Goal: Task Accomplishment & Management: Use online tool/utility

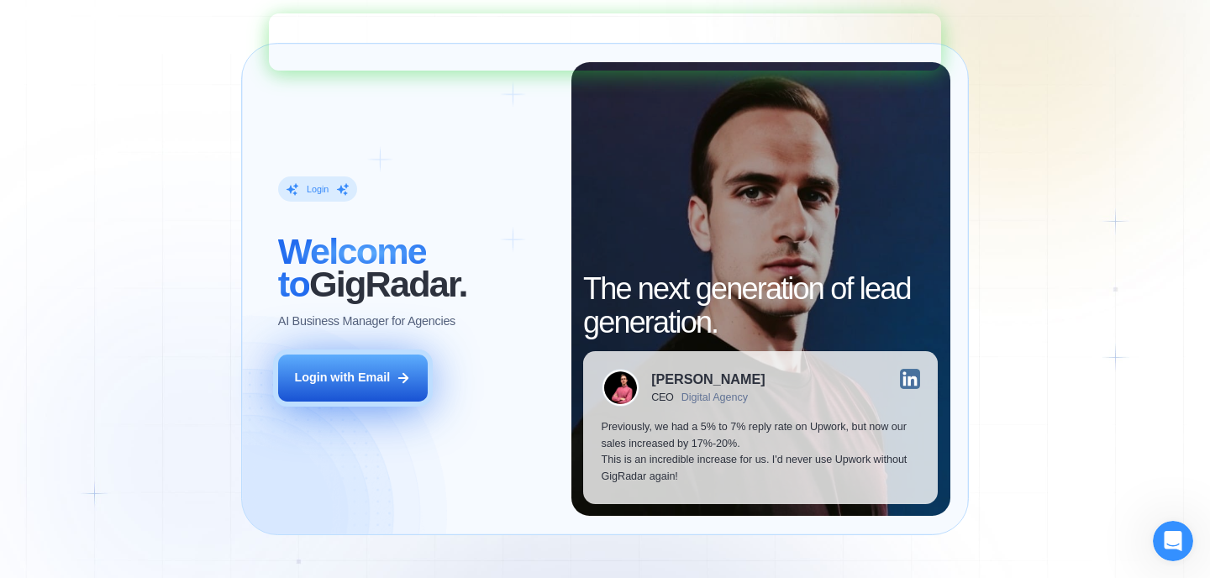
click at [352, 378] on div "Login with Email" at bounding box center [342, 378] width 96 height 17
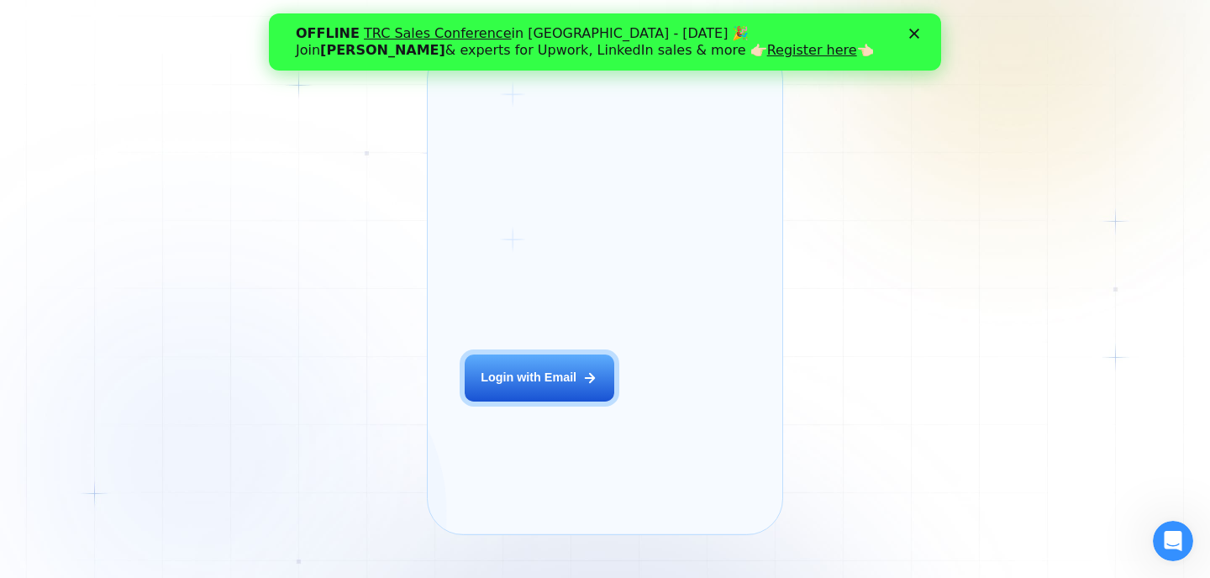
click at [912, 37] on icon "Закрыть" at bounding box center [914, 34] width 10 height 10
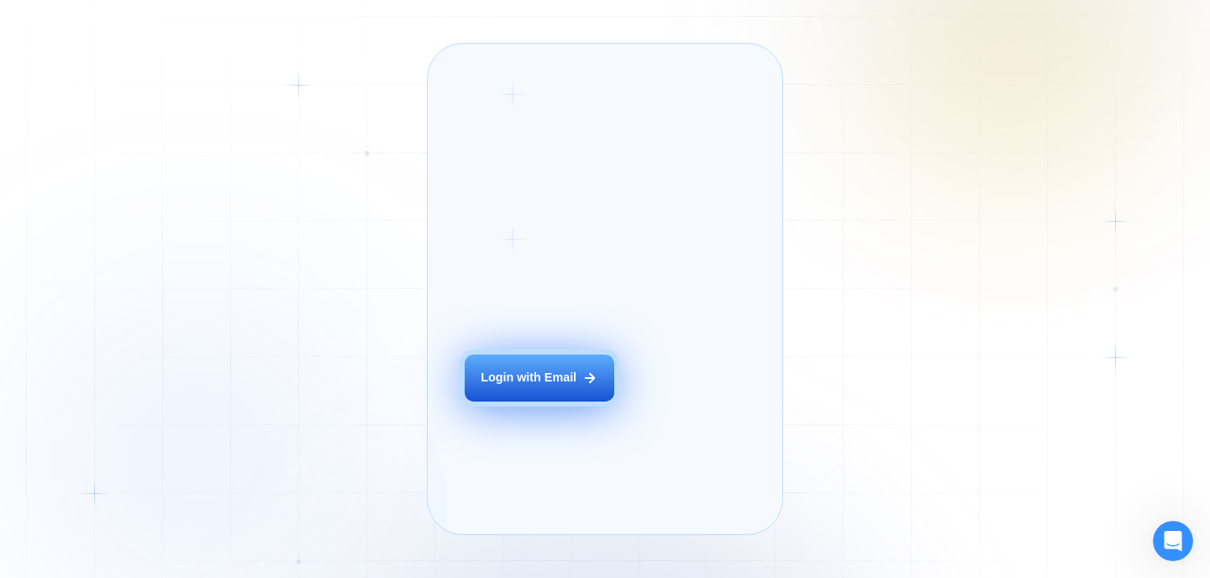
click at [544, 402] on button "Login with Email" at bounding box center [540, 378] width 150 height 47
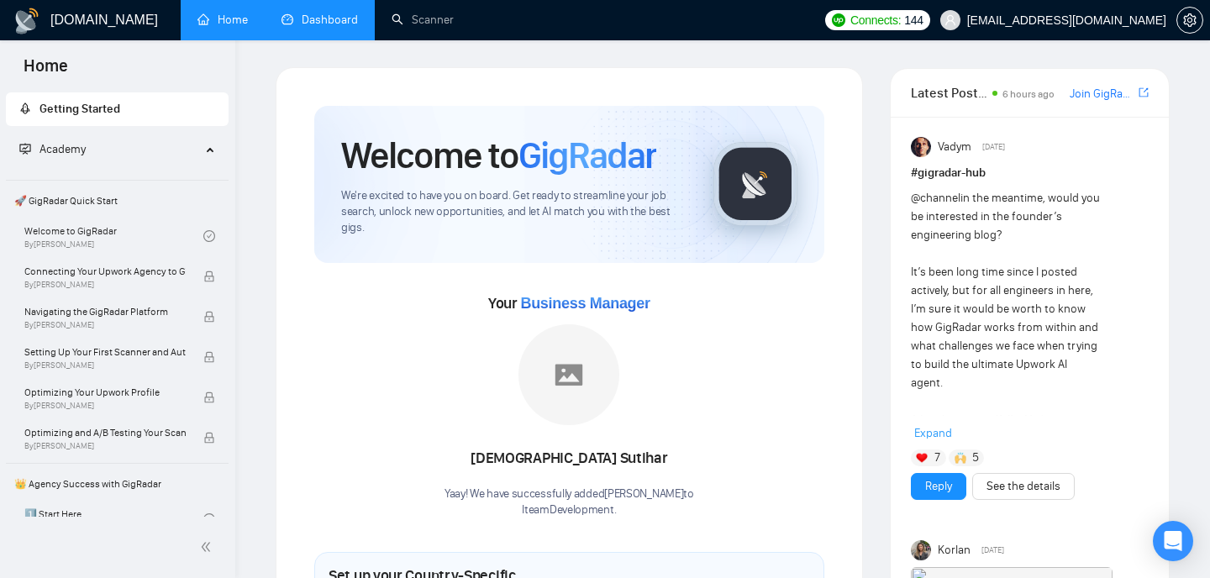
click at [321, 23] on link "Dashboard" at bounding box center [319, 20] width 76 height 14
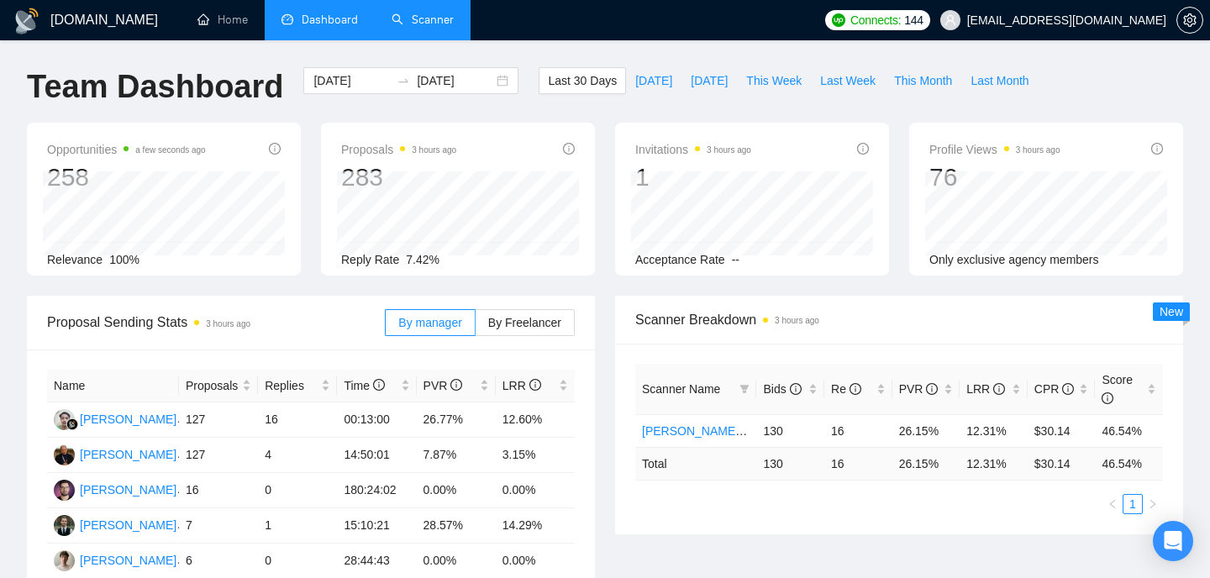
click at [408, 26] on link "Scanner" at bounding box center [423, 20] width 62 height 14
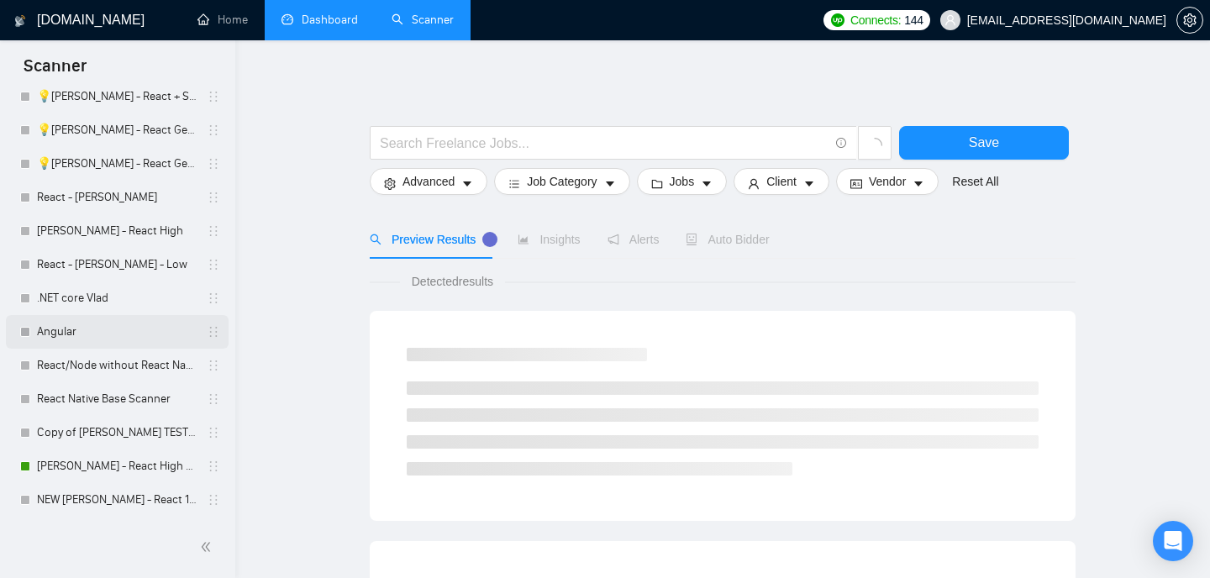
scroll to position [83, 0]
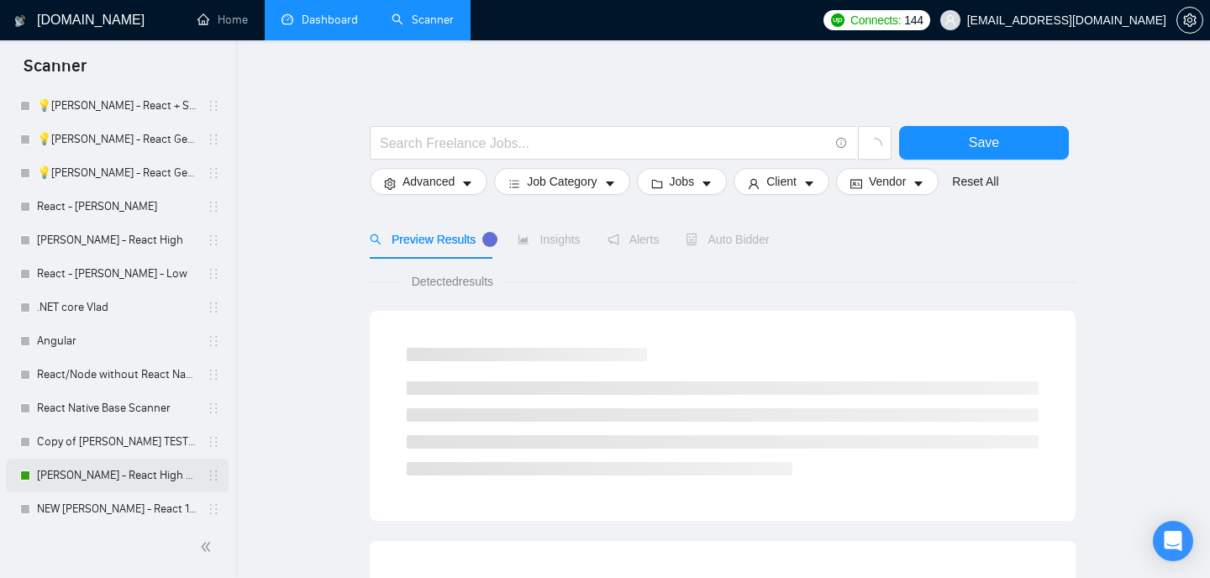
click at [94, 481] on link "[PERSON_NAME] - React High V2" at bounding box center [117, 476] width 160 height 34
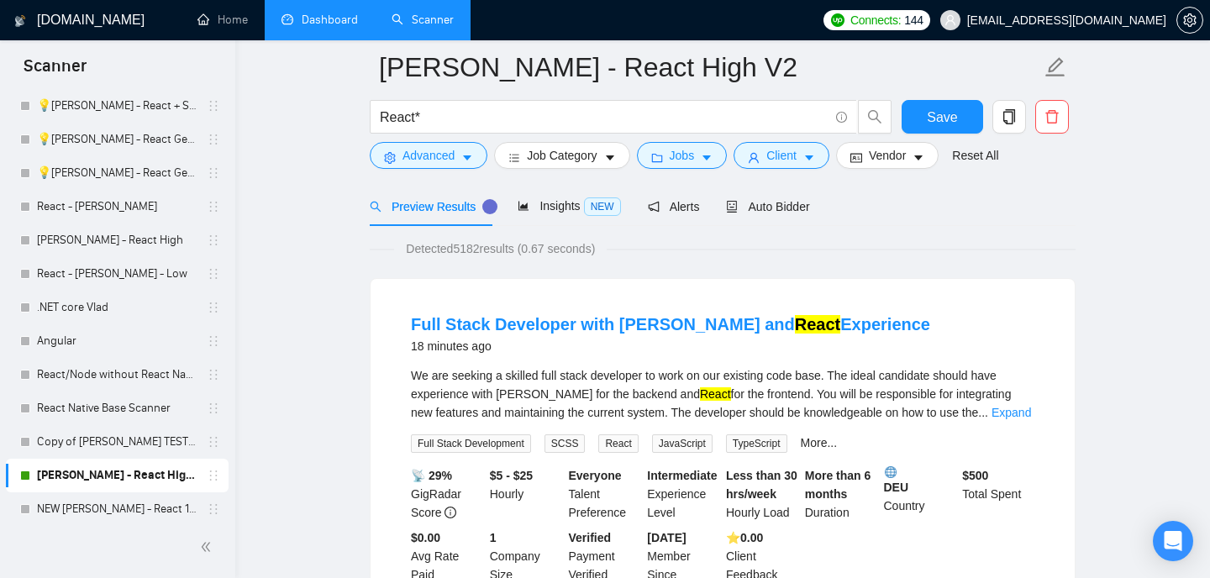
scroll to position [77, 0]
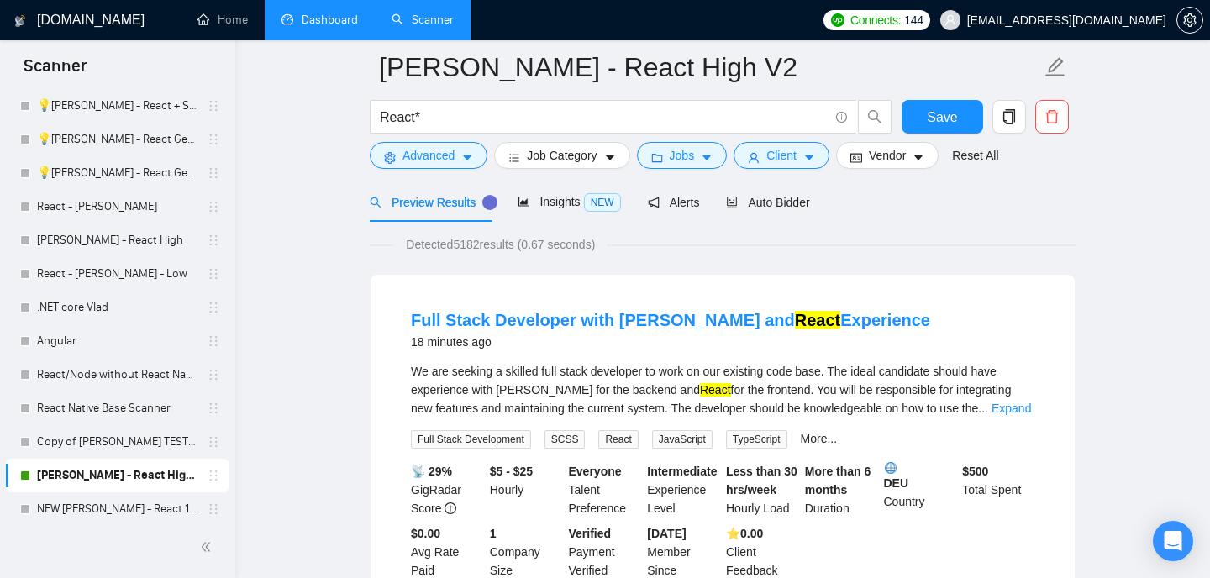
click at [128, 482] on link "[PERSON_NAME] - React High V2" at bounding box center [117, 476] width 160 height 34
click at [463, 155] on icon "caret-down" at bounding box center [467, 158] width 12 height 12
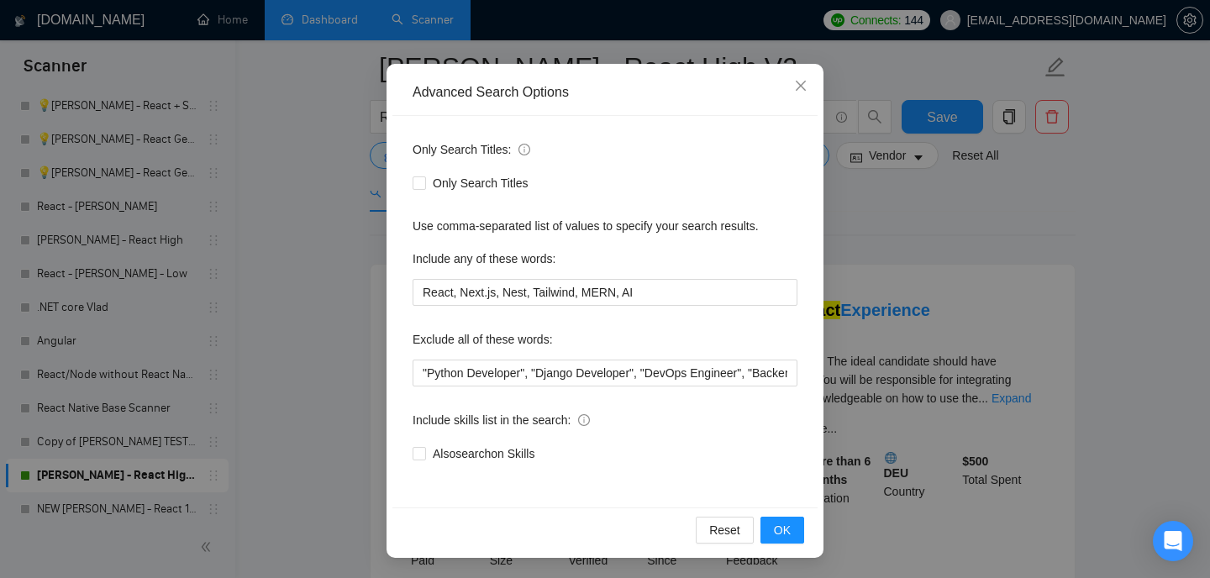
scroll to position [81, 0]
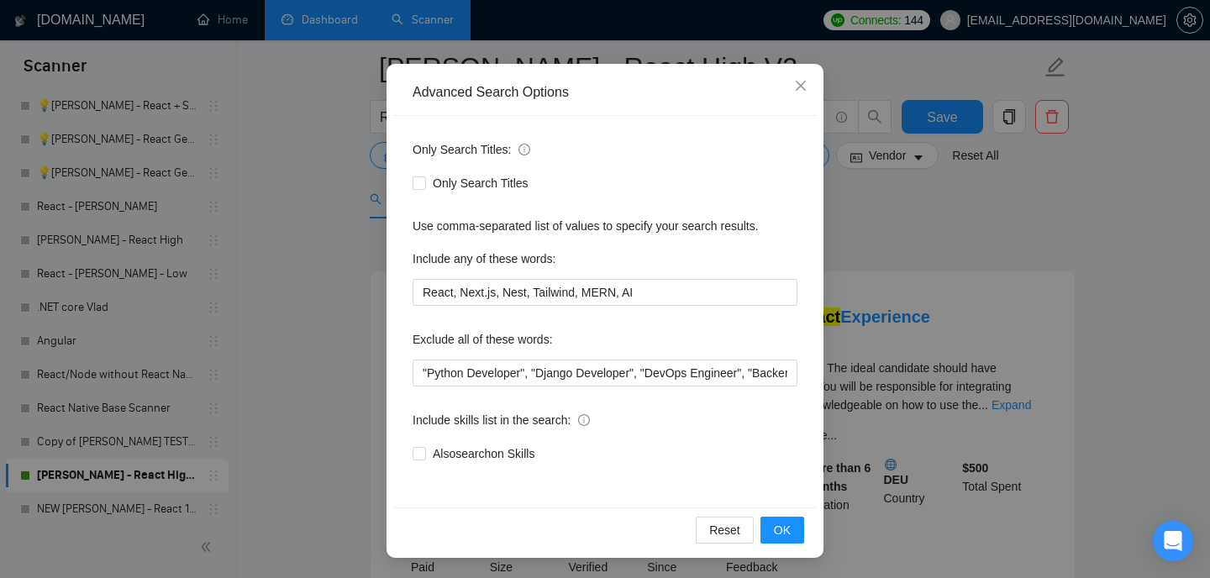
click at [949, 279] on div "Advanced Search Options Only Search Titles: Only Search Titles Use comma-separa…" at bounding box center [605, 289] width 1210 height 578
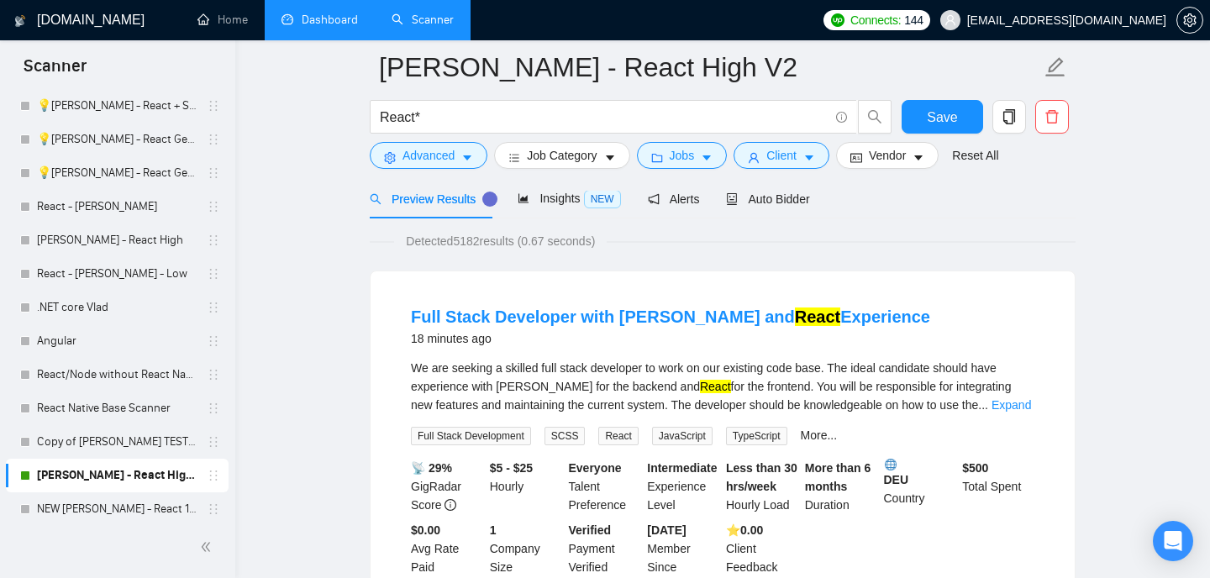
scroll to position [37, 0]
click at [681, 161] on span "Jobs" at bounding box center [682, 155] width 25 height 18
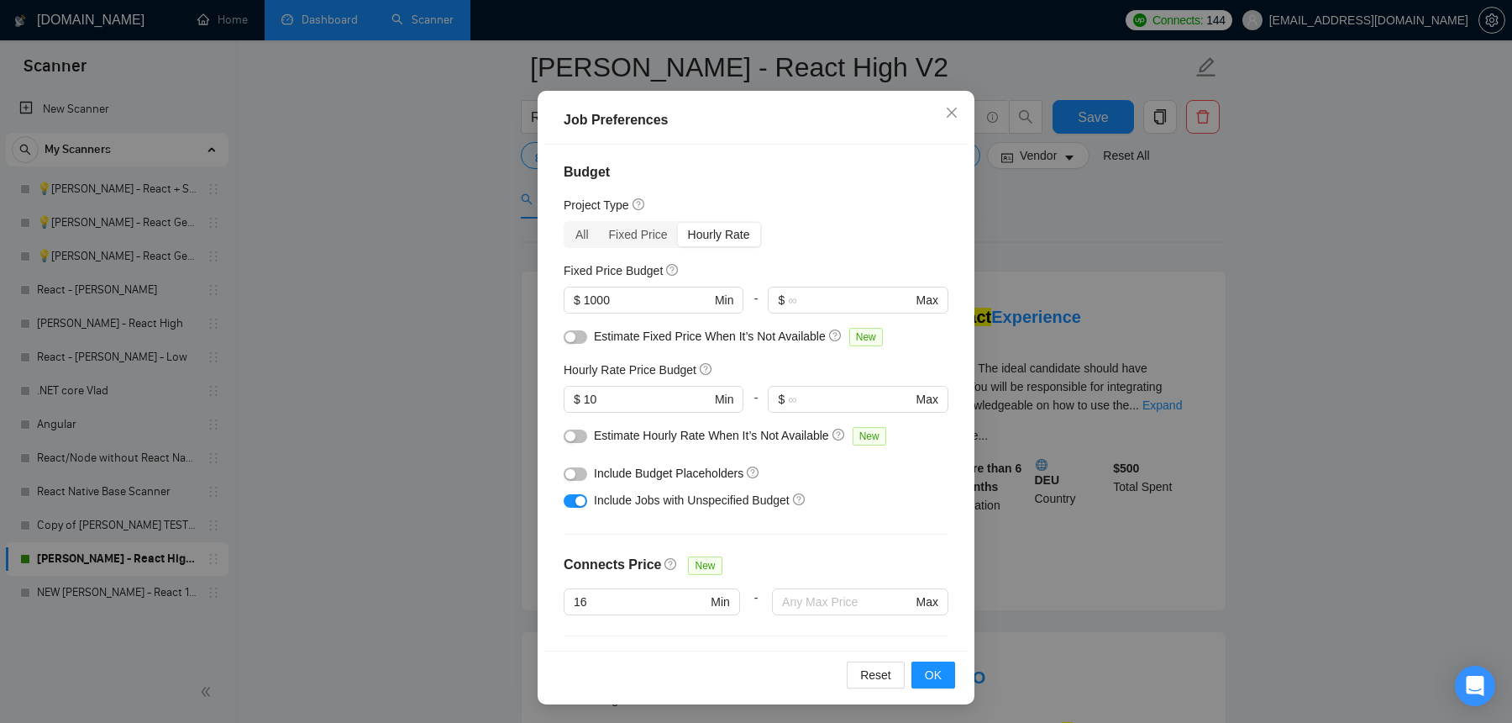
scroll to position [0, 0]
click at [329, 418] on div "Job Preferences Budget Project Type All Fixed Price Hourly Rate Fixed Price Bud…" at bounding box center [756, 361] width 1512 height 723
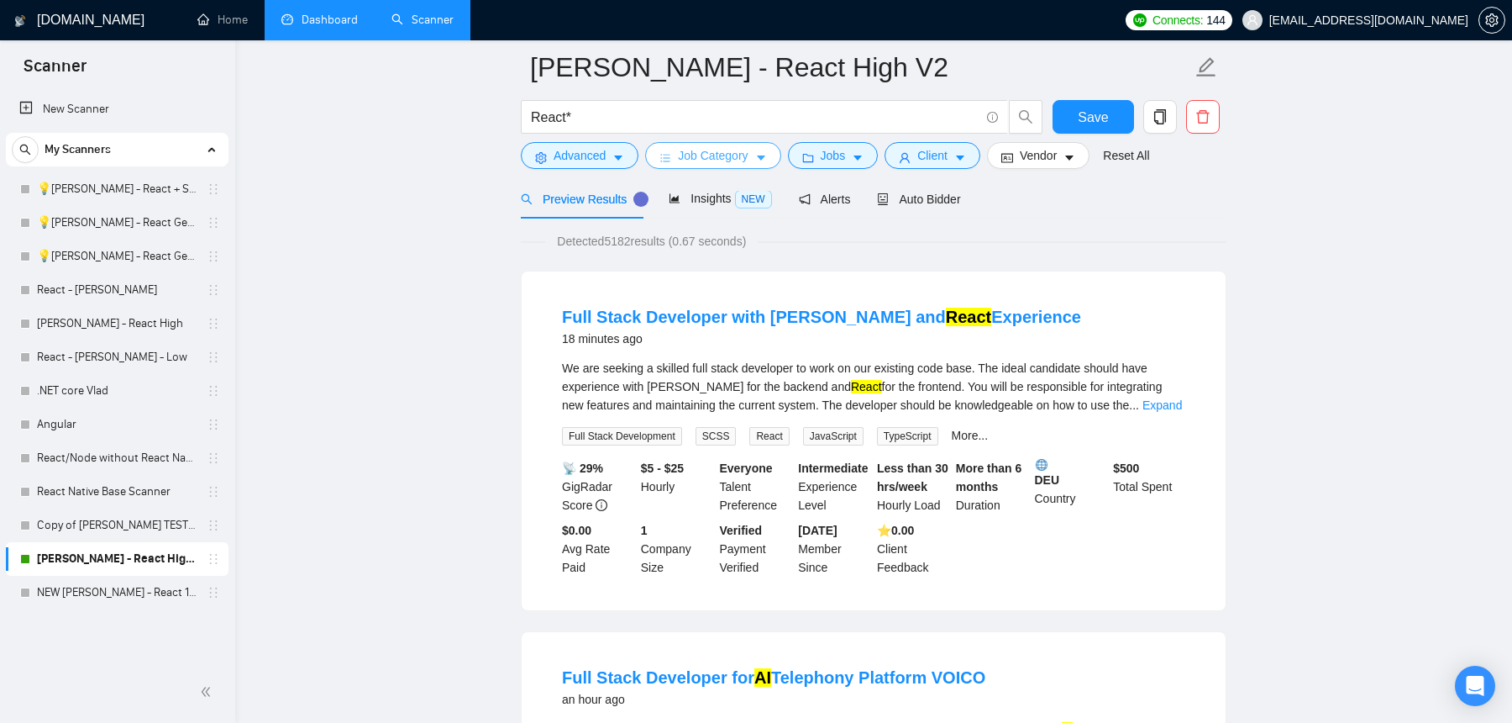
click at [712, 165] on span "Job Category" at bounding box center [713, 155] width 70 height 18
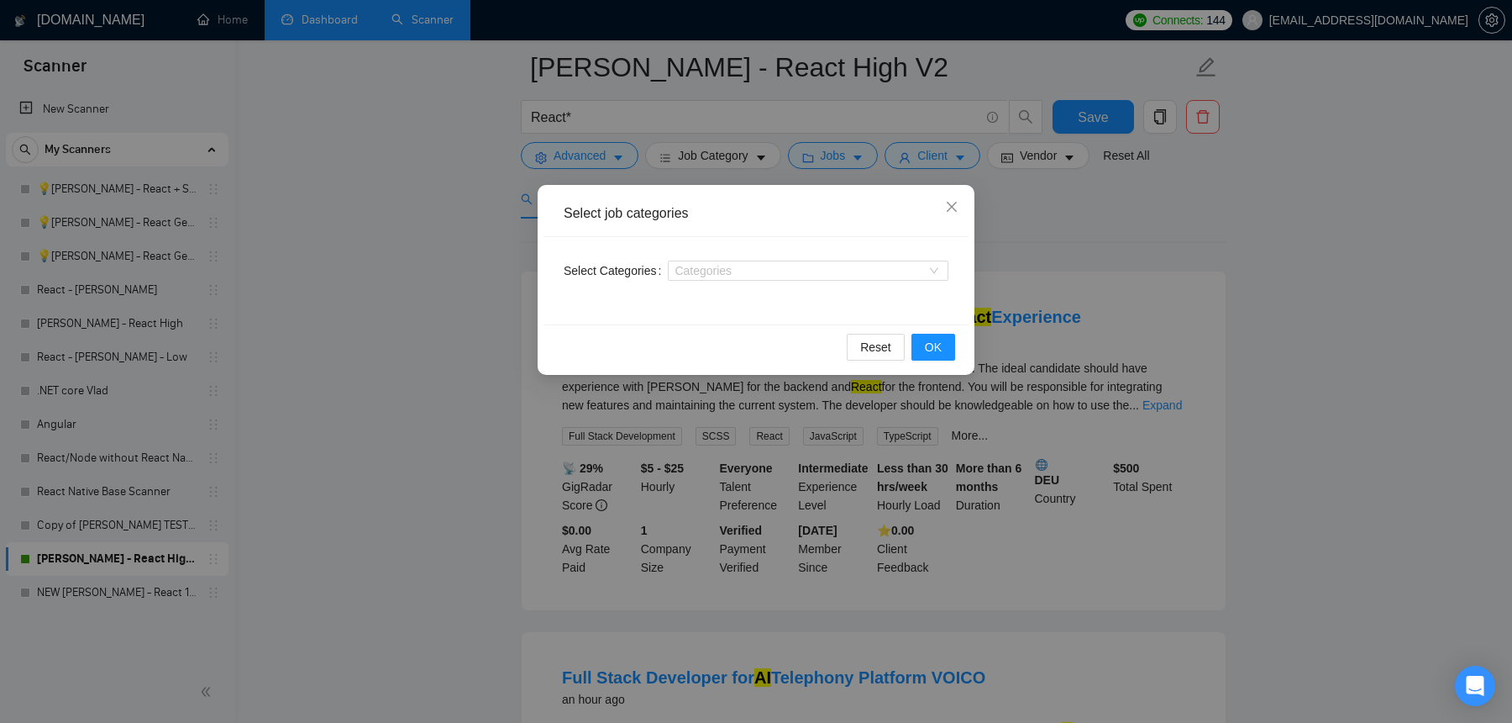
click at [1108, 305] on div "Select job categories Select Categories Categories Reset OK" at bounding box center [756, 361] width 1512 height 723
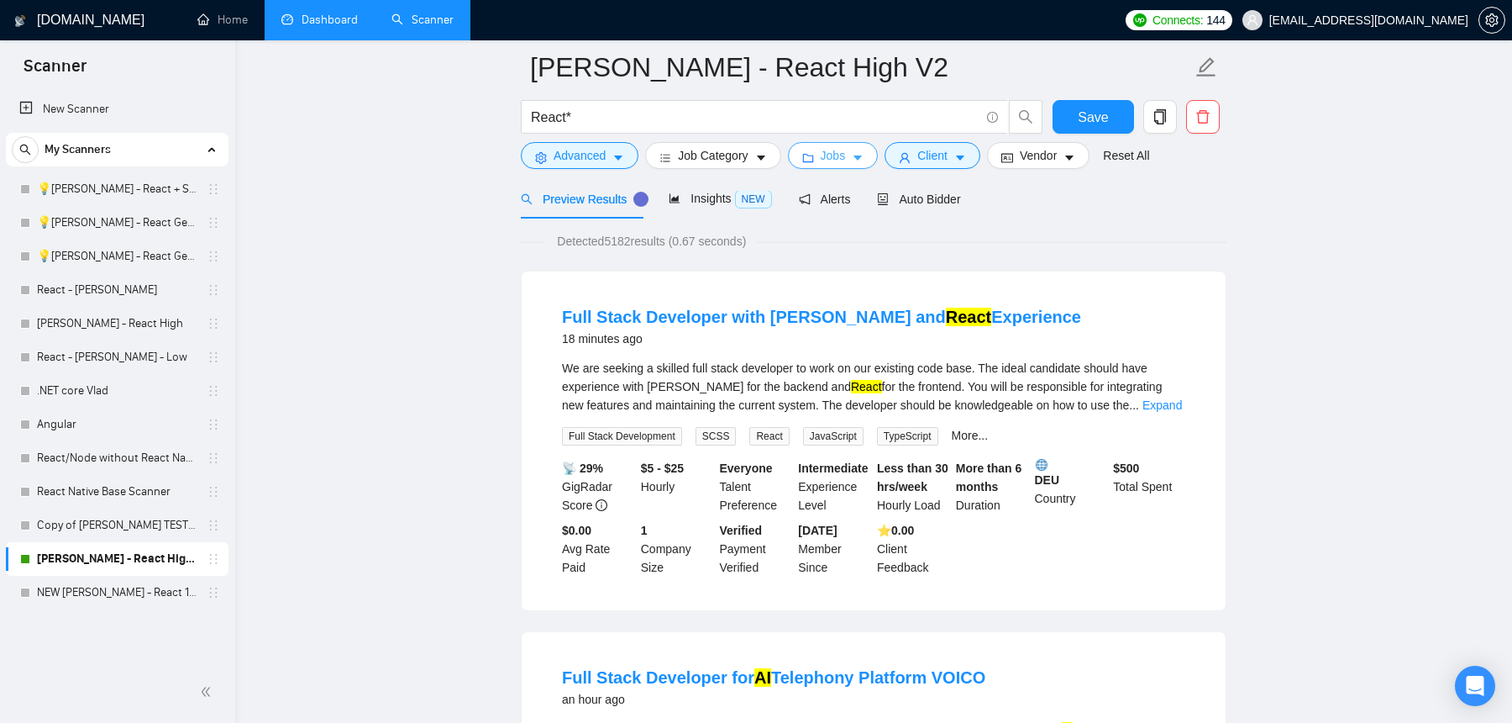
click at [866, 144] on button "Jobs" at bounding box center [833, 155] width 91 height 27
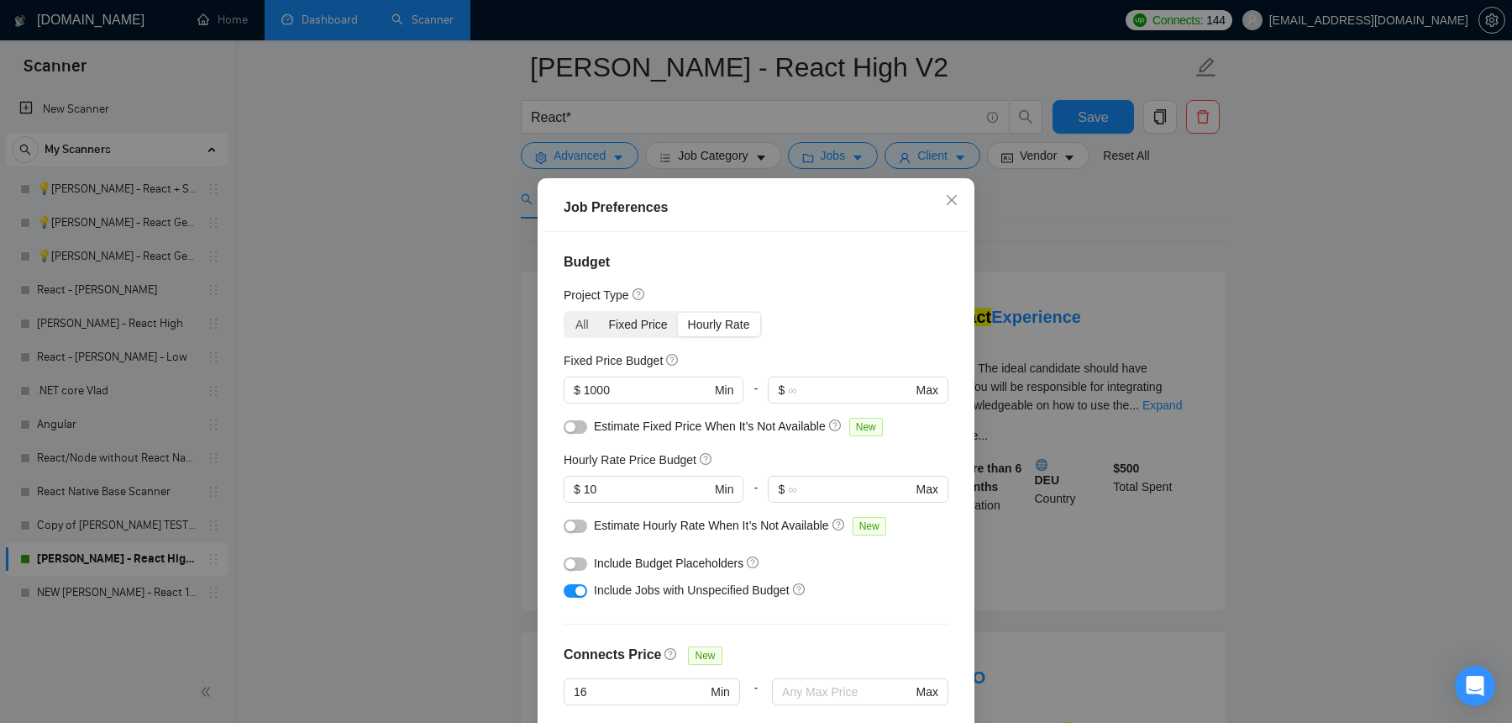
drag, startPoint x: 655, startPoint y: 329, endPoint x: 676, endPoint y: 329, distance: 21.0
click at [655, 329] on div "Fixed Price" at bounding box center [638, 325] width 79 height 24
click at [599, 313] on input "Fixed Price" at bounding box center [599, 313] width 0 height 0
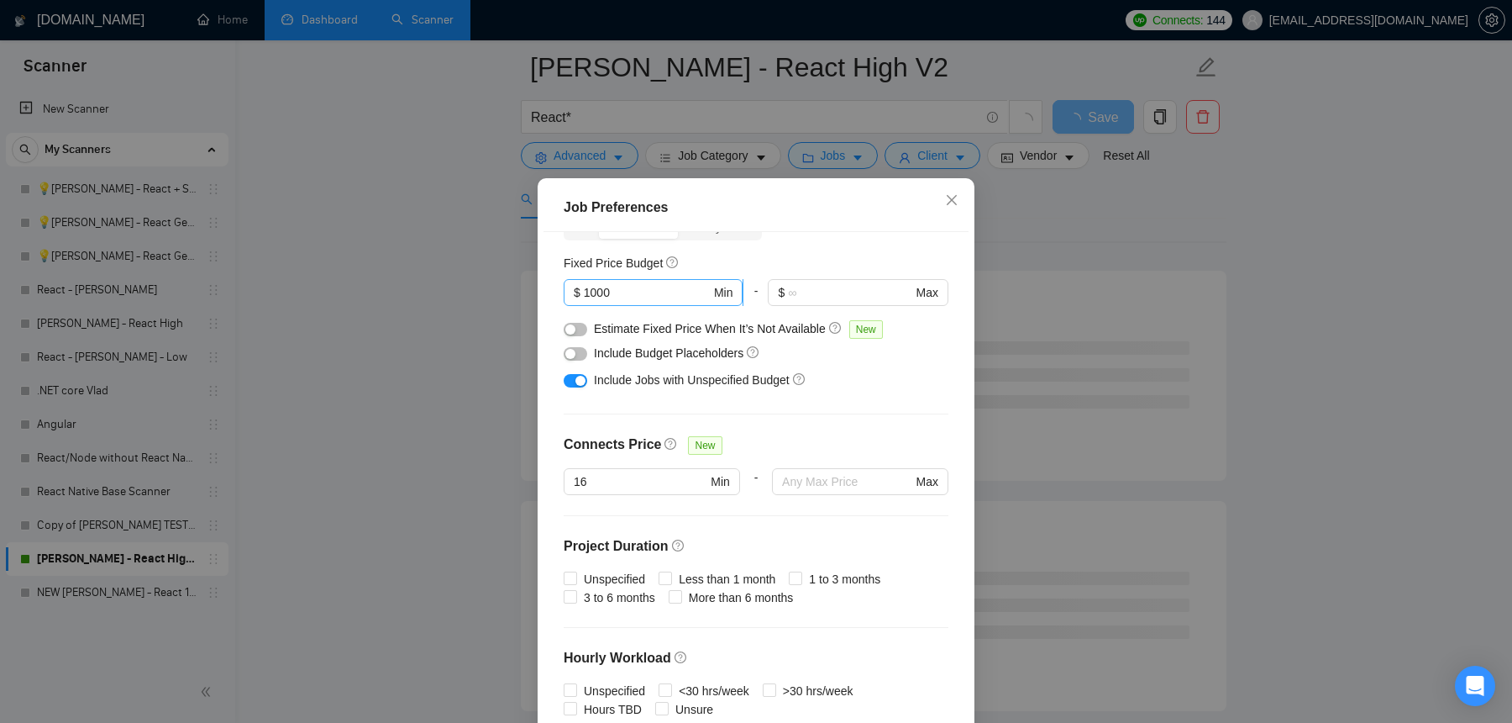
scroll to position [0, 0]
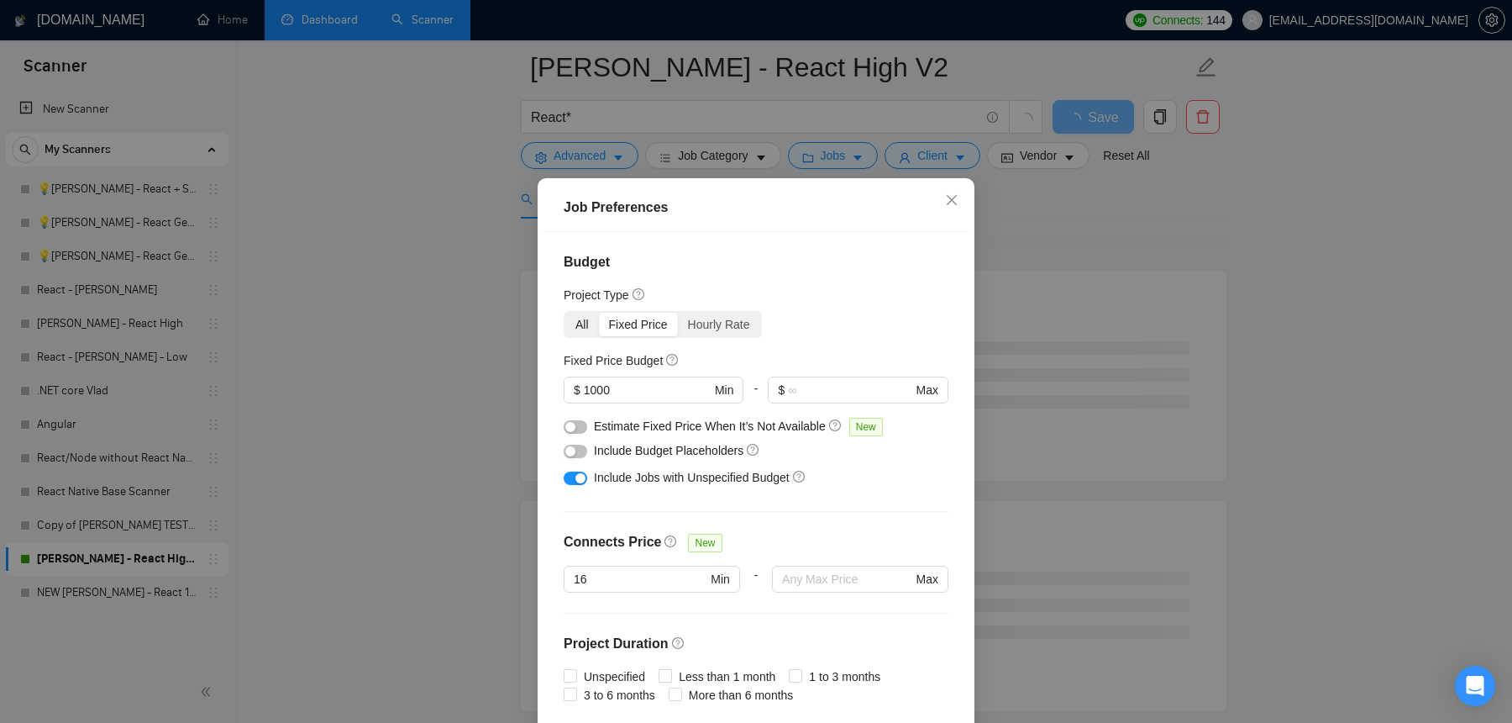
click at [592, 333] on div "All" at bounding box center [582, 325] width 34 height 24
click at [565, 313] on input "All" at bounding box center [565, 313] width 0 height 0
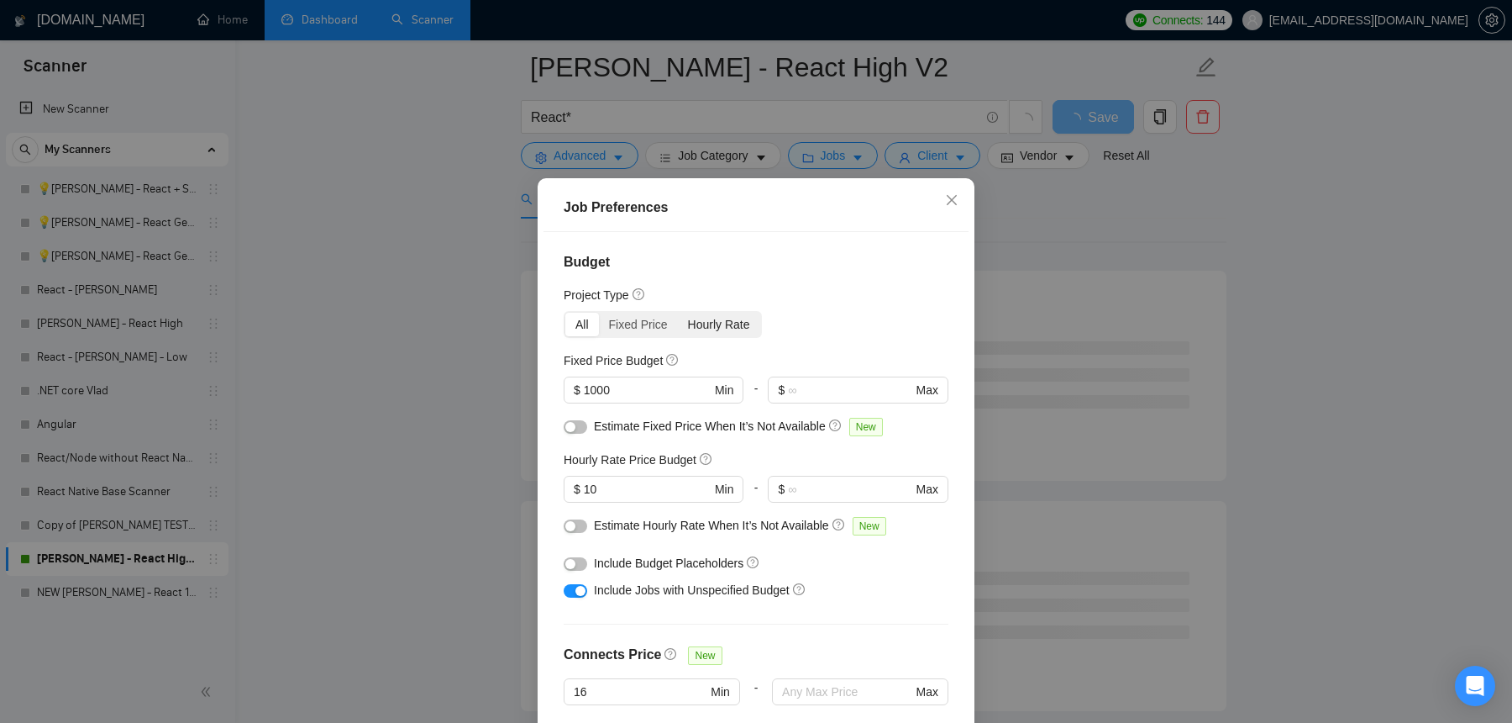
click at [715, 329] on div "Hourly Rate" at bounding box center [719, 325] width 82 height 24
click at [678, 313] on input "Hourly Rate" at bounding box center [678, 313] width 0 height 0
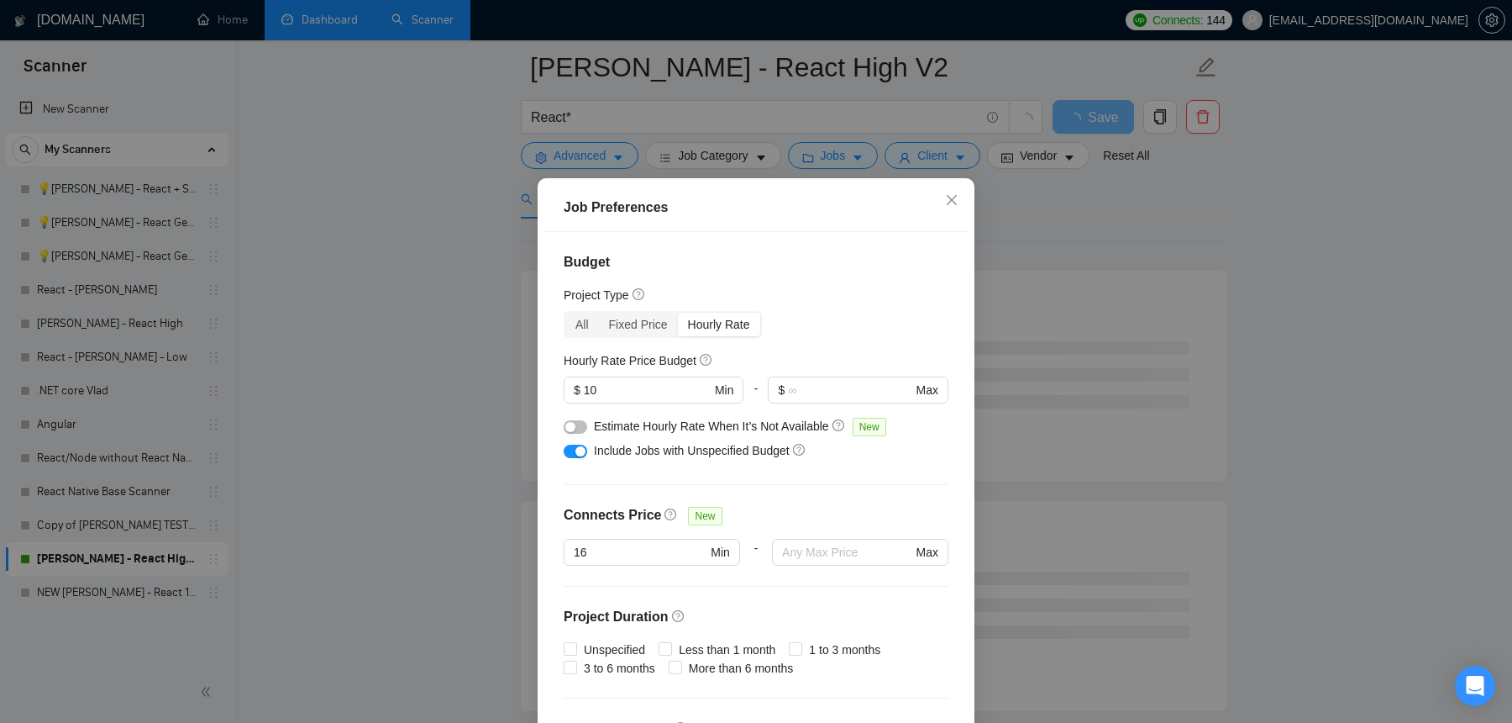
click at [1166, 235] on div "Job Preferences Budget Project Type All Fixed Price Hourly Rate Fixed Price Bud…" at bounding box center [756, 361] width 1512 height 723
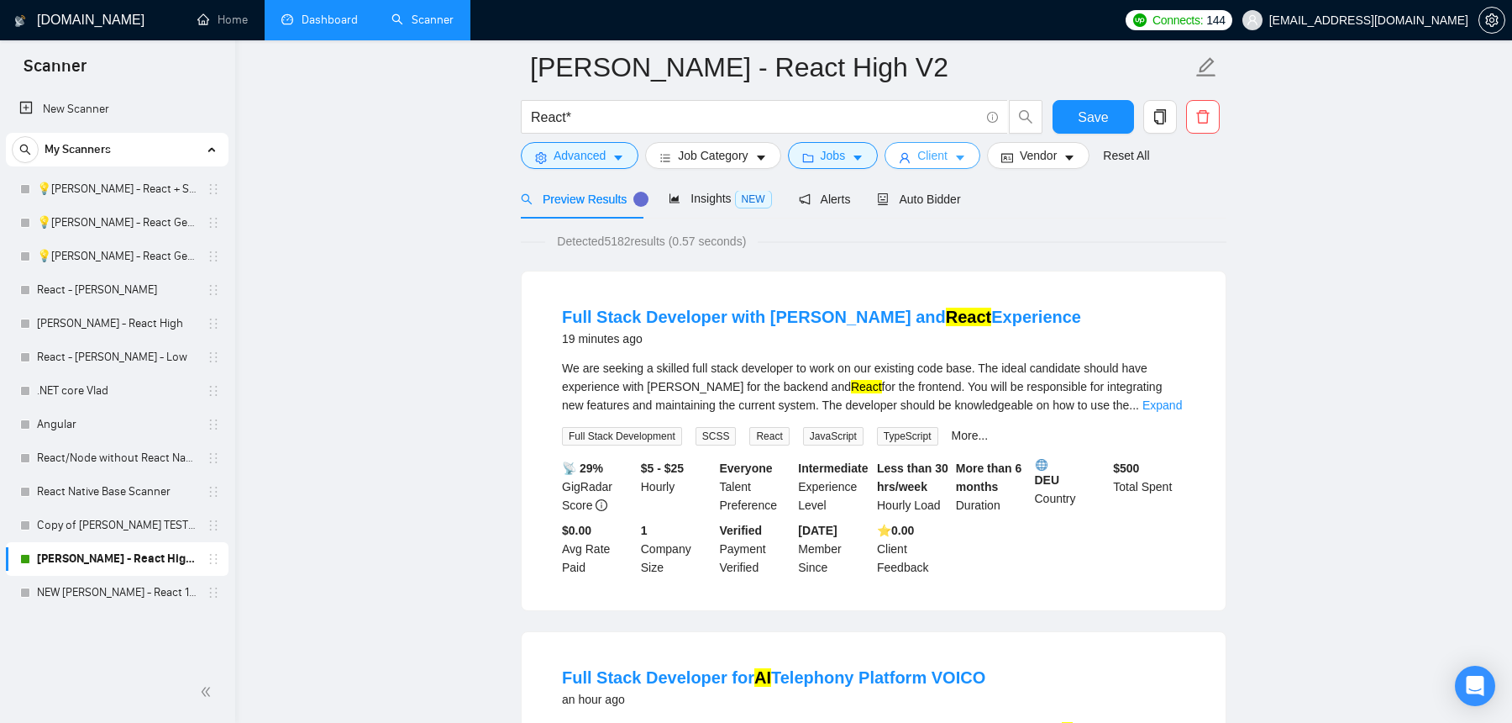
click at [948, 155] on span "Client" at bounding box center [933, 155] width 30 height 18
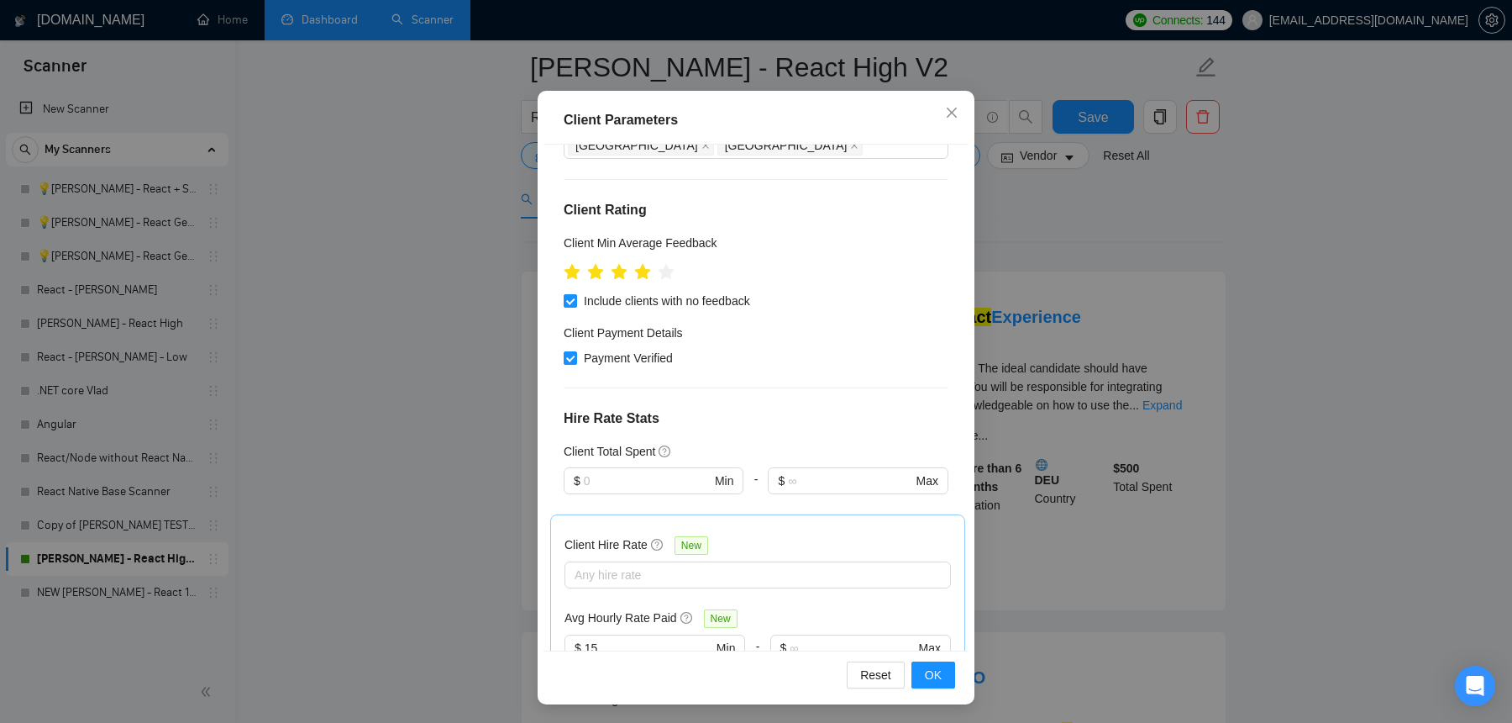
scroll to position [891, 0]
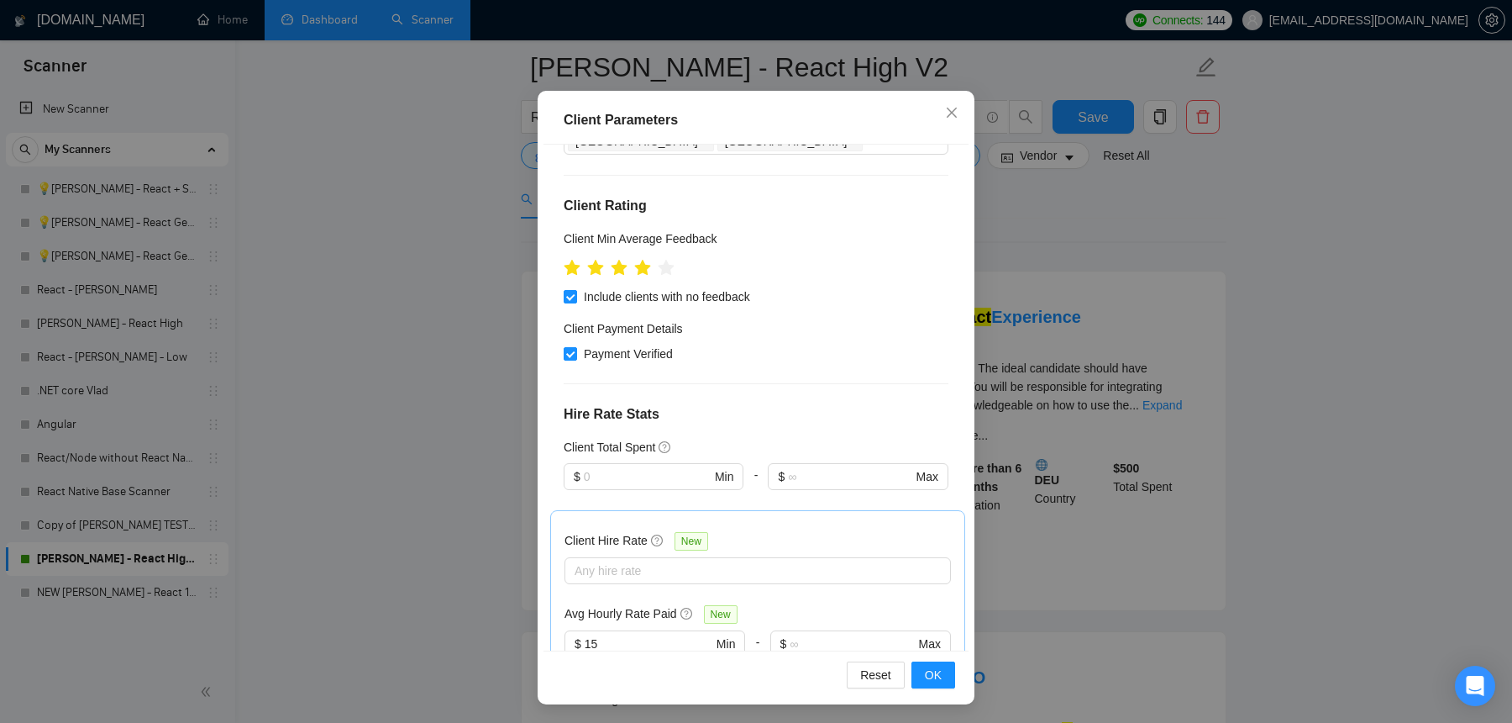
click at [459, 350] on div "Client Parameters Client Location Include Client Countries Europe United States…" at bounding box center [756, 361] width 1512 height 723
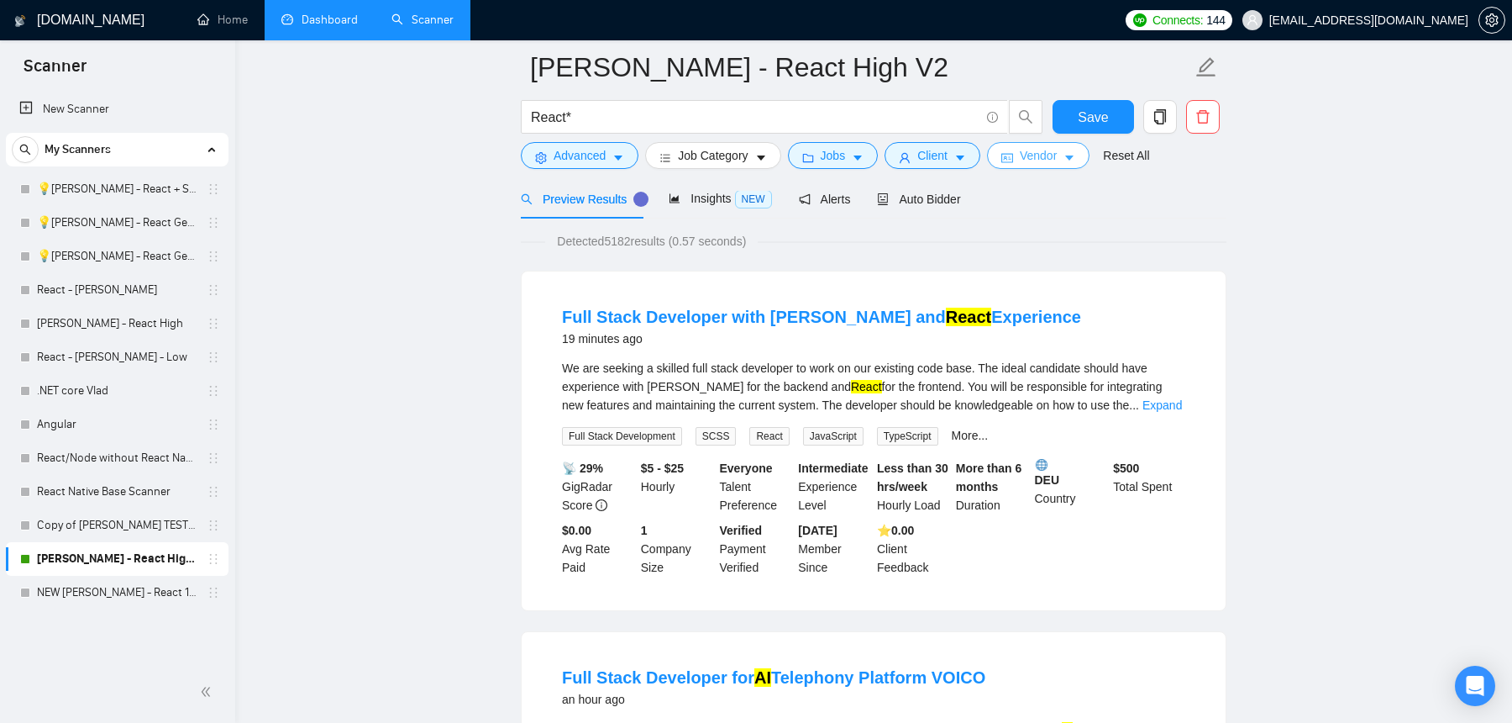
click at [1039, 154] on span "Vendor" at bounding box center [1038, 155] width 37 height 18
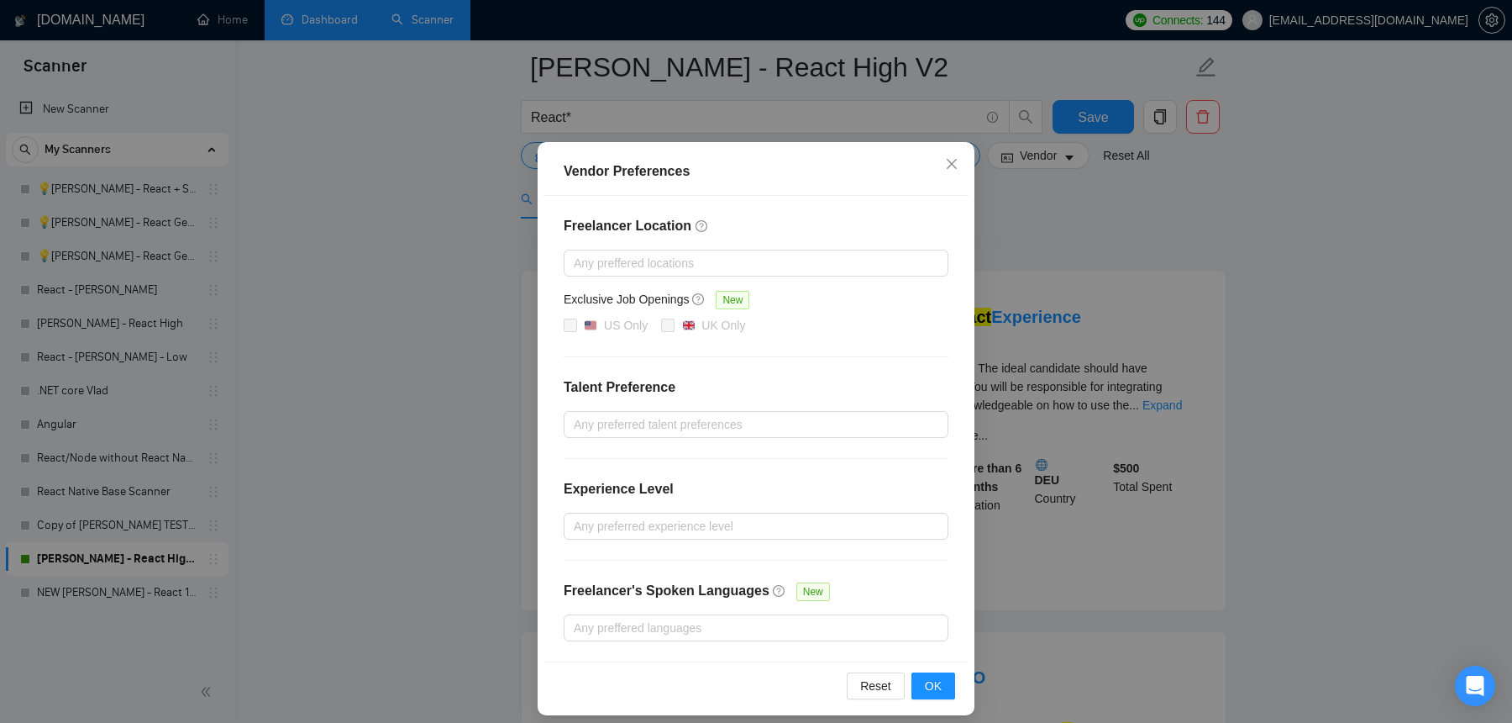
scroll to position [50, 0]
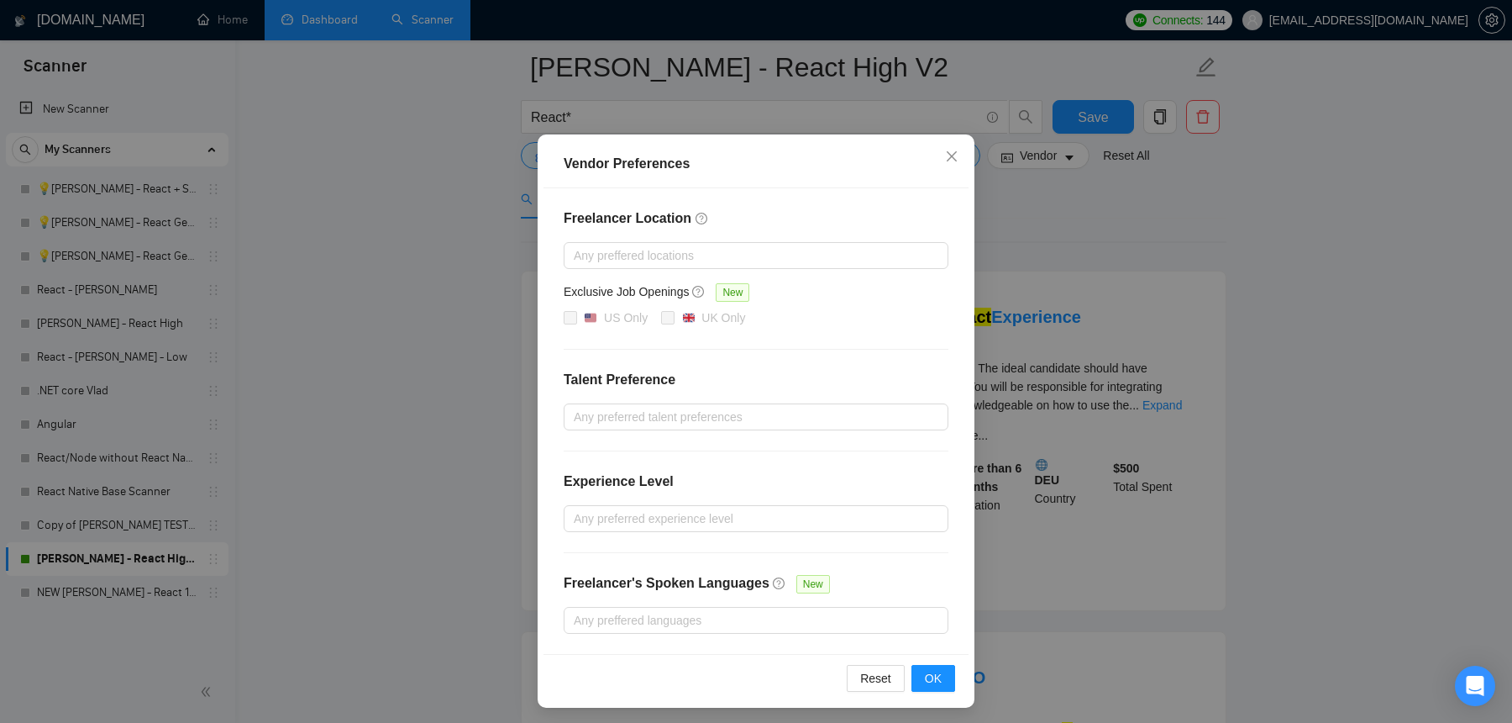
click at [1144, 413] on div "Vendor Preferences Freelancer Location Any preffered locations Exclusive Job Op…" at bounding box center [756, 361] width 1512 height 723
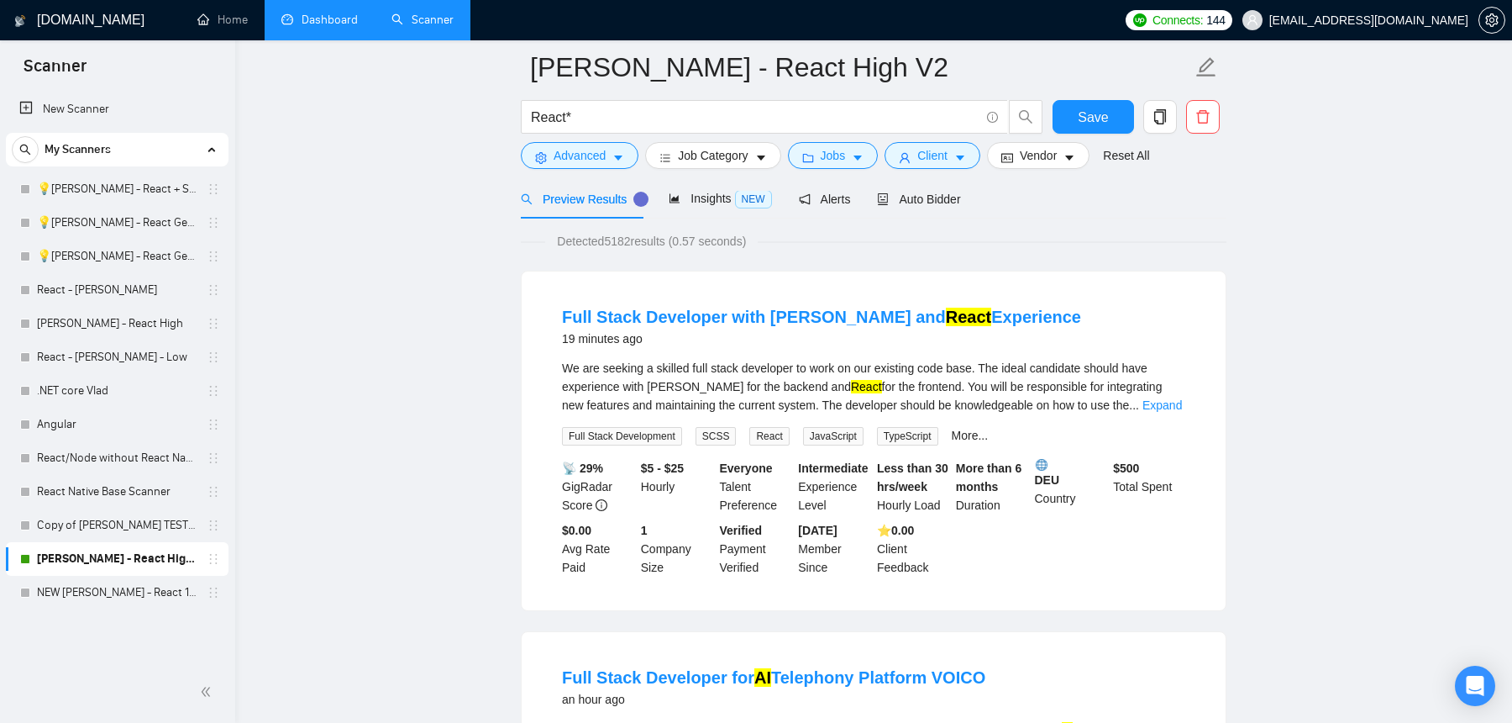
scroll to position [0, 0]
click at [699, 199] on span "Insights NEW" at bounding box center [720, 198] width 103 height 13
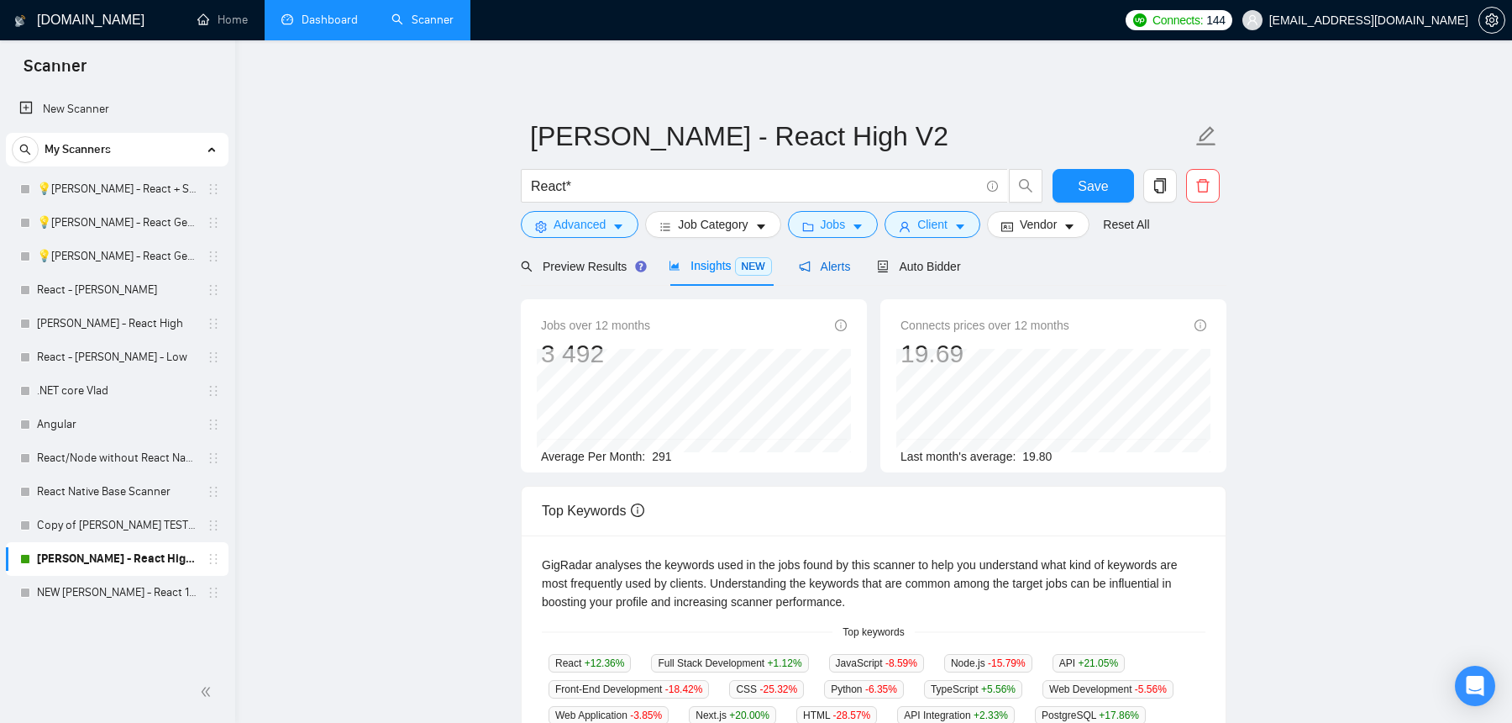
click at [835, 268] on span "Alerts" at bounding box center [825, 266] width 52 height 13
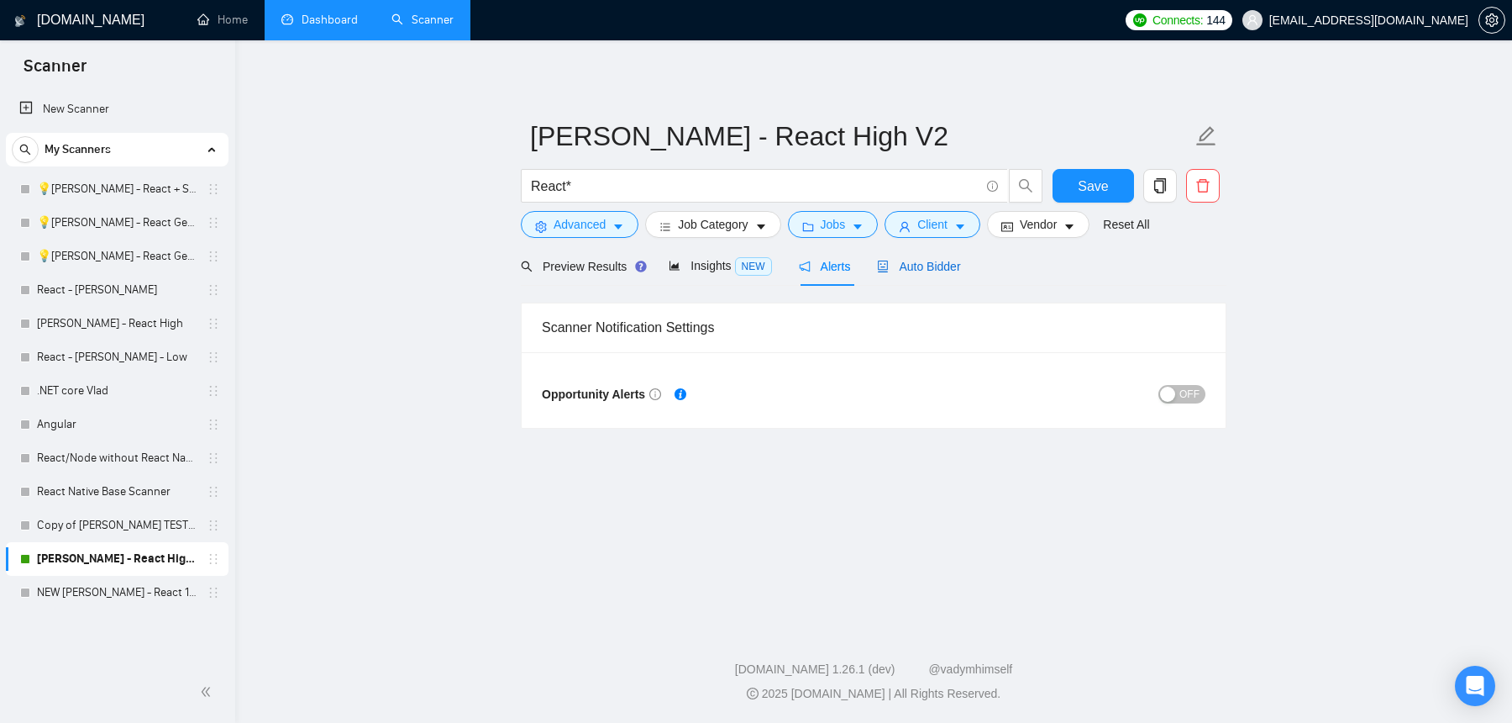
click at [909, 266] on span "Auto Bidder" at bounding box center [918, 266] width 83 height 13
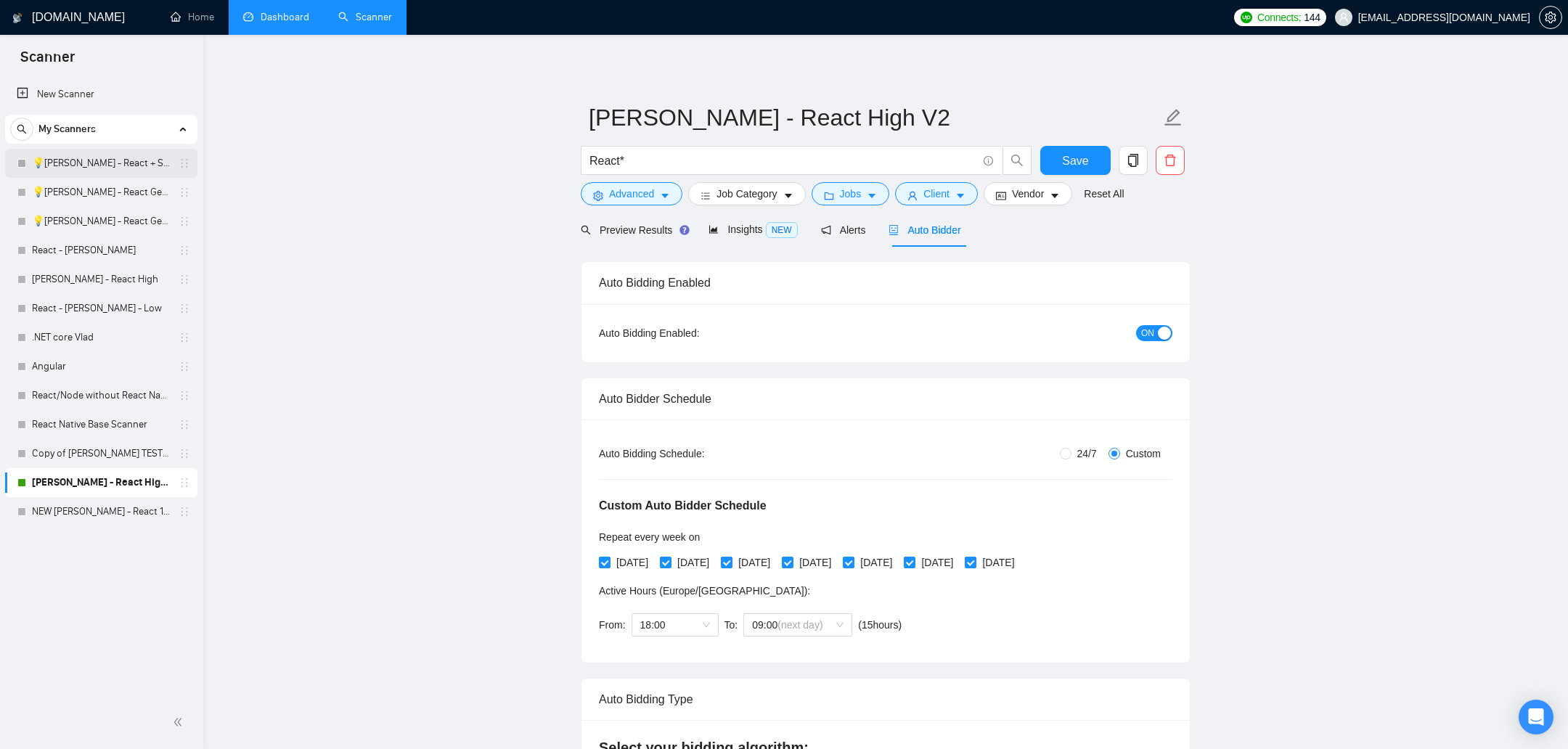
click at [87, 171] on link "💡[PERSON_NAME] - React + SaaS" at bounding box center [101, 163] width 138 height 29
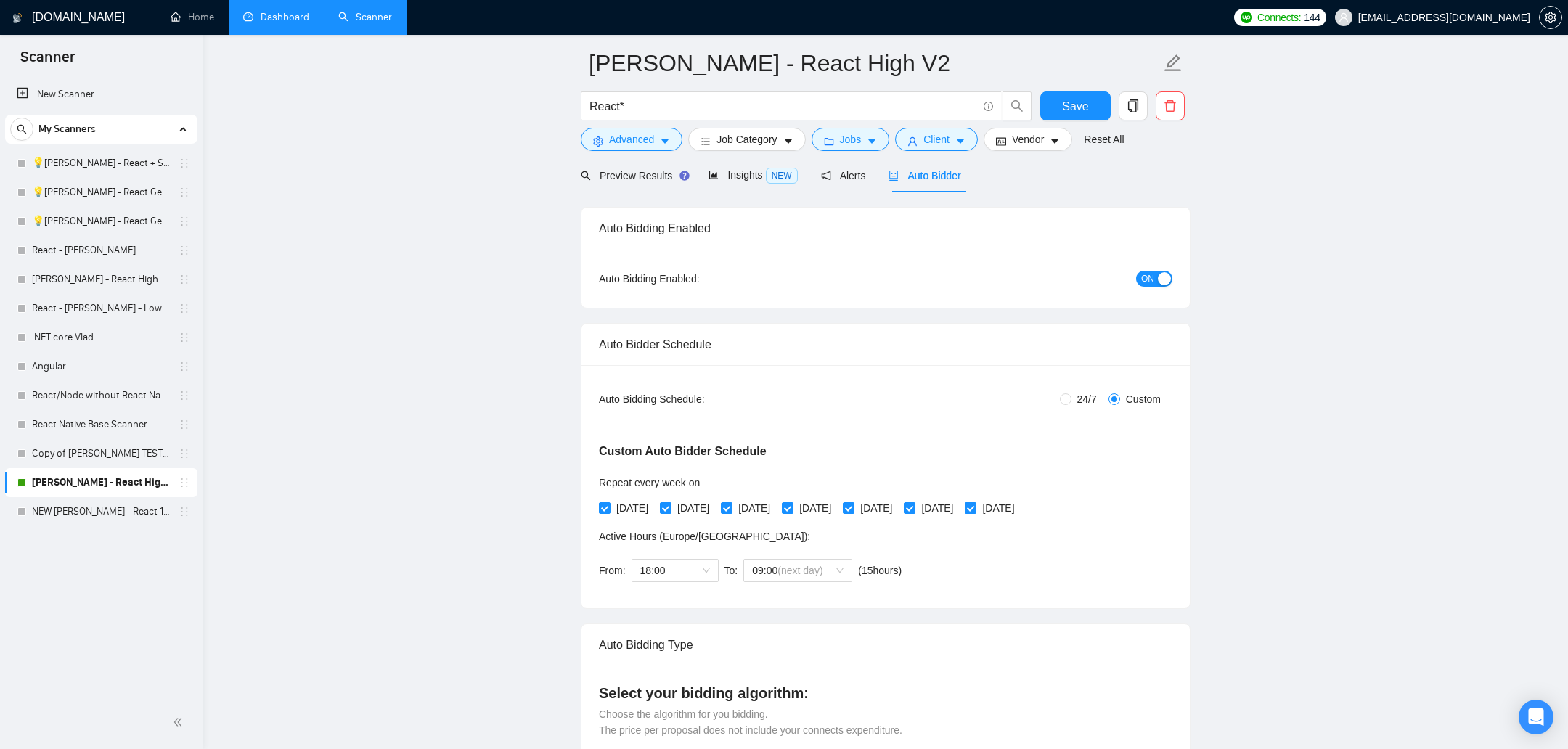
scroll to position [60, 0]
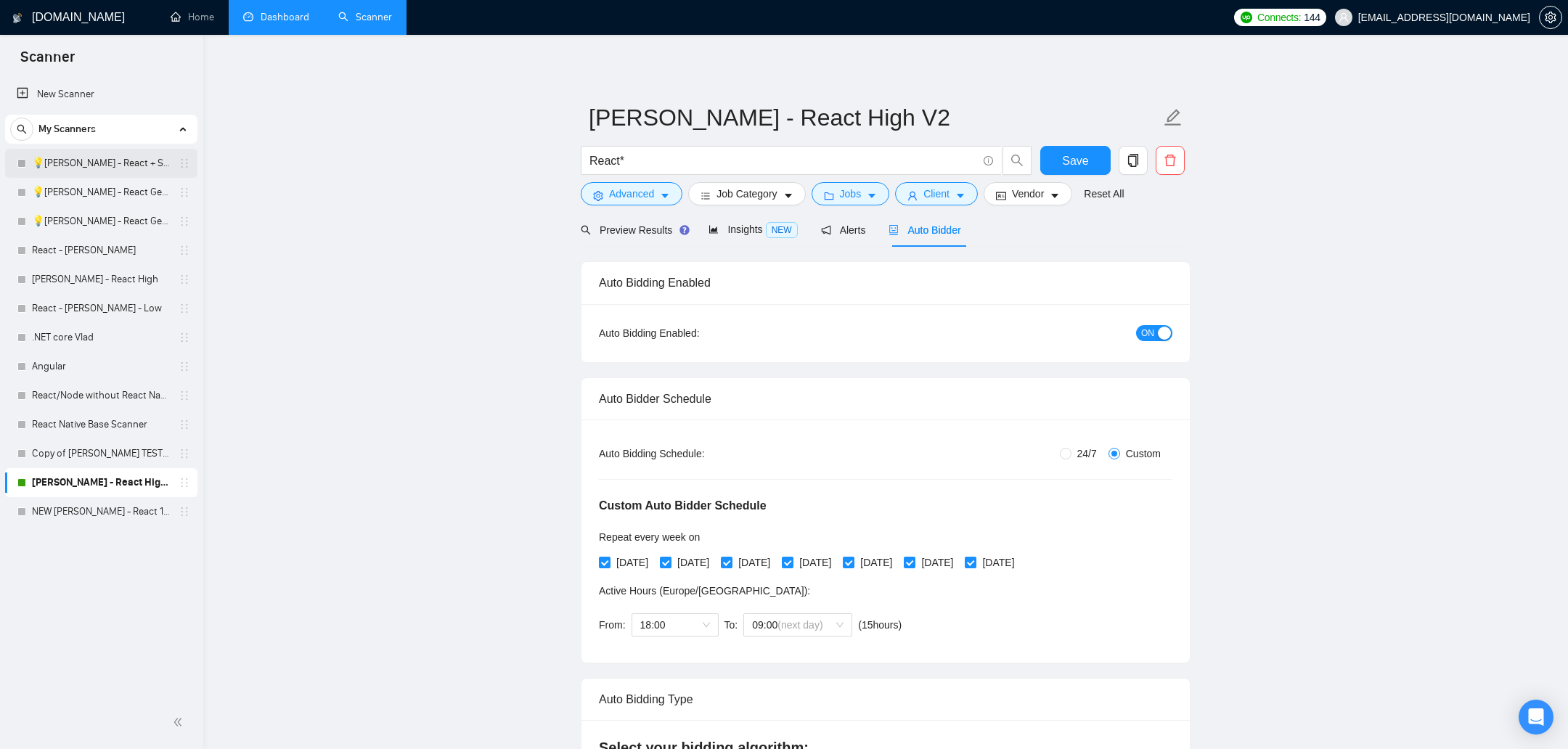
click at [96, 166] on link "💡[PERSON_NAME] - React + SaaS" at bounding box center [101, 163] width 138 height 29
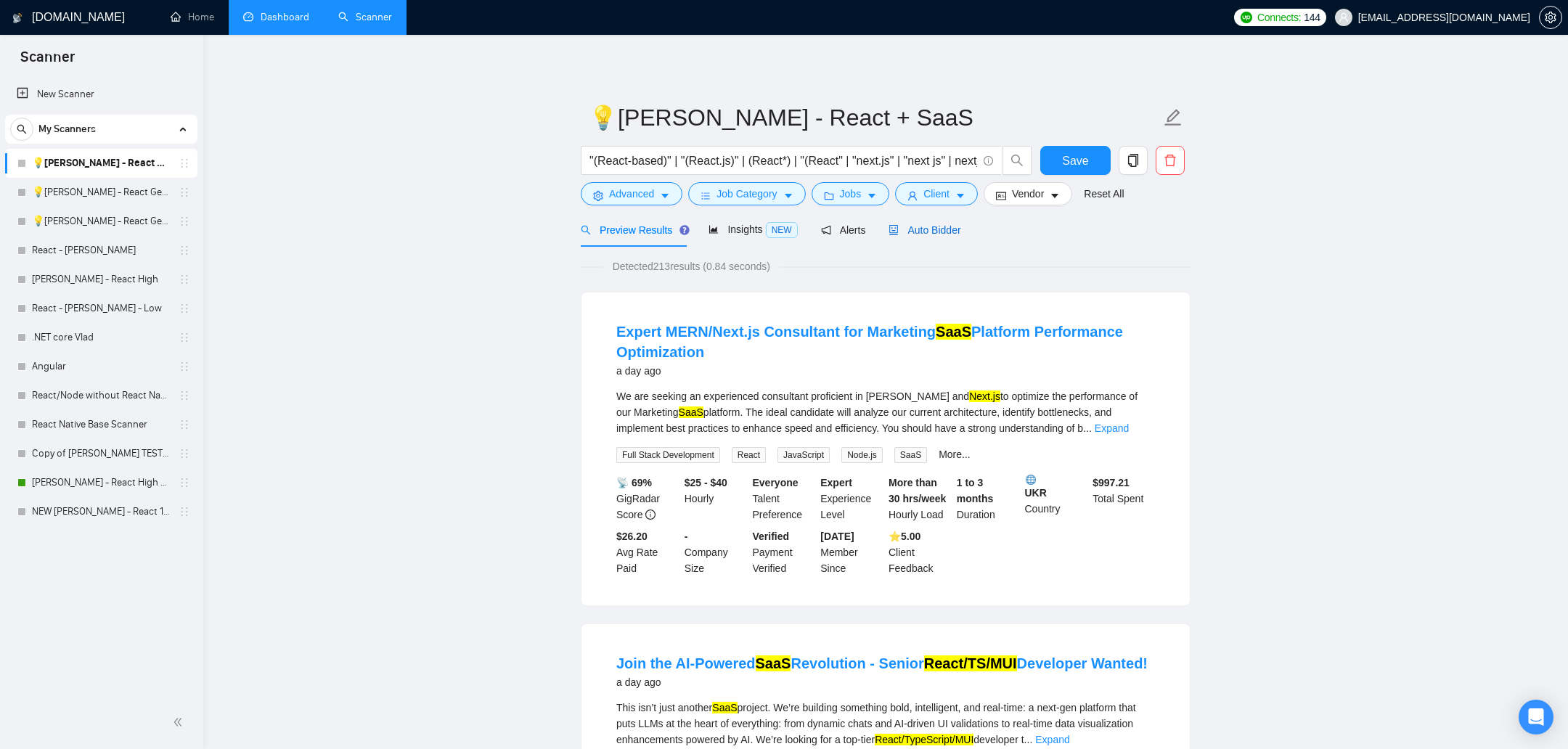
click at [936, 229] on span "Auto Bidder" at bounding box center [924, 230] width 72 height 11
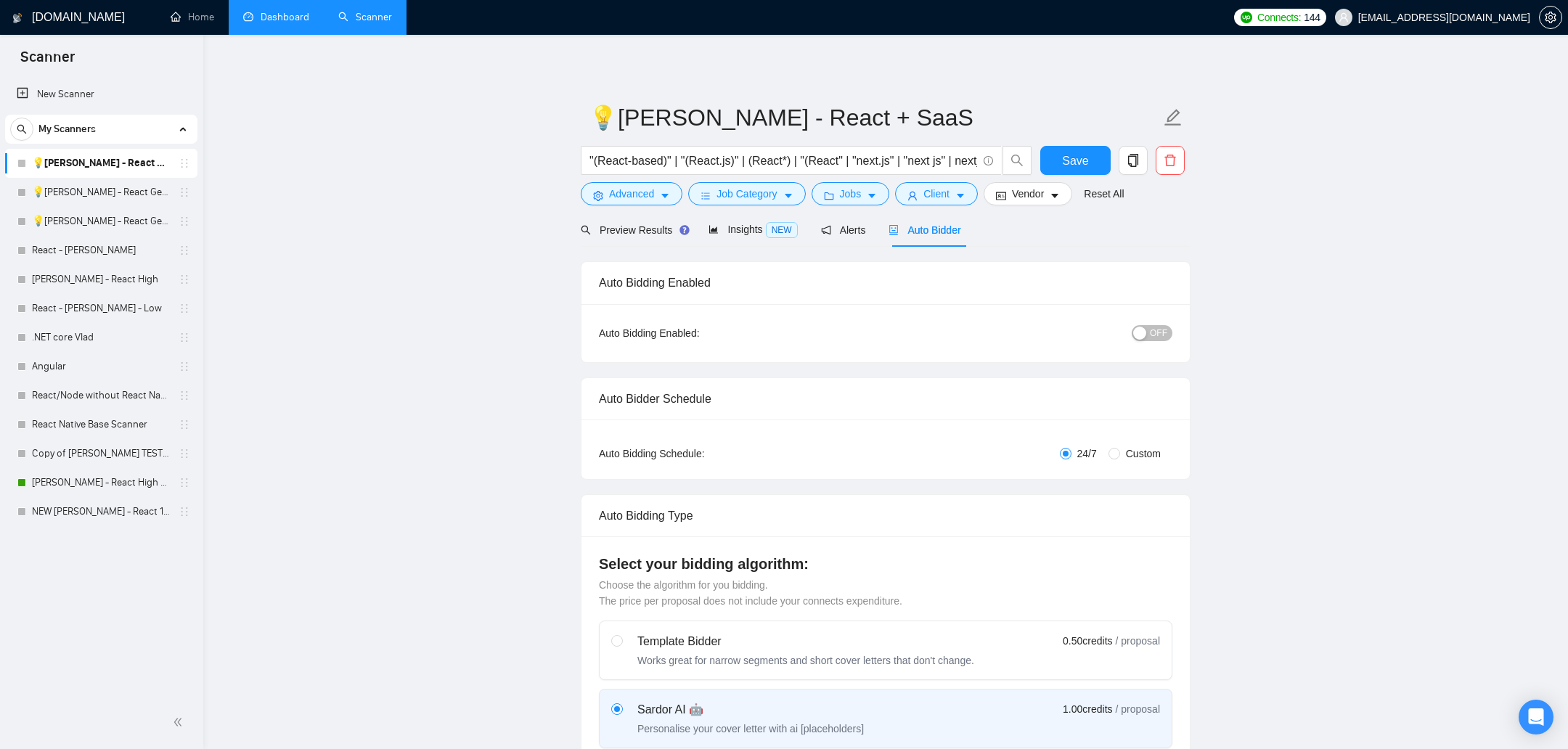
radio input "false"
radio input "true"
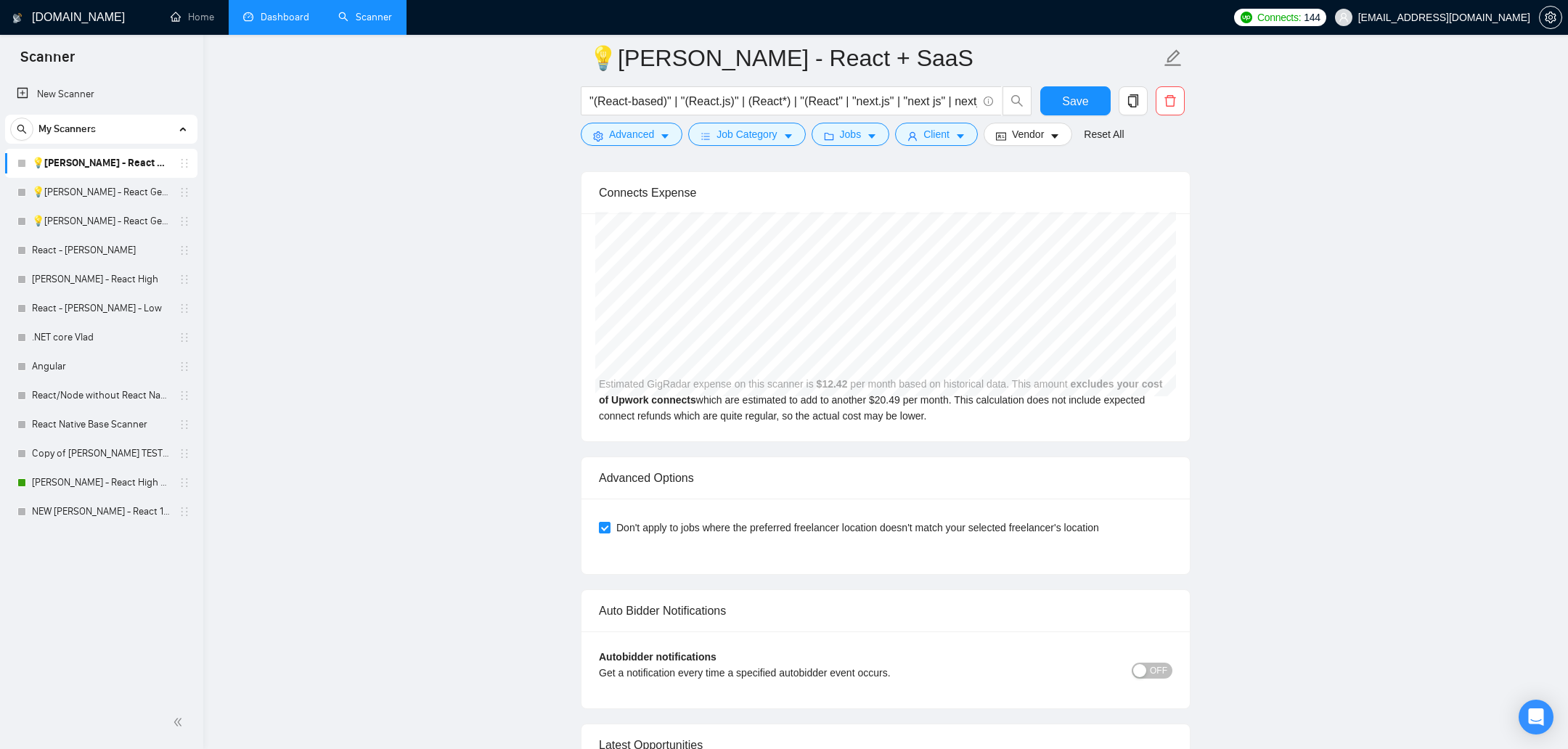
scroll to position [3037, 0]
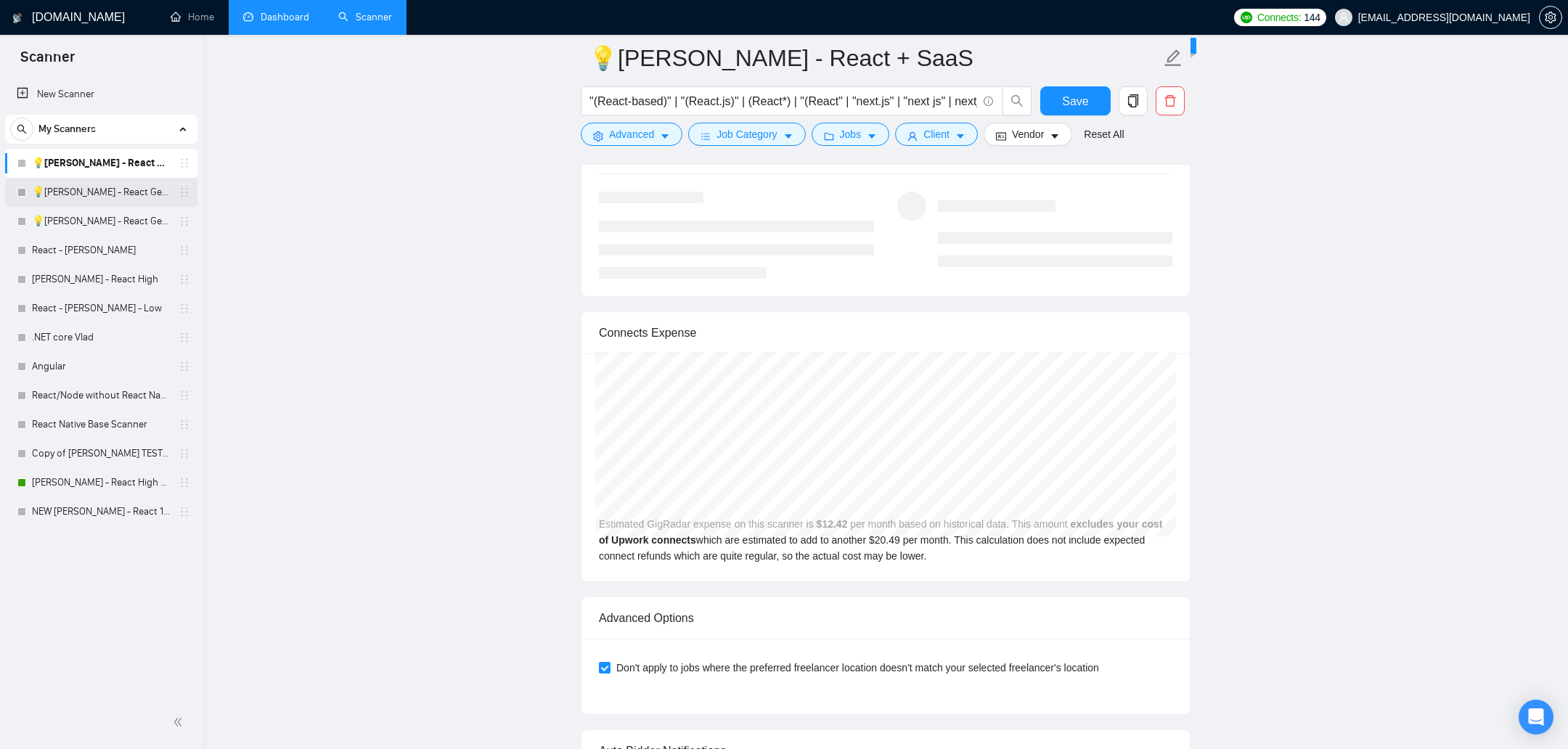
click at [120, 200] on link "💡[PERSON_NAME] - React General A" at bounding box center [101, 193] width 138 height 29
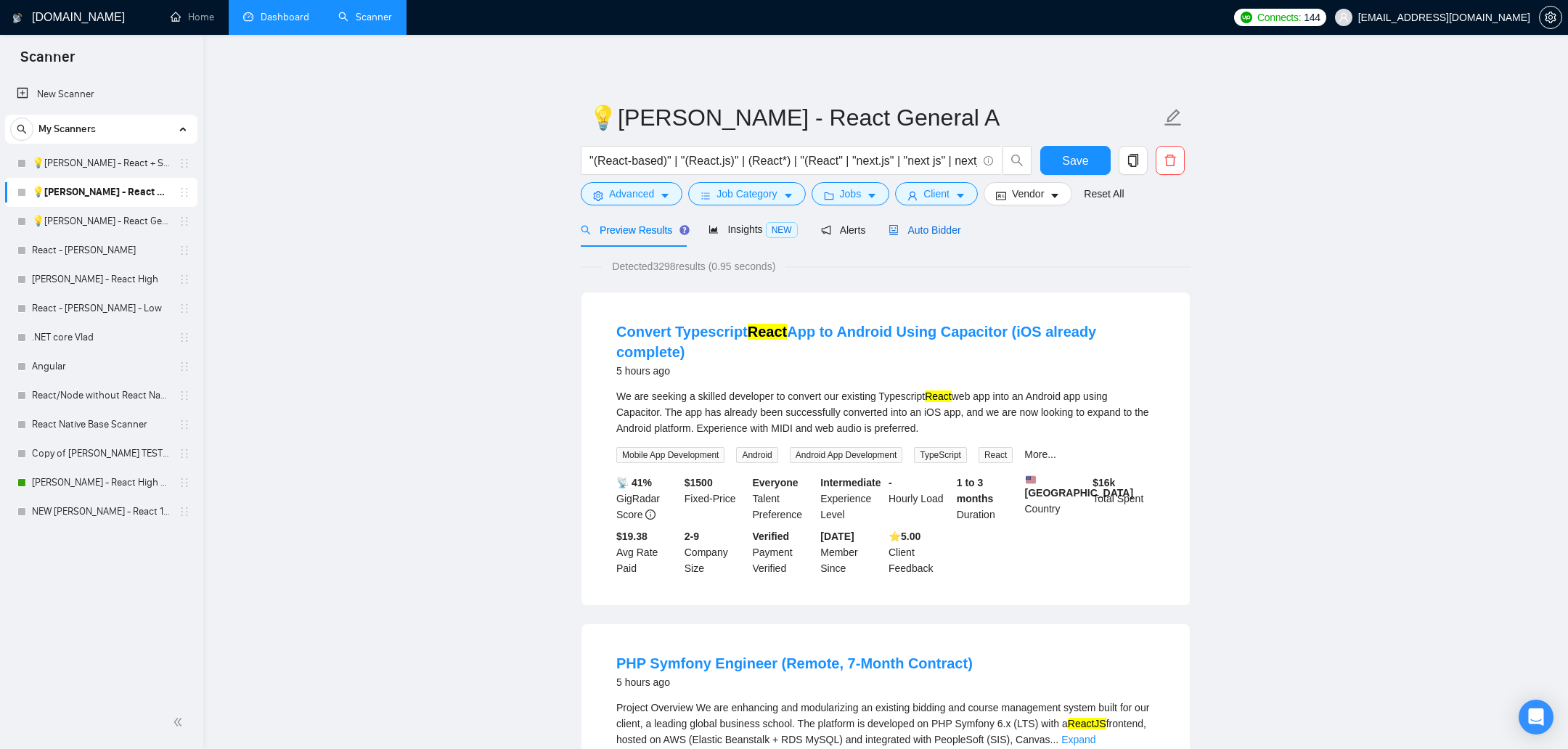
click at [936, 236] on div "Auto Bidder" at bounding box center [924, 230] width 72 height 16
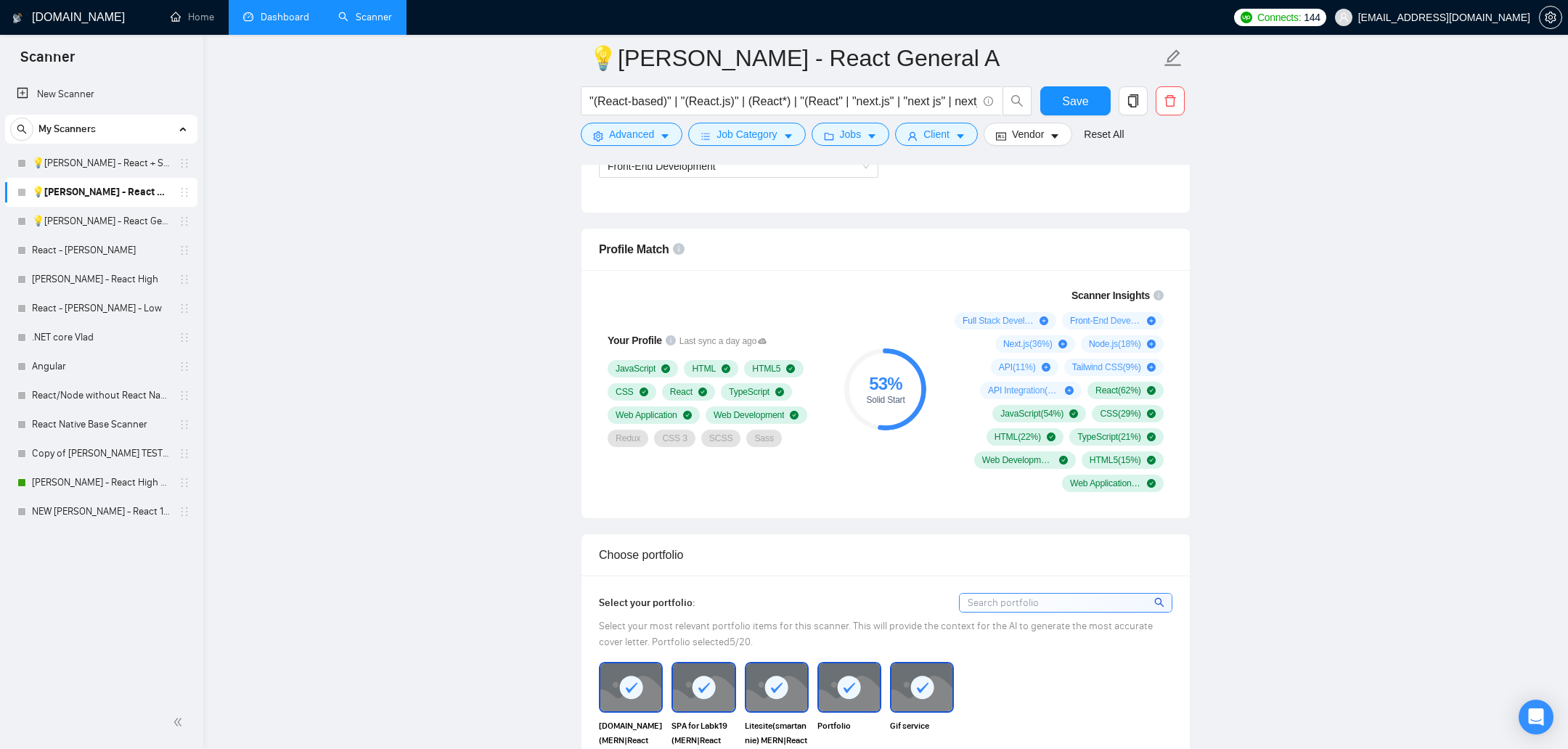
scroll to position [1075, 0]
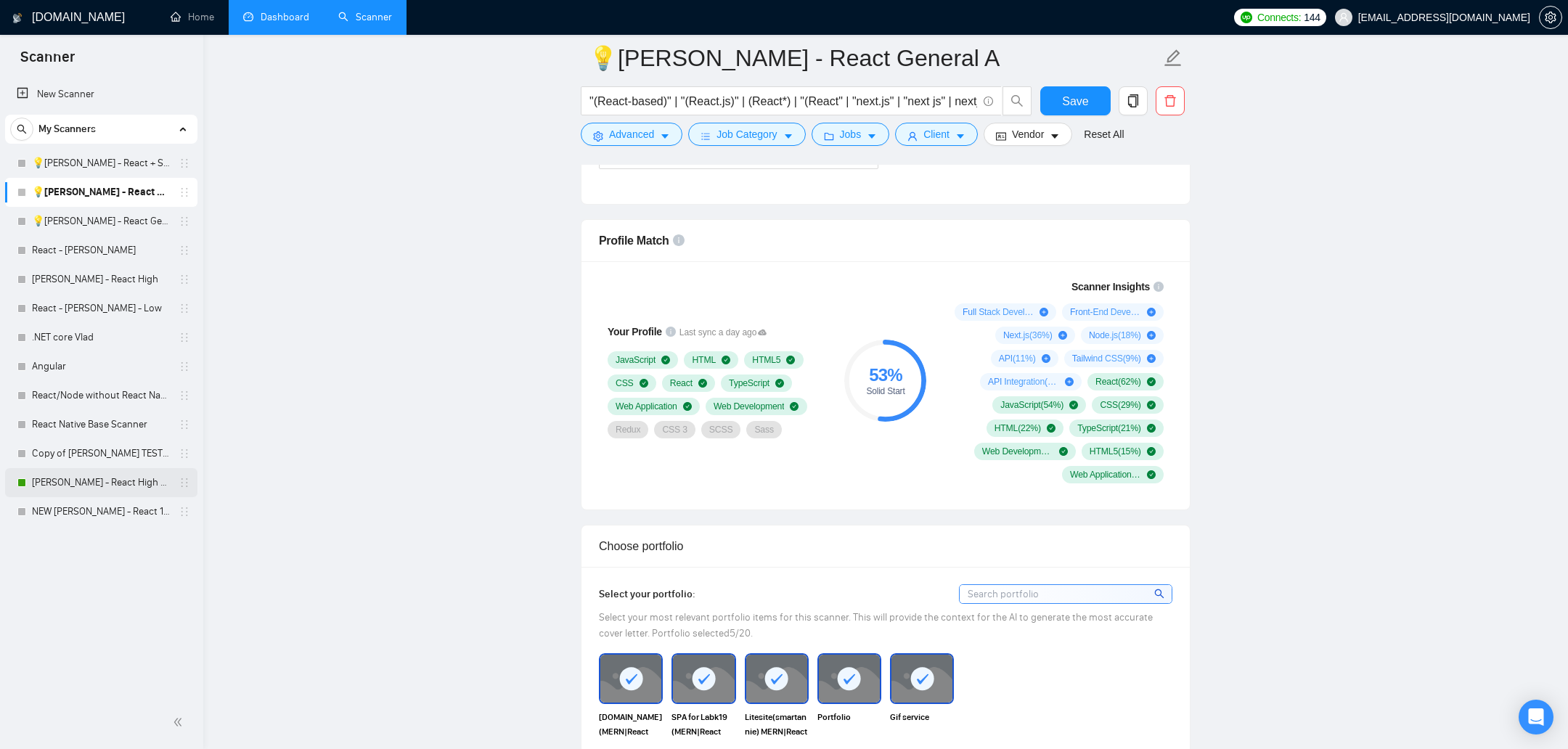
click at [86, 478] on link "[PERSON_NAME] - React High V2" at bounding box center [101, 483] width 138 height 29
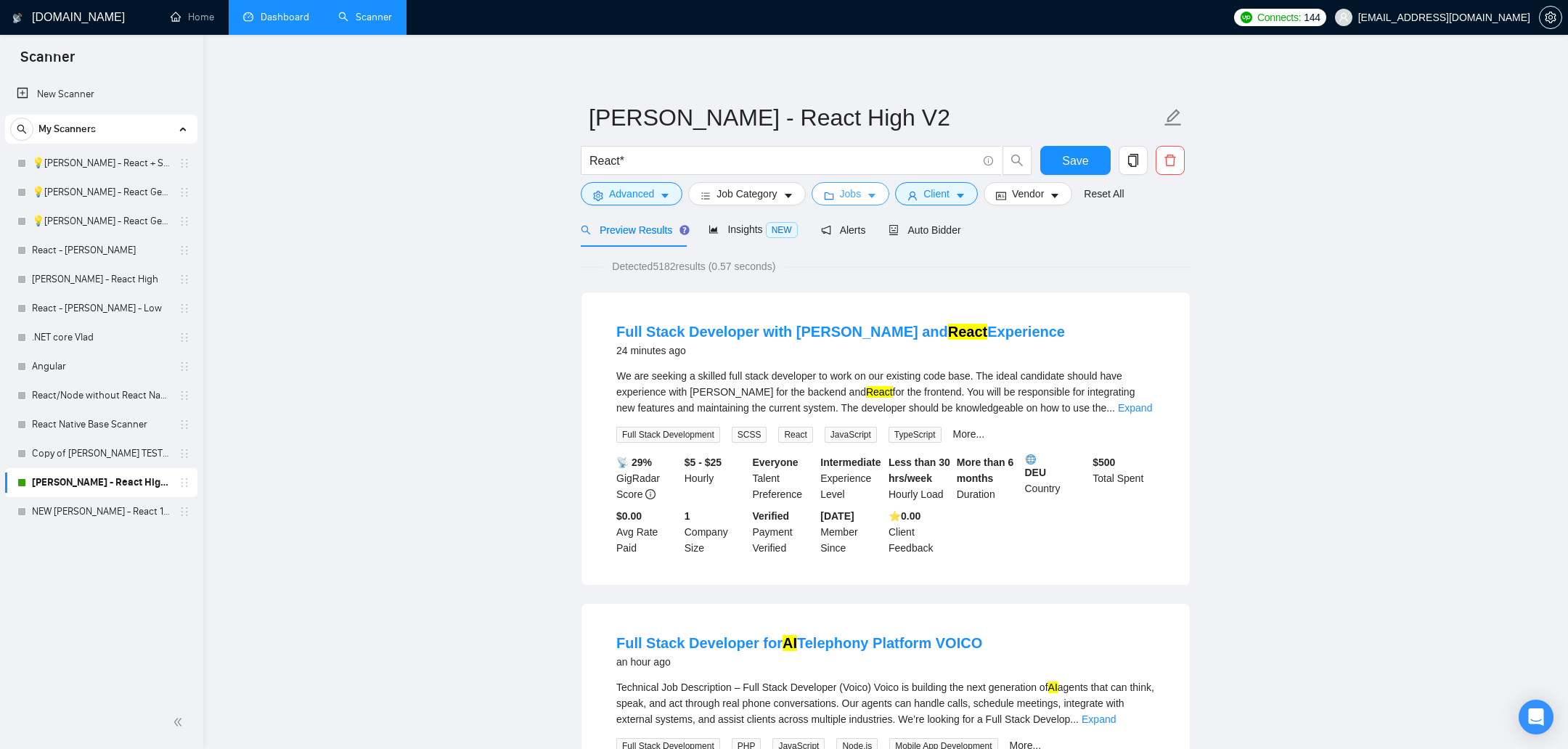
click at [848, 194] on span "Jobs" at bounding box center [850, 194] width 22 height 16
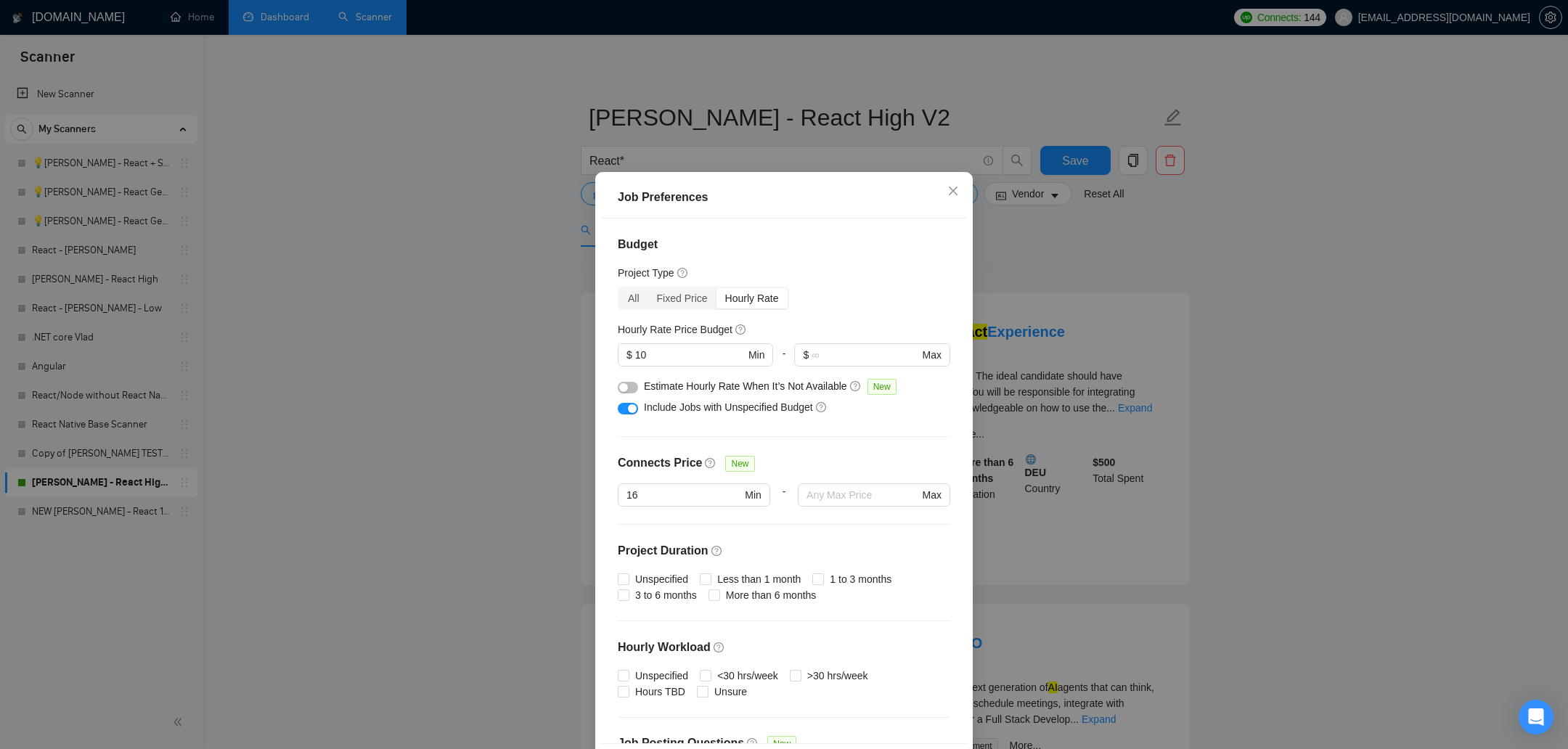
click at [454, 321] on div "Job Preferences Budget Project Type All Fixed Price Hourly Rate Fixed Price Bud…" at bounding box center [784, 374] width 1568 height 749
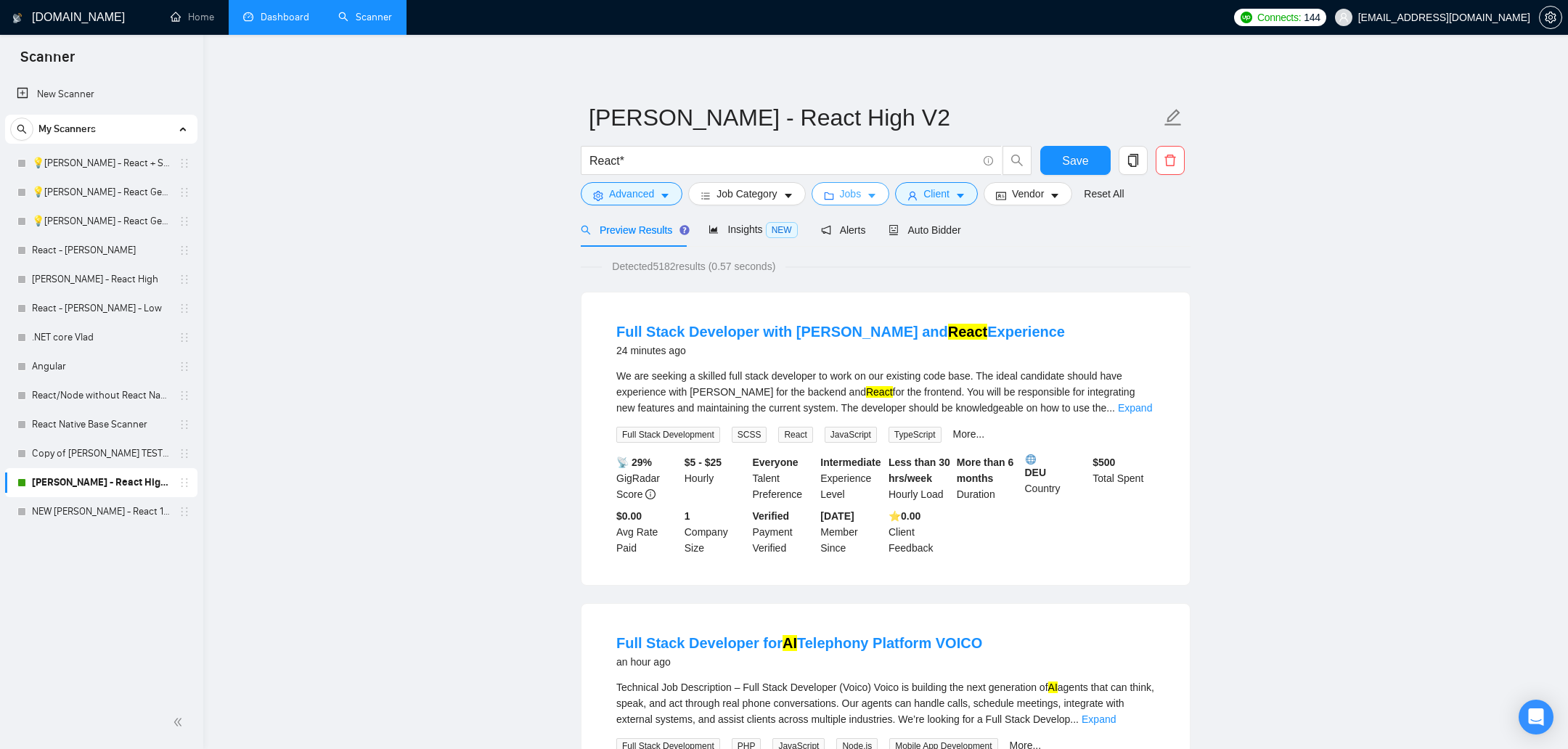
click at [849, 202] on button "Jobs" at bounding box center [850, 194] width 79 height 23
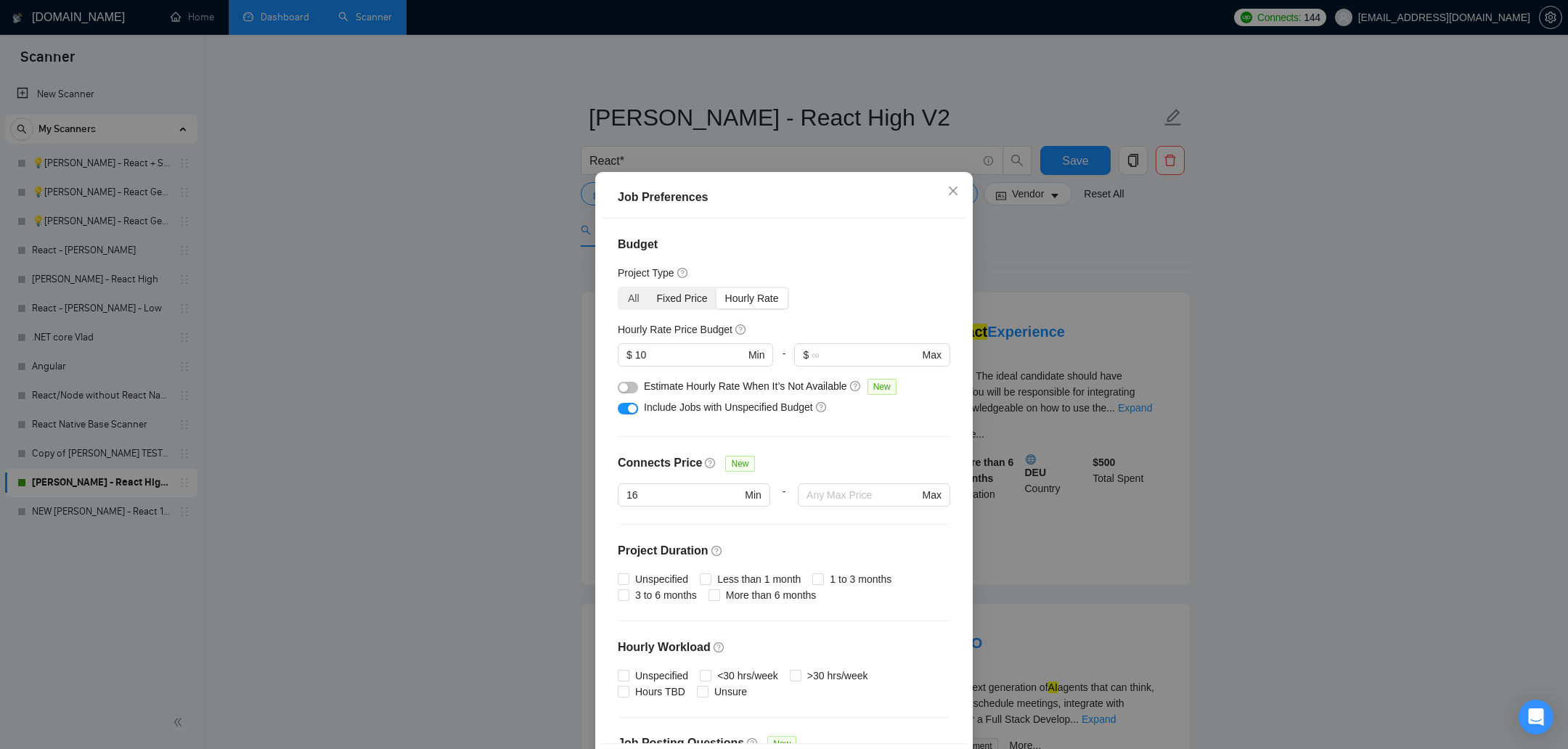
click at [690, 308] on div "Fixed Price" at bounding box center [682, 299] width 68 height 21
click at [648, 289] on input "Fixed Price" at bounding box center [648, 289] width 0 height 0
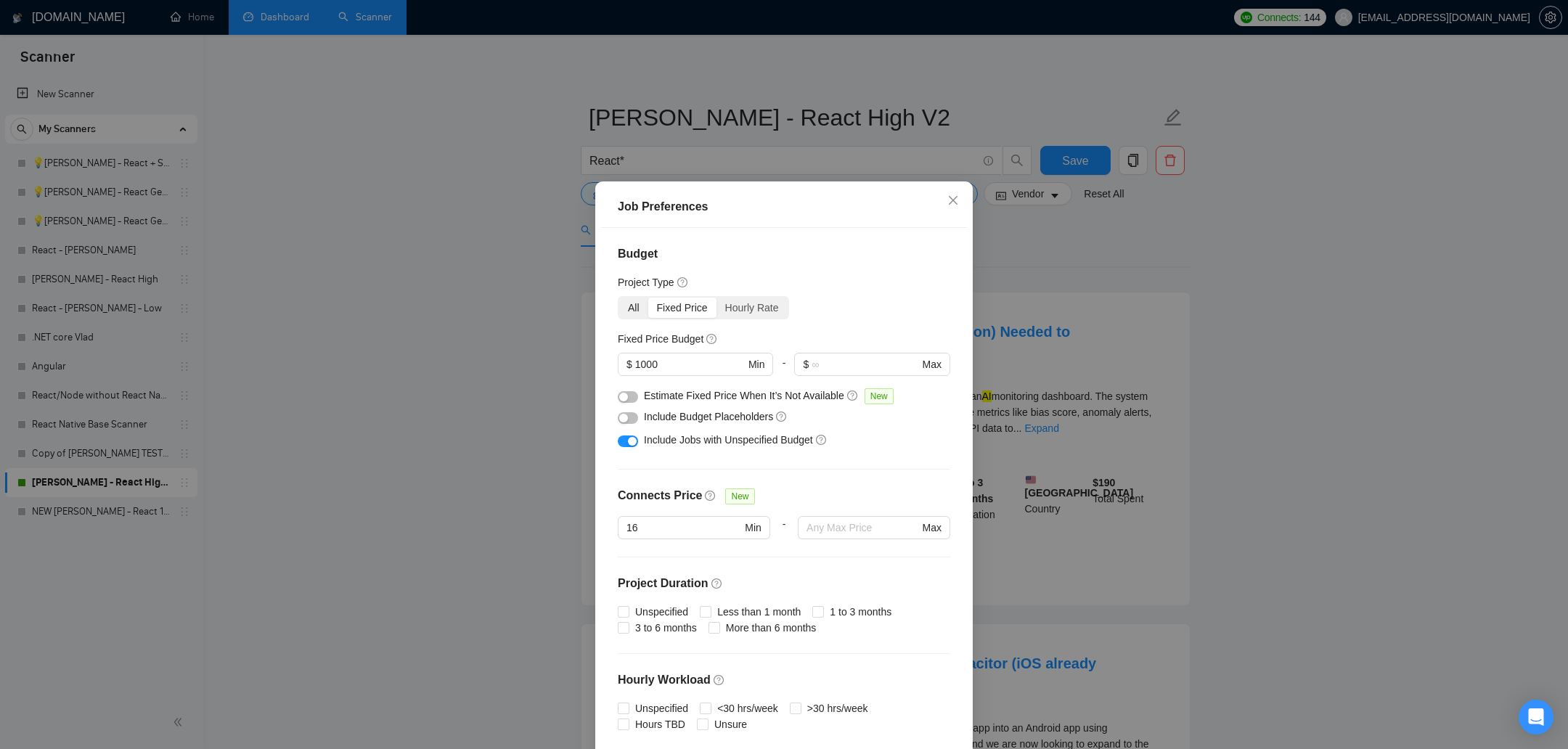
click at [643, 307] on div "All" at bounding box center [634, 308] width 29 height 21
click at [619, 298] on input "All" at bounding box center [619, 298] width 0 height 0
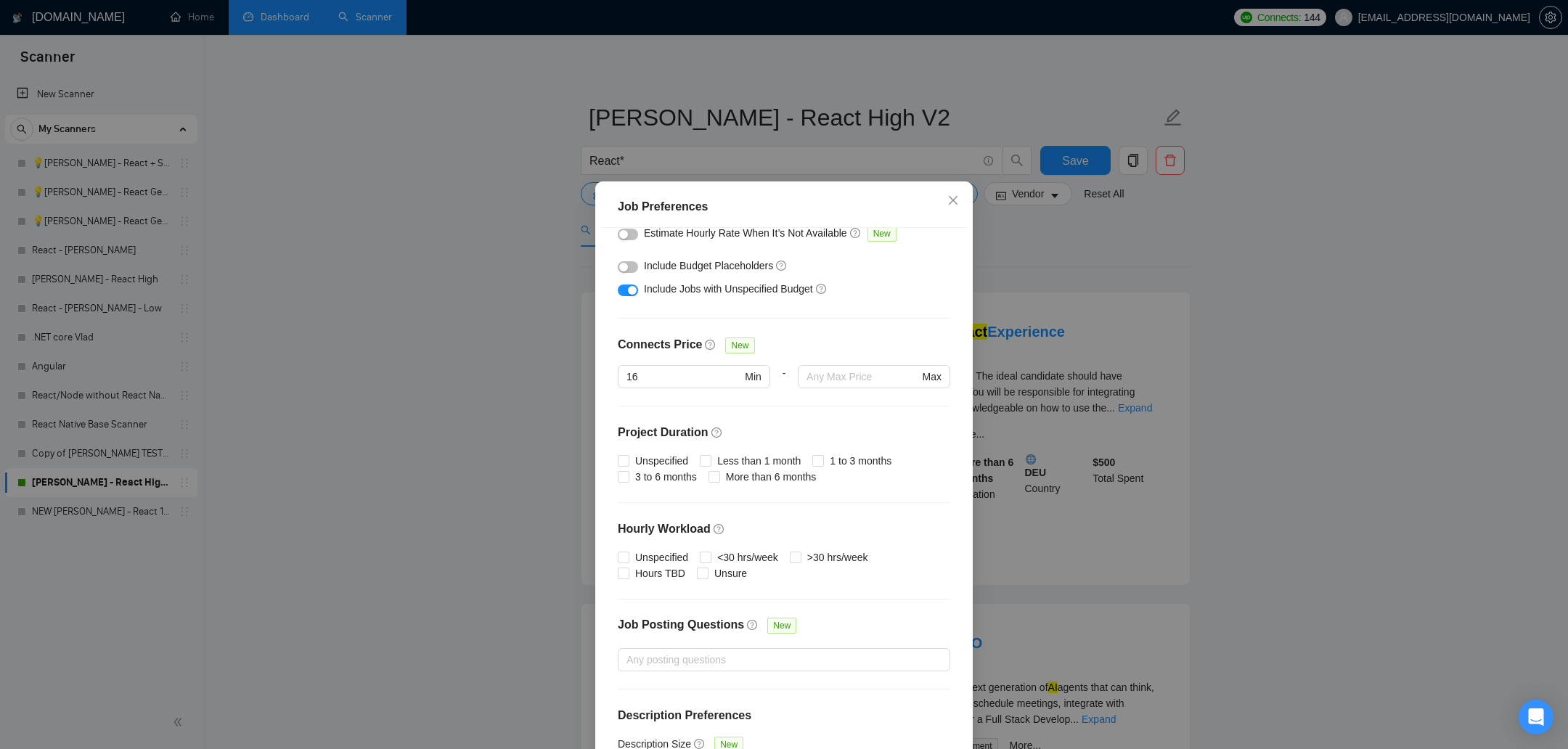
scroll to position [293, 0]
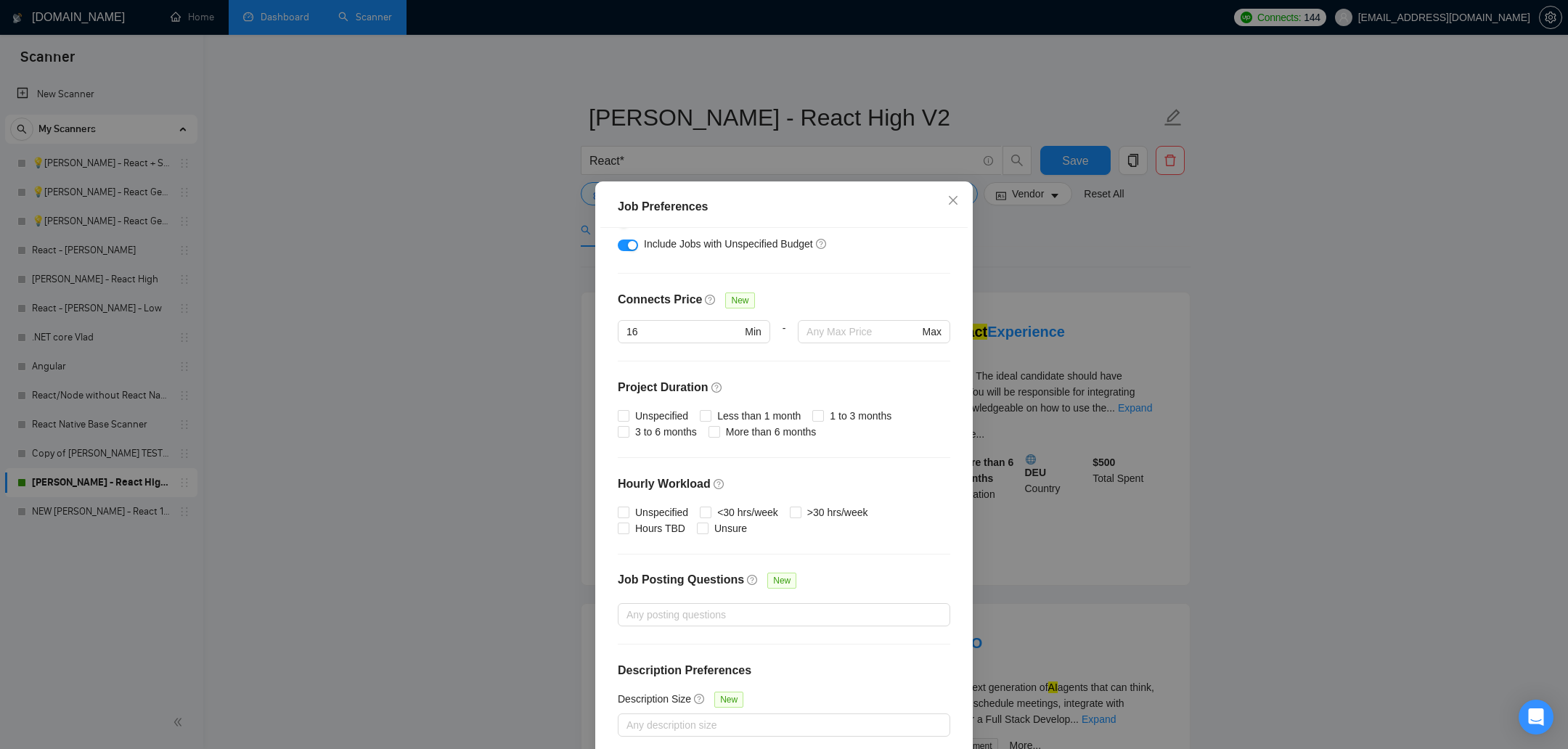
click at [327, 424] on div "Job Preferences Budget Project Type All Fixed Price Hourly Rate Fixed Price Bud…" at bounding box center [784, 374] width 1568 height 749
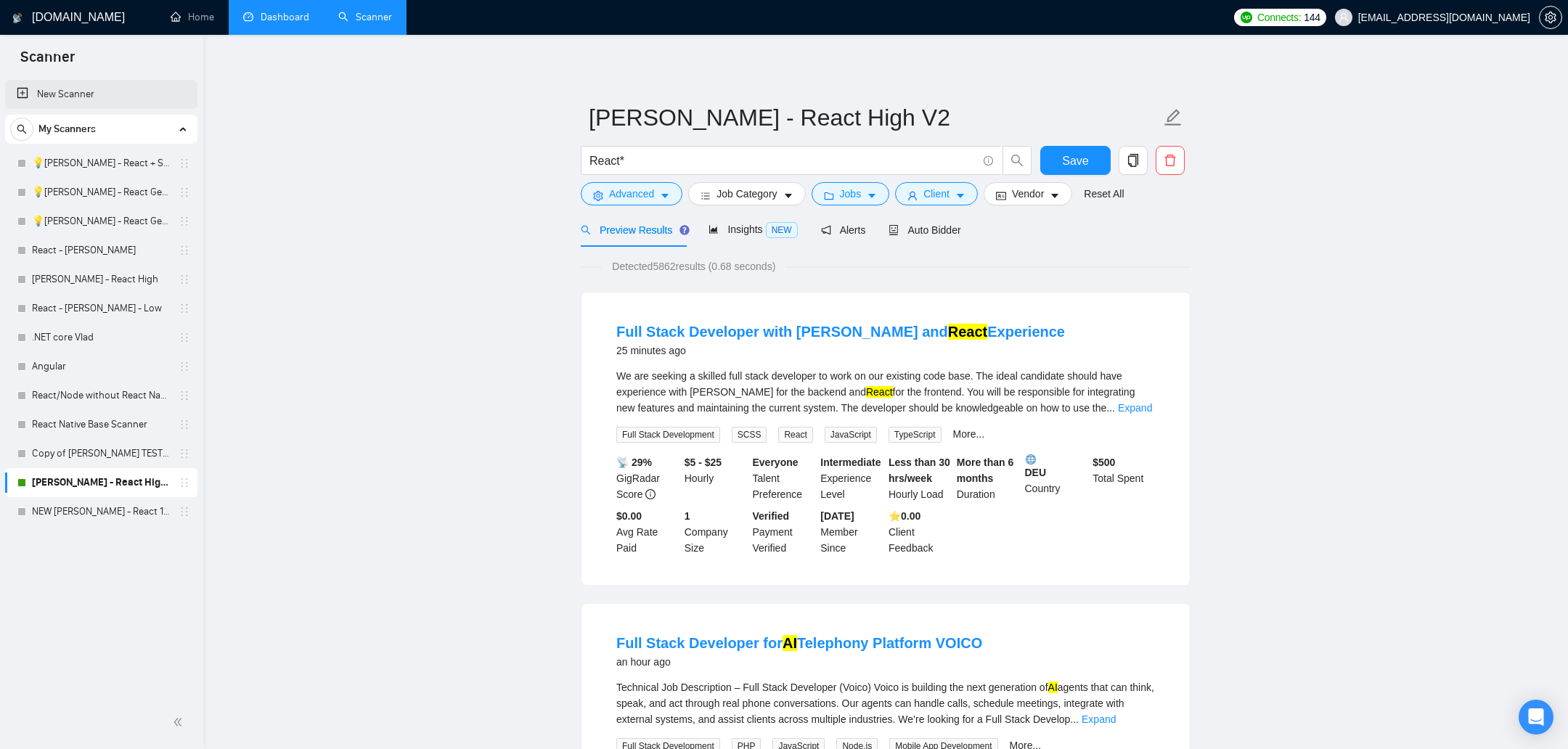
click at [77, 98] on link "New Scanner" at bounding box center [101, 94] width 169 height 29
click at [80, 453] on link "Copy of [PERSON_NAME] TEST - FS - React High" at bounding box center [101, 454] width 138 height 29
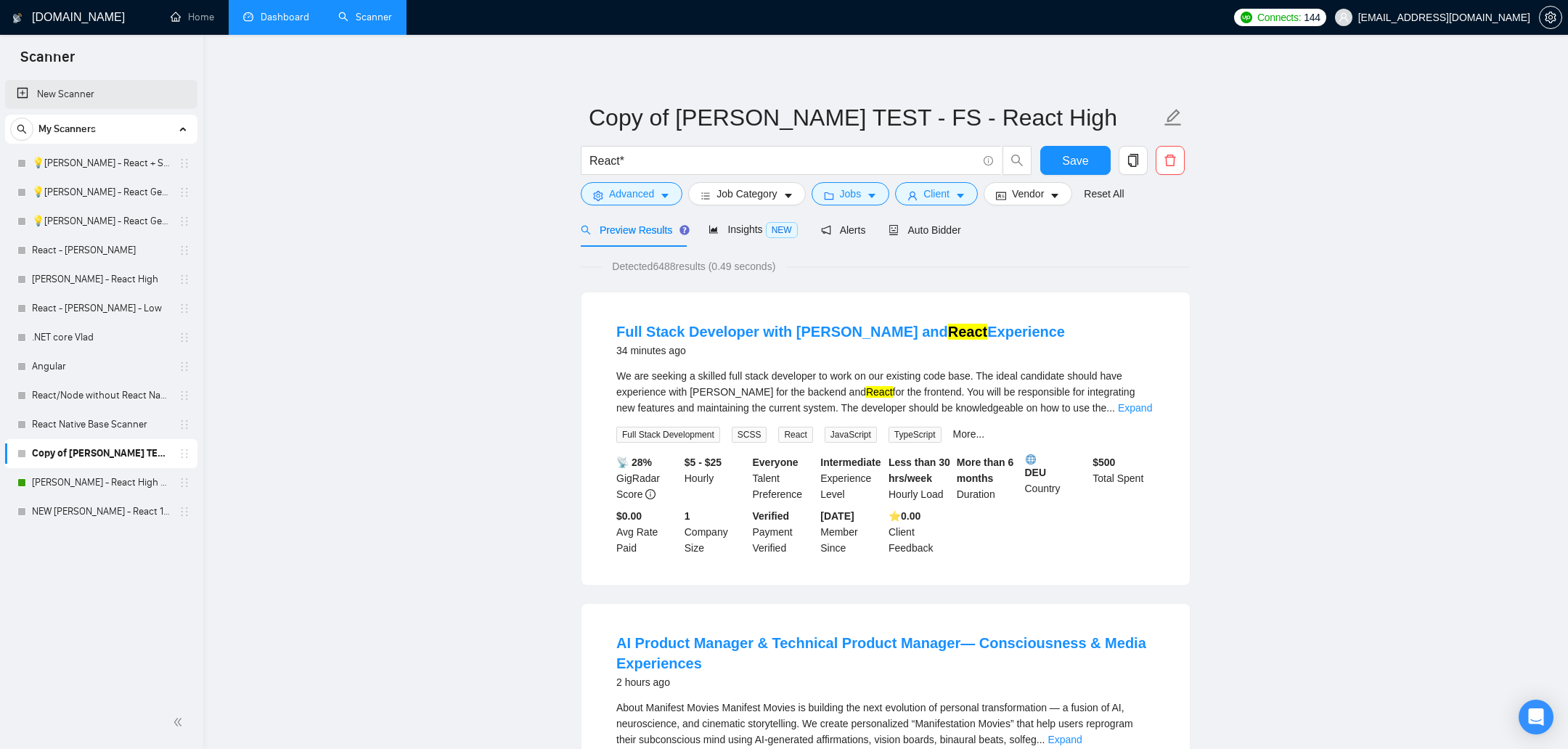
click at [48, 98] on link "New Scanner" at bounding box center [101, 94] width 169 height 29
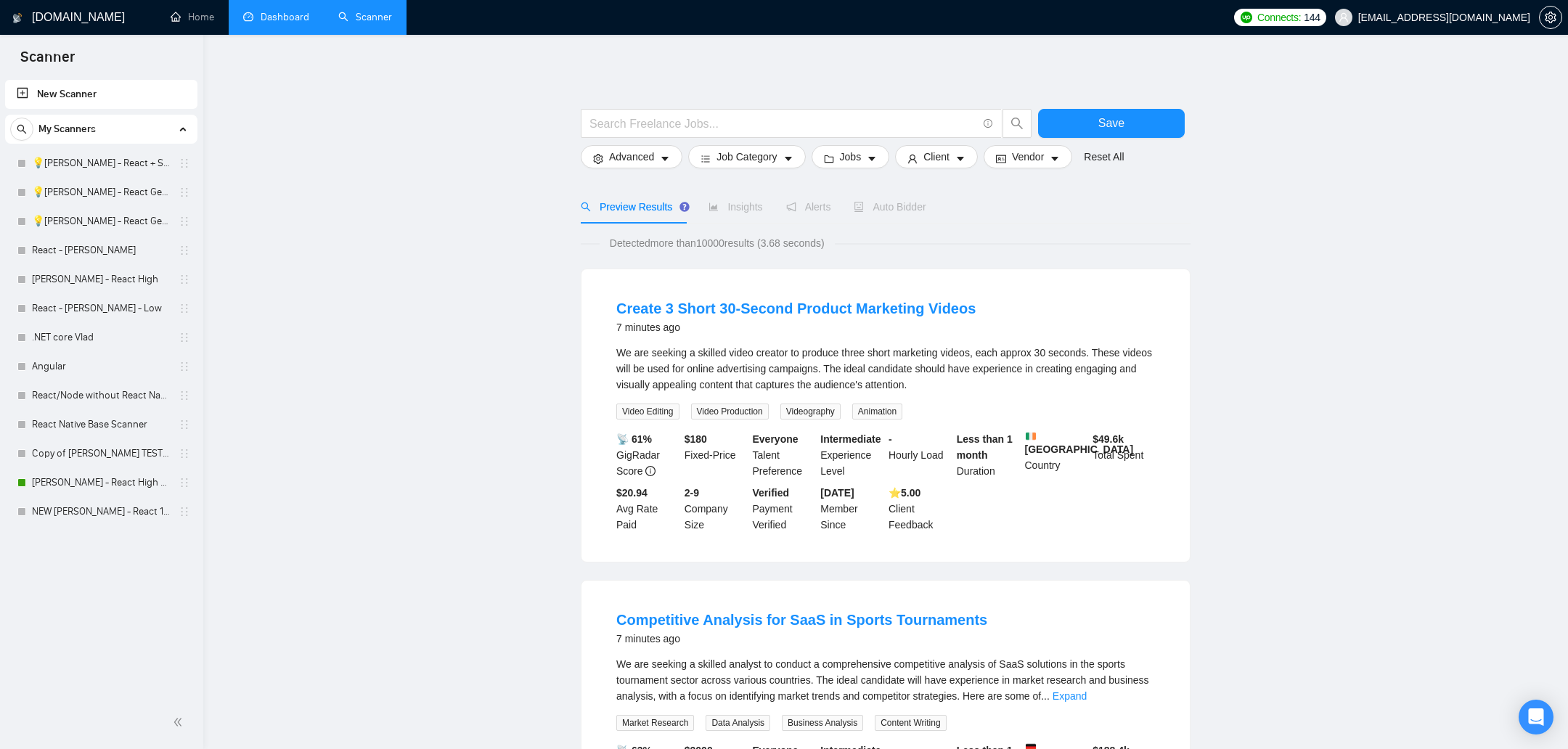
click at [75, 102] on link "New Scanner" at bounding box center [101, 94] width 169 height 29
click at [657, 156] on button "Advanced" at bounding box center [632, 156] width 102 height 23
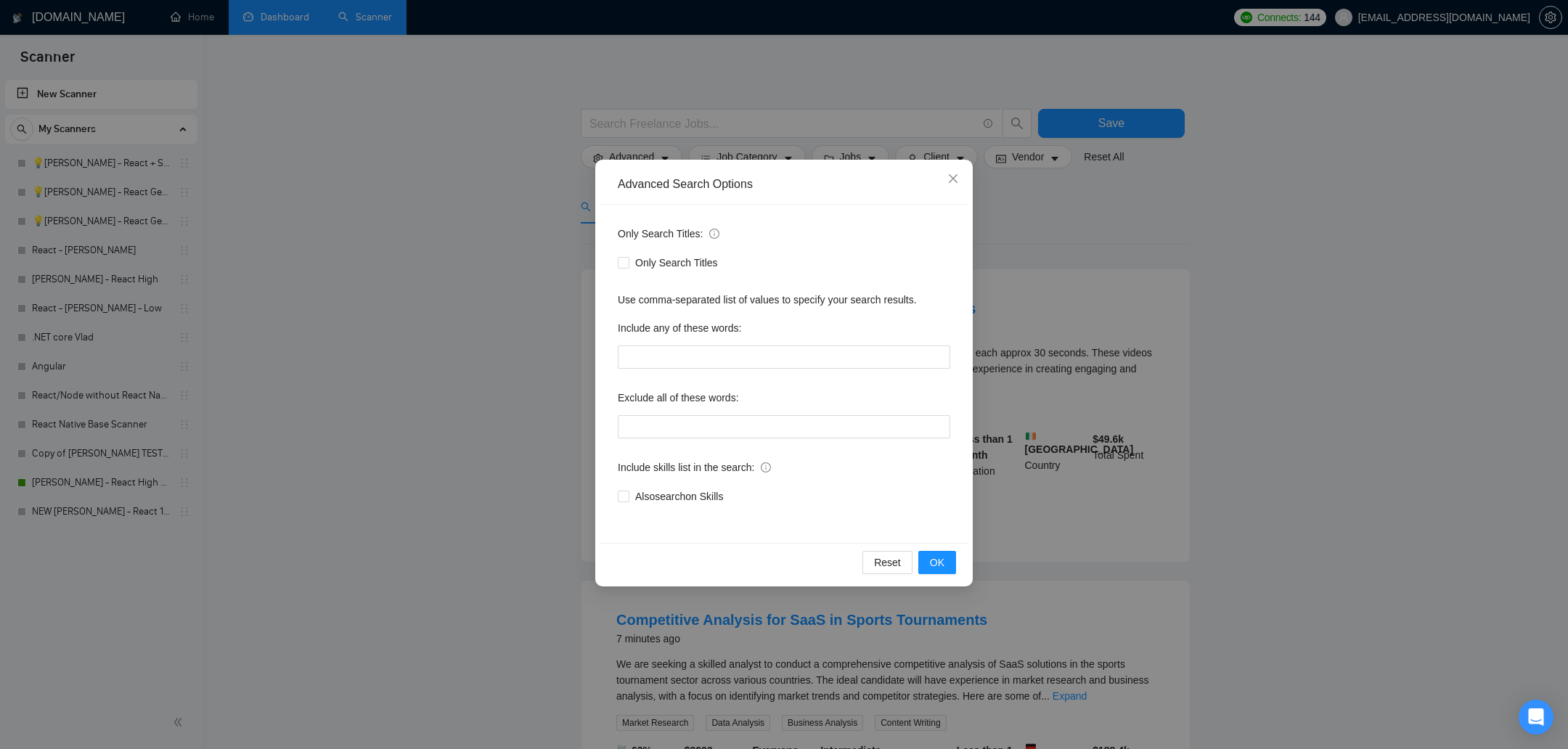
click at [1044, 317] on div "Advanced Search Options Only Search Titles: Only Search Titles Use comma-separa…" at bounding box center [784, 374] width 1568 height 749
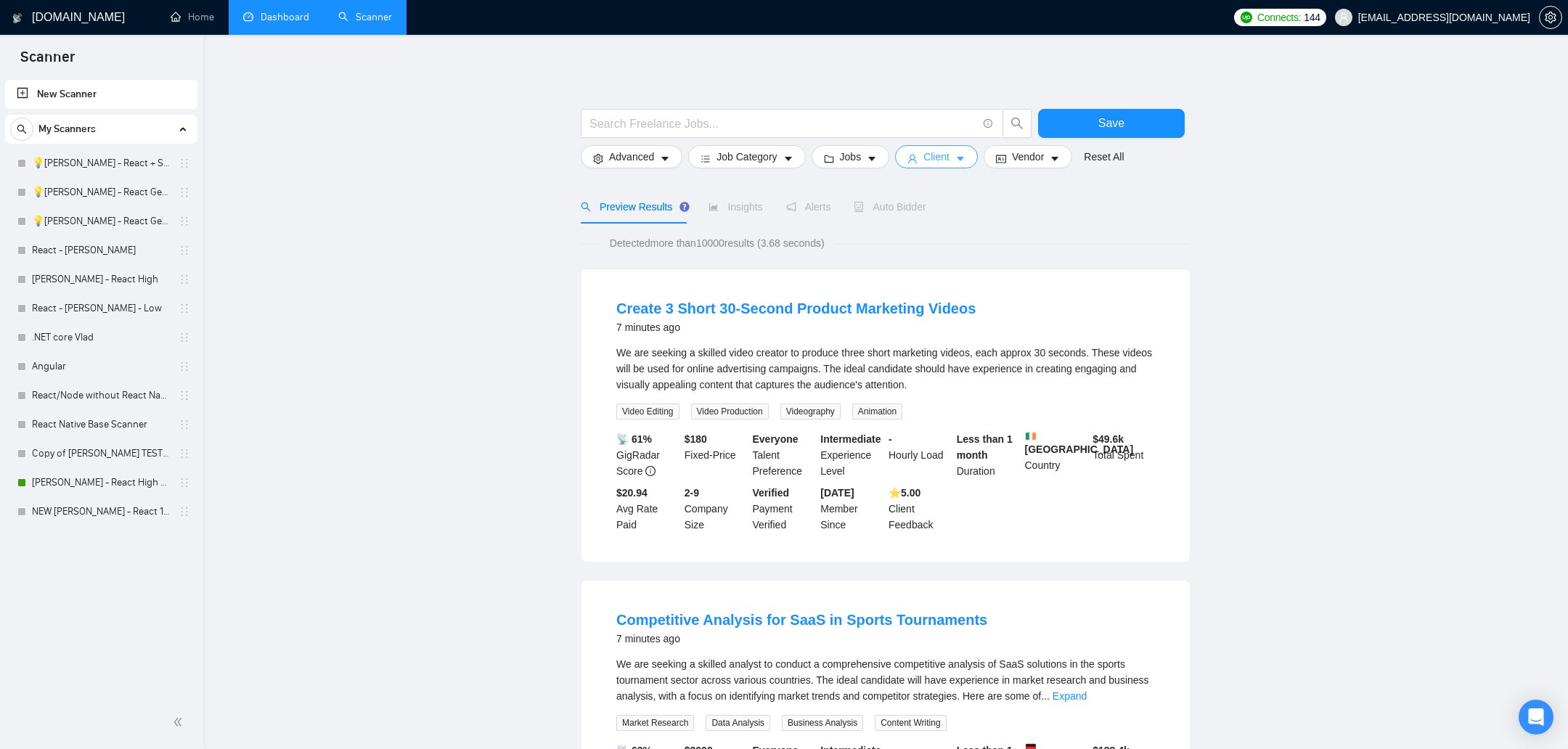
click at [916, 161] on icon "user" at bounding box center [912, 159] width 10 height 10
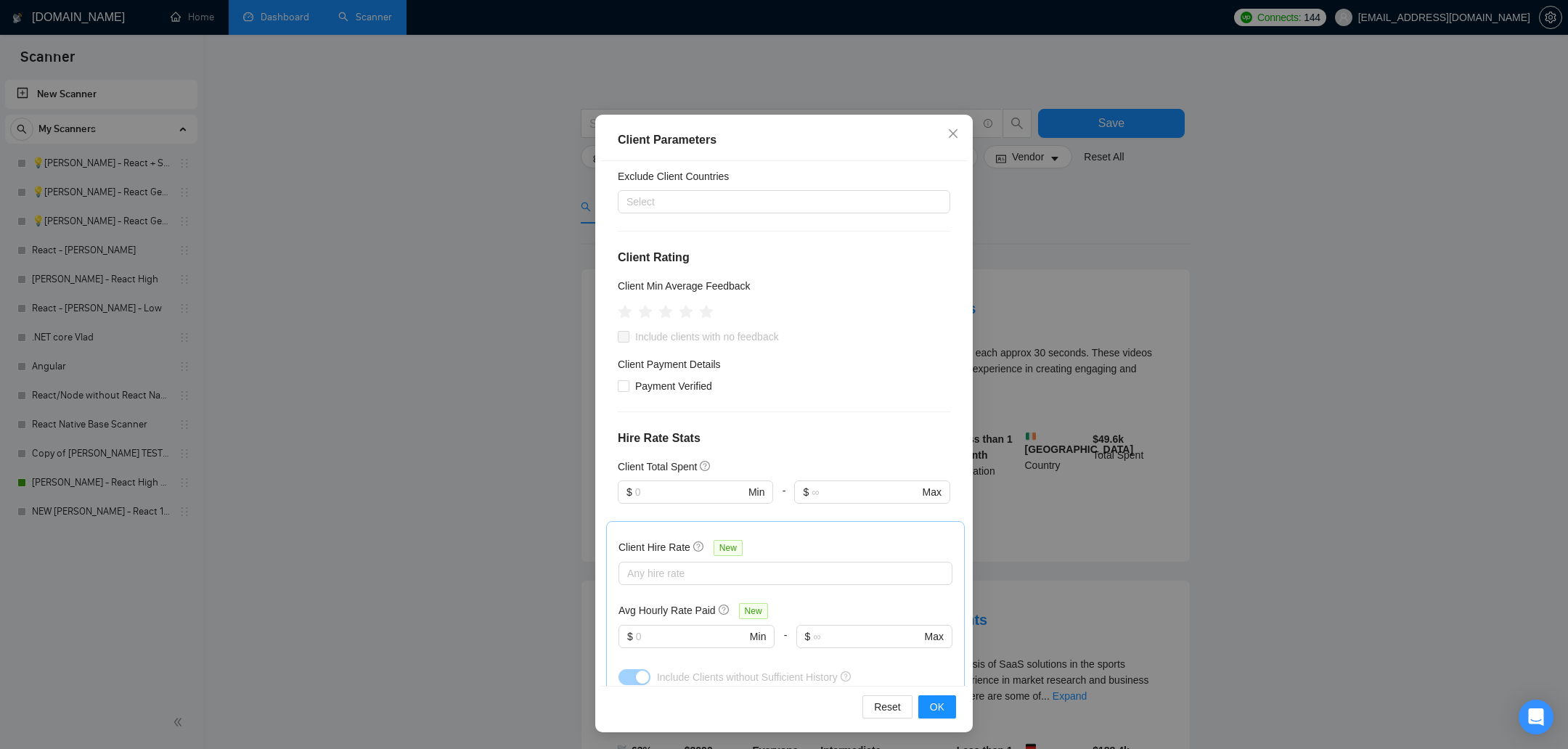
scroll to position [89, 0]
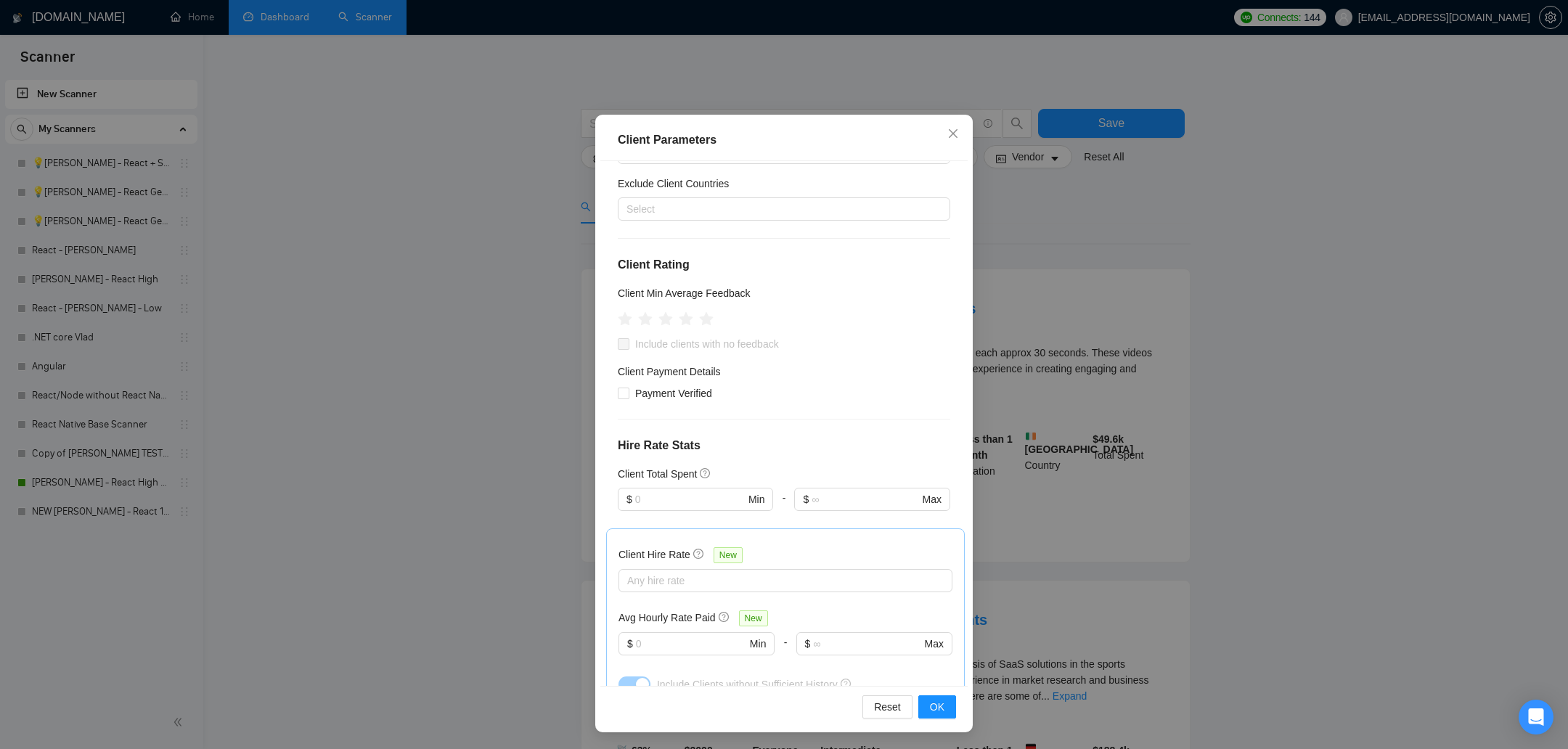
click at [1044, 332] on div "Client Parameters Client Location Include Client Countries Select Exclude Clien…" at bounding box center [784, 374] width 1568 height 749
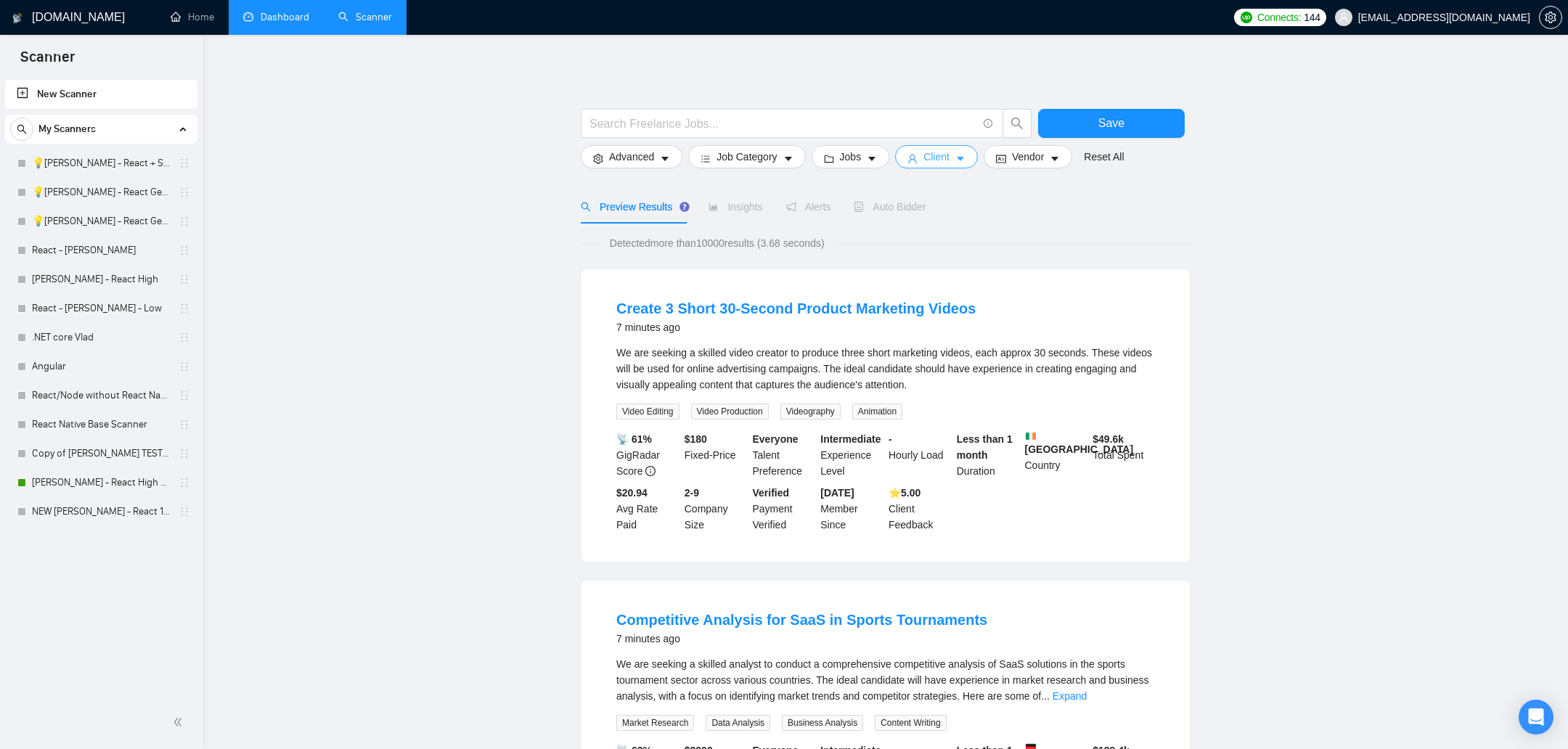
click at [949, 158] on span "Client" at bounding box center [936, 156] width 26 height 16
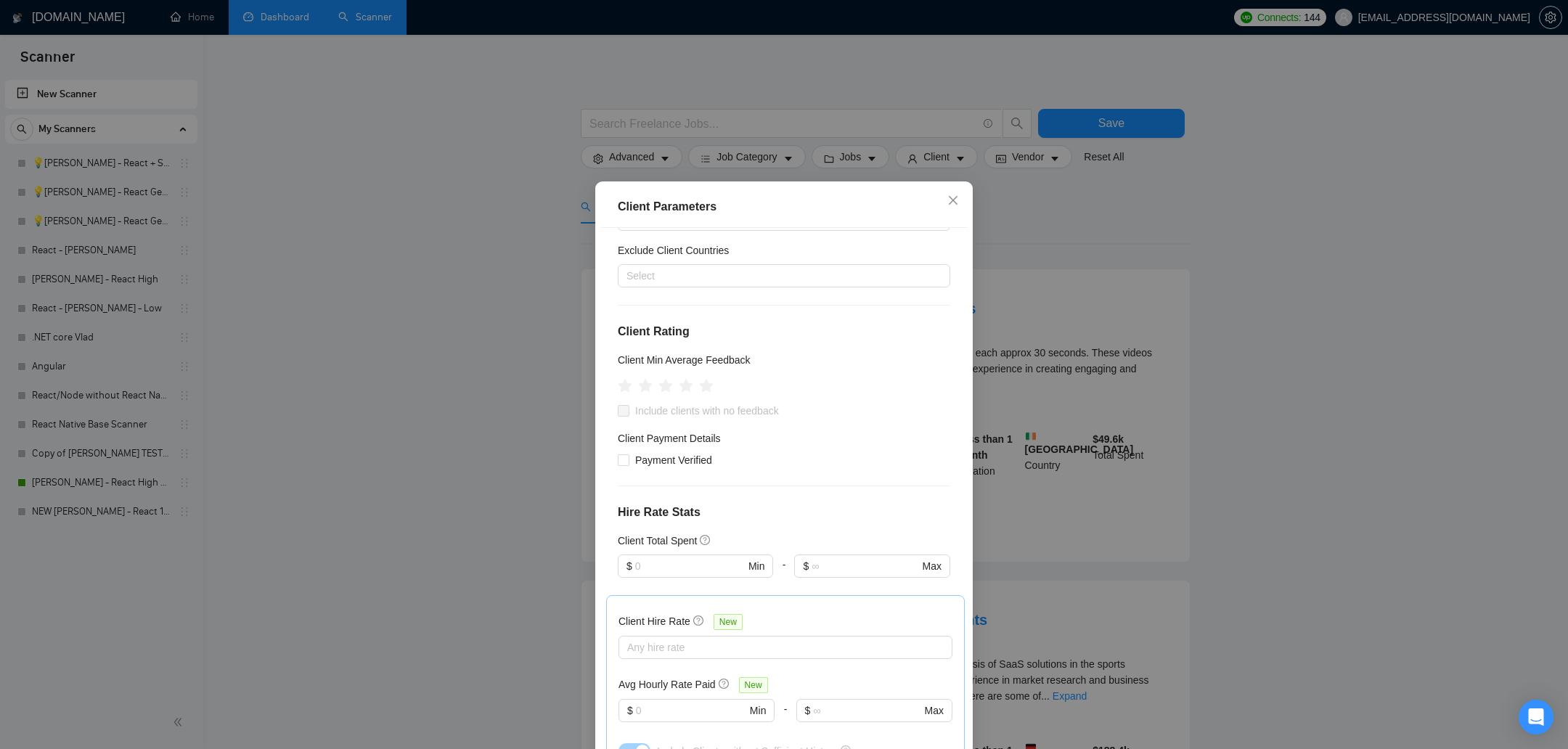
click at [1044, 275] on div "Client Parameters Client Location Include Client Countries Select Exclude Clien…" at bounding box center [784, 374] width 1568 height 749
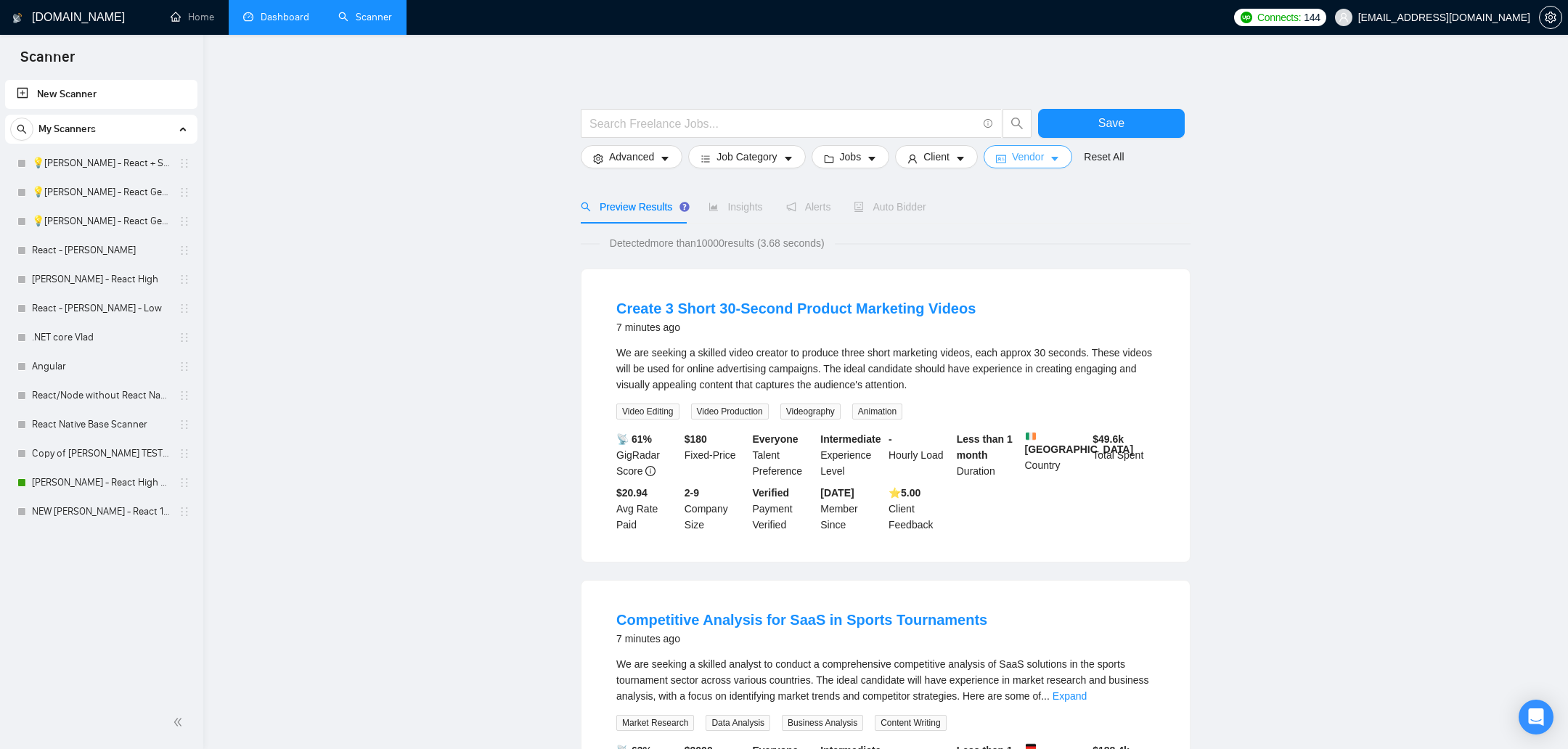
click at [1038, 154] on span "Vendor" at bounding box center [1027, 156] width 32 height 16
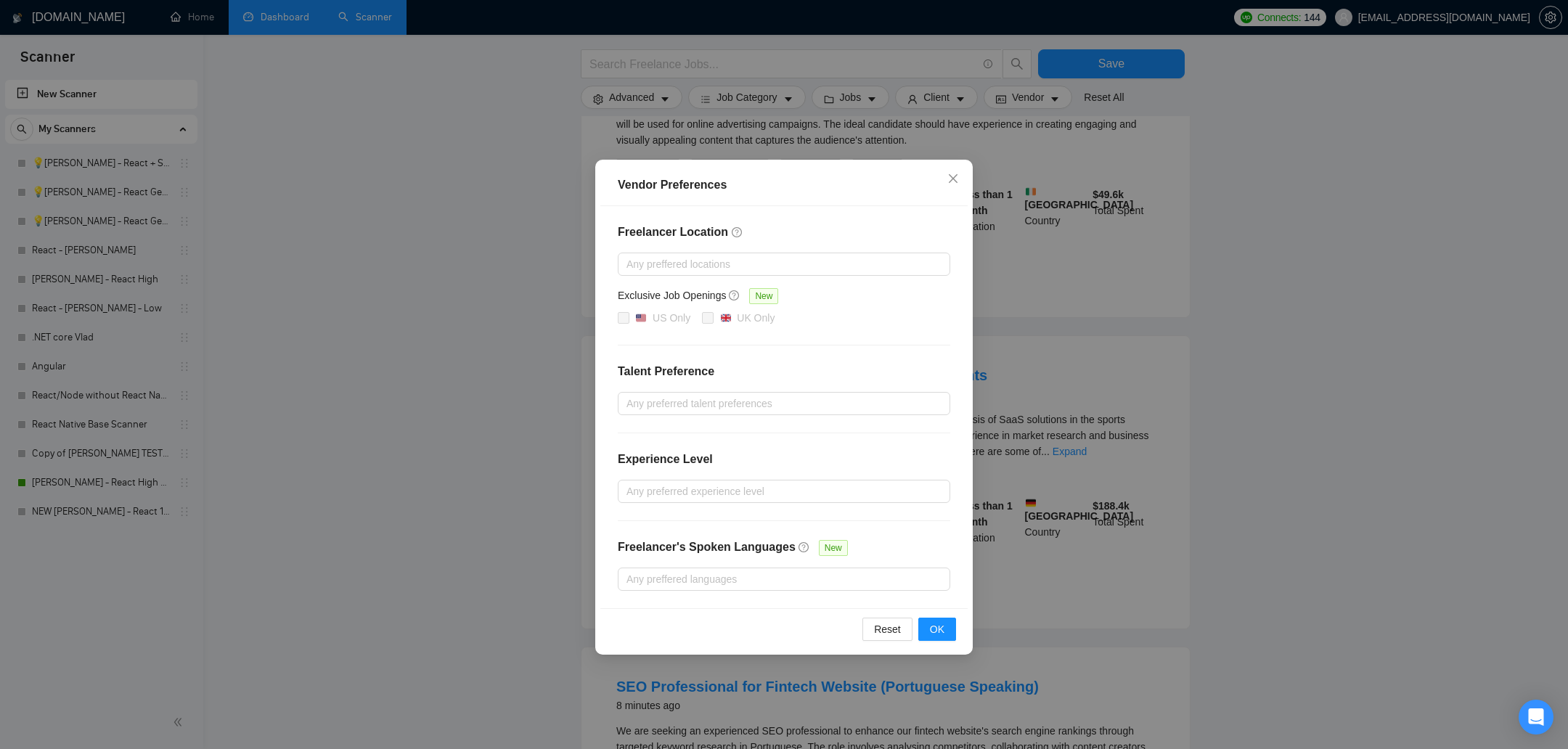
click at [1044, 225] on div "Vendor Preferences Freelancer Location Any preffered locations Exclusive Job Op…" at bounding box center [784, 374] width 1568 height 749
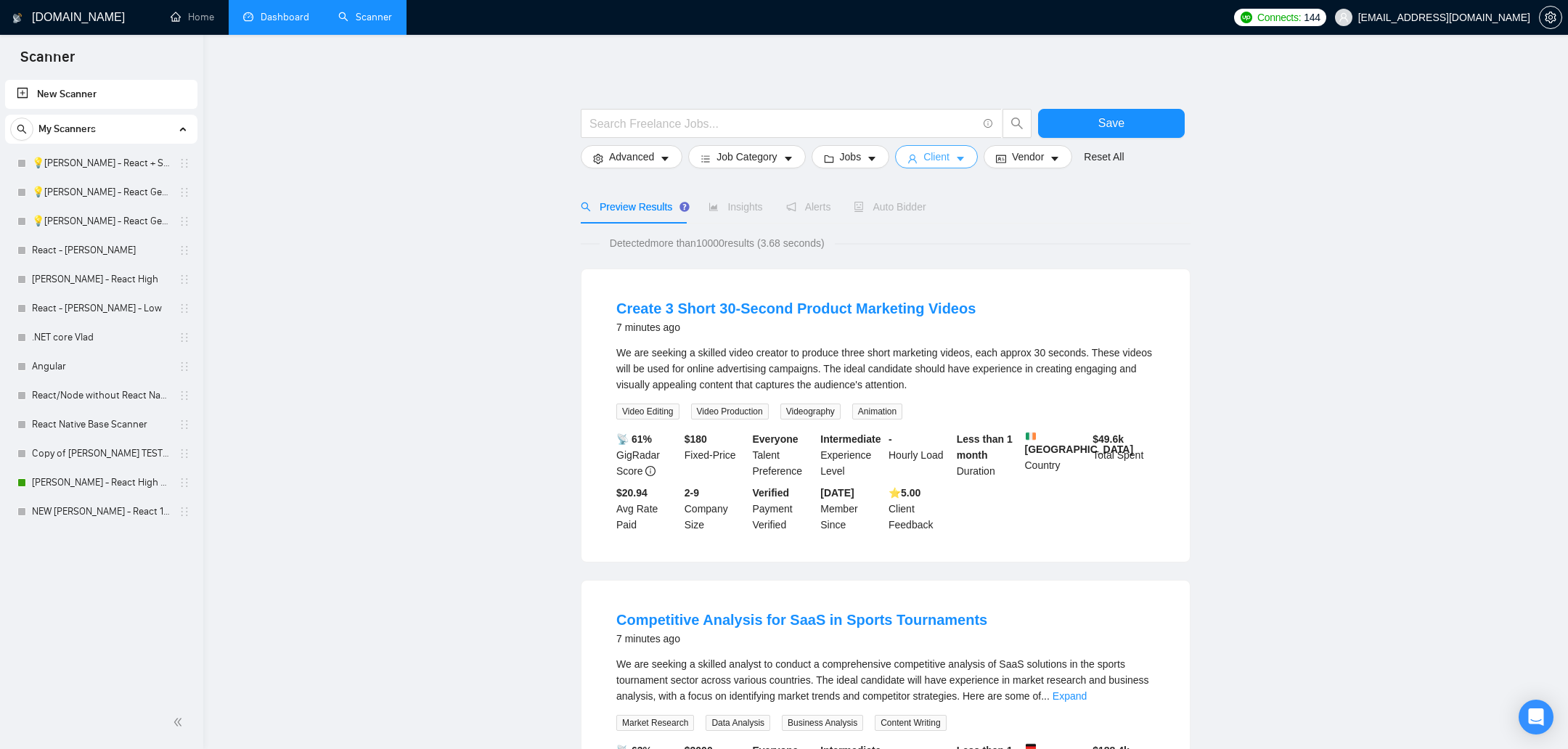
click at [934, 156] on span "Client" at bounding box center [936, 156] width 26 height 16
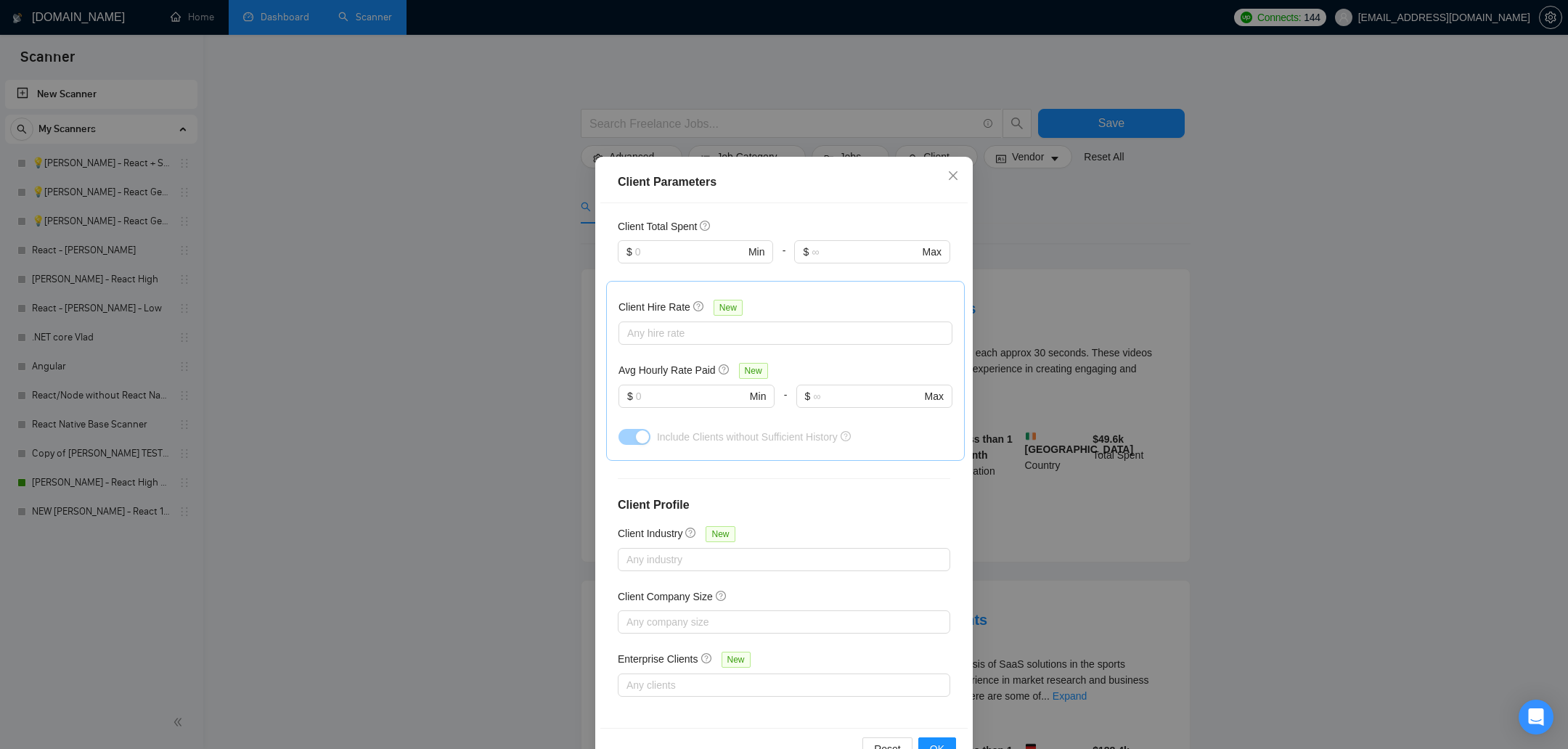
scroll to position [67, 0]
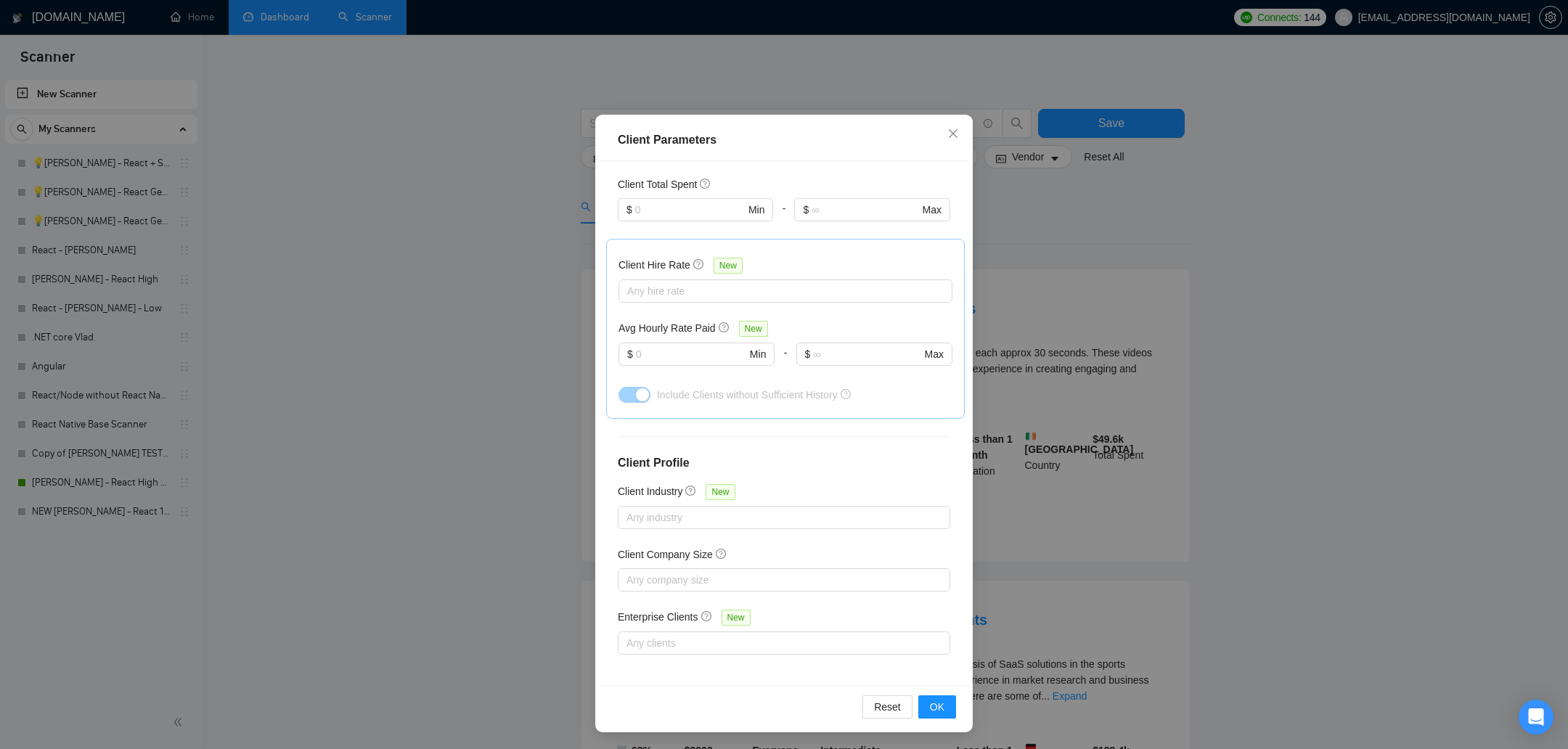
click at [1000, 401] on div "Client Parameters Client Location Include Client Countries Select Exclude Clien…" at bounding box center [784, 374] width 1568 height 749
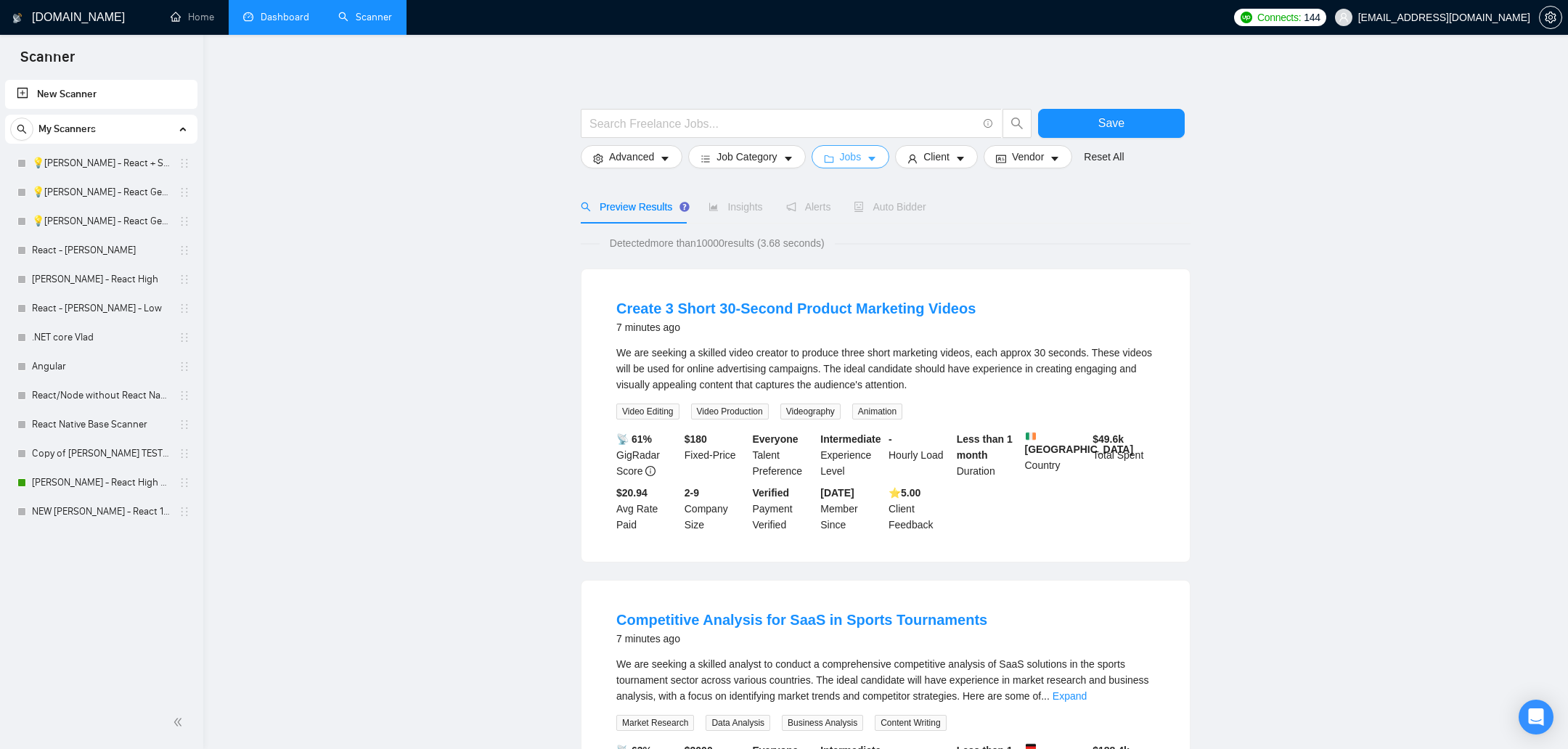
click at [856, 154] on span "Jobs" at bounding box center [850, 156] width 22 height 16
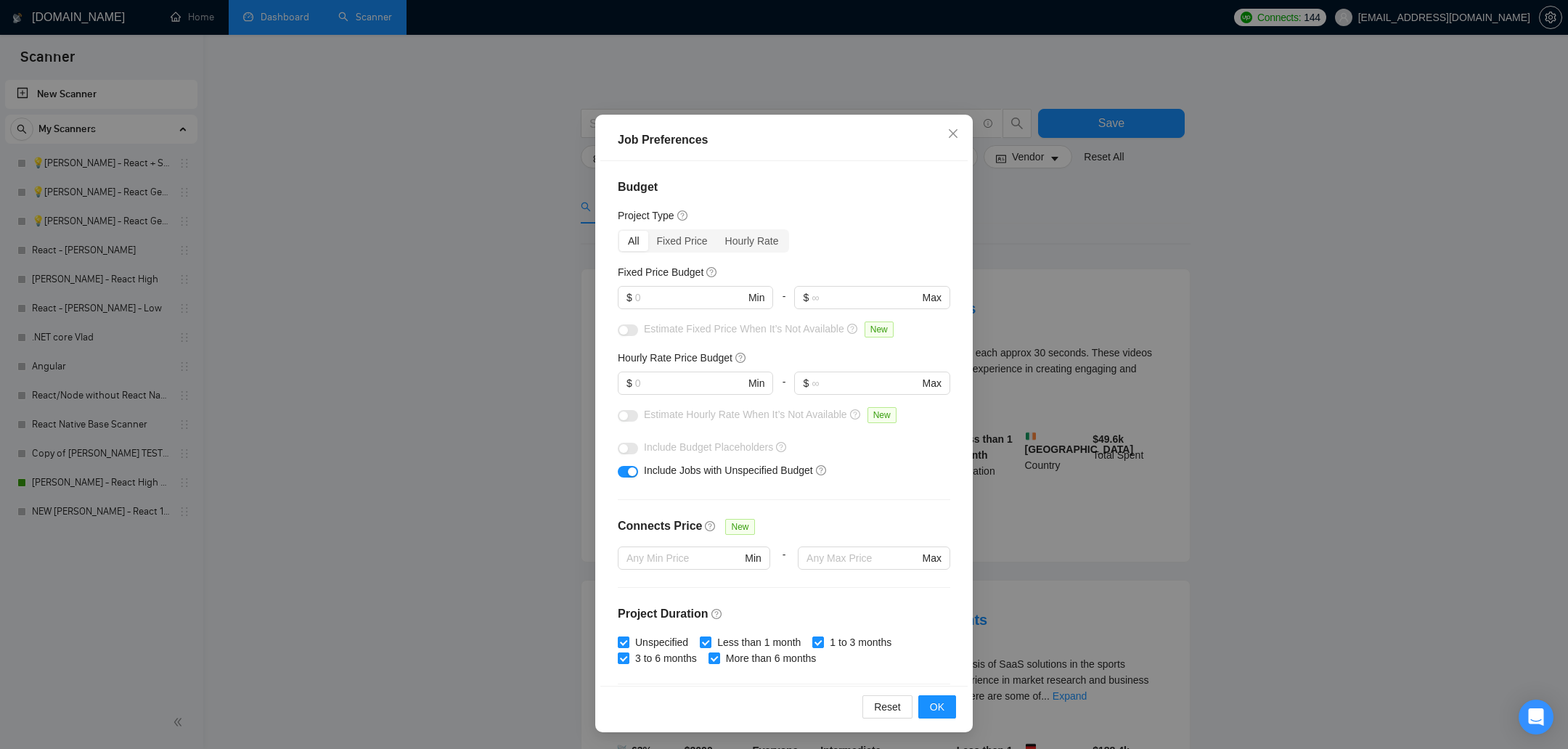
click at [1044, 319] on div "Job Preferences Budget Project Type All Fixed Price Hourly Rate Fixed Price Bud…" at bounding box center [784, 374] width 1568 height 749
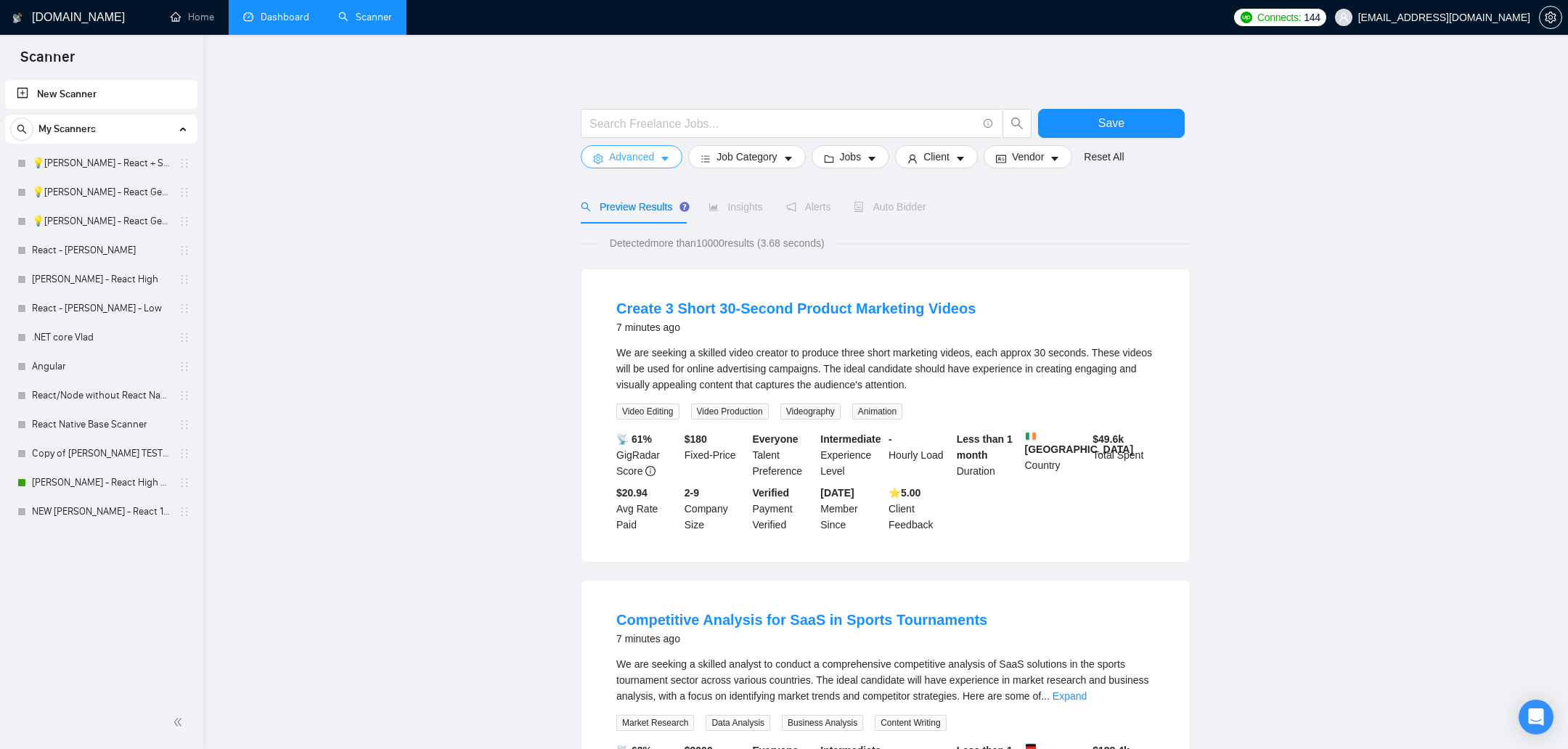
click at [658, 165] on button "Advanced" at bounding box center [632, 156] width 102 height 23
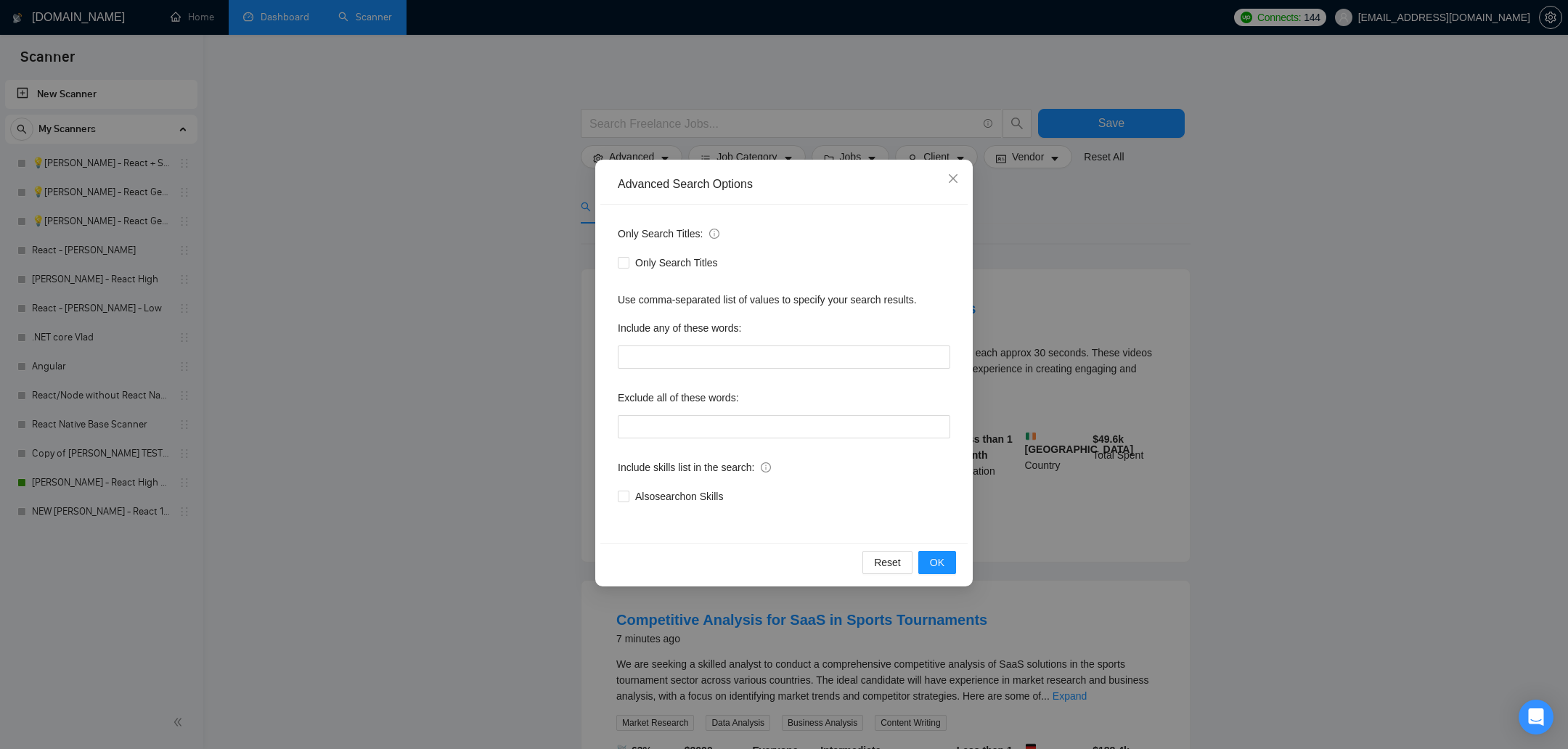
click at [1005, 318] on div "Advanced Search Options Only Search Titles: Only Search Titles Use comma-separa…" at bounding box center [784, 374] width 1568 height 749
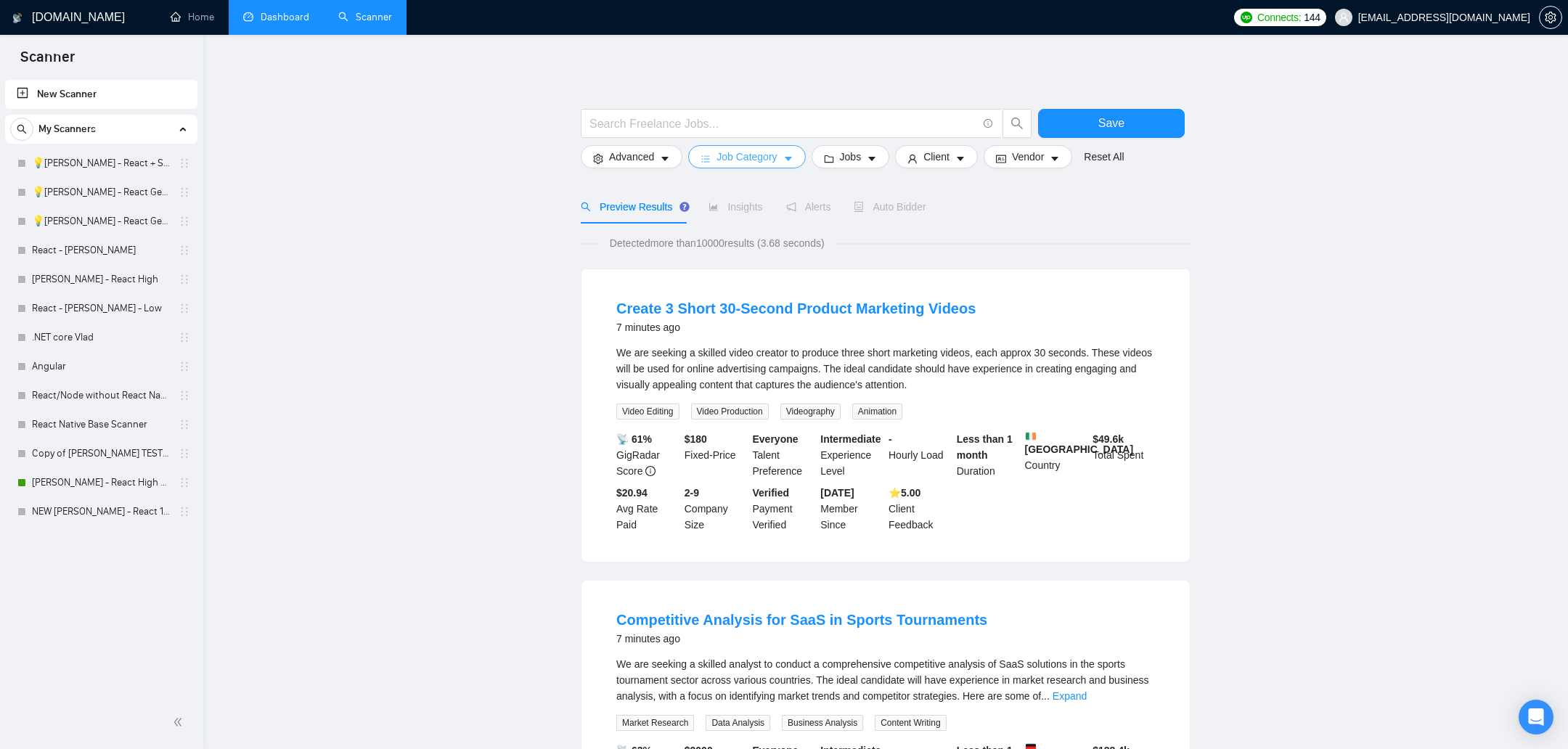
click at [746, 154] on span "Job Category" at bounding box center [746, 156] width 60 height 16
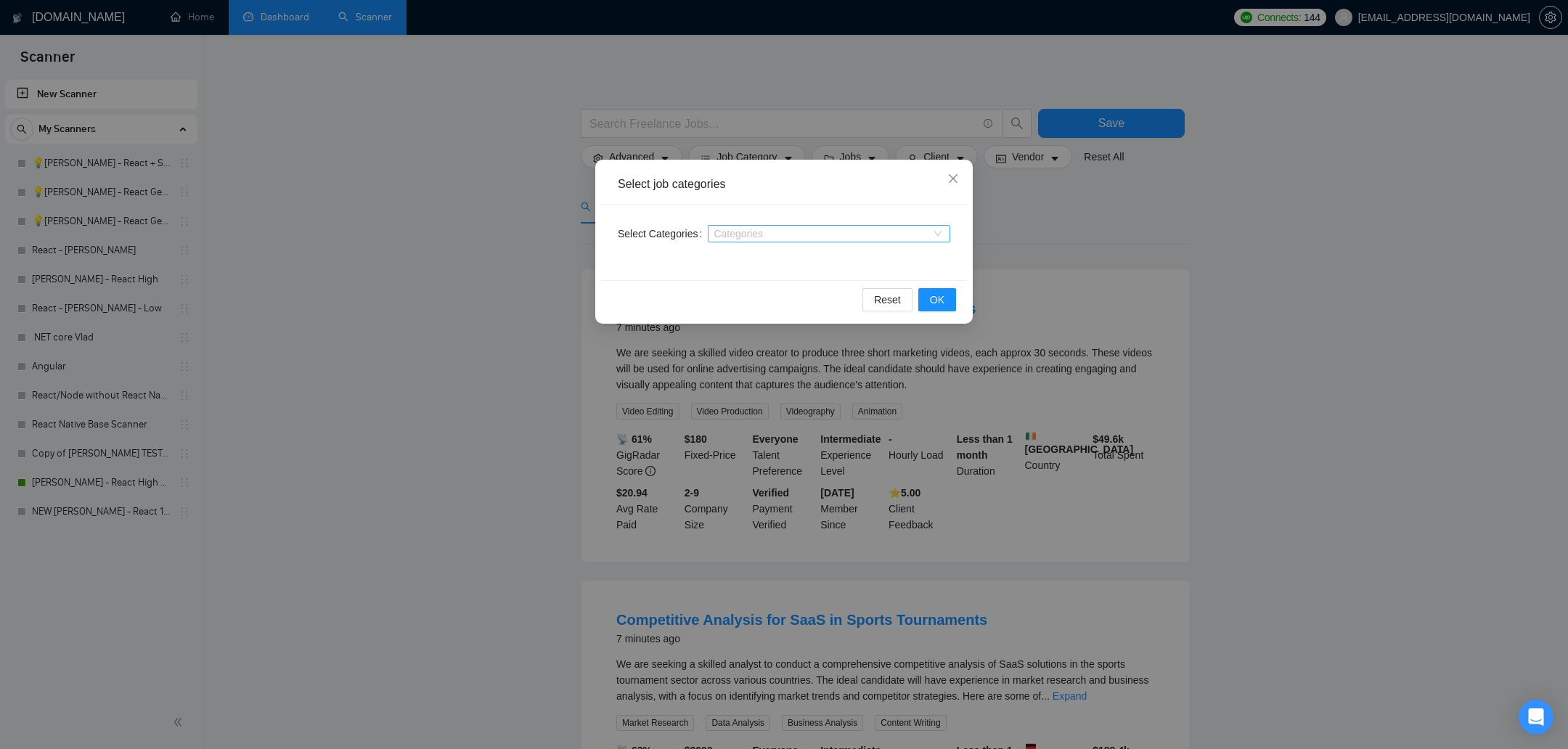
click at [783, 232] on div at bounding box center [821, 233] width 220 height 11
click at [1044, 225] on div "Select job categories Select Categories Categories Reset OK" at bounding box center [784, 374] width 1568 height 749
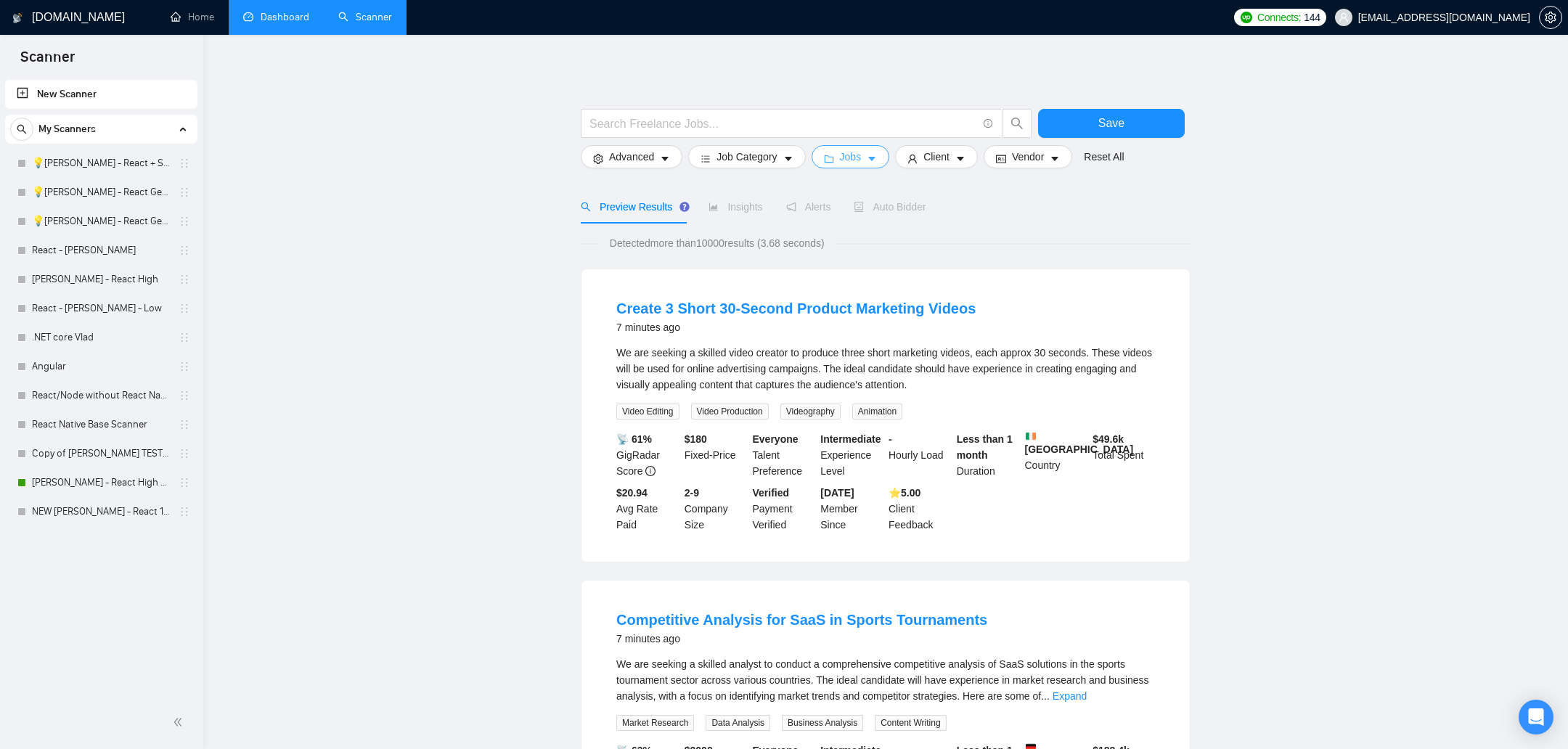
click at [845, 154] on span "Jobs" at bounding box center [850, 156] width 22 height 16
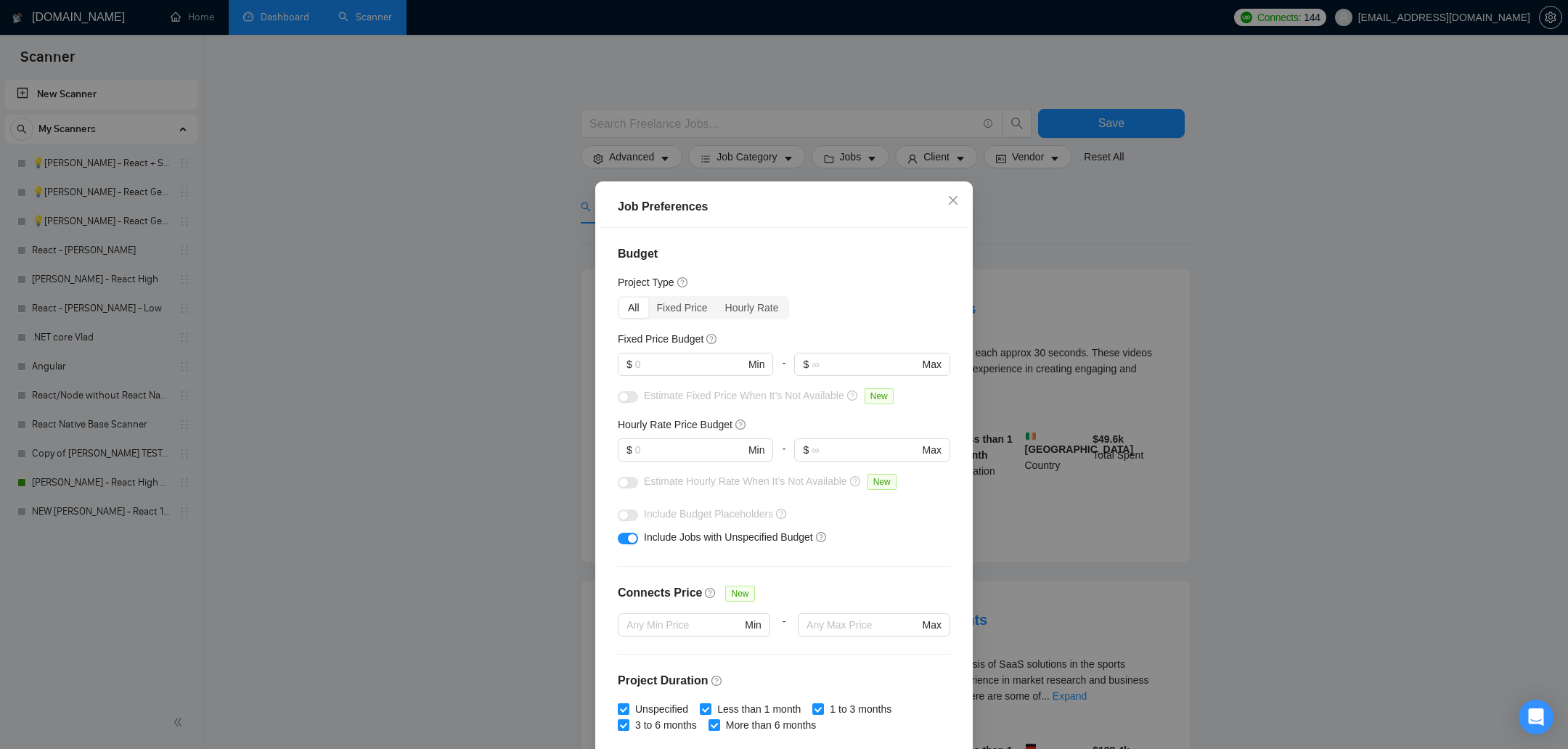
click at [1044, 238] on div "Job Preferences Budget Project Type All Fixed Price Hourly Rate Fixed Price Bud…" at bounding box center [784, 374] width 1568 height 749
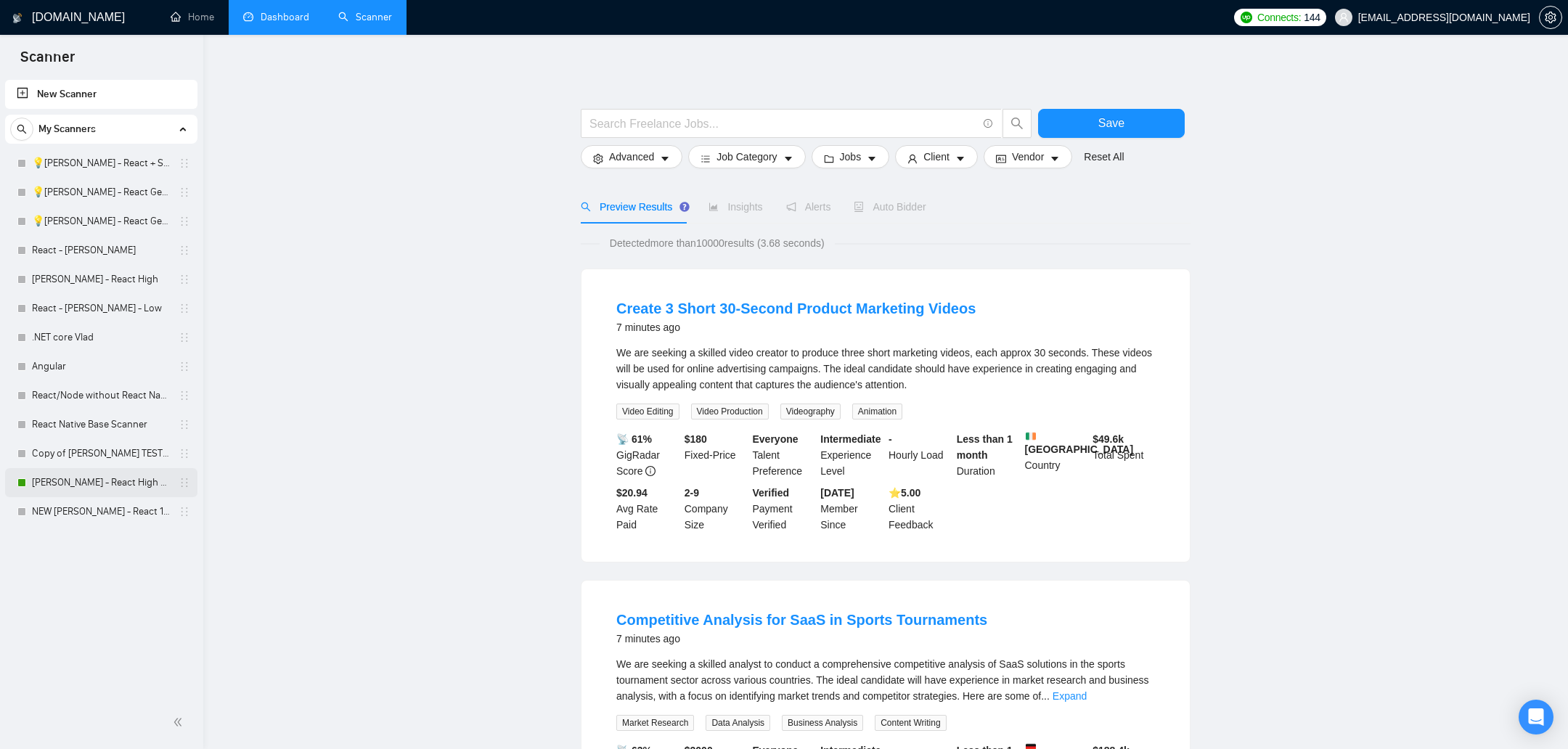
click at [84, 483] on link "[PERSON_NAME] - React High V2" at bounding box center [101, 483] width 138 height 29
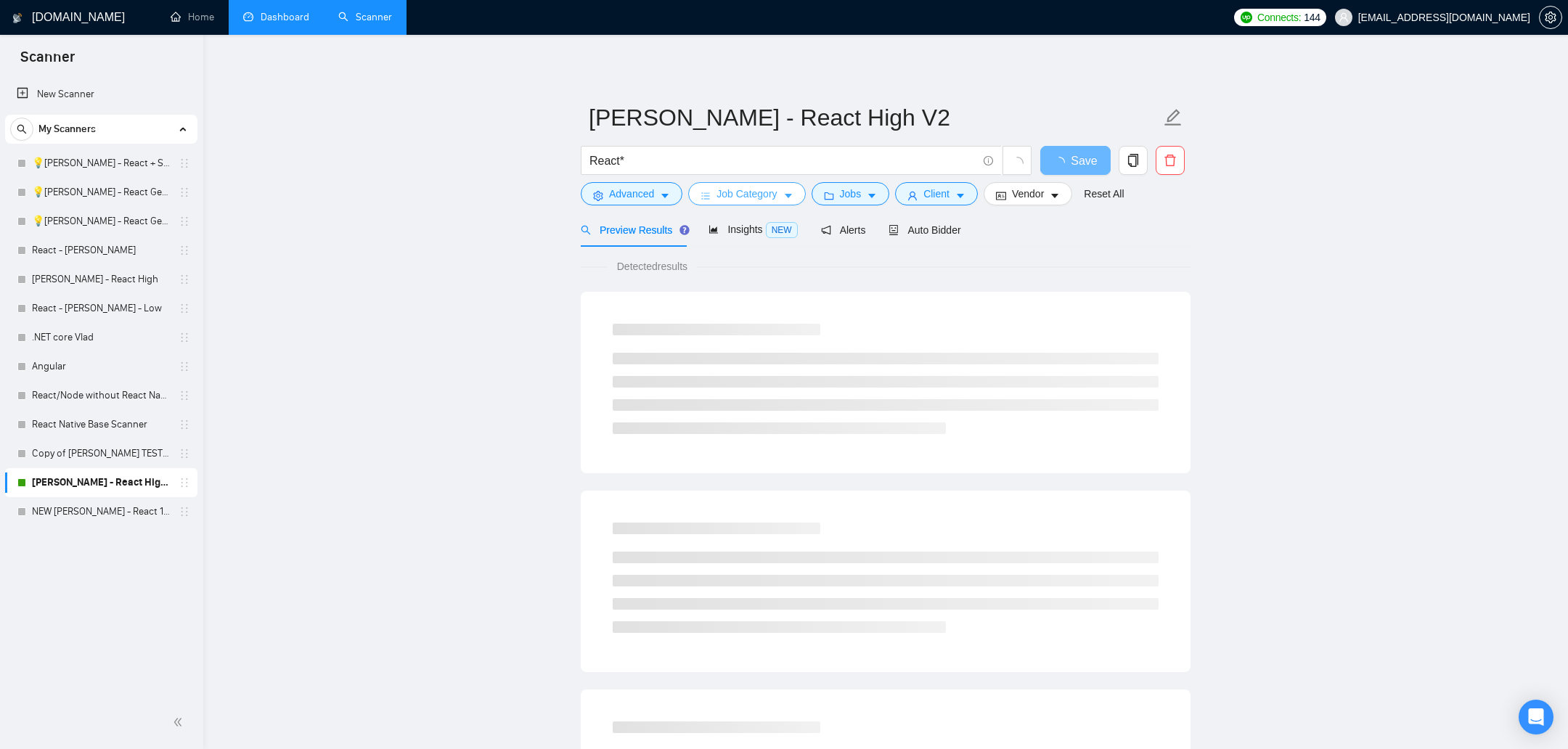
click at [740, 194] on span "Job Category" at bounding box center [746, 194] width 60 height 16
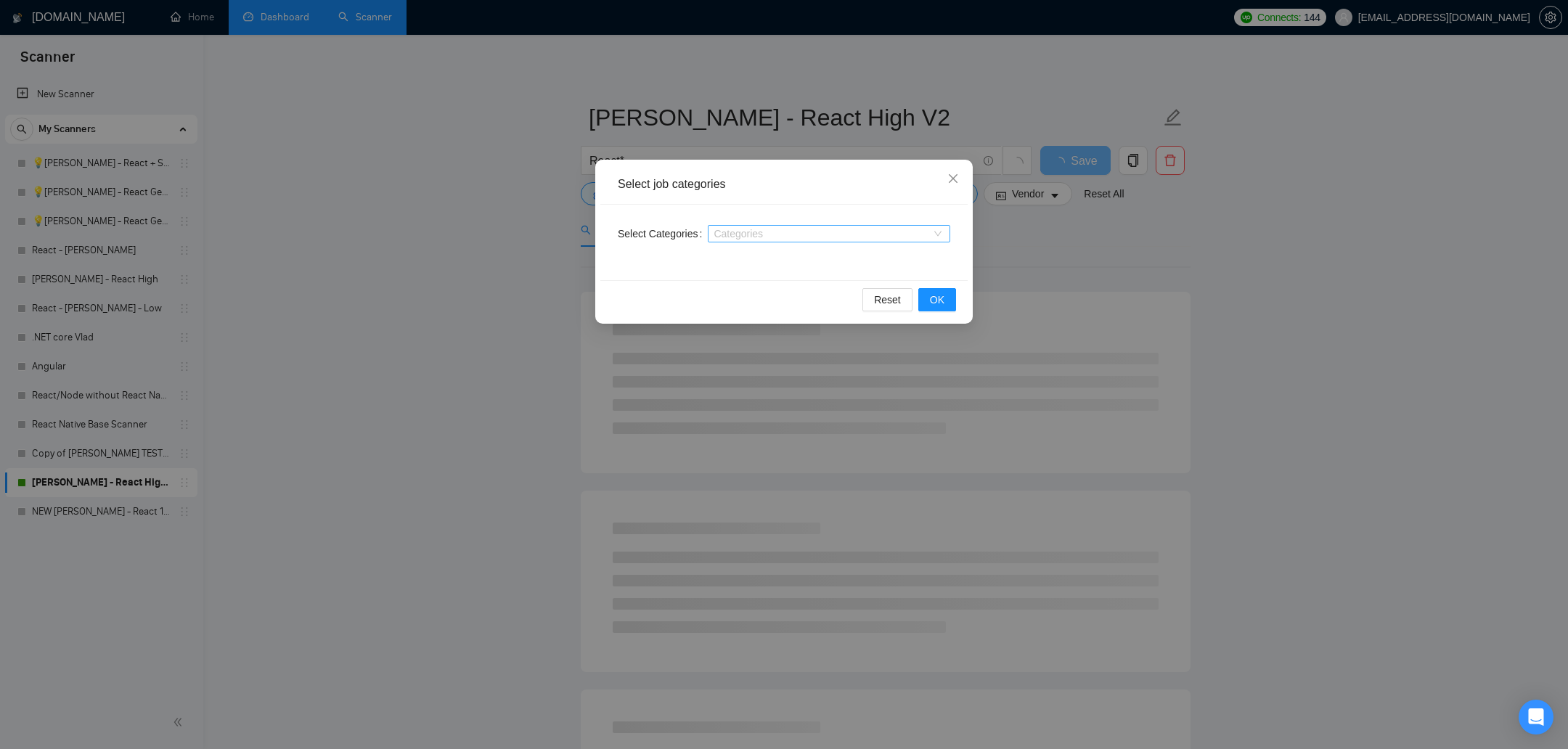
click at [779, 228] on div at bounding box center [821, 233] width 220 height 11
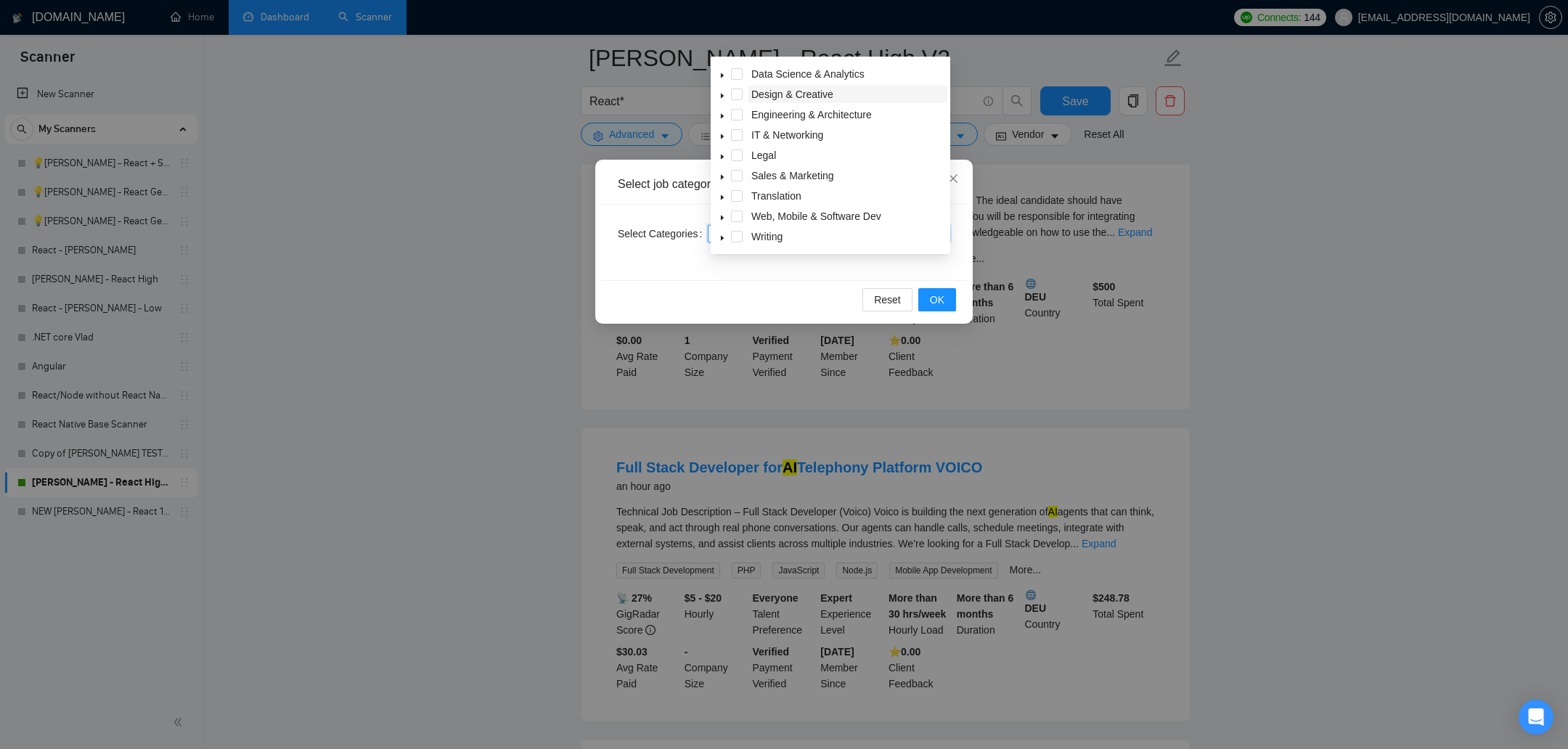
scroll to position [194, 0]
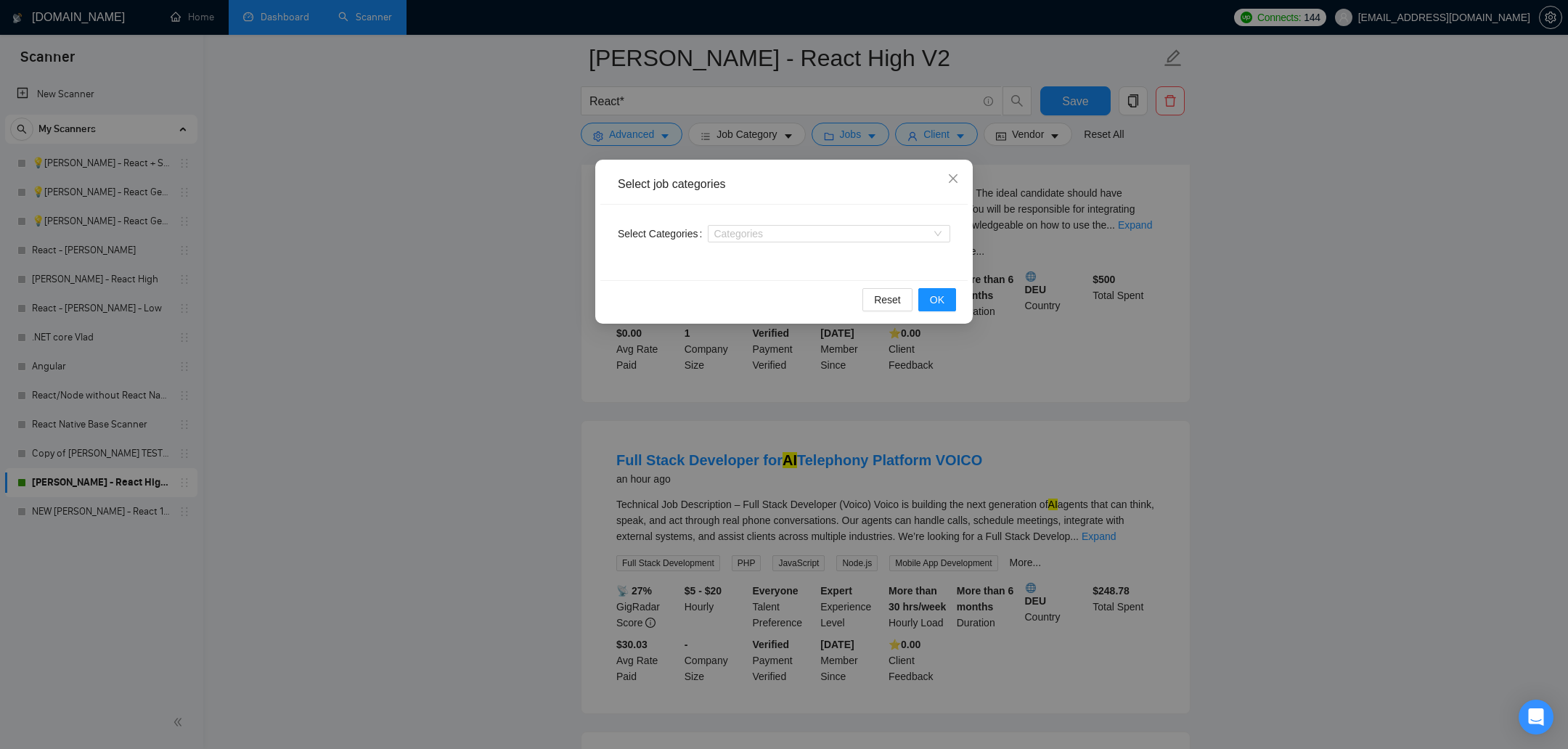
click at [1044, 298] on div "Select job categories Select Categories Categories Reset OK" at bounding box center [784, 374] width 1568 height 749
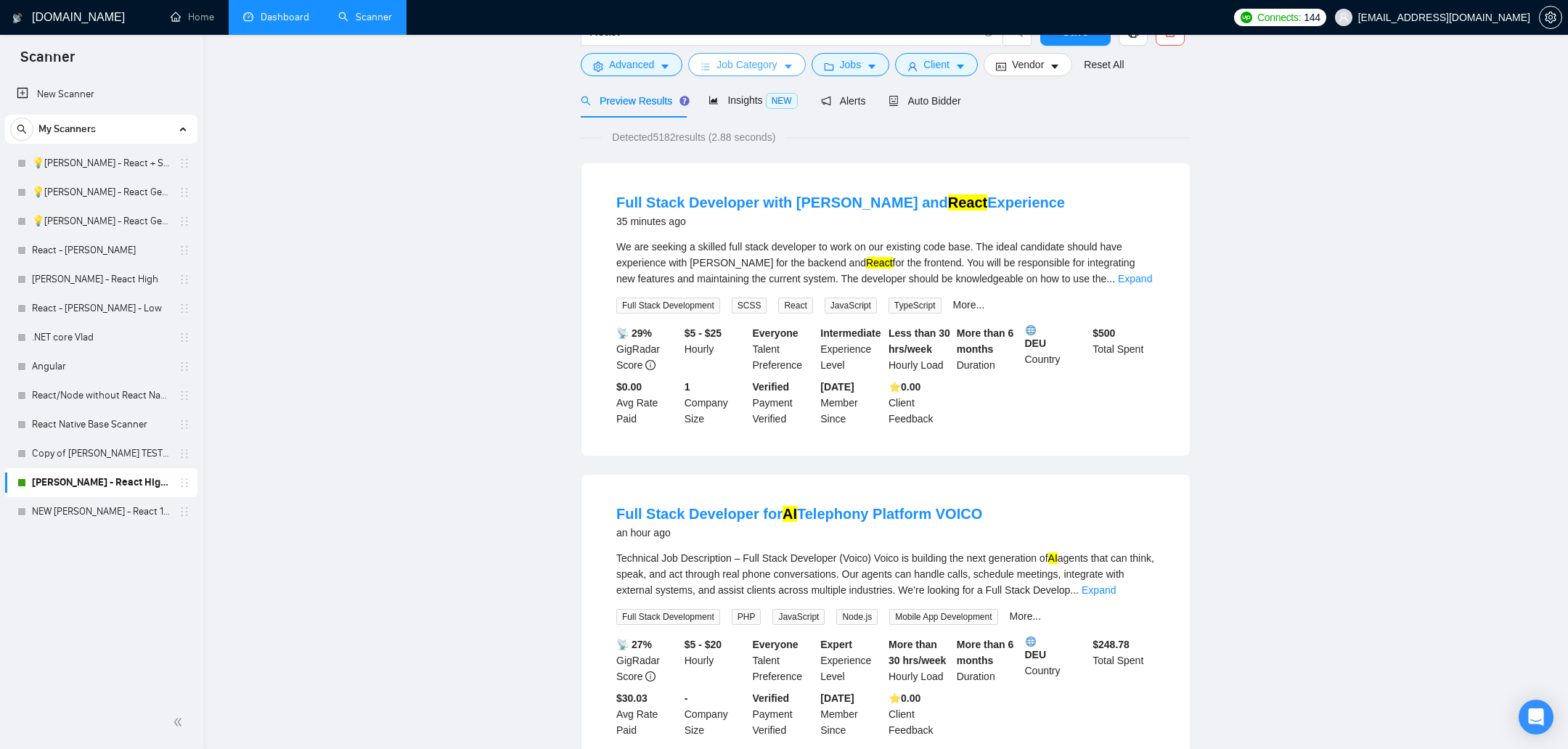
scroll to position [0, 0]
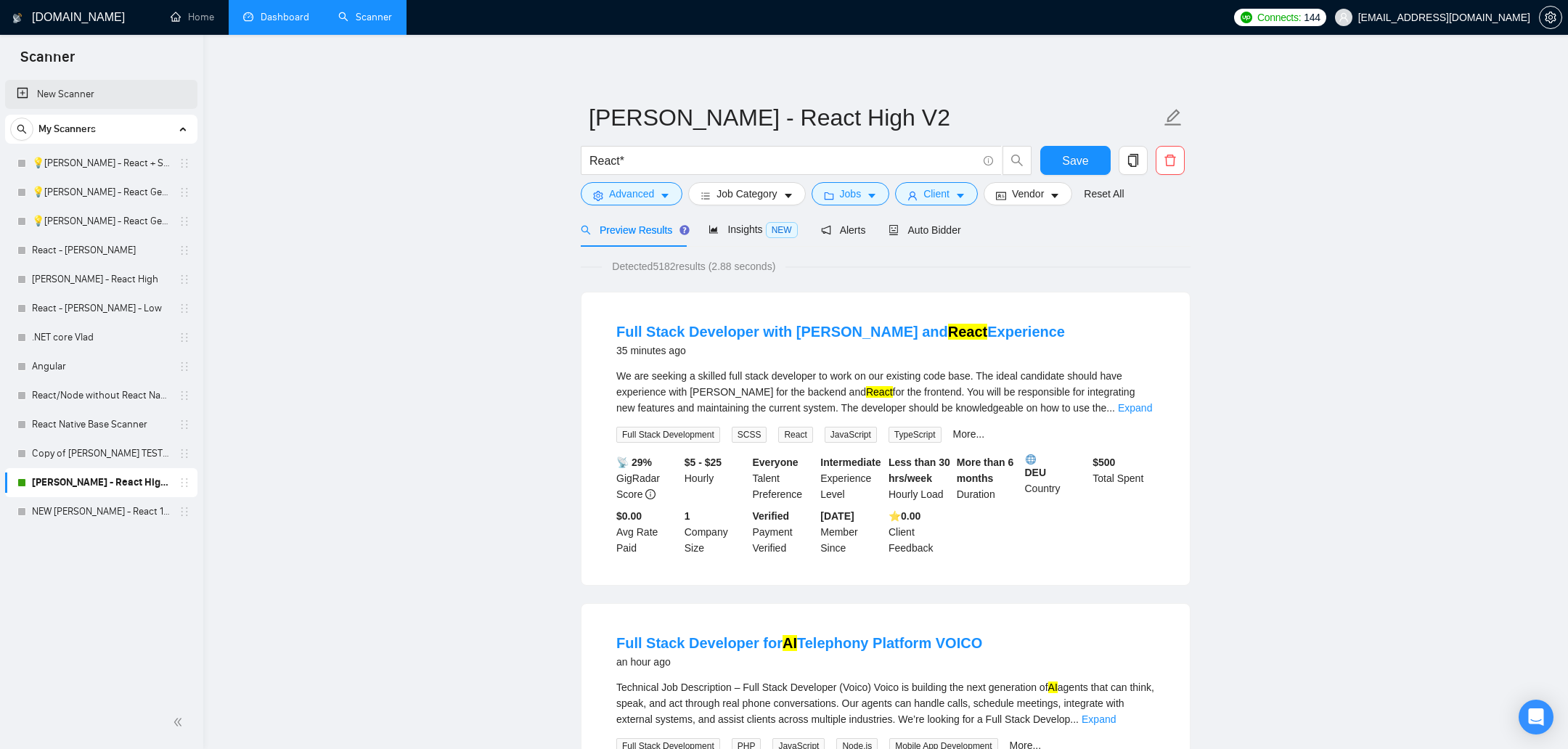
click at [92, 100] on link "New Scanner" at bounding box center [101, 94] width 169 height 29
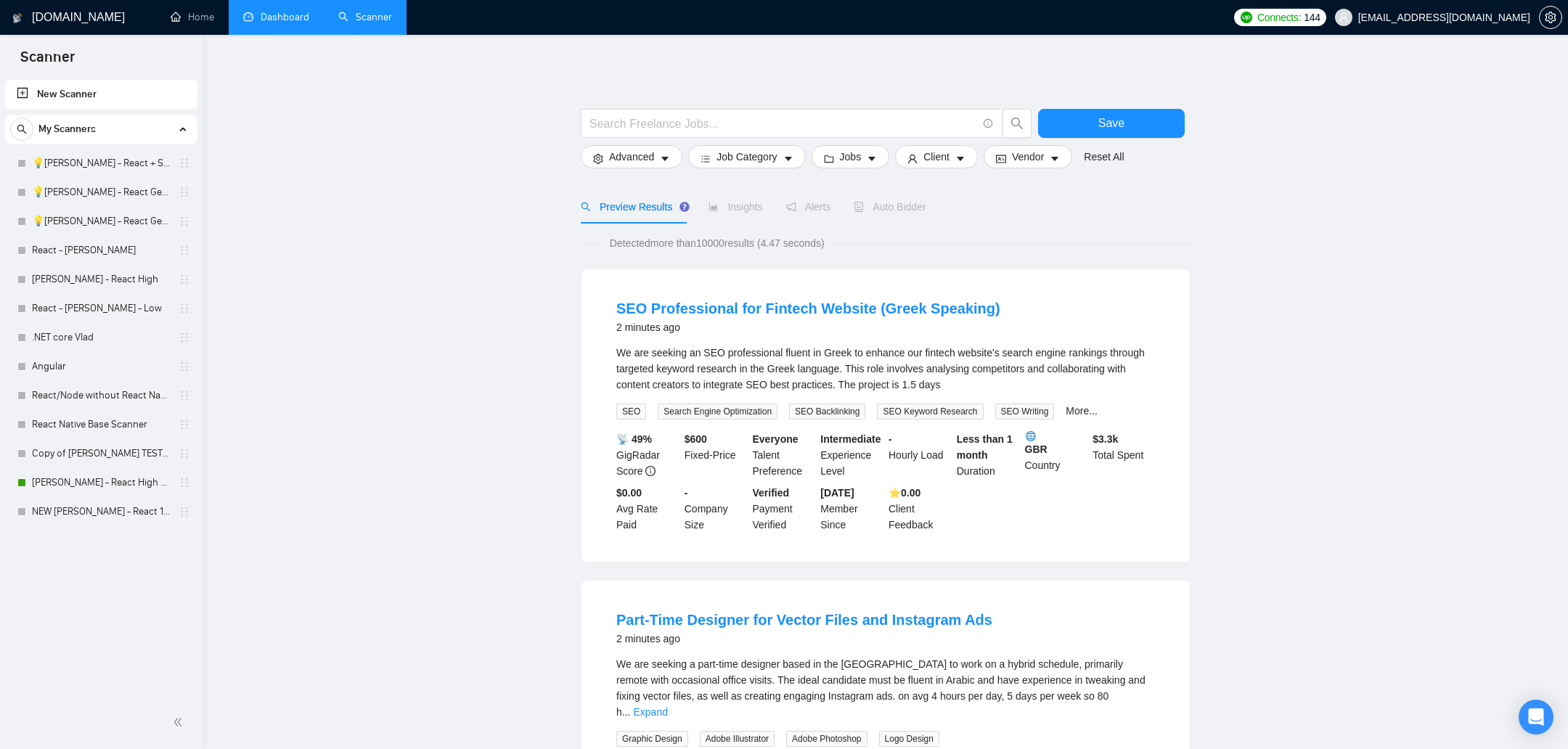
click at [70, 89] on link "New Scanner" at bounding box center [101, 94] width 169 height 29
click at [644, 154] on span "Advanced" at bounding box center [632, 156] width 45 height 16
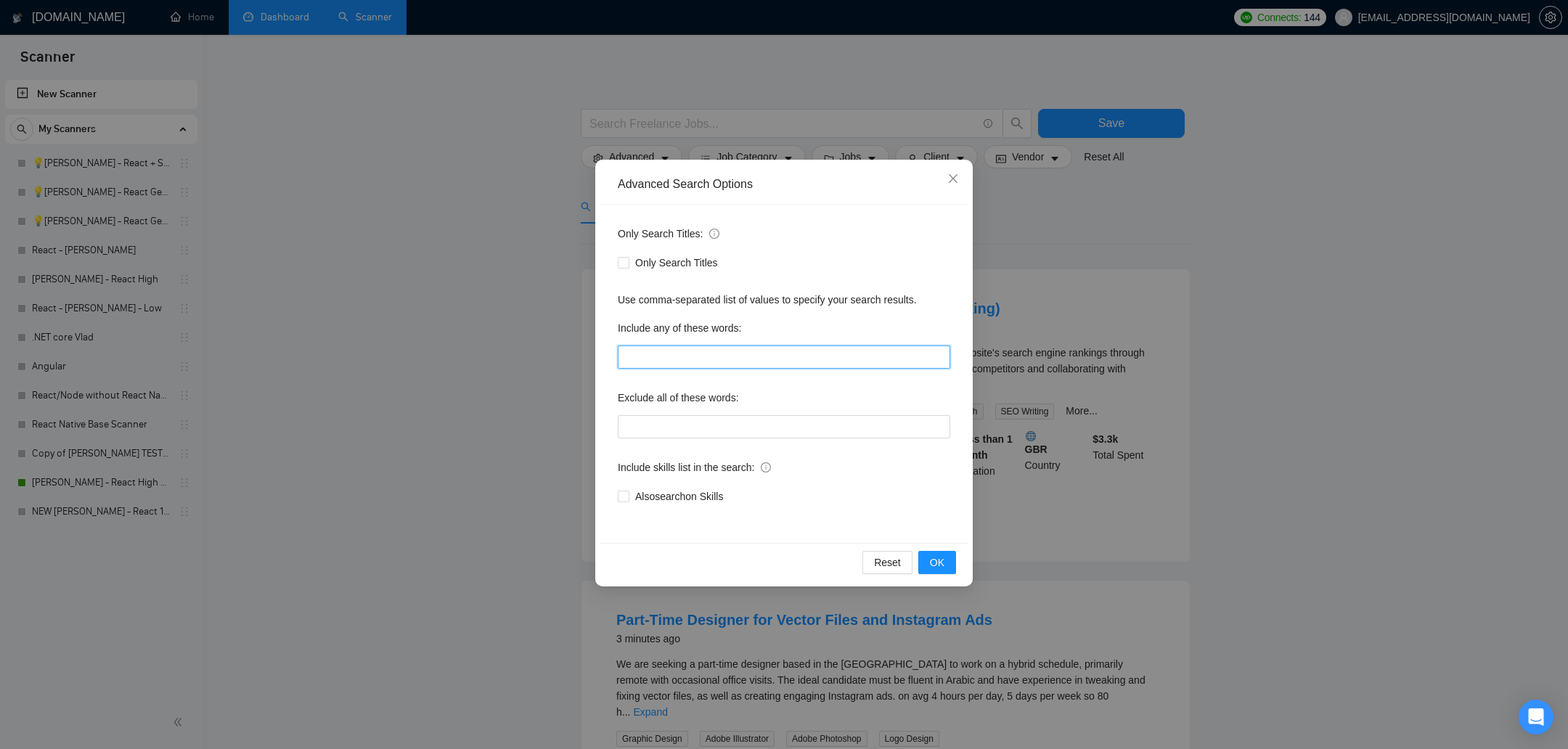
click at [698, 367] on input "text" at bounding box center [784, 357] width 333 height 23
click at [313, 359] on div "Advanced Search Options Only Search Titles: Only Search Titles Use comma-separa…" at bounding box center [784, 374] width 1568 height 749
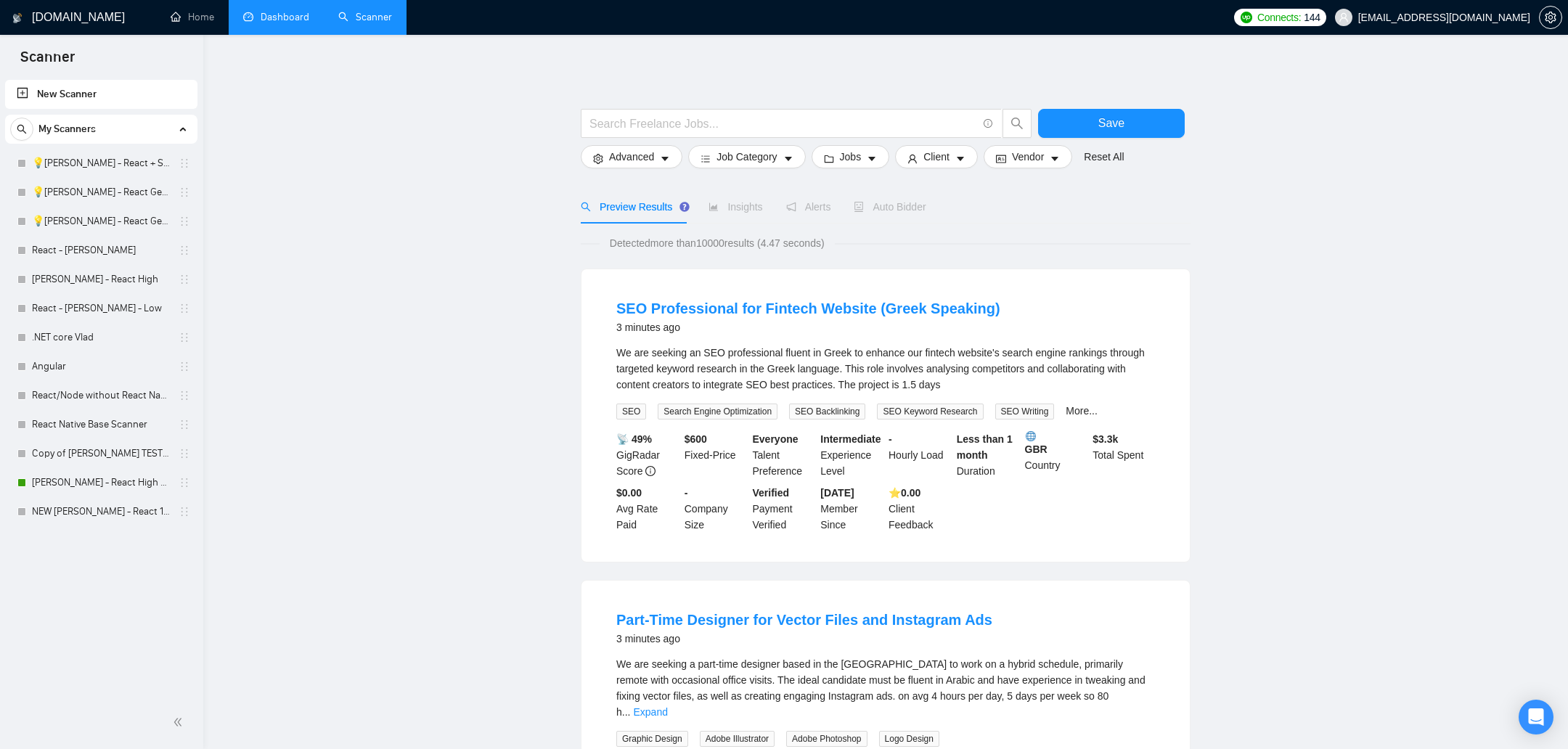
click at [107, 495] on link "[PERSON_NAME] - React High V2" at bounding box center [101, 483] width 138 height 29
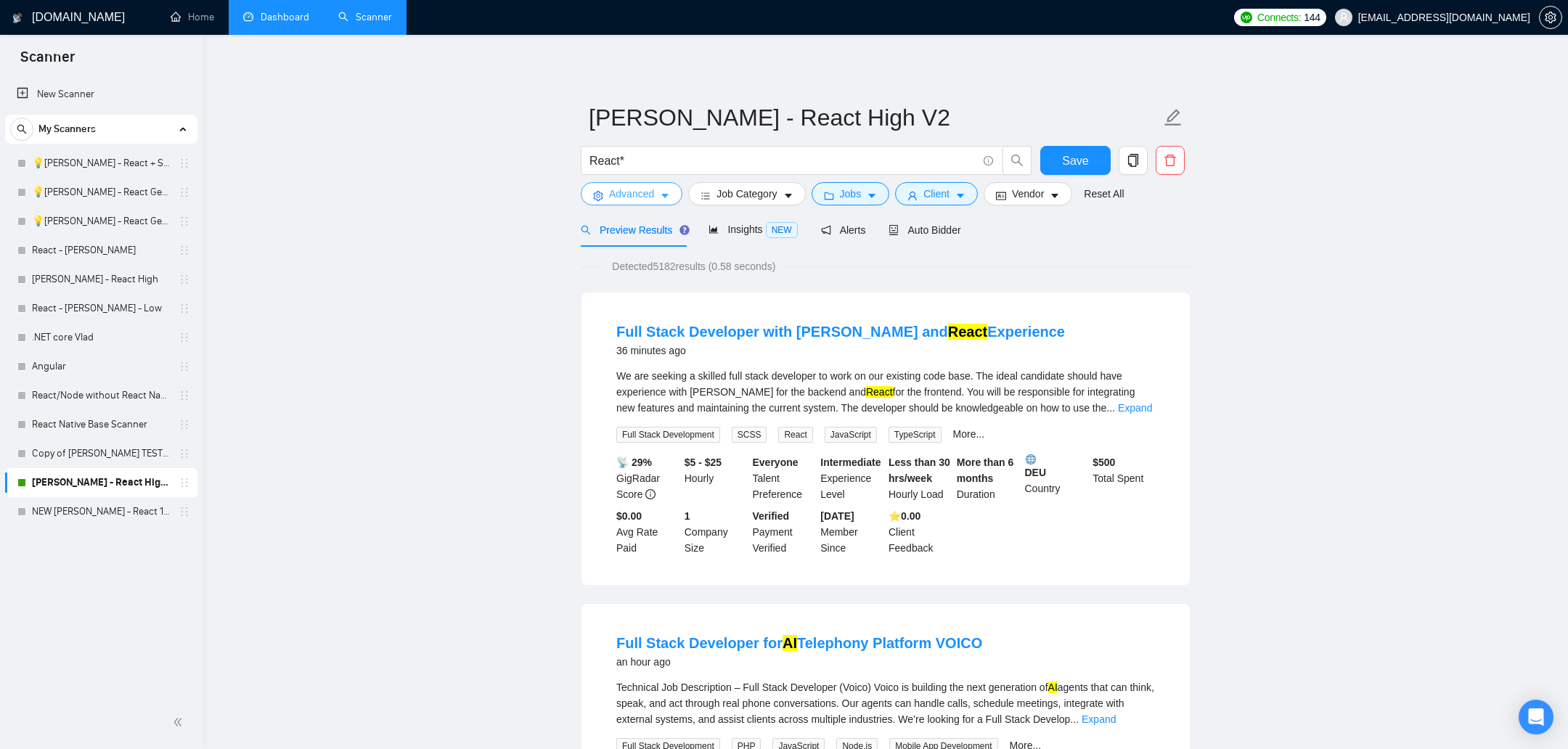
click at [628, 184] on button "Advanced" at bounding box center [632, 194] width 102 height 23
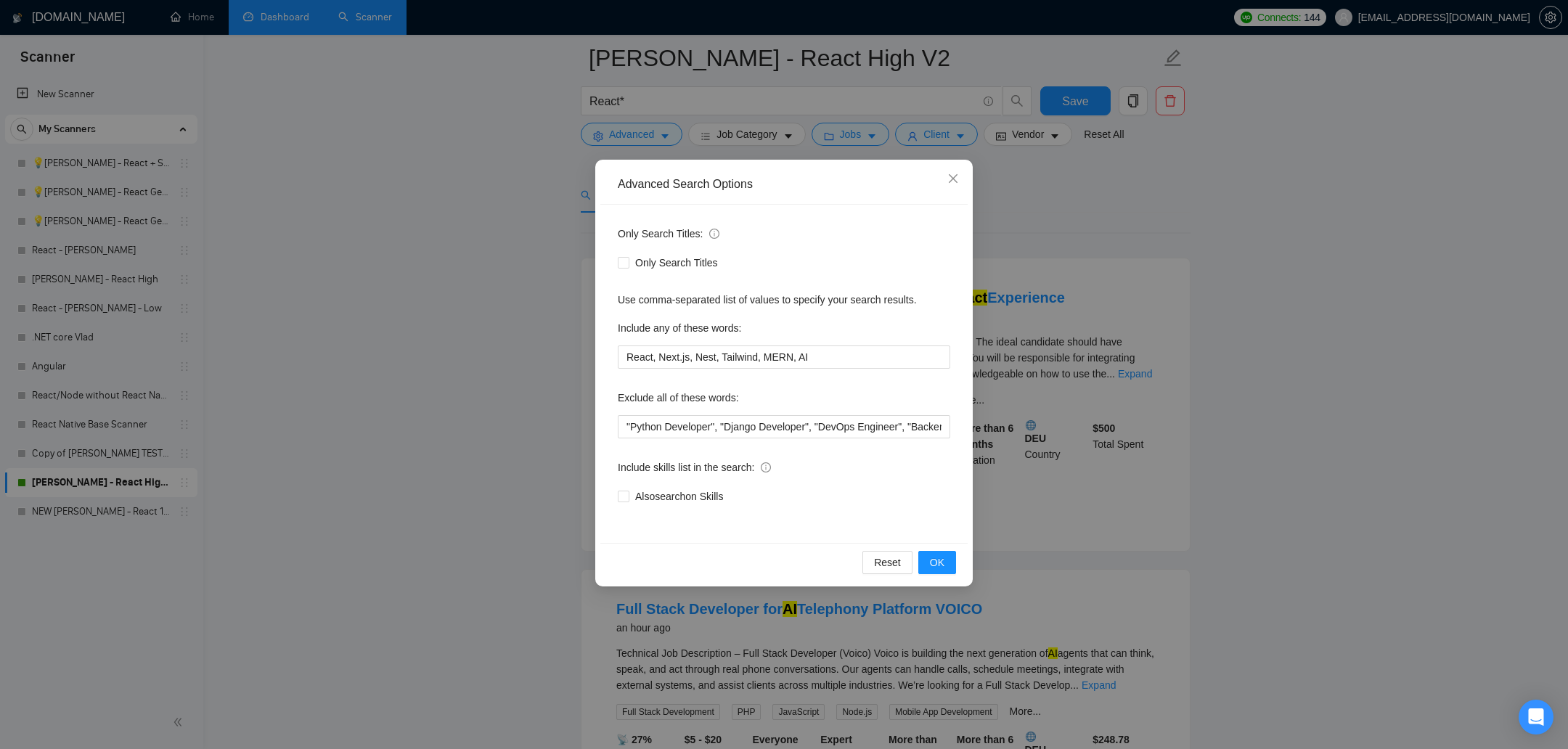
scroll to position [114, 0]
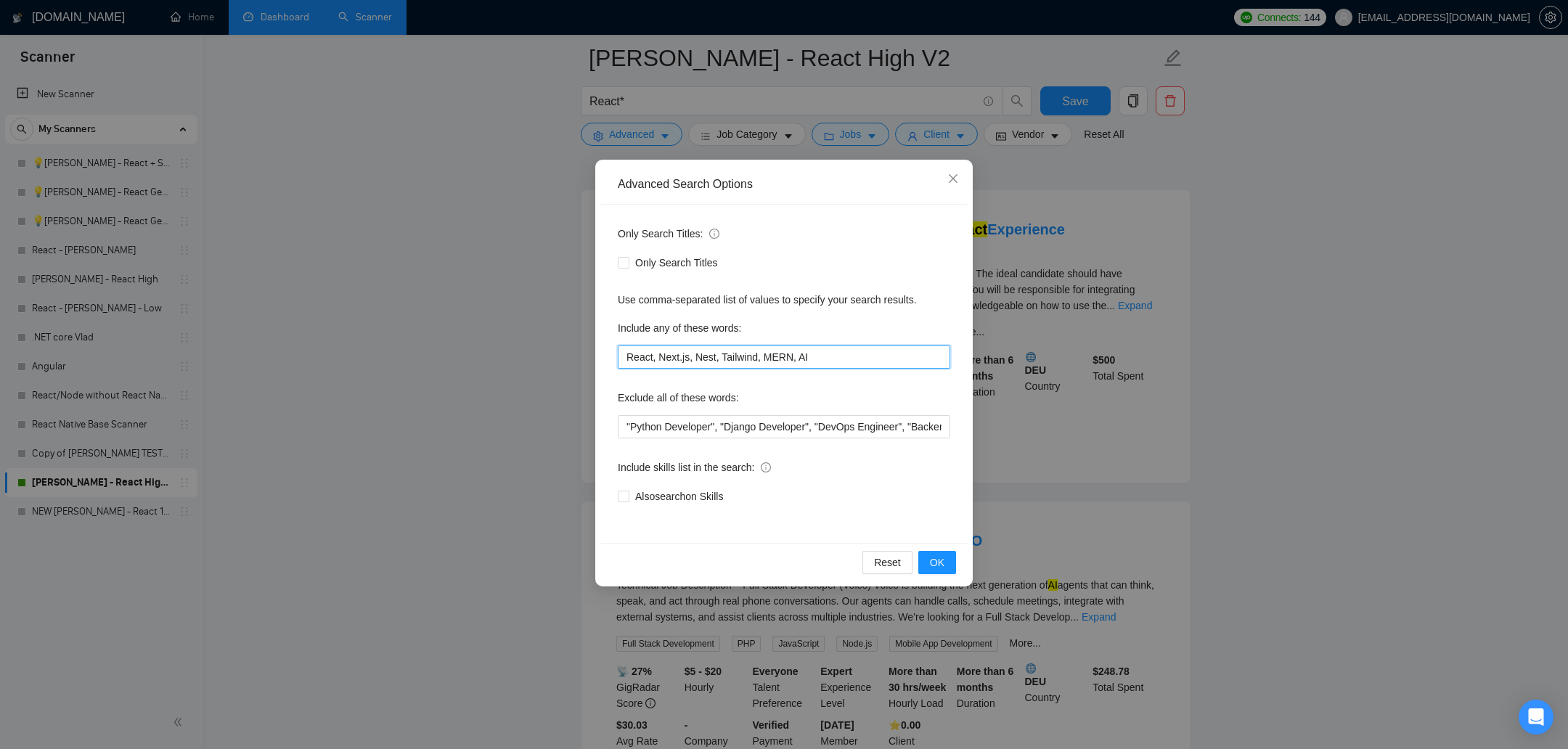
click at [747, 365] on input "React, Next.js, Nest, Tailwind, MERN, AI" at bounding box center [784, 357] width 333 height 23
click at [708, 431] on input ""Python Developer", "Django Developer", "DevOps Engineer", "Backend Developer",…" at bounding box center [784, 427] width 333 height 23
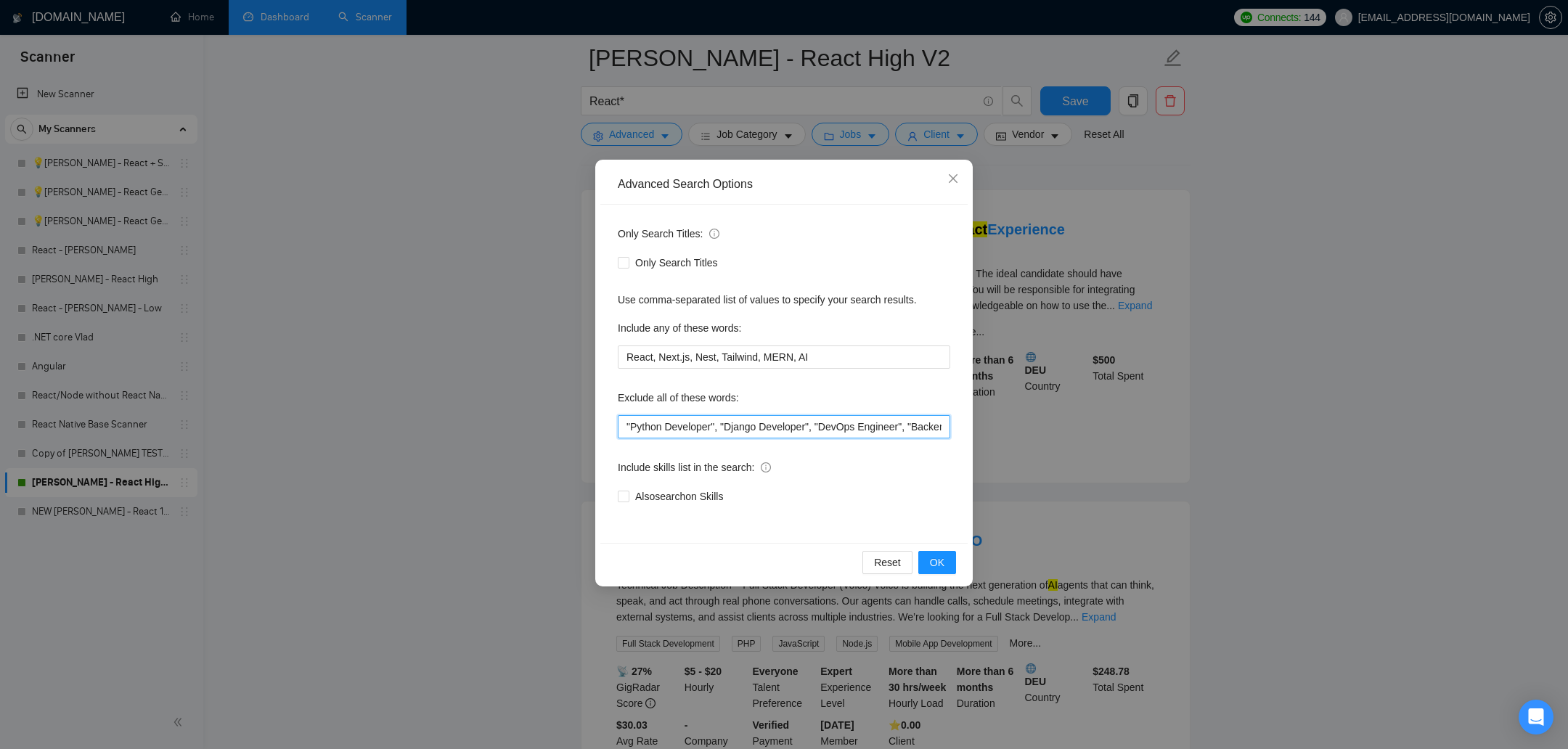
click at [708, 431] on input ""Python Developer", "Django Developer", "DevOps Engineer", "Backend Developer",…" at bounding box center [784, 427] width 333 height 23
click at [1044, 92] on div "Advanced Search Options Only Search Titles: Only Search Titles Use comma-separa…" at bounding box center [784, 374] width 1568 height 749
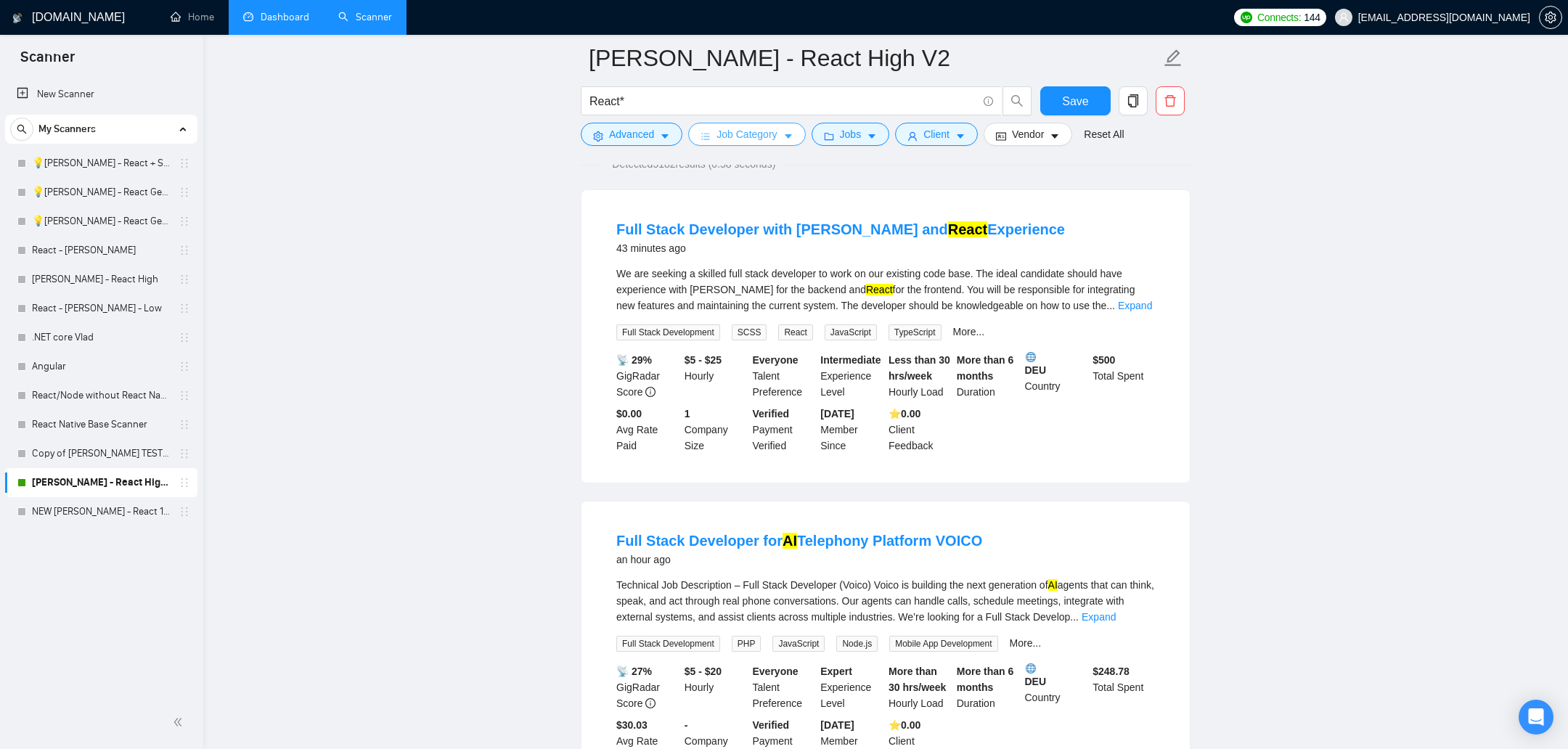
click at [752, 133] on span "Job Category" at bounding box center [746, 134] width 60 height 16
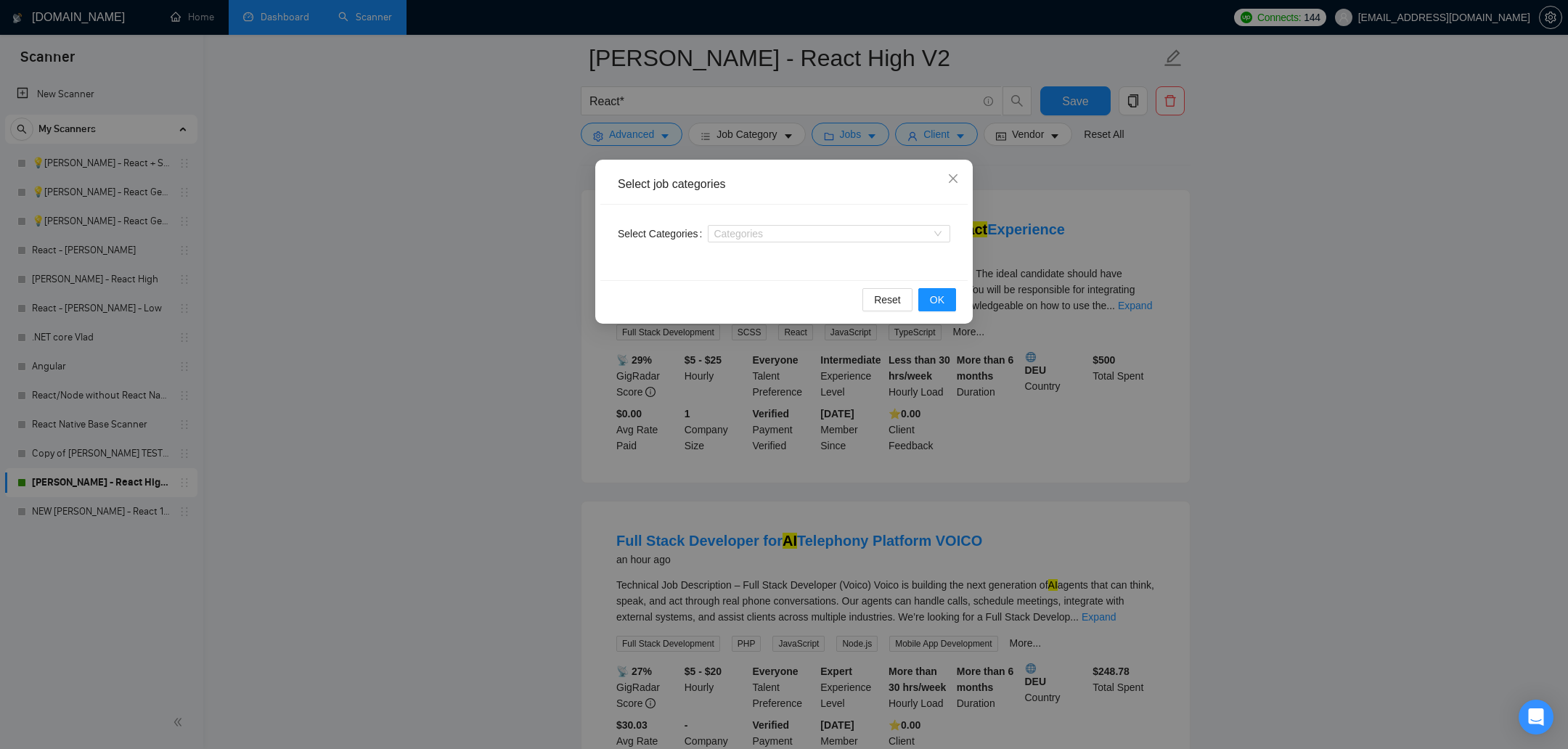
click at [1044, 171] on div "Select job categories Select Categories Categories Reset OK" at bounding box center [784, 374] width 1568 height 749
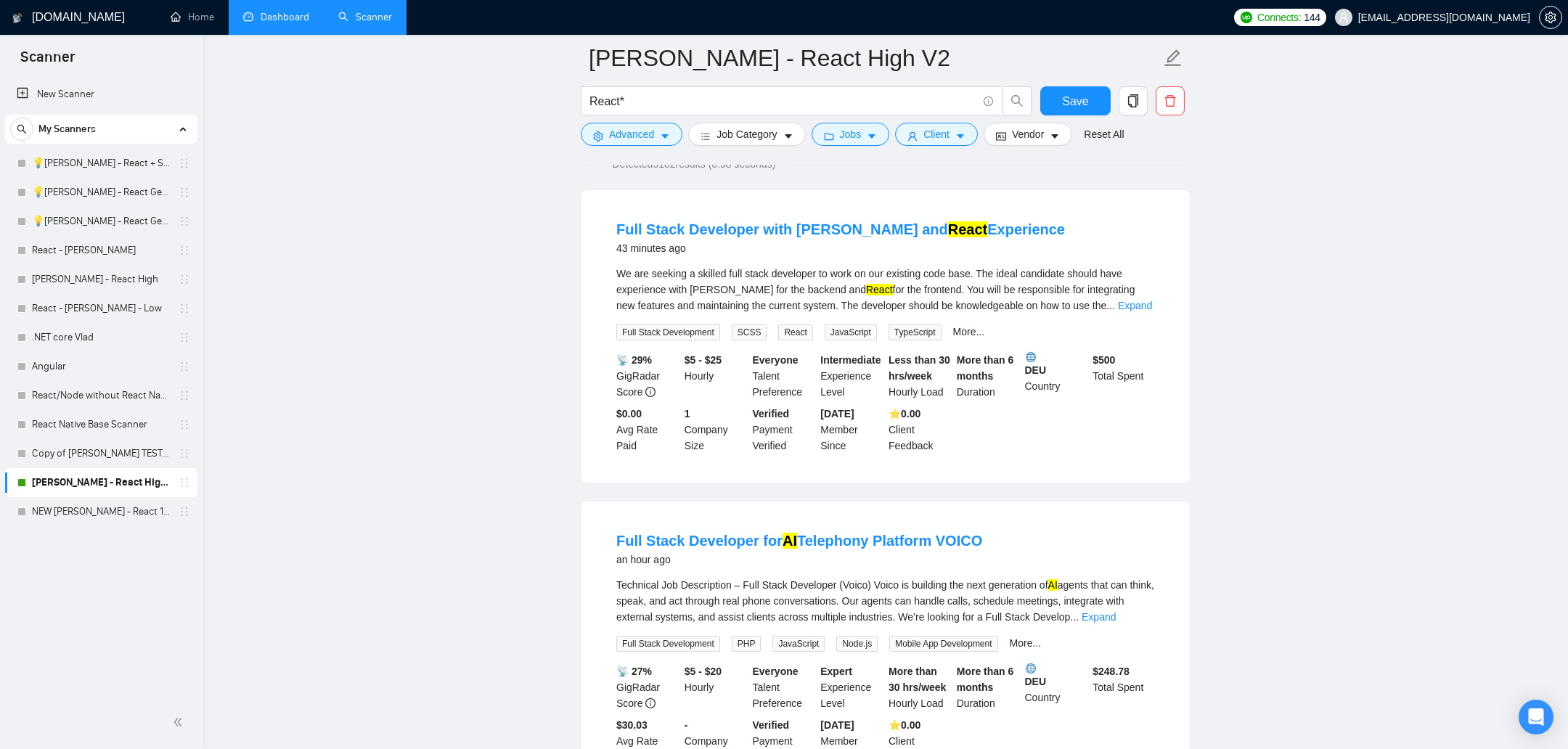
click at [843, 153] on div at bounding box center [886, 158] width 610 height 11
click at [852, 142] on span "Jobs" at bounding box center [850, 134] width 22 height 16
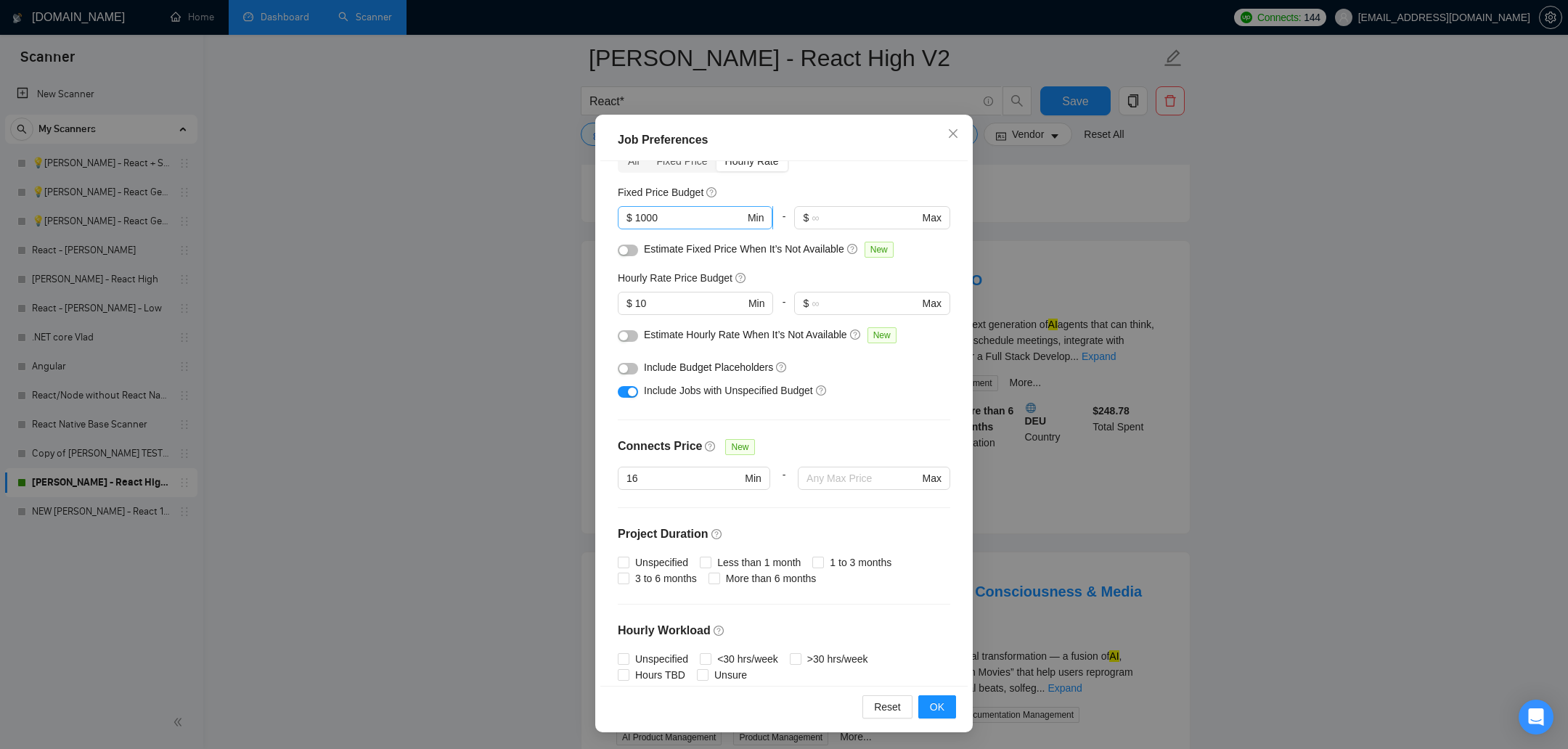
scroll to position [0, 0]
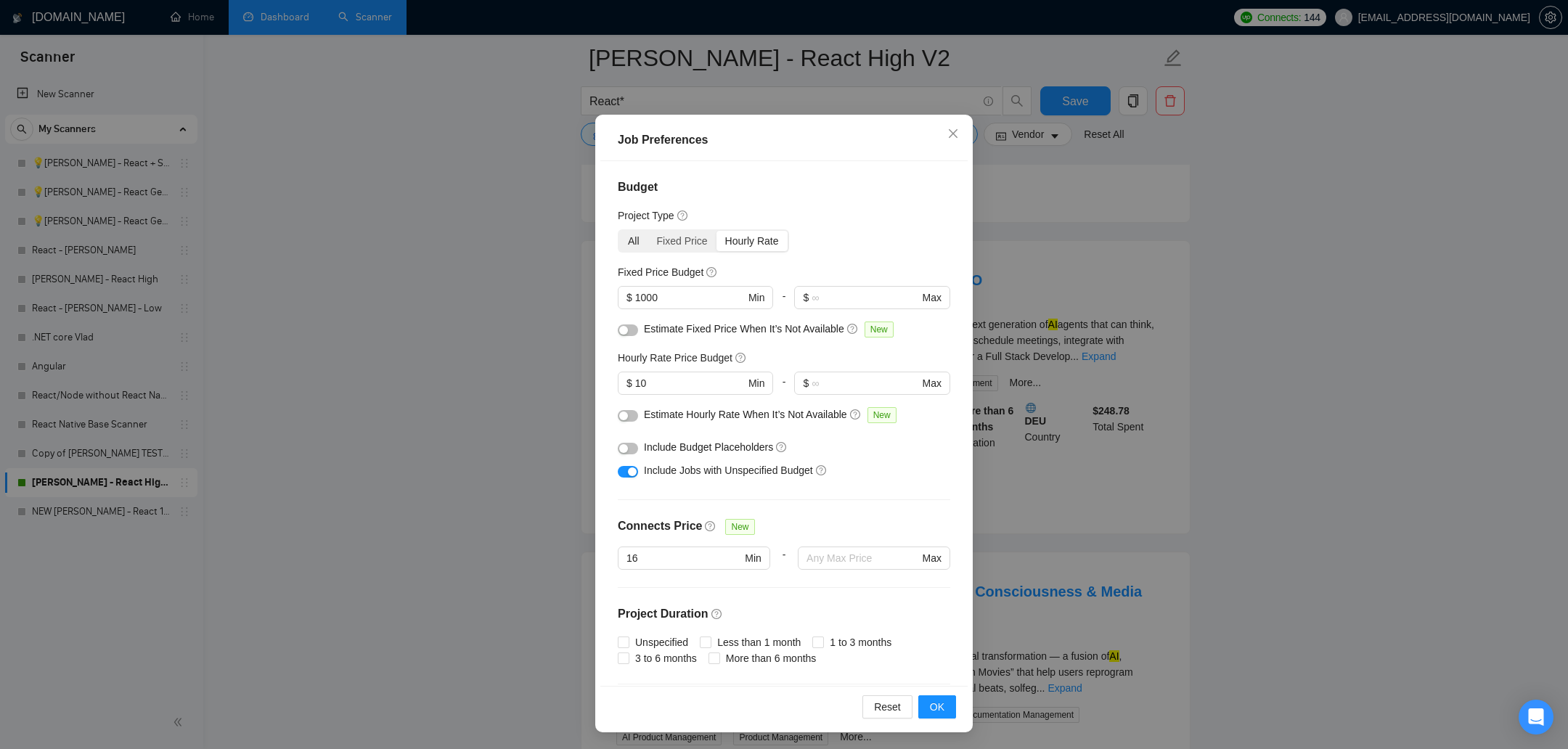
click at [628, 243] on div "All" at bounding box center [634, 241] width 29 height 21
click at [619, 231] on input "All" at bounding box center [619, 231] width 0 height 0
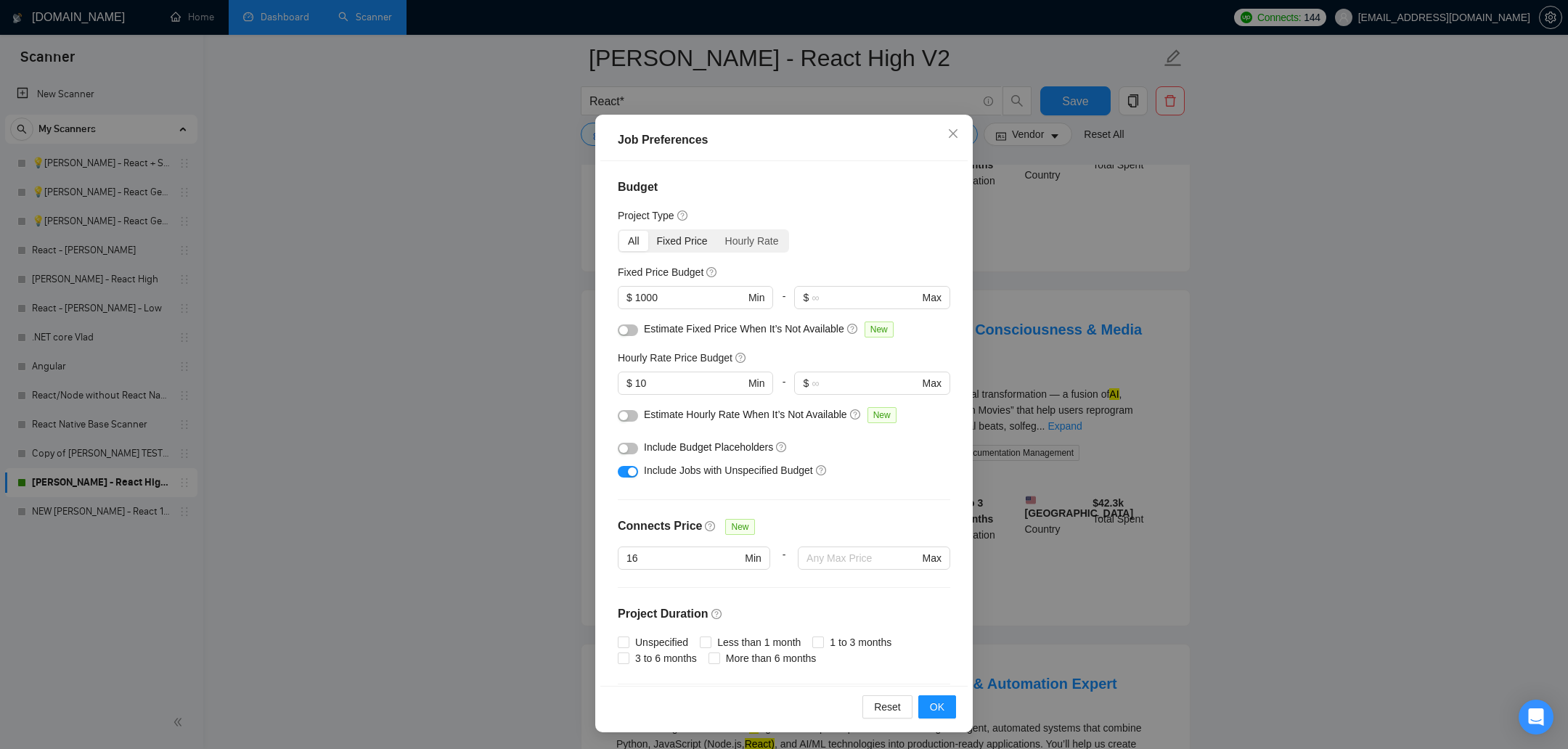
click at [689, 237] on div "Fixed Price" at bounding box center [682, 241] width 68 height 21
click at [648, 231] on input "Fixed Price" at bounding box center [648, 231] width 0 height 0
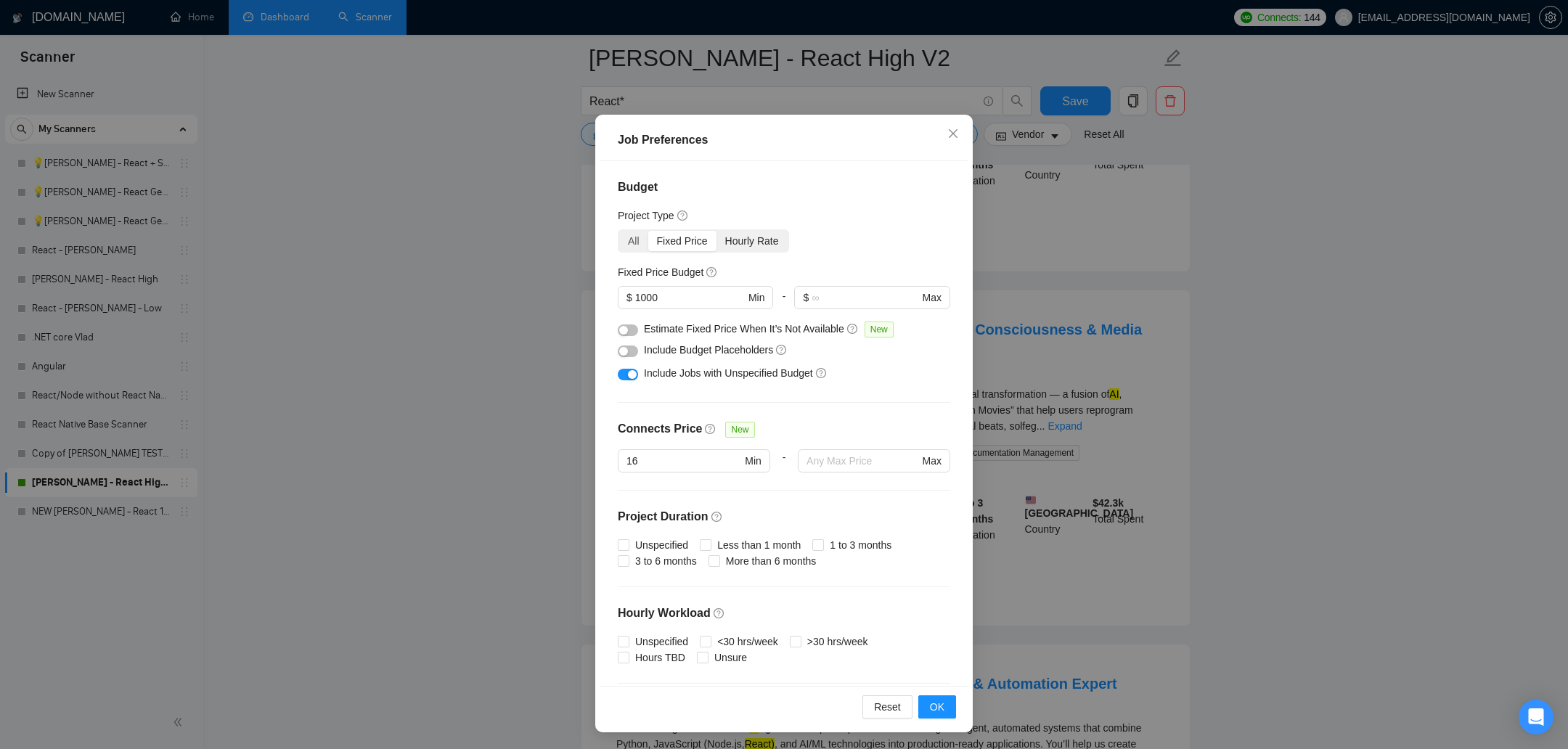
click at [747, 238] on div "Hourly Rate" at bounding box center [752, 241] width 71 height 21
click at [716, 231] on input "Hourly Rate" at bounding box center [716, 231] width 0 height 0
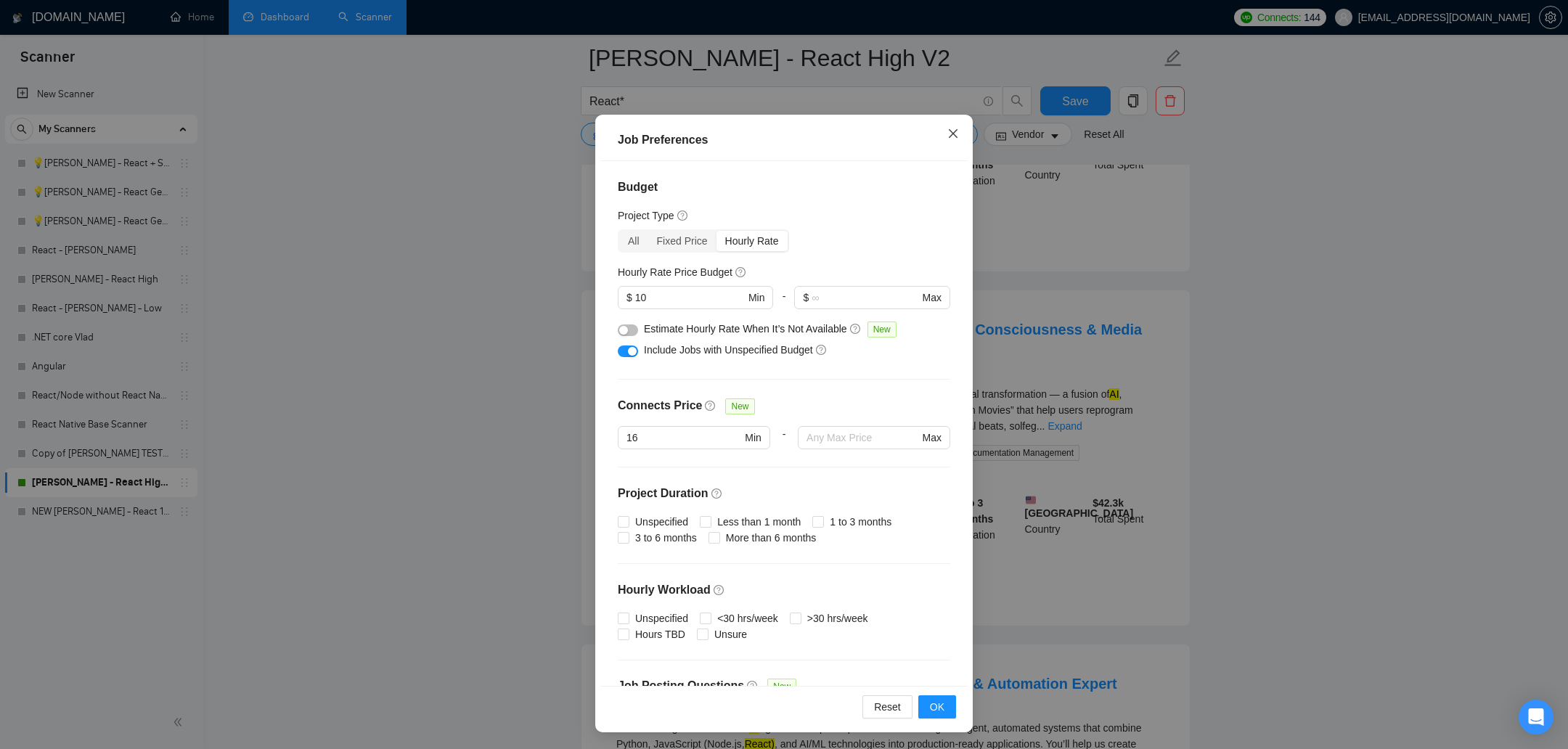
click at [953, 134] on icon "close" at bounding box center [953, 134] width 9 height 9
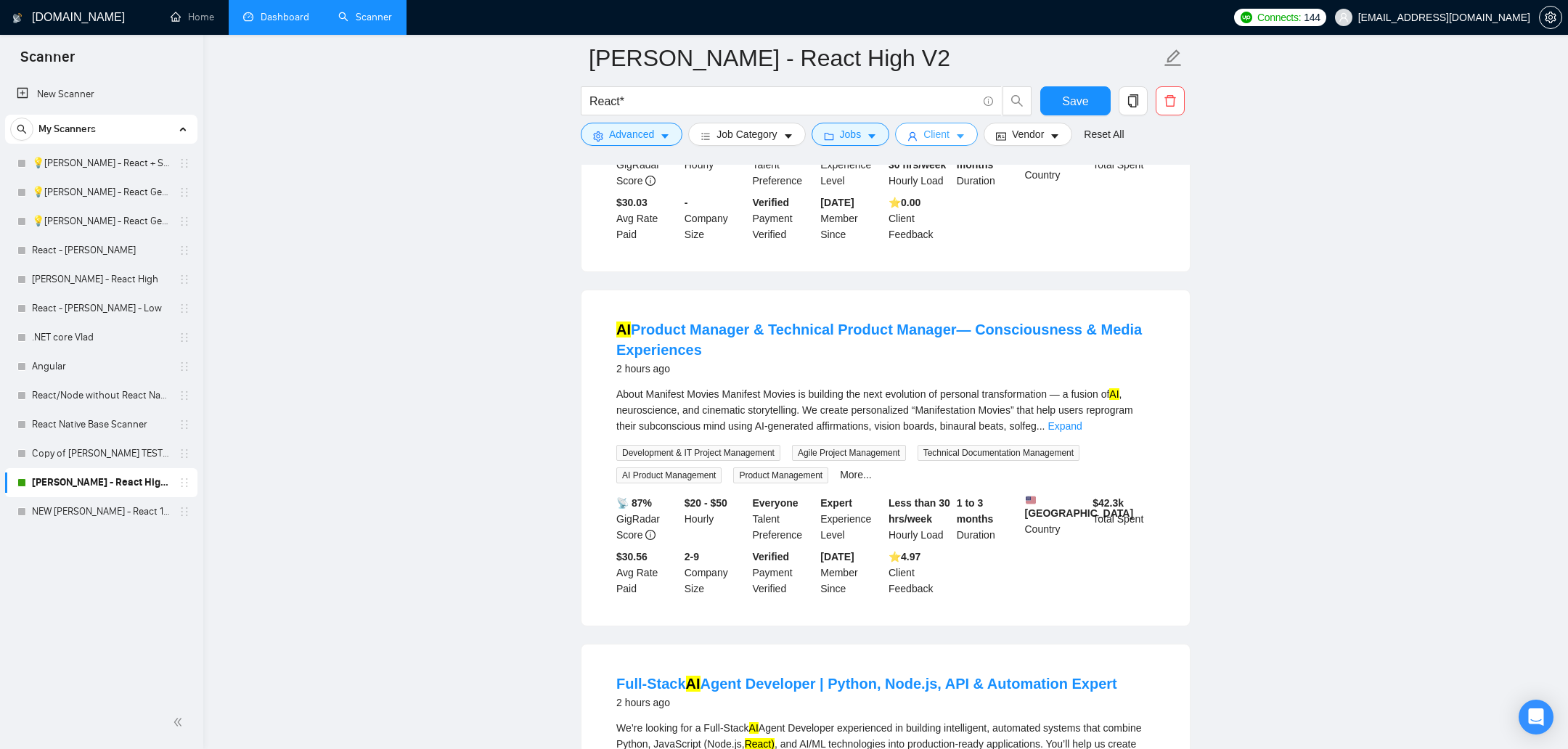
click at [936, 131] on span "Client" at bounding box center [936, 134] width 26 height 16
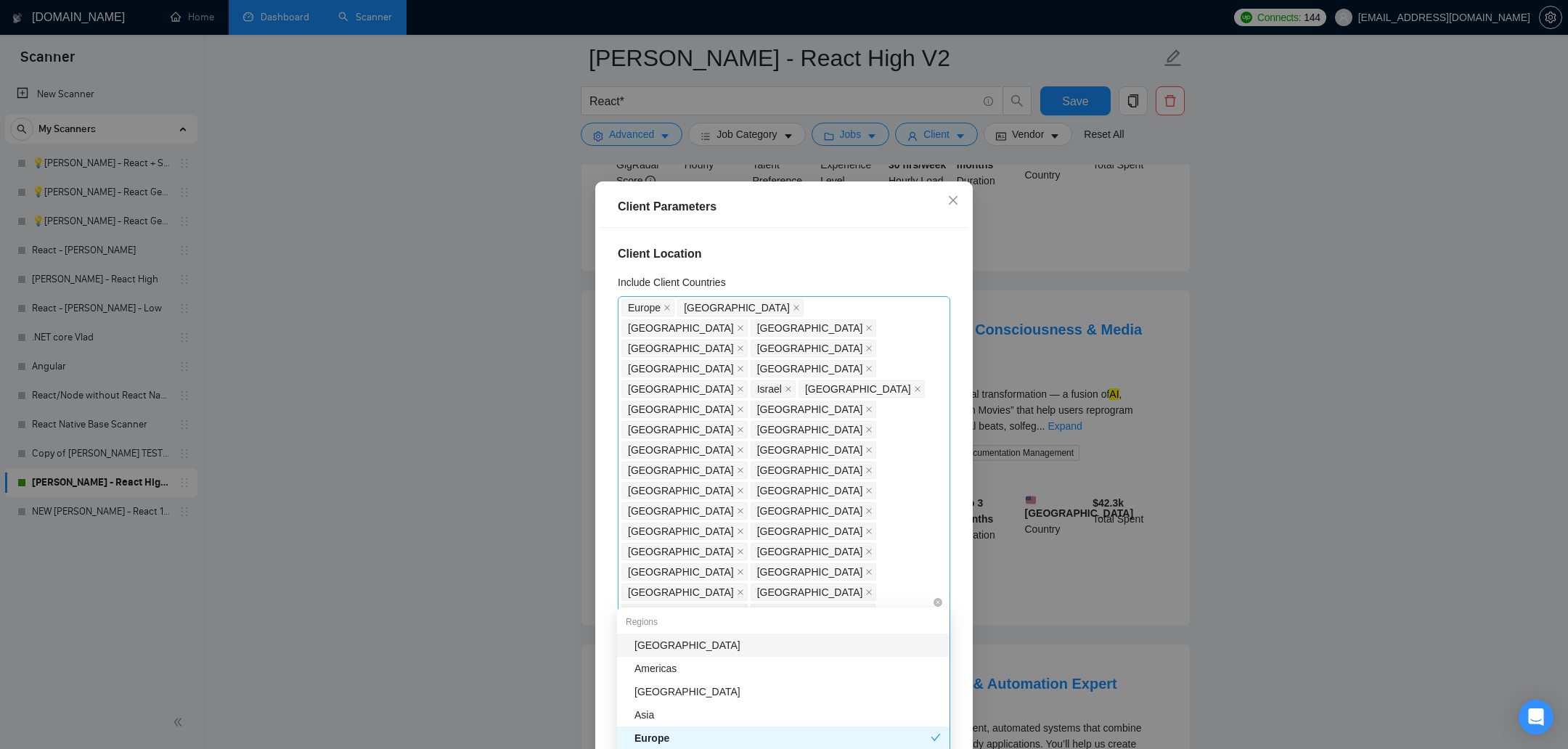
drag, startPoint x: 622, startPoint y: 302, endPoint x: 879, endPoint y: 600, distance: 393.5
click at [879, 498] on div "Europe United States United Kingdom Canada United Arab Emirates Singapore Nethe…" at bounding box center [777, 603] width 311 height 610
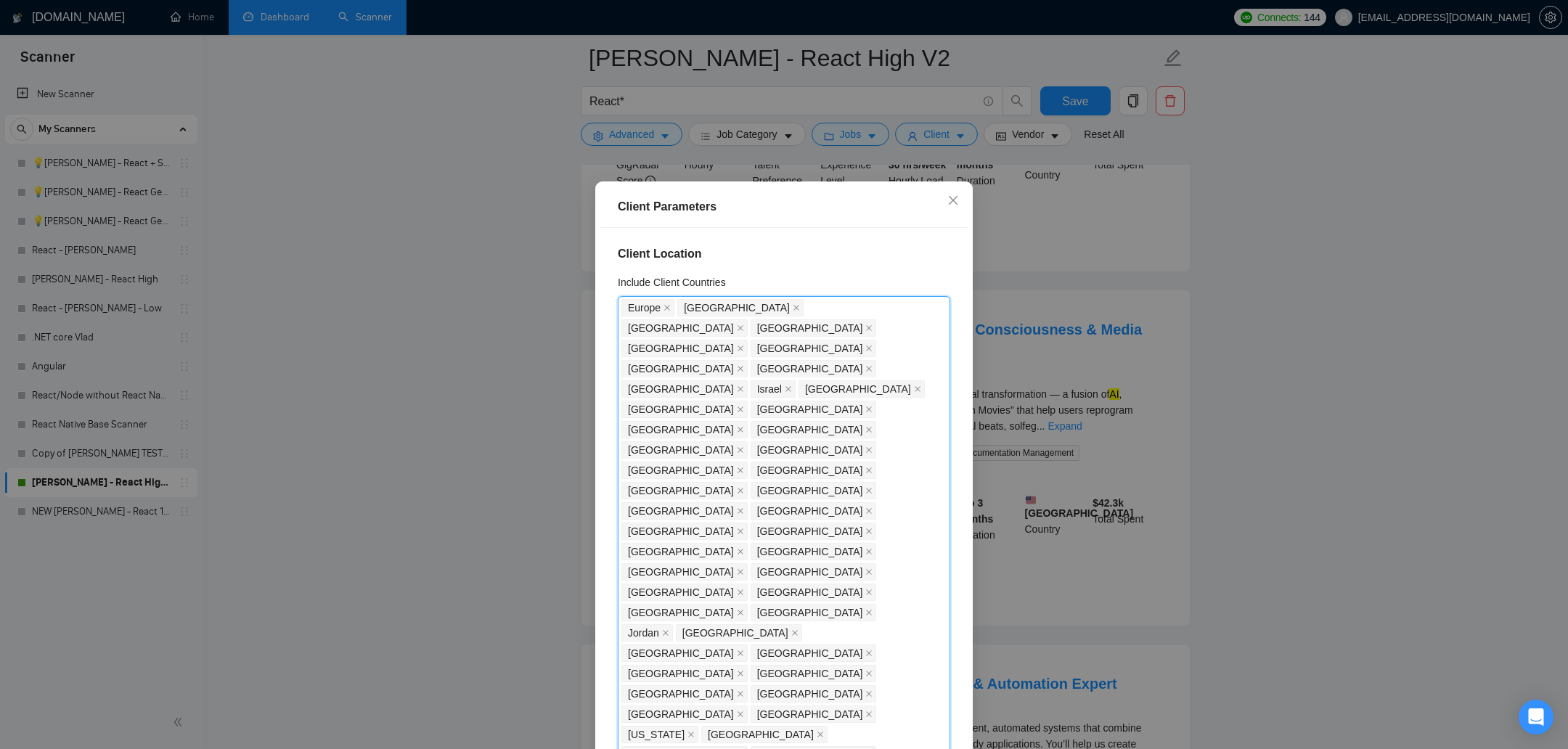
drag, startPoint x: 879, startPoint y: 600, endPoint x: 633, endPoint y: 282, distance: 402.0
click at [633, 282] on div "Include Client Countries Europe, United States, United Kingdom, Canada, United …" at bounding box center [784, 592] width 333 height 634
click at [733, 321] on span "[GEOGRAPHIC_DATA]" at bounding box center [681, 328] width 106 height 16
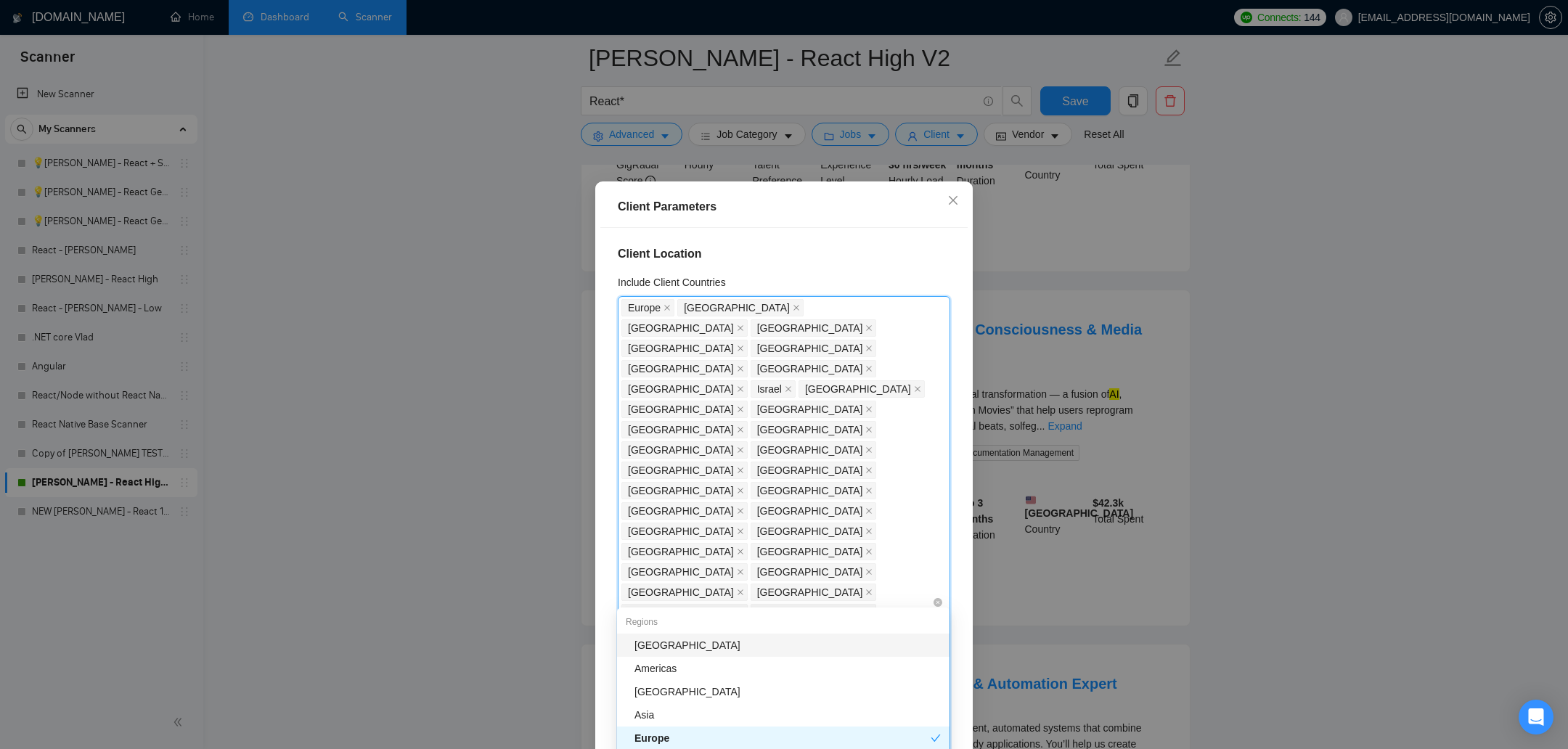
click at [733, 321] on span "[GEOGRAPHIC_DATA]" at bounding box center [681, 328] width 106 height 16
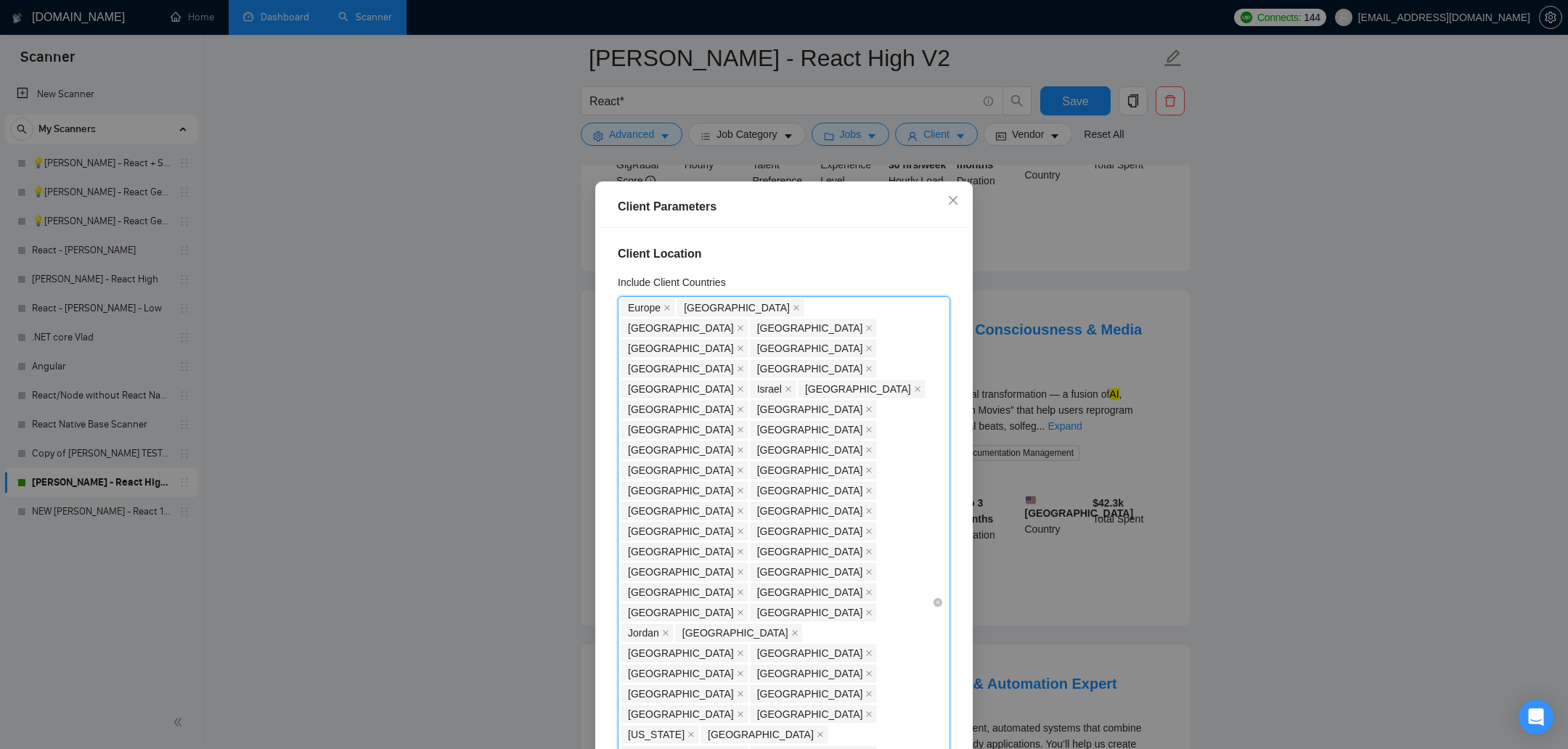
click at [733, 321] on span "[GEOGRAPHIC_DATA]" at bounding box center [681, 328] width 106 height 16
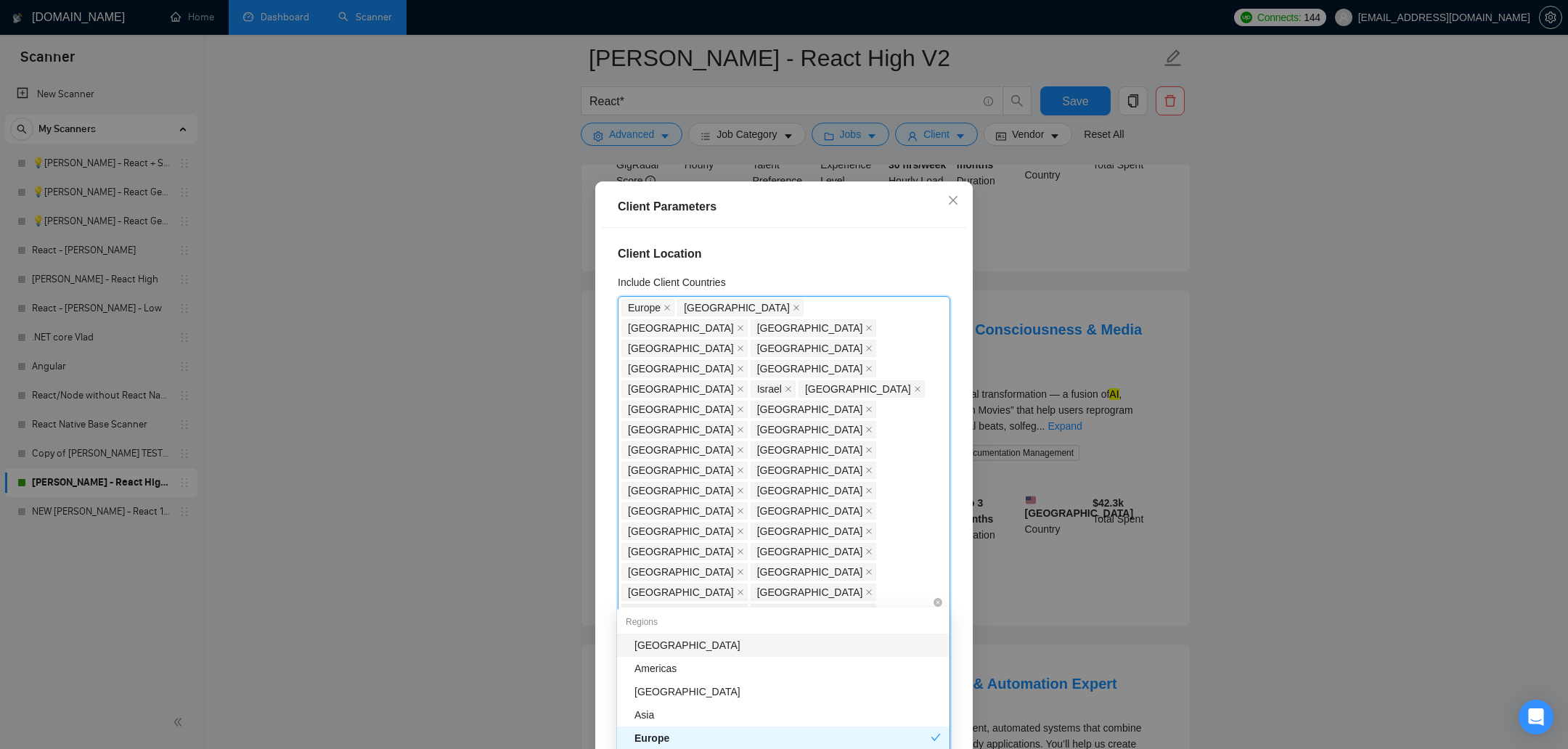
click at [733, 321] on span "[GEOGRAPHIC_DATA]" at bounding box center [681, 328] width 106 height 16
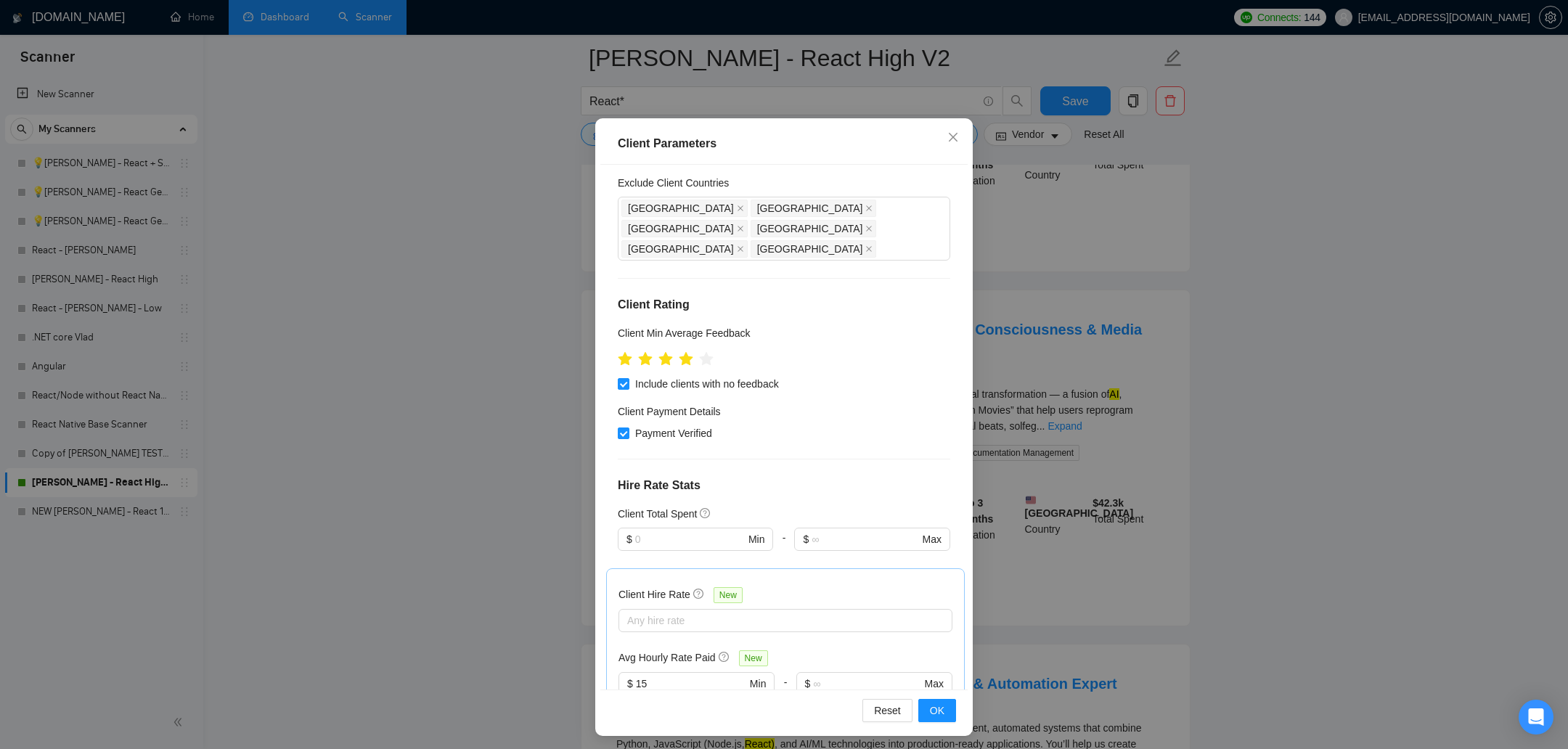
scroll to position [67, 0]
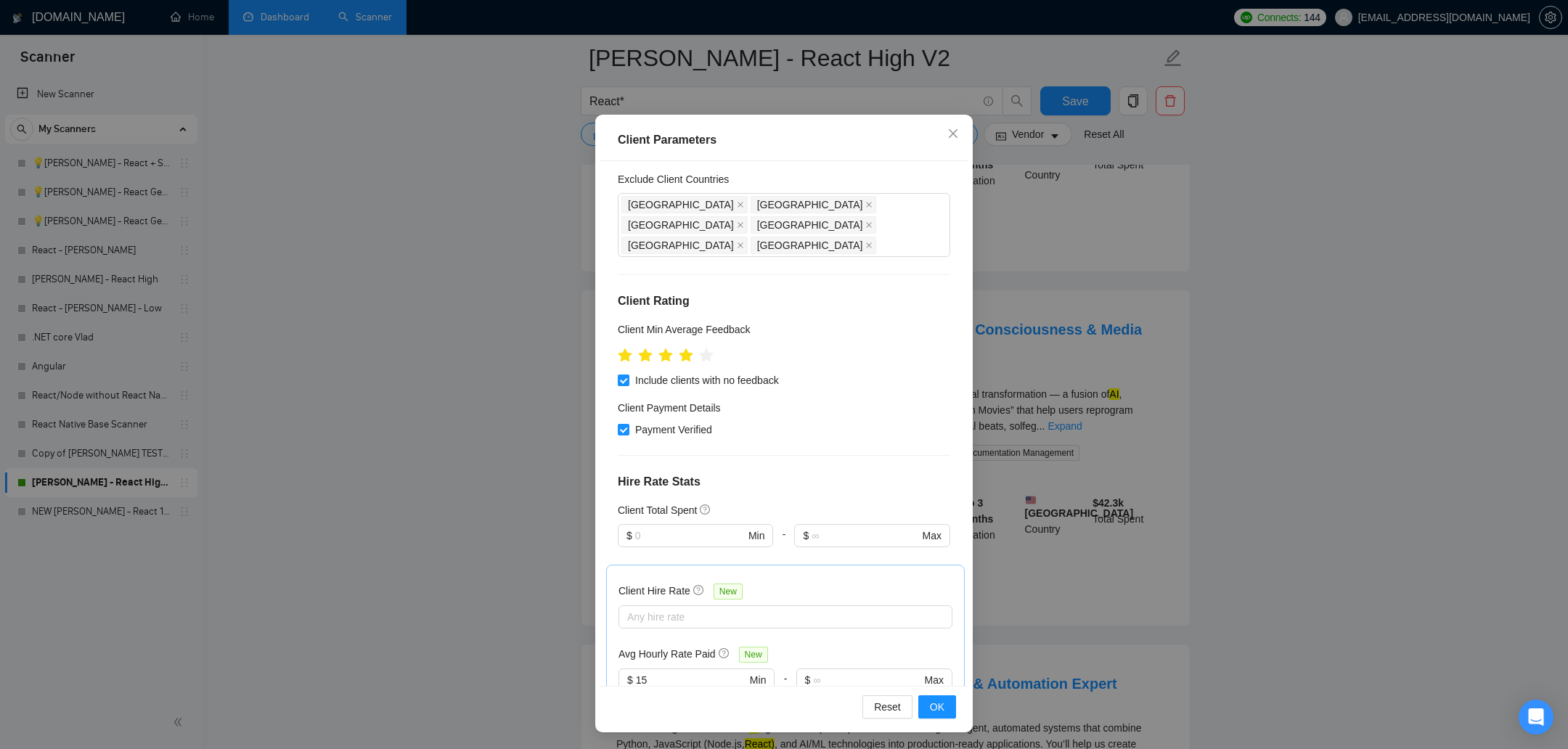
click at [1044, 498] on div "Client Parameters Client Location Include Client Countries Europe United States…" at bounding box center [784, 374] width 1568 height 749
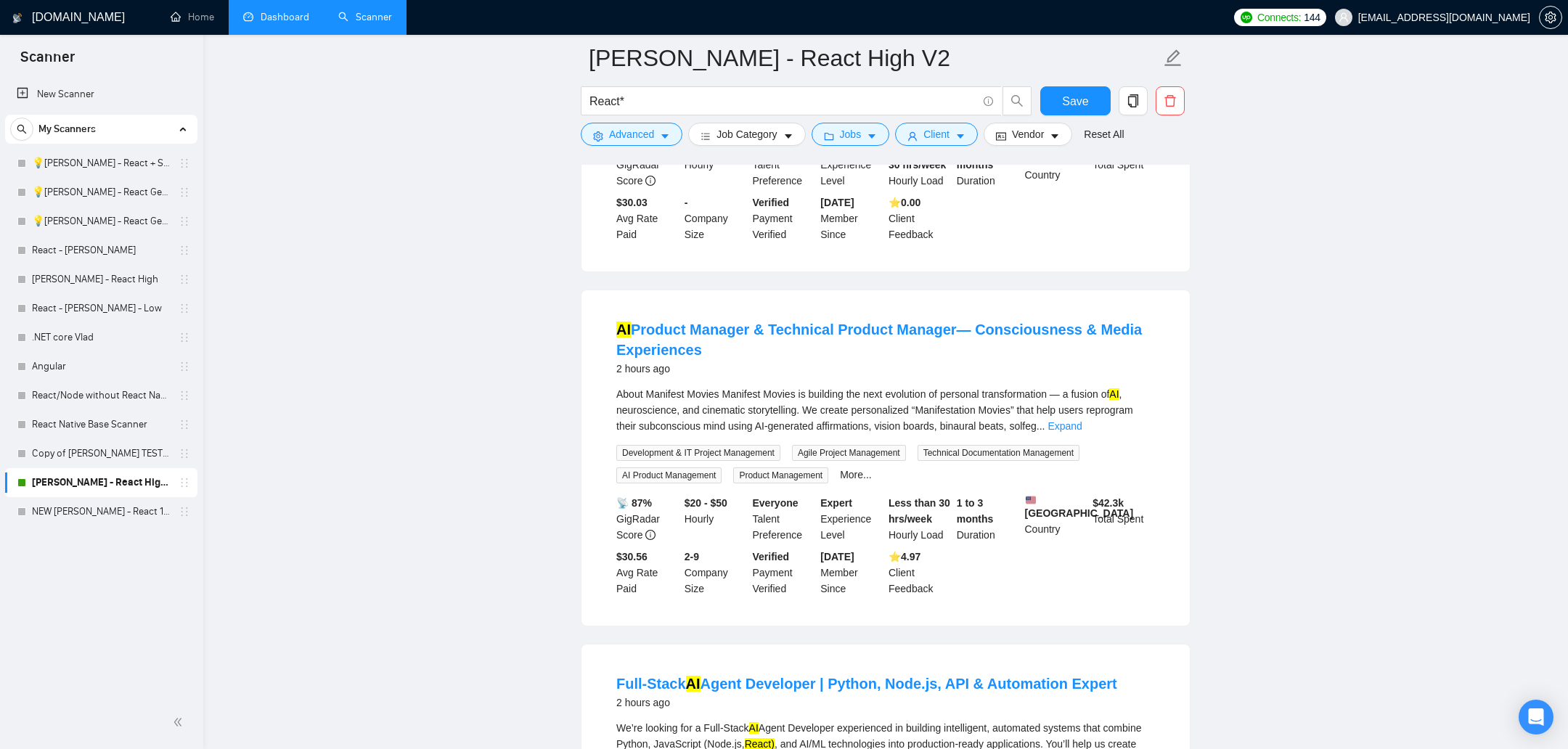
scroll to position [0, 0]
click at [945, 134] on span "Client" at bounding box center [936, 134] width 26 height 16
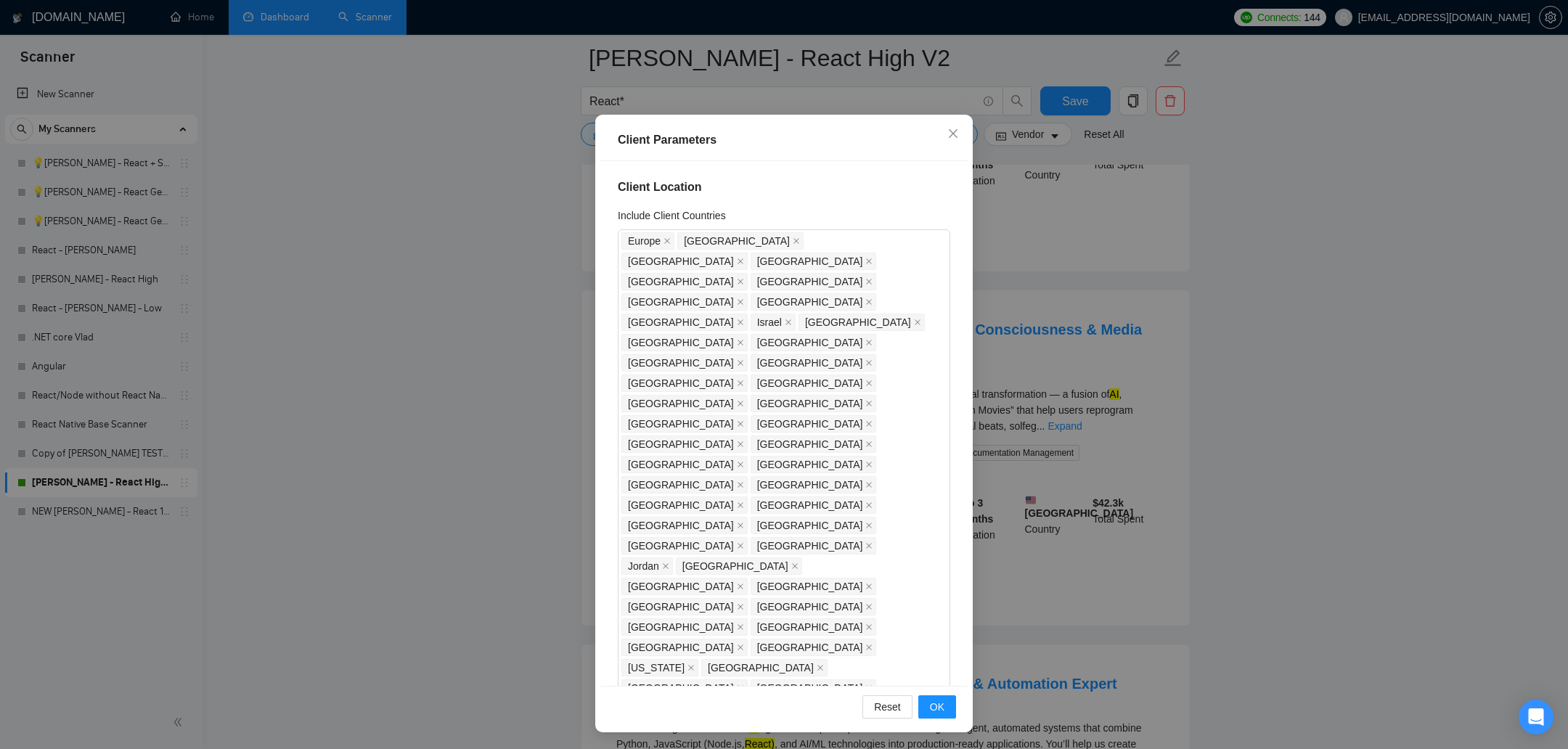
click at [1044, 469] on div "Client Parameters Client Location Include Client Countries Europe United States…" at bounding box center [784, 374] width 1568 height 749
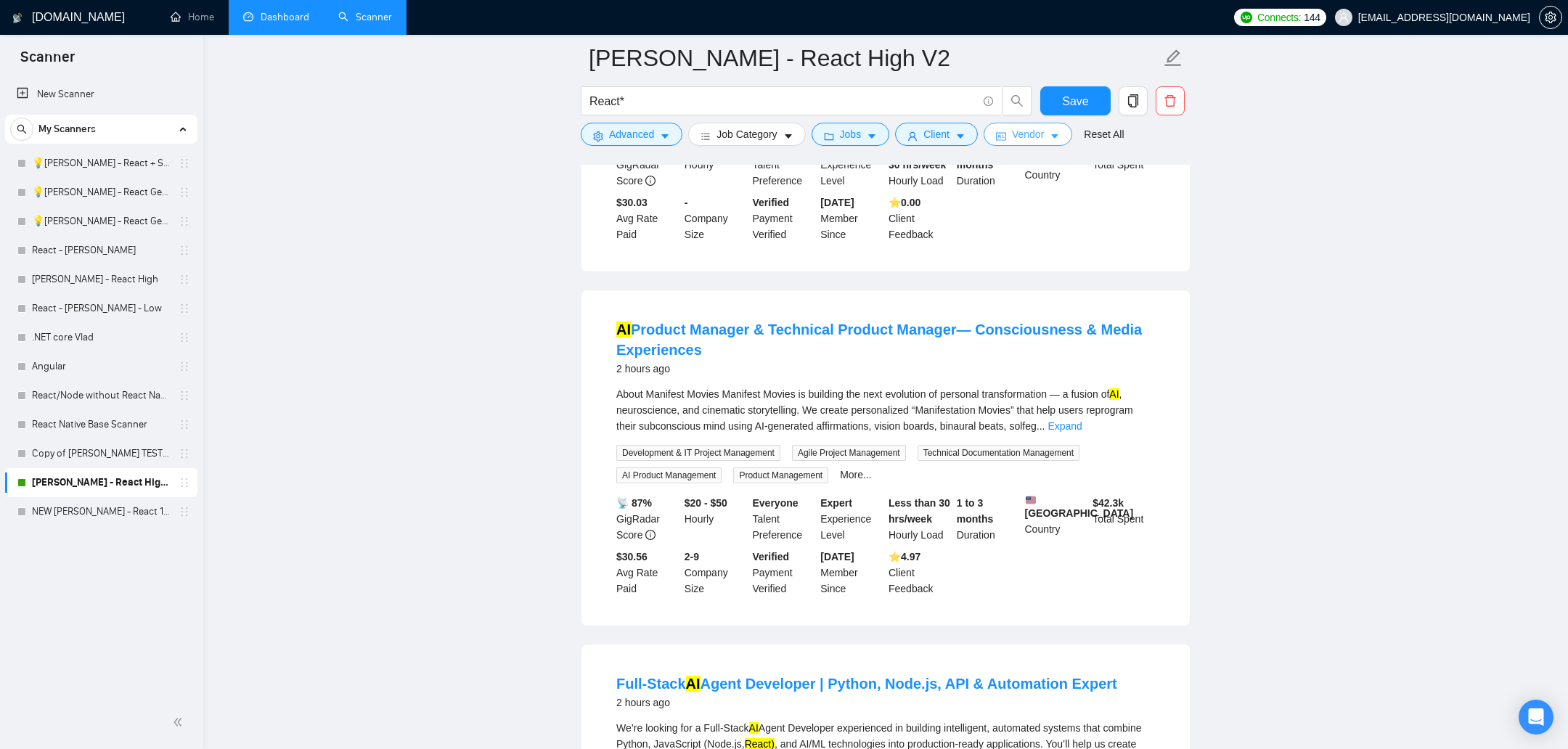
click at [1034, 135] on span "Vendor" at bounding box center [1027, 134] width 32 height 16
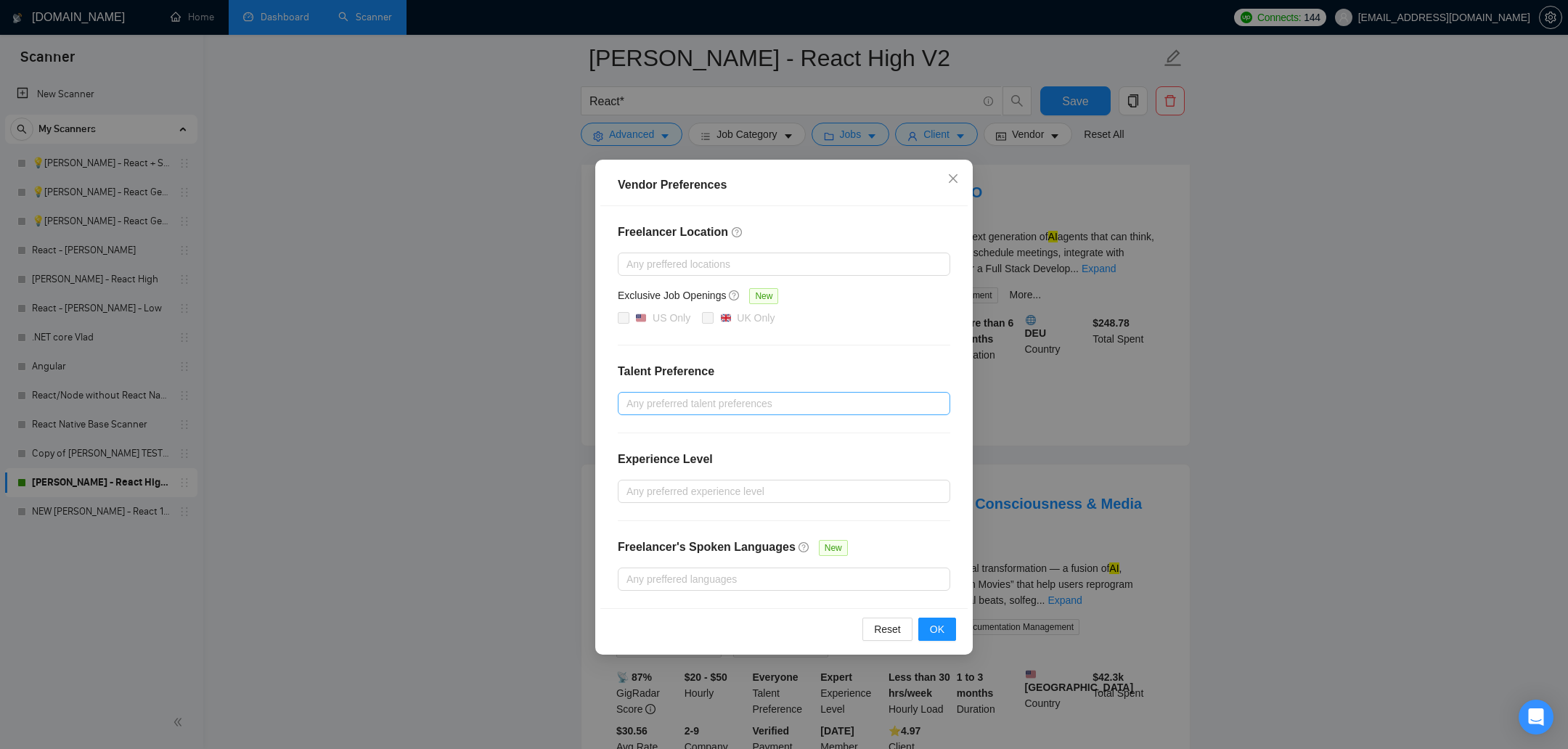
scroll to position [344, 0]
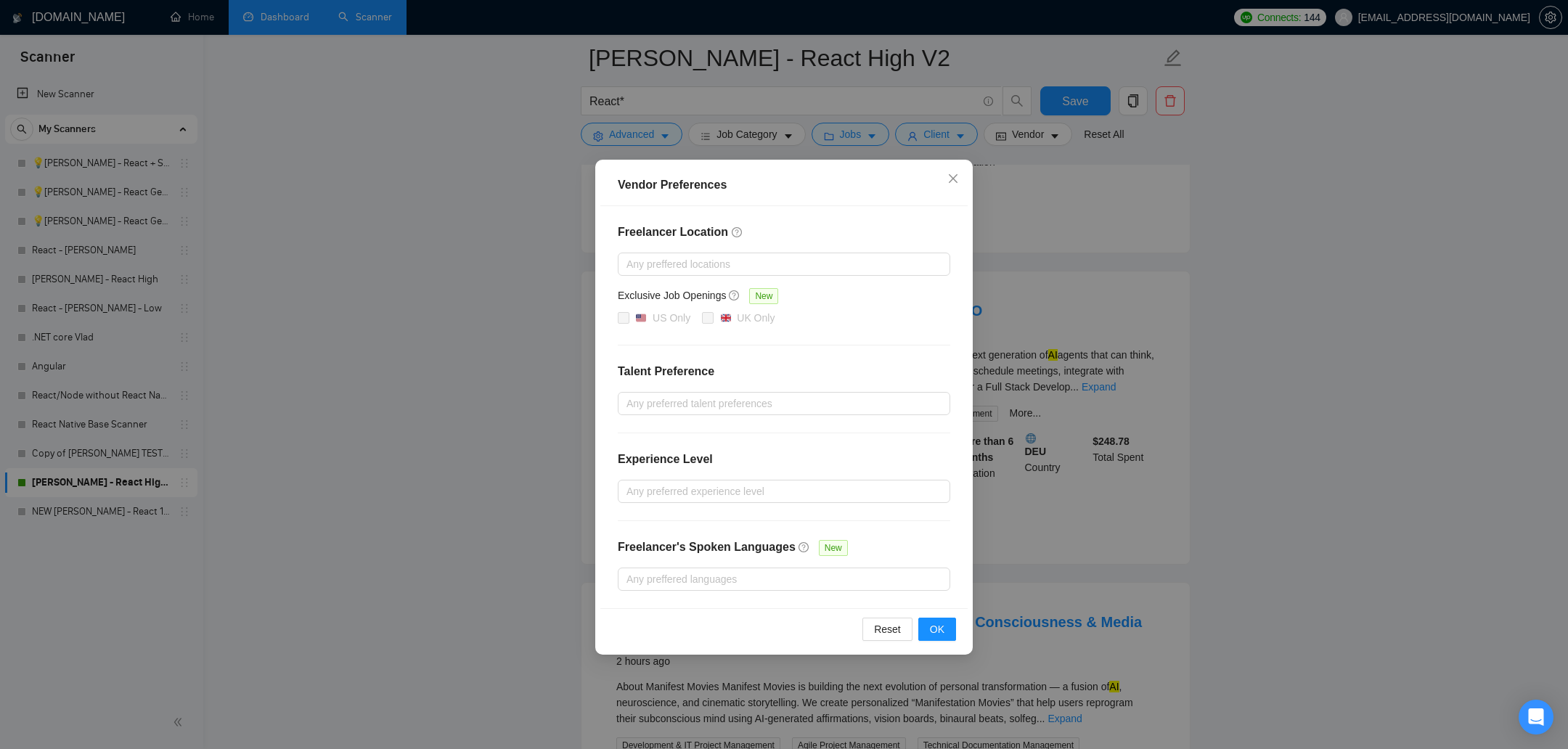
click at [1044, 383] on div "Vendor Preferences Freelancer Location Any preffered locations Exclusive Job Op…" at bounding box center [784, 374] width 1568 height 749
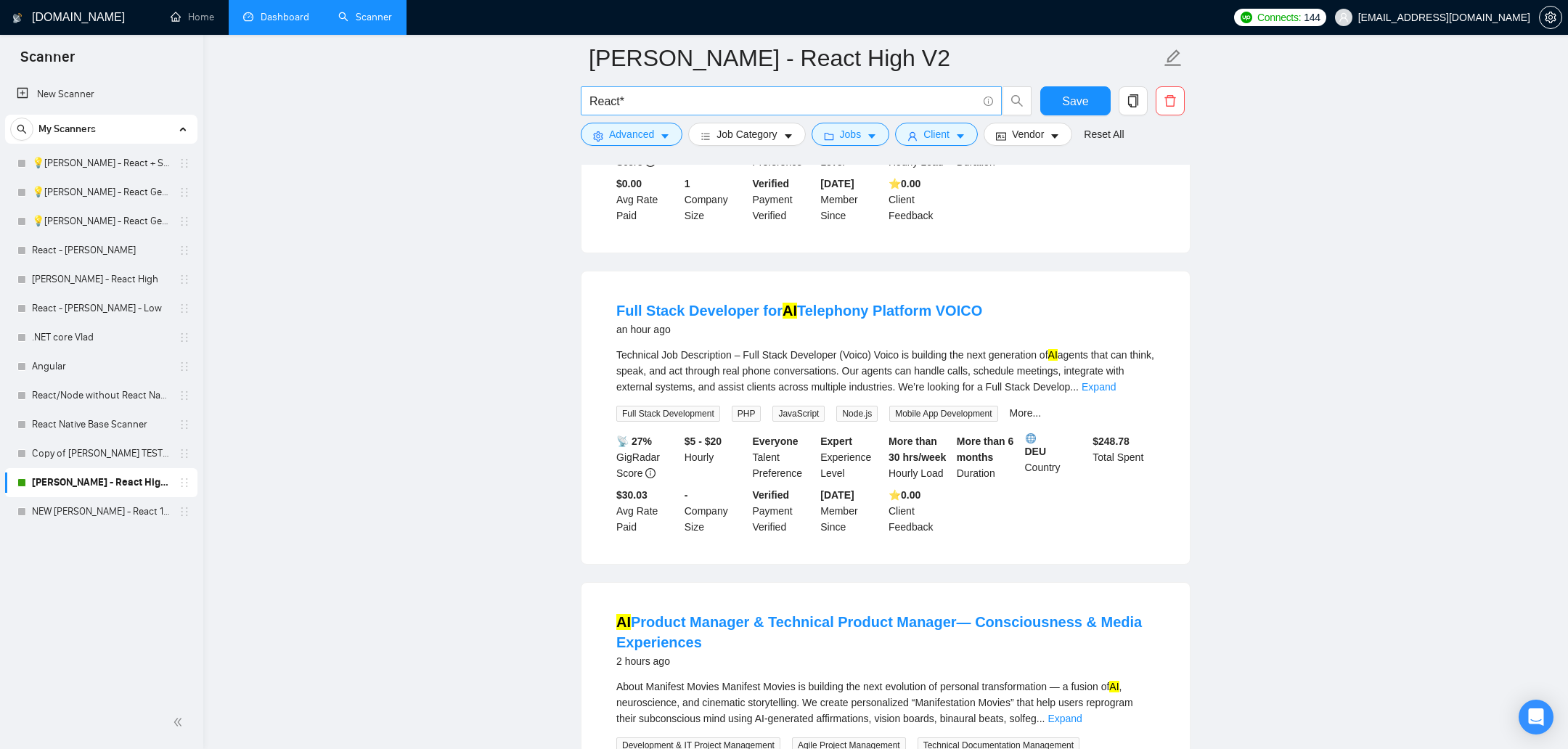
click at [641, 101] on input "React*" at bounding box center [783, 101] width 388 height 18
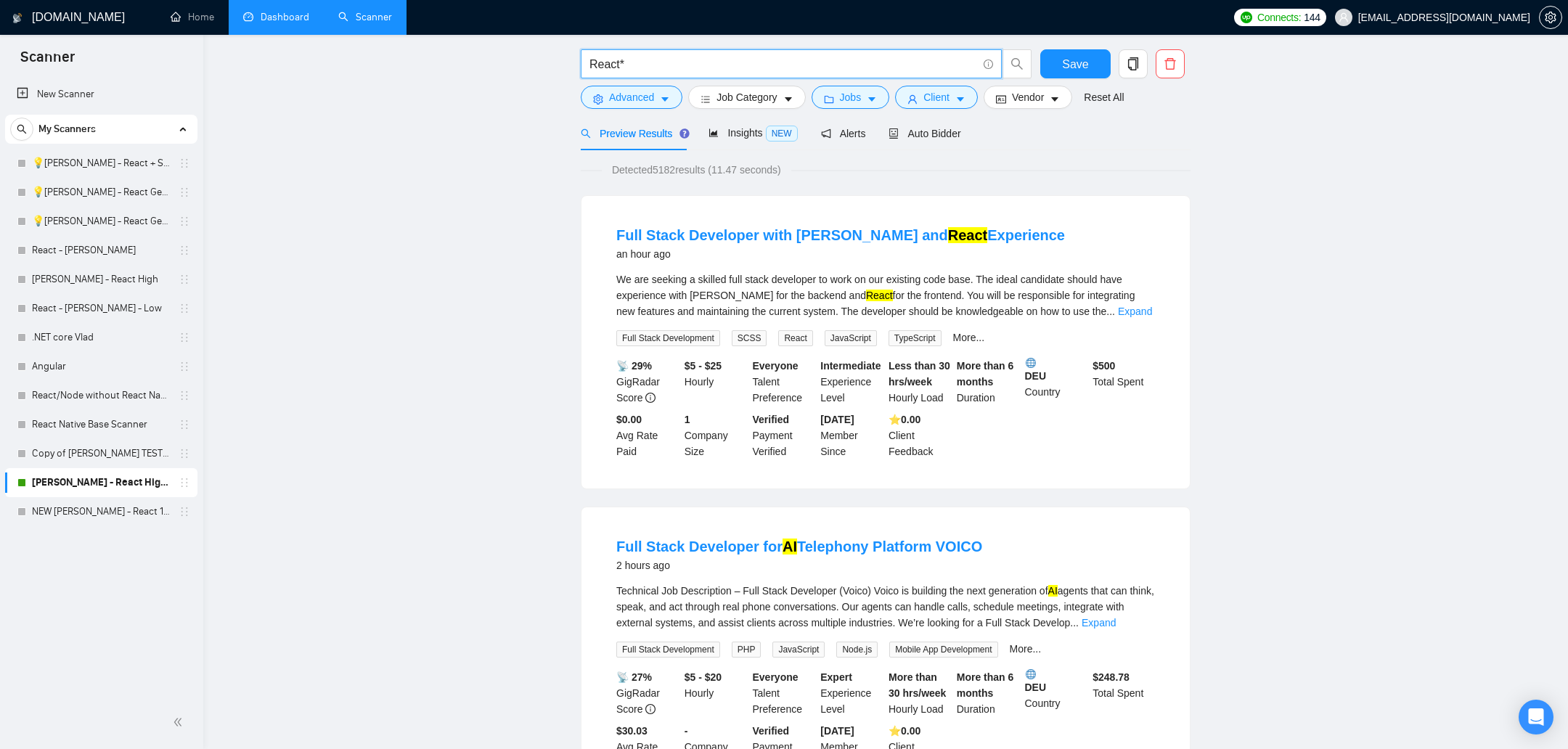
scroll to position [0, 0]
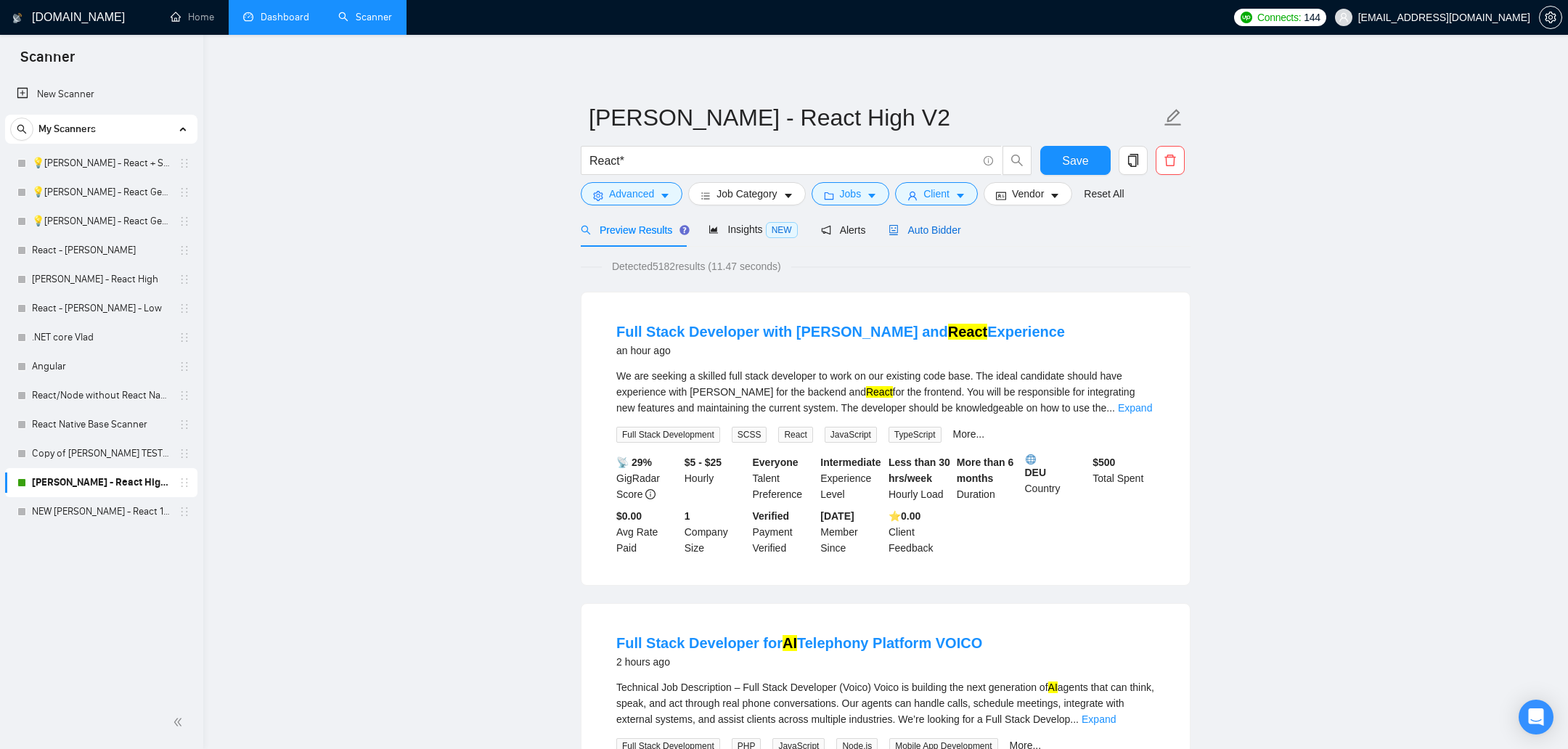
click at [930, 232] on span "Auto Bidder" at bounding box center [924, 230] width 72 height 11
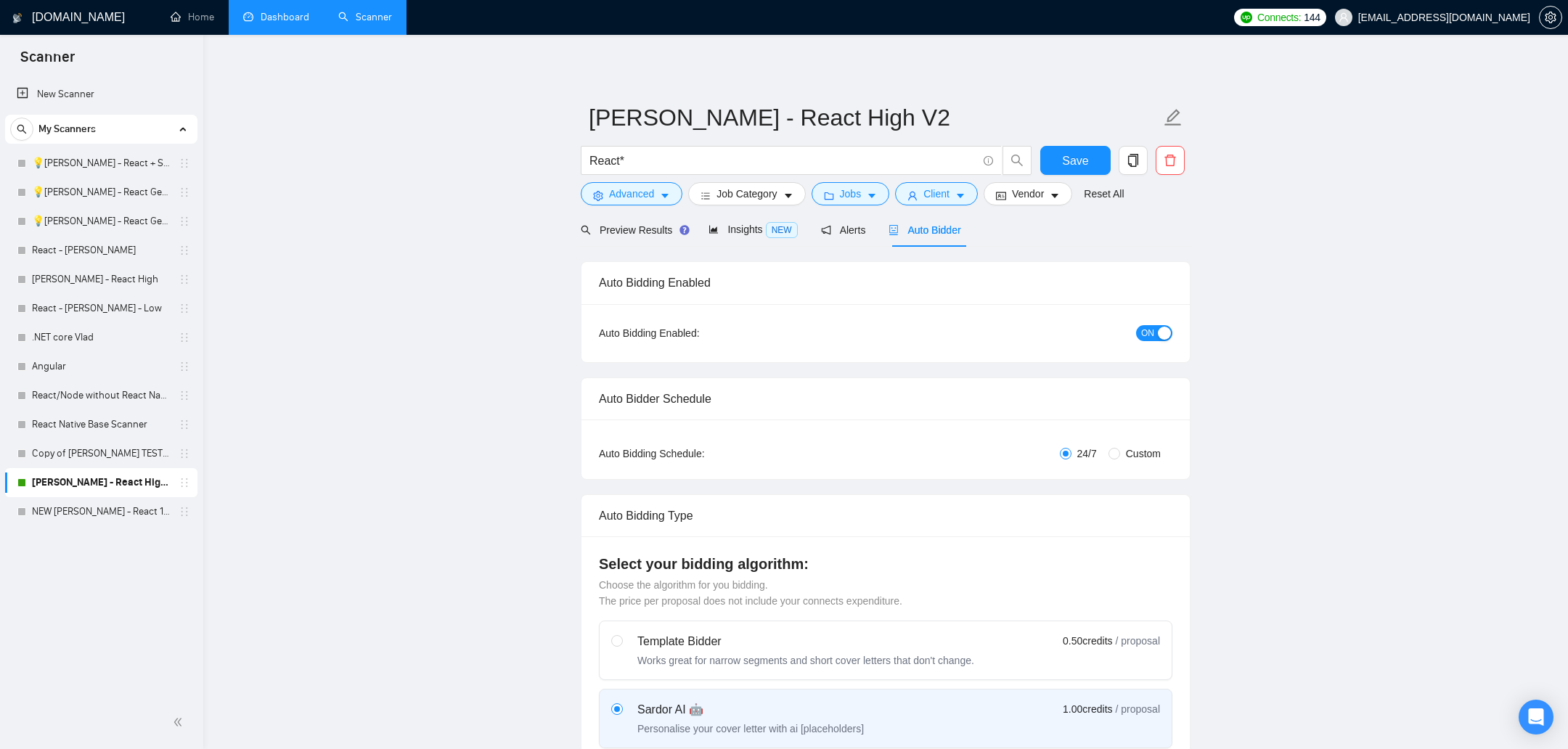
radio input "false"
radio input "true"
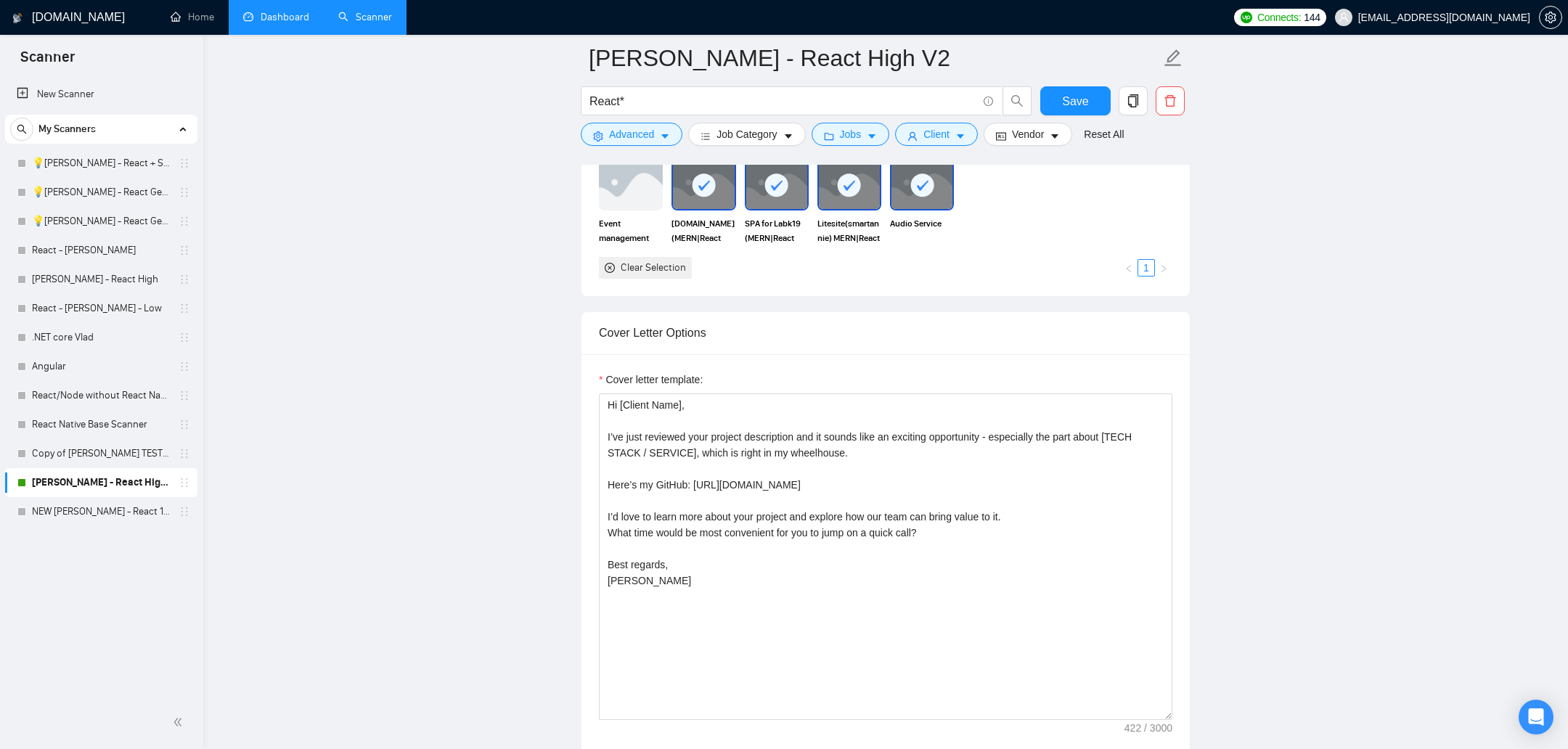
scroll to position [1570, 0]
click at [858, 498] on textarea "Hi [Client Name], I’ve just reviewed your project description and it sounds lik…" at bounding box center [886, 555] width 574 height 327
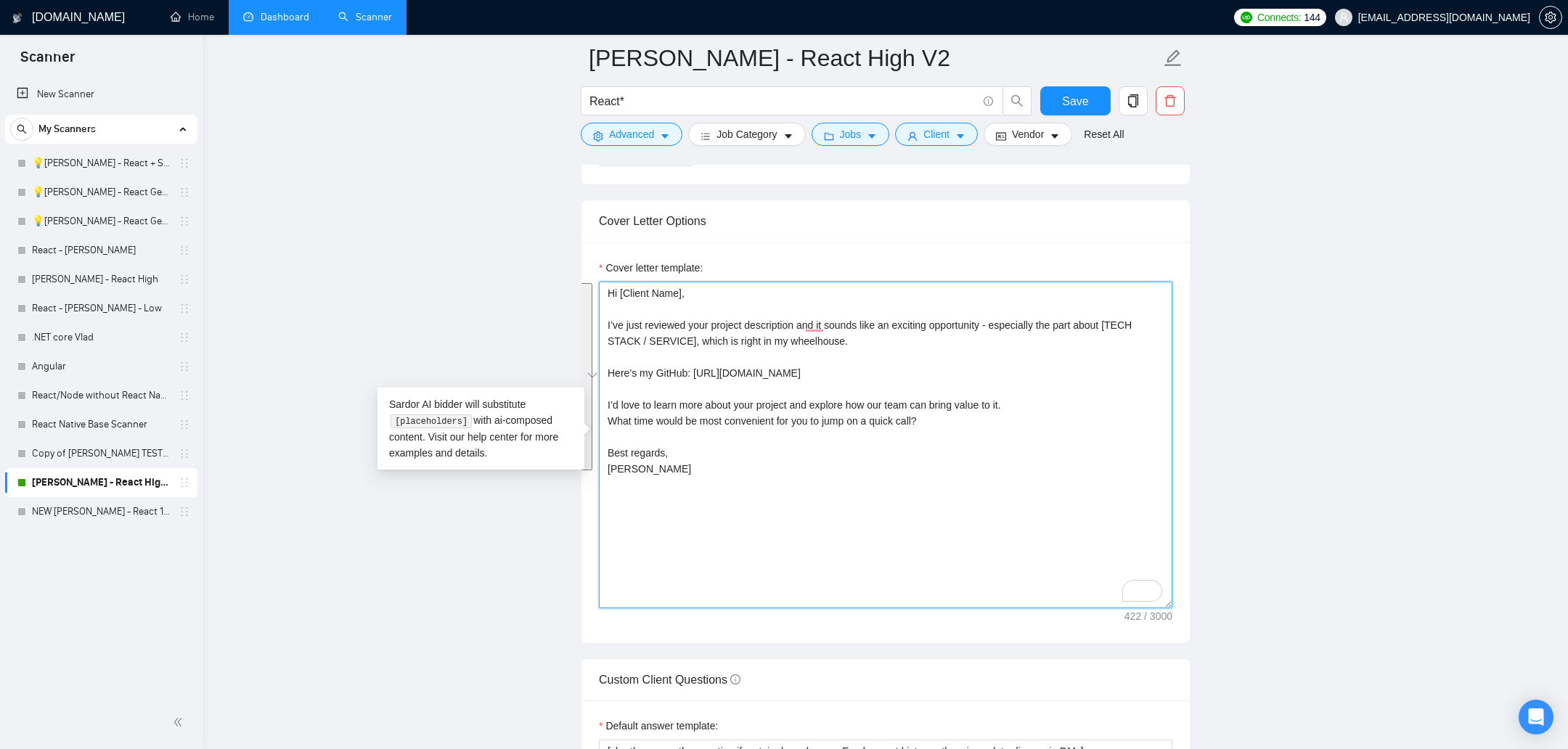
scroll to position [1699, 0]
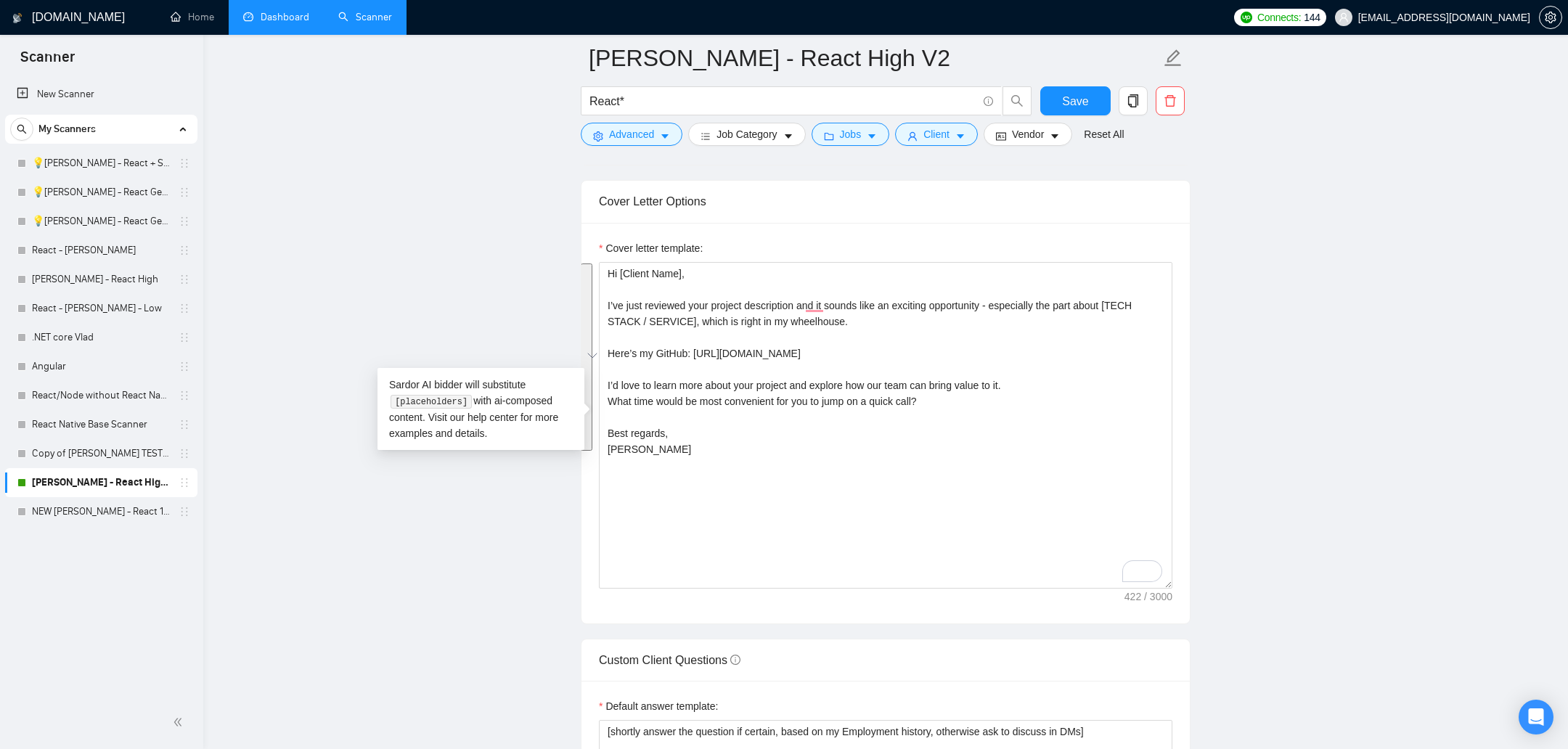
click at [1044, 387] on main "[PERSON_NAME] - React High V2 React* Save Advanced Job Category Jobs Client Ven…" at bounding box center [886, 501] width 1318 height 4285
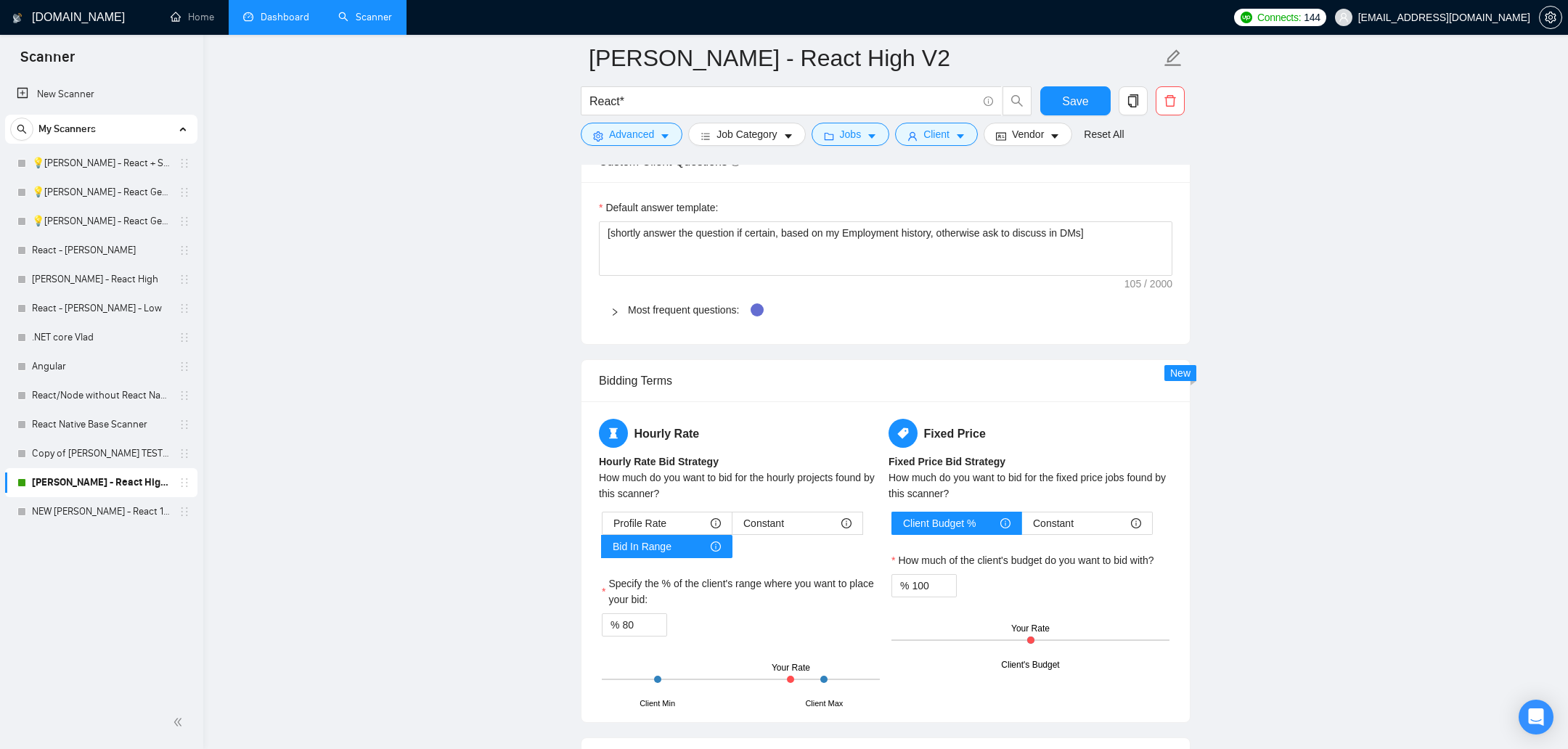
scroll to position [2229, 0]
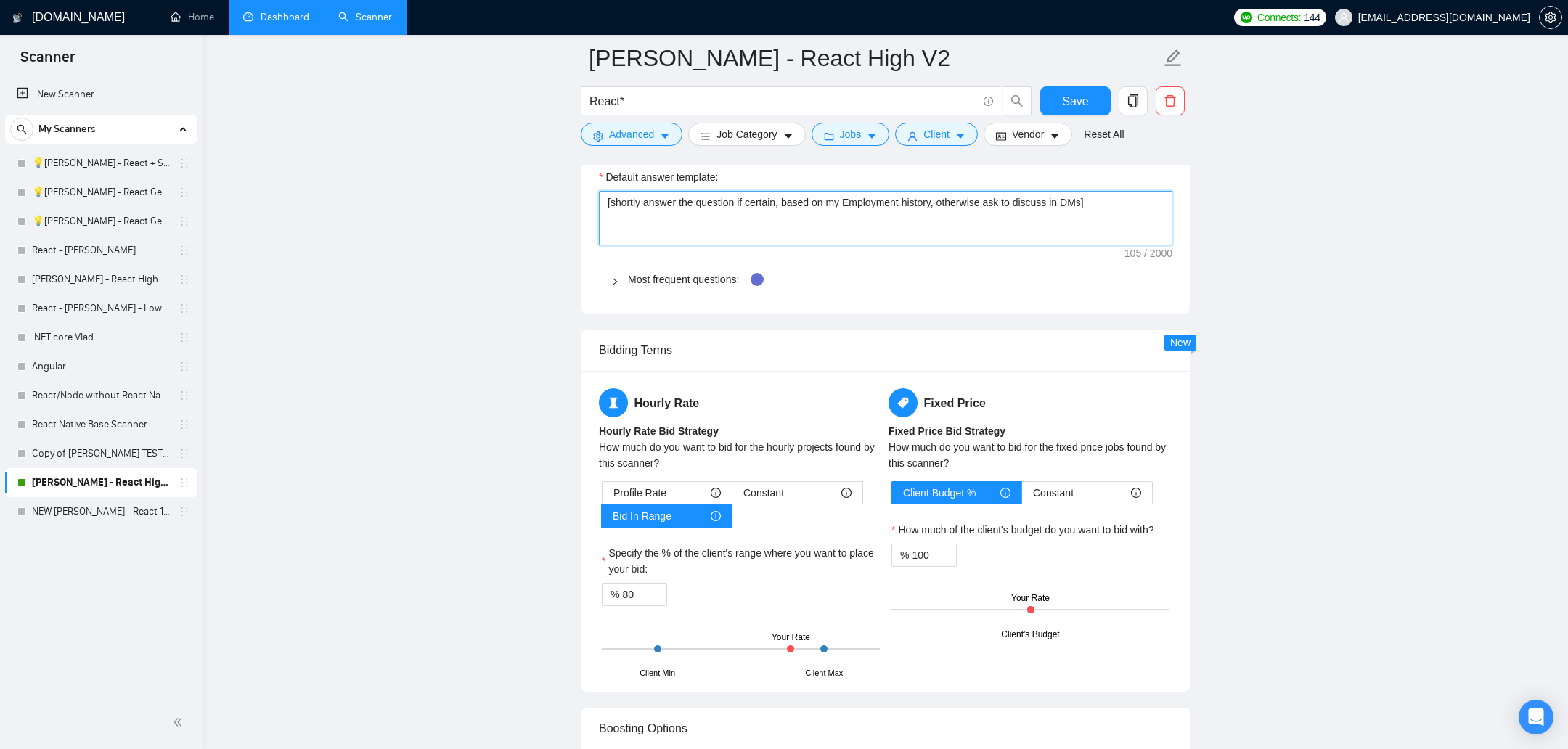
click at [910, 198] on textarea "[shortly answer the question if certain, based on my Employment history, otherw…" at bounding box center [886, 219] width 574 height 55
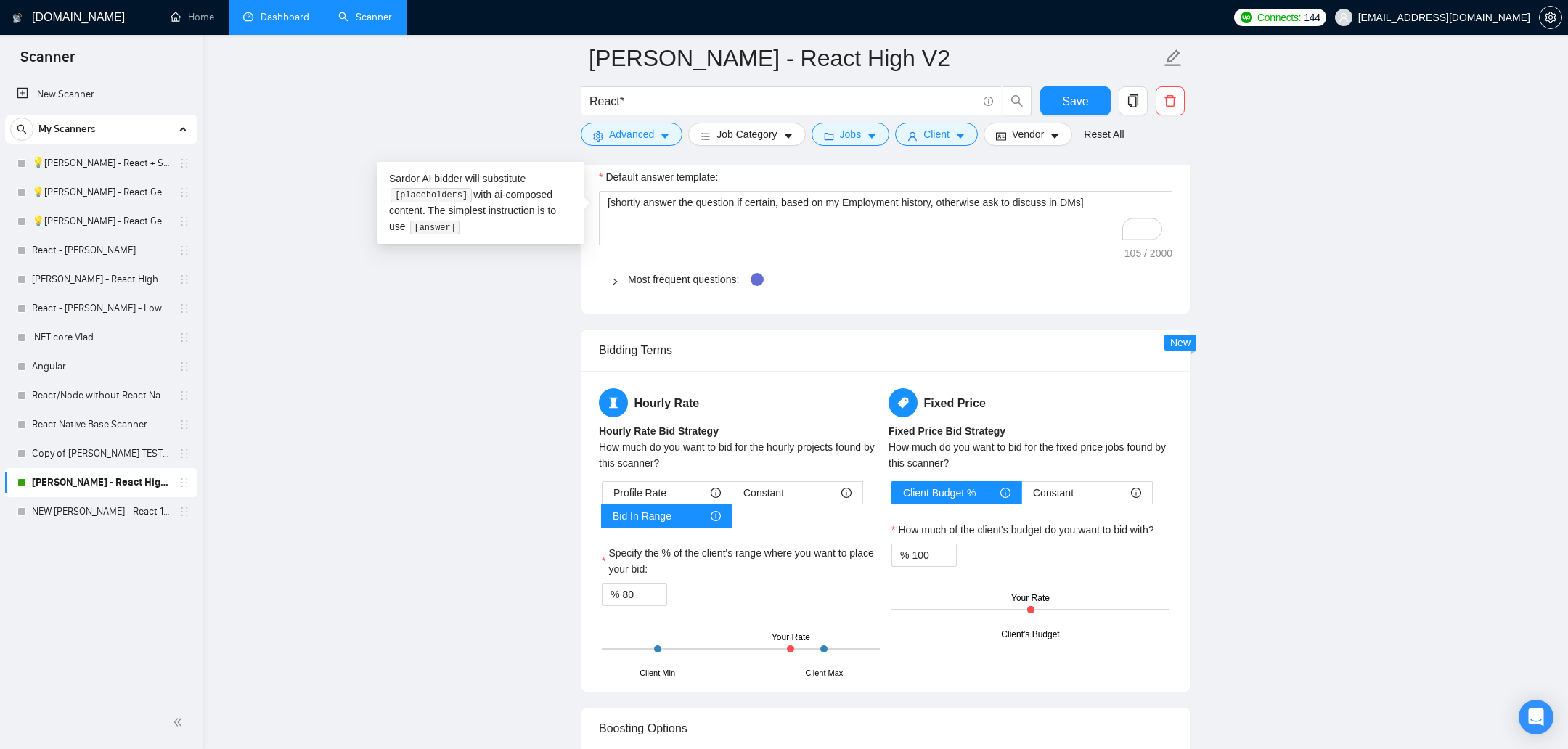
click at [617, 271] on div at bounding box center [619, 279] width 17 height 16
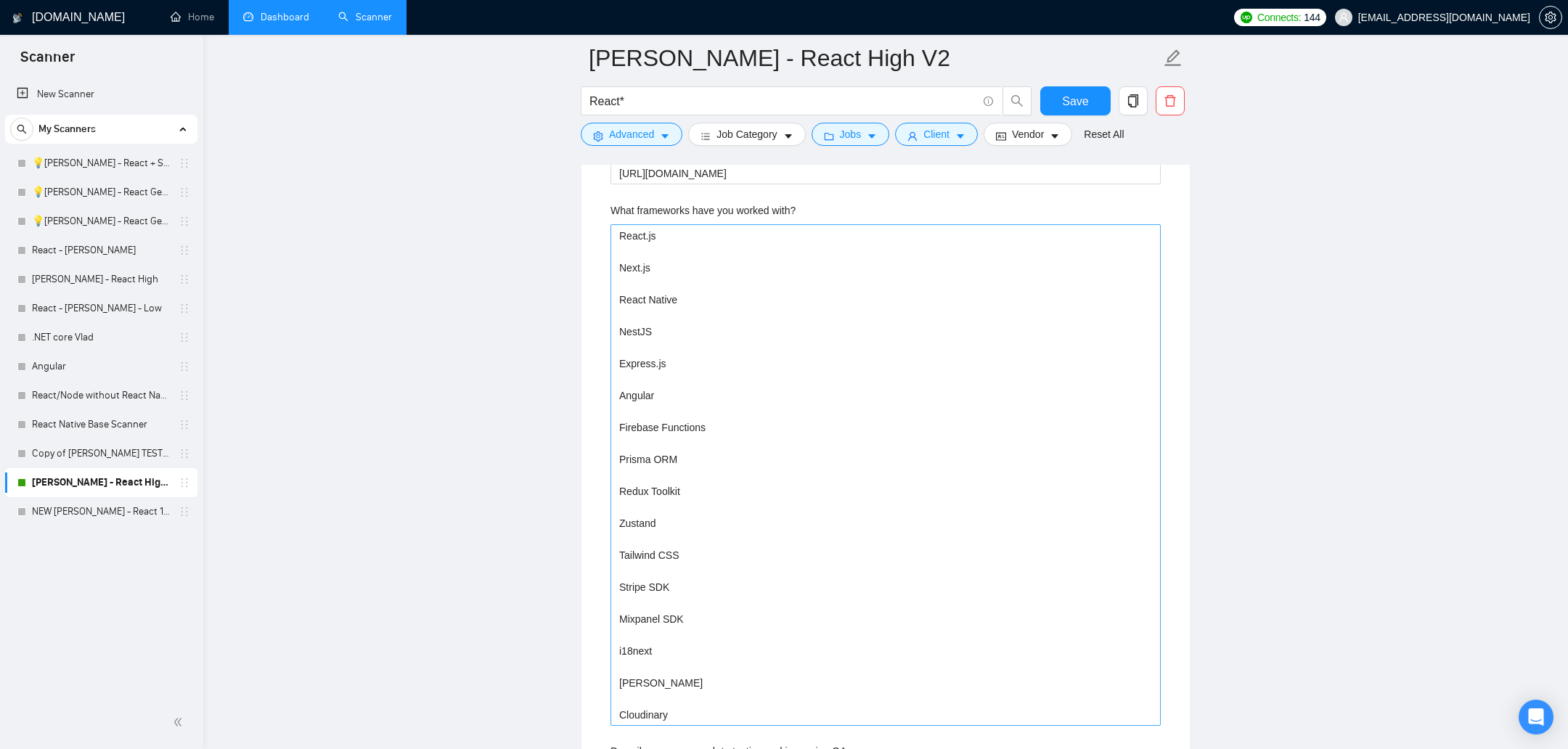
scroll to position [2460, 0]
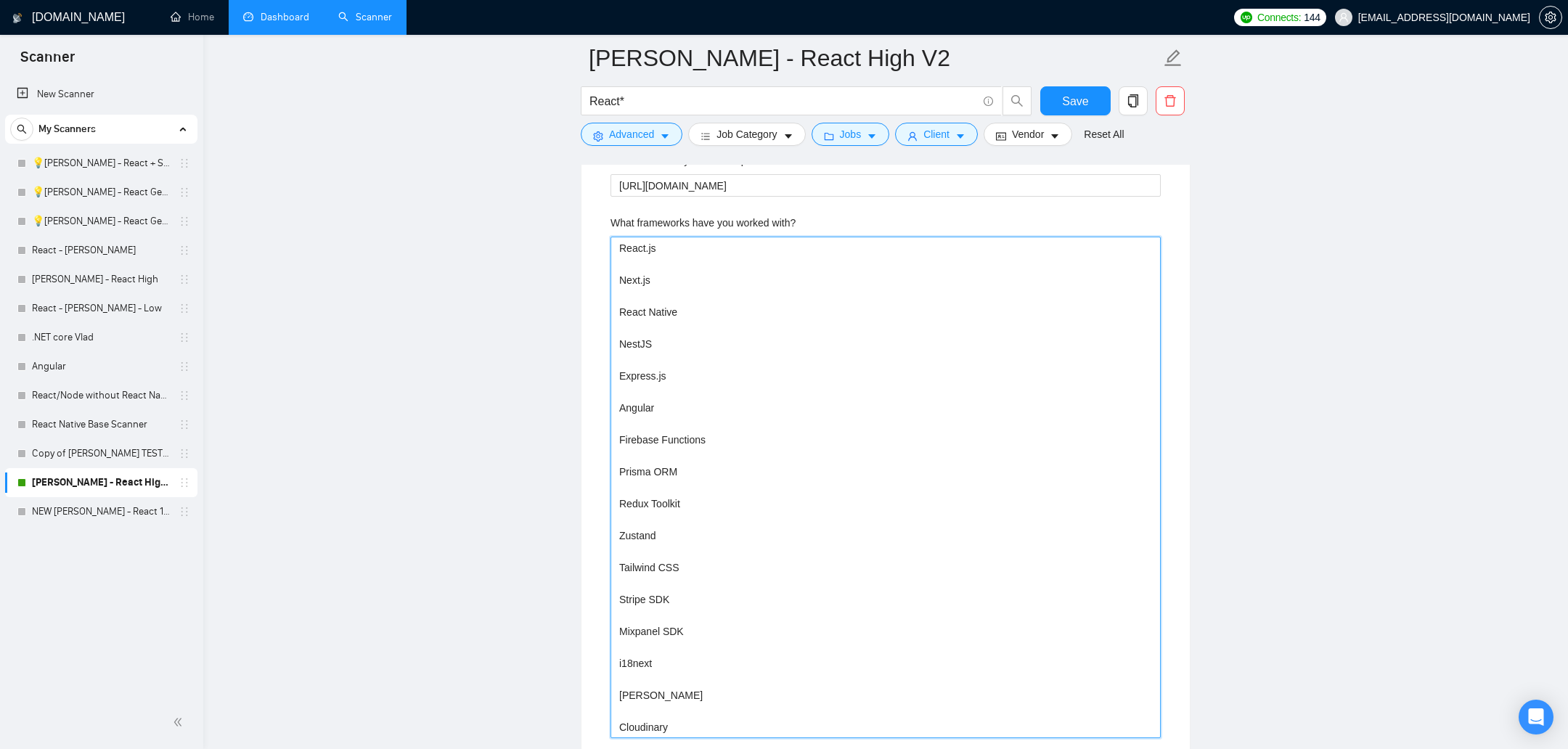
click at [636, 400] on with\? "React.js Next.js React Native NestJS Express.js Angular Firebase Functions Pris…" at bounding box center [886, 487] width 550 height 502
click at [685, 429] on with\? "React.js Next.js React Native NestJS Express.js Angular Firebase Functions Pris…" at bounding box center [886, 487] width 550 height 502
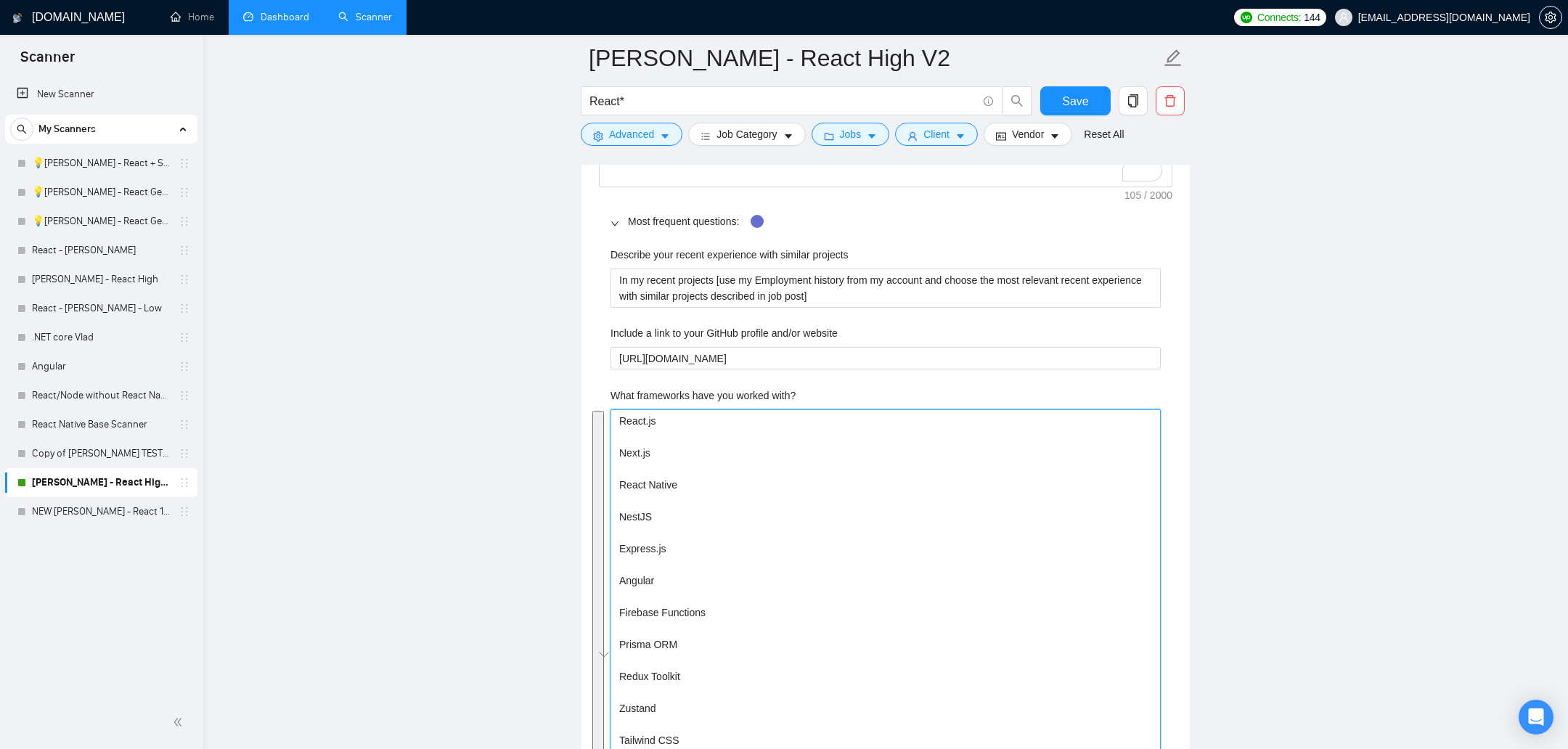
scroll to position [2274, 0]
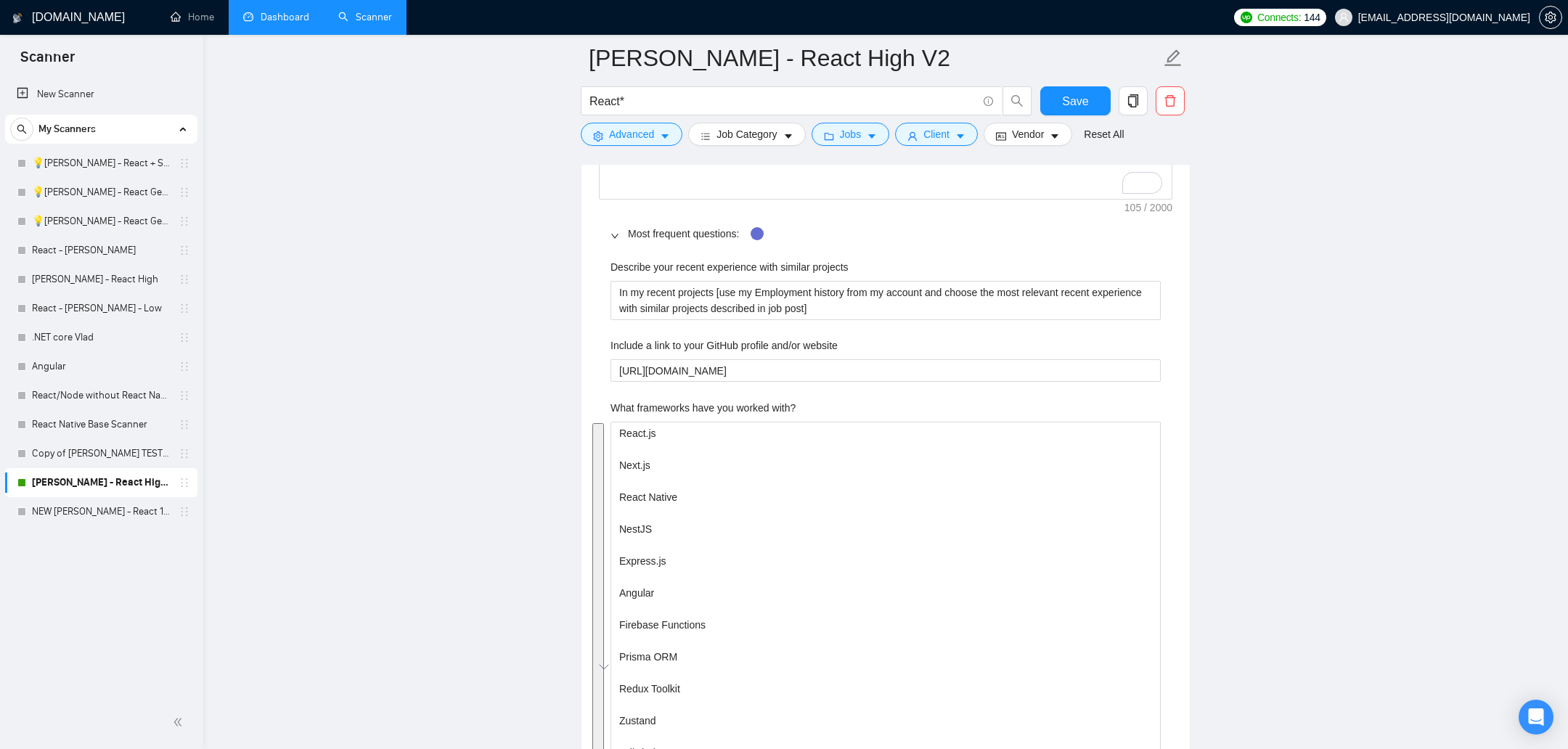
click at [1044, 303] on main "[PERSON_NAME] - React High V2 React* Save Advanced Job Category Jobs Client Ven…" at bounding box center [886, 495] width 1318 height 5422
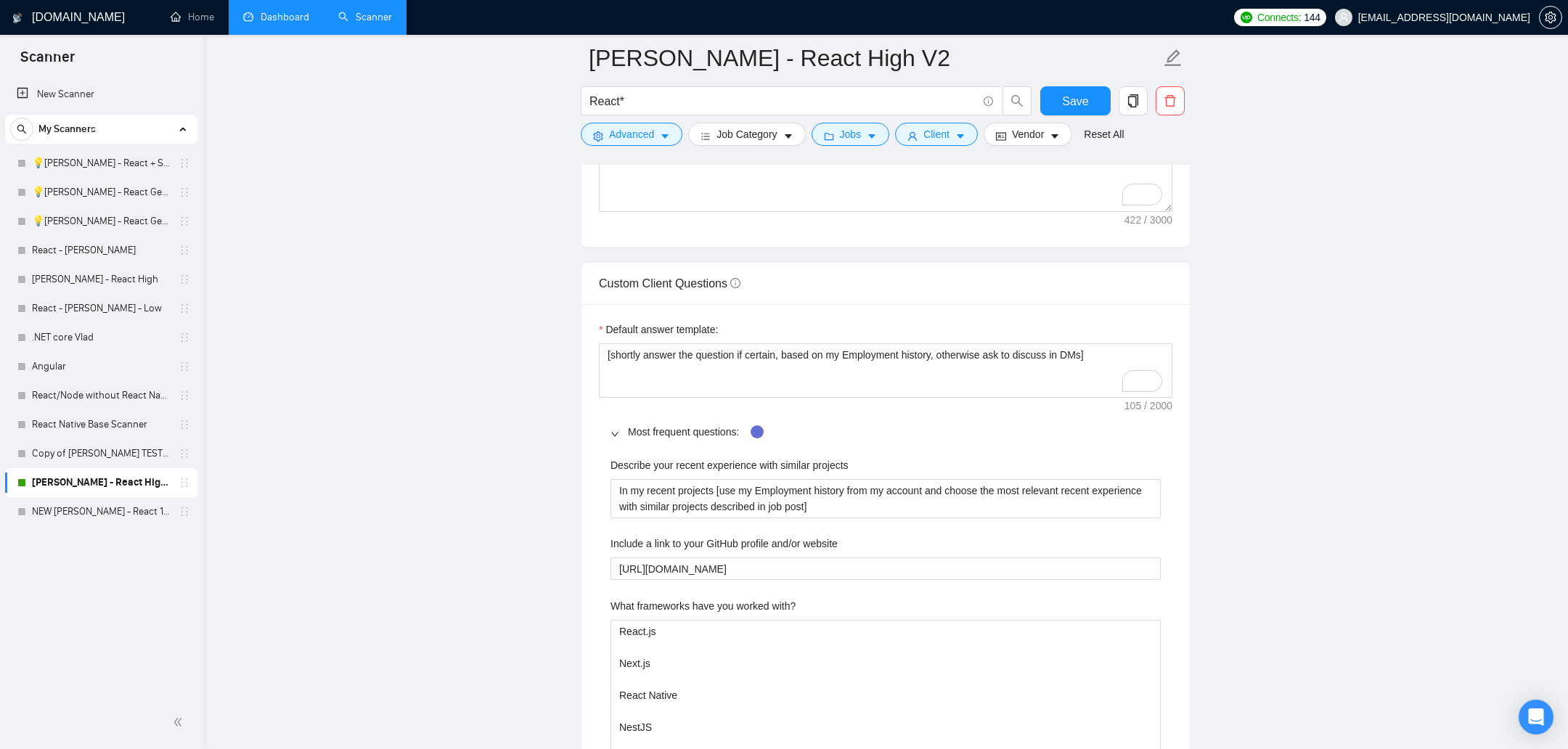
scroll to position [2078, 0]
click at [773, 484] on projects "In my recent projects [use my Employment history from my account and choose the…" at bounding box center [886, 497] width 550 height 39
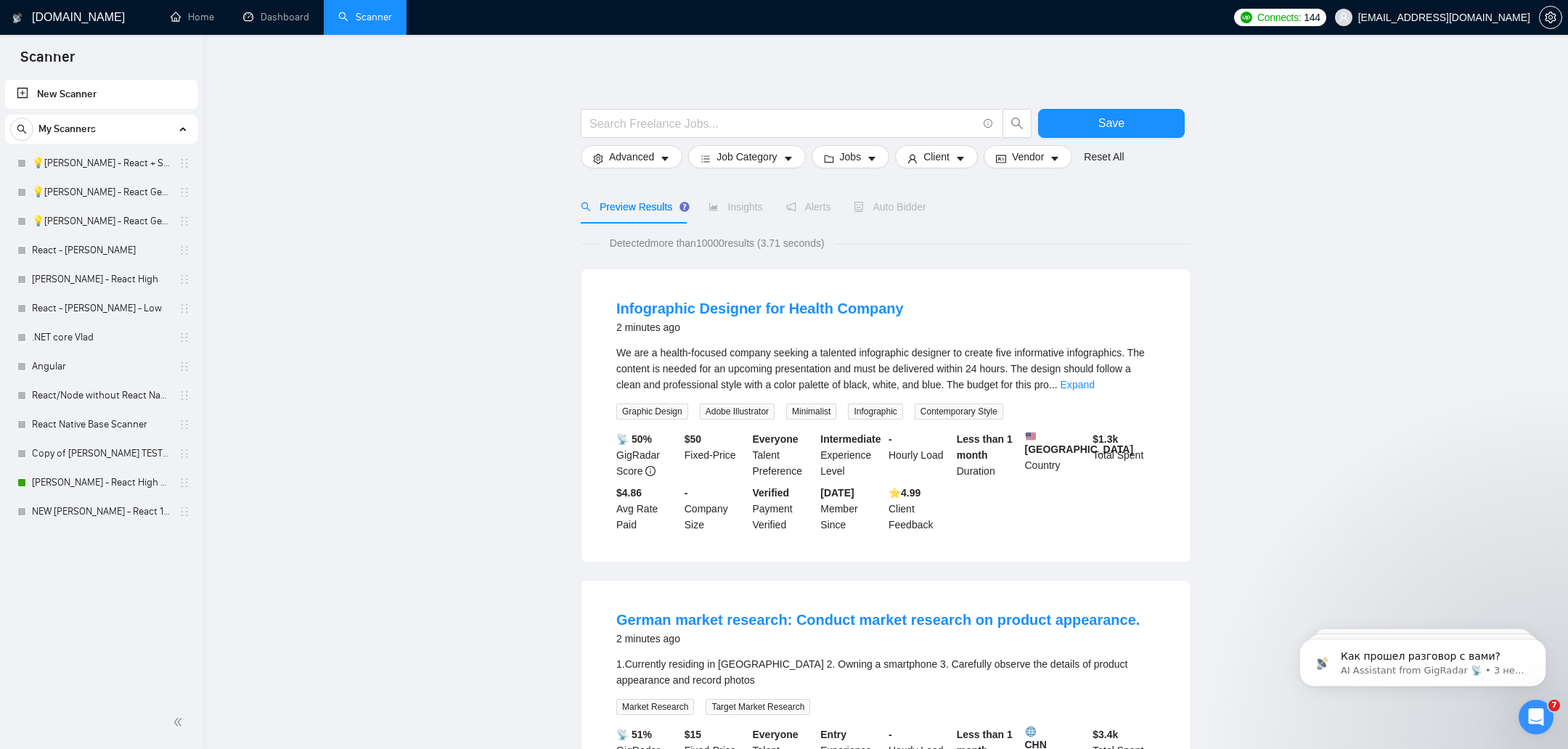
click at [62, 86] on link "New Scanner" at bounding box center [101, 94] width 169 height 29
click at [16, 93] on link "New Scanner" at bounding box center [101, 94] width 169 height 29
click at [29, 96] on link "New Scanner" at bounding box center [101, 94] width 169 height 29
click at [642, 152] on span "Advanced" at bounding box center [632, 156] width 45 height 16
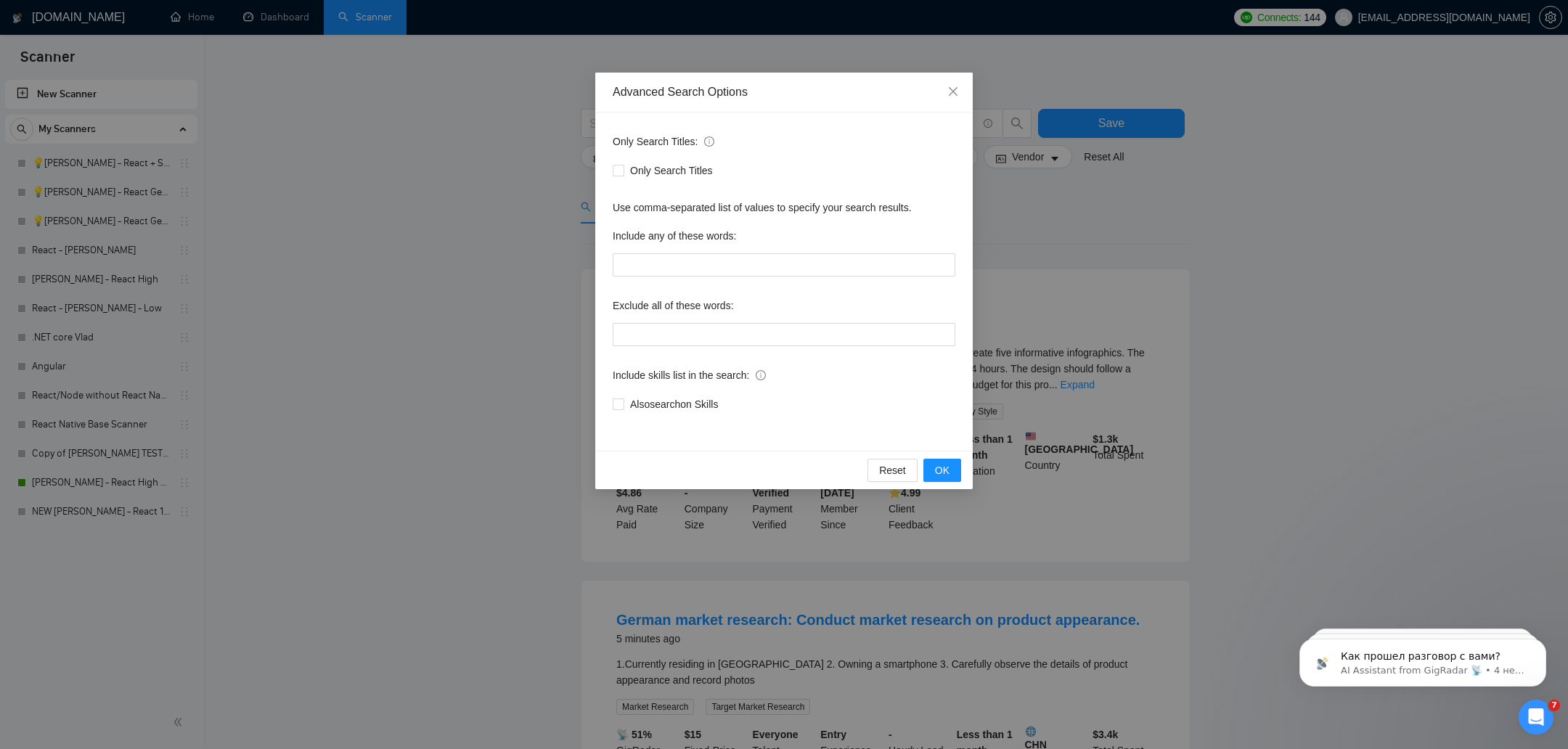
click at [671, 279] on div "Only Search Titles: Only Search Titles Use comma-separated list of values to sp…" at bounding box center [784, 282] width 378 height 339
click at [676, 269] on input "text" at bounding box center [784, 264] width 343 height 23
paste input "React, Next.js, Nest, Tailwind, MERN, AI"
type input "React, Next.js, Nest, Tailwind, MERN, AI"
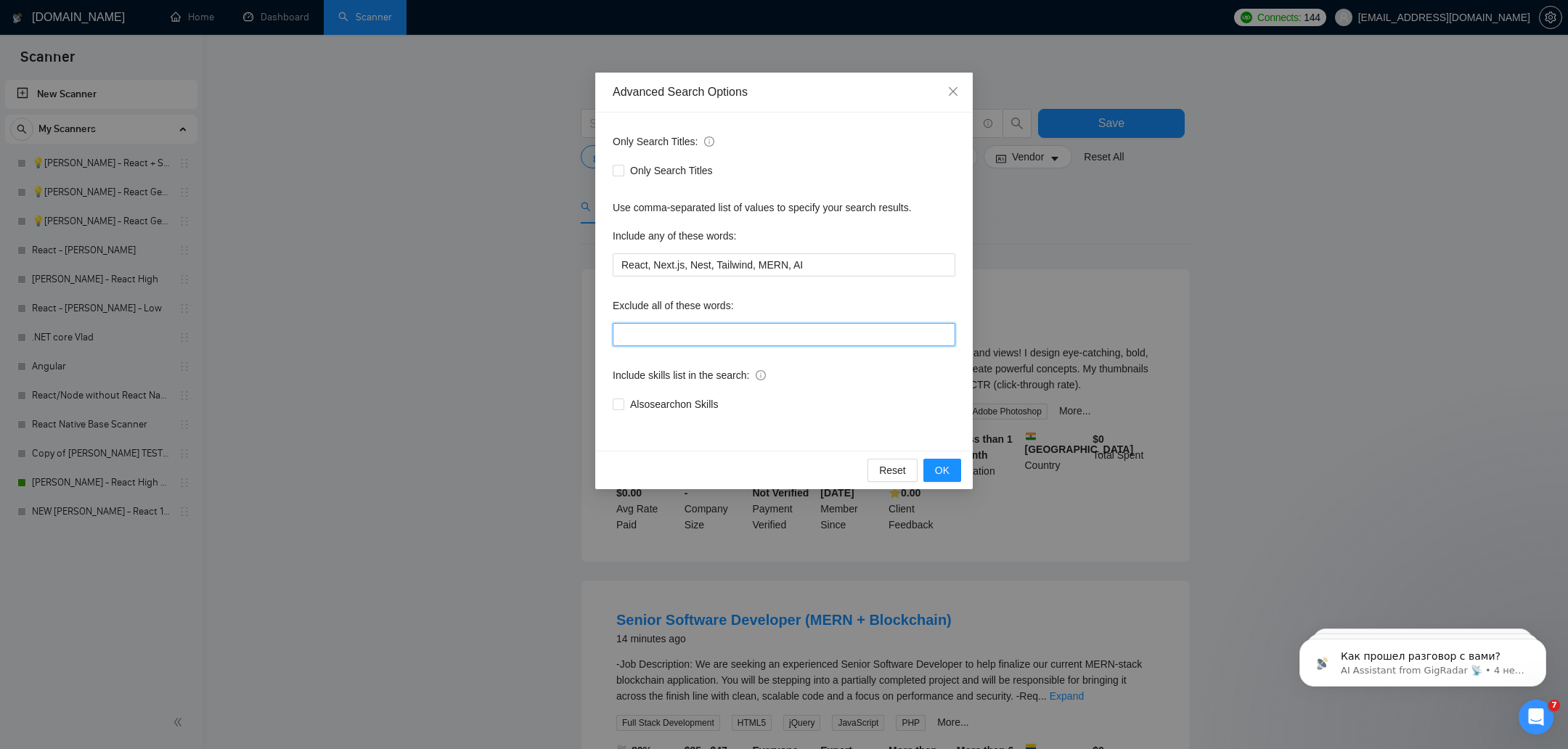
click at [714, 326] on input "text" at bounding box center [784, 334] width 343 height 23
paste input ""Python Developer", "Django Developer", "DevOps Engineer", "Backend Developer",…"
type input ""Python Developer", "Django Developer", "DevOps Engineer", "Backend Developer",…"
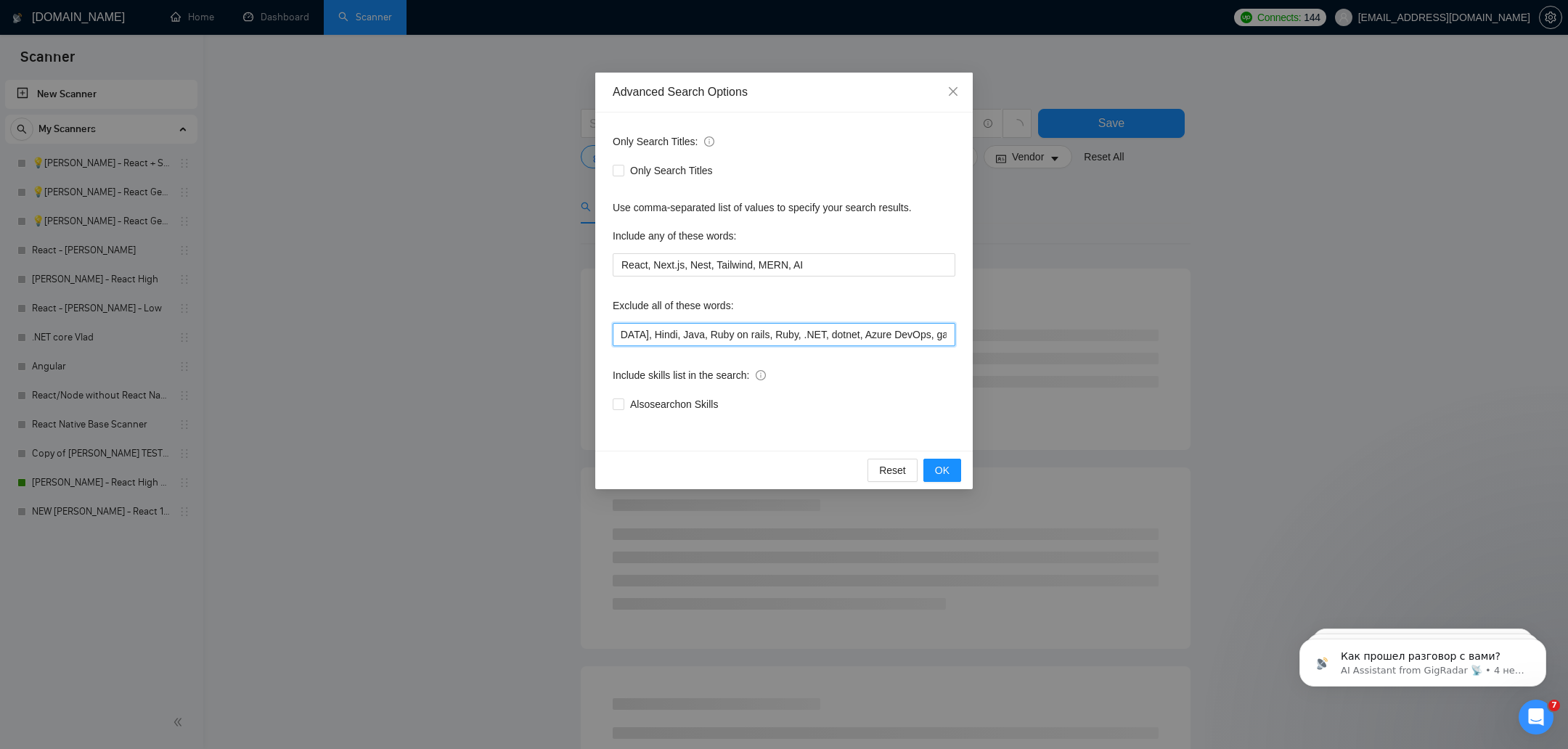
scroll to position [0, 0]
click at [936, 476] on span "OK" at bounding box center [942, 470] width 15 height 16
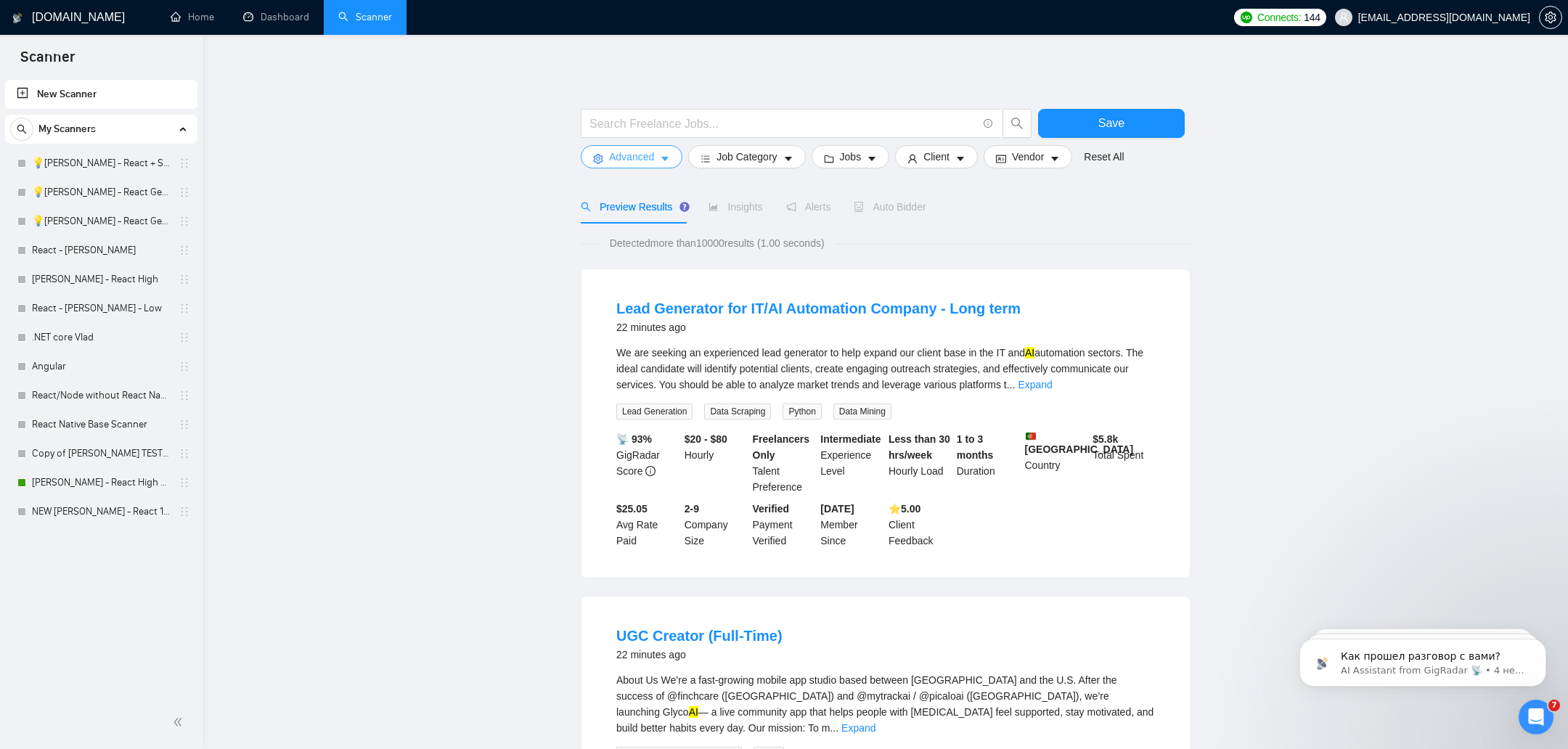
click at [646, 154] on span "Advanced" at bounding box center [632, 156] width 45 height 16
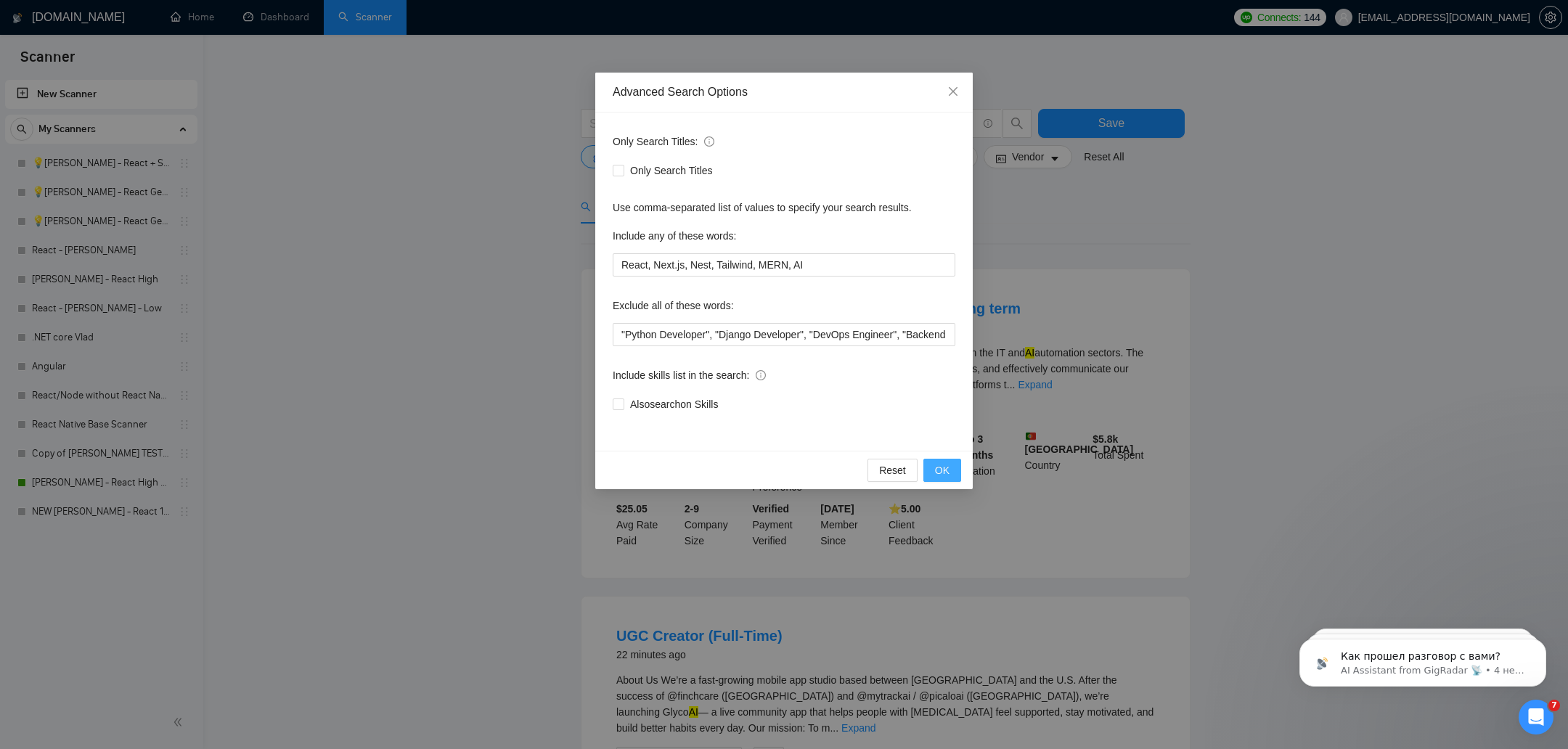
click at [948, 462] on span "OK" at bounding box center [942, 470] width 15 height 16
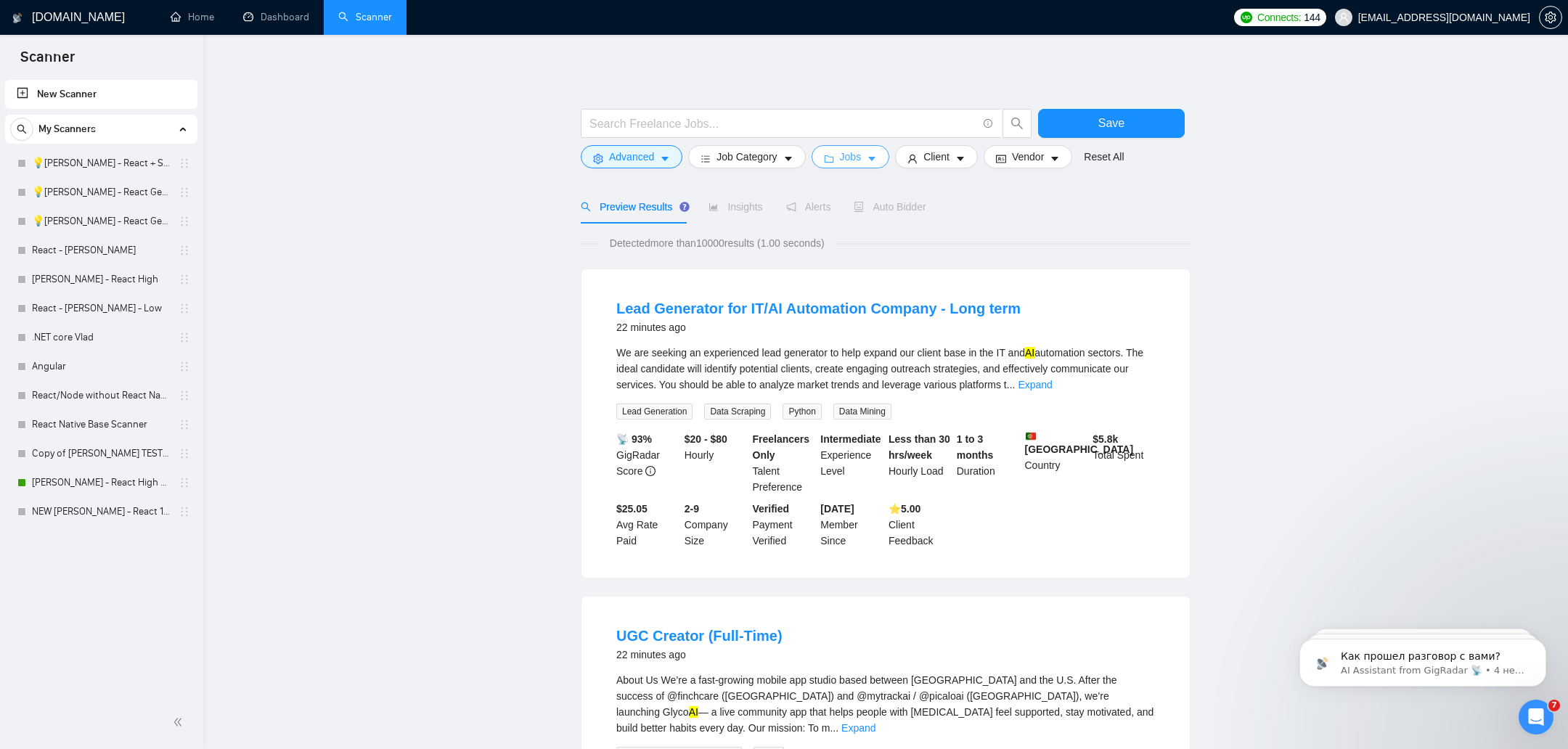
click at [832, 152] on button "Jobs" at bounding box center [850, 156] width 79 height 23
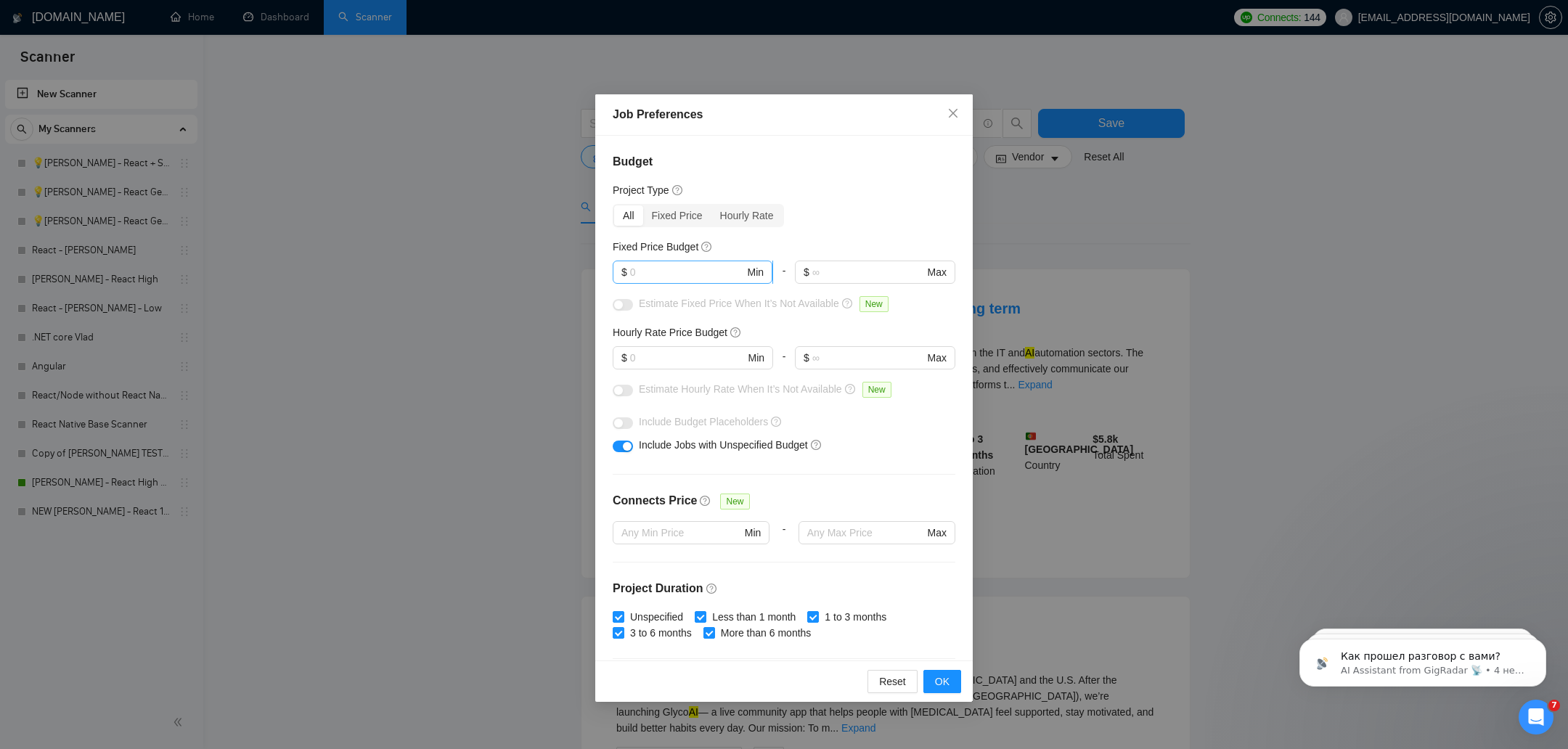
click at [644, 271] on input "text" at bounding box center [687, 272] width 115 height 16
type input "1000"
click at [653, 352] on input "text" at bounding box center [687, 358] width 115 height 16
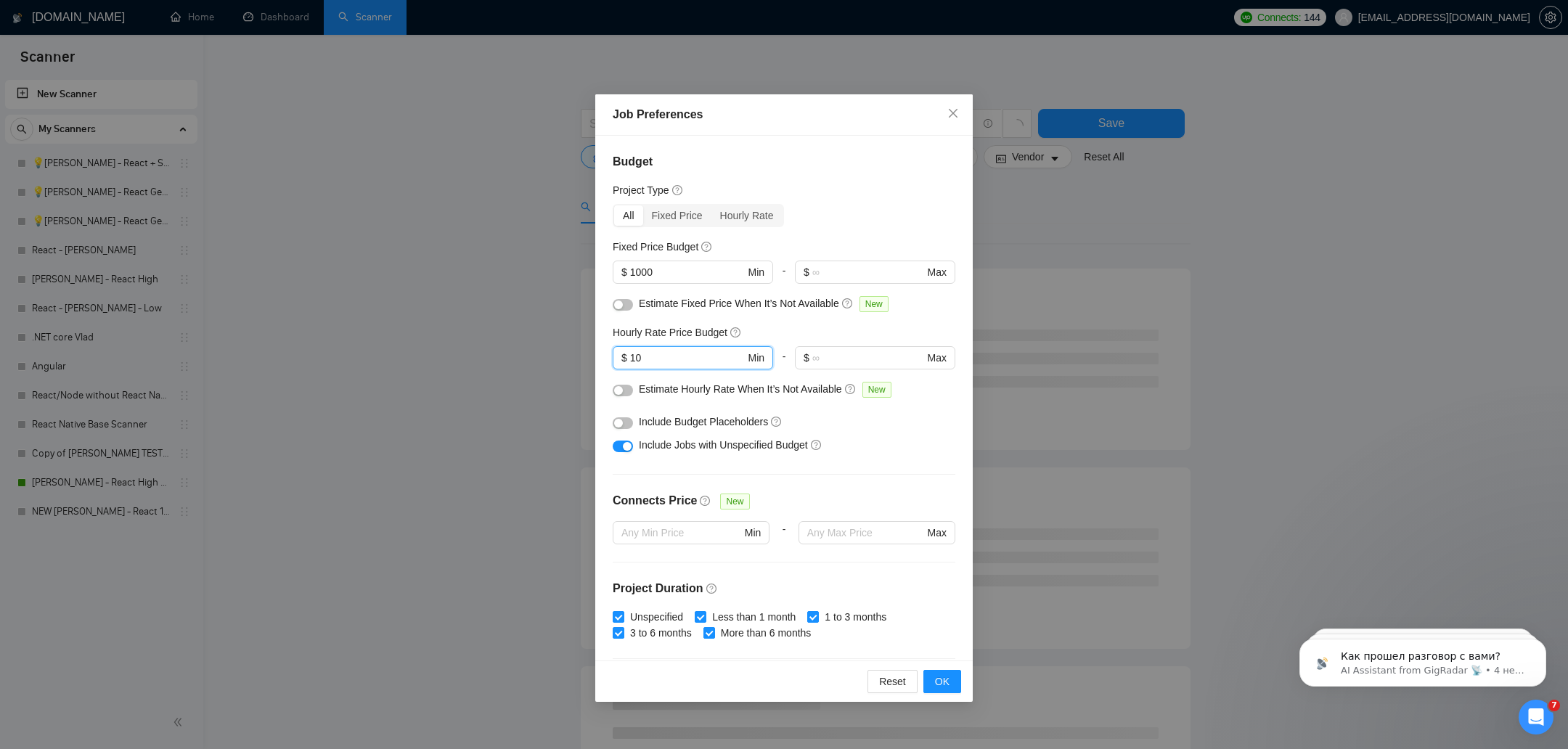
type input "10"
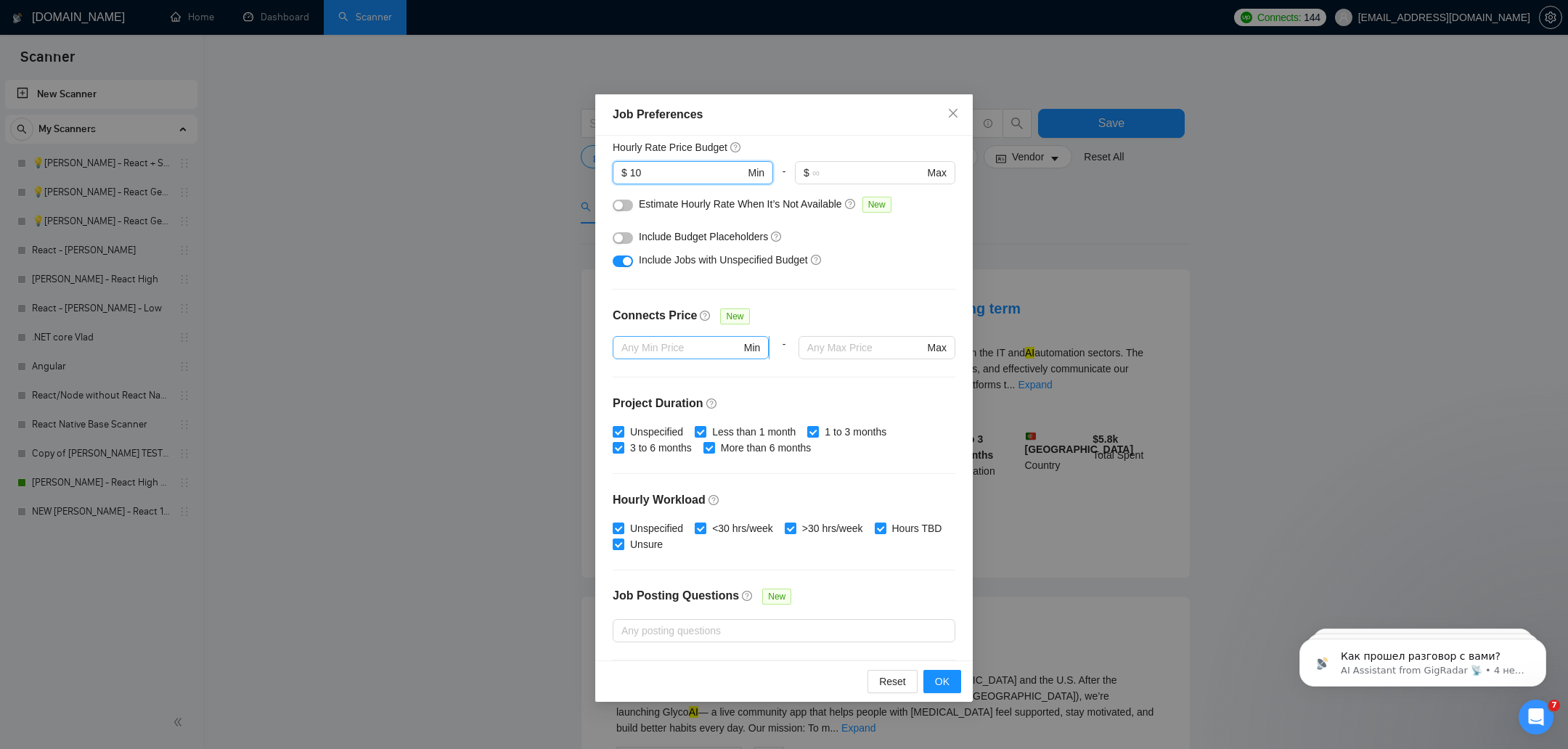
scroll to position [216, 0]
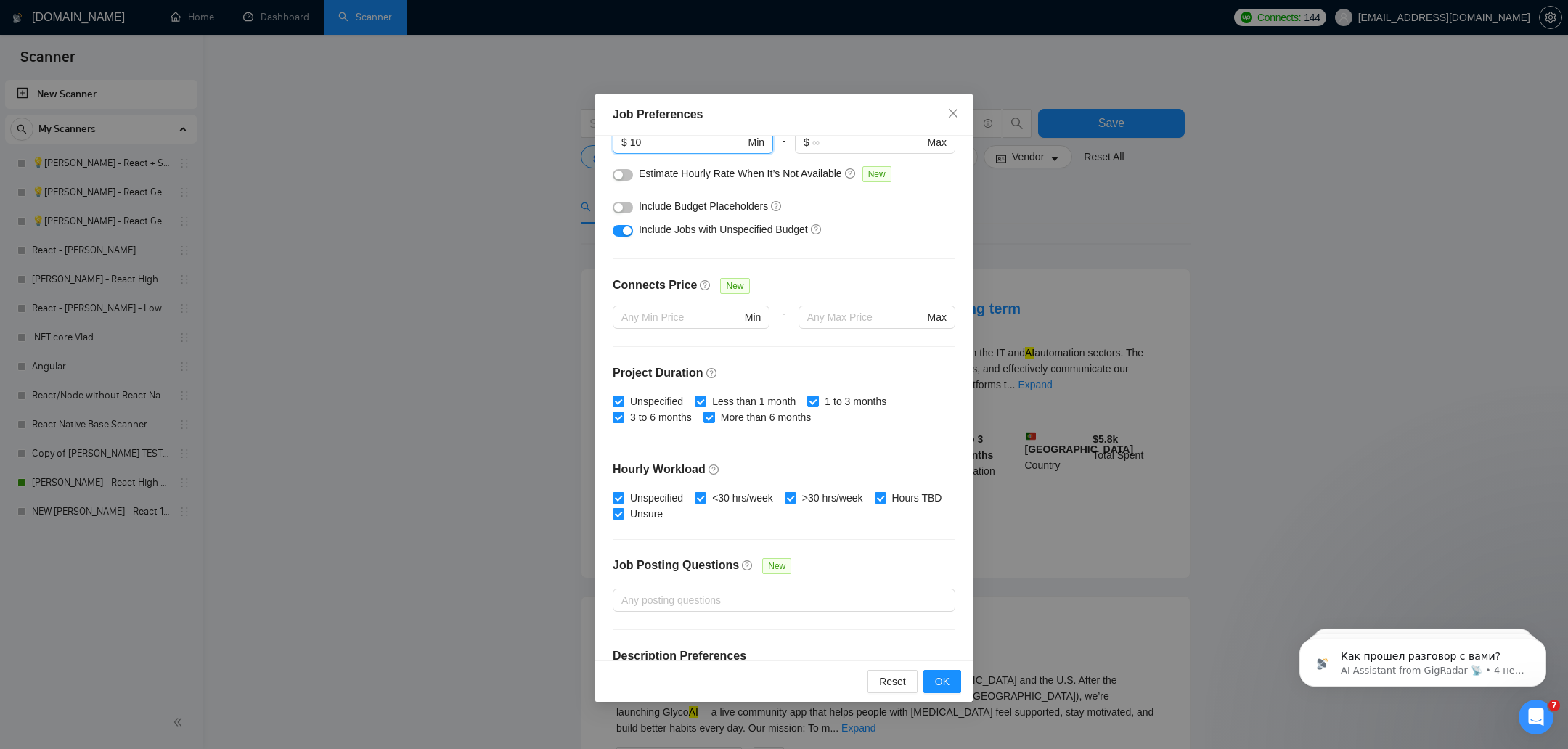
click at [667, 396] on span "Unspecified" at bounding box center [657, 401] width 65 height 16
click at [623, 396] on input "Unspecified" at bounding box center [618, 401] width 10 height 10
checkbox input "false"
click at [734, 396] on span "Less than 1 month" at bounding box center [754, 401] width 95 height 16
click at [705, 396] on input "Less than 1 month" at bounding box center [700, 401] width 10 height 10
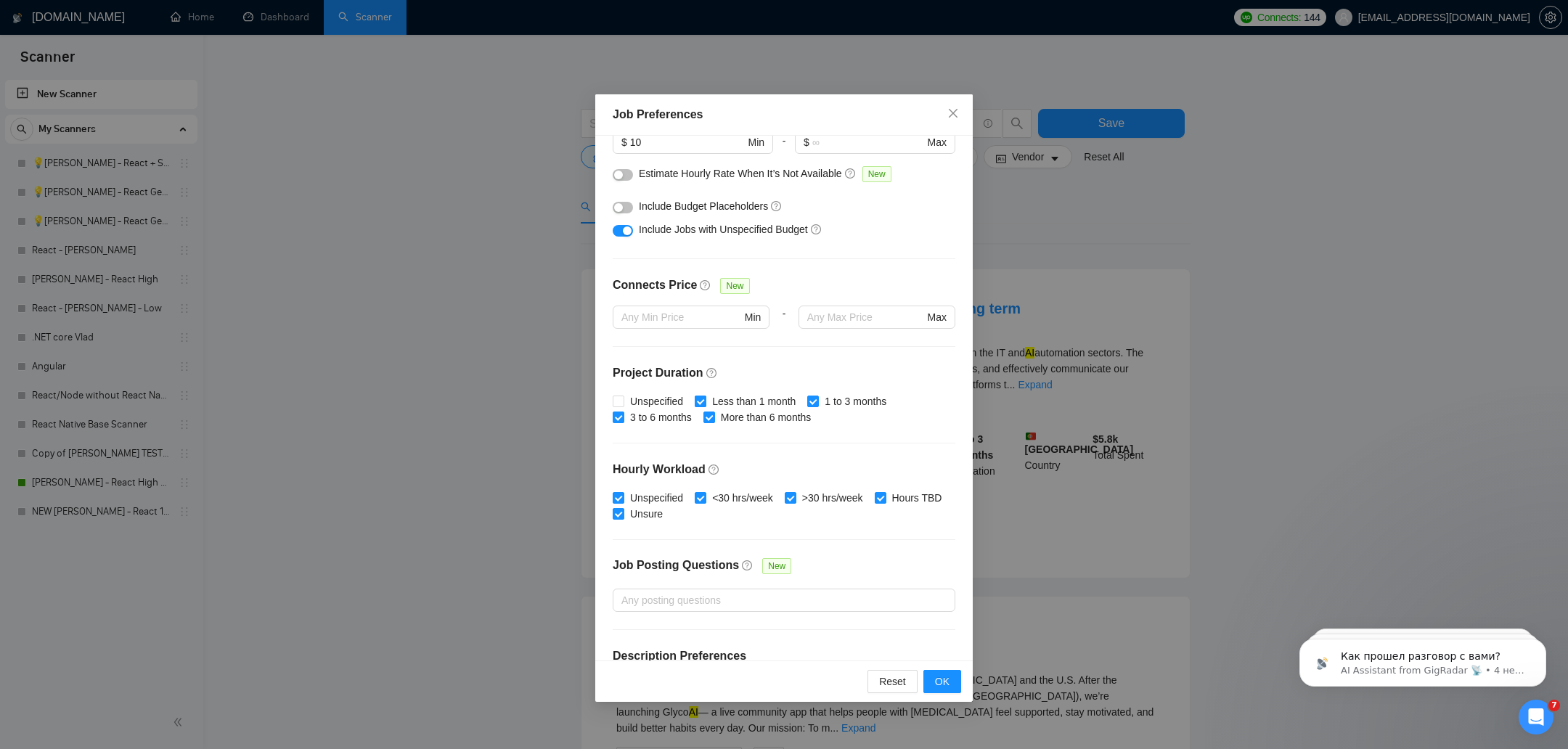
checkbox input "false"
click at [875, 384] on div "Budget Project Type All Fixed Price Hourly Rate Fixed Price Budget $ 1000 Min -…" at bounding box center [784, 397] width 378 height 524
click at [836, 397] on span "1 to 3 months" at bounding box center [855, 401] width 73 height 16
click at [817, 397] on input "1 to 3 months" at bounding box center [812, 401] width 10 height 10
checkbox input "false"
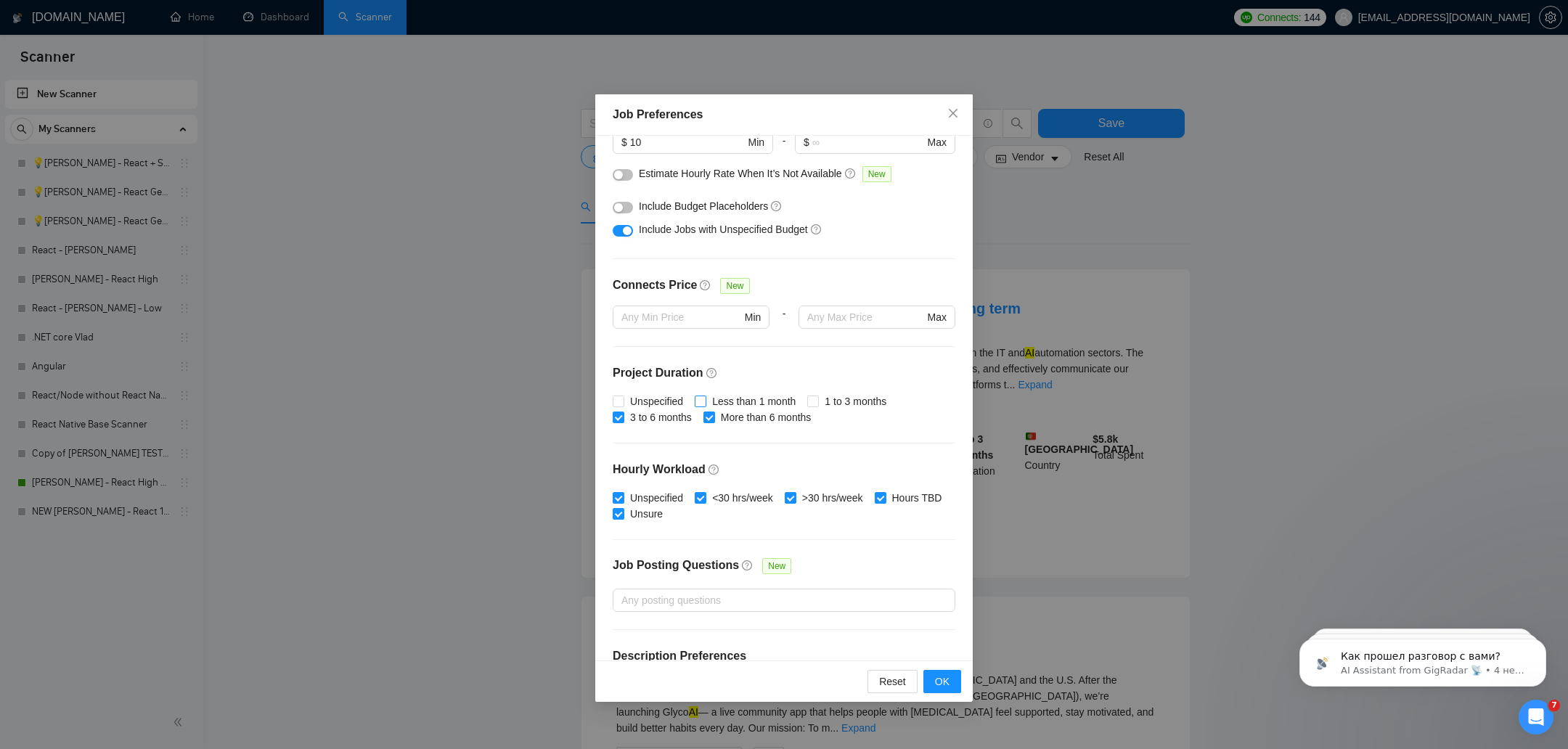
click at [784, 407] on span "Less than 1 month" at bounding box center [754, 401] width 95 height 16
click at [705, 406] on input "Less than 1 month" at bounding box center [700, 401] width 10 height 10
checkbox input "true"
click at [634, 433] on div "Budget Project Type All Fixed Price Hourly Rate Fixed Price Budget $ 1000 Min -…" at bounding box center [784, 397] width 378 height 524
click at [641, 411] on span "3 to 6 months" at bounding box center [661, 417] width 73 height 16
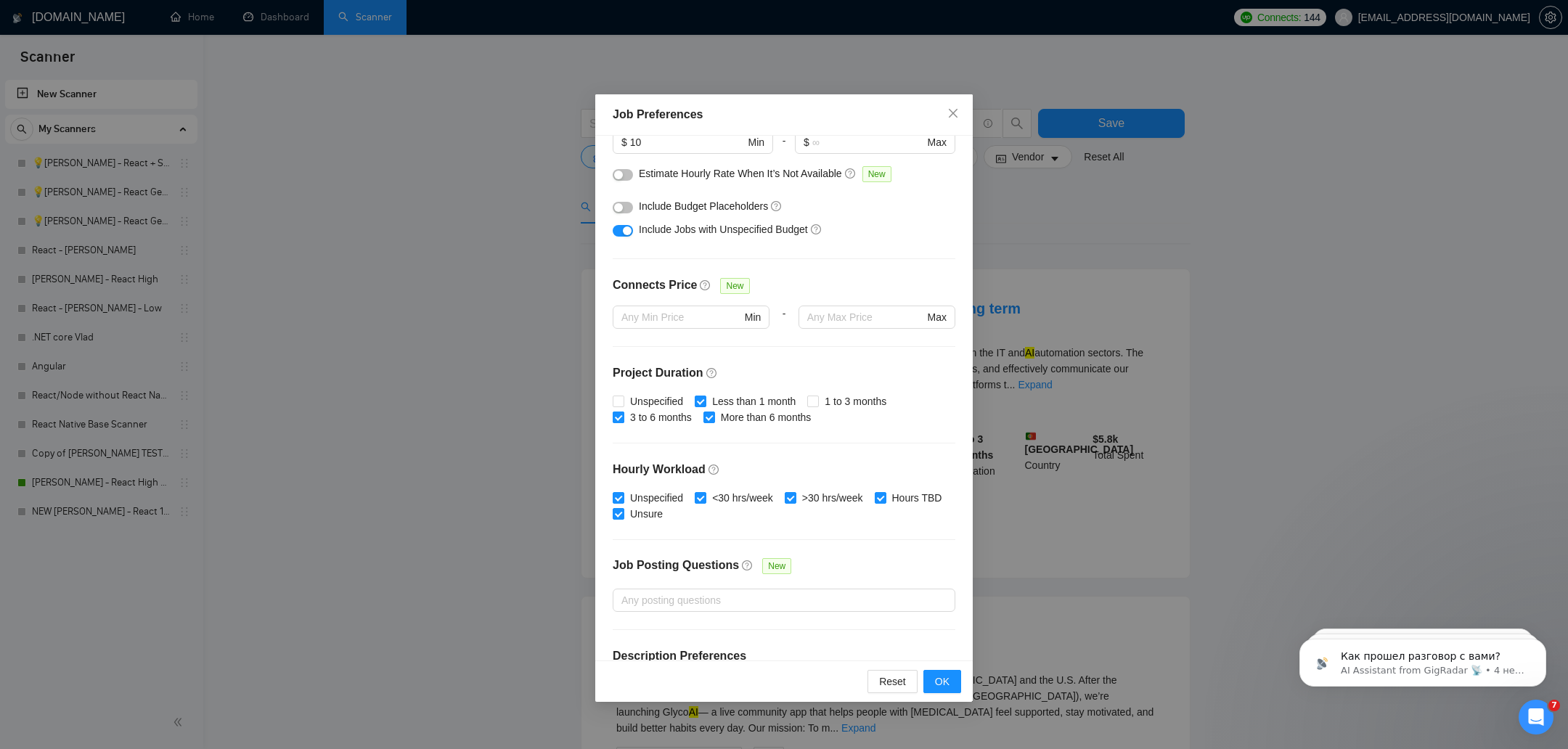
click at [623, 411] on input "3 to 6 months" at bounding box center [618, 416] width 10 height 10
checkbox input "false"
click at [736, 398] on span "Less than 1 month" at bounding box center [754, 401] width 95 height 16
click at [705, 398] on input "Less than 1 month" at bounding box center [700, 401] width 10 height 10
checkbox input "false"
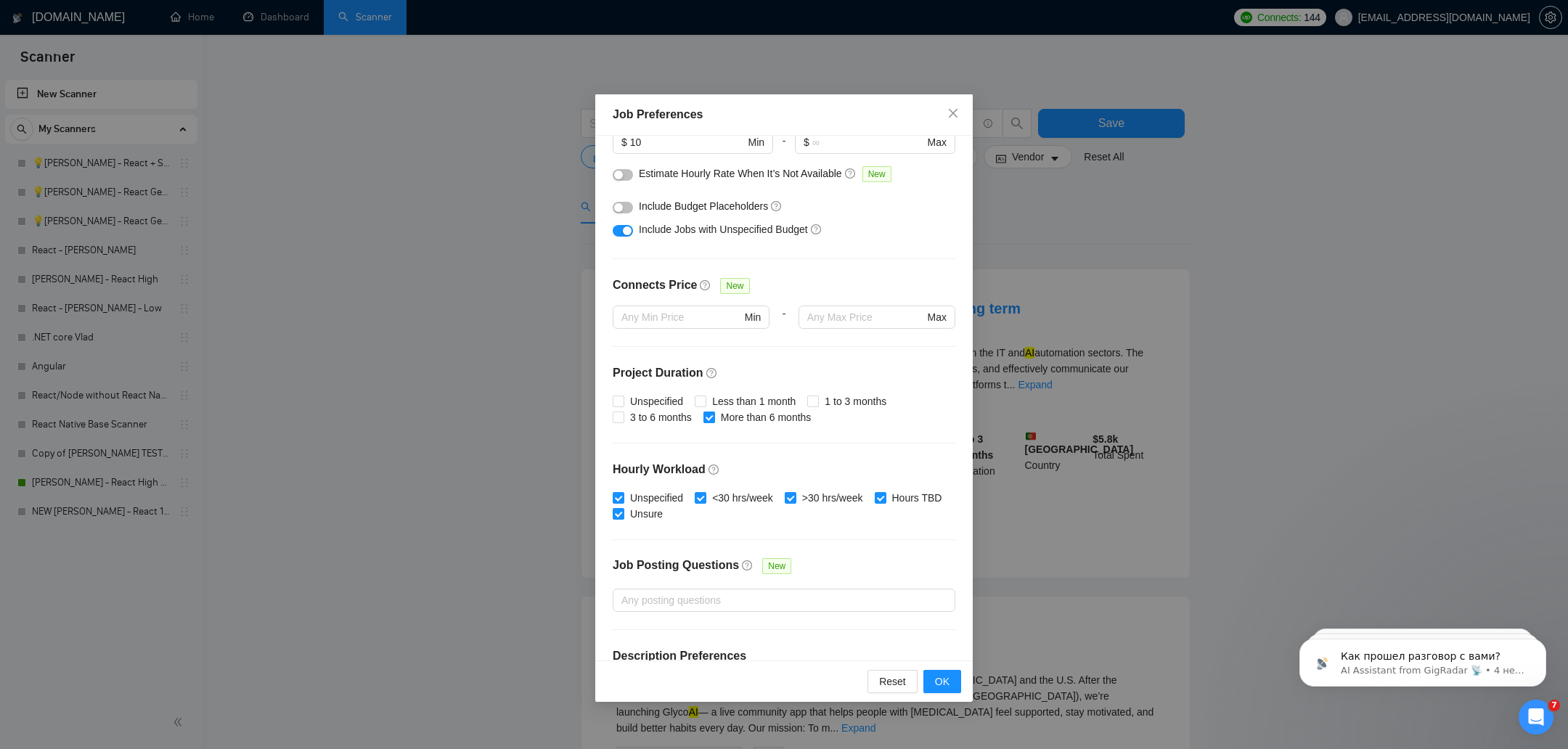
click at [729, 418] on span "More than 6 months" at bounding box center [766, 417] width 102 height 16
click at [714, 418] on input "More than 6 months" at bounding box center [708, 416] width 10 height 10
checkbox input "false"
click at [795, 498] on input ">30 hrs/week" at bounding box center [790, 498] width 10 height 10
checkbox input "false"
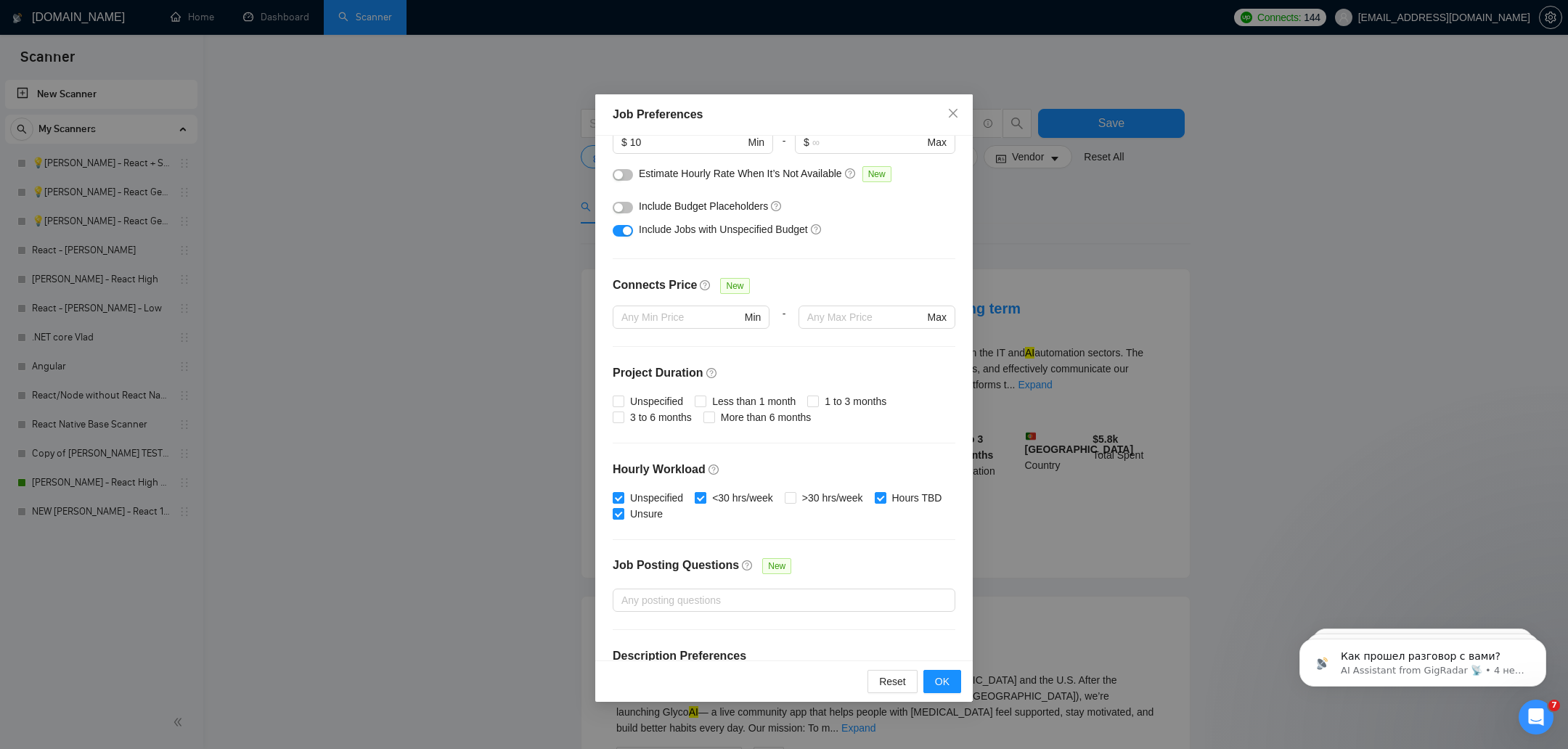
click at [704, 498] on input "<30 hrs/week" at bounding box center [700, 498] width 10 height 10
checkbox input "false"
click at [635, 498] on span "Unspecified" at bounding box center [657, 498] width 65 height 16
click at [623, 498] on input "Unspecified" at bounding box center [618, 498] width 10 height 10
checkbox input "false"
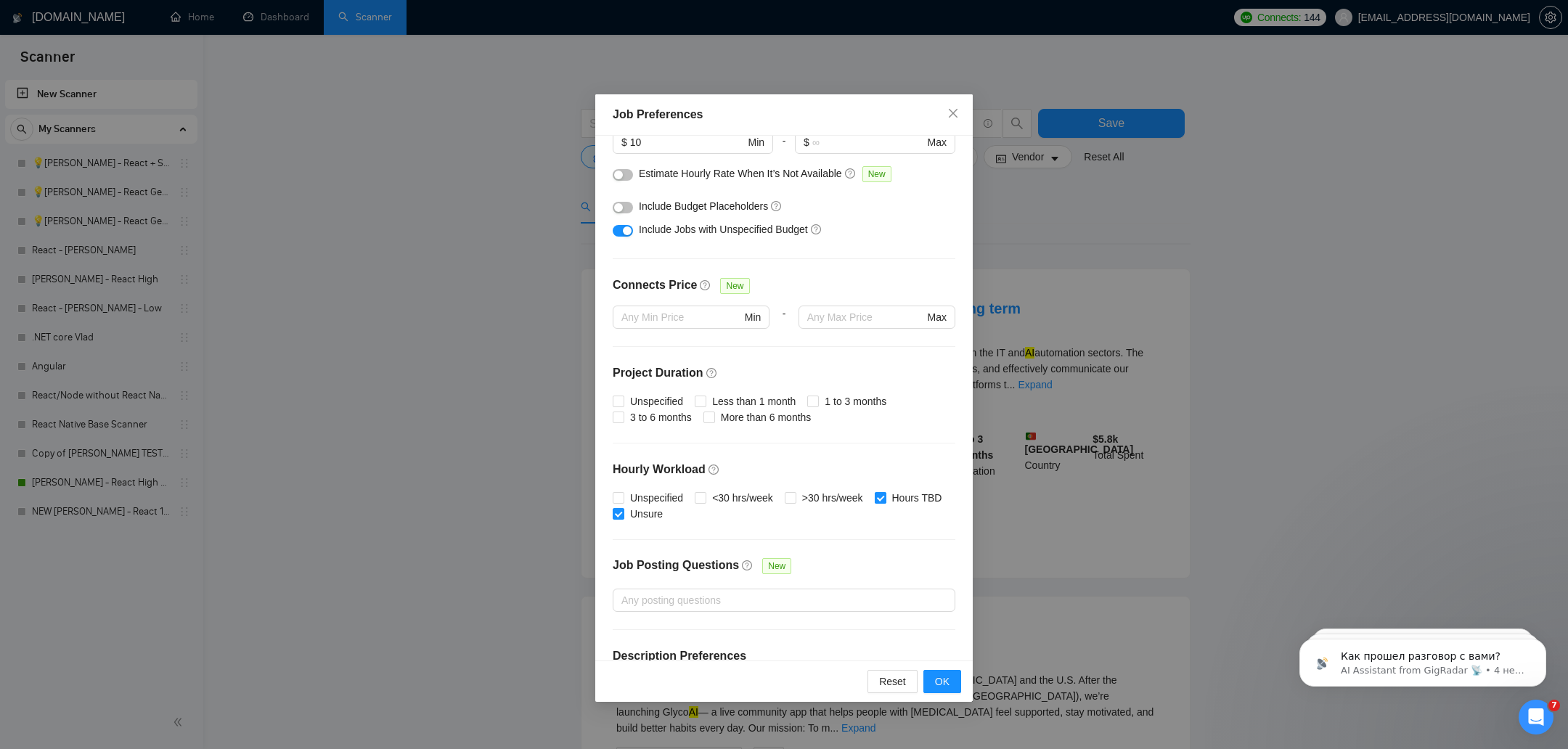
click at [886, 506] on span "Hours TBD" at bounding box center [917, 498] width 61 height 16
click at [874, 502] on input "Hours TBD" at bounding box center [879, 498] width 10 height 10
checkbox input "false"
click at [669, 514] on span "Unsure" at bounding box center [646, 514] width 44 height 16
click at [623, 514] on input "Unsure" at bounding box center [618, 513] width 10 height 10
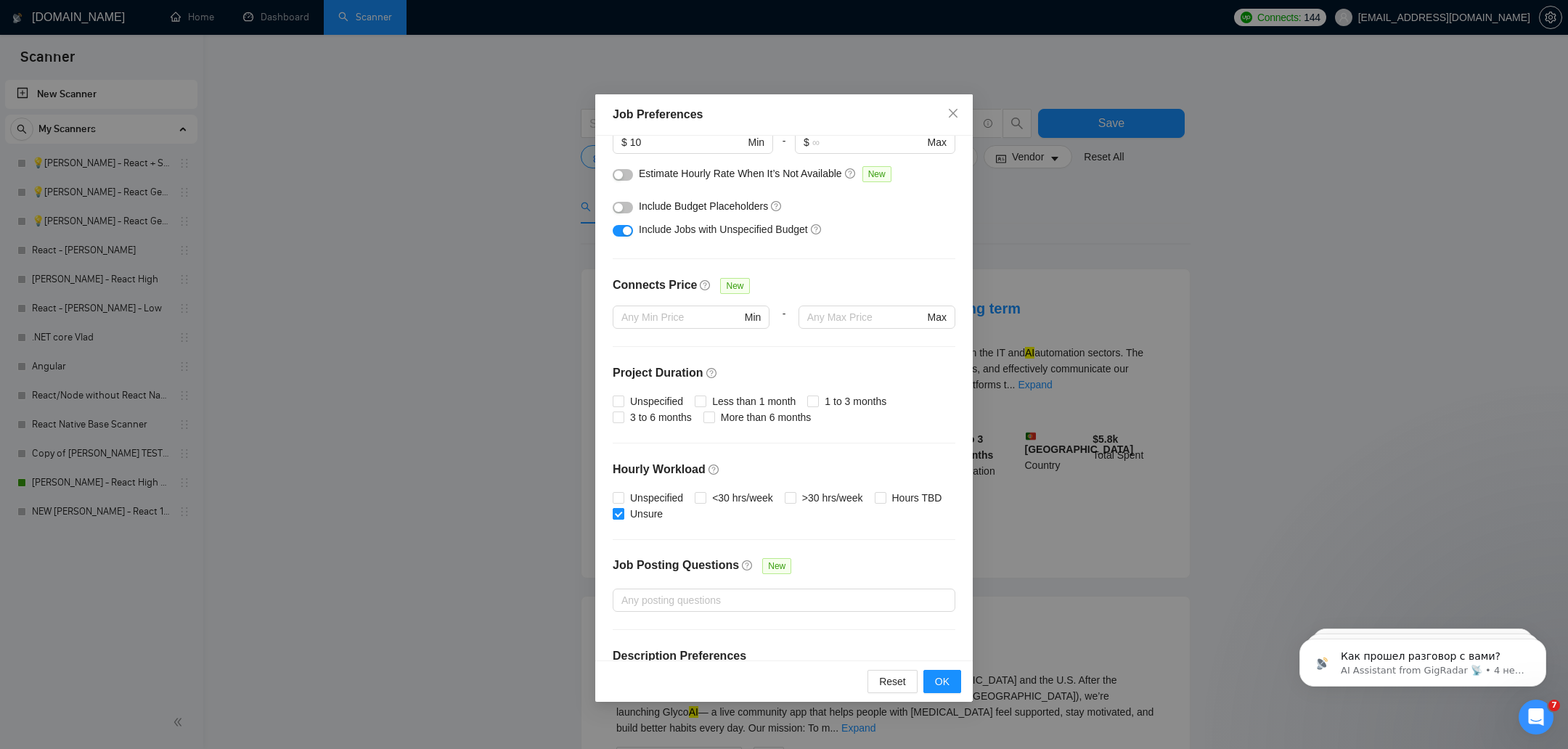
checkbox input "false"
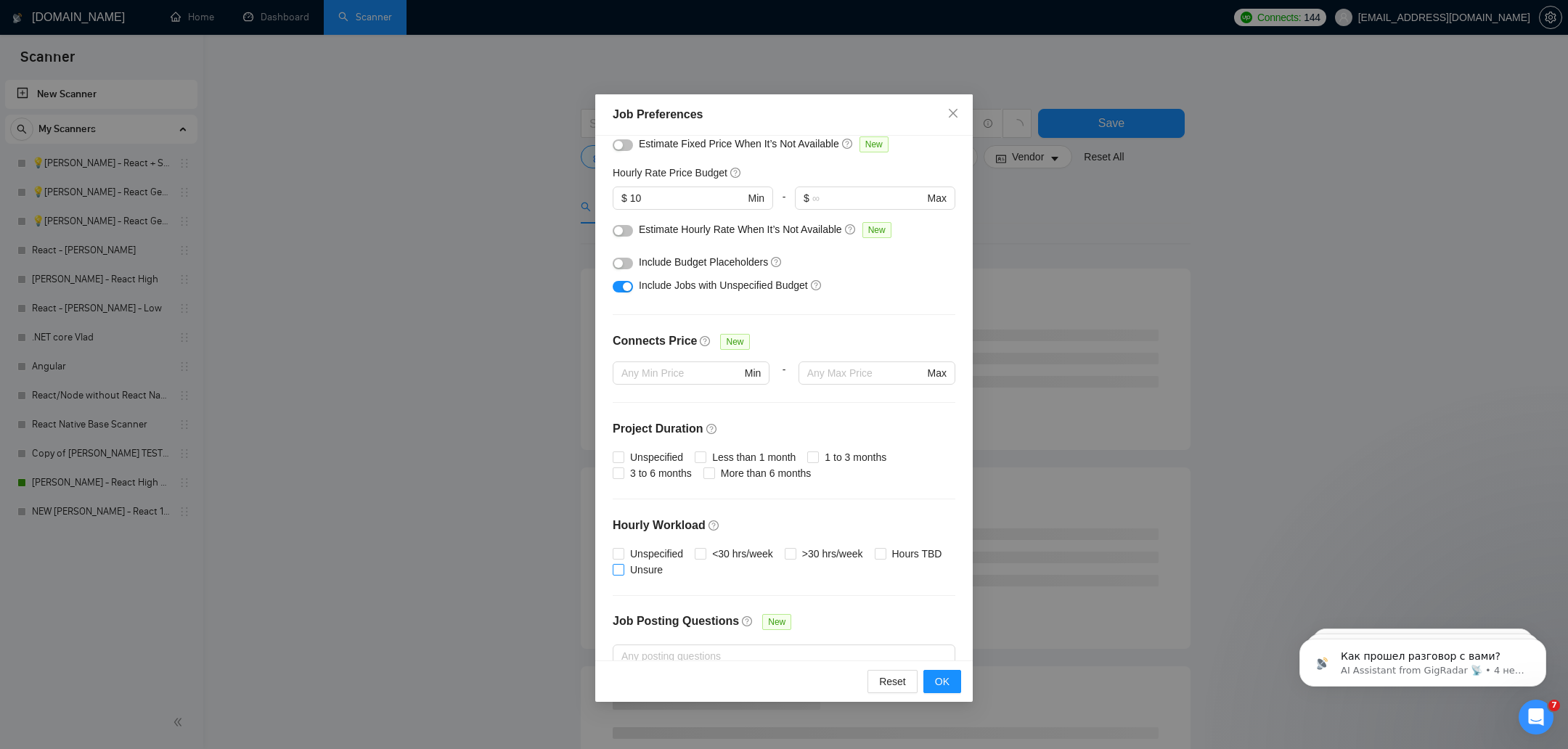
scroll to position [0, 0]
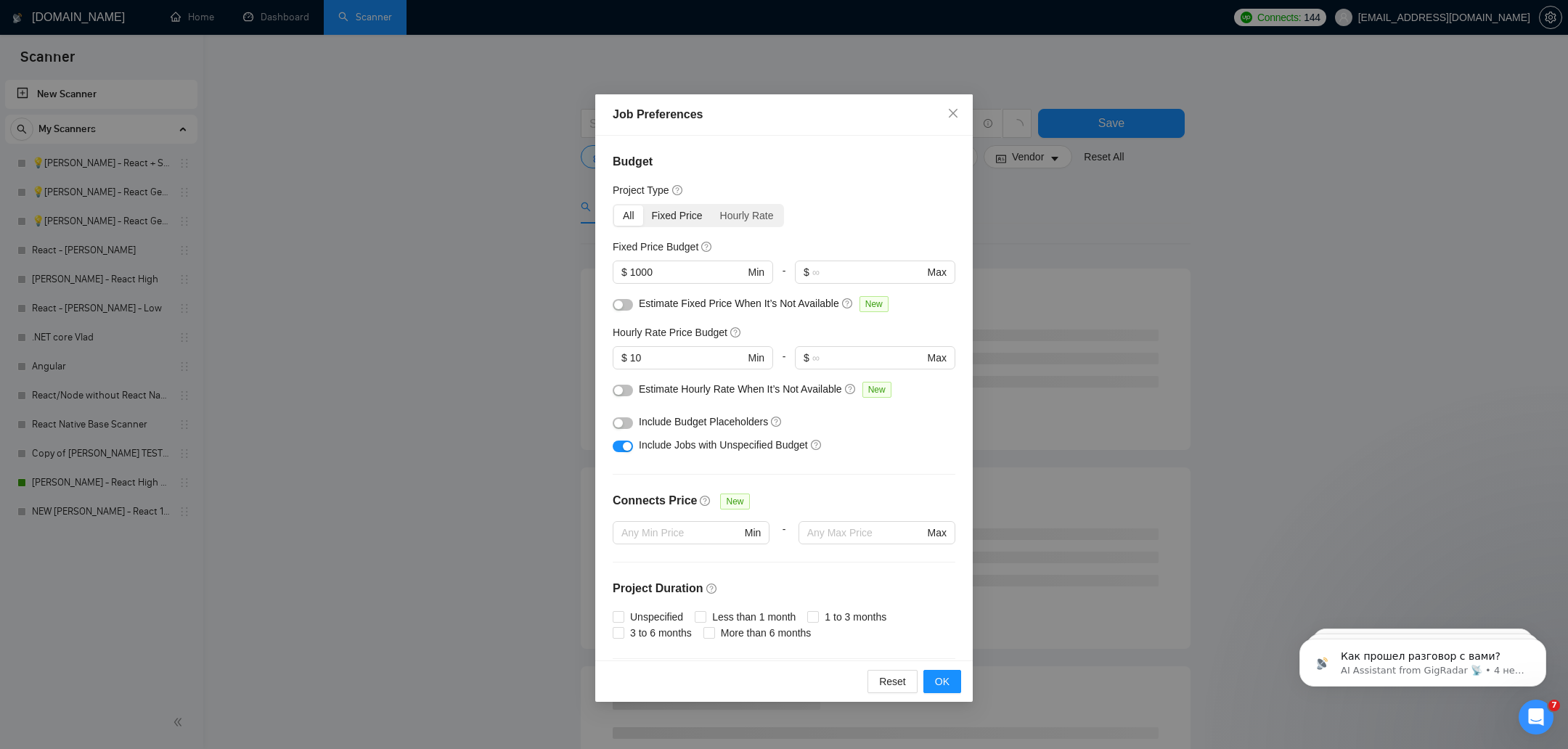
click at [690, 206] on div "Fixed Price" at bounding box center [676, 216] width 68 height 21
click at [643, 206] on input "Fixed Price" at bounding box center [643, 206] width 0 height 0
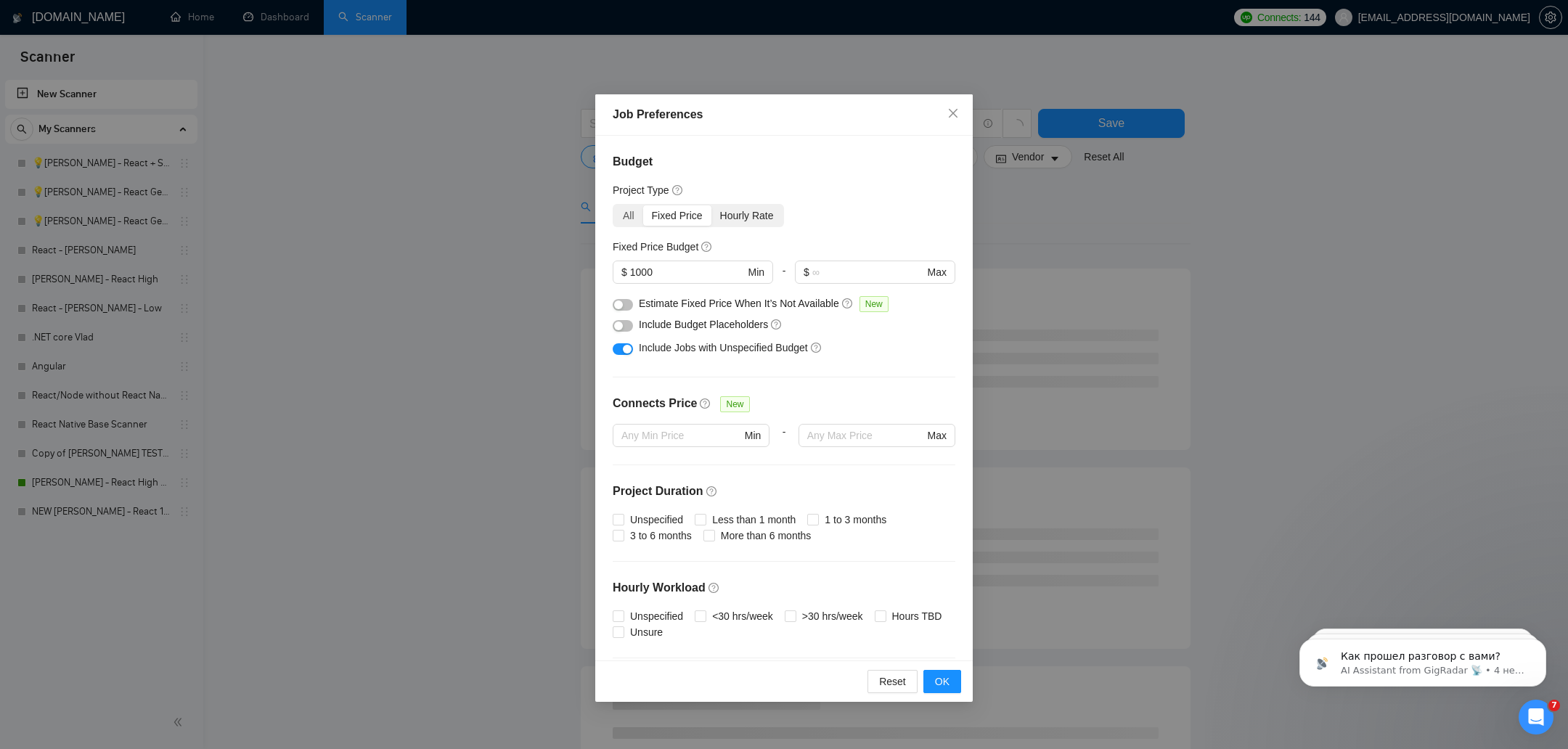
click at [745, 206] on div "Hourly Rate" at bounding box center [746, 216] width 71 height 21
click at [711, 206] on input "Hourly Rate" at bounding box center [711, 206] width 0 height 0
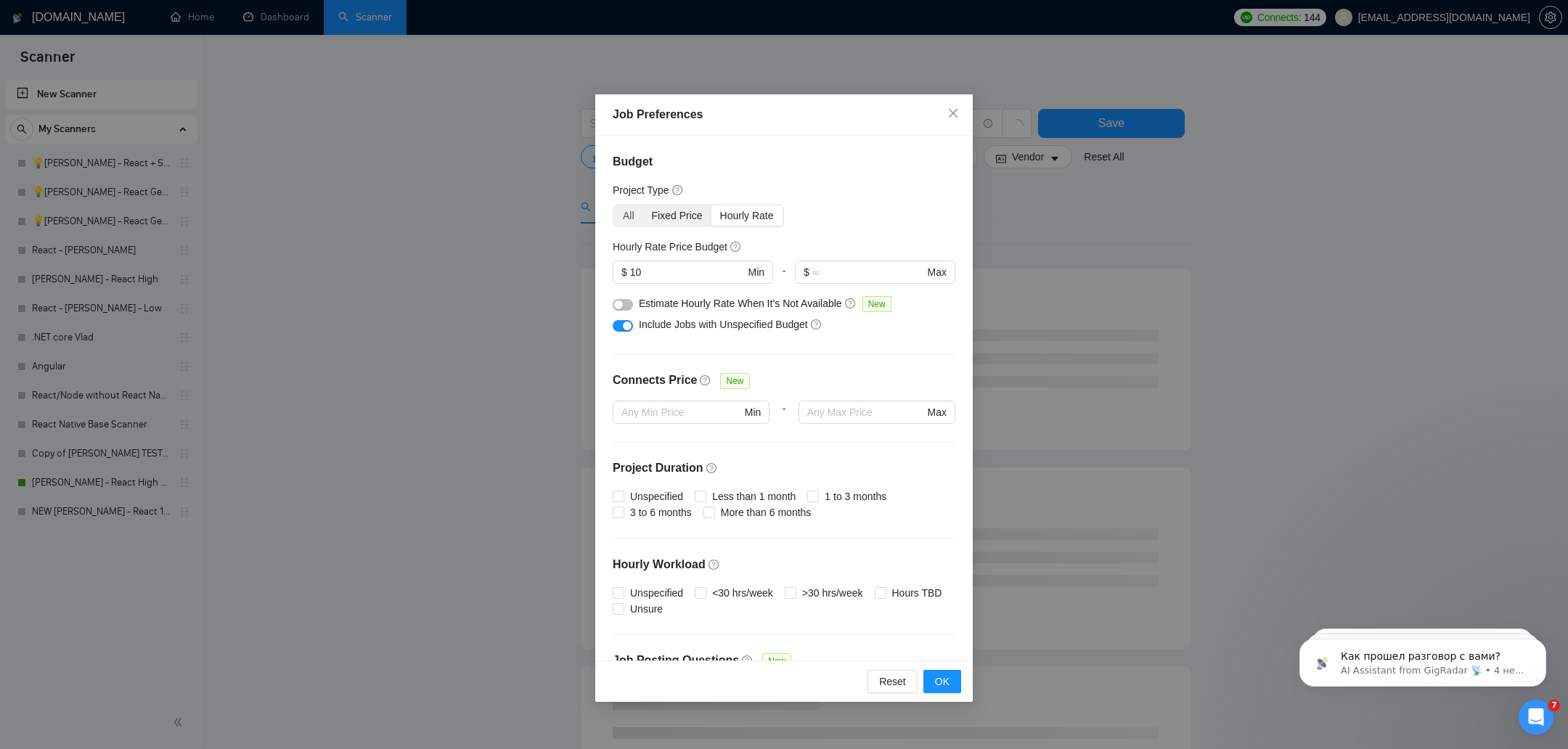
click at [679, 207] on div "Fixed Price" at bounding box center [676, 216] width 68 height 21
click at [643, 206] on input "Fixed Price" at bounding box center [643, 206] width 0 height 0
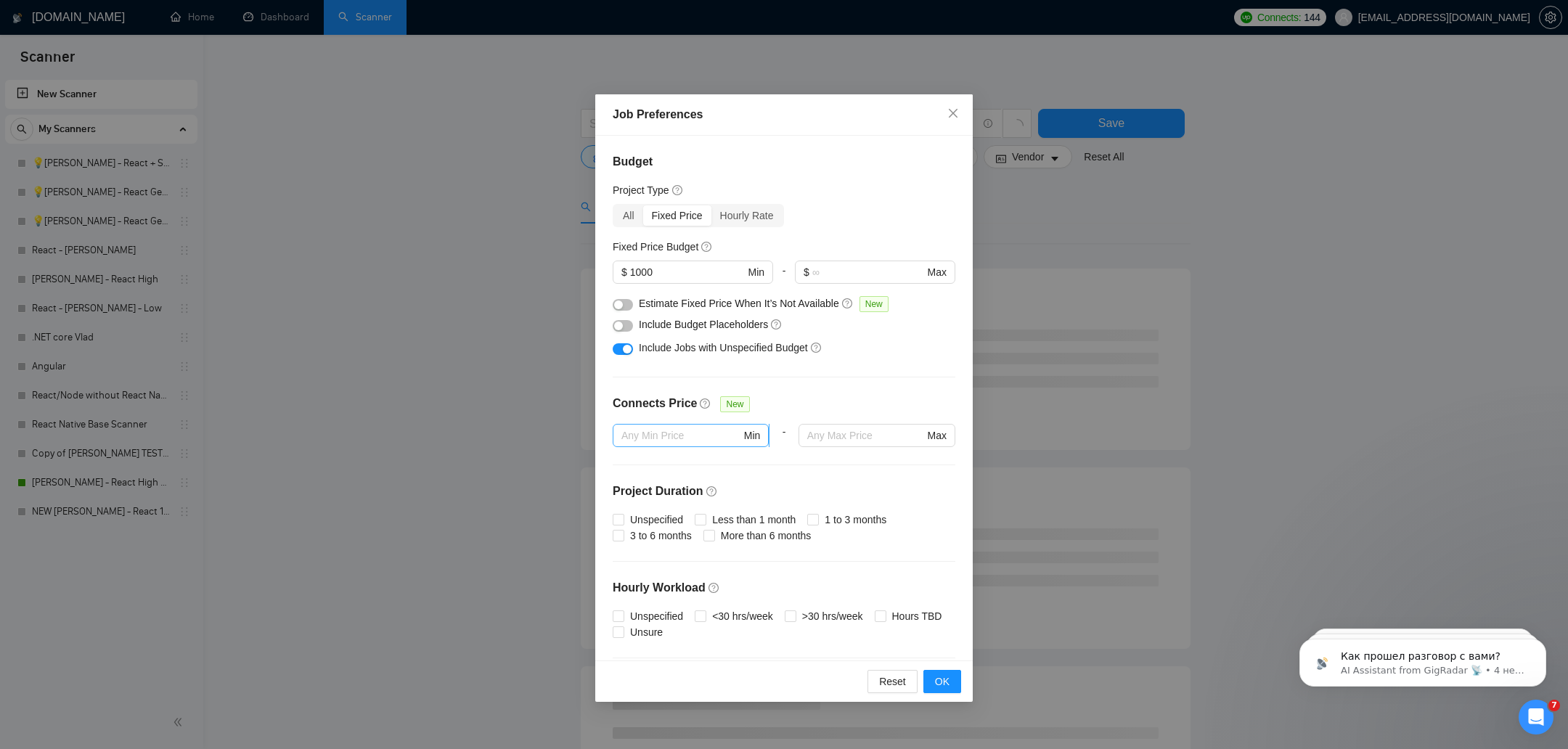
click at [636, 428] on input "text" at bounding box center [681, 435] width 120 height 16
click at [635, 470] on div "16 connects" at bounding box center [689, 463] width 139 height 16
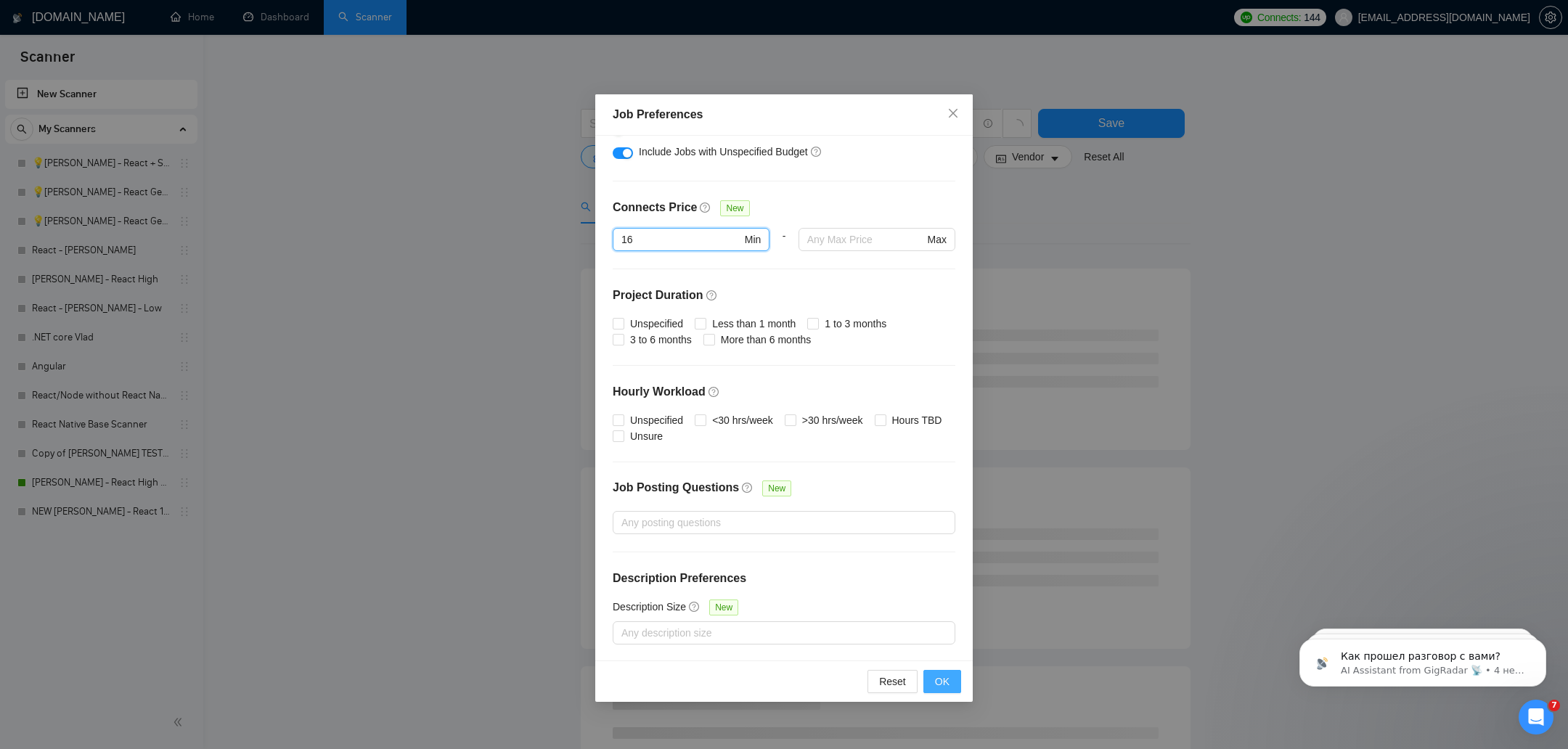
type input "16"
click at [949, 686] on button "OK" at bounding box center [943, 682] width 38 height 23
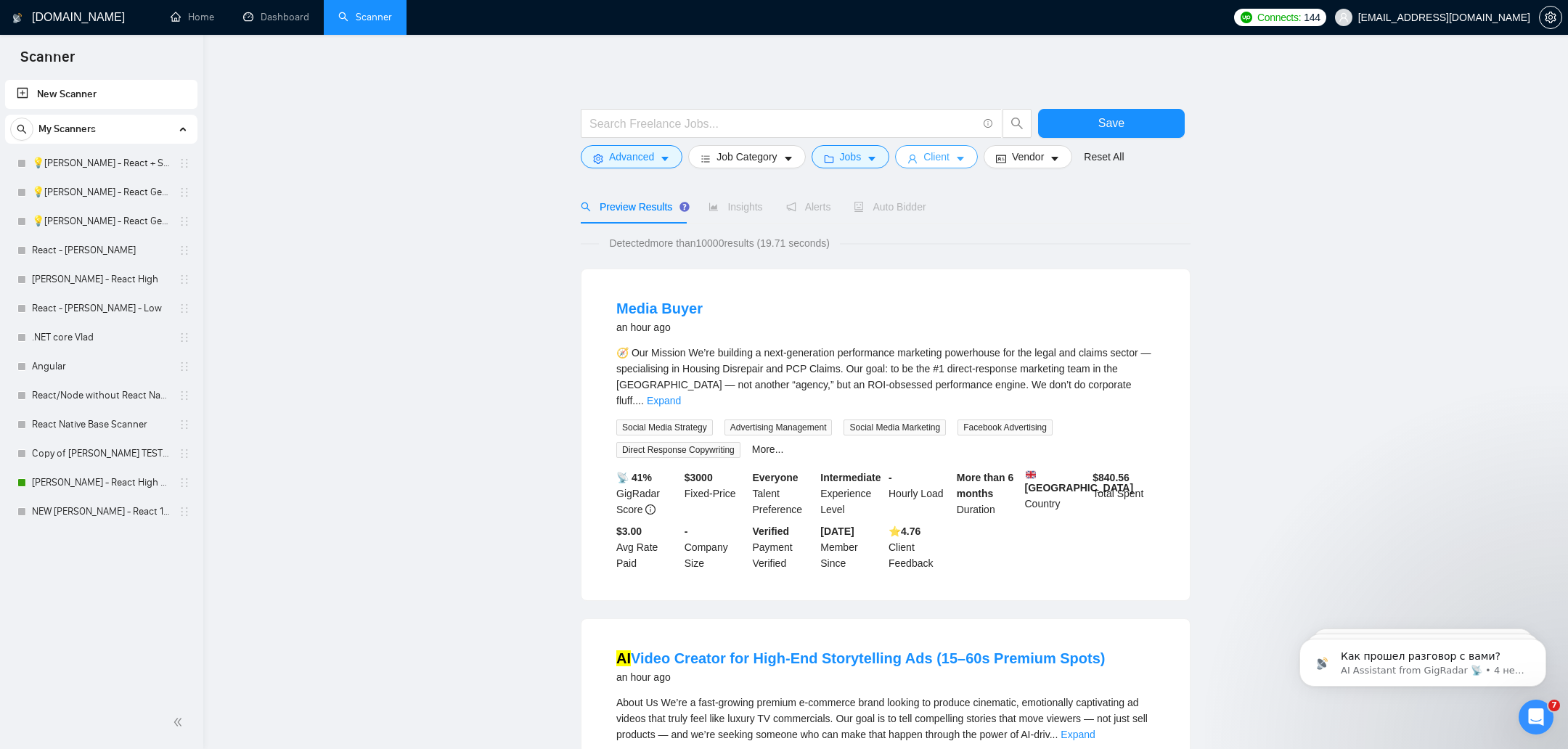
click at [943, 146] on button "Client" at bounding box center [936, 156] width 83 height 23
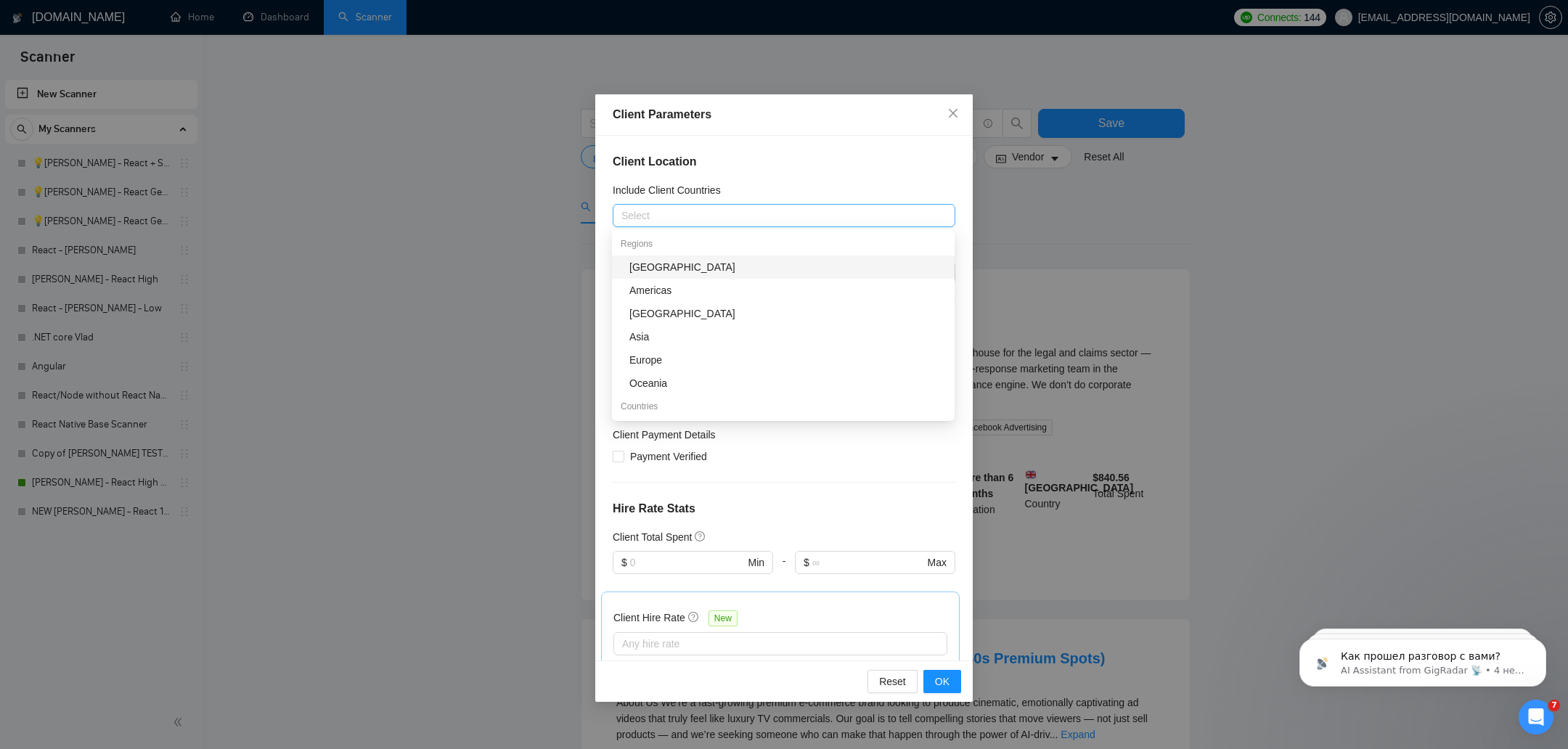
click at [705, 213] on div at bounding box center [776, 215] width 321 height 17
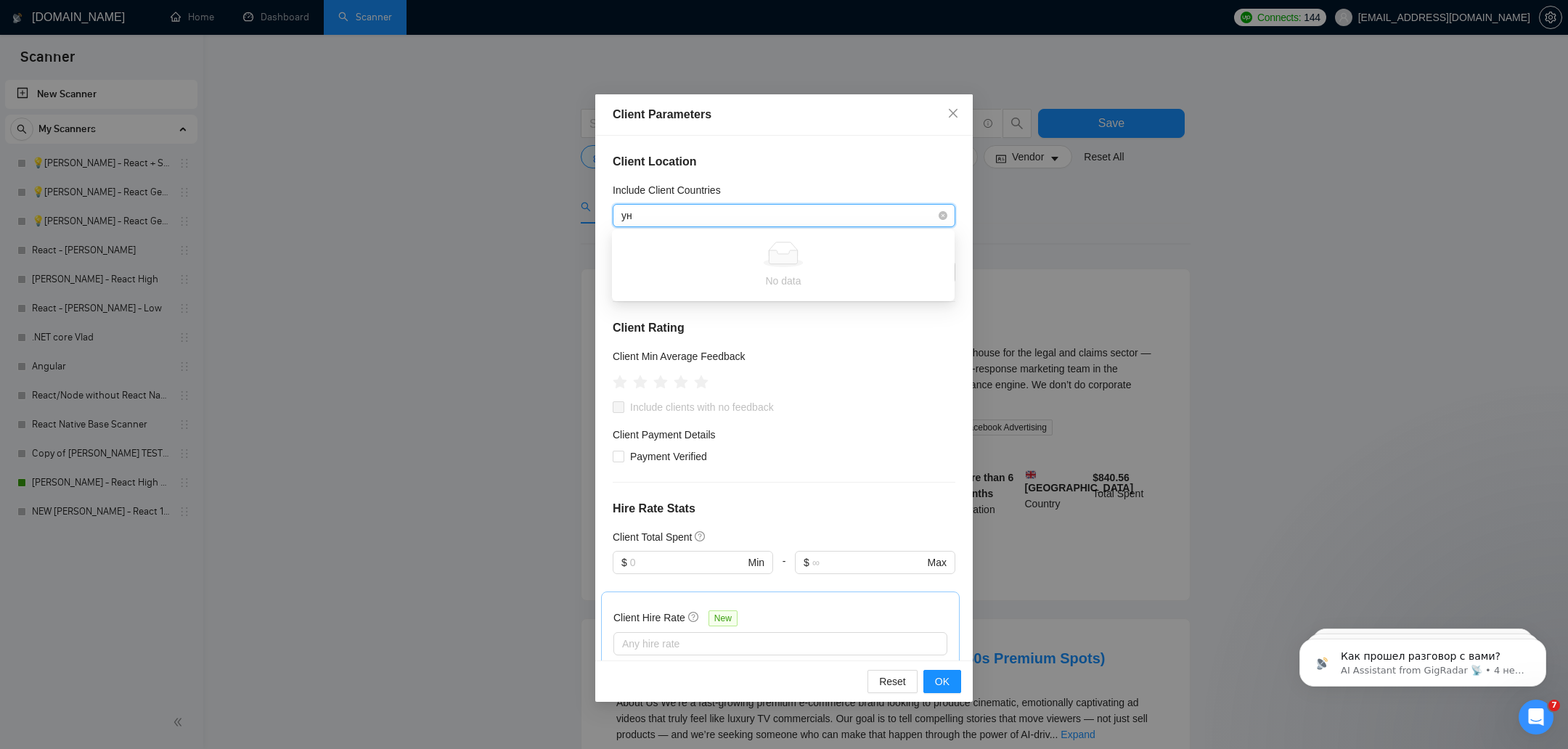
type input "у"
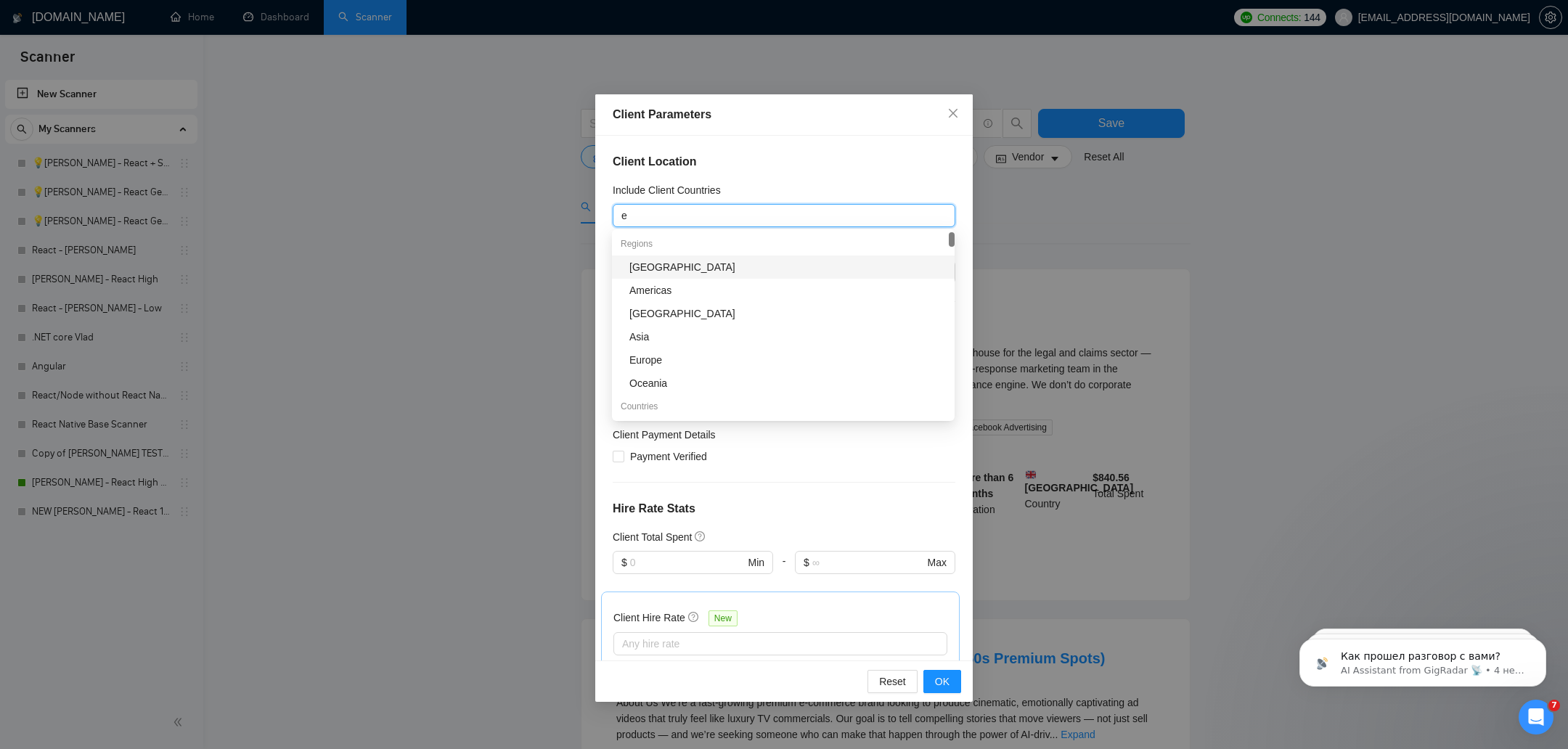
type input "eu"
click at [653, 263] on div "Europe" at bounding box center [787, 267] width 316 height 16
type input "un"
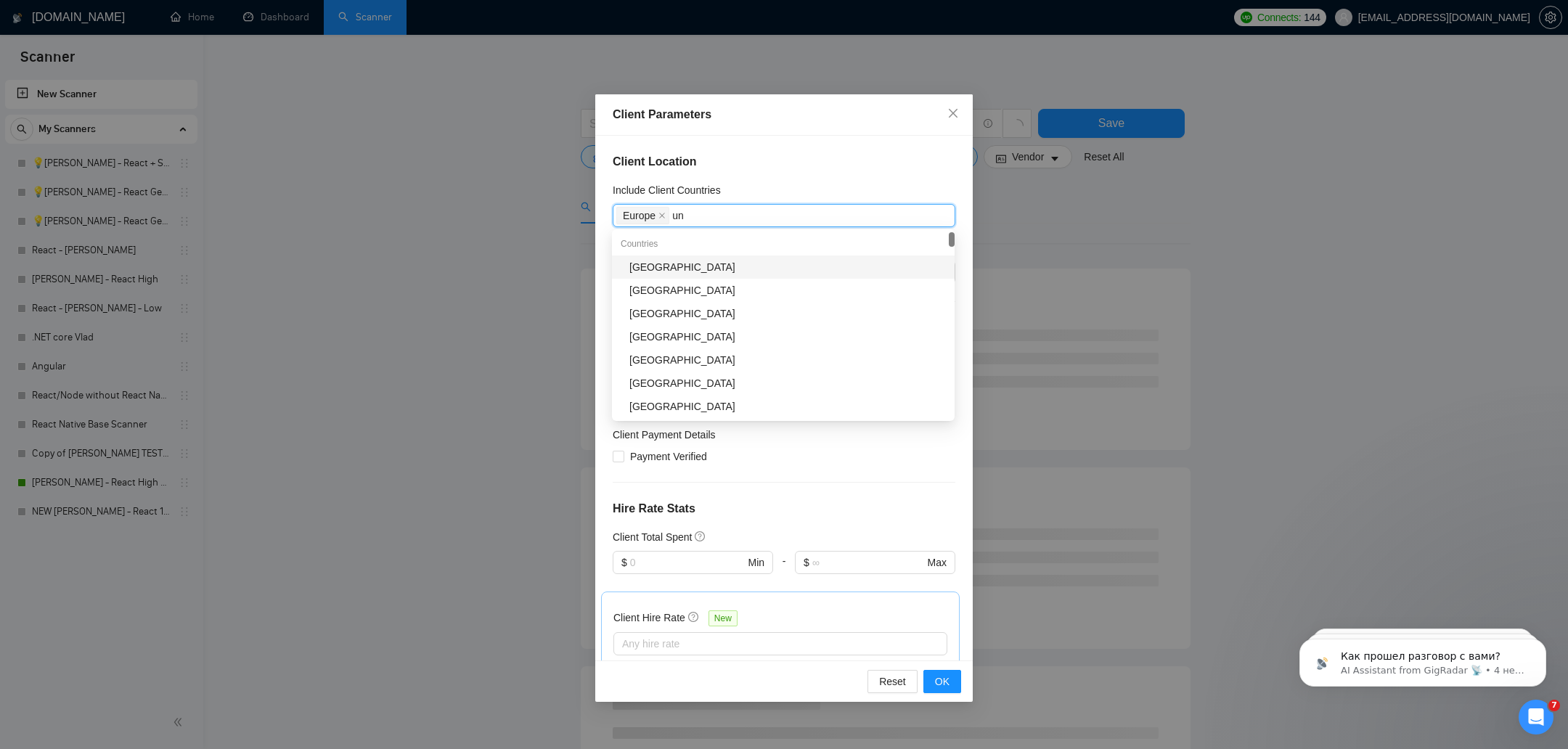
click at [661, 266] on div "[GEOGRAPHIC_DATA]" at bounding box center [787, 267] width 316 height 16
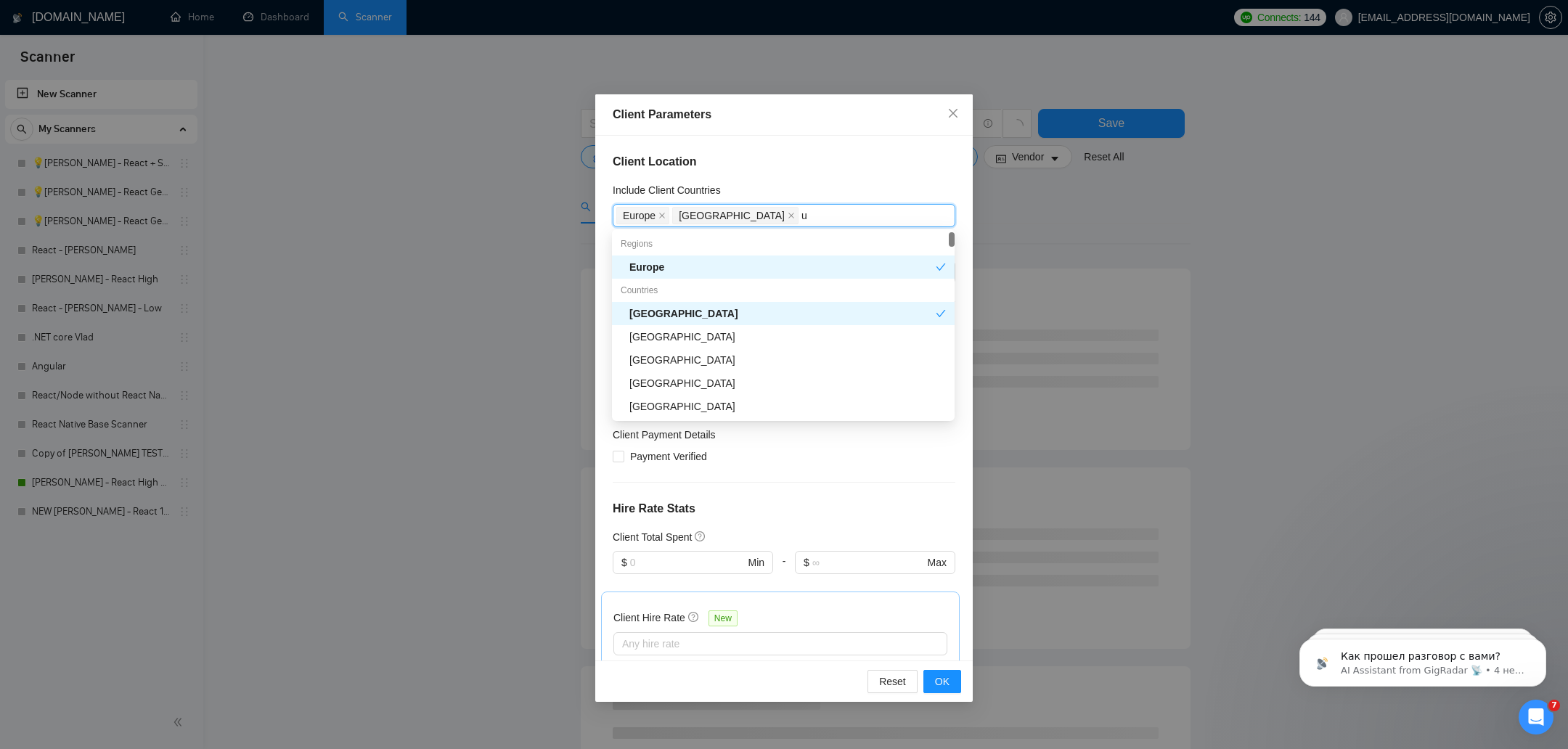
type input "un"
click at [638, 306] on div "[GEOGRAPHIC_DATA]" at bounding box center [787, 314] width 316 height 16
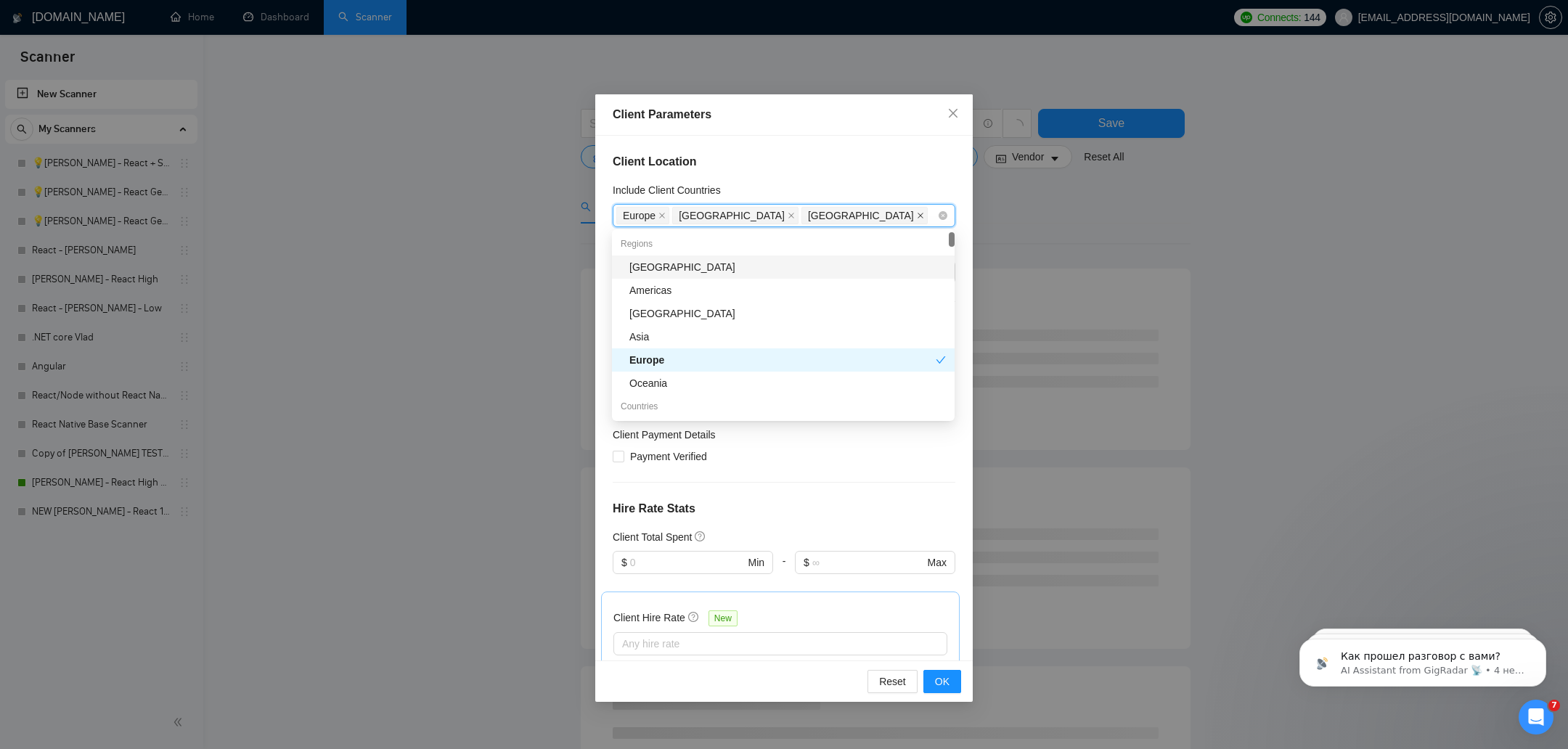
click at [917, 215] on icon "close" at bounding box center [920, 215] width 6 height 6
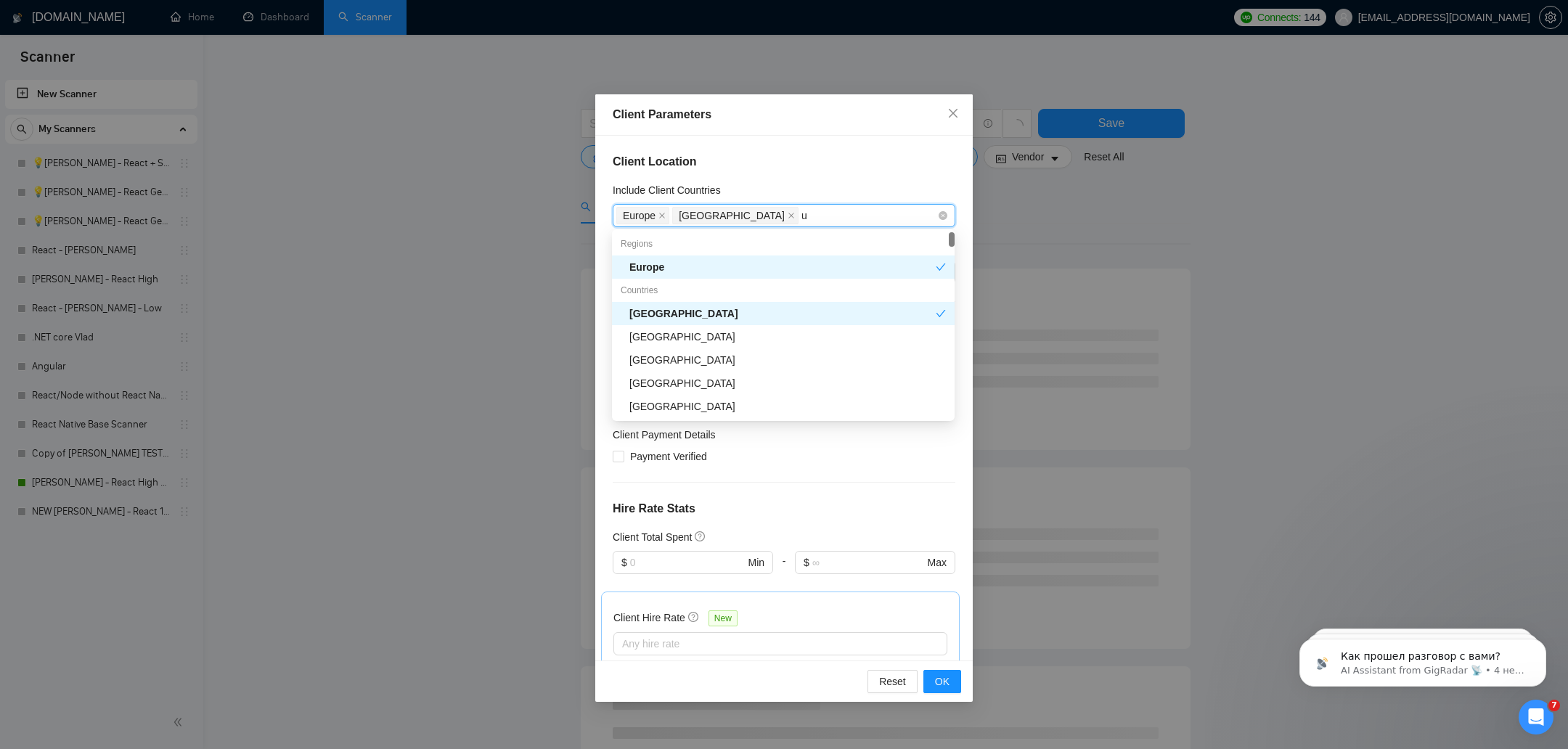
type input "un"
click at [767, 289] on div "[GEOGRAPHIC_DATA]" at bounding box center [787, 290] width 316 height 16
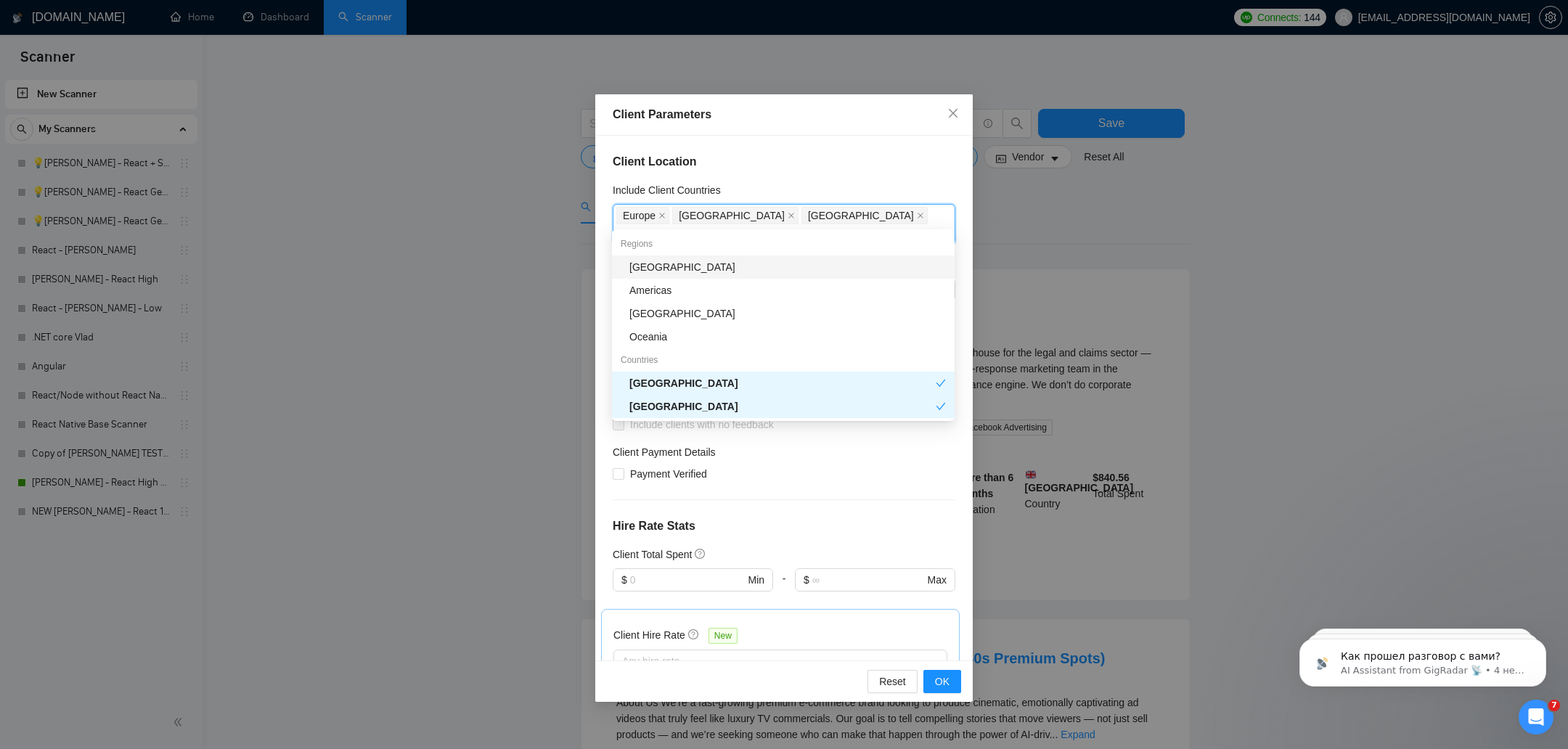
type input "ca"
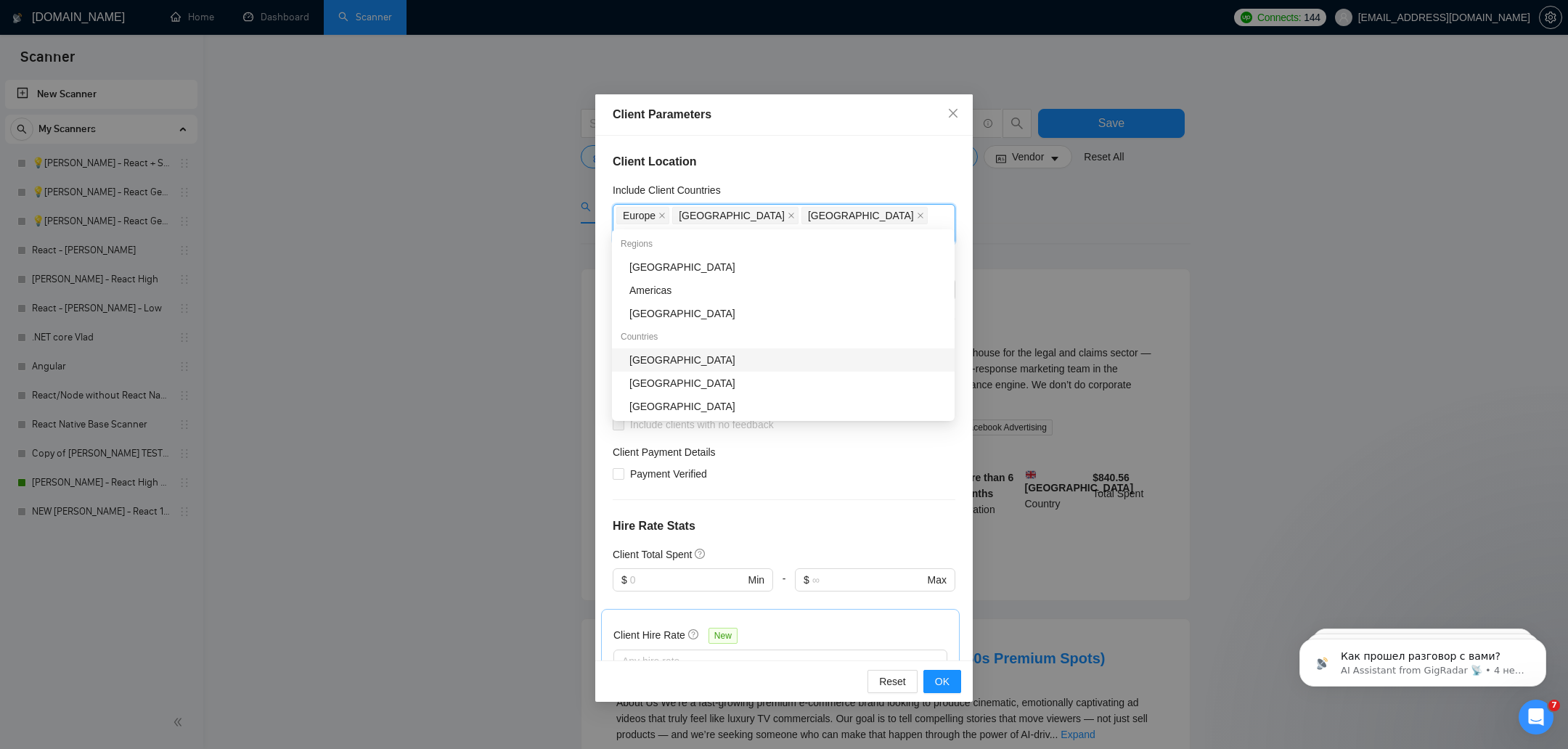
click at [763, 368] on div "[GEOGRAPHIC_DATA]" at bounding box center [783, 359] width 343 height 23
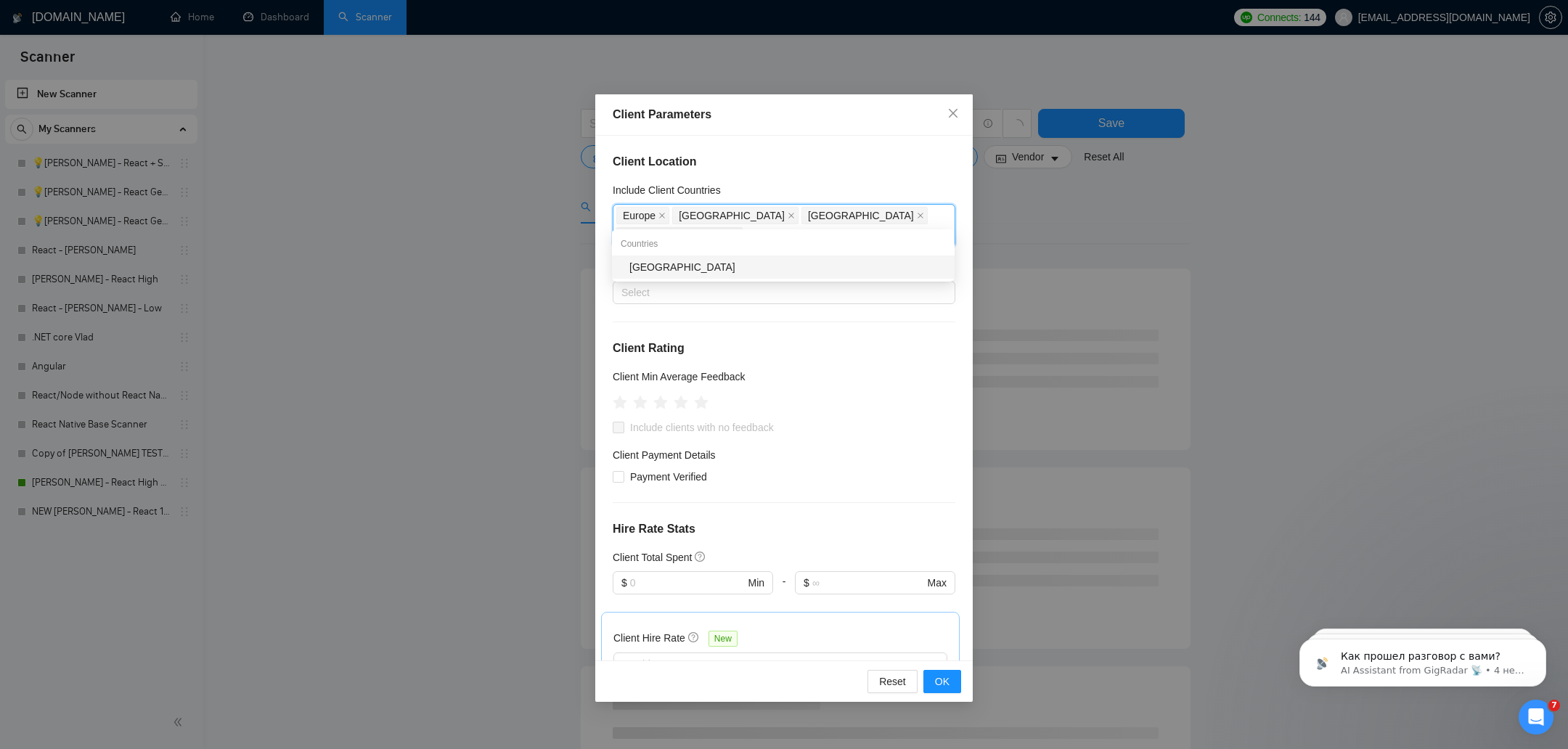
type input "emi"
click at [766, 268] on div "[GEOGRAPHIC_DATA]" at bounding box center [787, 267] width 316 height 16
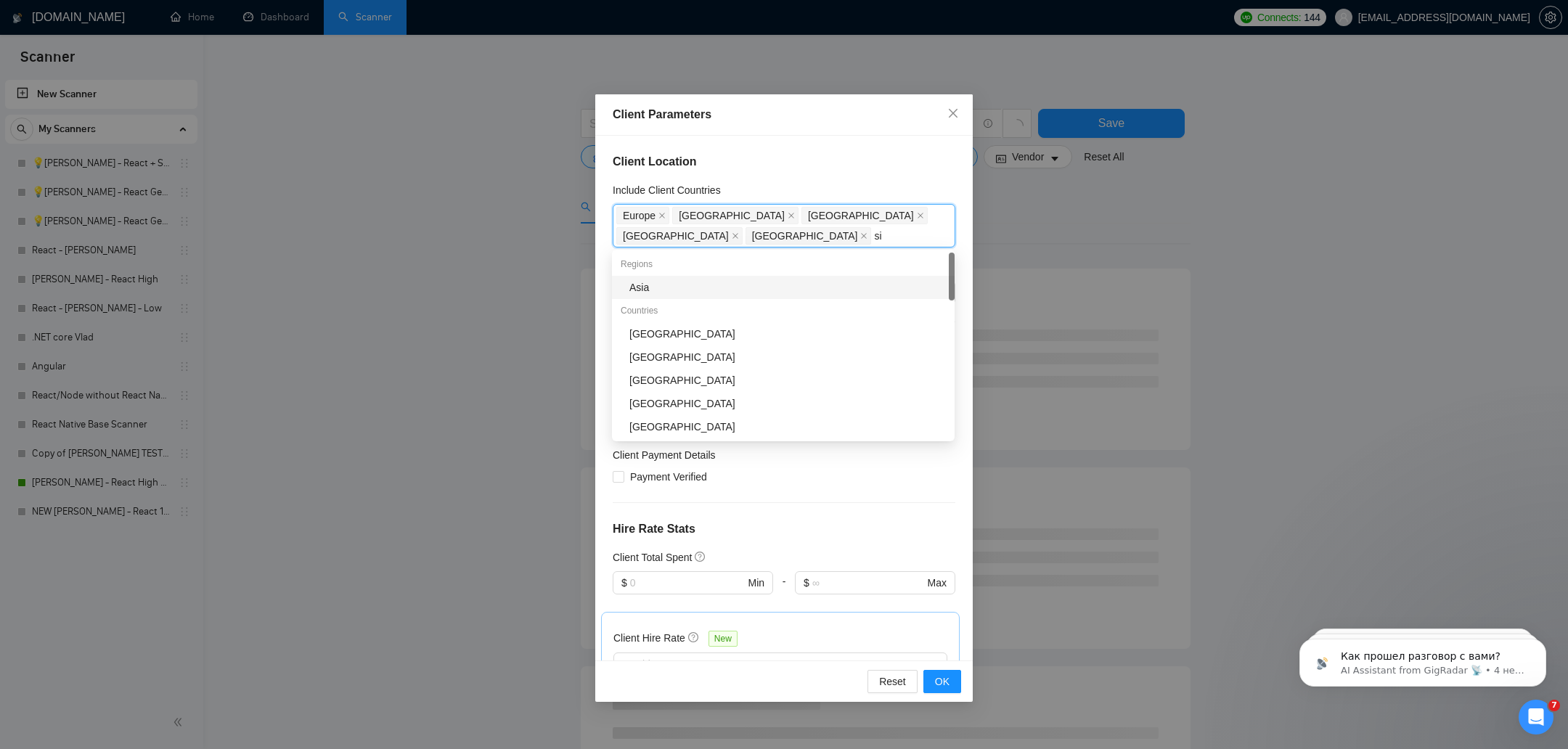
type input "sin"
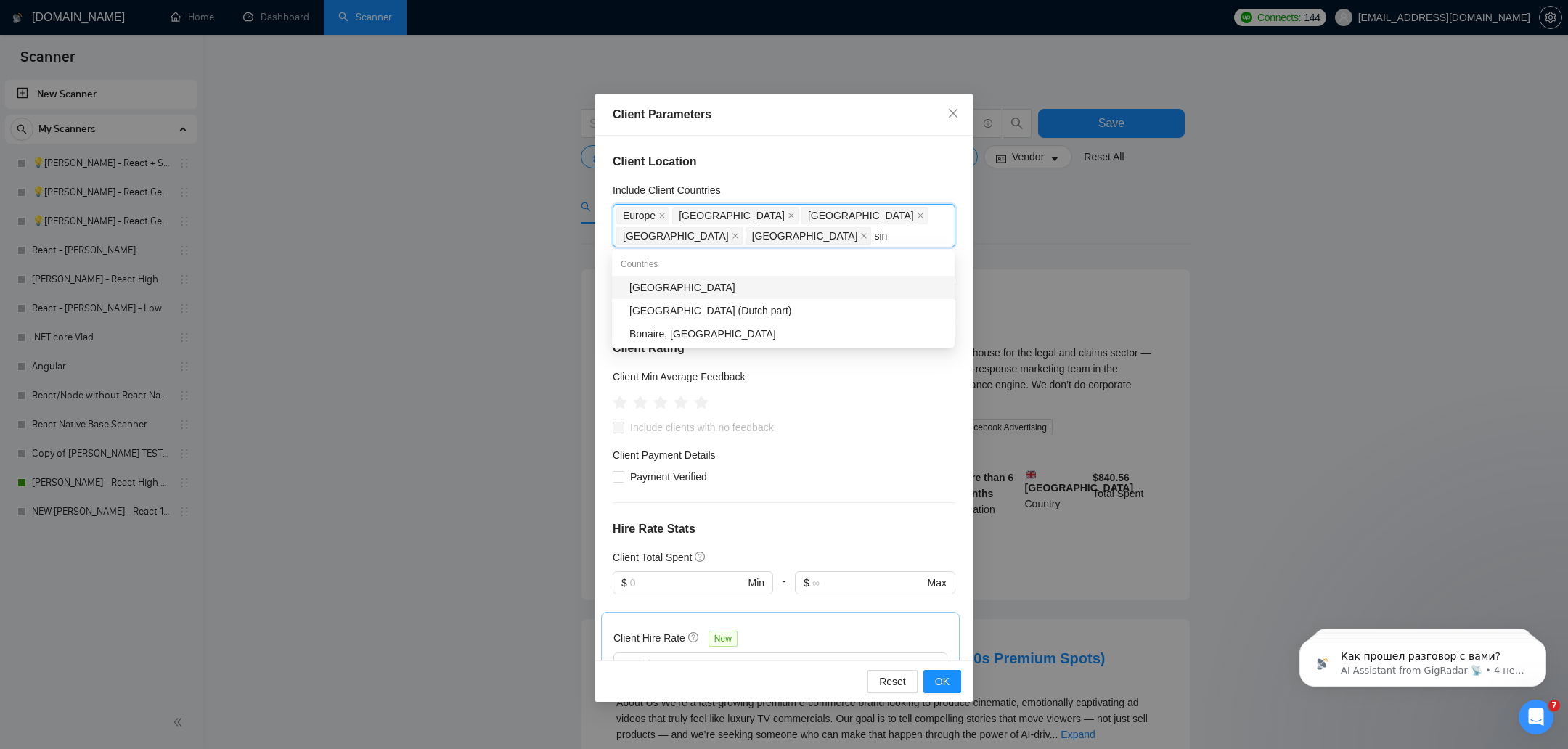
click at [697, 292] on div "[GEOGRAPHIC_DATA]" at bounding box center [787, 287] width 316 height 16
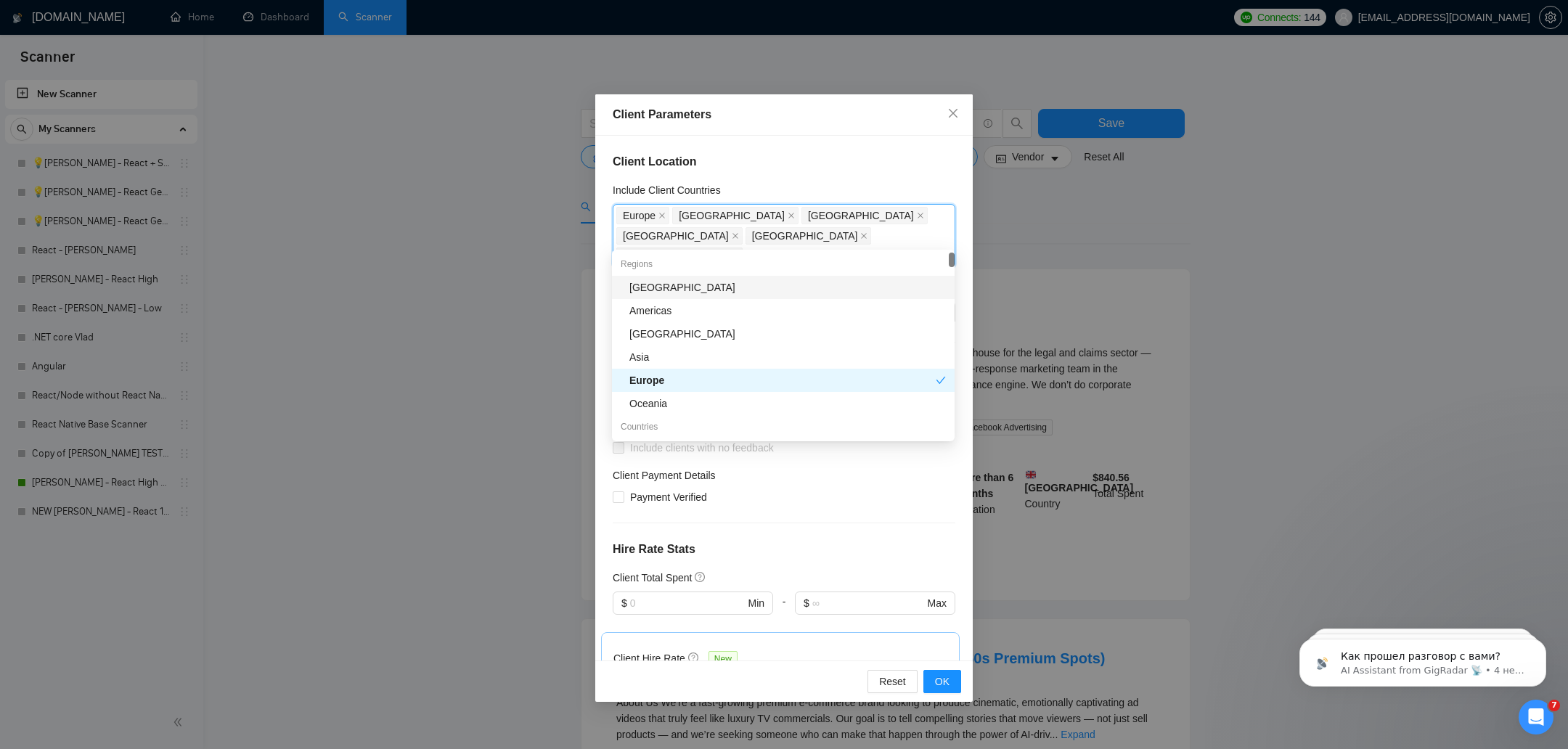
type input "ne"
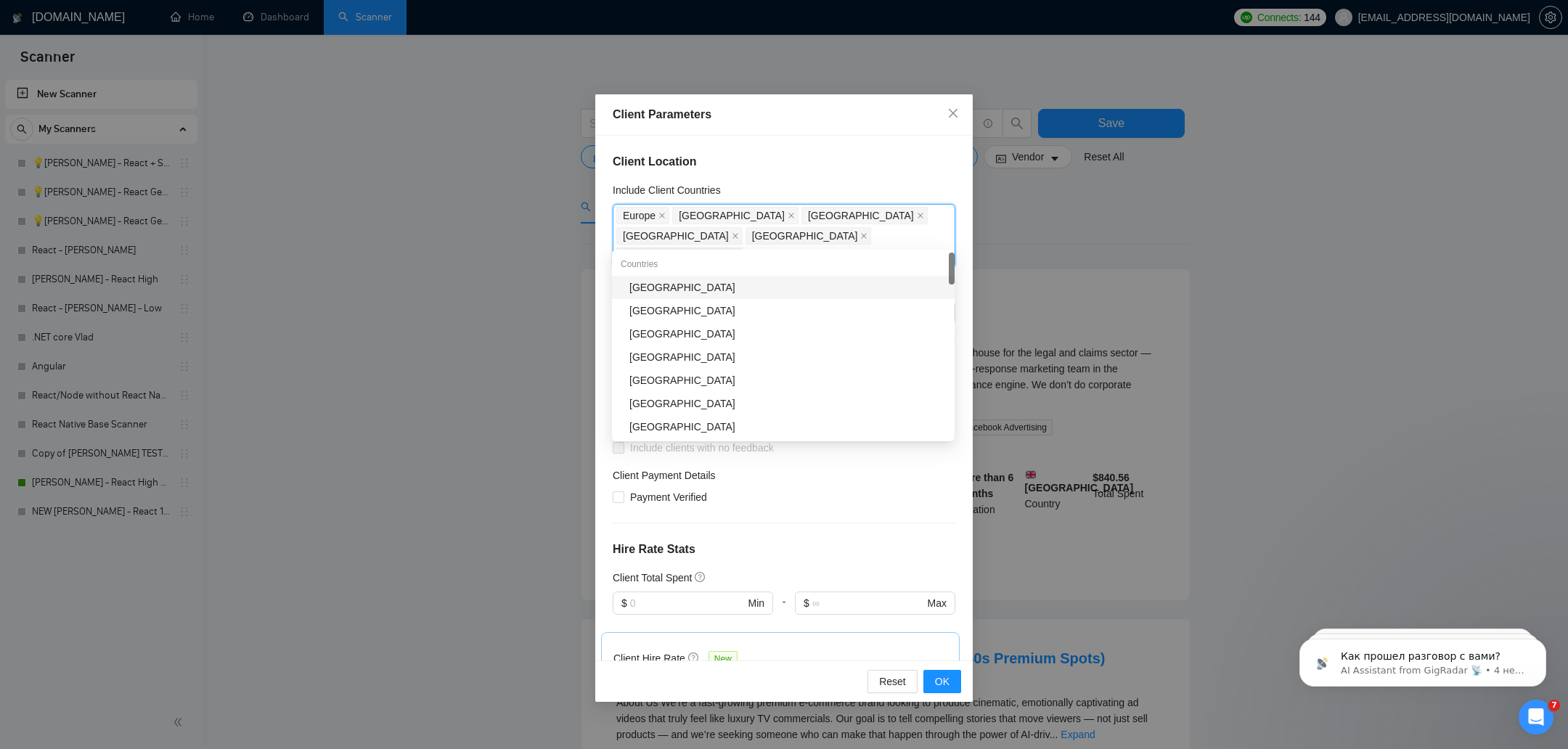
click at [682, 284] on div "[GEOGRAPHIC_DATA]" at bounding box center [787, 287] width 316 height 16
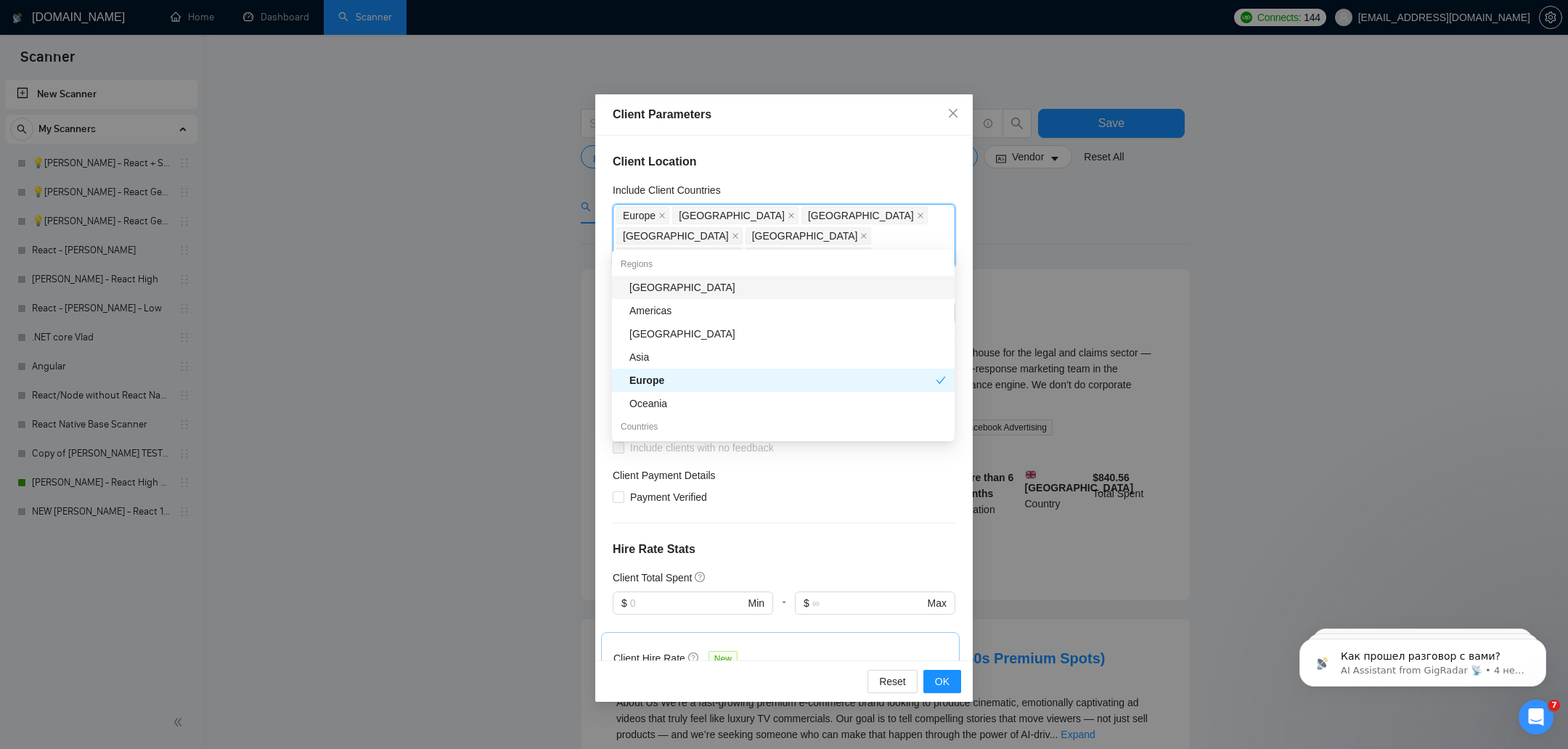
type input "fr"
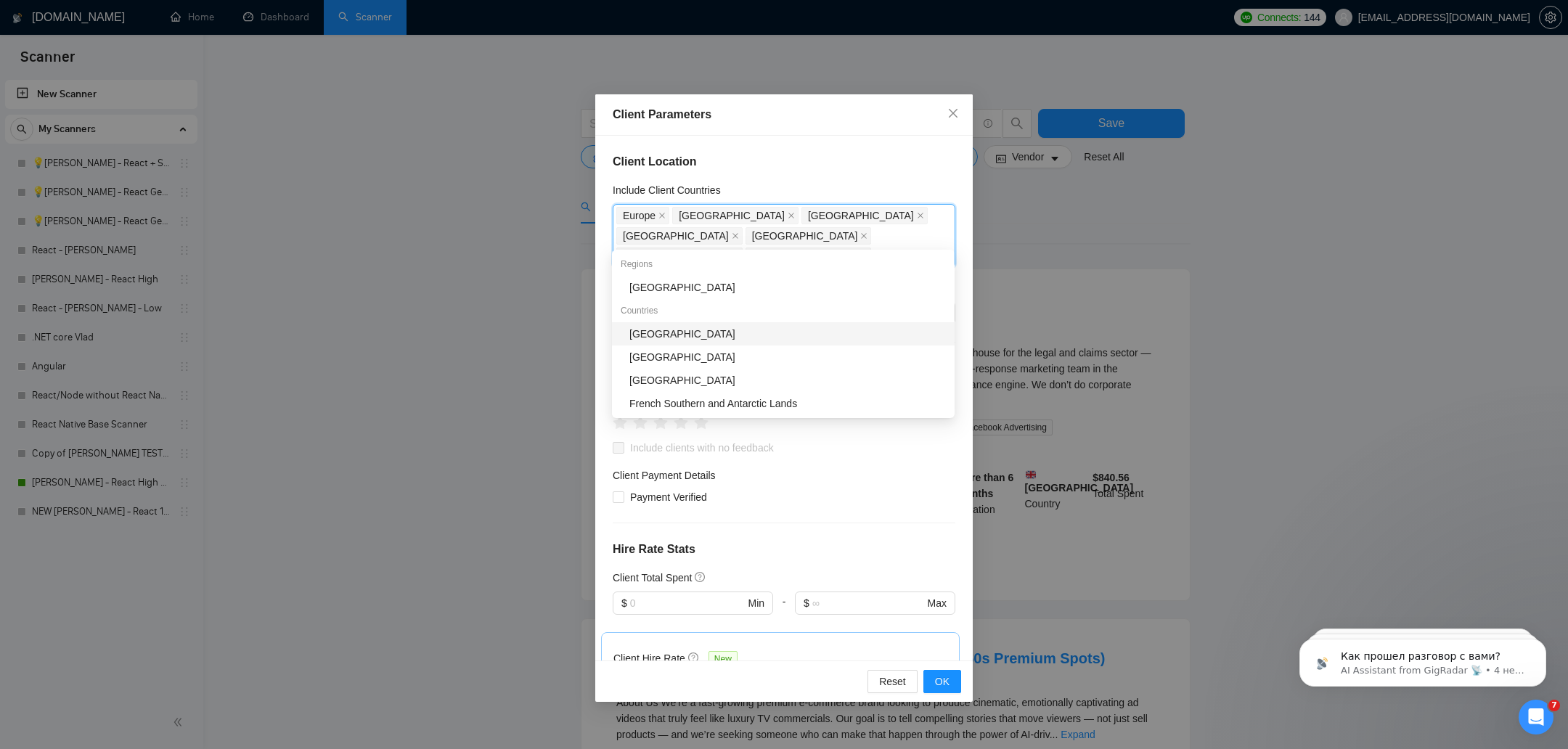
click at [652, 326] on div "[GEOGRAPHIC_DATA]" at bounding box center [787, 333] width 316 height 16
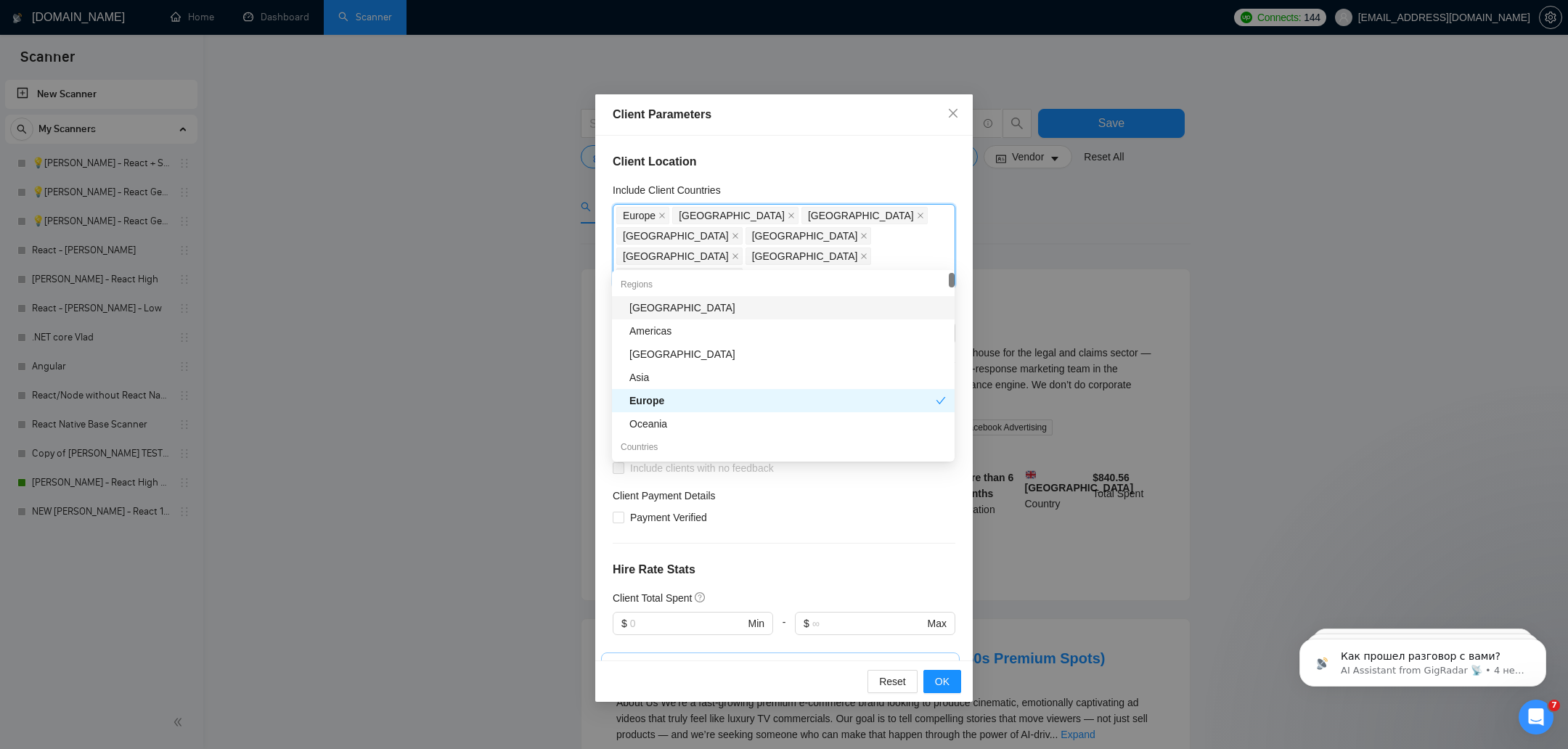
type input "sa"
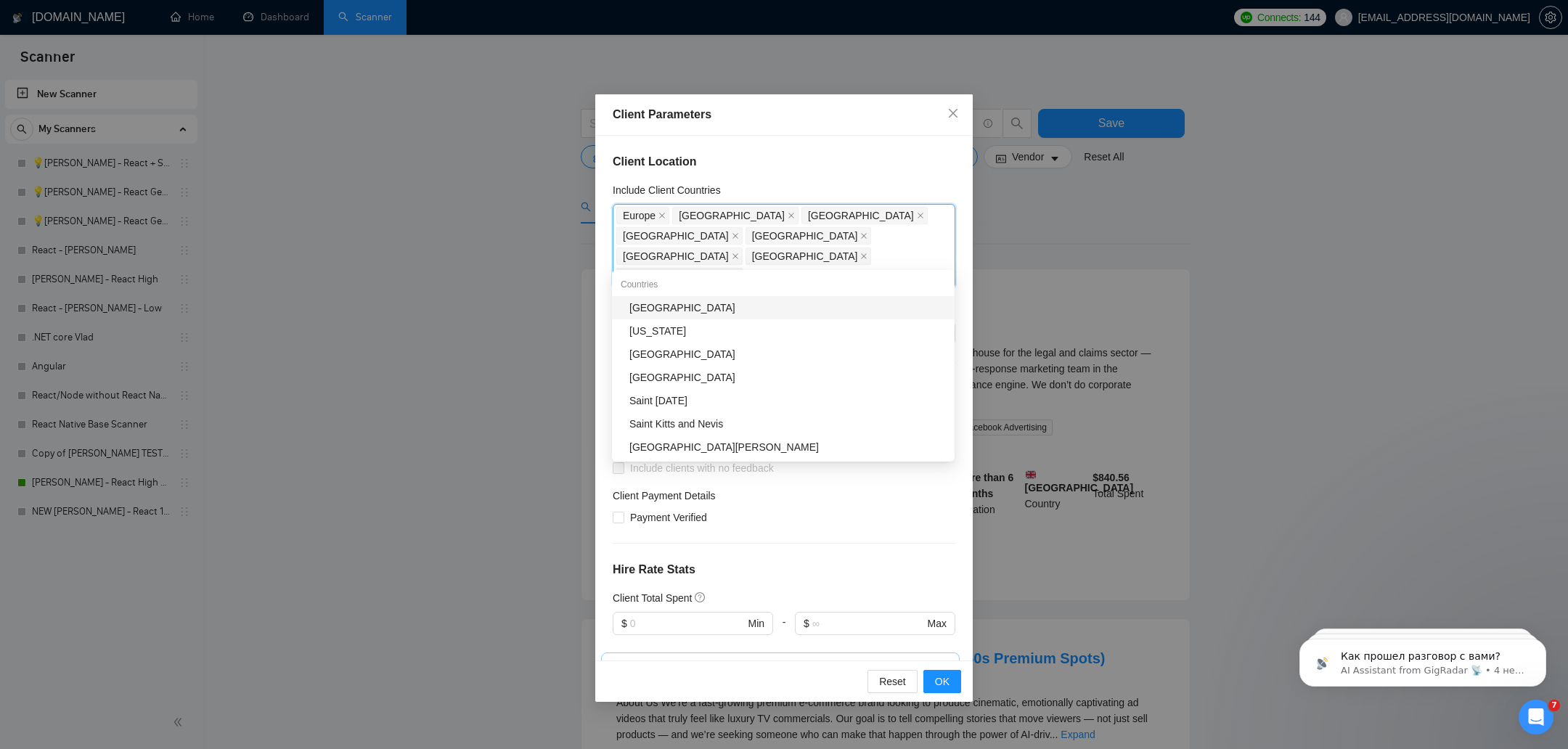
click at [678, 315] on div "[GEOGRAPHIC_DATA]" at bounding box center [787, 308] width 316 height 16
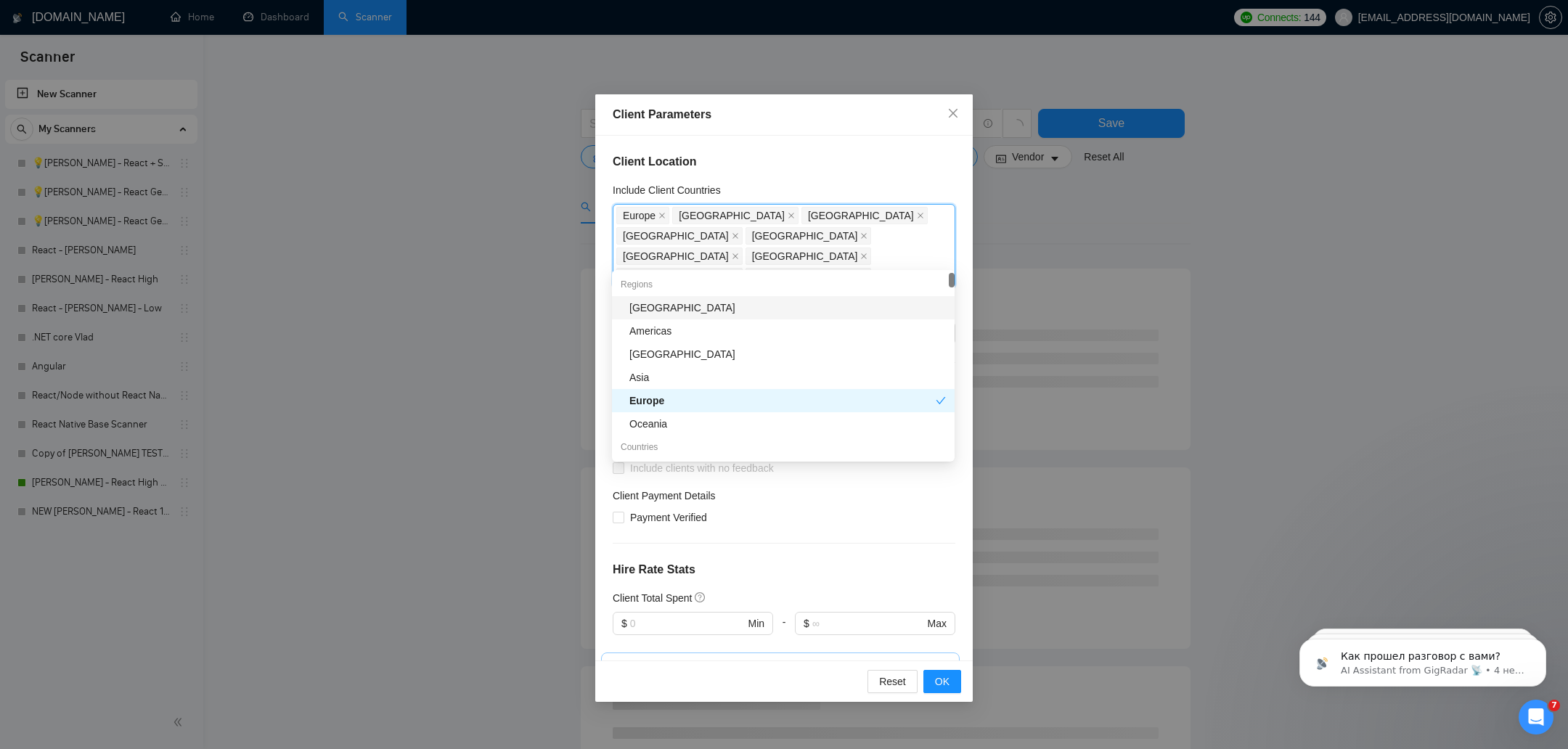
type input "is"
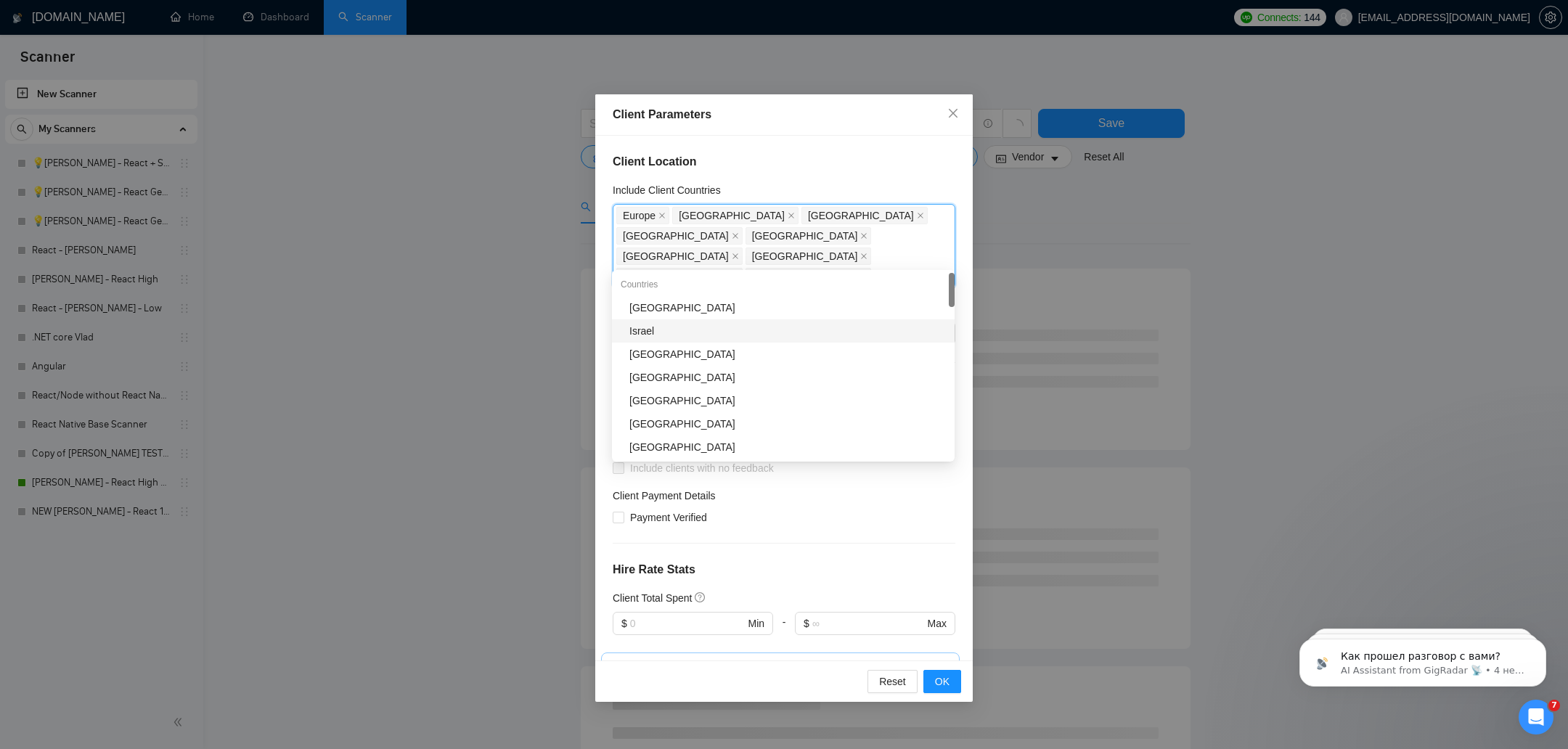
click at [665, 329] on div "Israel" at bounding box center [787, 331] width 316 height 16
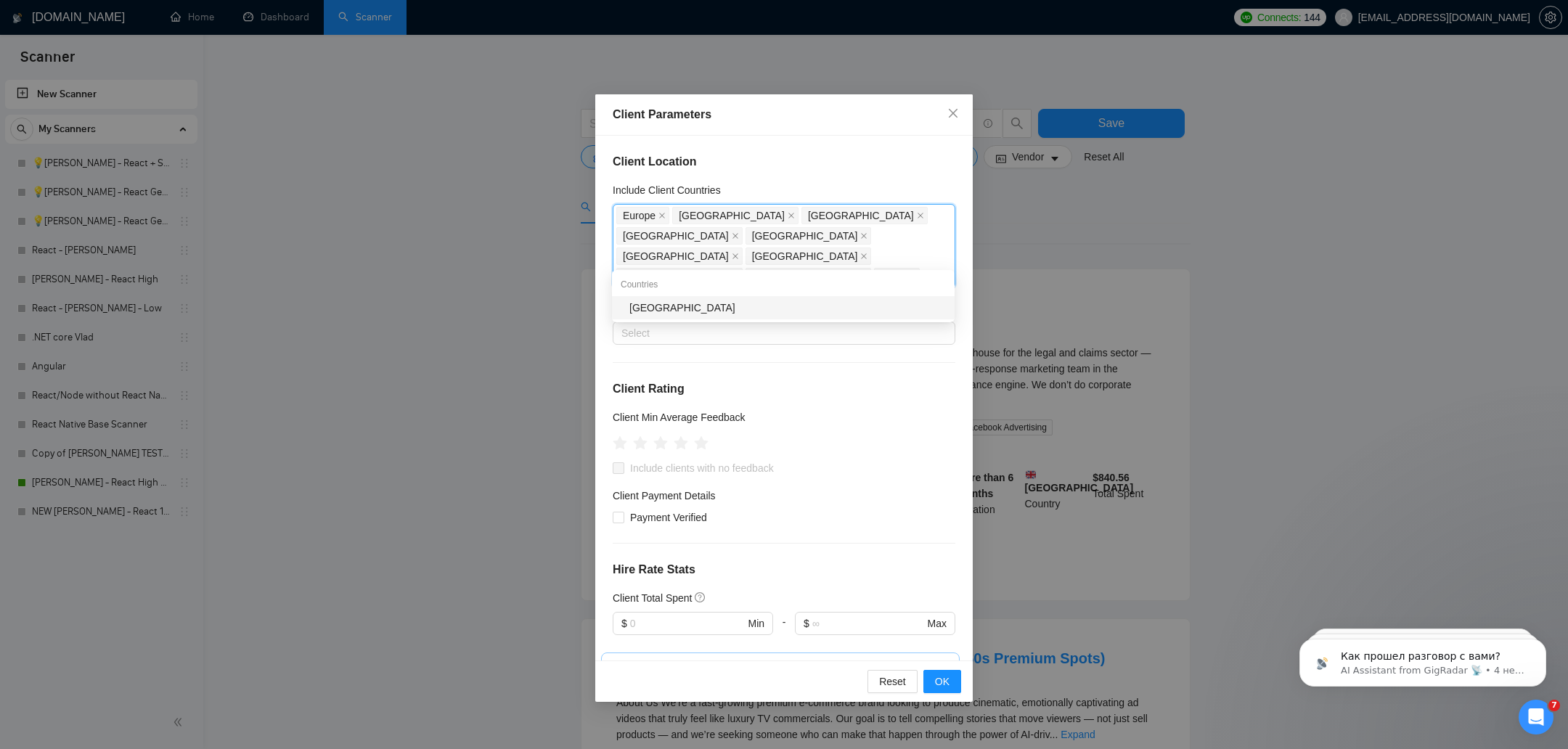
type input "sp"
click at [644, 311] on div "[GEOGRAPHIC_DATA]" at bounding box center [787, 308] width 316 height 16
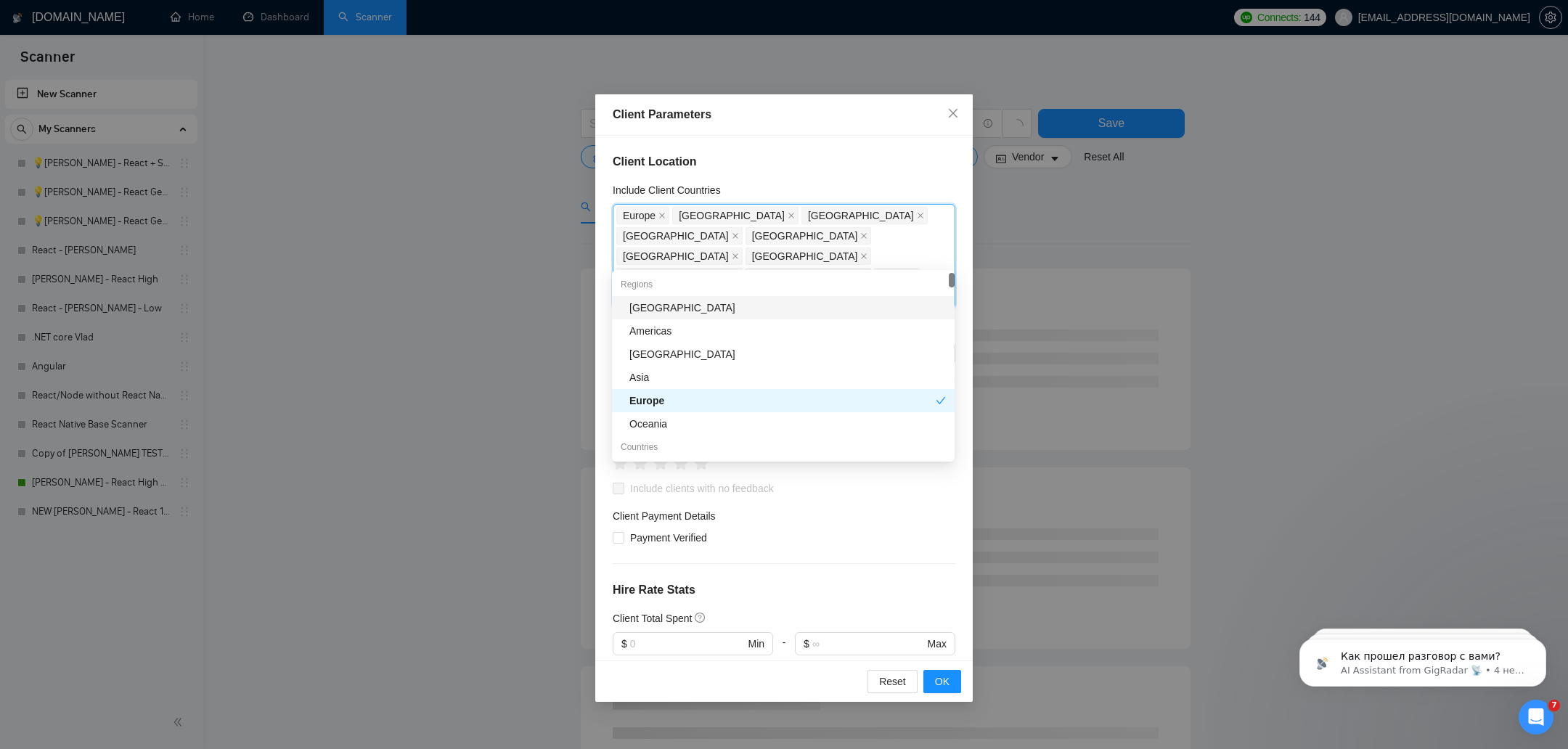
type input "sw"
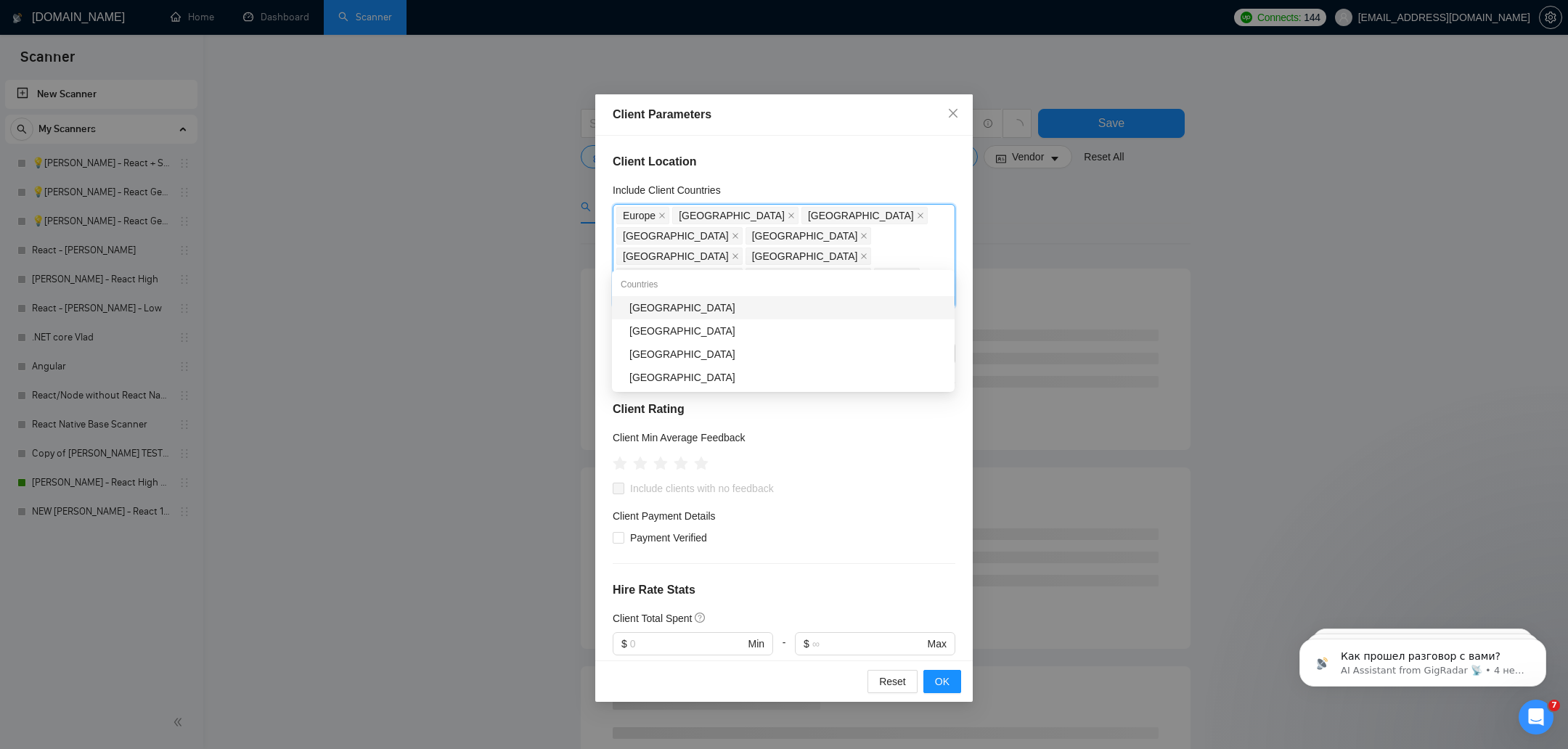
click at [643, 308] on div "[GEOGRAPHIC_DATA]" at bounding box center [787, 308] width 316 height 16
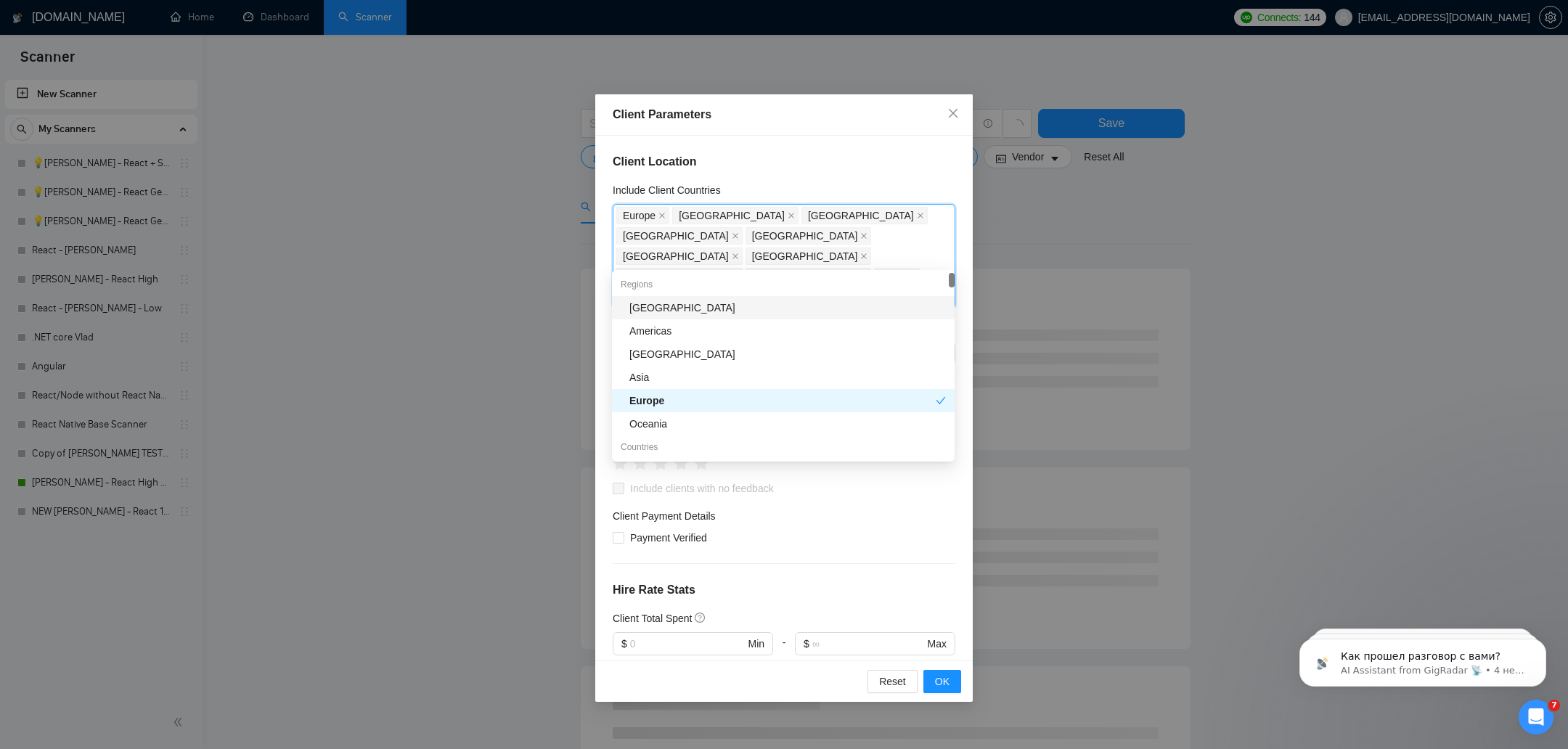
type input "it"
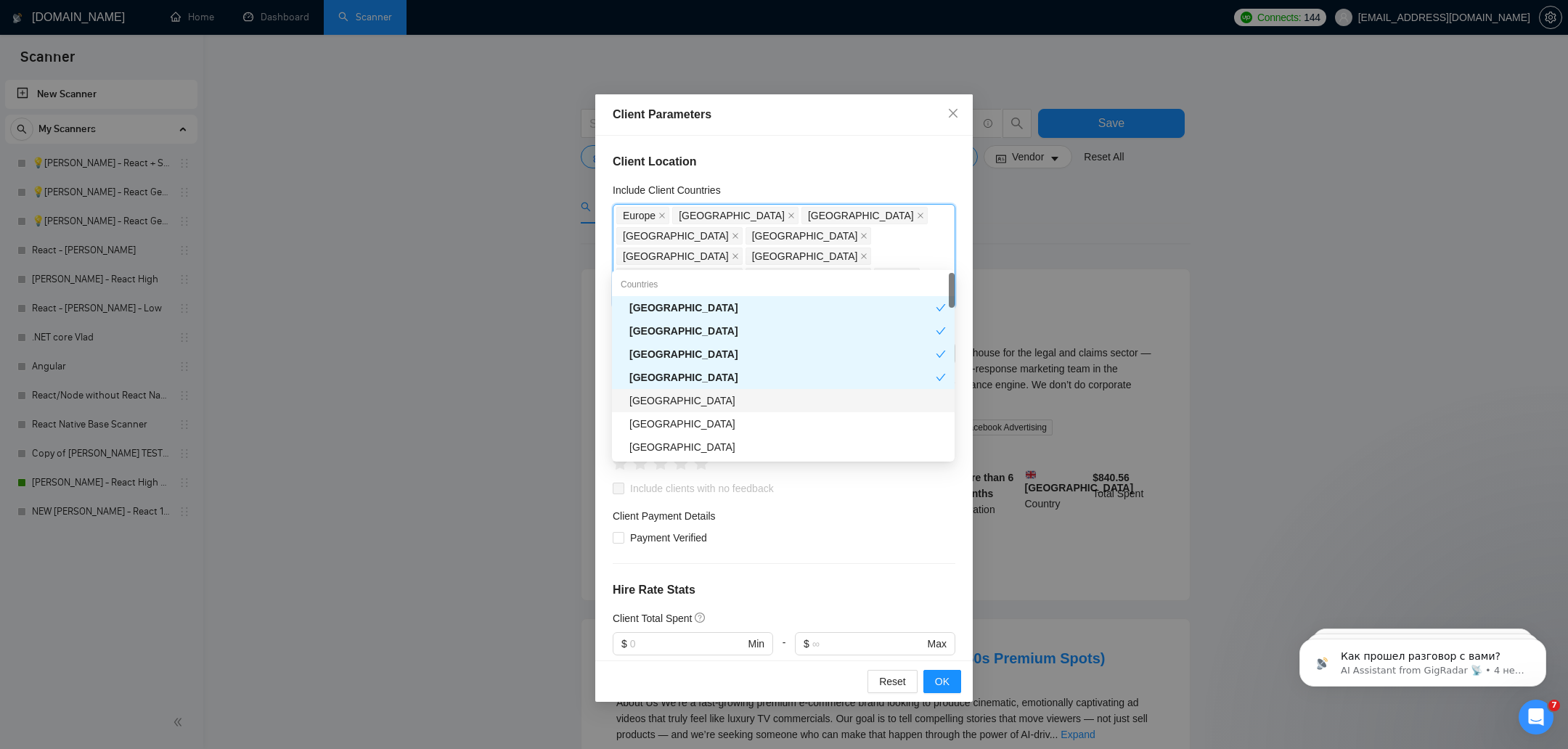
click at [689, 390] on div "[GEOGRAPHIC_DATA]" at bounding box center [783, 400] width 343 height 23
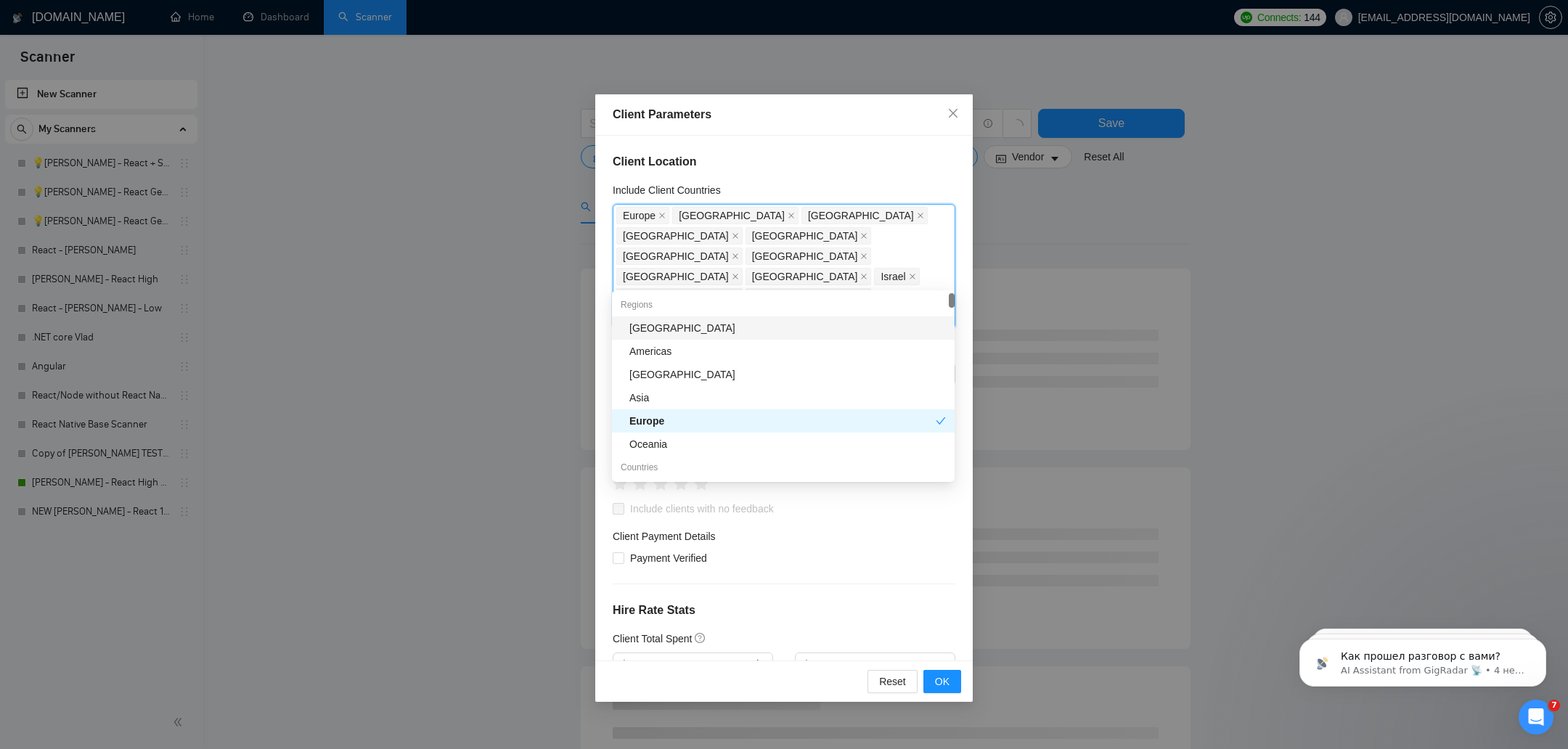
type input "ir"
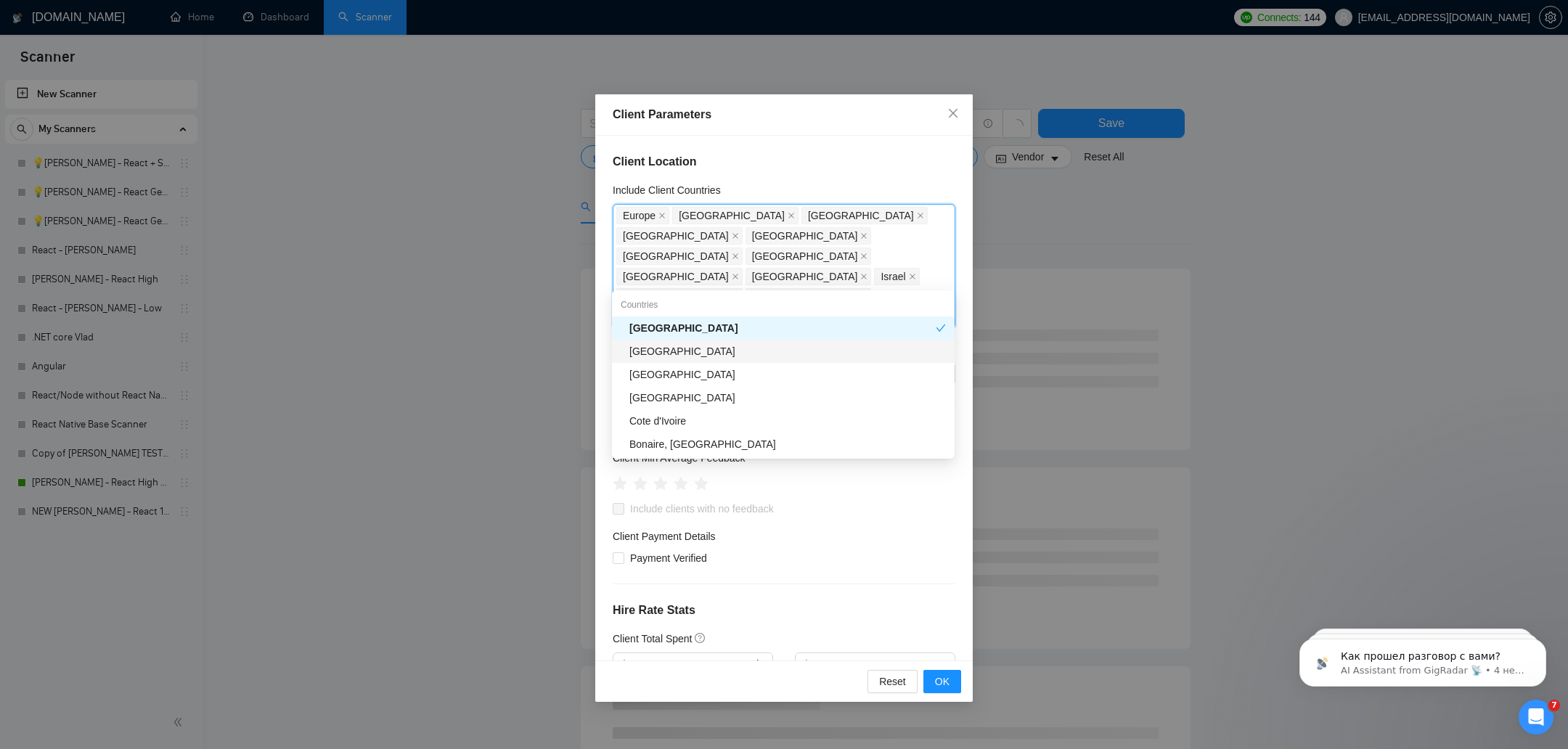
click at [671, 347] on div "[GEOGRAPHIC_DATA]" at bounding box center [787, 351] width 316 height 16
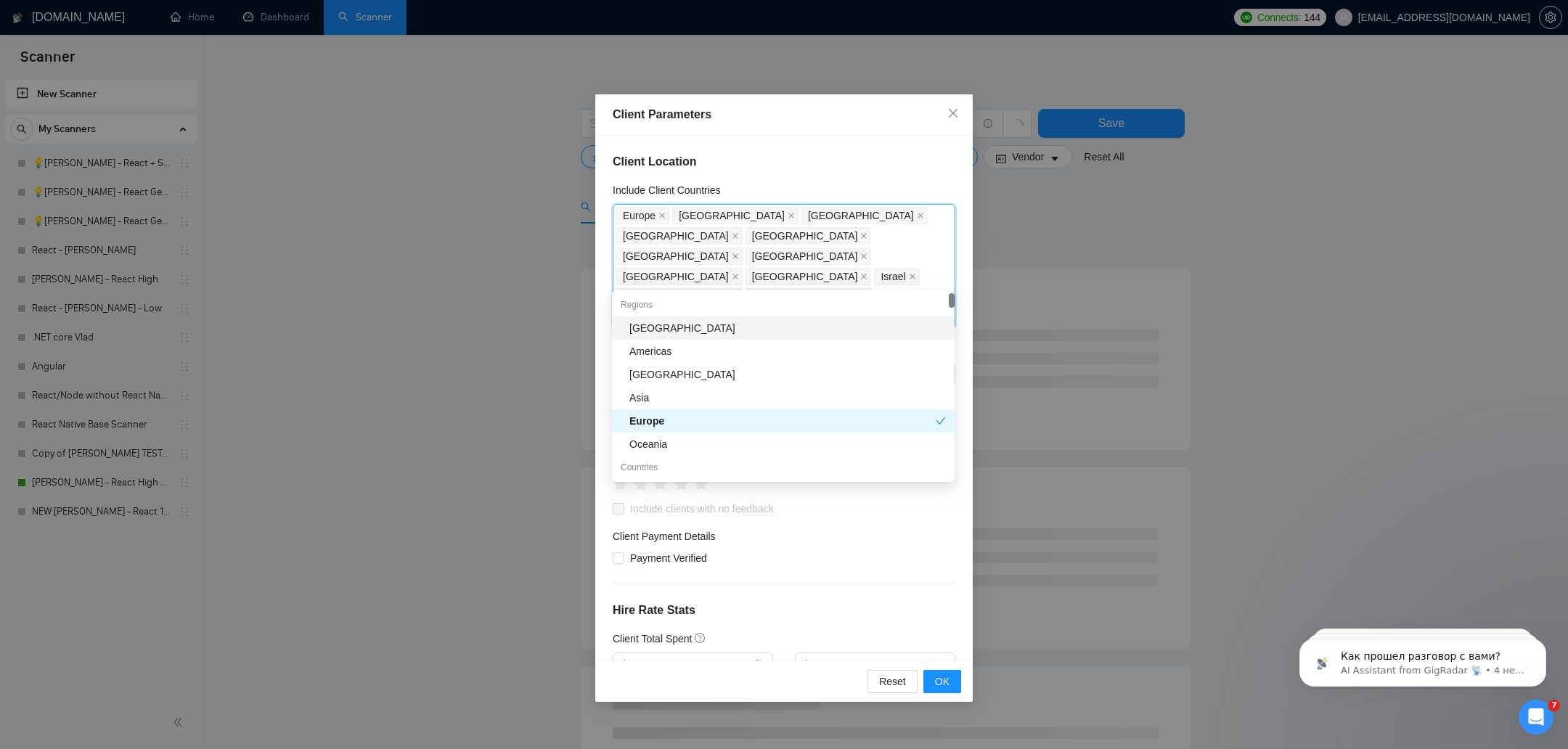
type input "new"
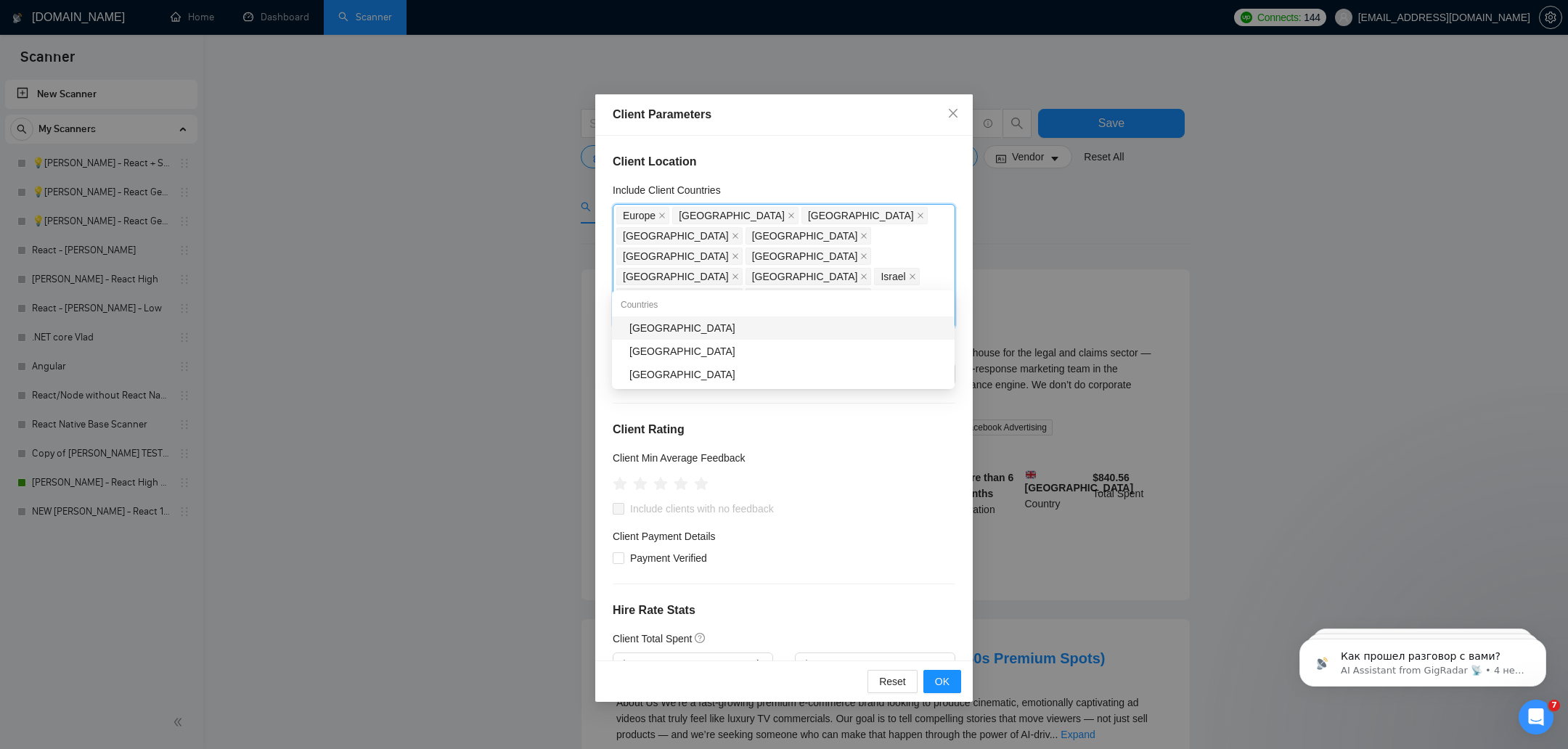
click at [689, 321] on div "[GEOGRAPHIC_DATA]" at bounding box center [787, 328] width 316 height 16
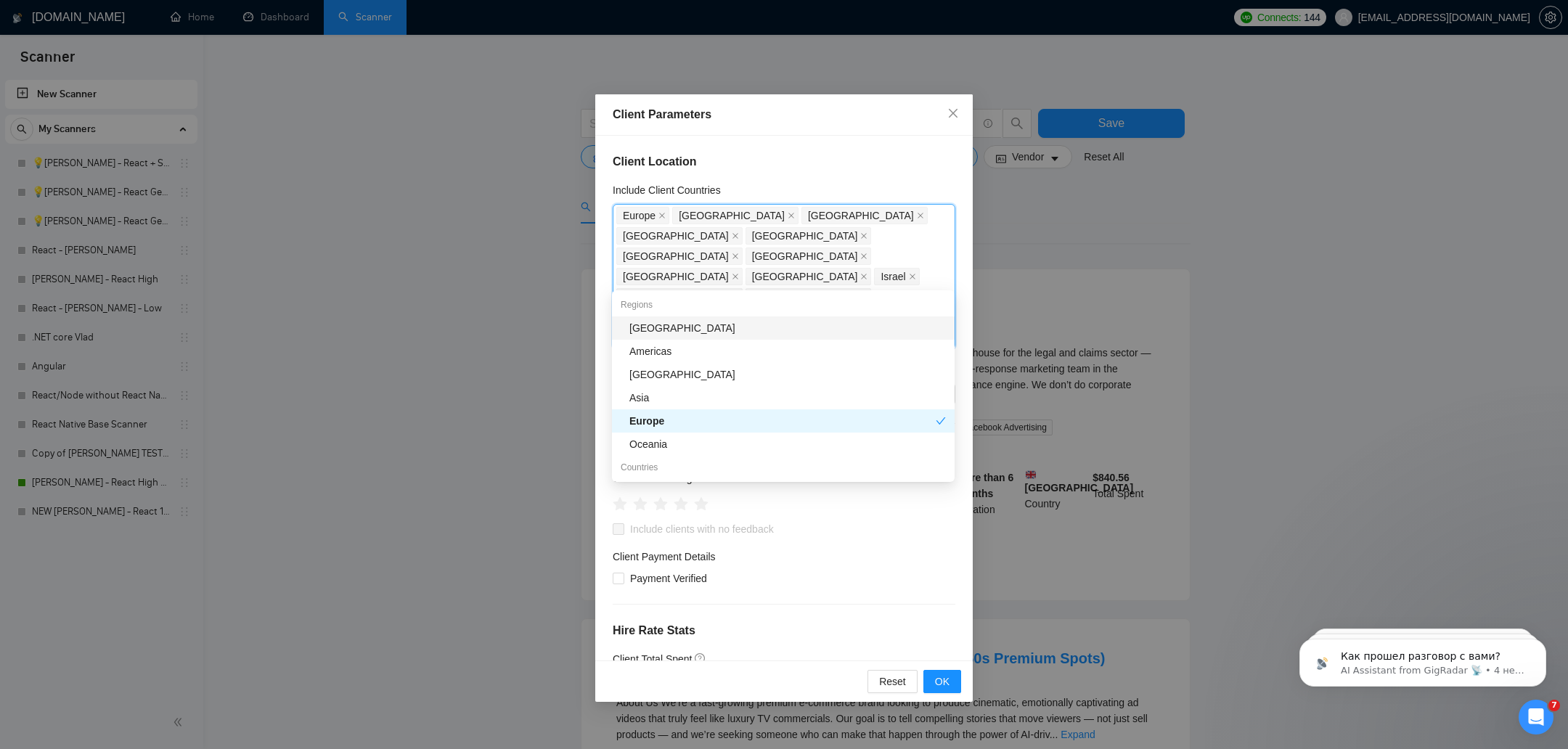
type input "sw"
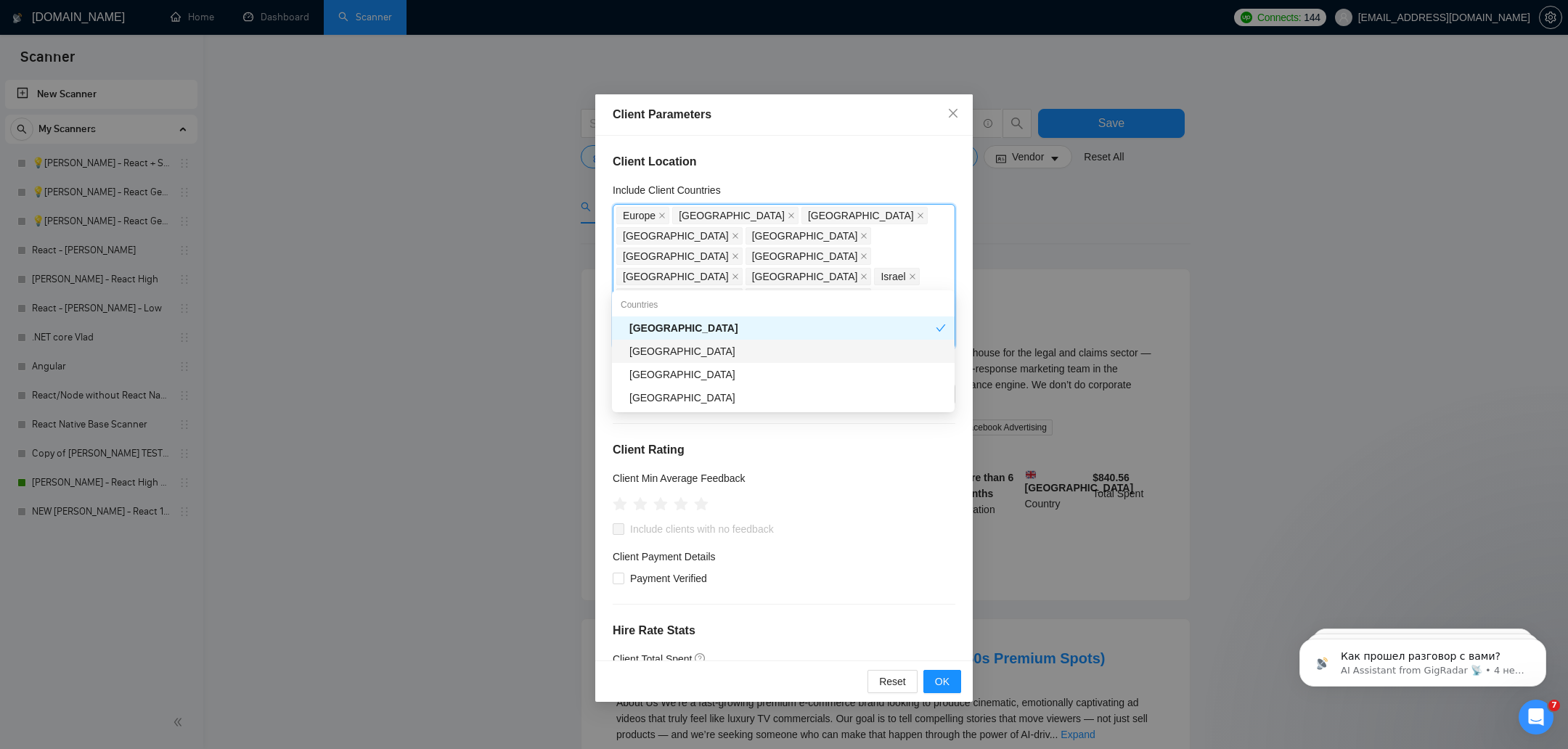
click at [665, 359] on div "[GEOGRAPHIC_DATA]" at bounding box center [783, 351] width 343 height 23
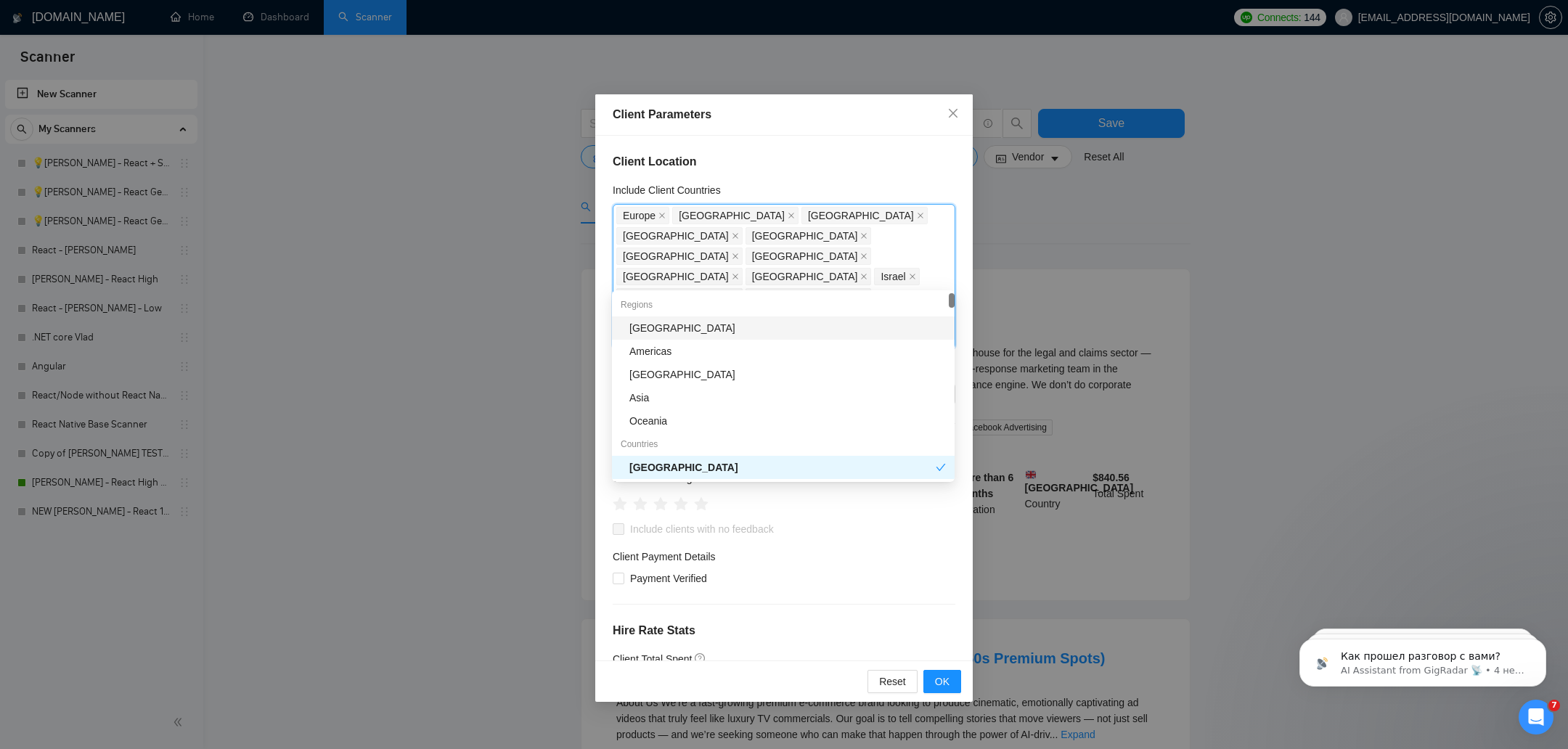
type input "afr"
click at [661, 312] on div "Regions" at bounding box center [783, 304] width 343 height 23
click at [661, 318] on div "[GEOGRAPHIC_DATA]" at bounding box center [783, 327] width 343 height 23
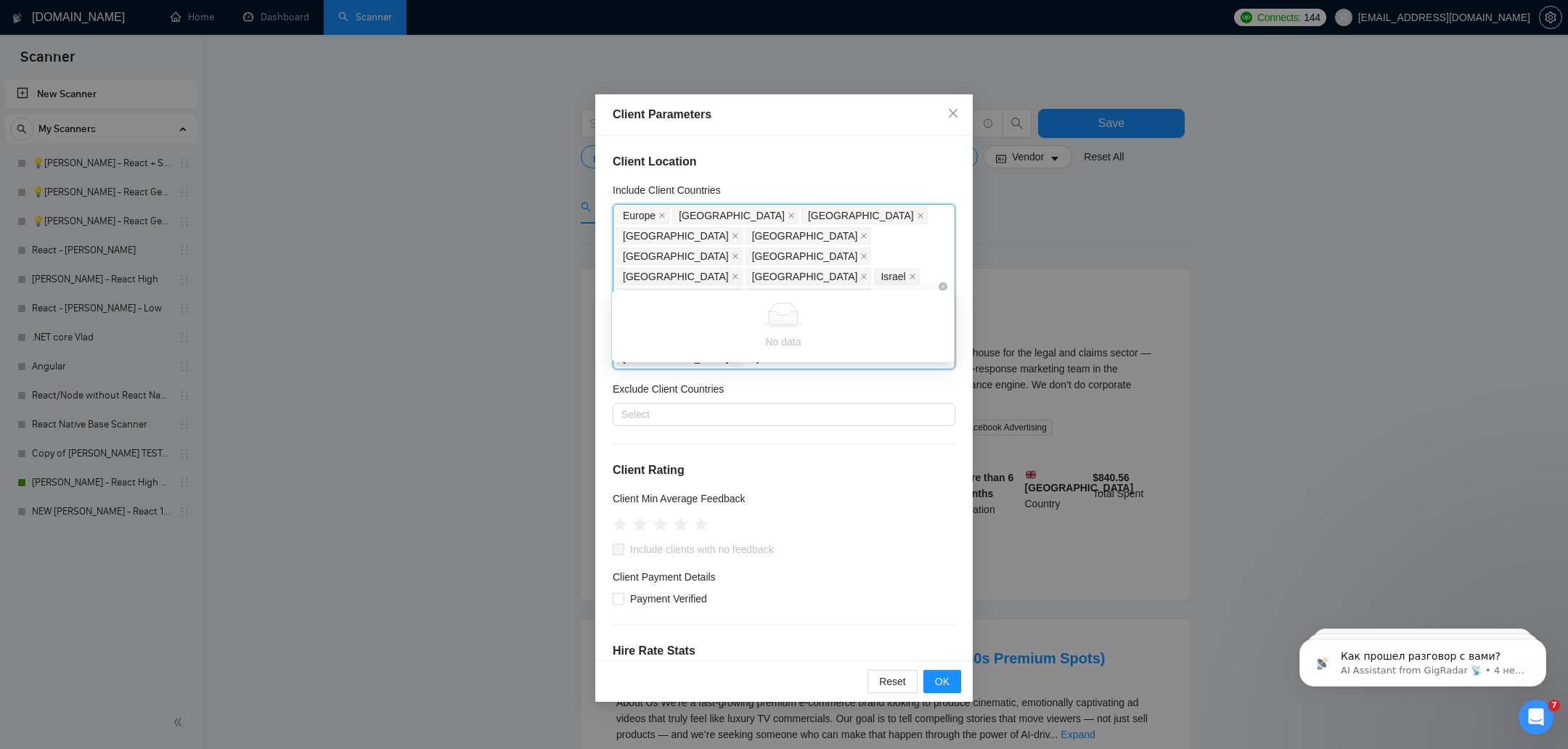
type input "so"
click at [743, 329] on div "[GEOGRAPHIC_DATA]" at bounding box center [787, 328] width 316 height 16
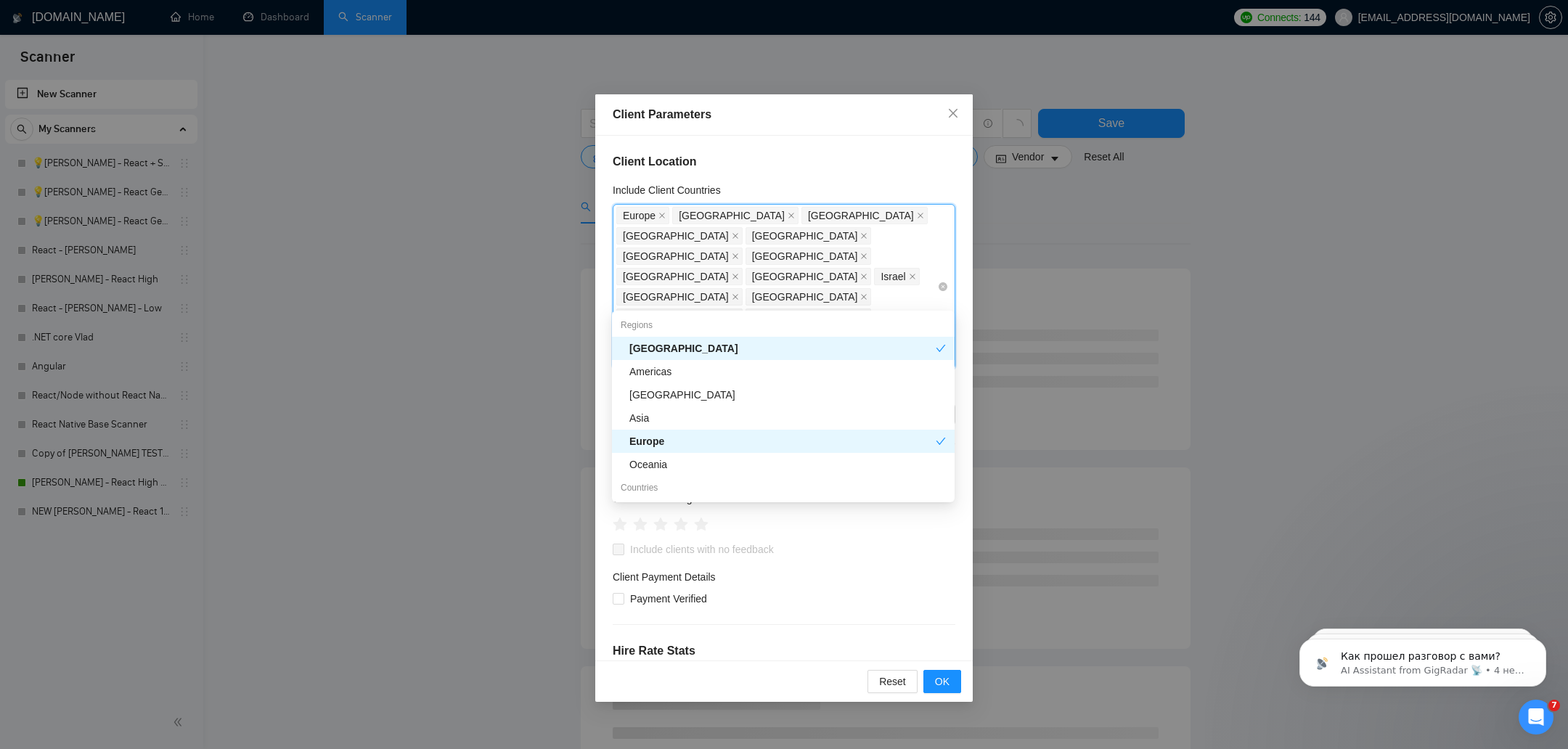
click at [739, 355] on icon "close" at bounding box center [735, 358] width 6 height 6
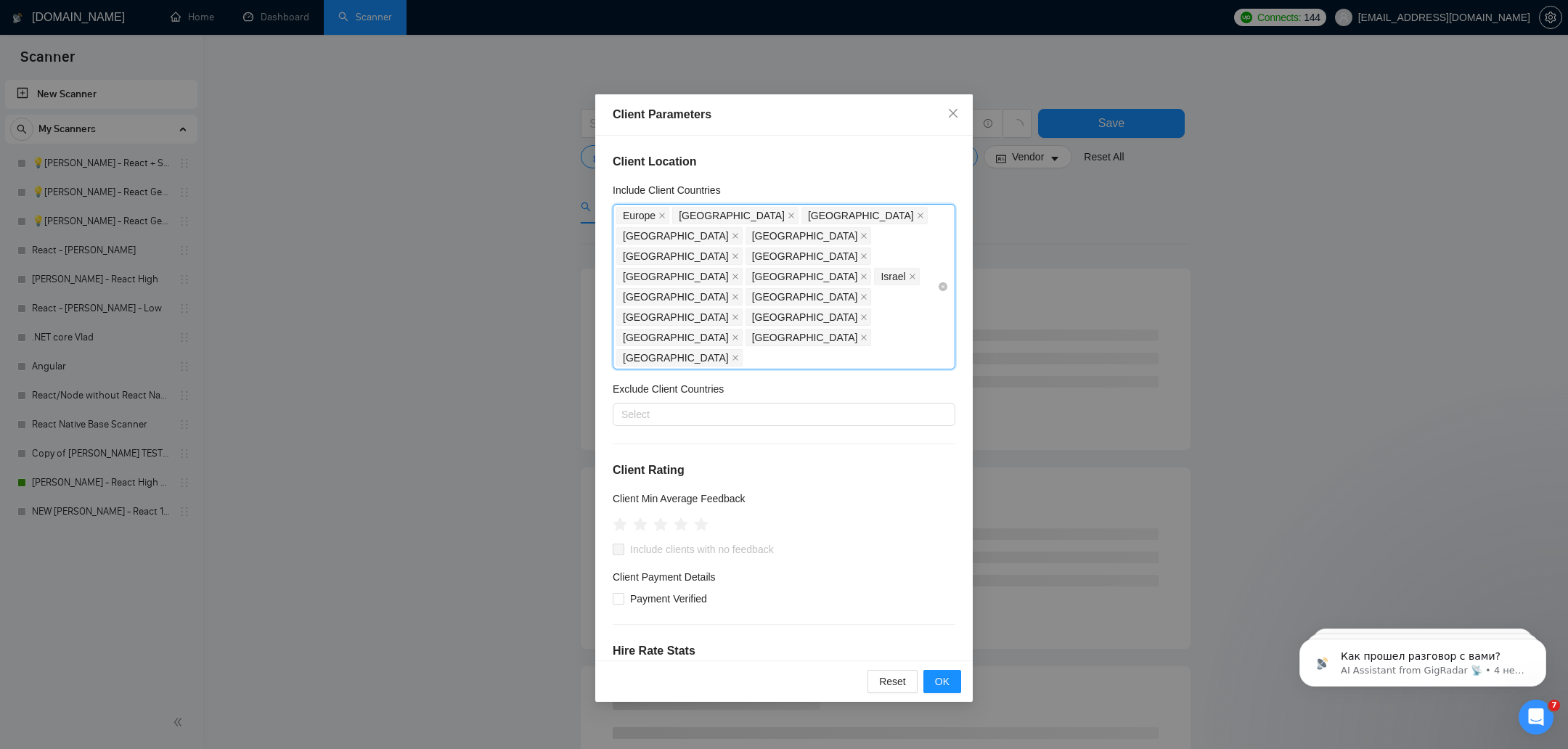
click at [876, 288] on div "Europe United States United Kingdom Canada United Arab Emirates Singapore Nethe…" at bounding box center [776, 287] width 321 height 162
type input "tu"
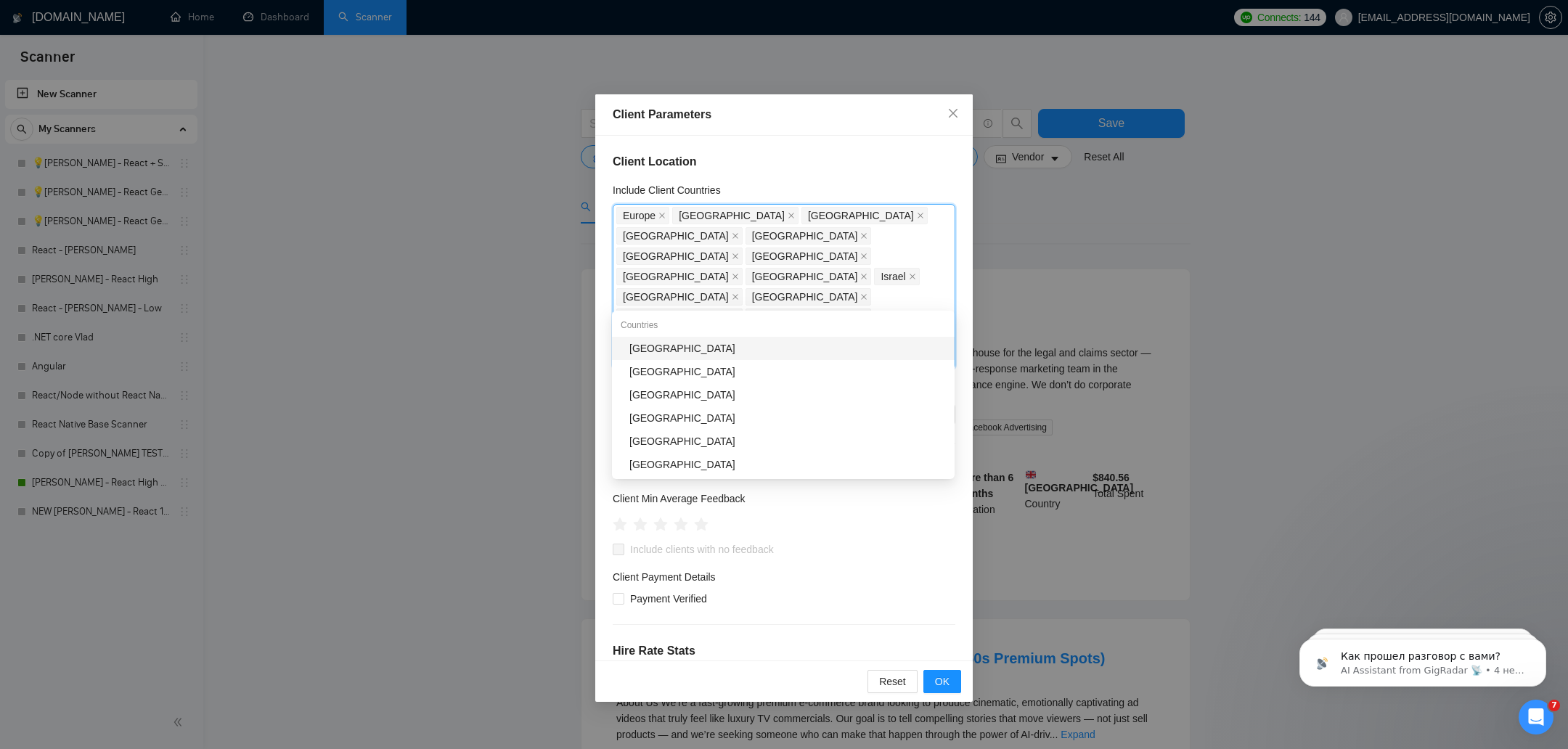
click at [796, 349] on div "[GEOGRAPHIC_DATA]" at bounding box center [787, 348] width 316 height 16
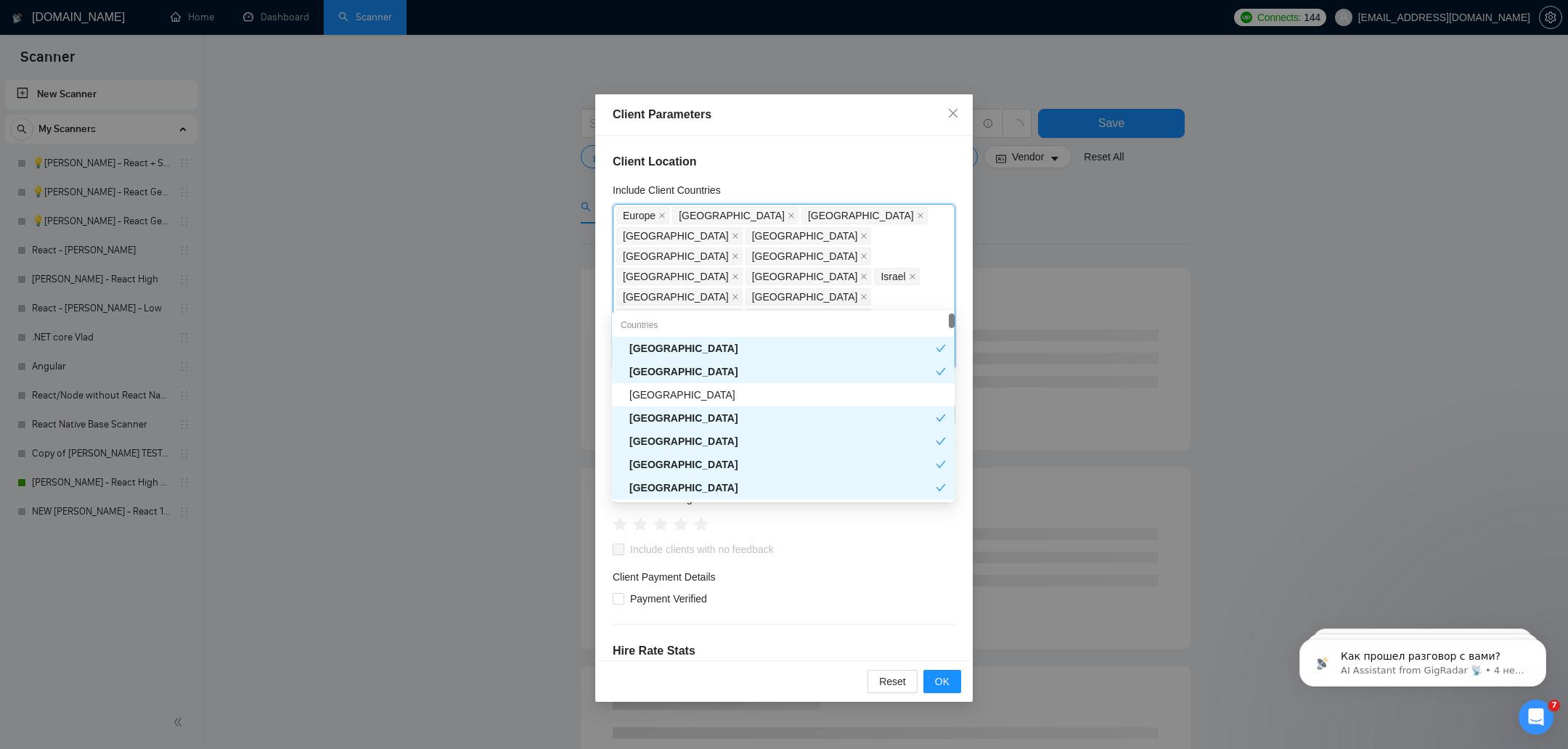
type input "de"
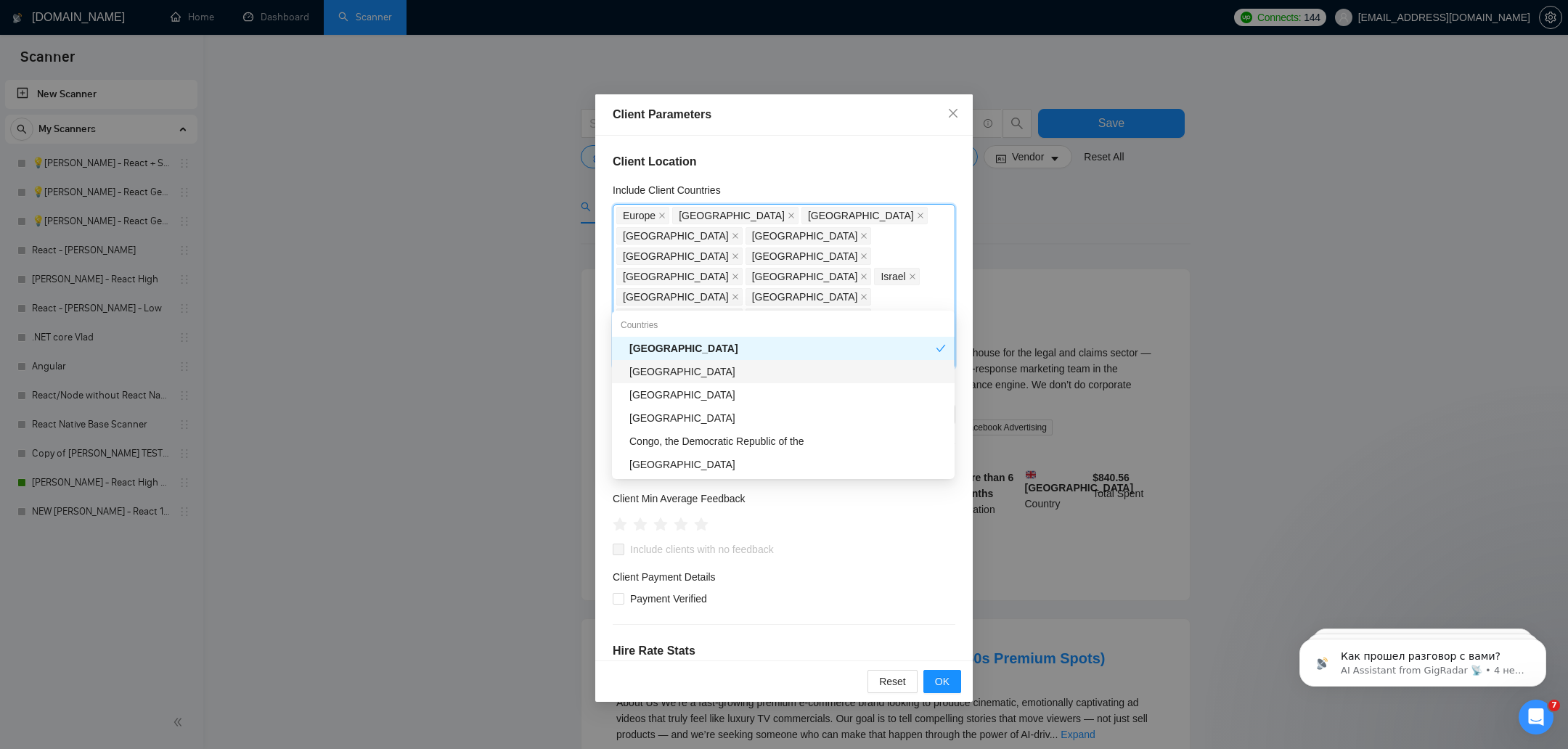
click at [768, 372] on div "[GEOGRAPHIC_DATA]" at bounding box center [787, 371] width 316 height 16
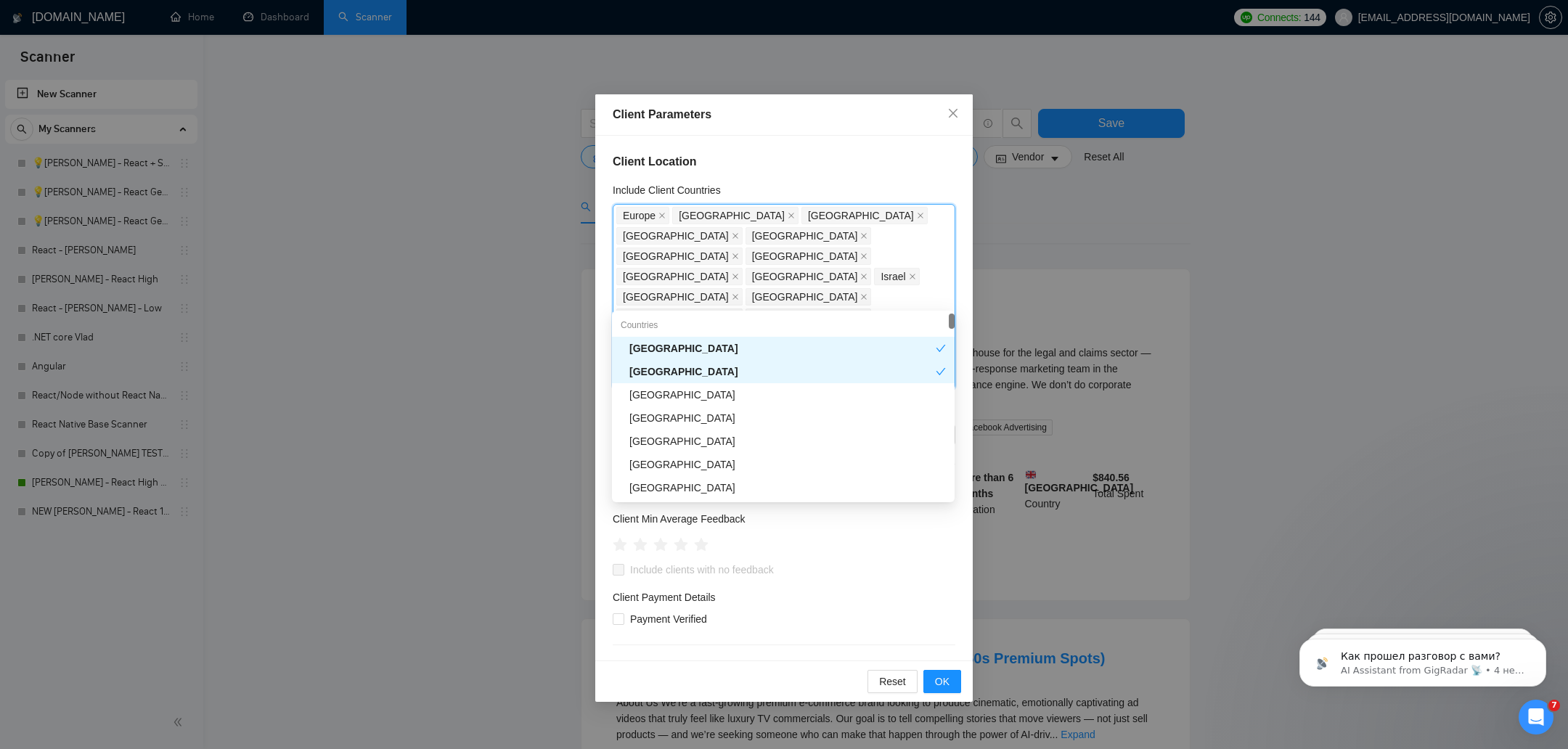
type input "be"
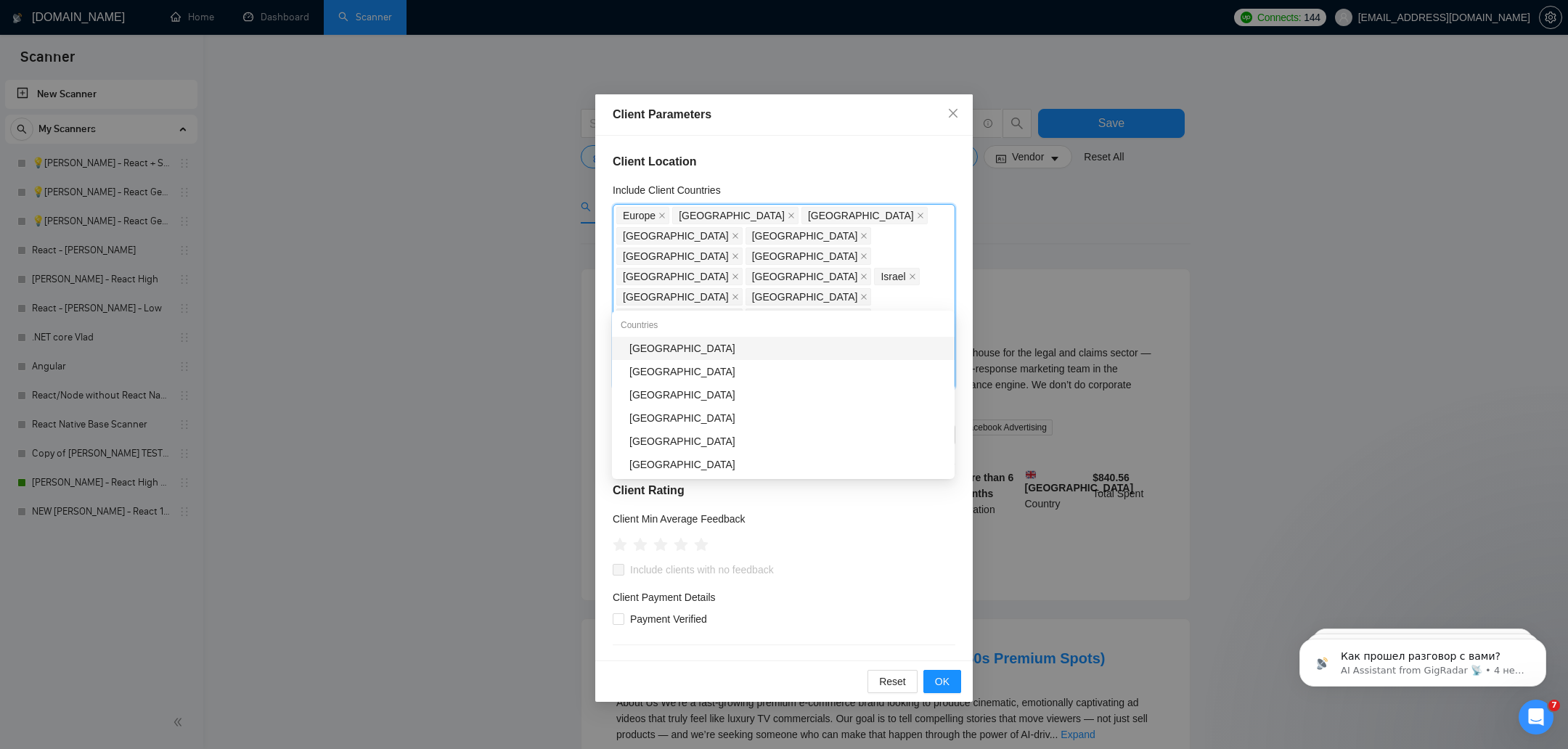
click at [772, 334] on div "Countries" at bounding box center [783, 325] width 343 height 23
click at [763, 346] on div "[GEOGRAPHIC_DATA]" at bounding box center [787, 348] width 316 height 16
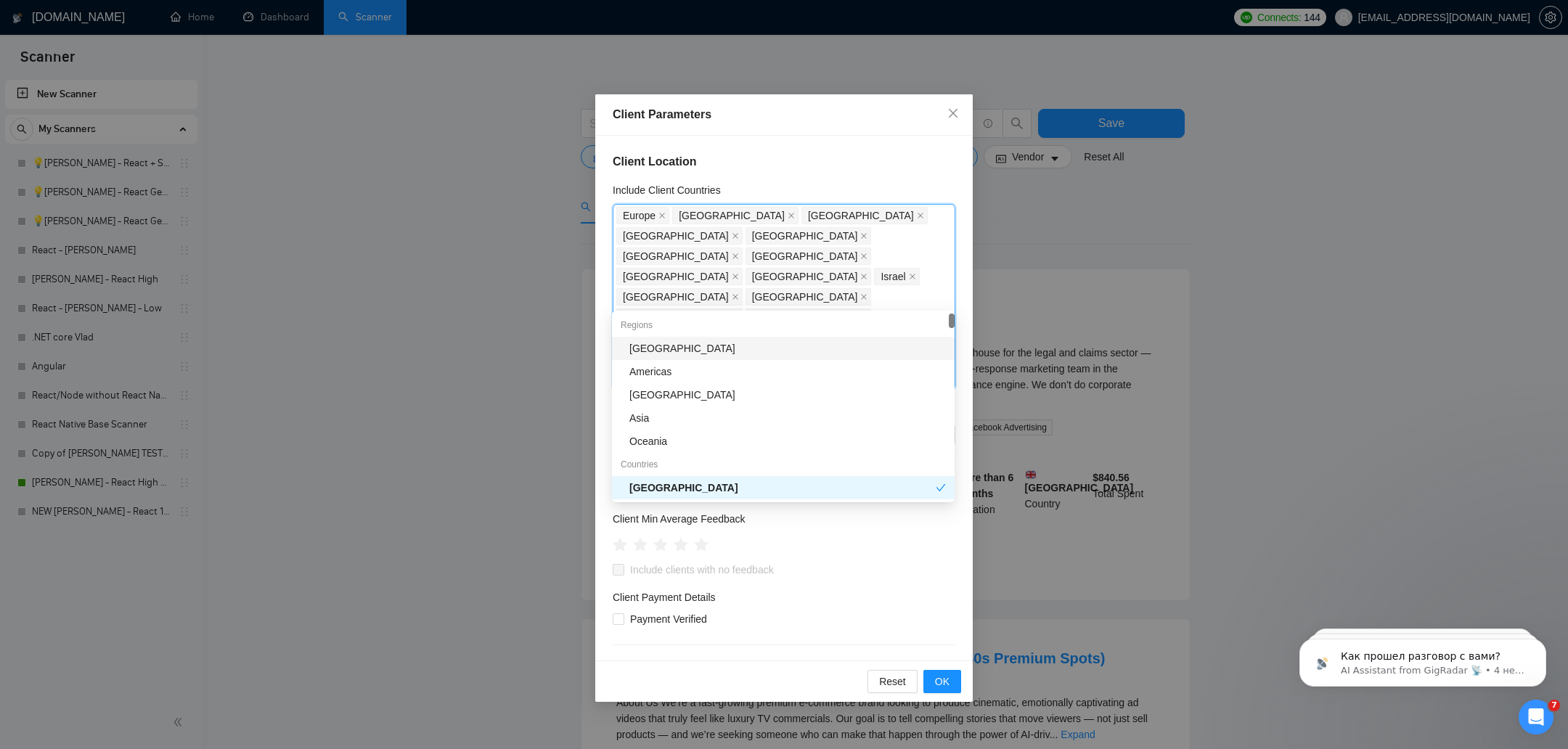
type input "au"
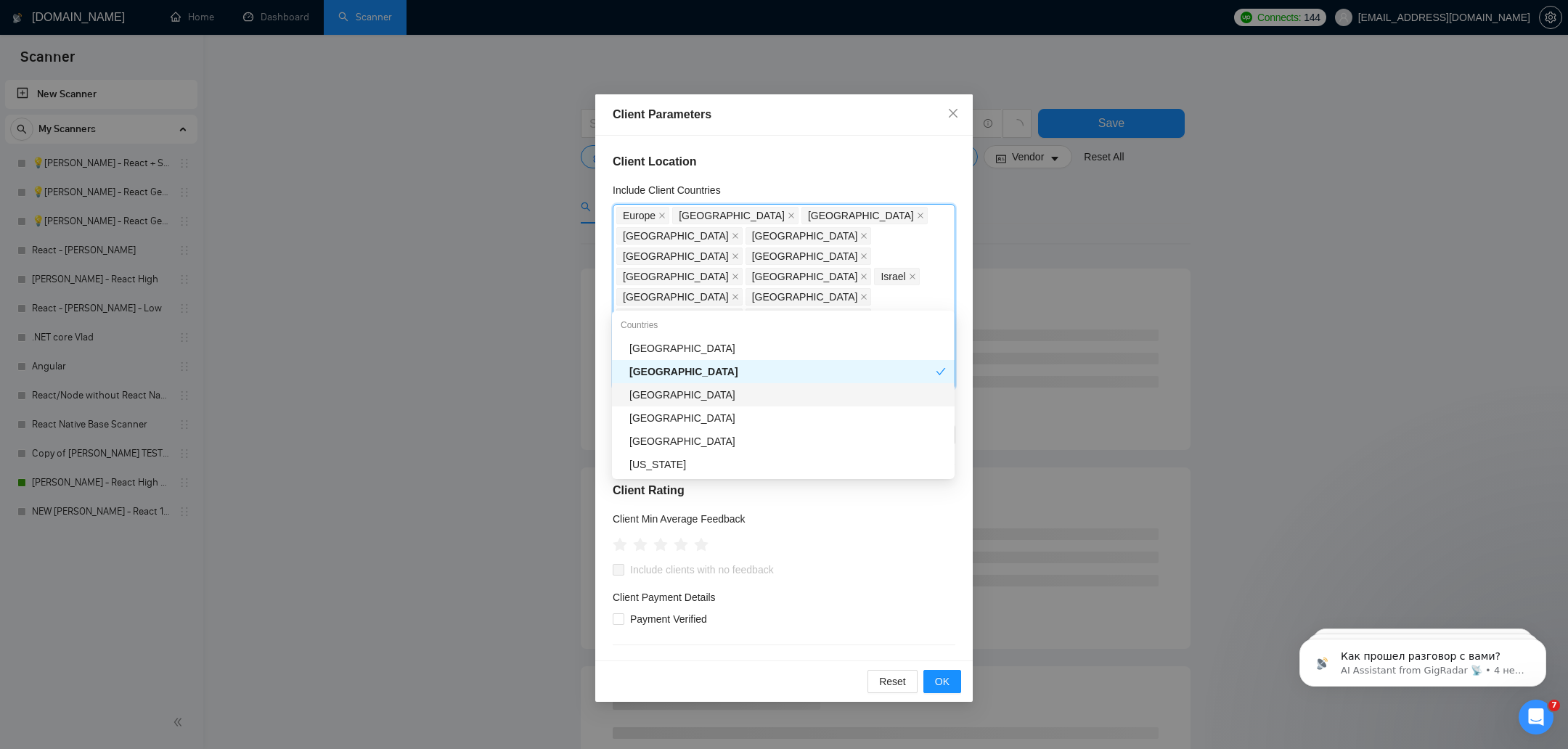
click at [670, 389] on div "[GEOGRAPHIC_DATA]" at bounding box center [787, 395] width 316 height 16
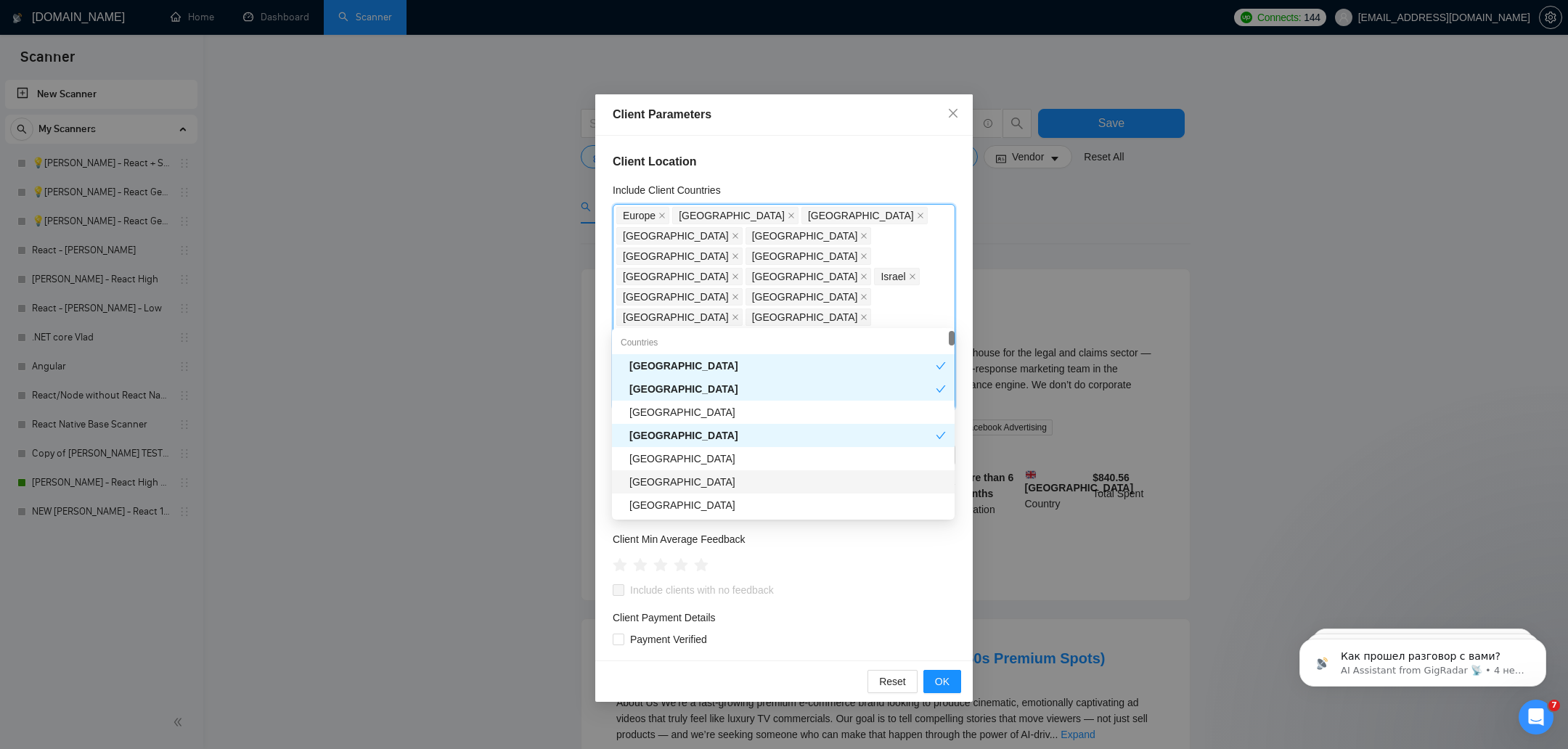
type input "est"
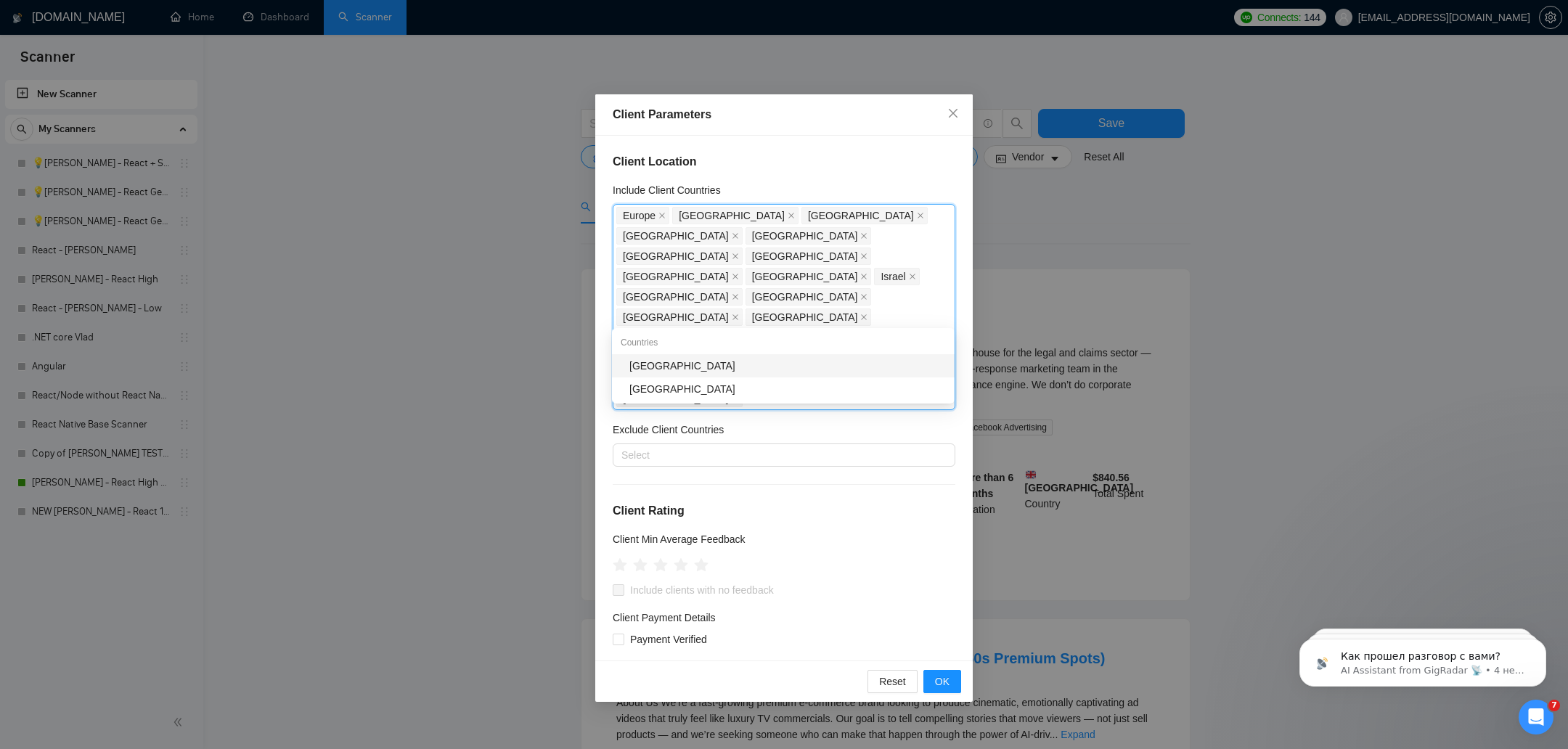
click at [685, 361] on div "[GEOGRAPHIC_DATA]" at bounding box center [787, 365] width 316 height 16
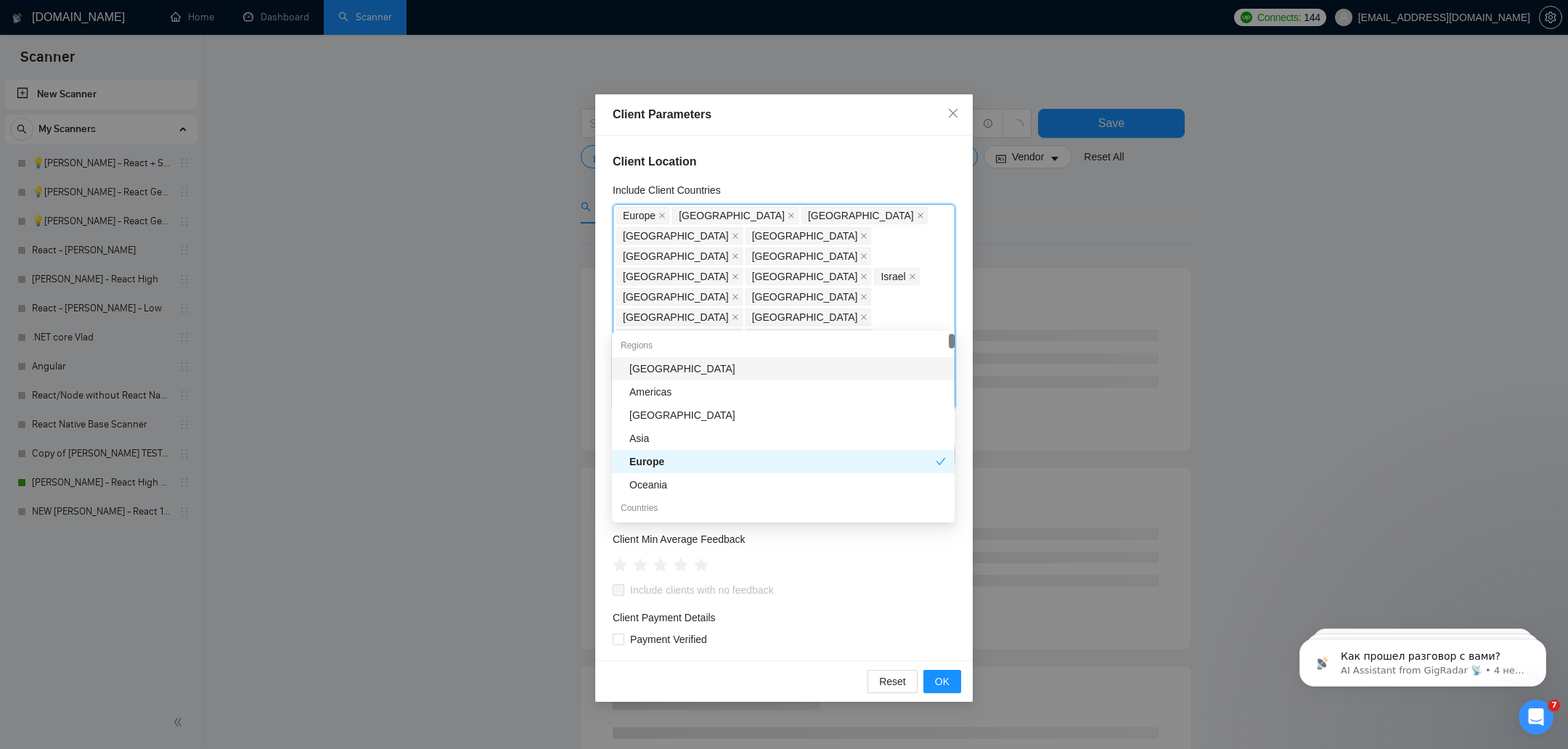
type input "ro"
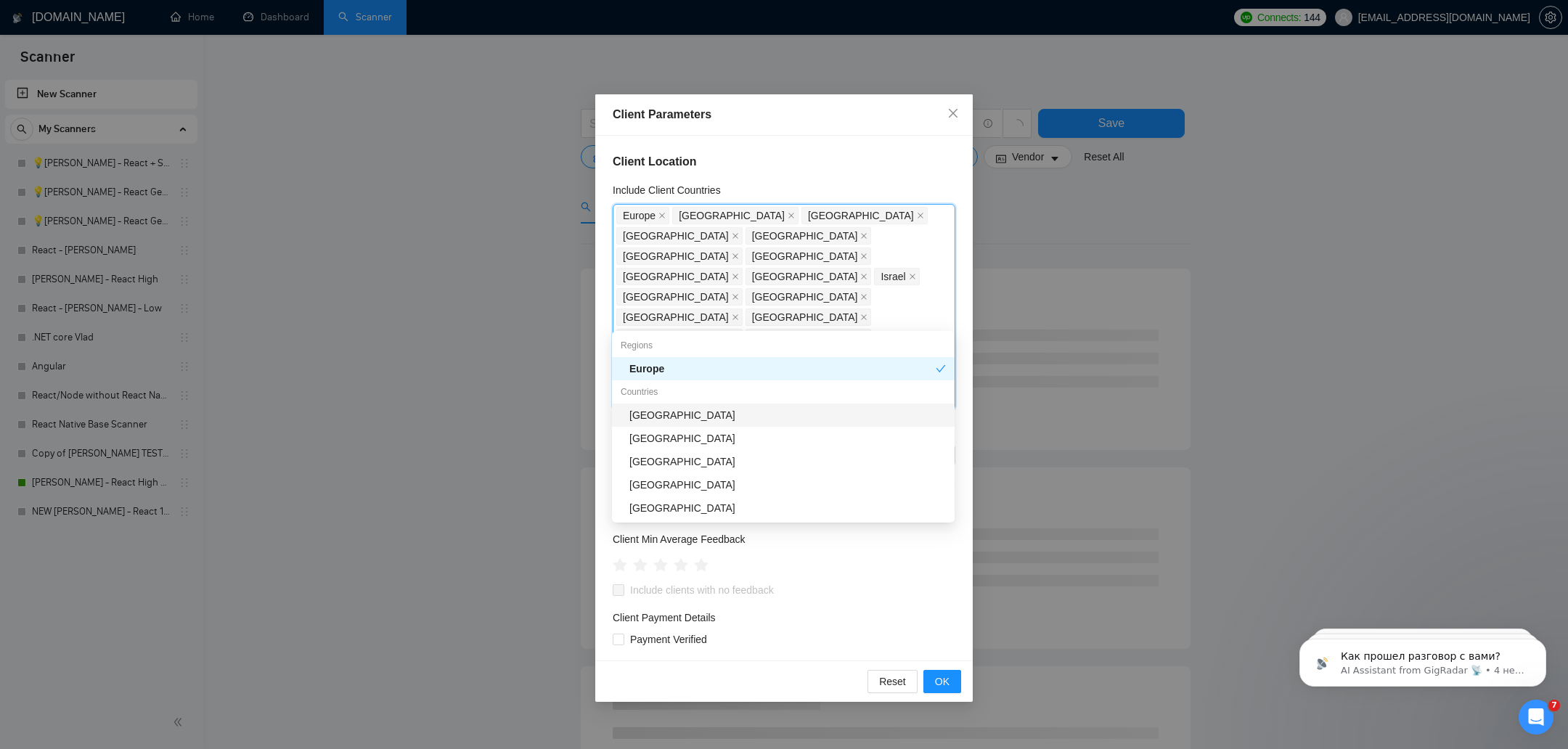
click at [663, 407] on div "[GEOGRAPHIC_DATA]" at bounding box center [787, 415] width 316 height 16
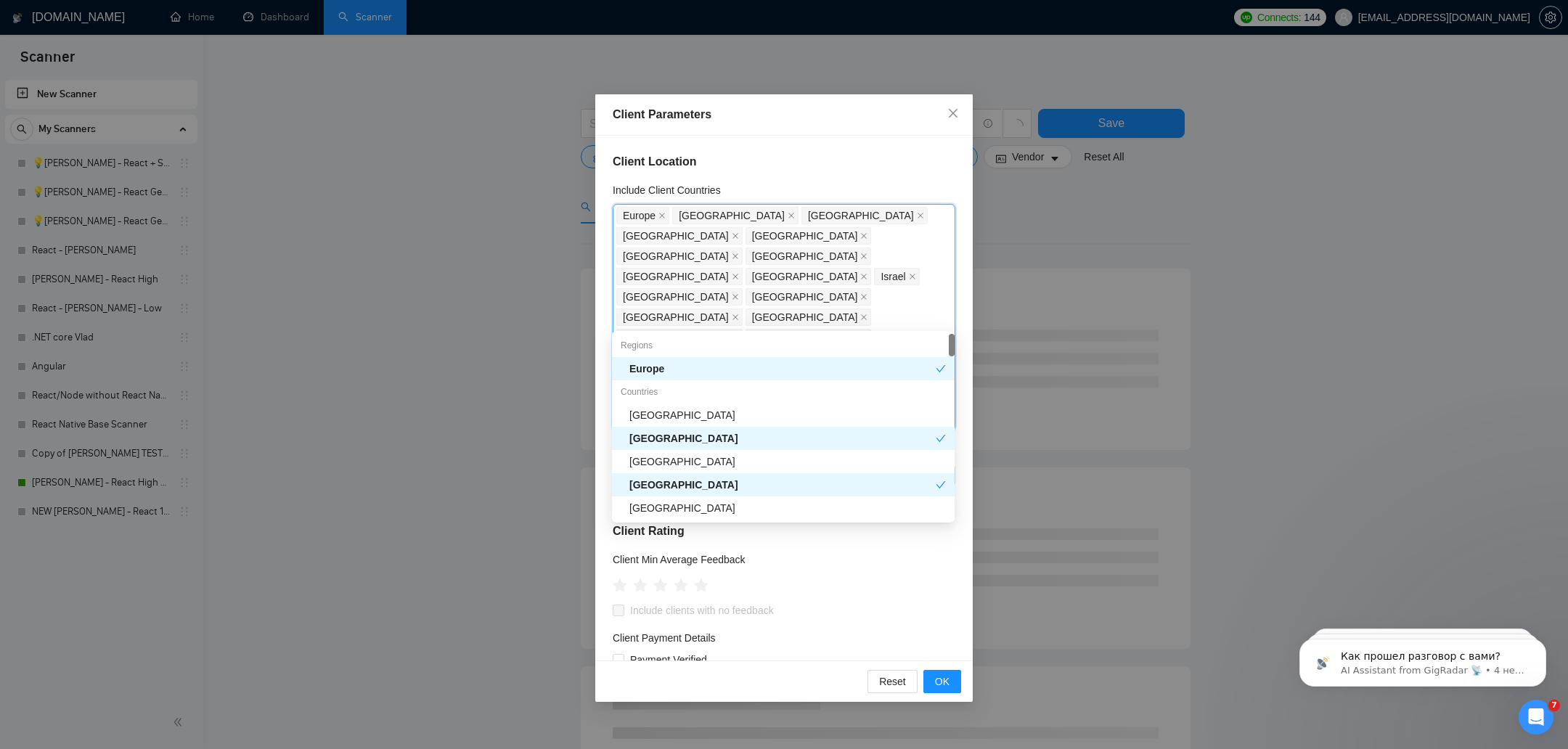
type input "po"
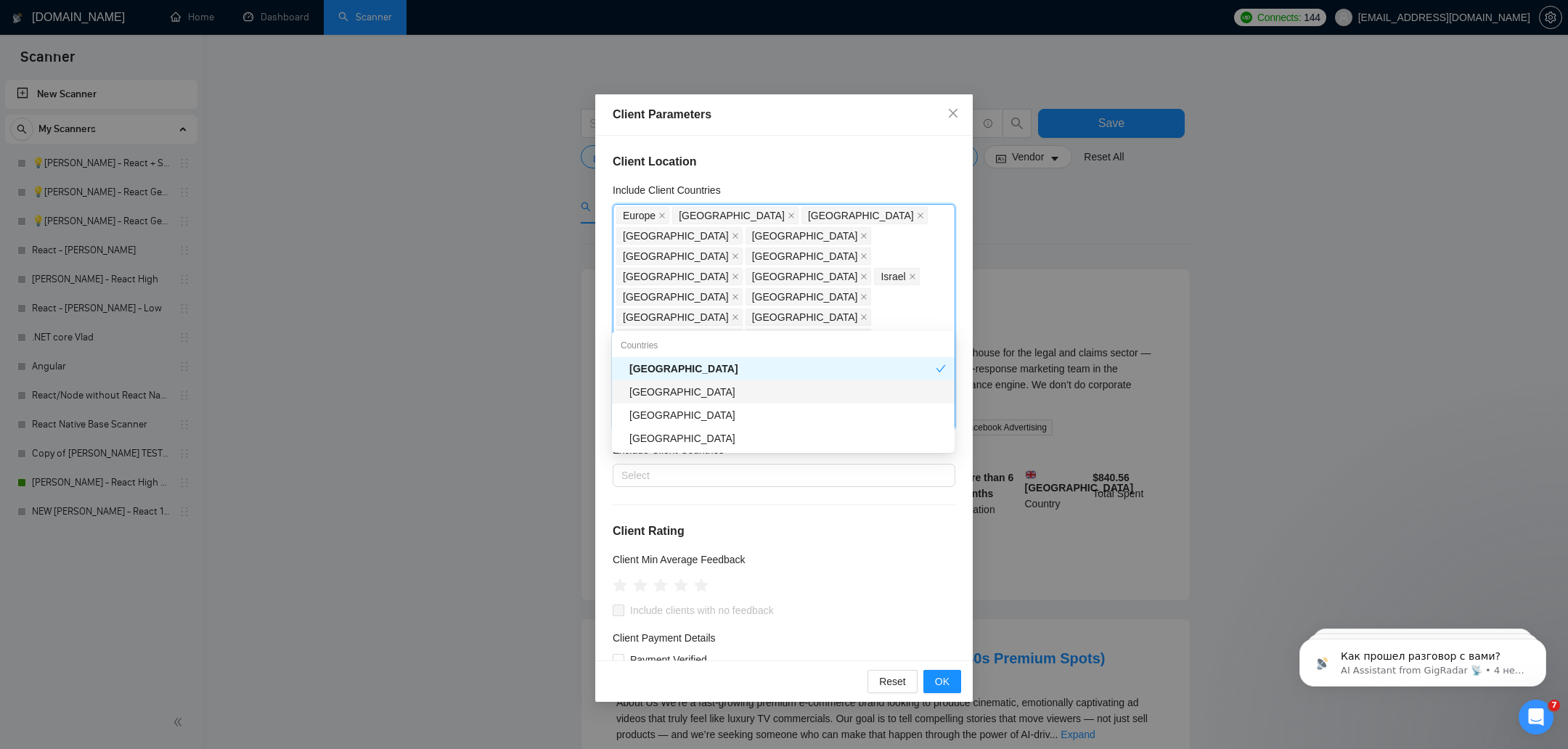
click at [657, 396] on div "[GEOGRAPHIC_DATA]" at bounding box center [787, 391] width 316 height 16
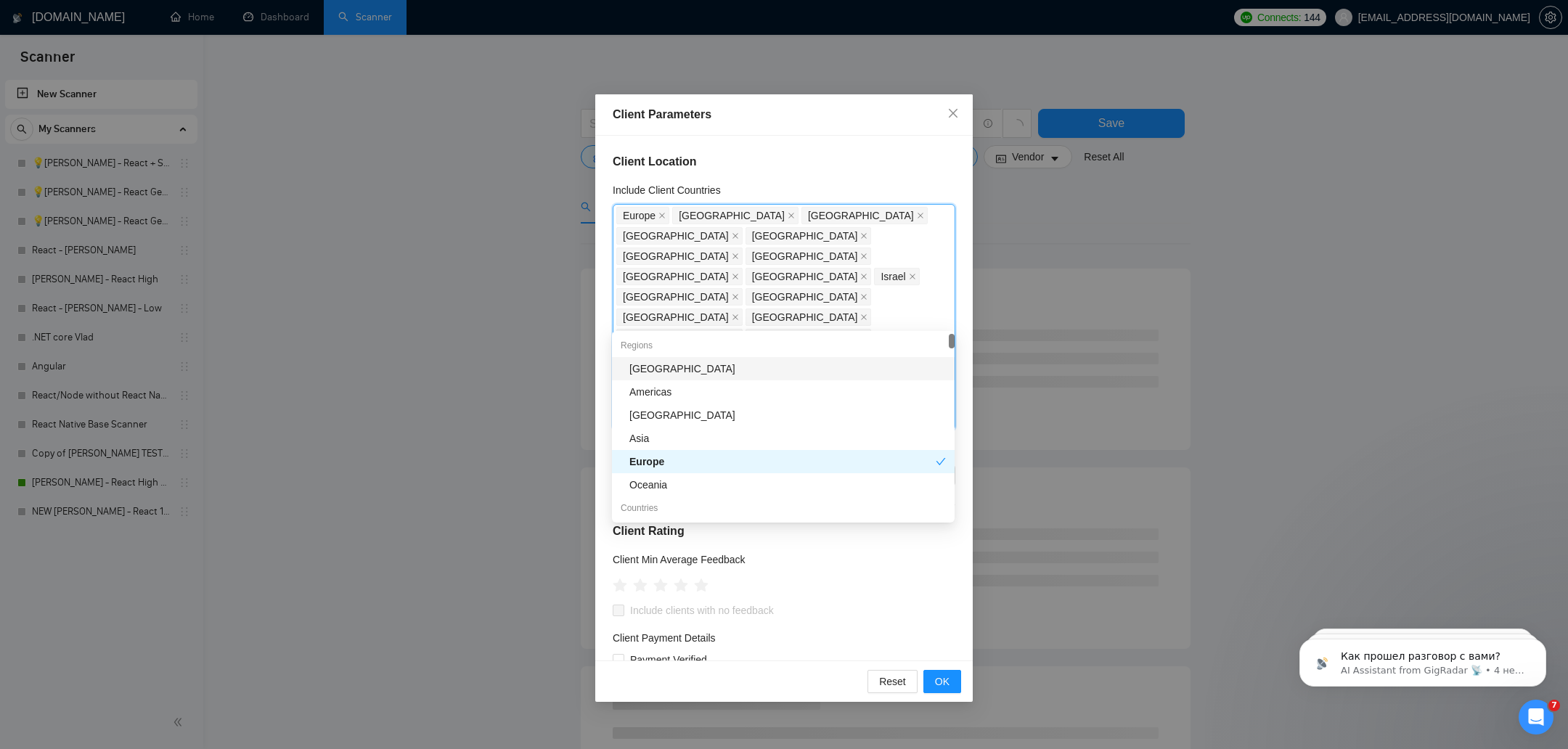
type input "no"
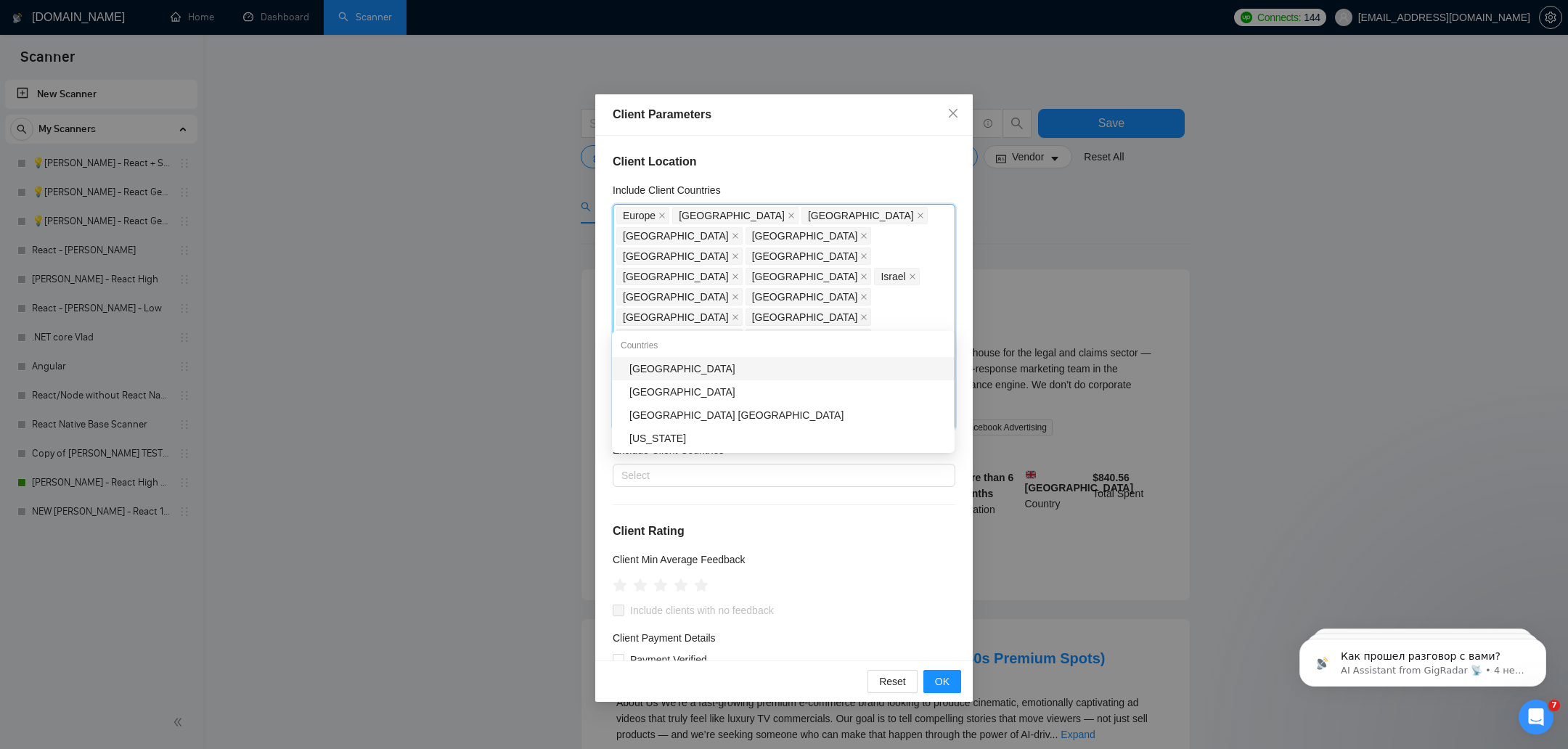
click at [652, 366] on div "[GEOGRAPHIC_DATA]" at bounding box center [787, 369] width 316 height 16
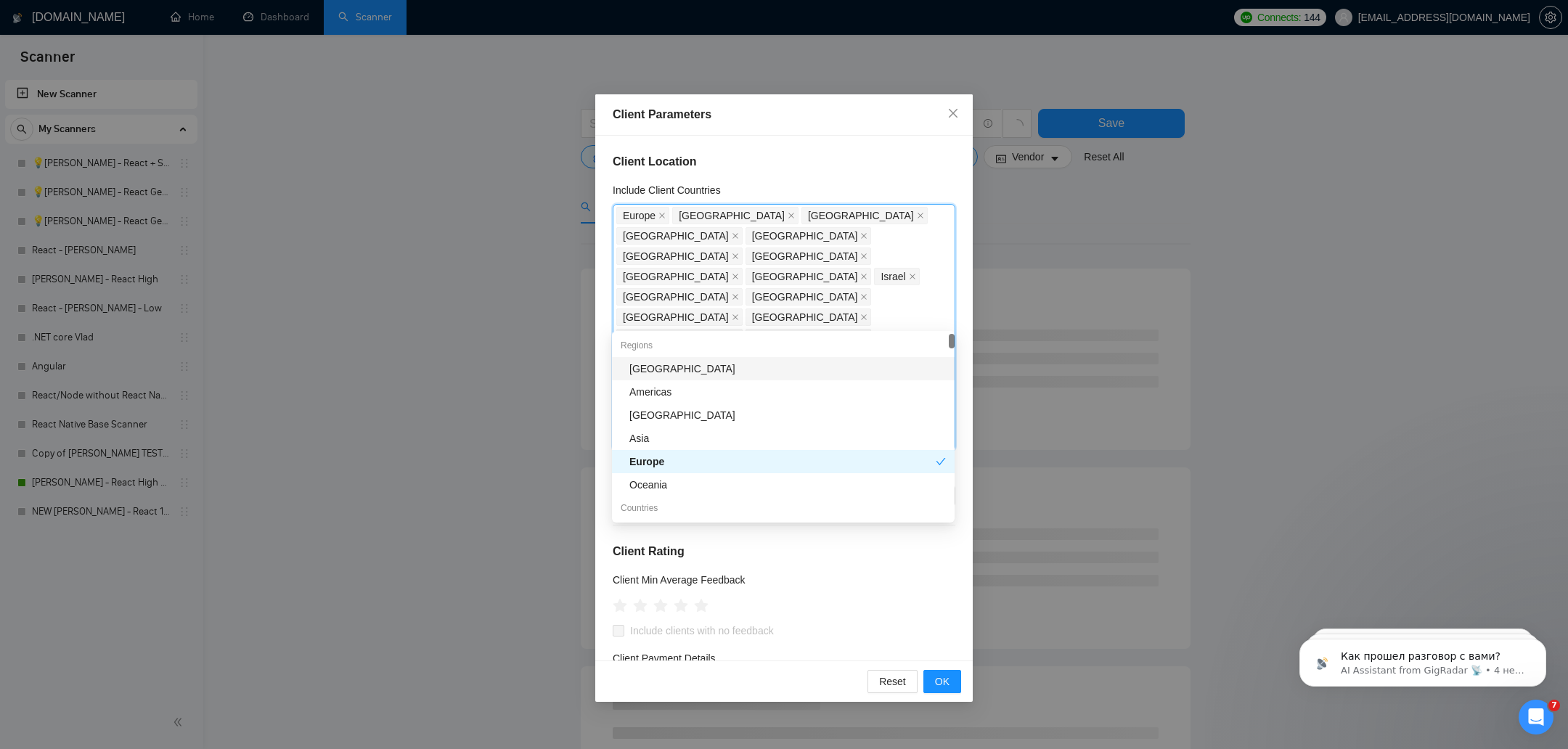
type input "j"
click at [636, 359] on div "[GEOGRAPHIC_DATA]" at bounding box center [783, 368] width 343 height 23
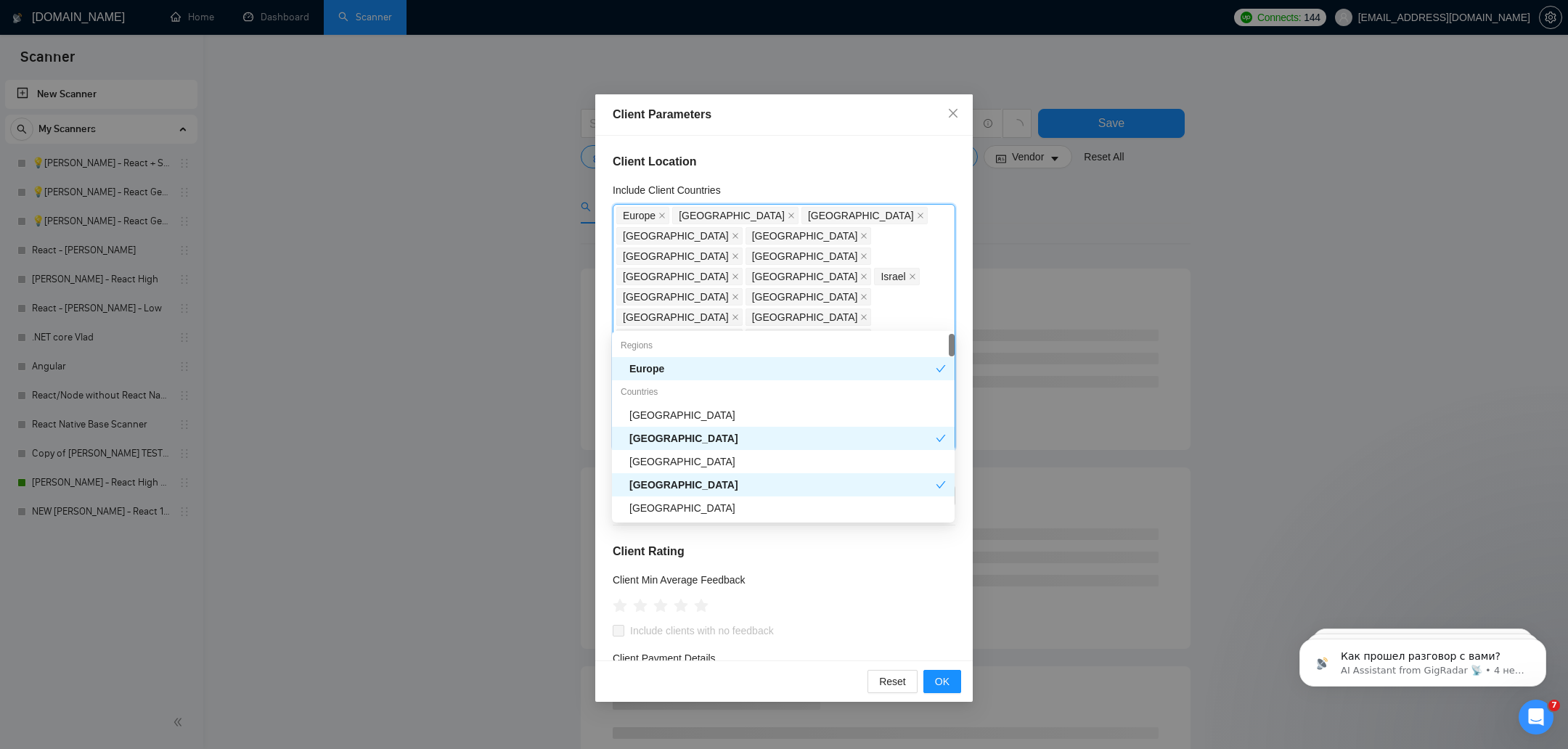
type input "po"
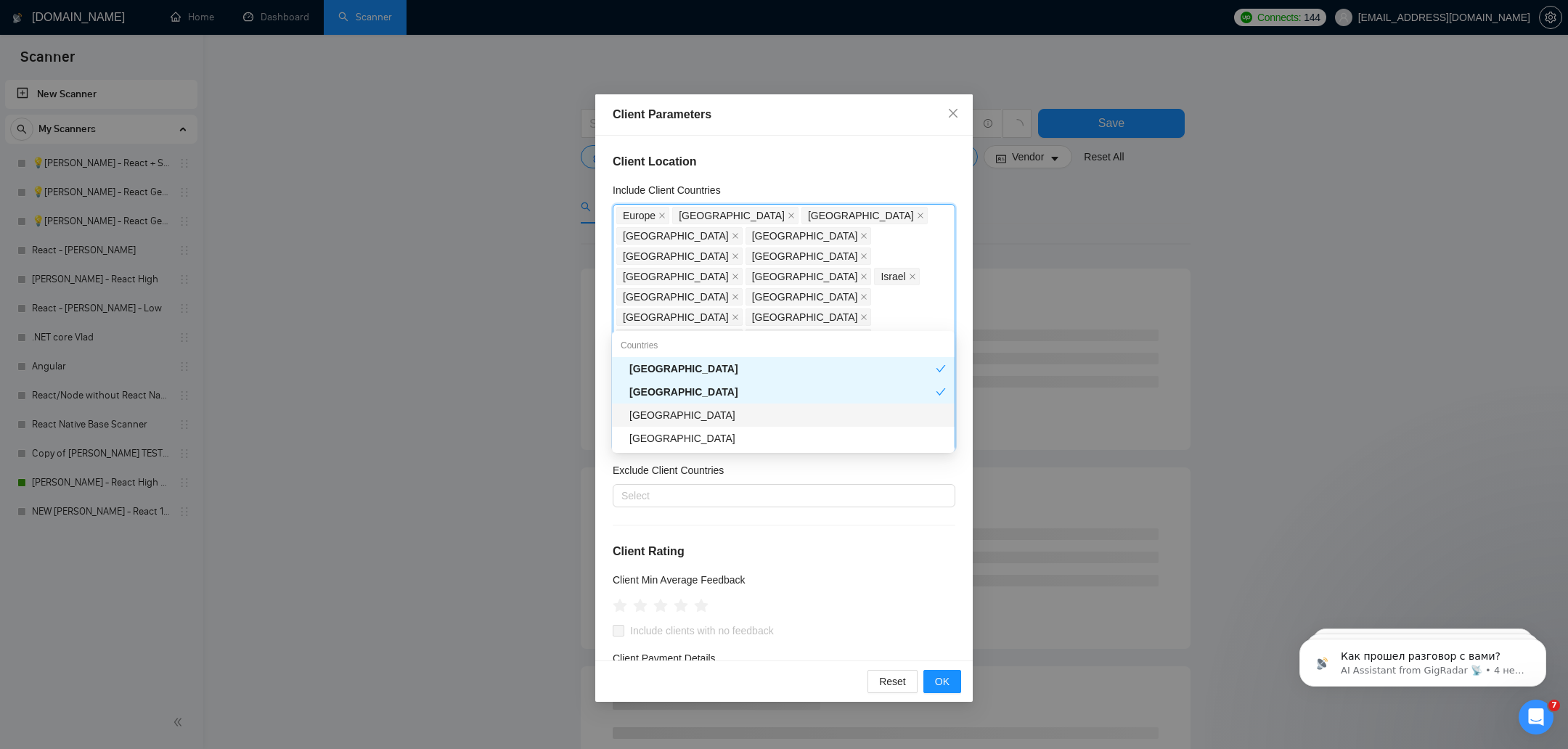
click at [661, 407] on div "[GEOGRAPHIC_DATA]" at bounding box center [787, 415] width 316 height 16
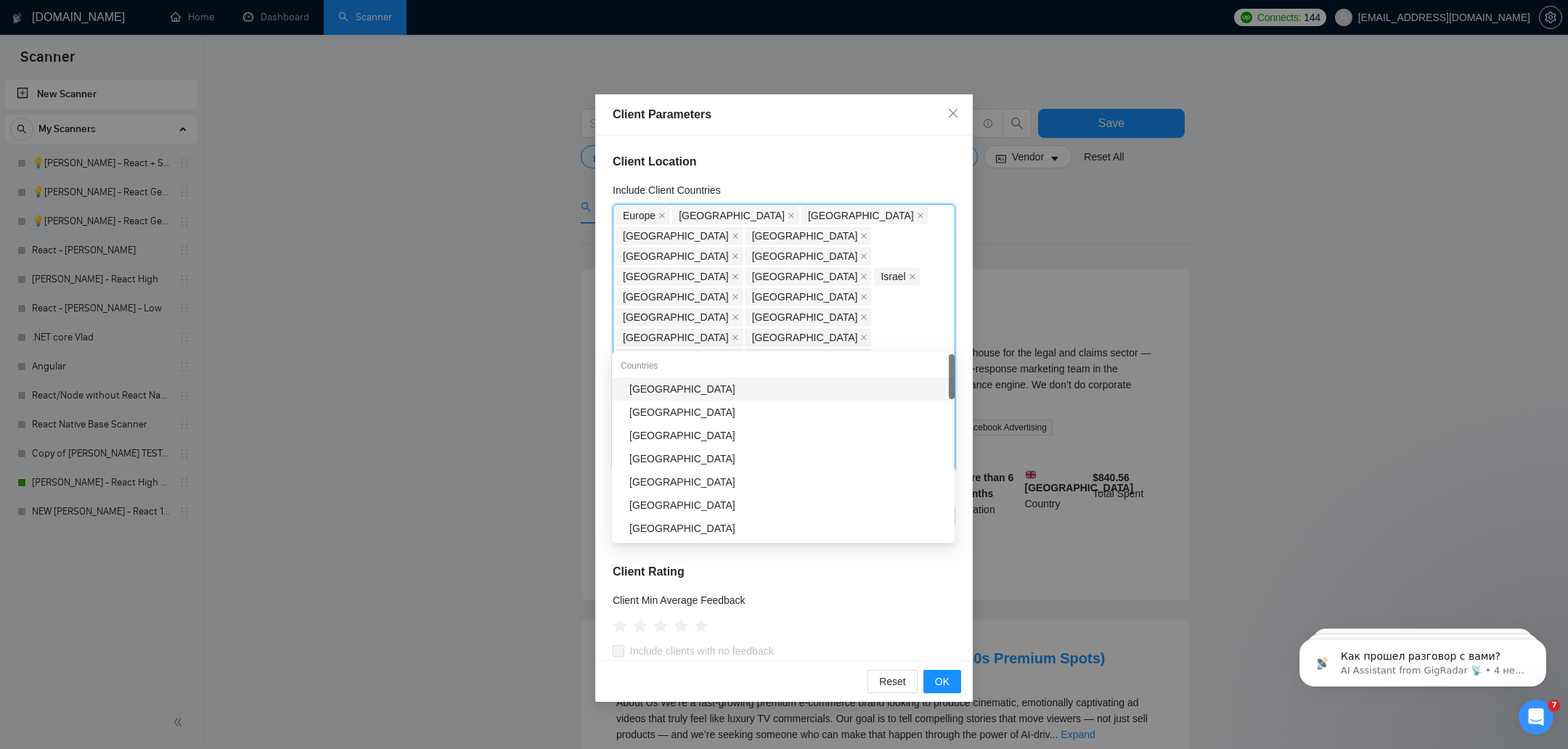
type input "lit"
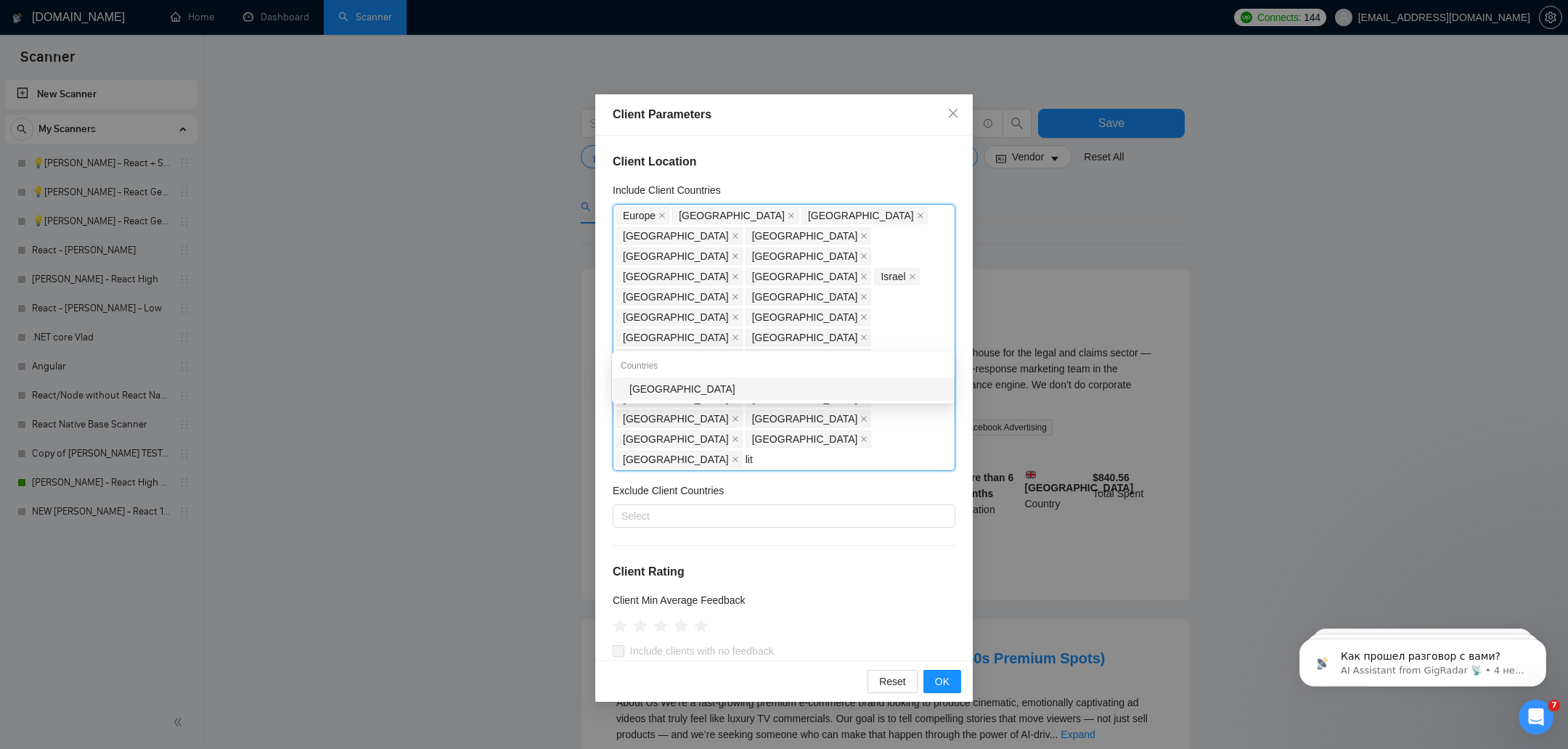
click at [657, 394] on div "[GEOGRAPHIC_DATA]" at bounding box center [787, 389] width 316 height 16
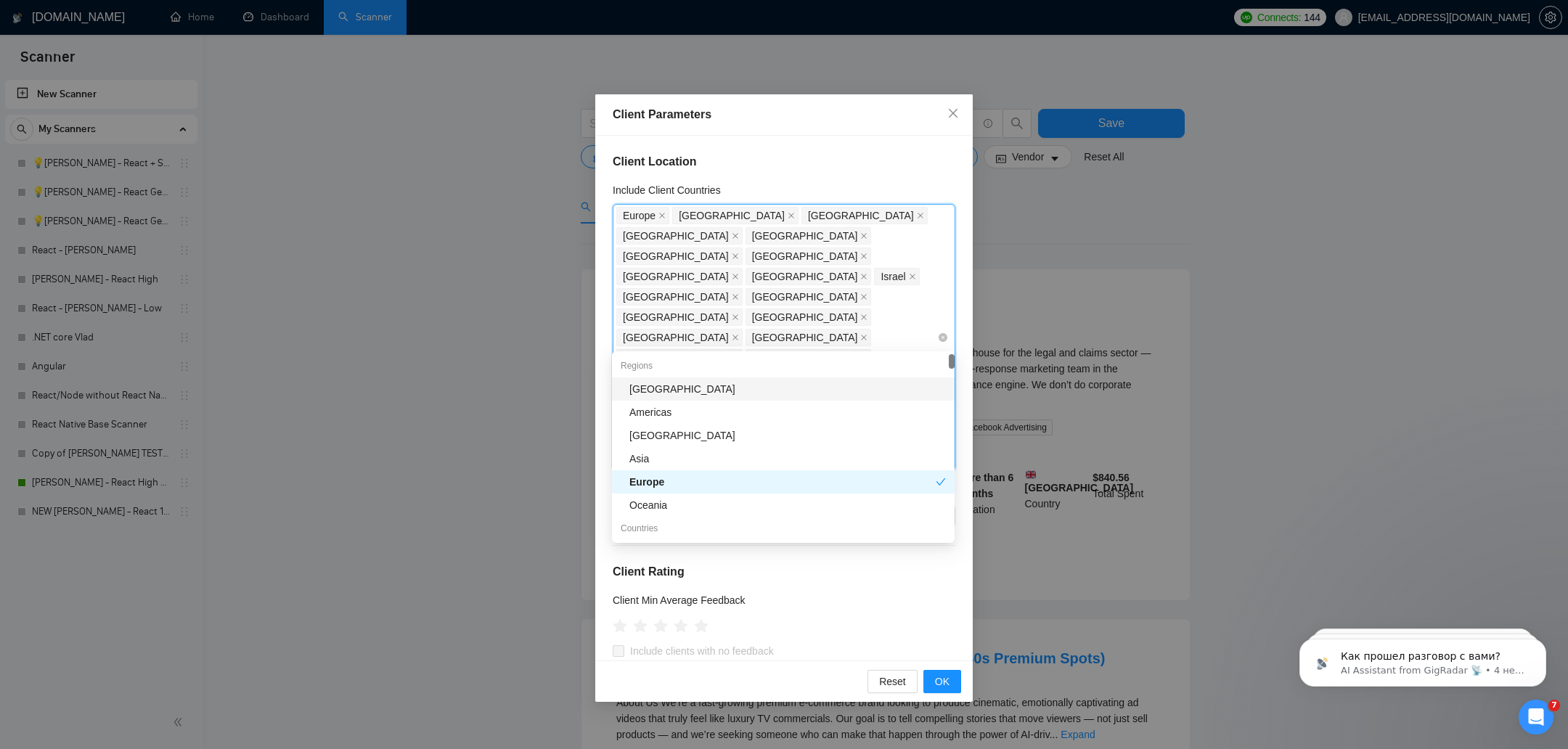
click at [786, 334] on div "Europe United States United Kingdom Canada United Arab Emirates Singapore Nethe…" at bounding box center [776, 338] width 321 height 264
type input "gr"
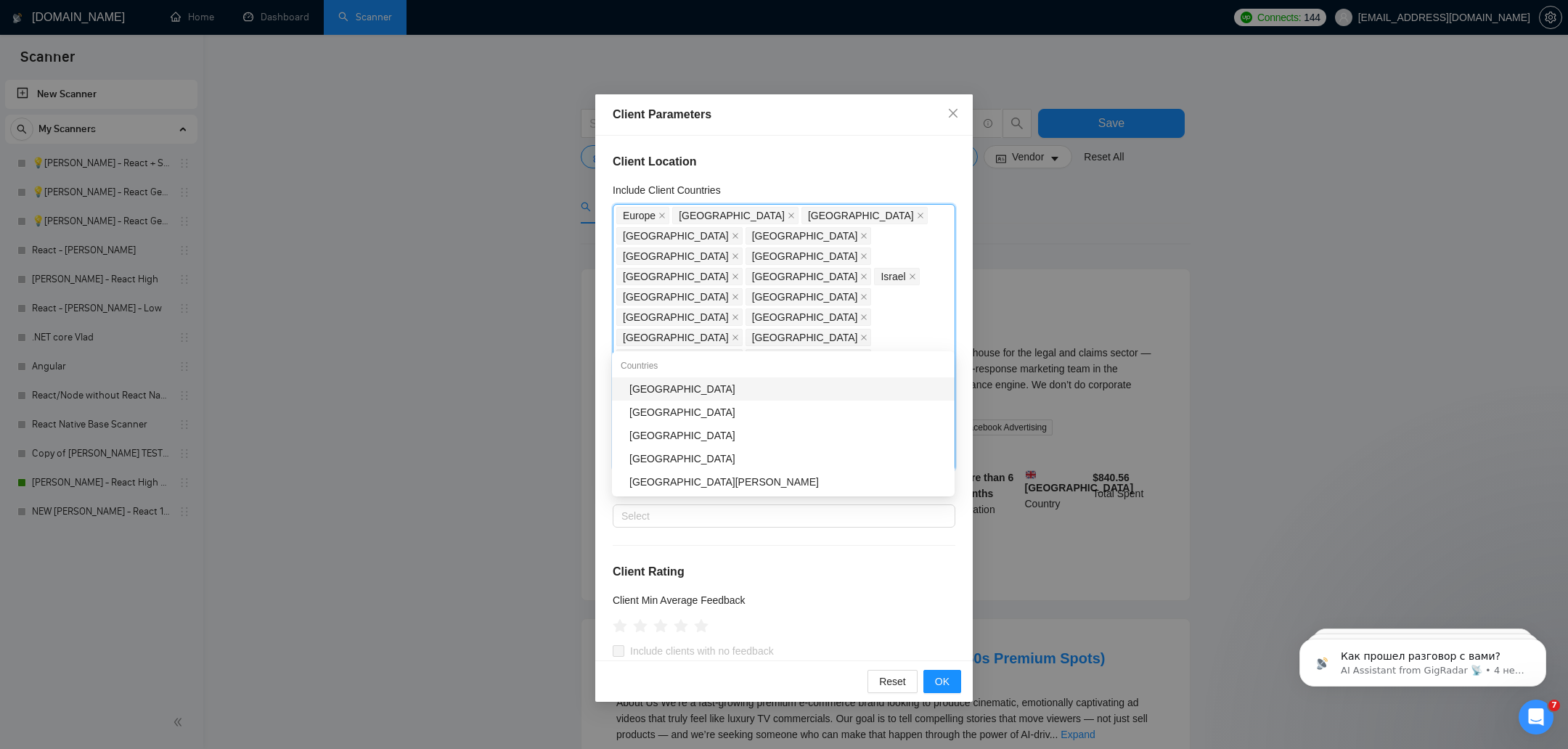
click at [732, 384] on div "[GEOGRAPHIC_DATA]" at bounding box center [787, 389] width 316 height 16
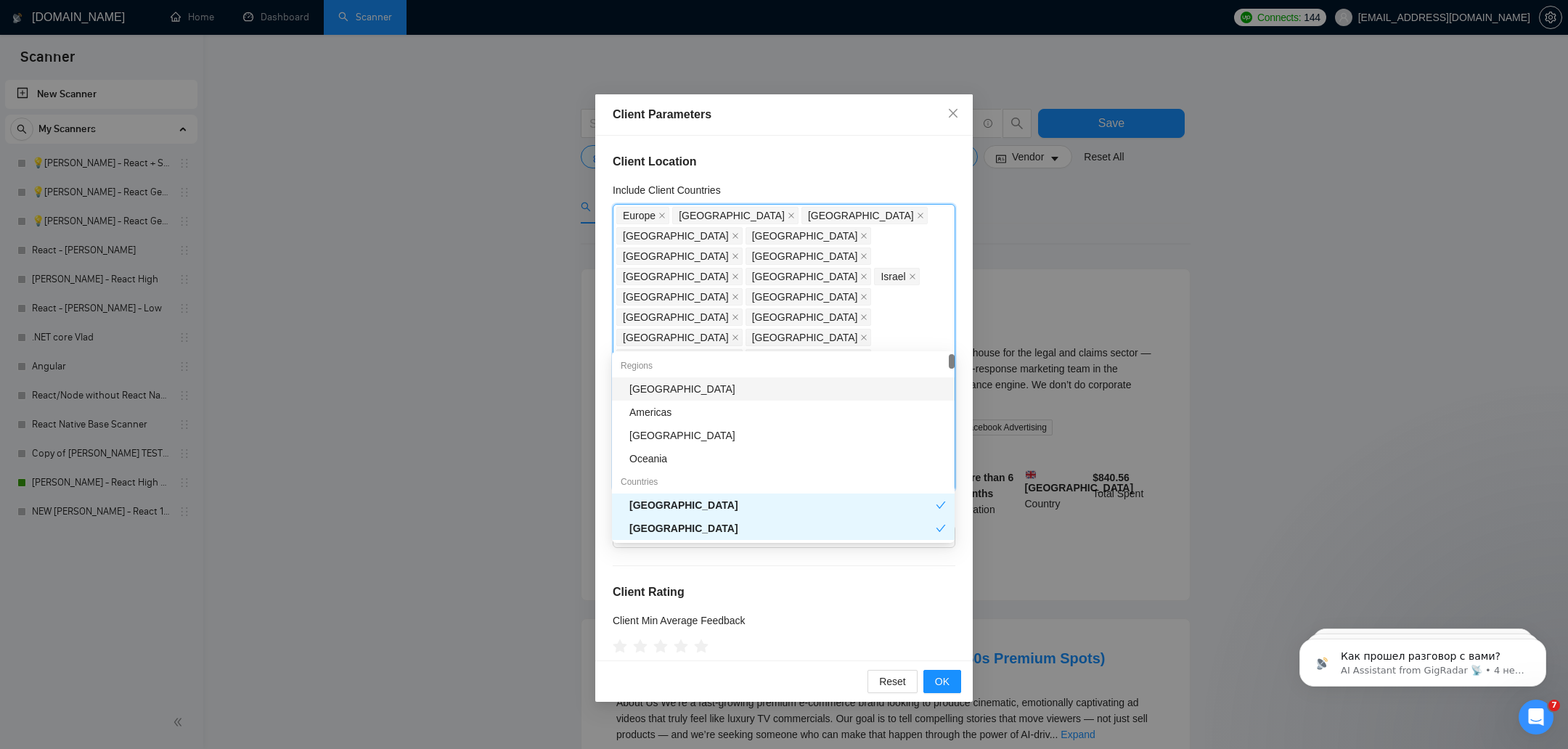
type input "cy"
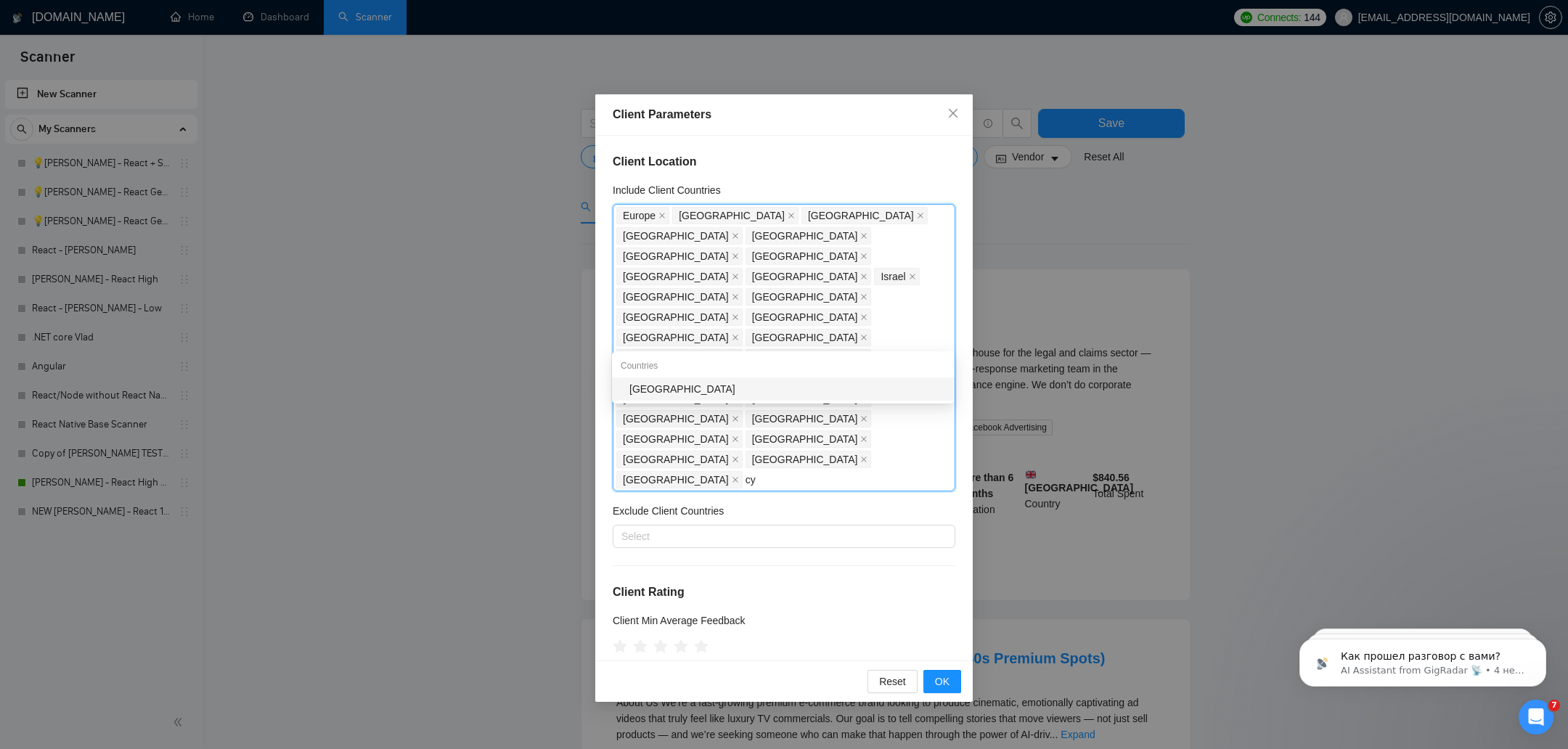
click at [704, 393] on div "[GEOGRAPHIC_DATA]" at bounding box center [787, 389] width 316 height 16
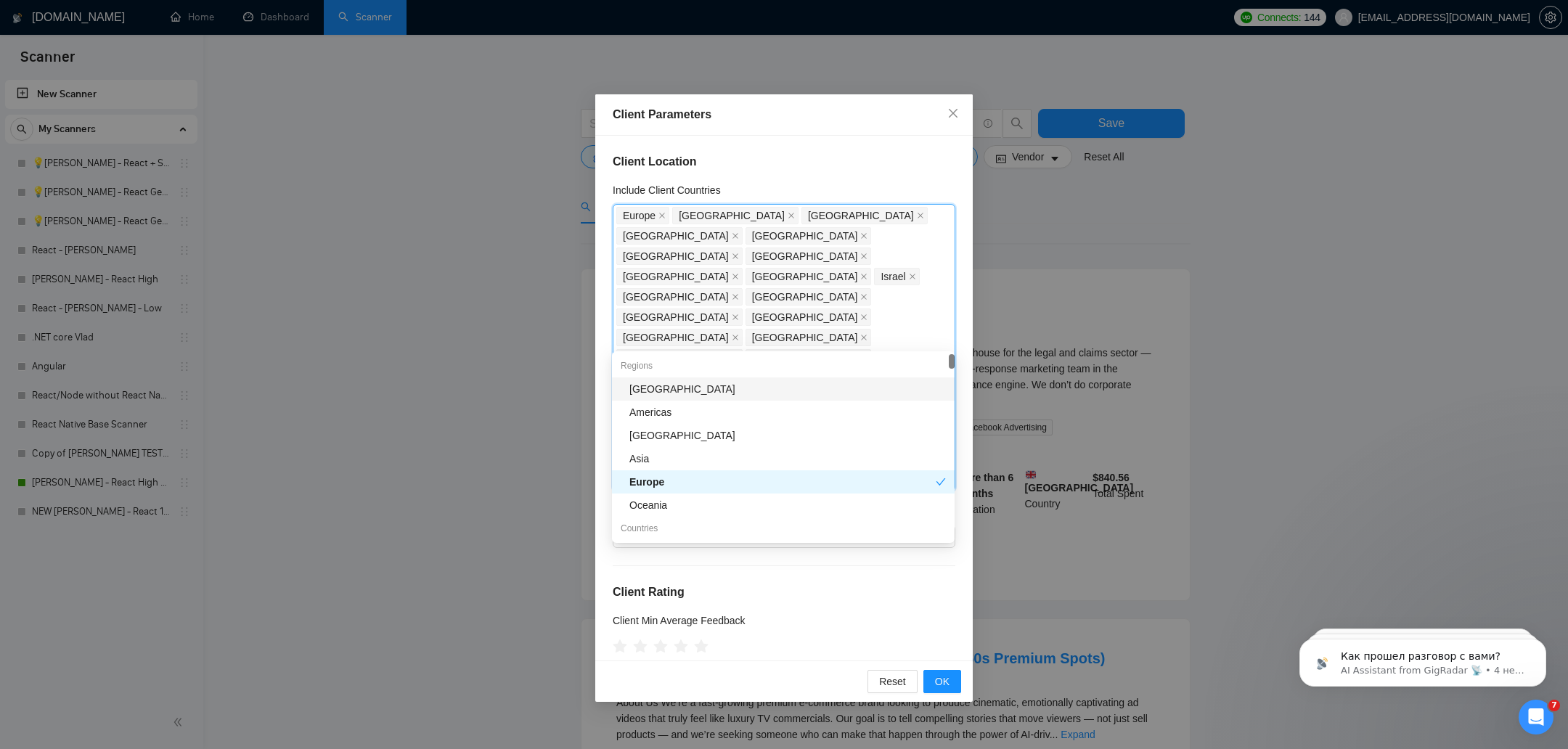
type input "so"
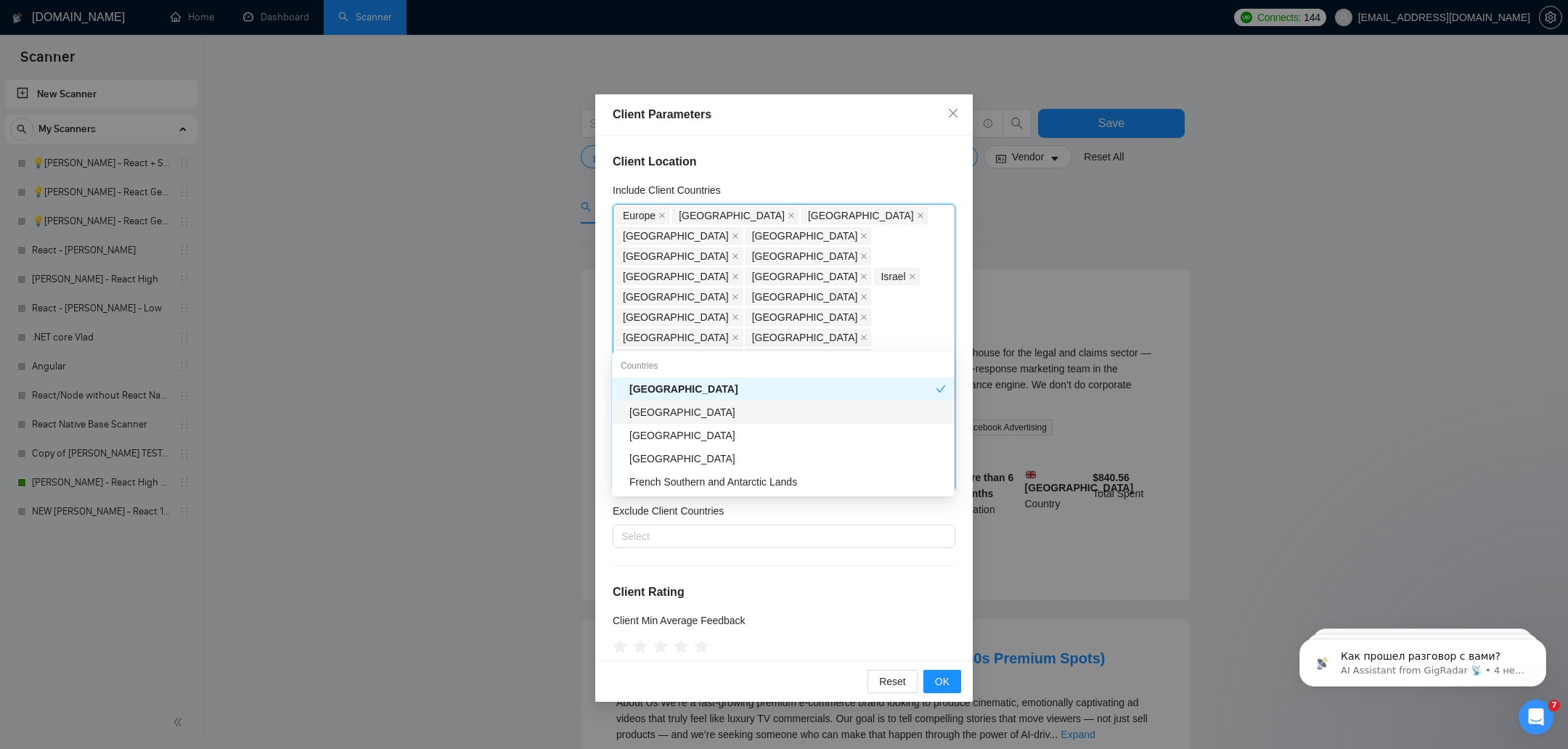
click at [641, 410] on div "[GEOGRAPHIC_DATA]" at bounding box center [787, 412] width 316 height 16
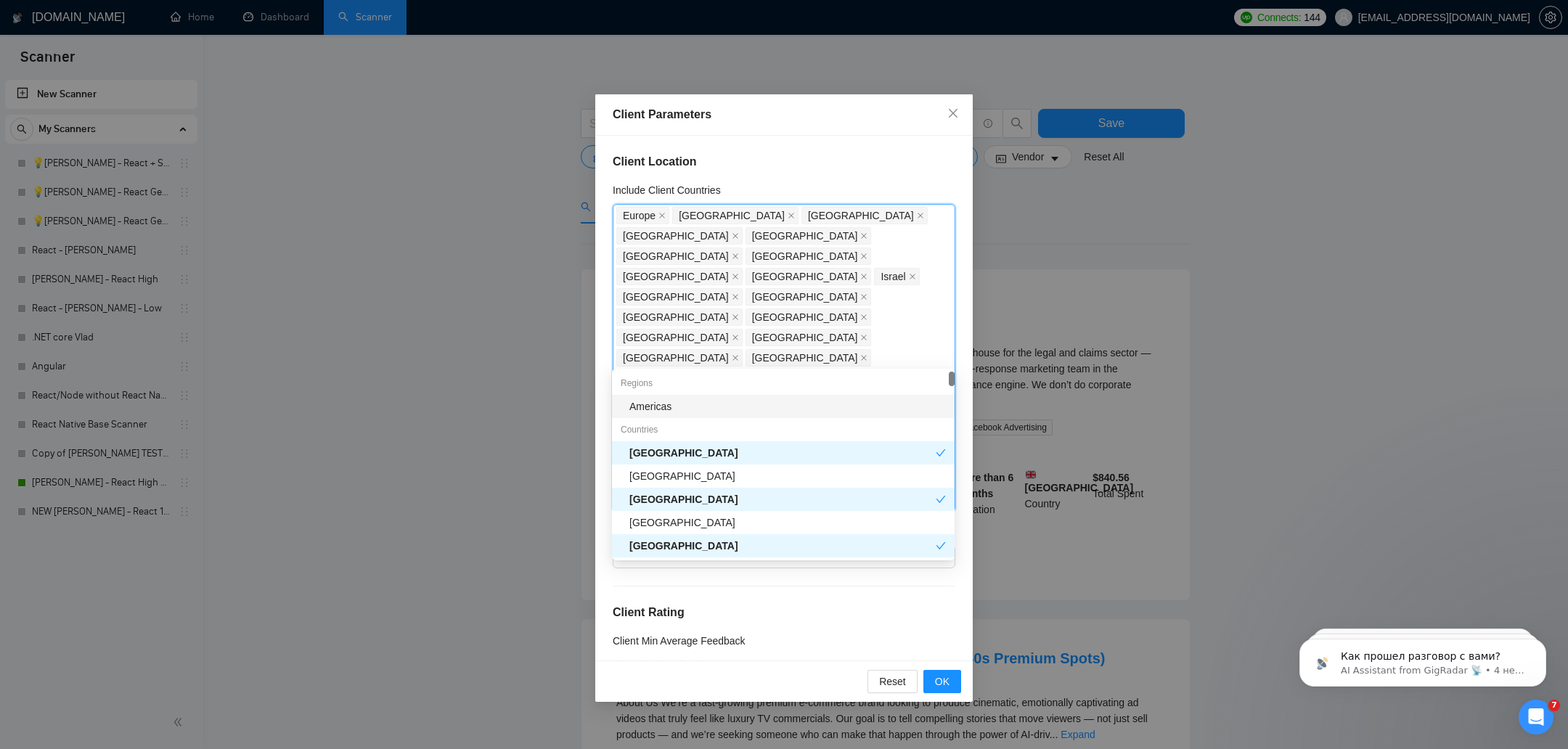
type input "mo"
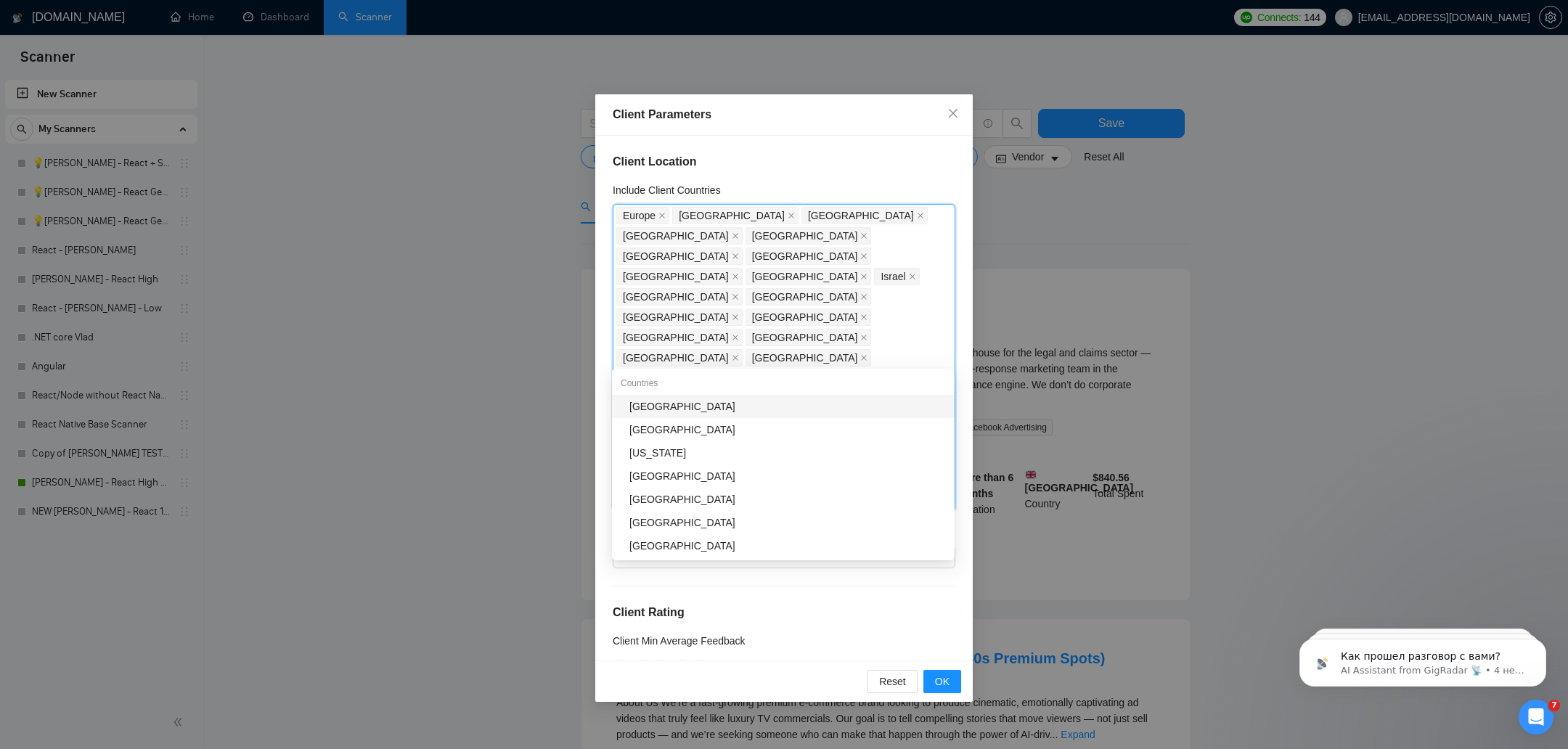
click at [637, 404] on div "[GEOGRAPHIC_DATA]" at bounding box center [787, 406] width 316 height 16
type input "q"
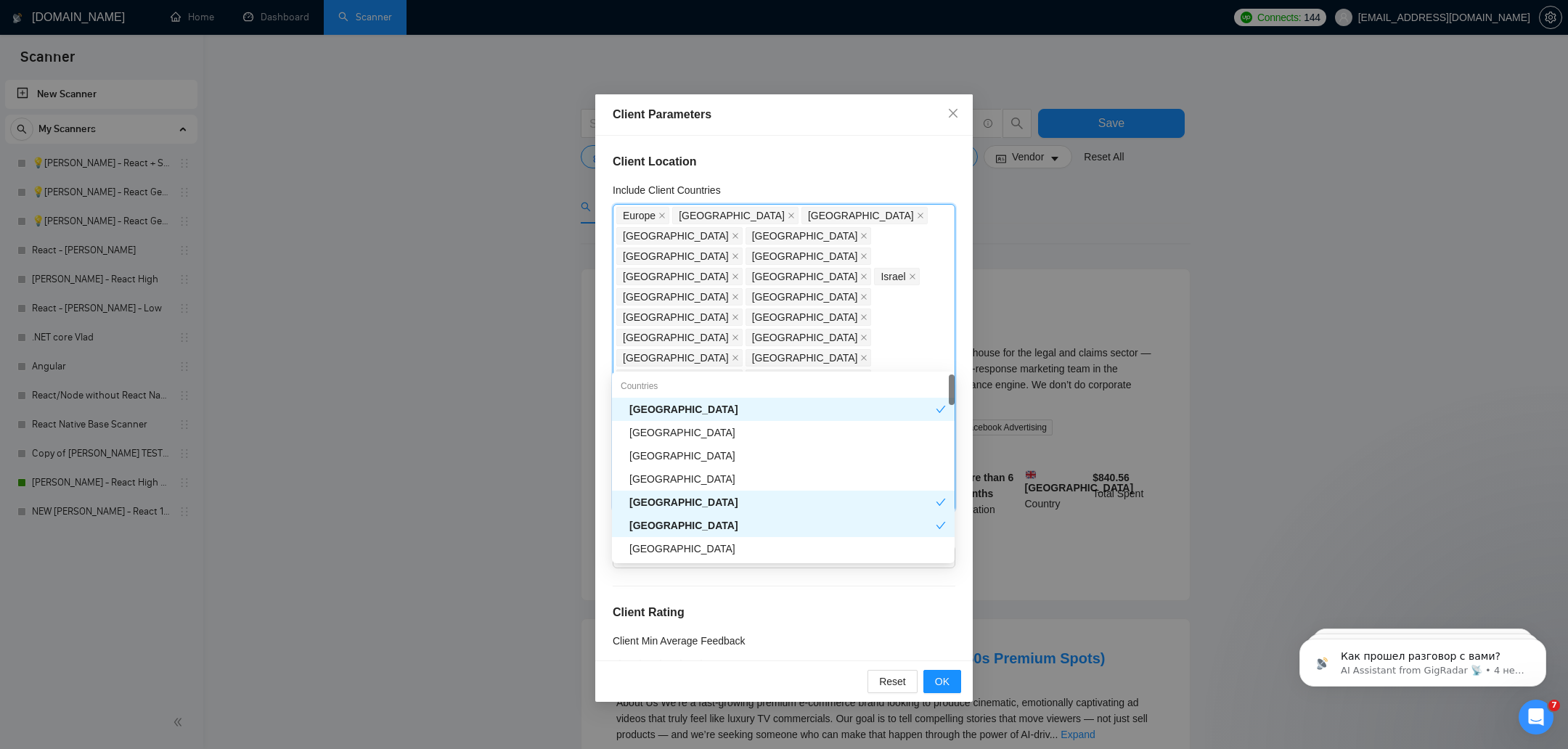
type input "ku"
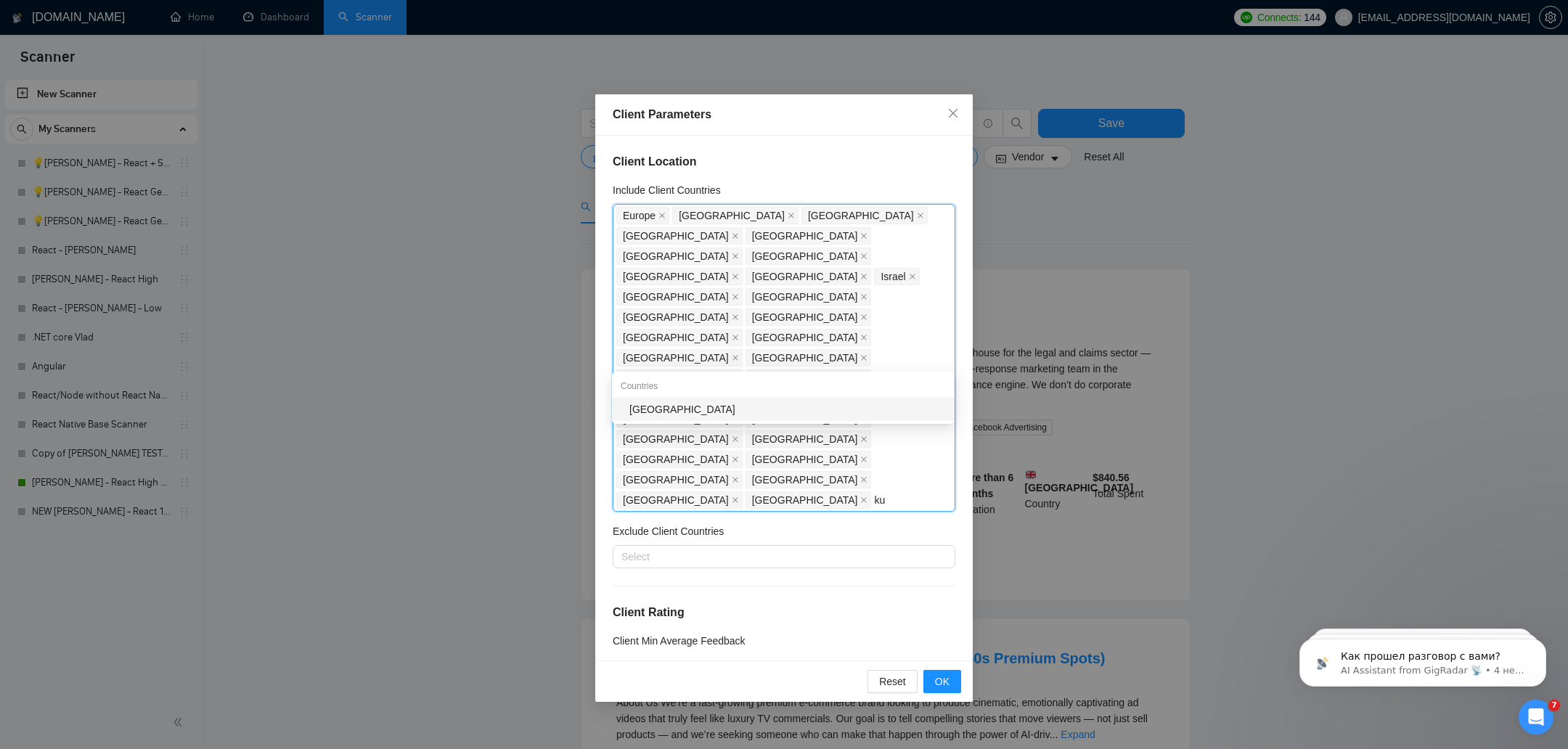
click at [639, 408] on div "[GEOGRAPHIC_DATA]" at bounding box center [787, 409] width 316 height 16
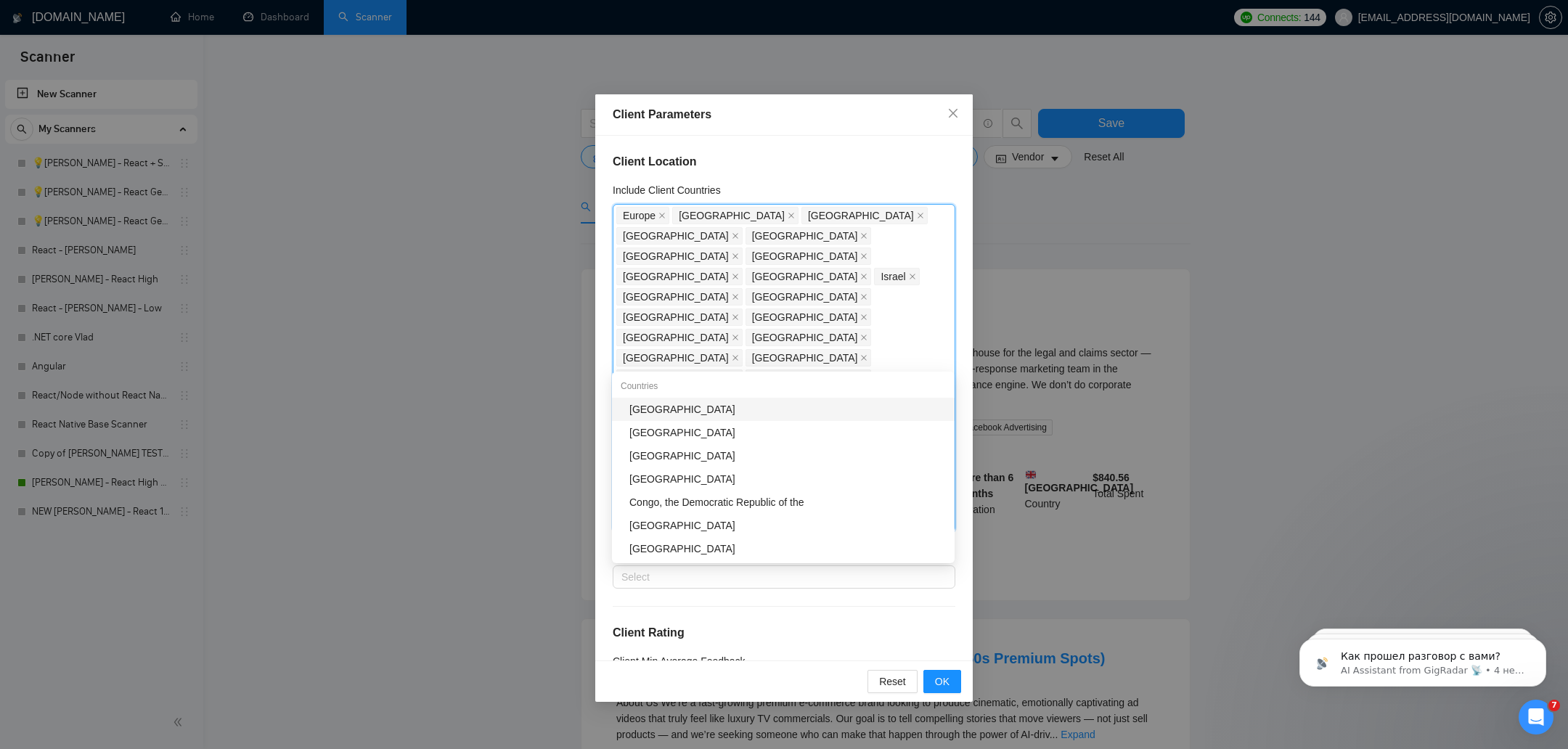
type input "g"
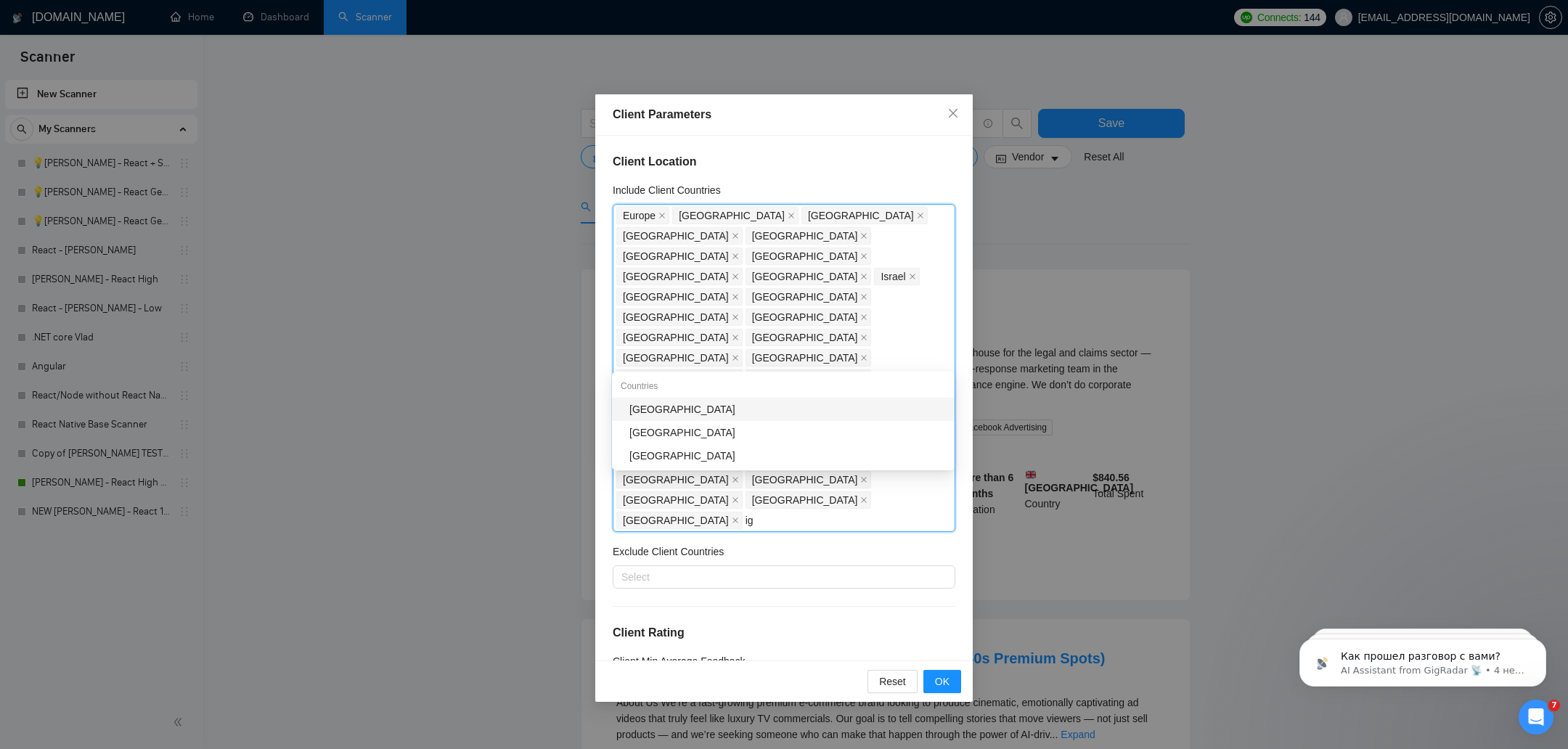
type input "i"
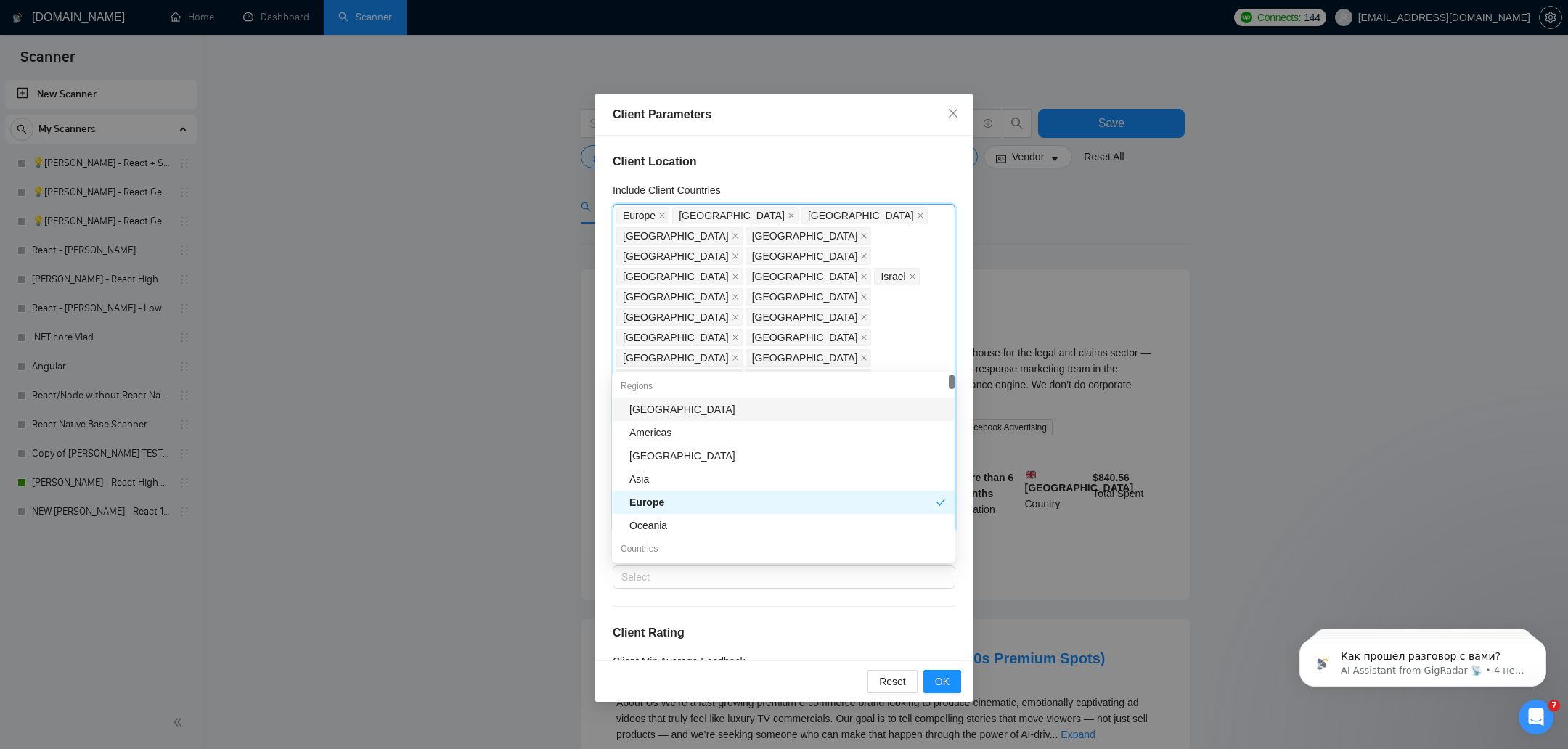
type input "g"
type input "jo"
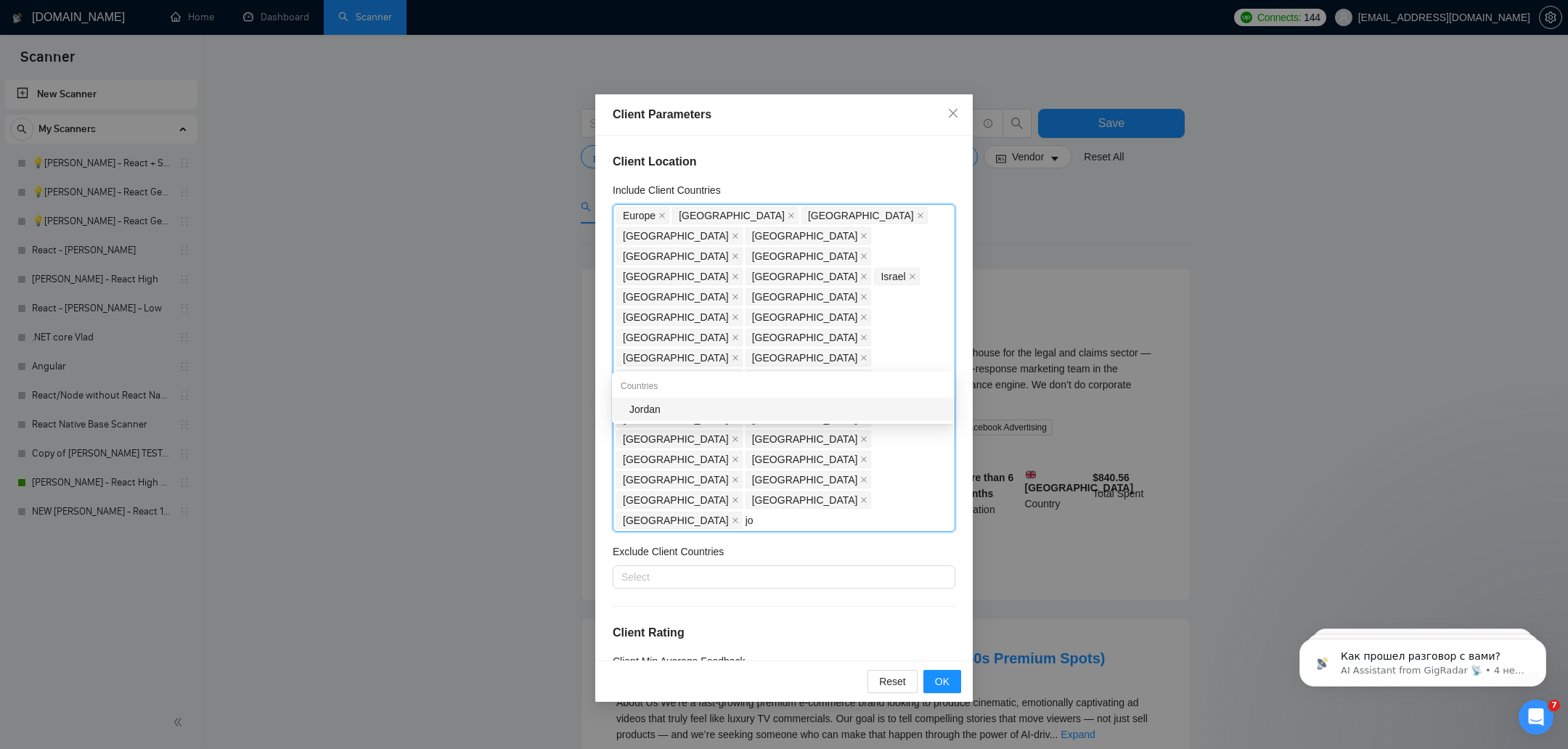
click at [632, 416] on div "Jordan" at bounding box center [787, 409] width 316 height 16
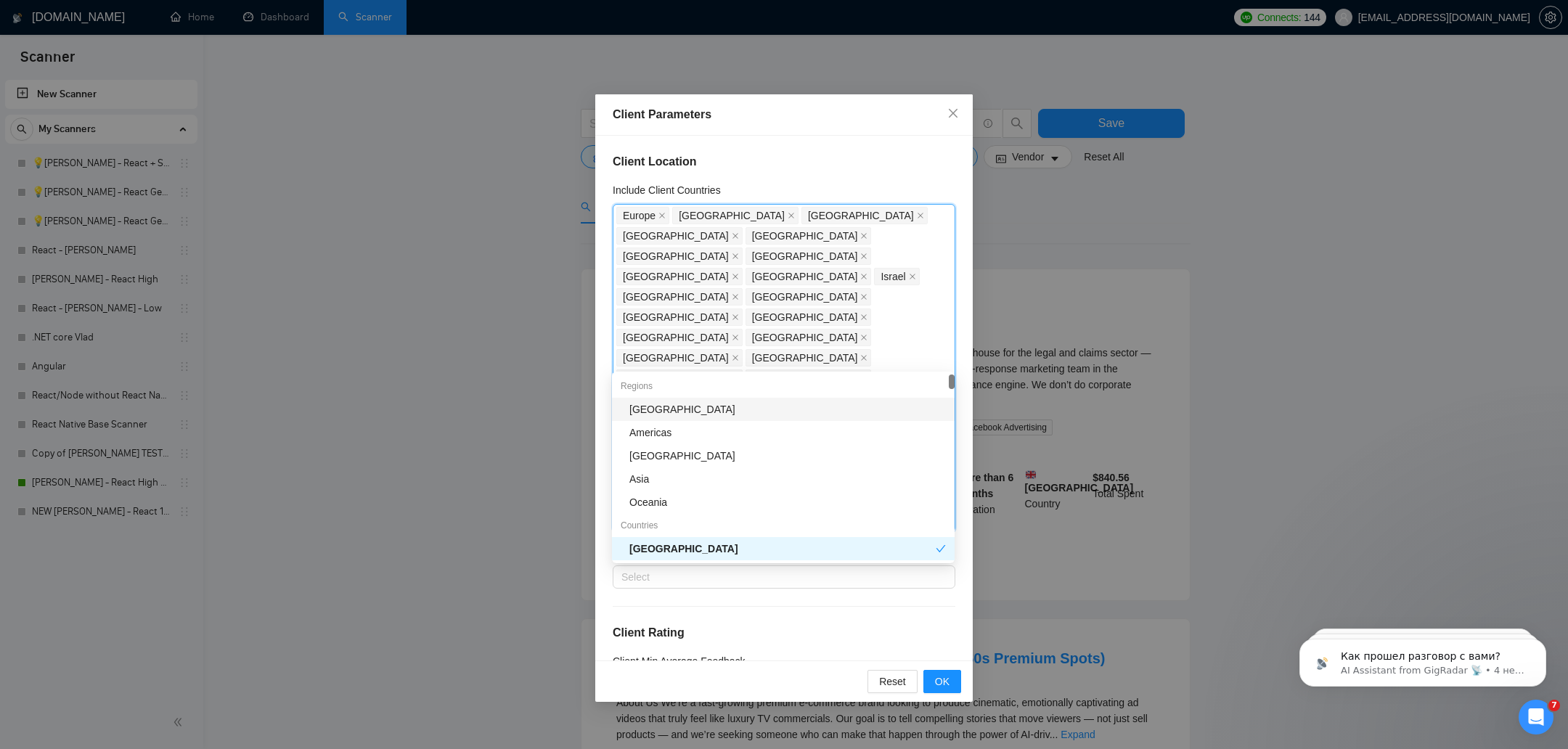
type input "ar"
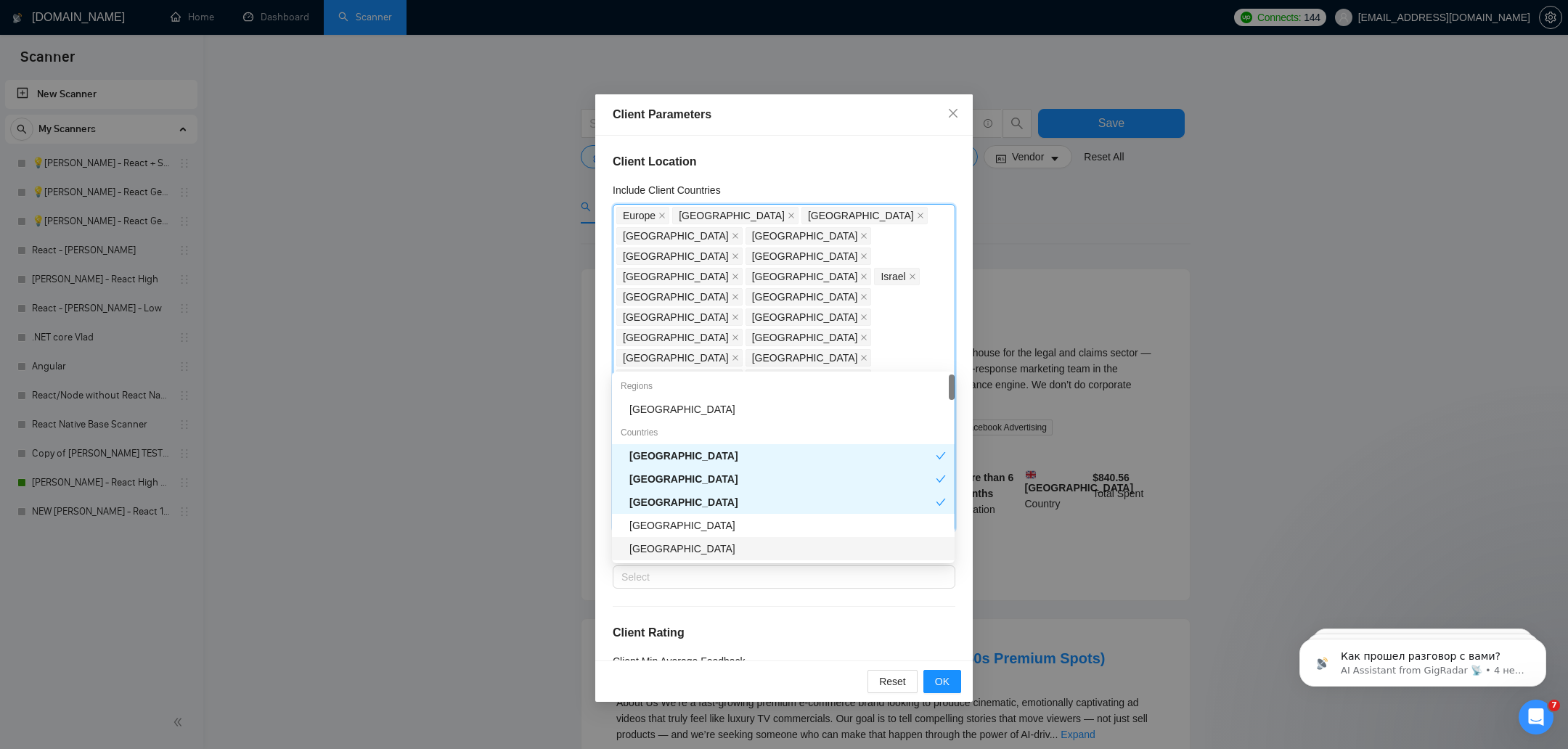
click at [669, 549] on div "[GEOGRAPHIC_DATA]" at bounding box center [787, 549] width 316 height 16
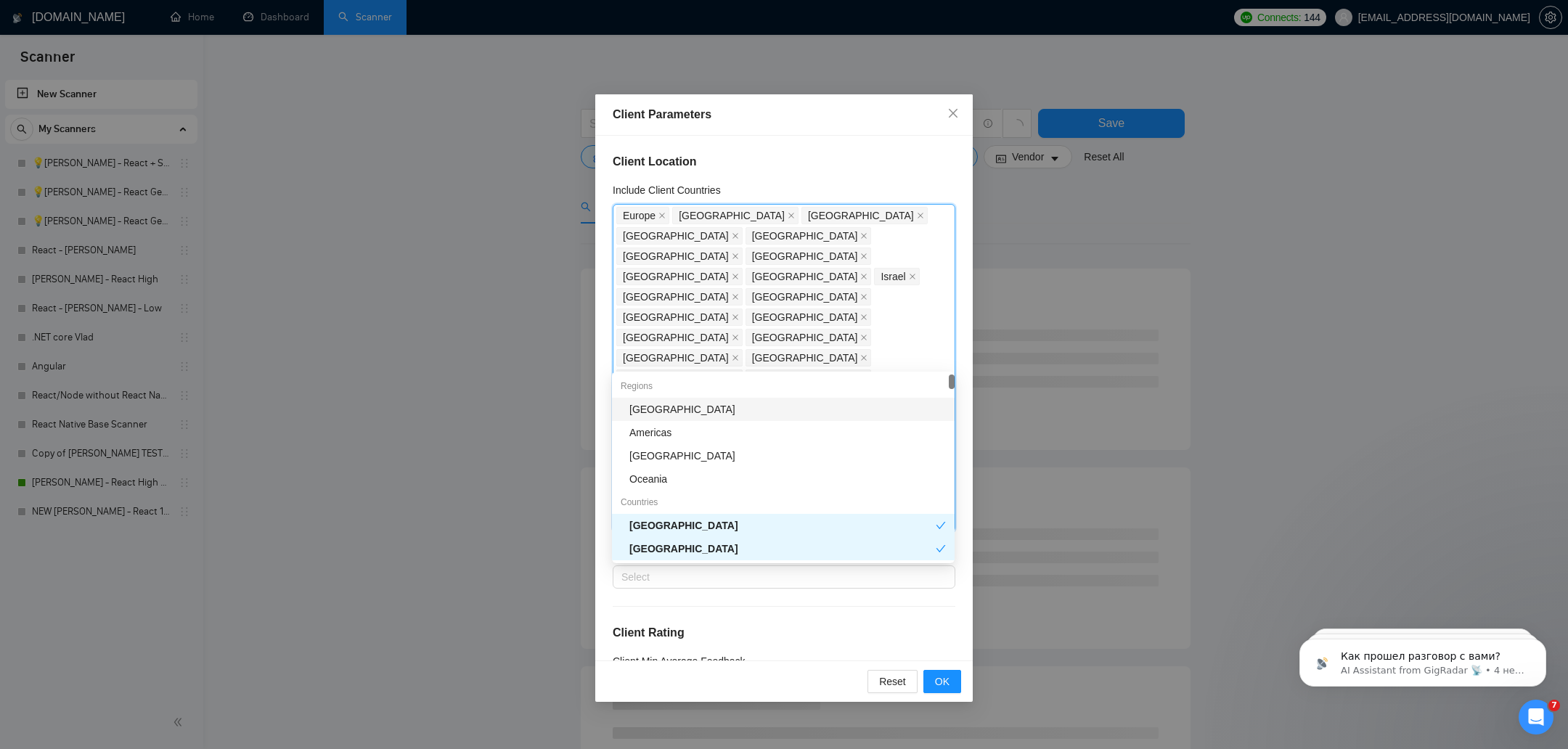
type input "ch"
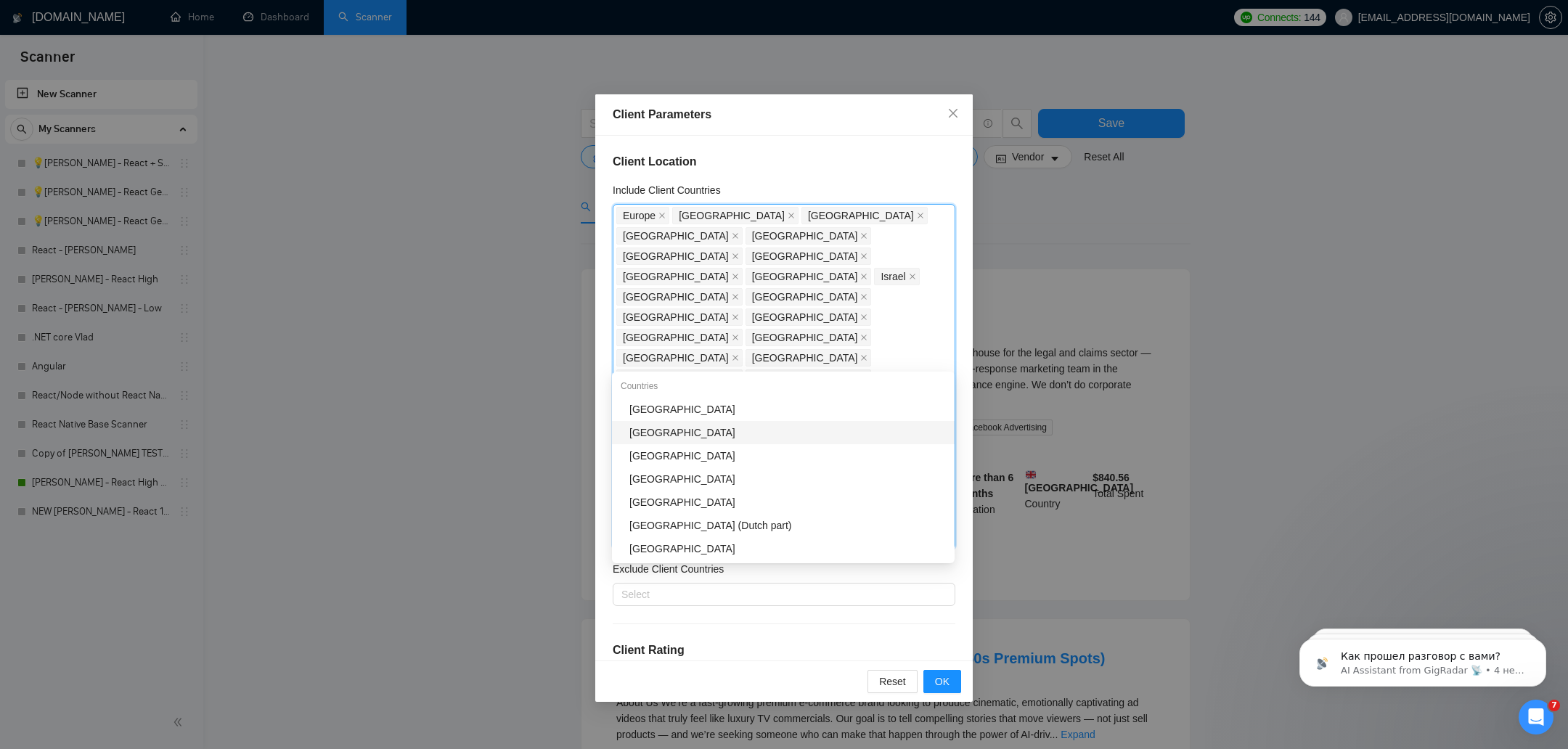
click at [664, 435] on div "[GEOGRAPHIC_DATA]" at bounding box center [787, 433] width 316 height 16
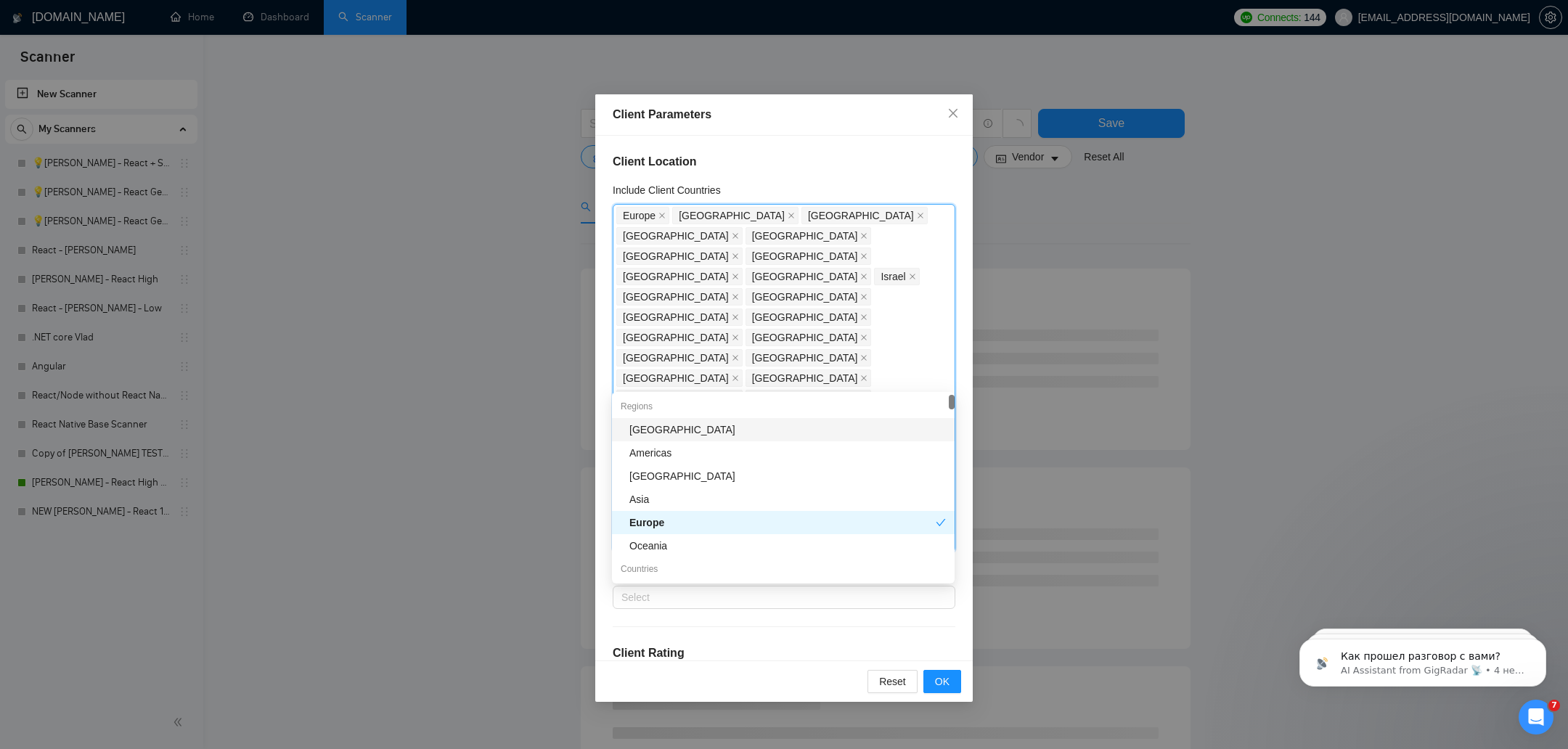
type input "f"
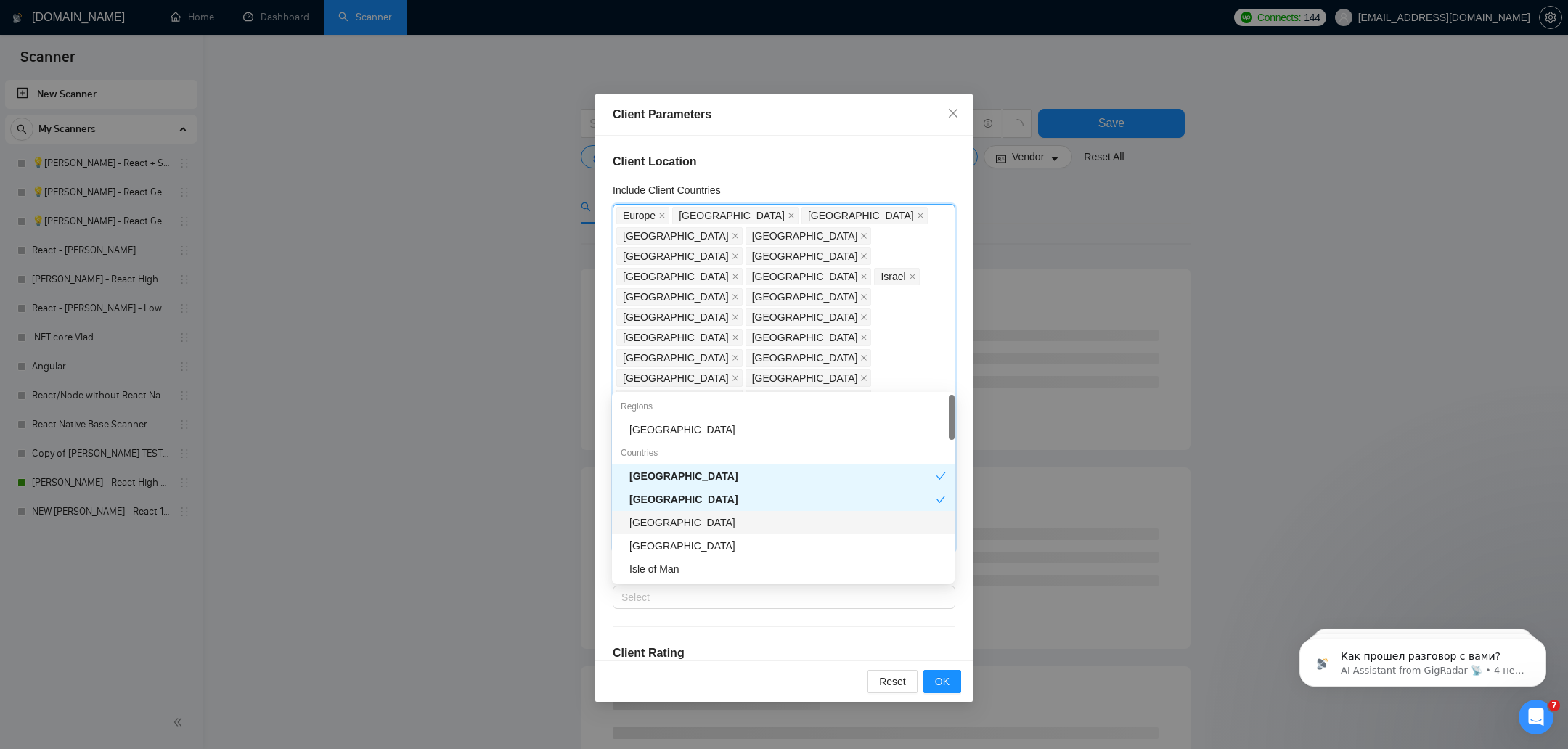
drag, startPoint x: 673, startPoint y: 506, endPoint x: 672, endPoint y: 525, distance: 19.0
click at [672, 525] on div "Regions Africa Countries France South Africa Finland Fiji Isle of Man Congo, th…" at bounding box center [783, 511] width 343 height 232
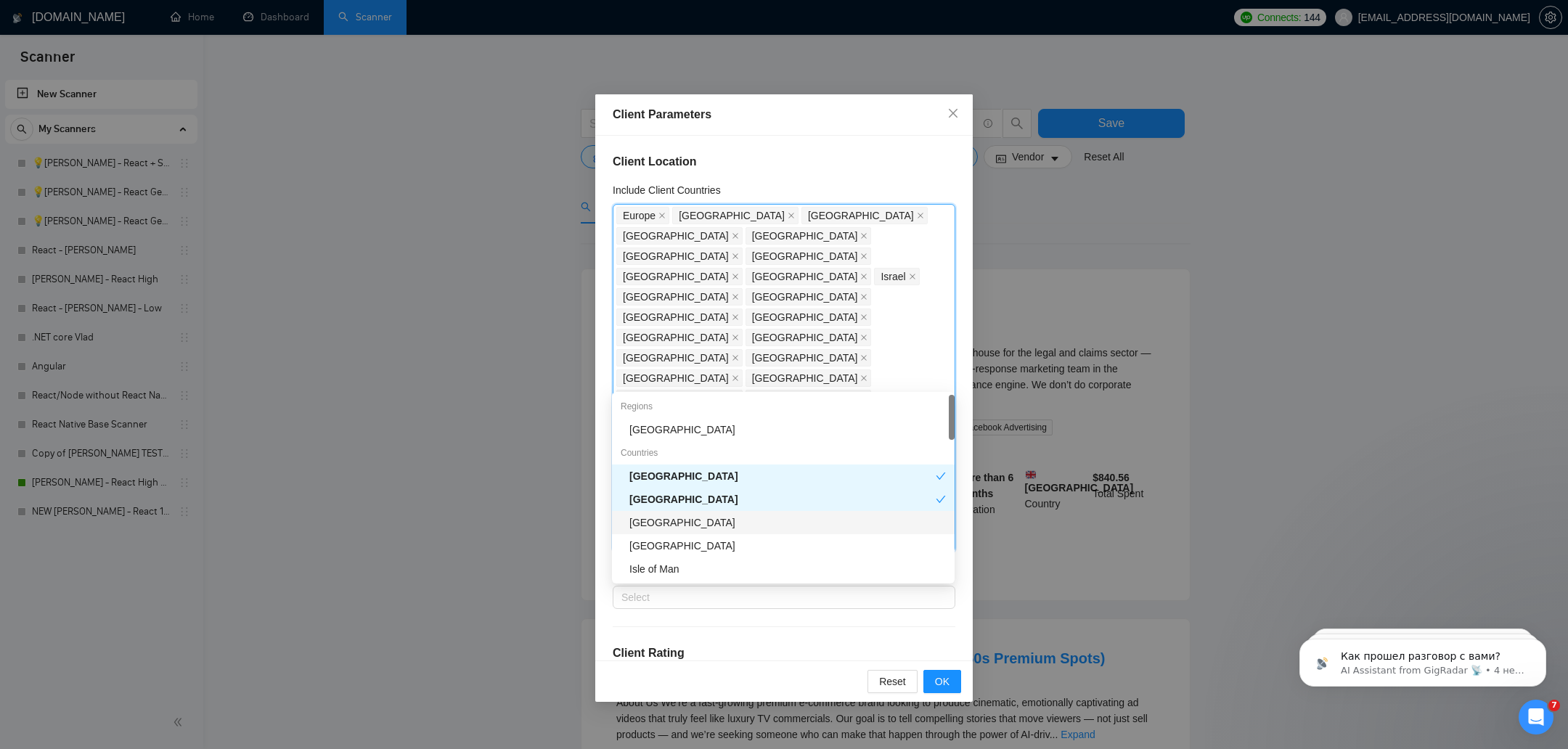
click at [672, 525] on div "[GEOGRAPHIC_DATA]" at bounding box center [787, 523] width 316 height 16
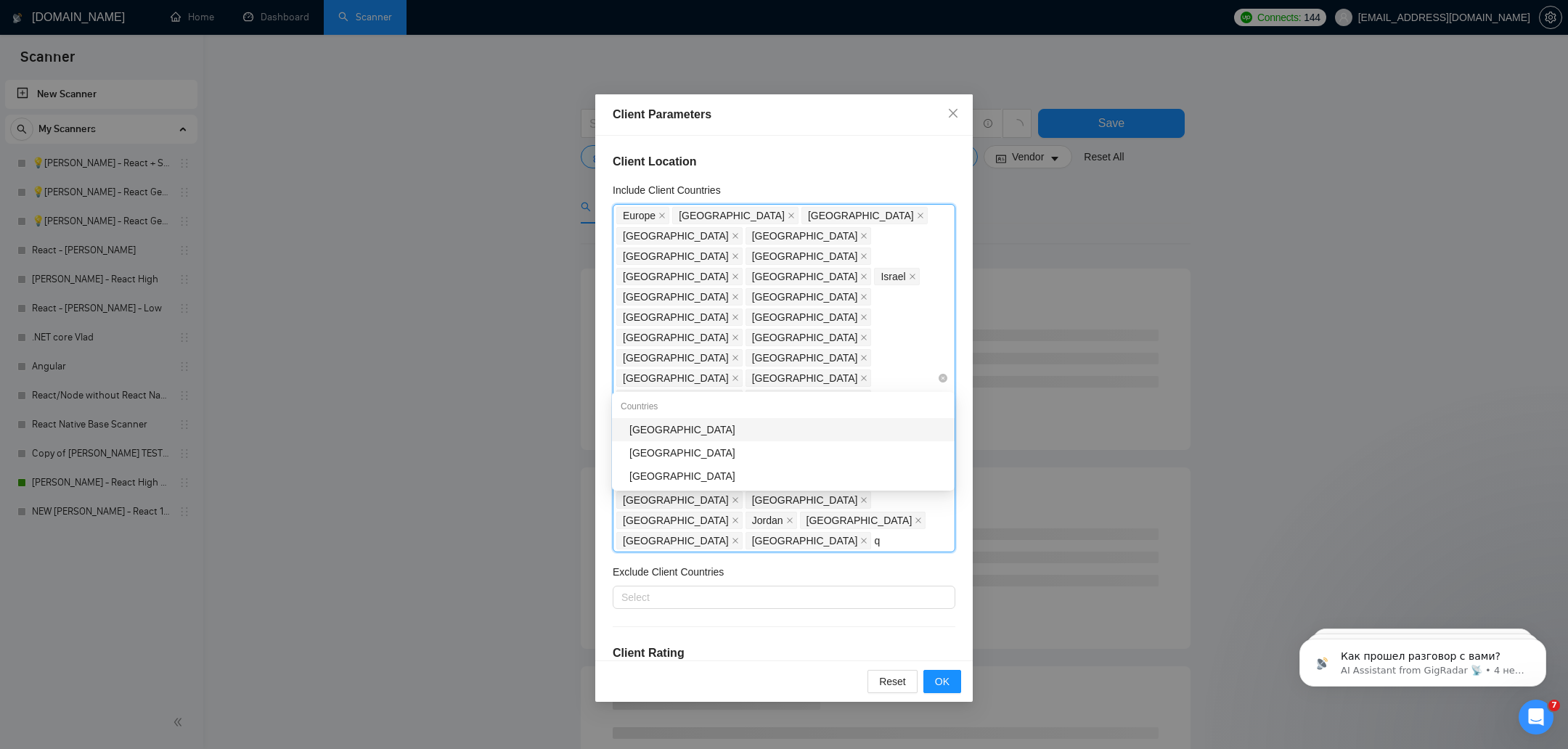
type input "qa"
click at [774, 429] on div "[GEOGRAPHIC_DATA]" at bounding box center [787, 429] width 316 height 16
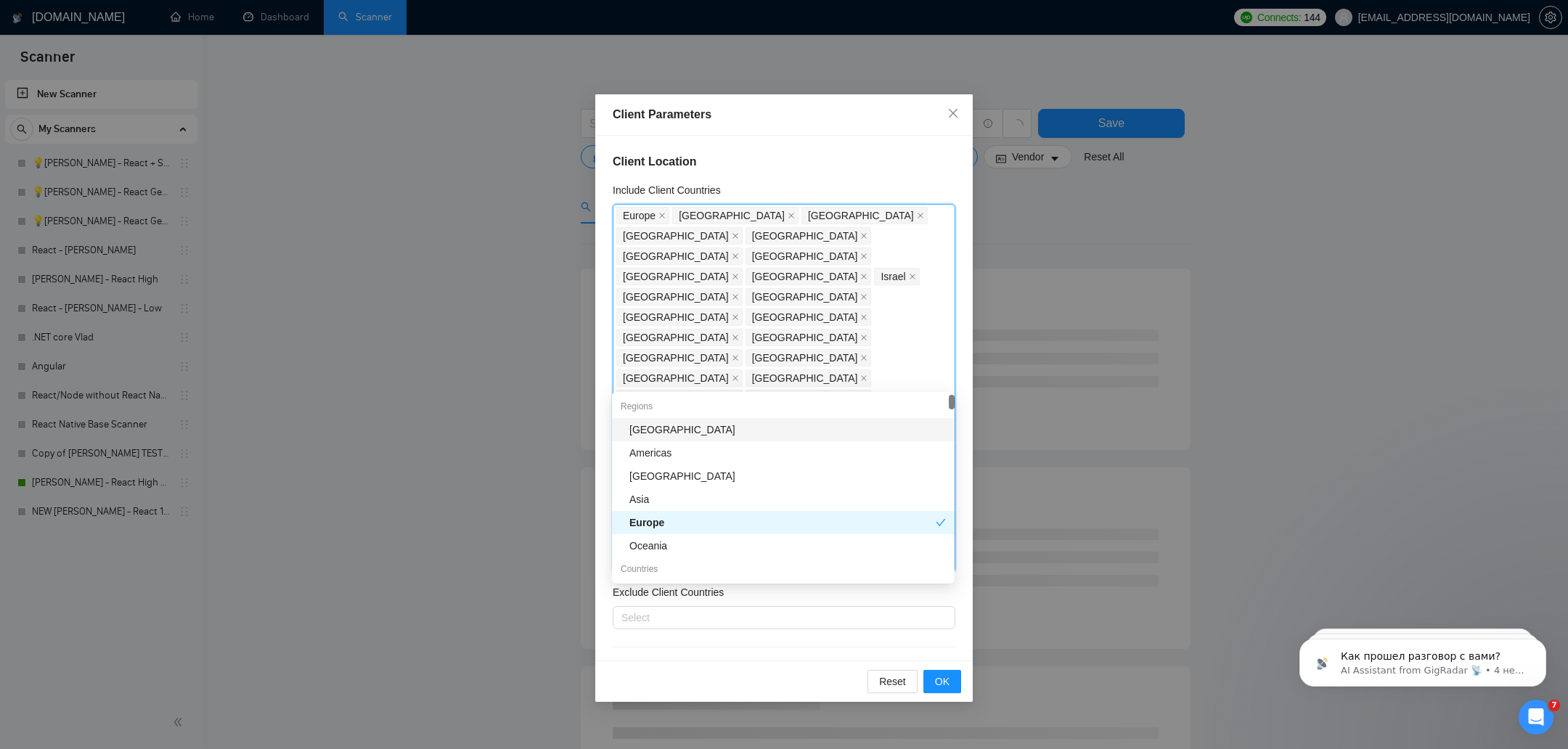
type input "se"
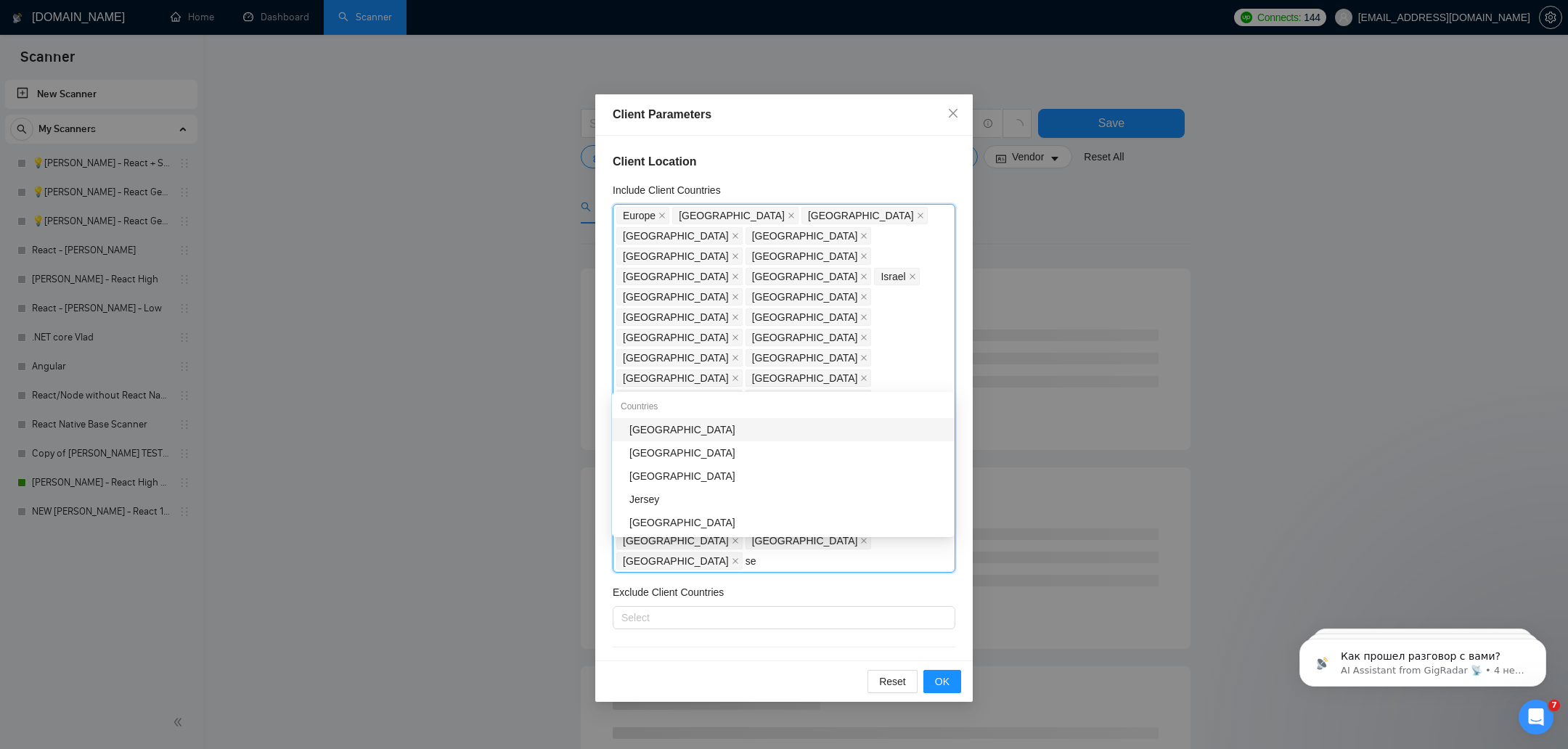
click at [729, 422] on div "[GEOGRAPHIC_DATA]" at bounding box center [787, 429] width 316 height 16
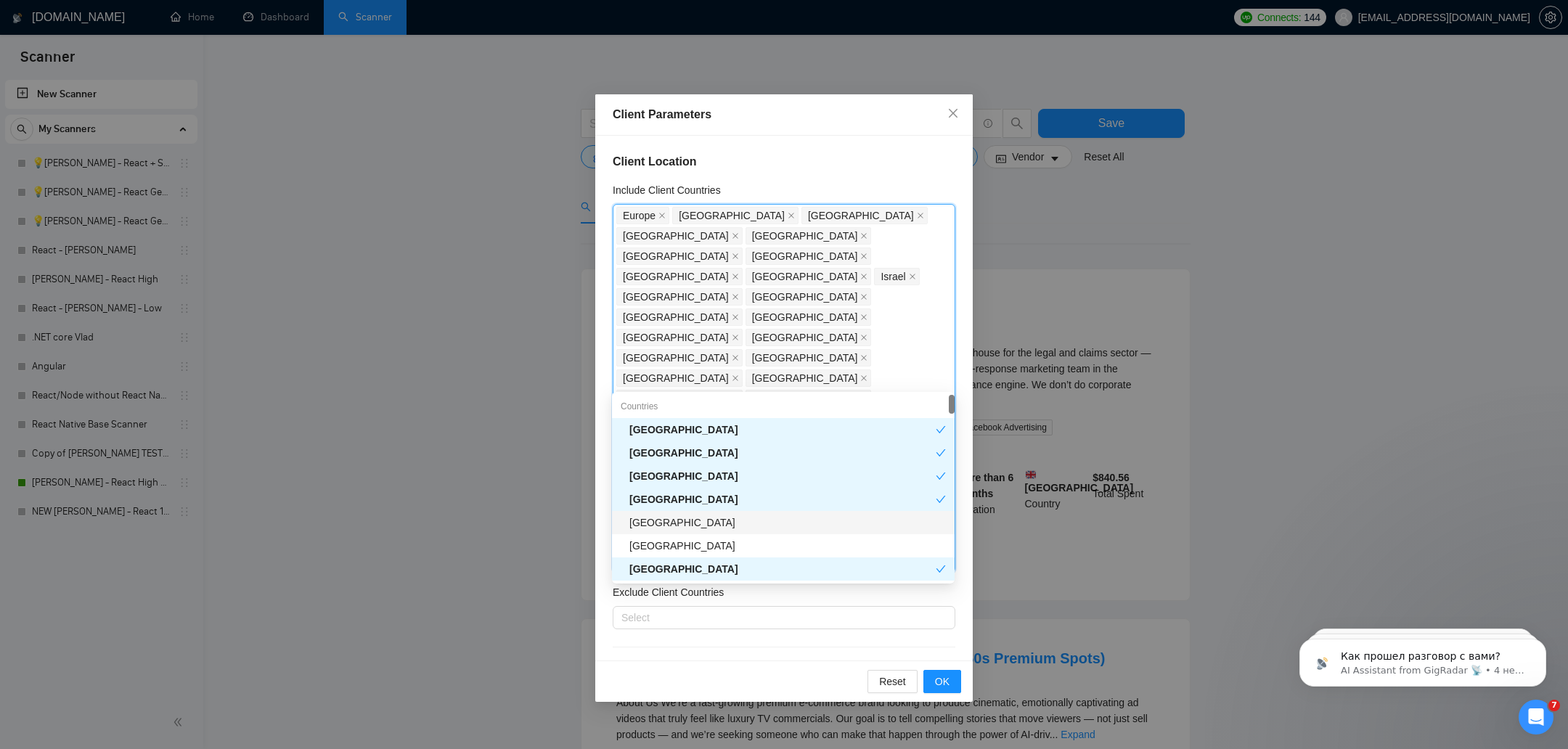
type input "lat"
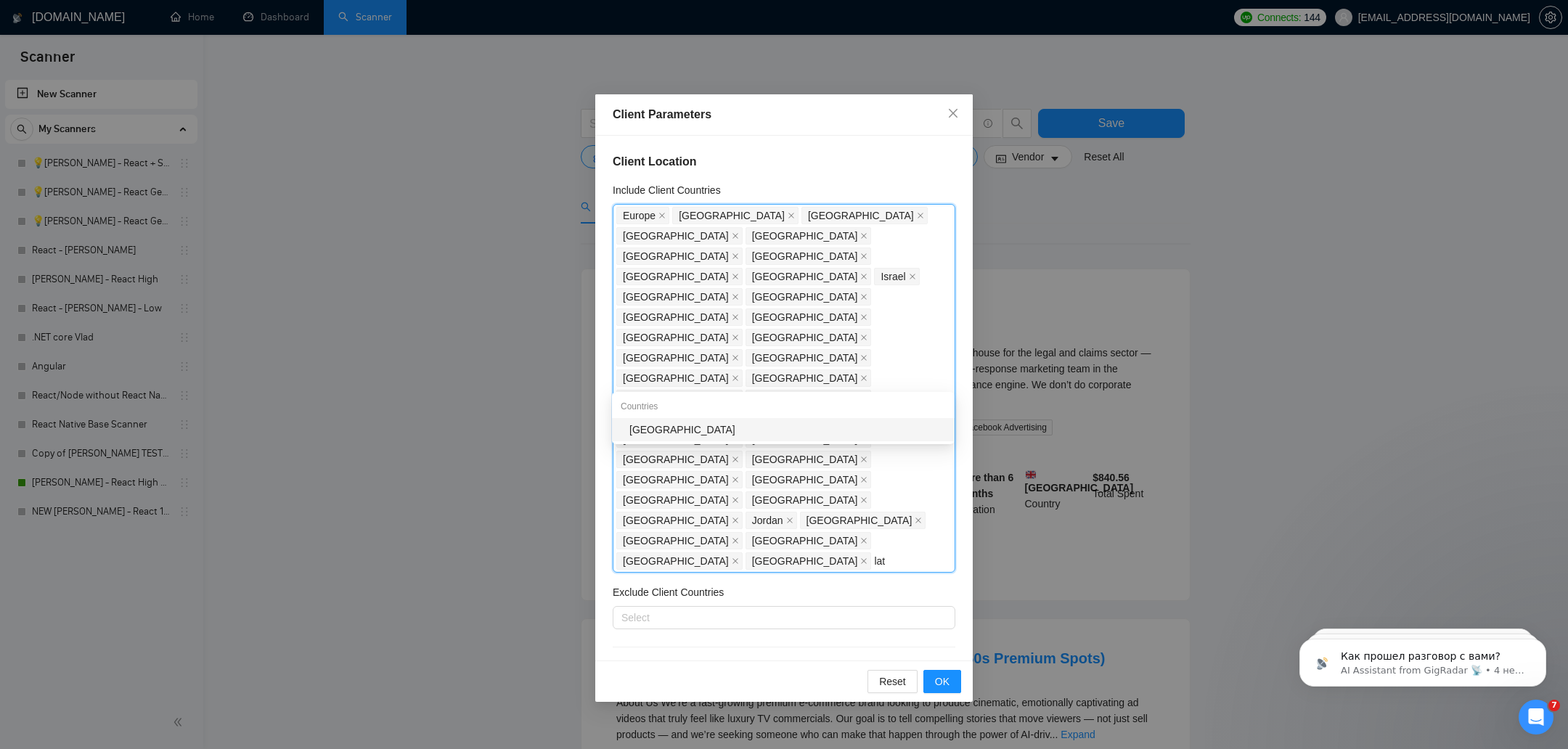
click at [695, 432] on div "[GEOGRAPHIC_DATA]" at bounding box center [787, 429] width 316 height 16
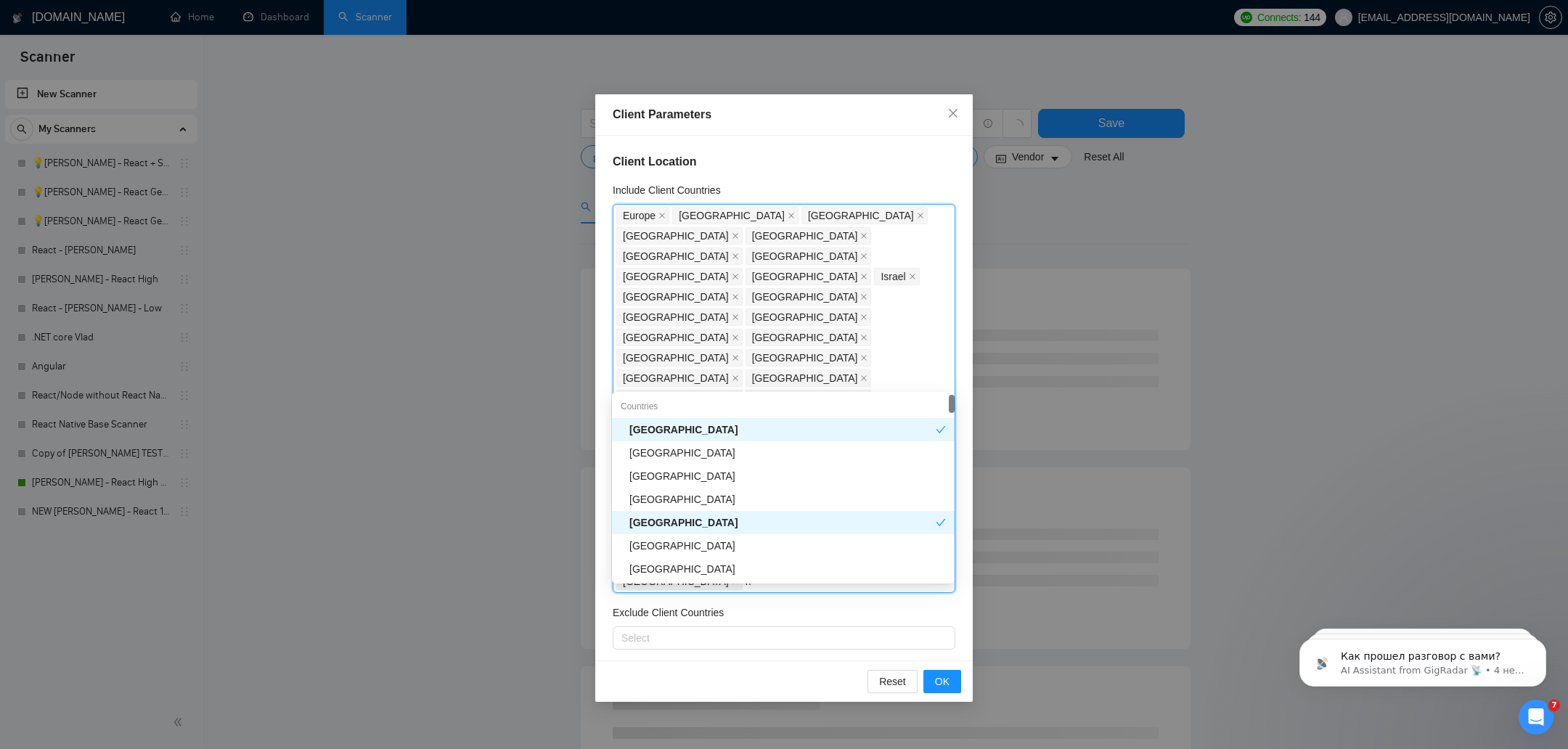
type input "hu"
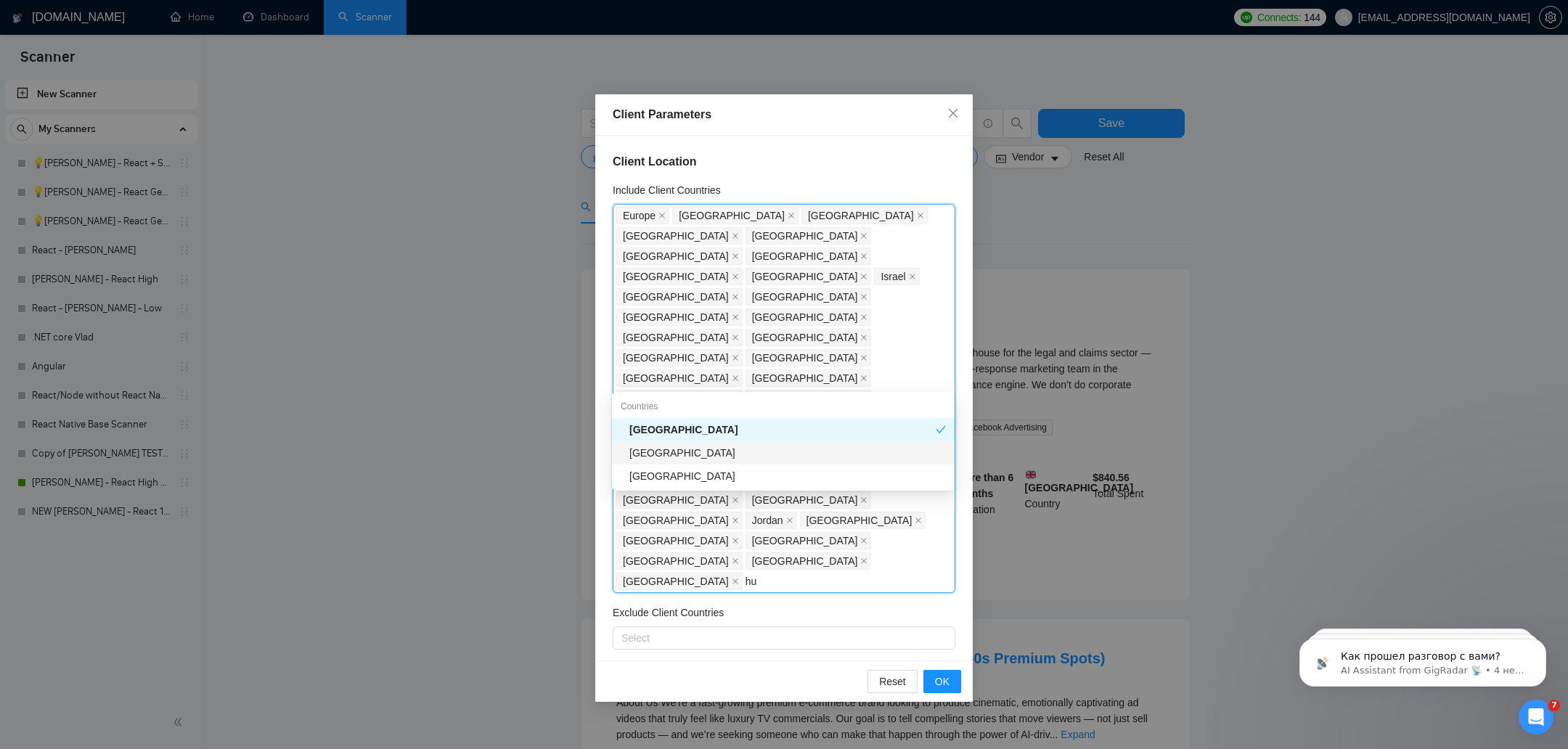
click at [699, 452] on div "[GEOGRAPHIC_DATA]" at bounding box center [787, 453] width 316 height 16
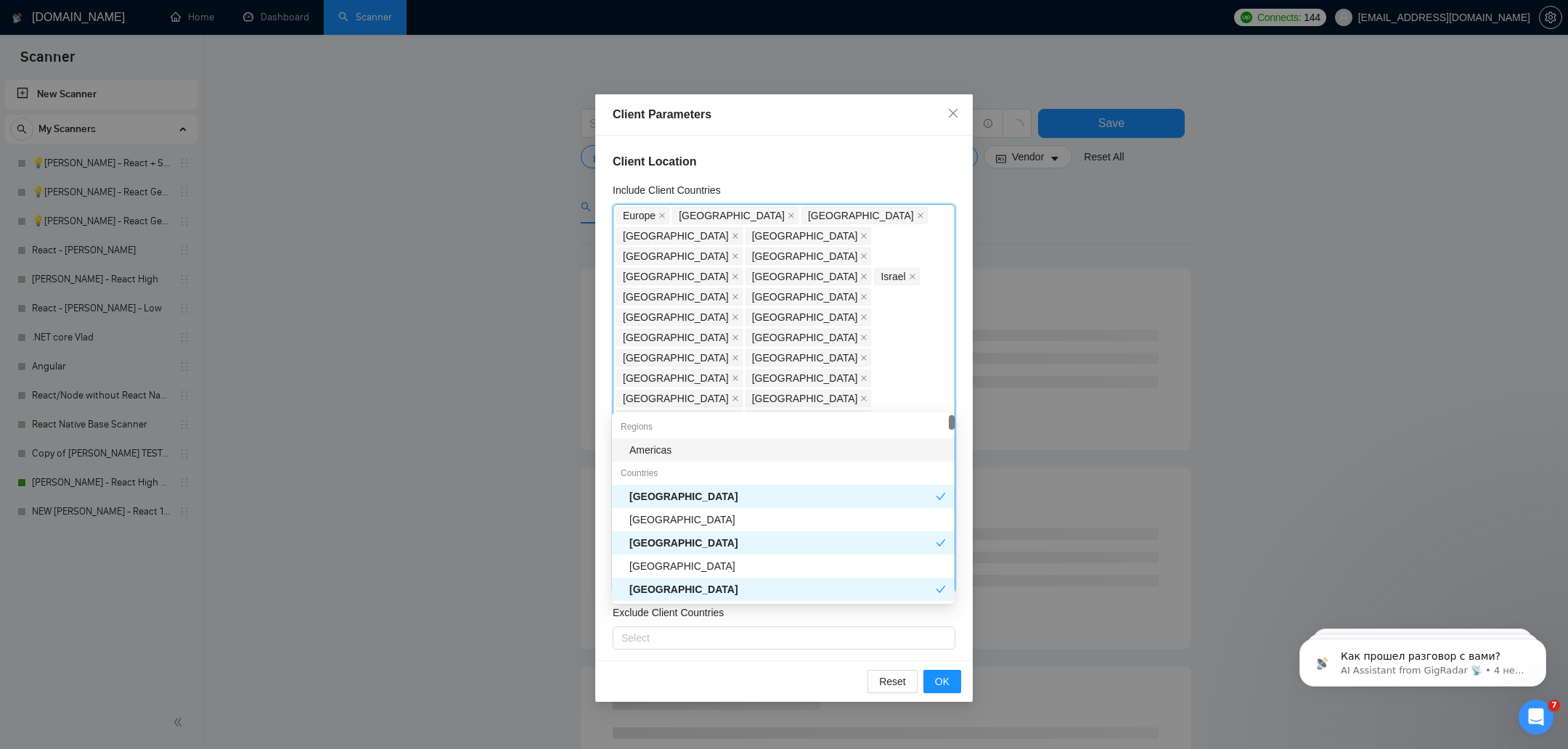
type input "ma"
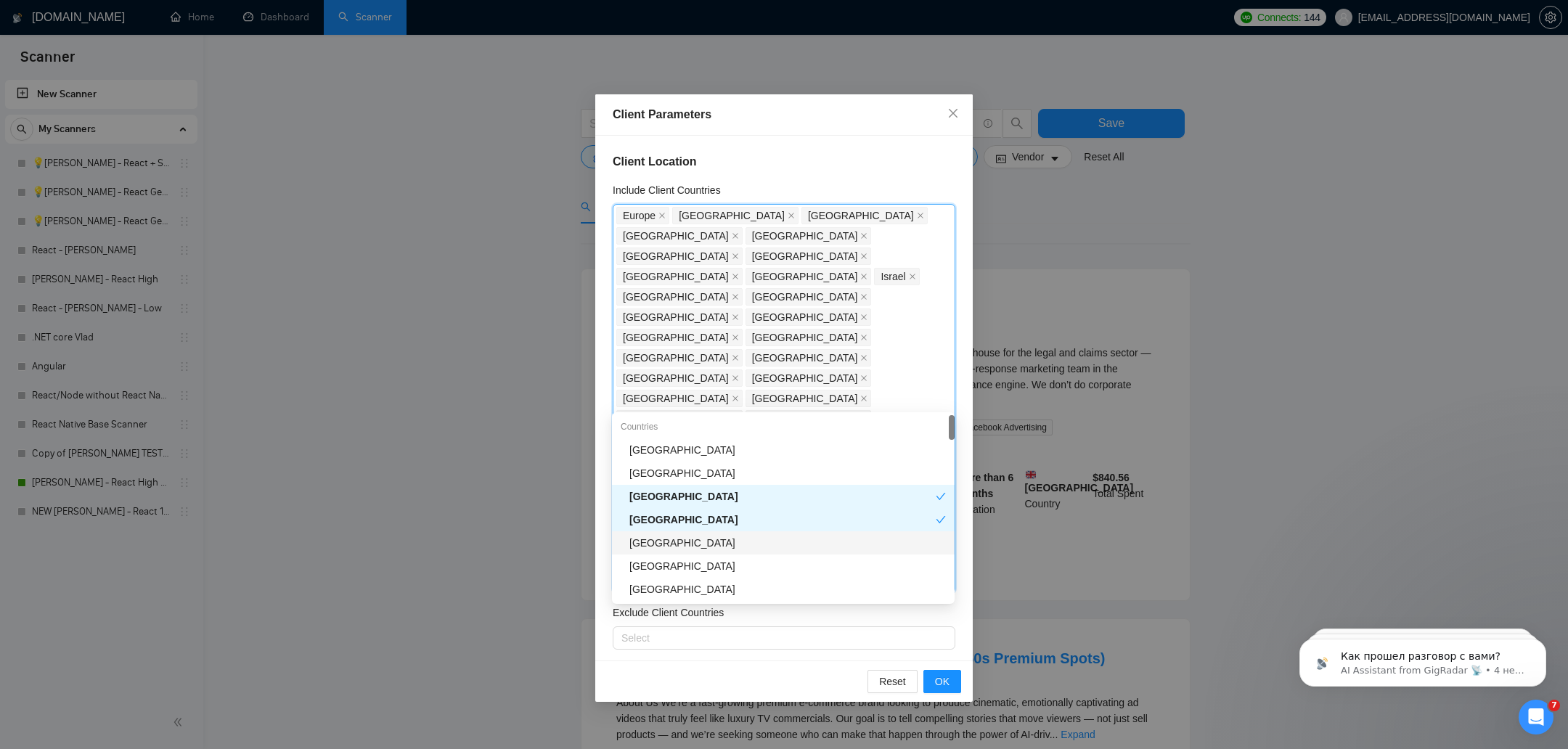
click at [708, 552] on div "[GEOGRAPHIC_DATA]" at bounding box center [783, 543] width 343 height 23
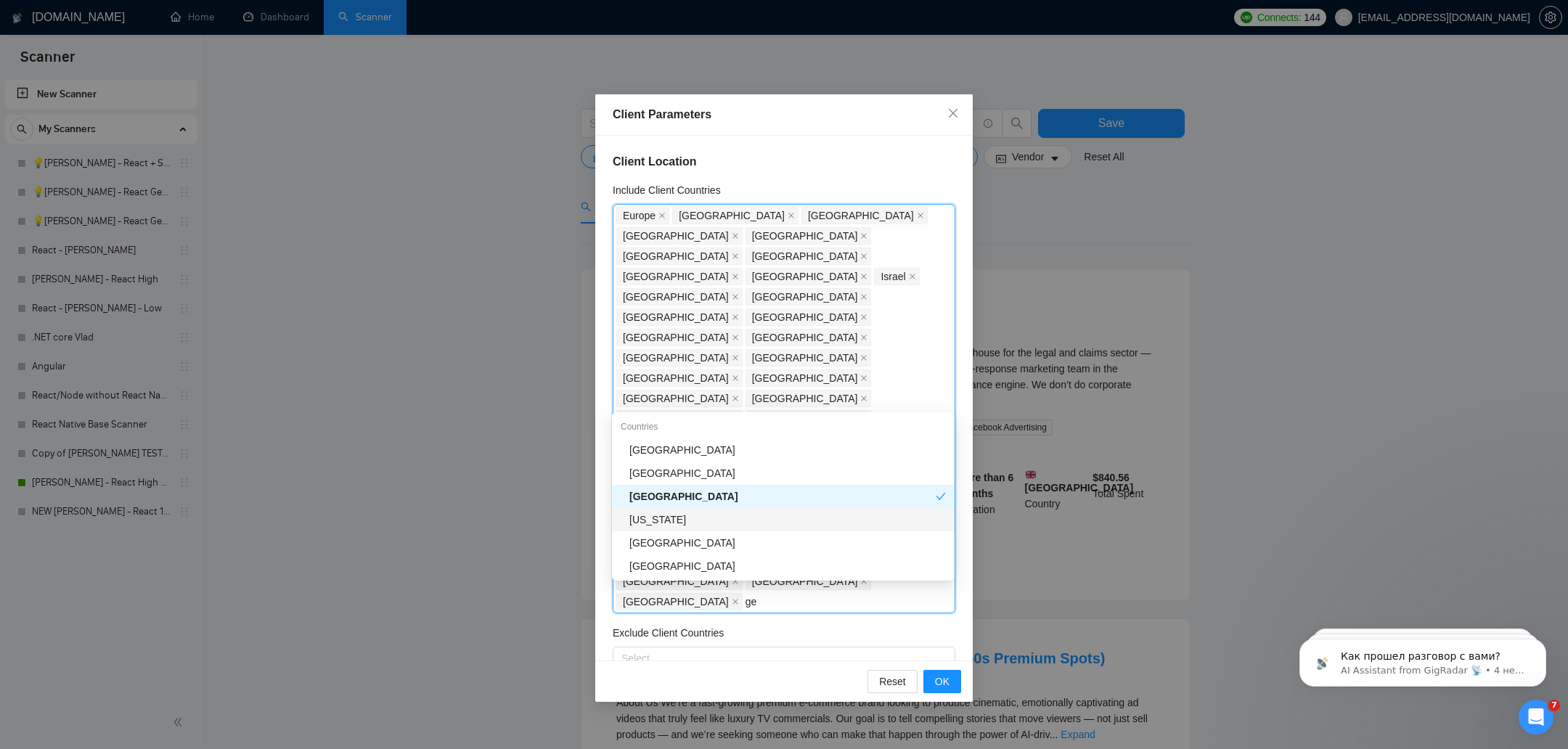
type input "g"
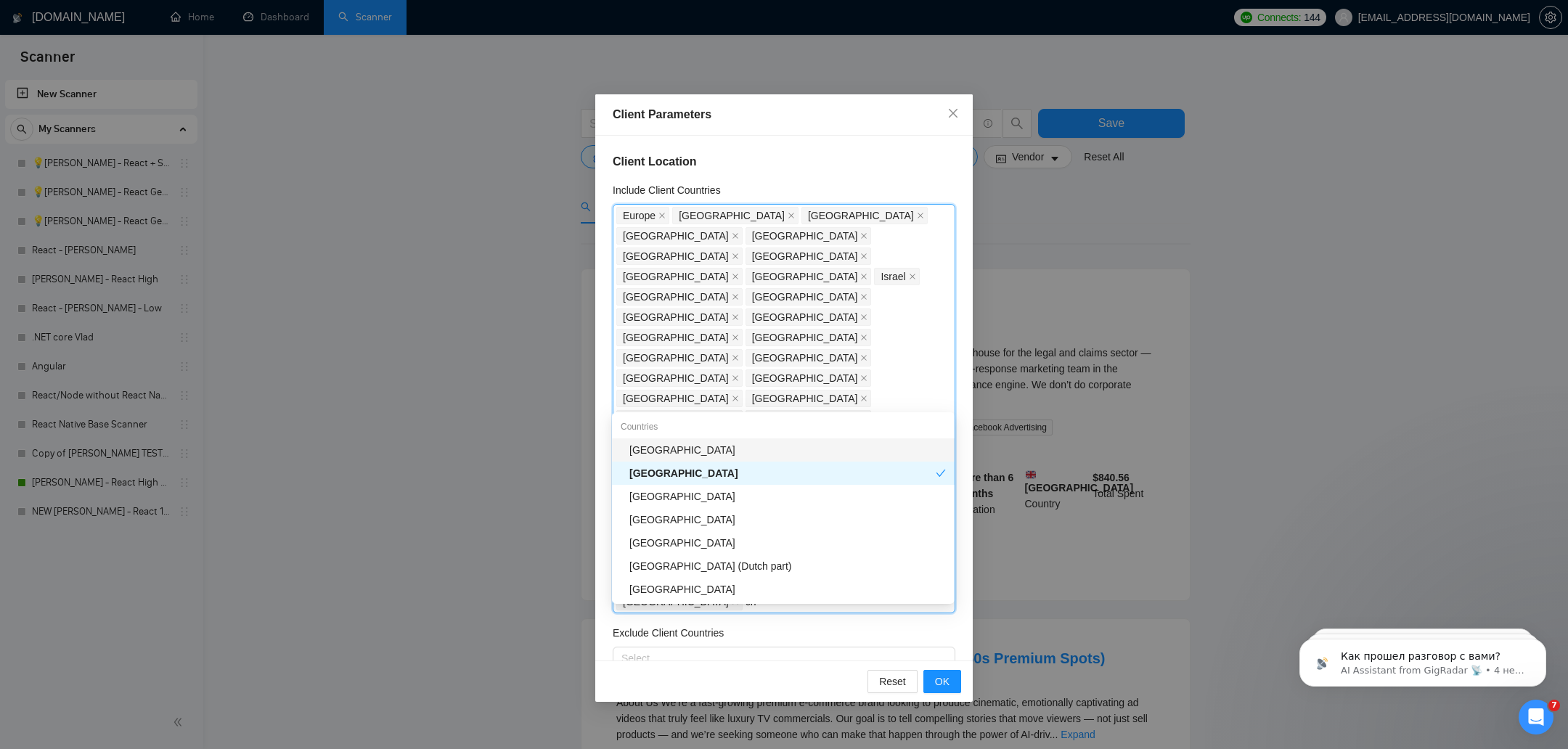
type input "c"
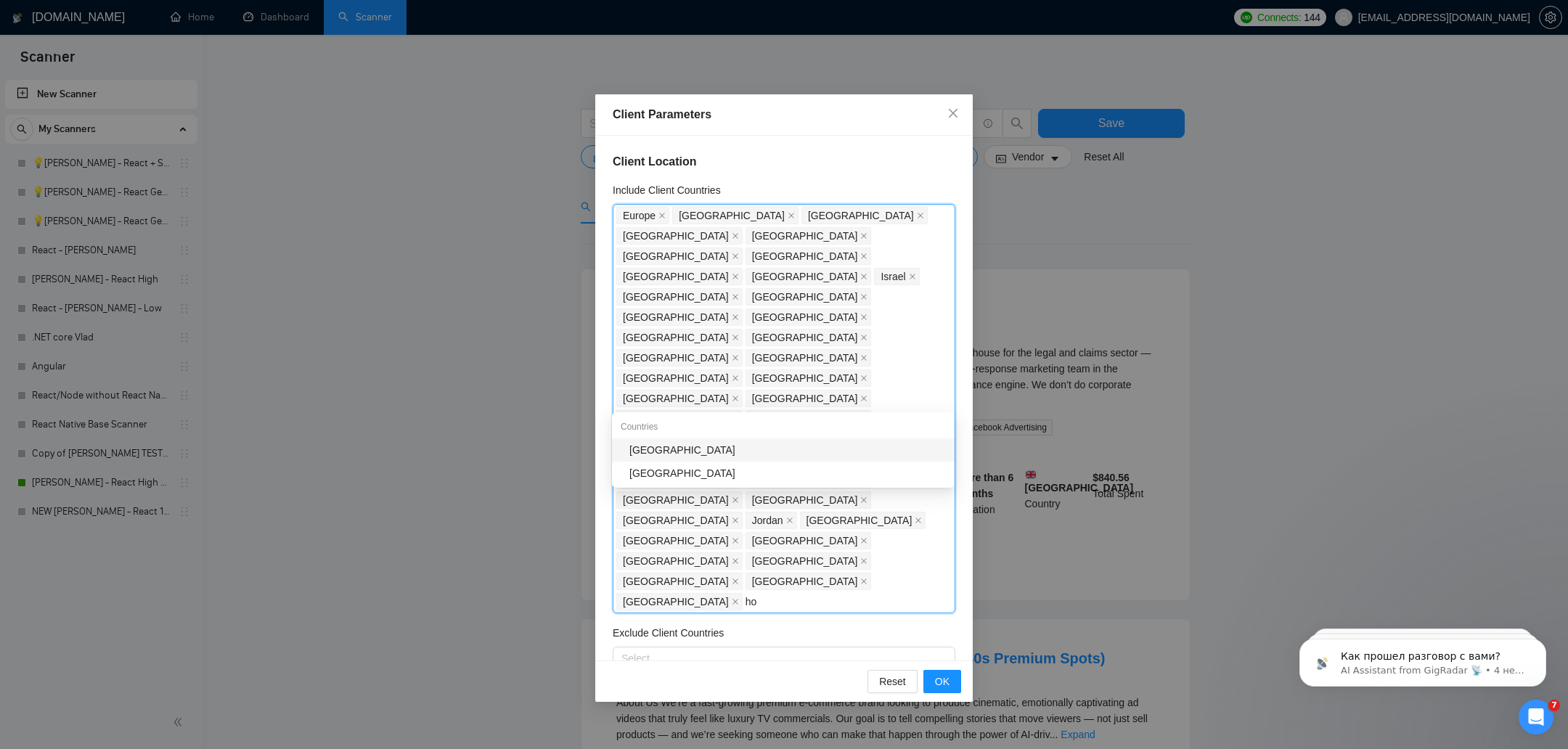
type input "h"
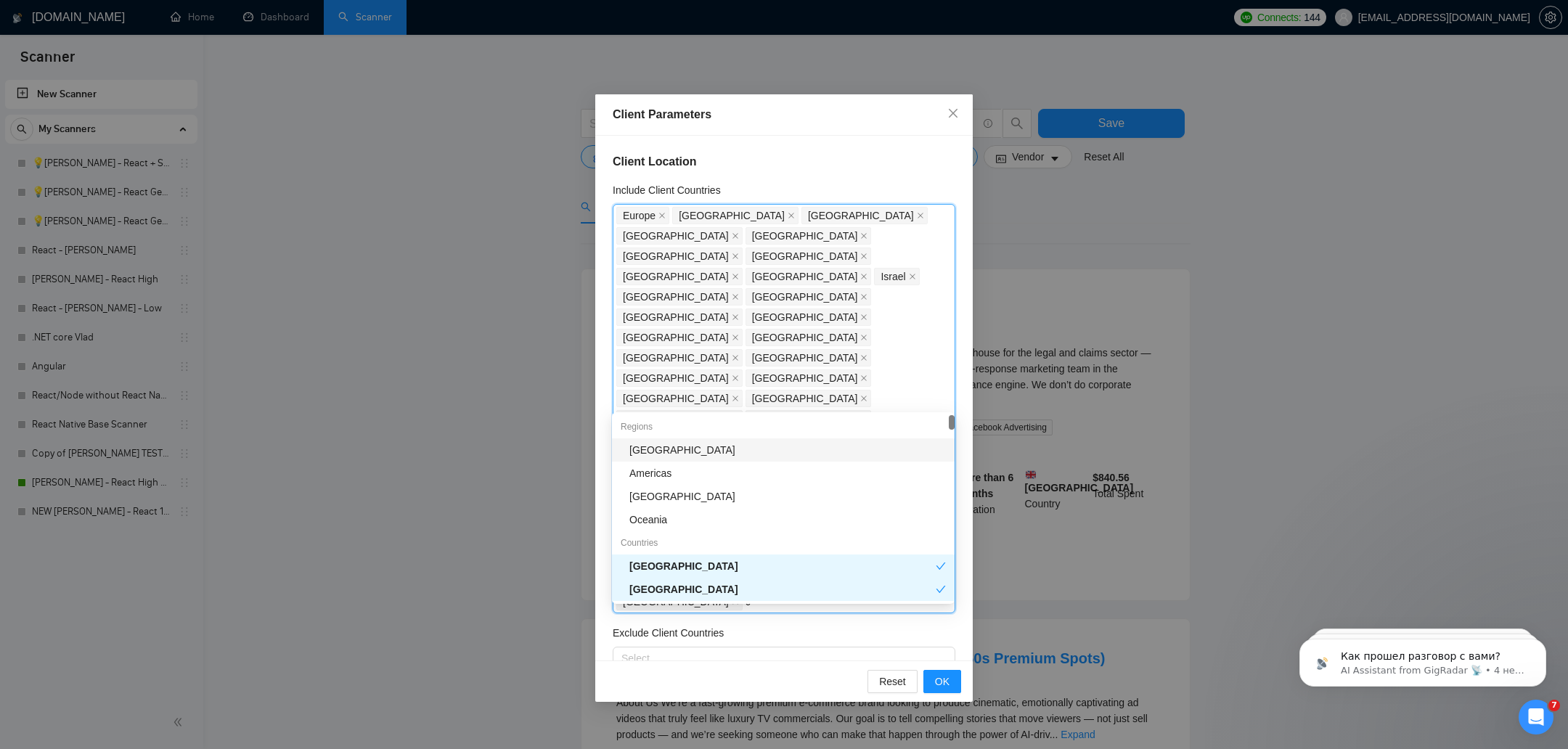
type input "cr"
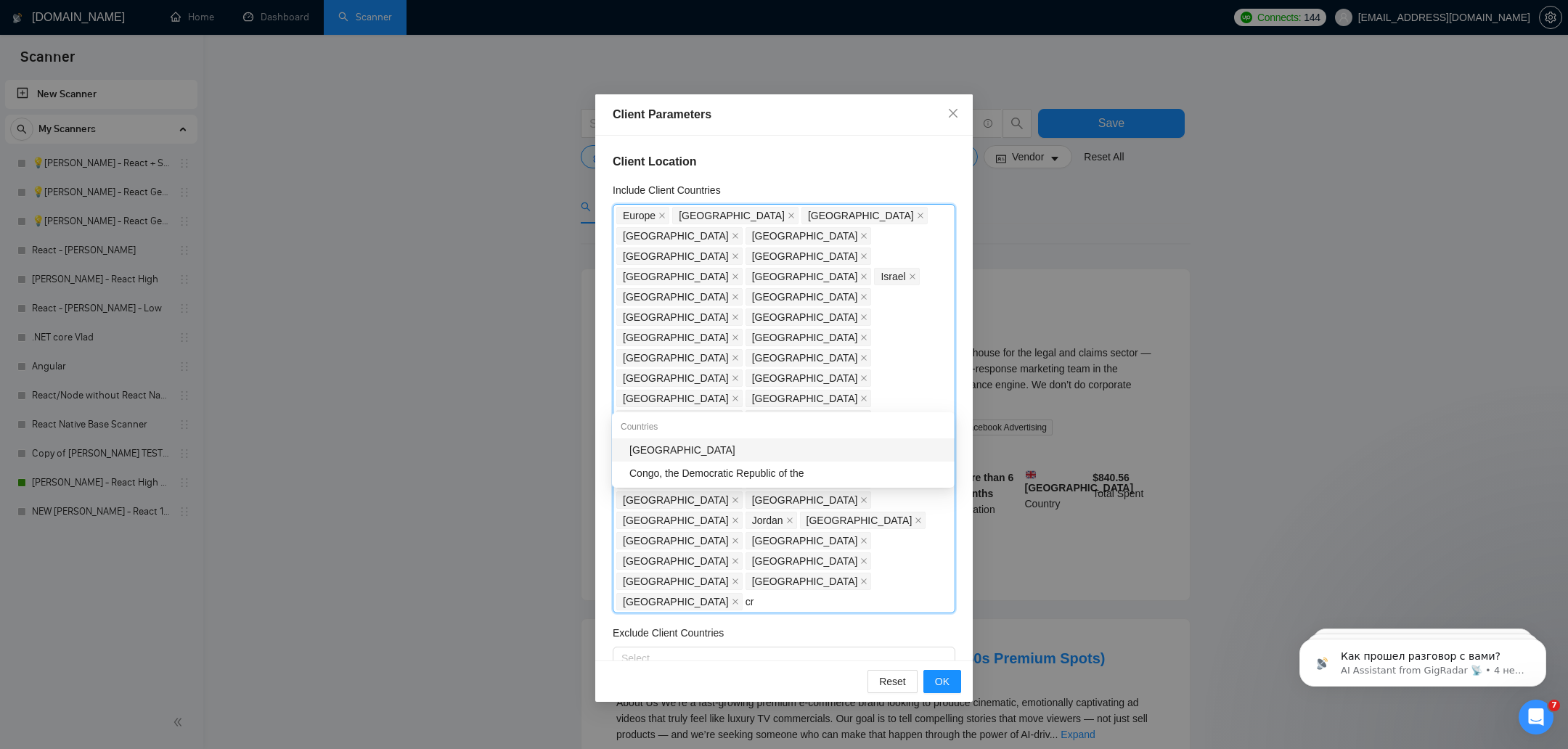
click at [666, 437] on div "Countries" at bounding box center [783, 427] width 343 height 23
click at [678, 442] on div "[GEOGRAPHIC_DATA]" at bounding box center [787, 450] width 316 height 16
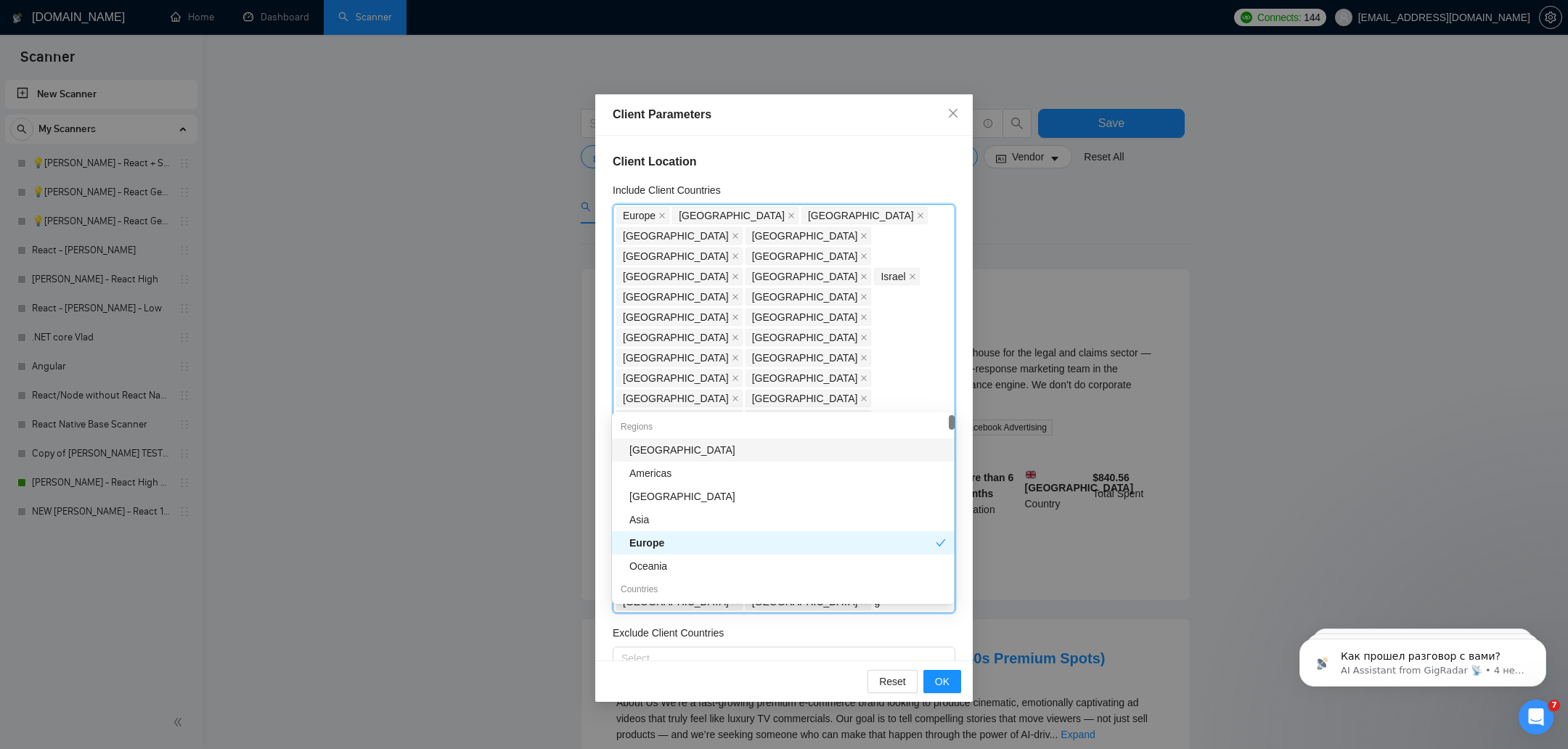
type input "ge"
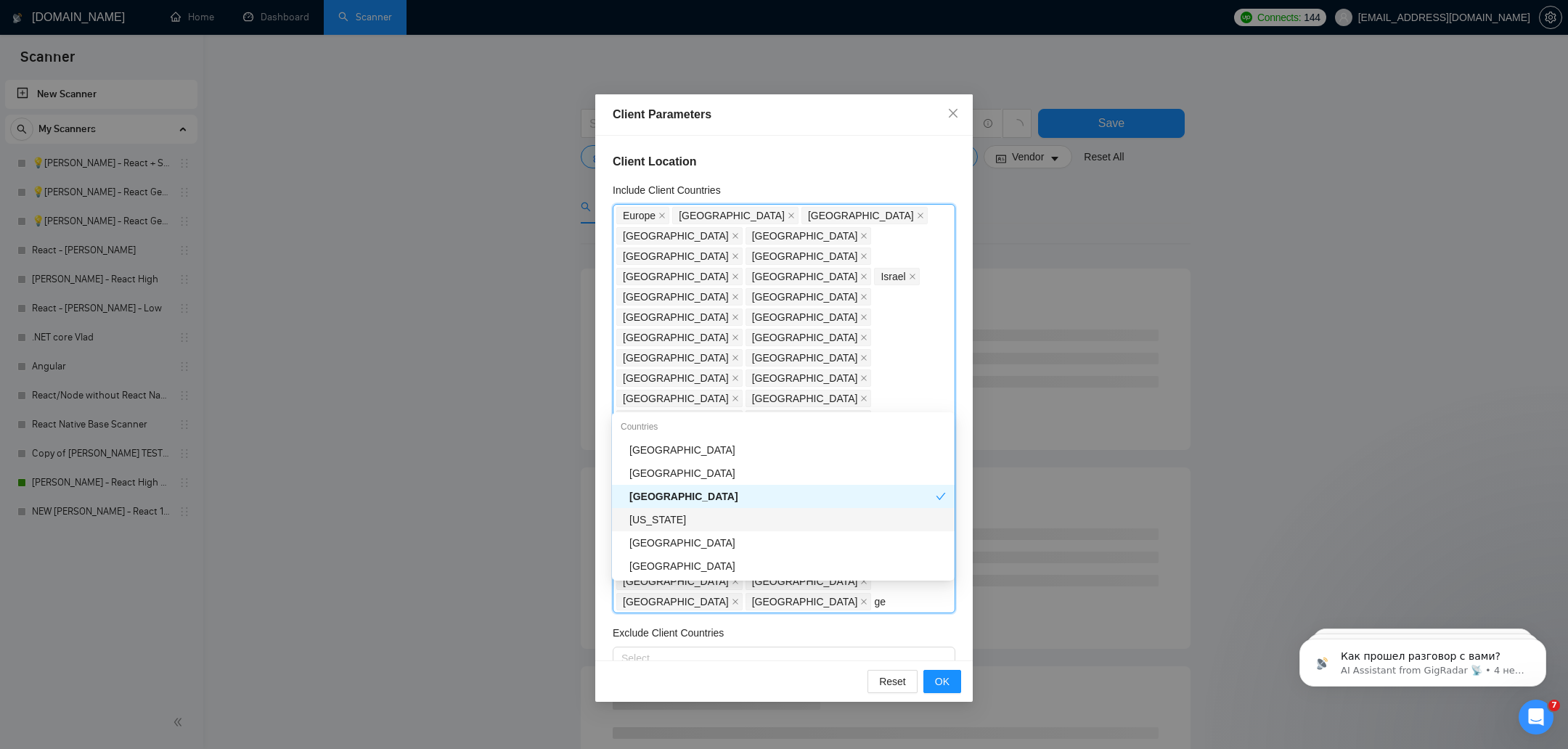
click at [657, 515] on div "[US_STATE]" at bounding box center [787, 519] width 316 height 16
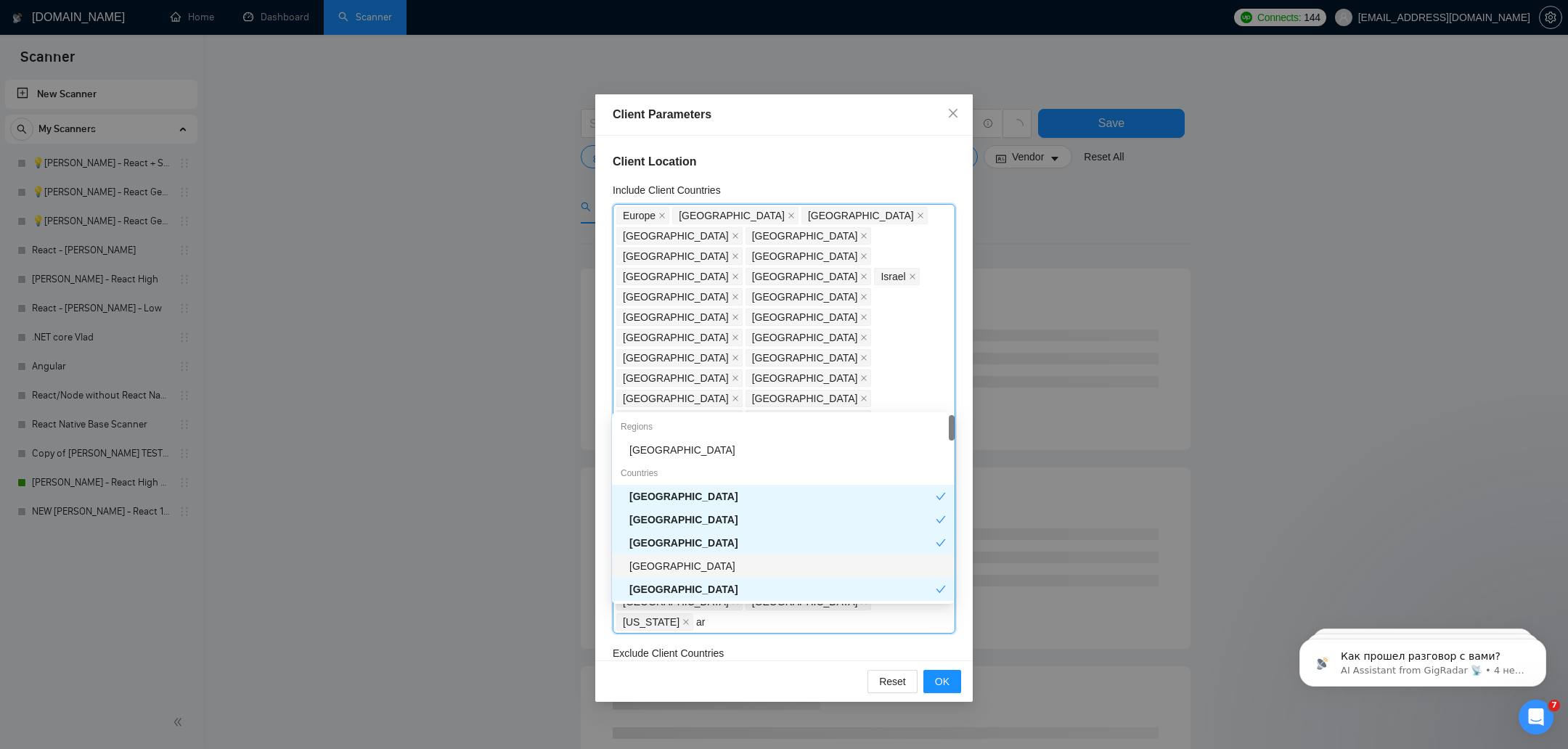
type input "arm"
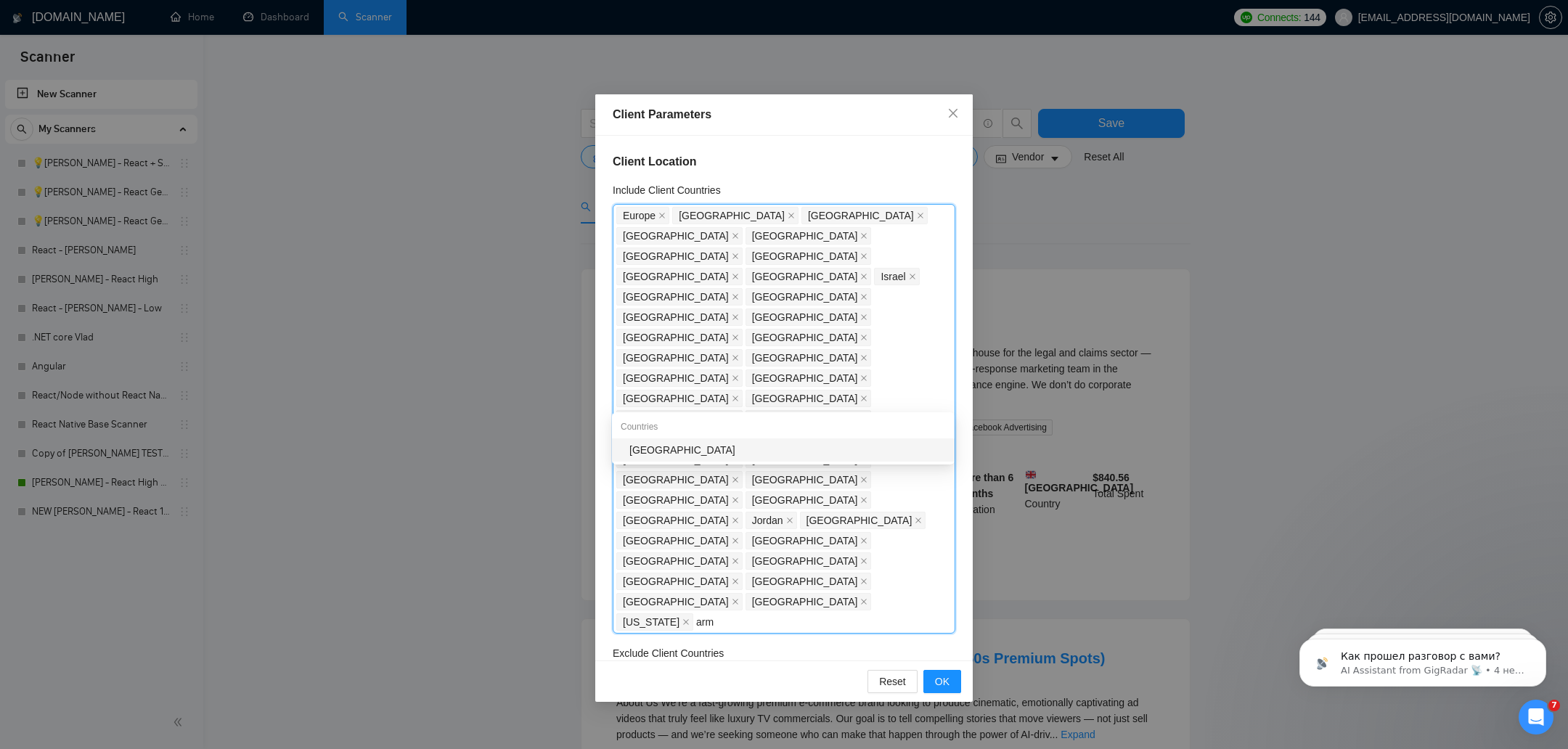
click at [699, 453] on div "[GEOGRAPHIC_DATA]" at bounding box center [787, 450] width 316 height 16
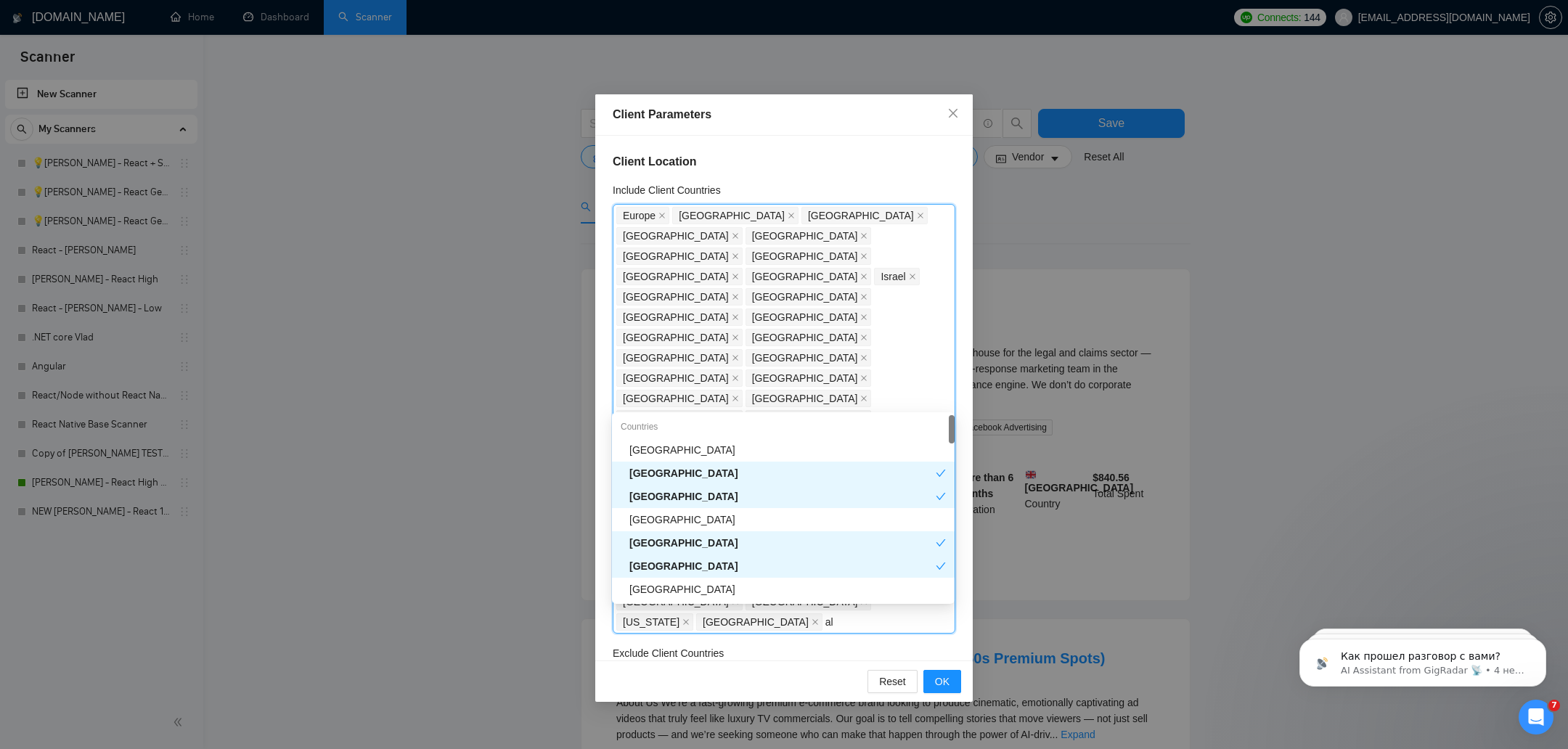
type input "alg"
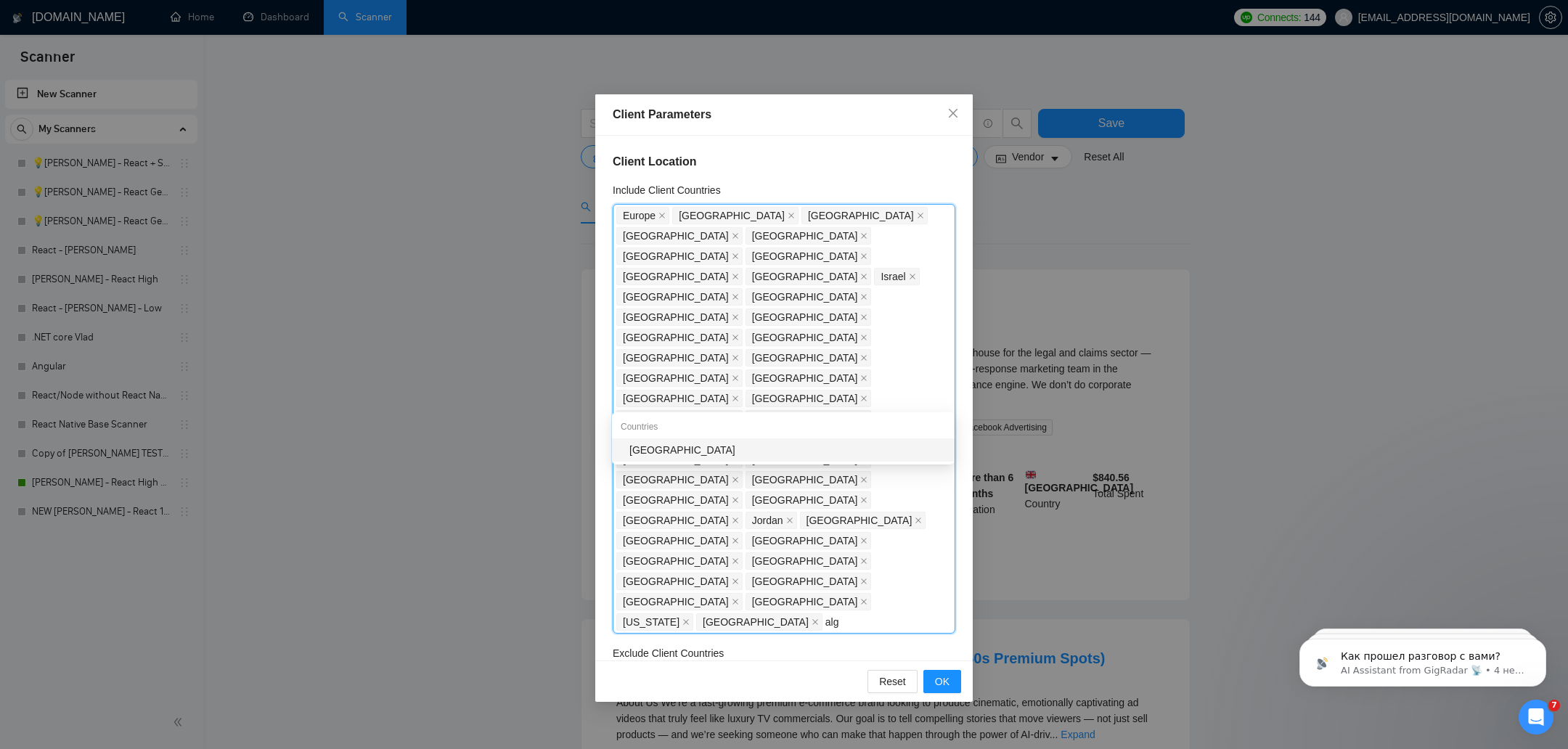
click at [682, 452] on div "[GEOGRAPHIC_DATA]" at bounding box center [787, 450] width 316 height 16
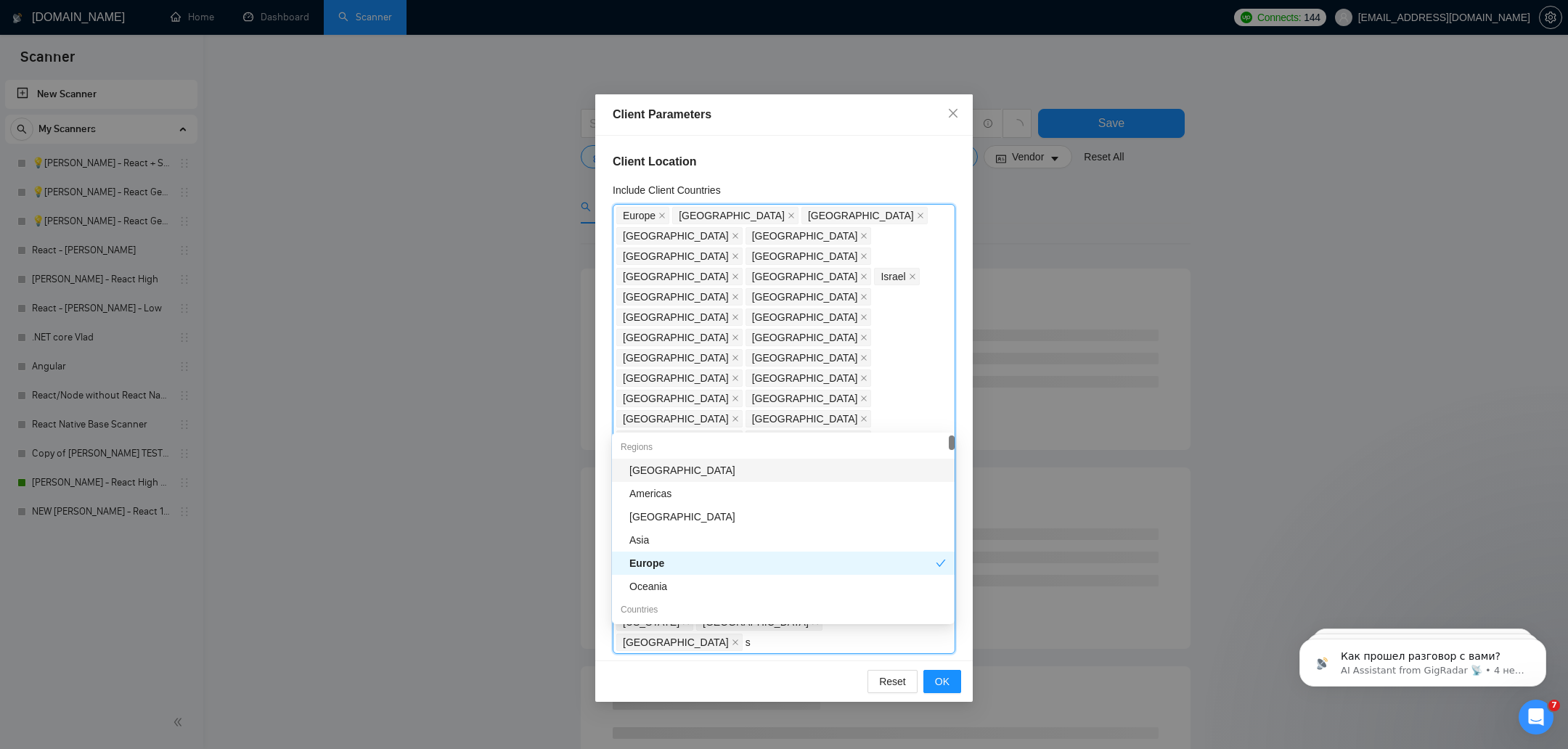
type input "sl"
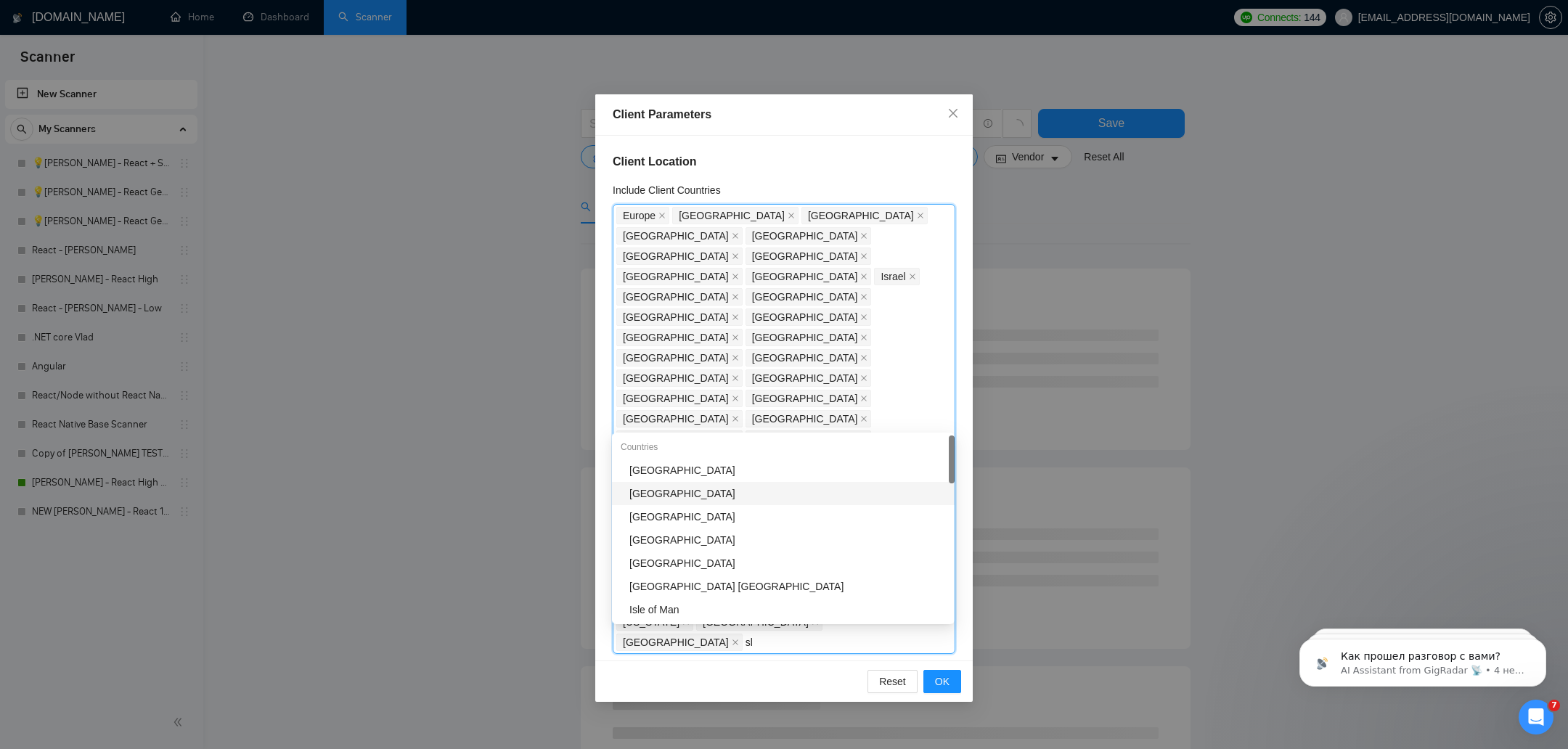
click at [651, 493] on div "[GEOGRAPHIC_DATA]" at bounding box center [787, 493] width 316 height 16
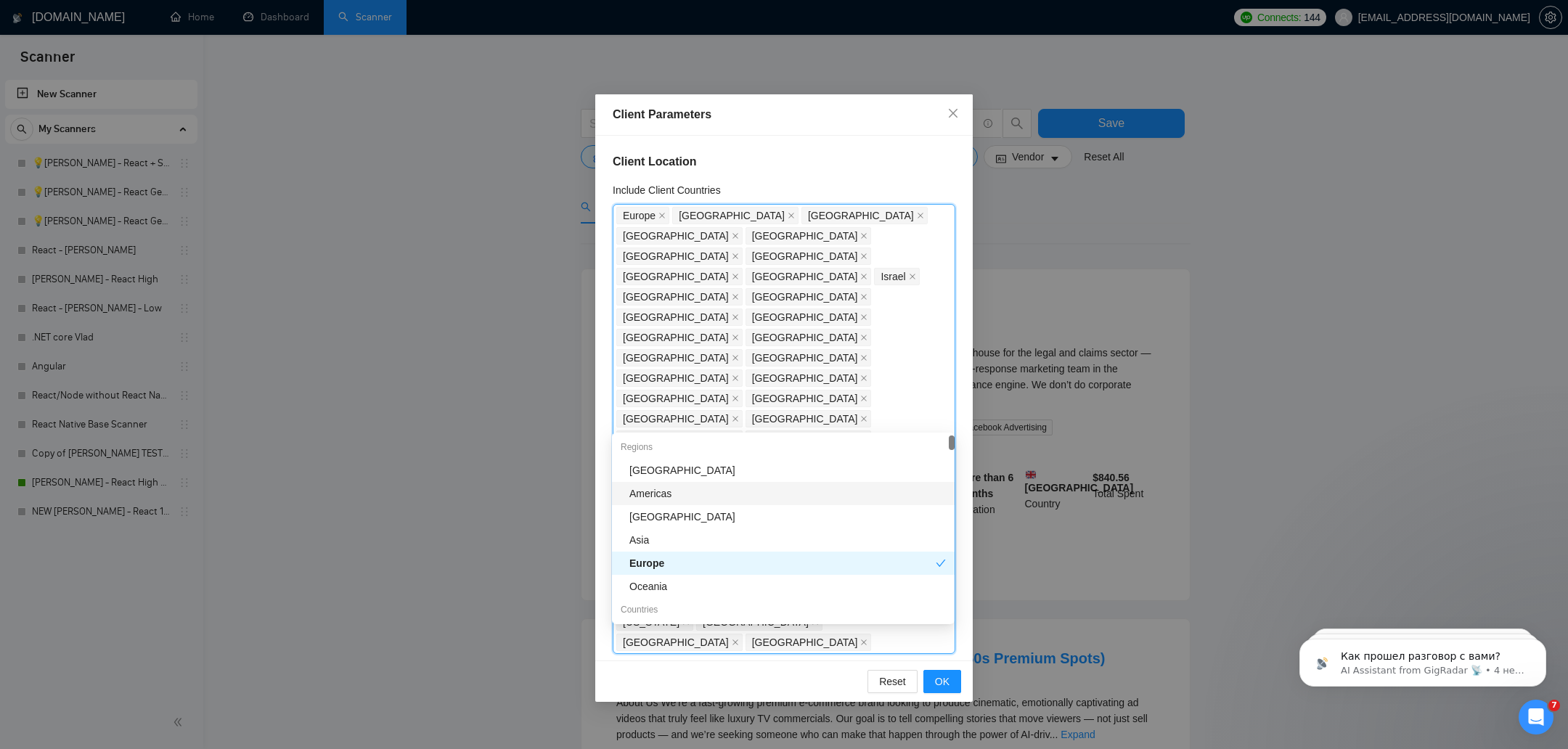
type input "s"
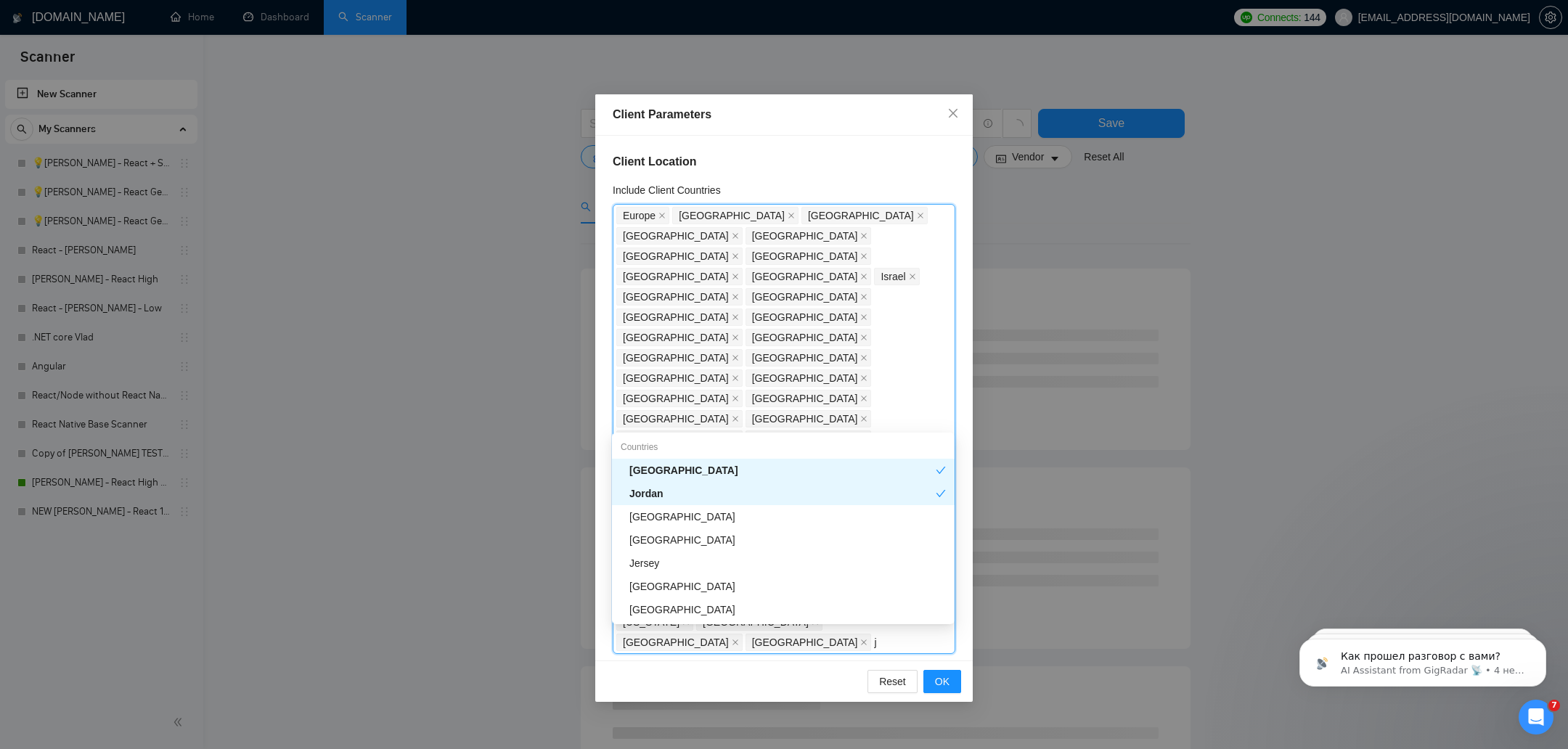
type input "ja"
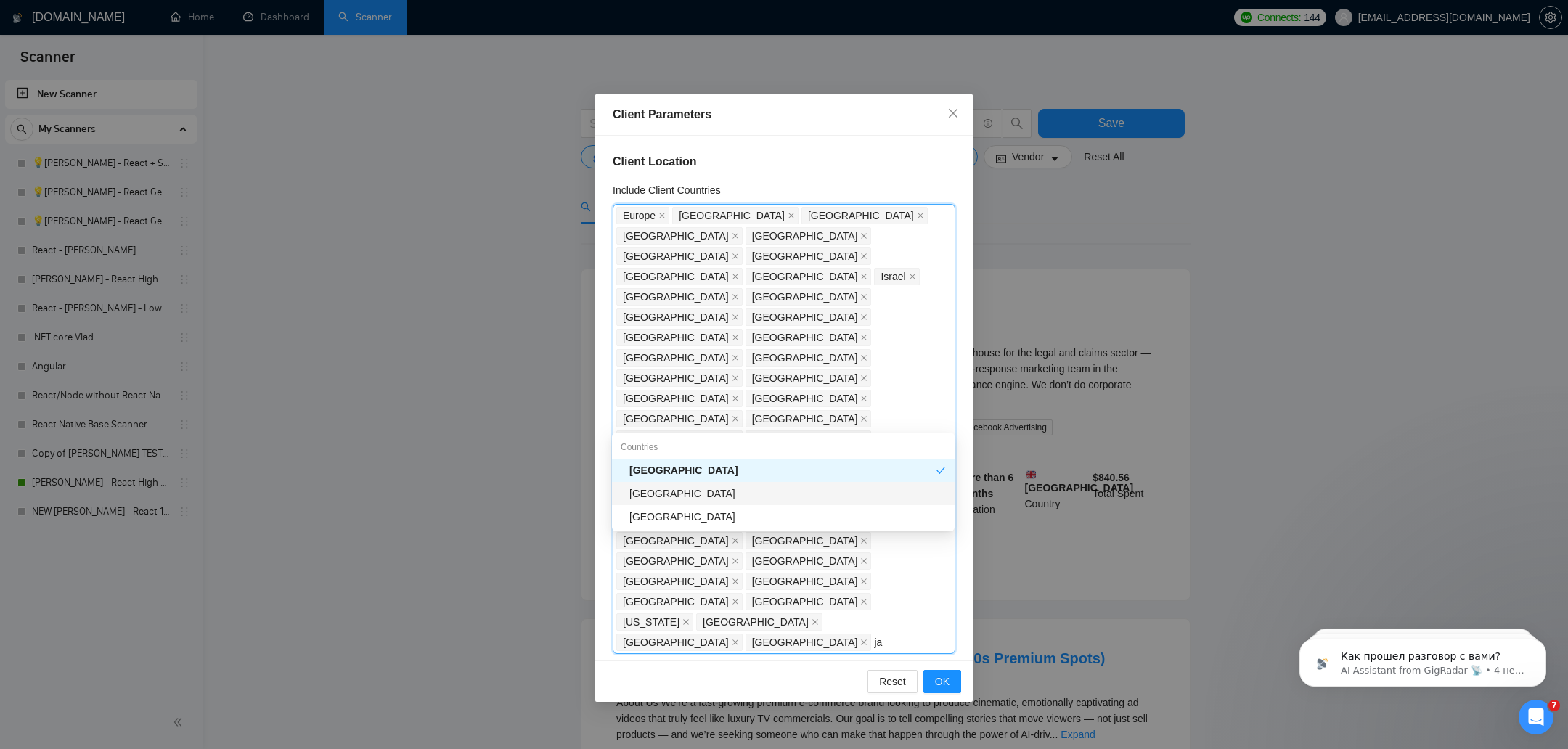
click at [706, 490] on div "[GEOGRAPHIC_DATA]" at bounding box center [787, 493] width 316 height 16
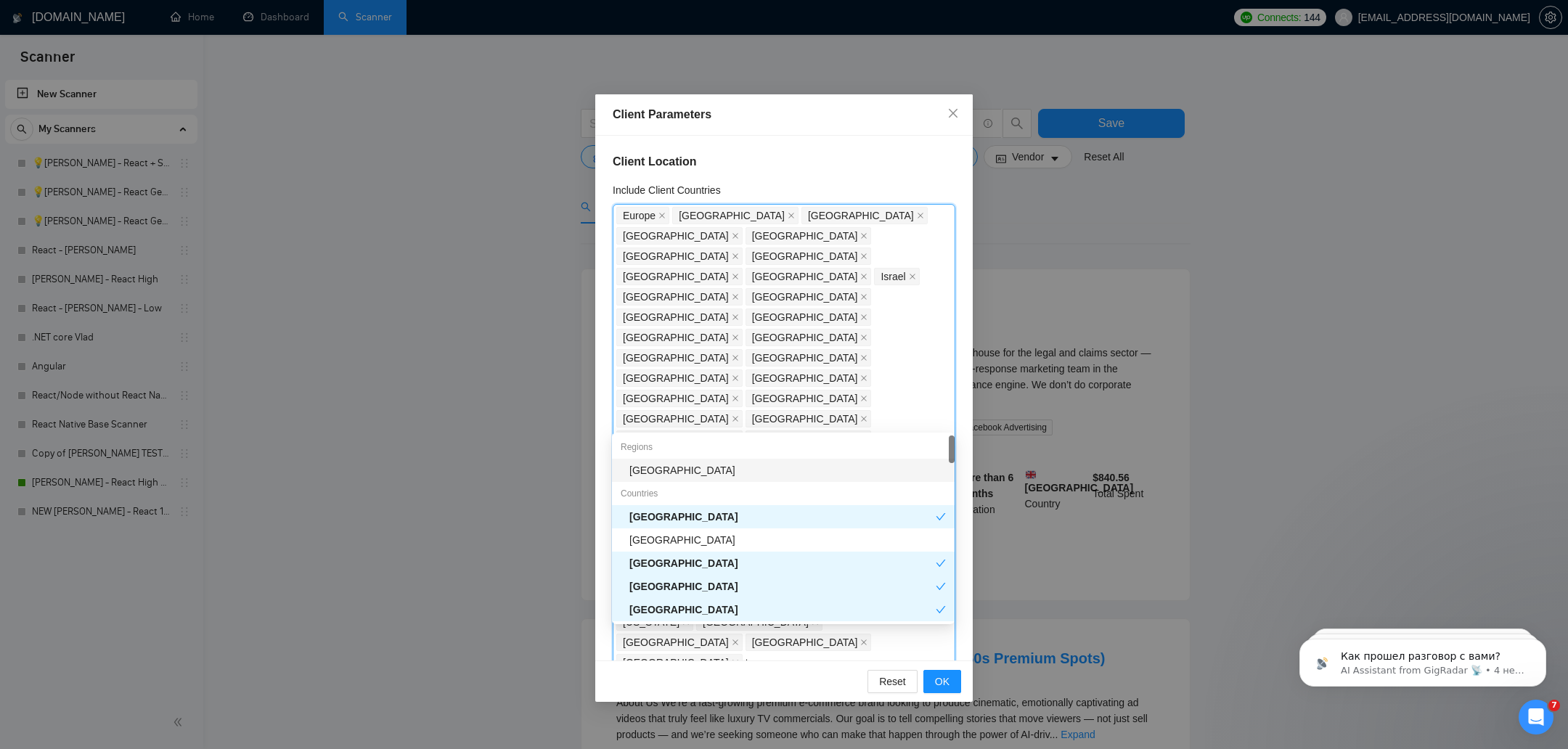
type input "tai"
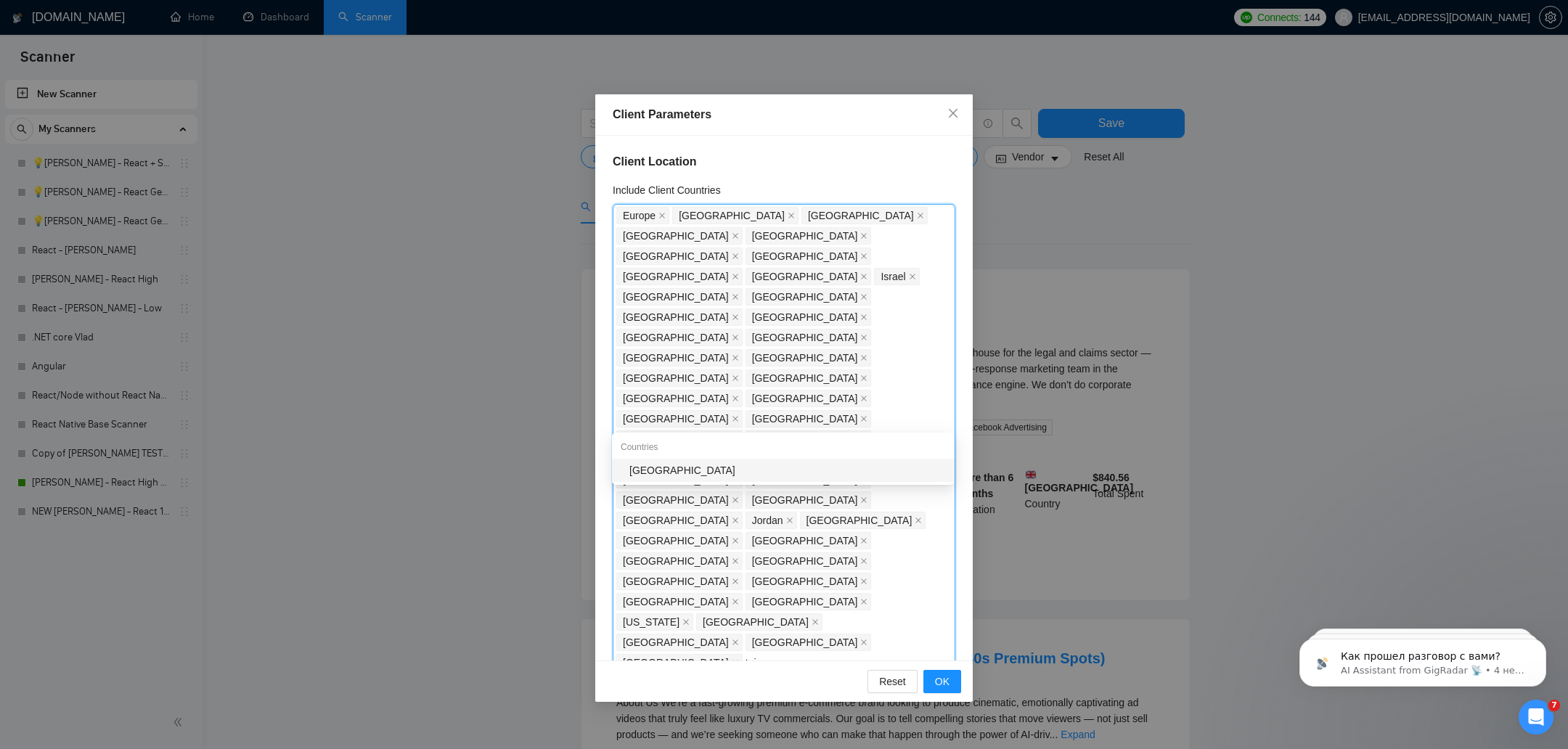
click at [759, 476] on div "[GEOGRAPHIC_DATA]" at bounding box center [787, 470] width 316 height 16
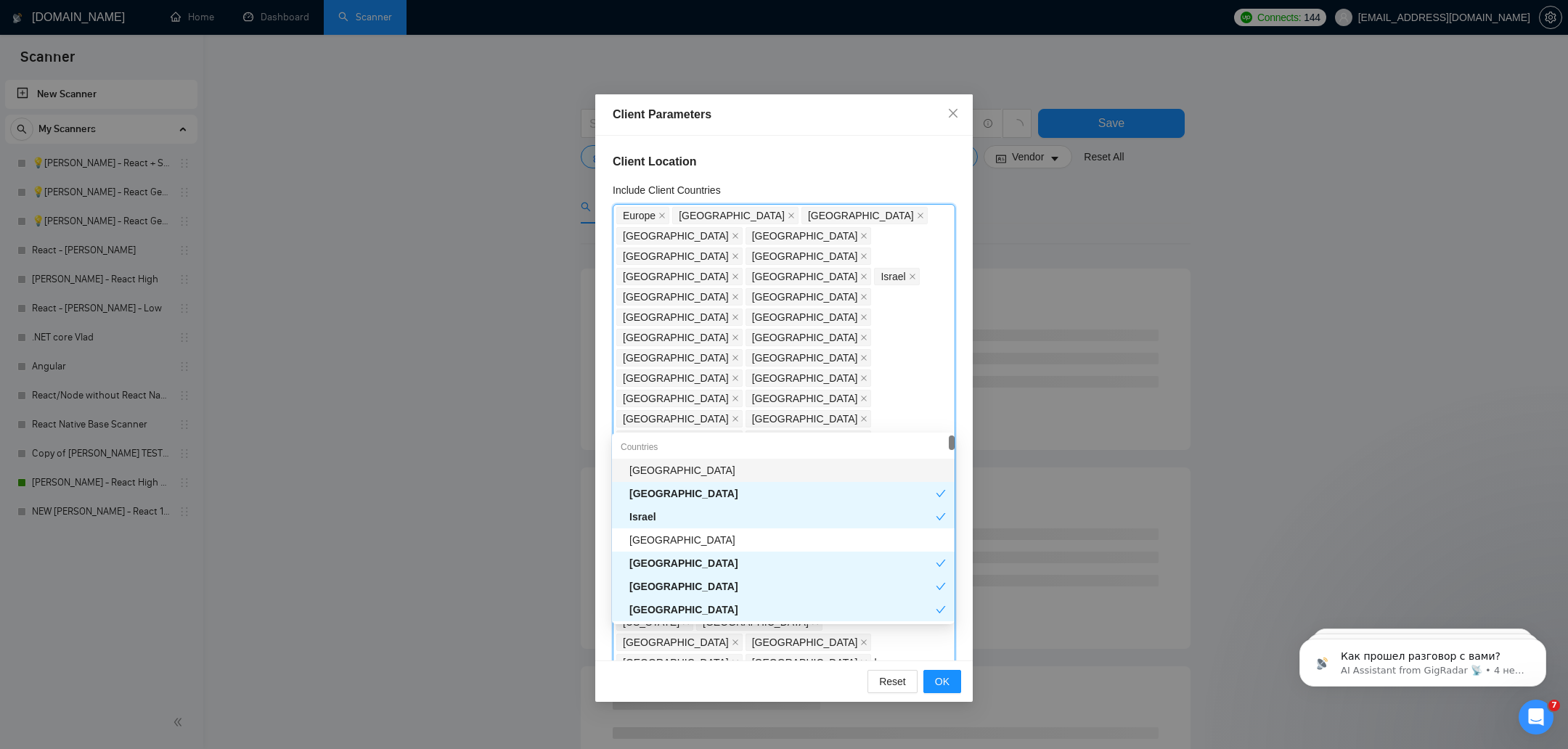
type input "lu"
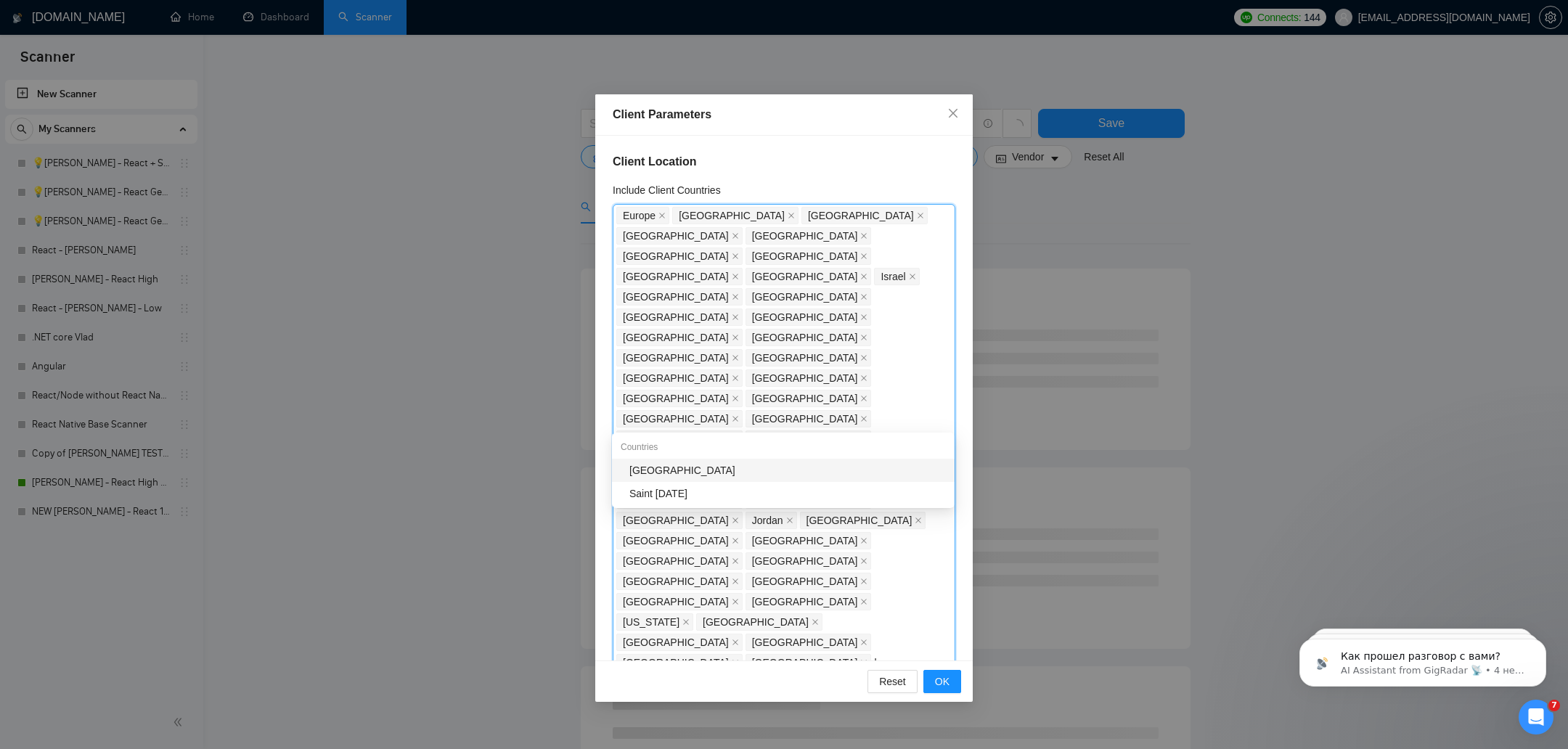
click at [731, 455] on div "Countries" at bounding box center [783, 447] width 343 height 23
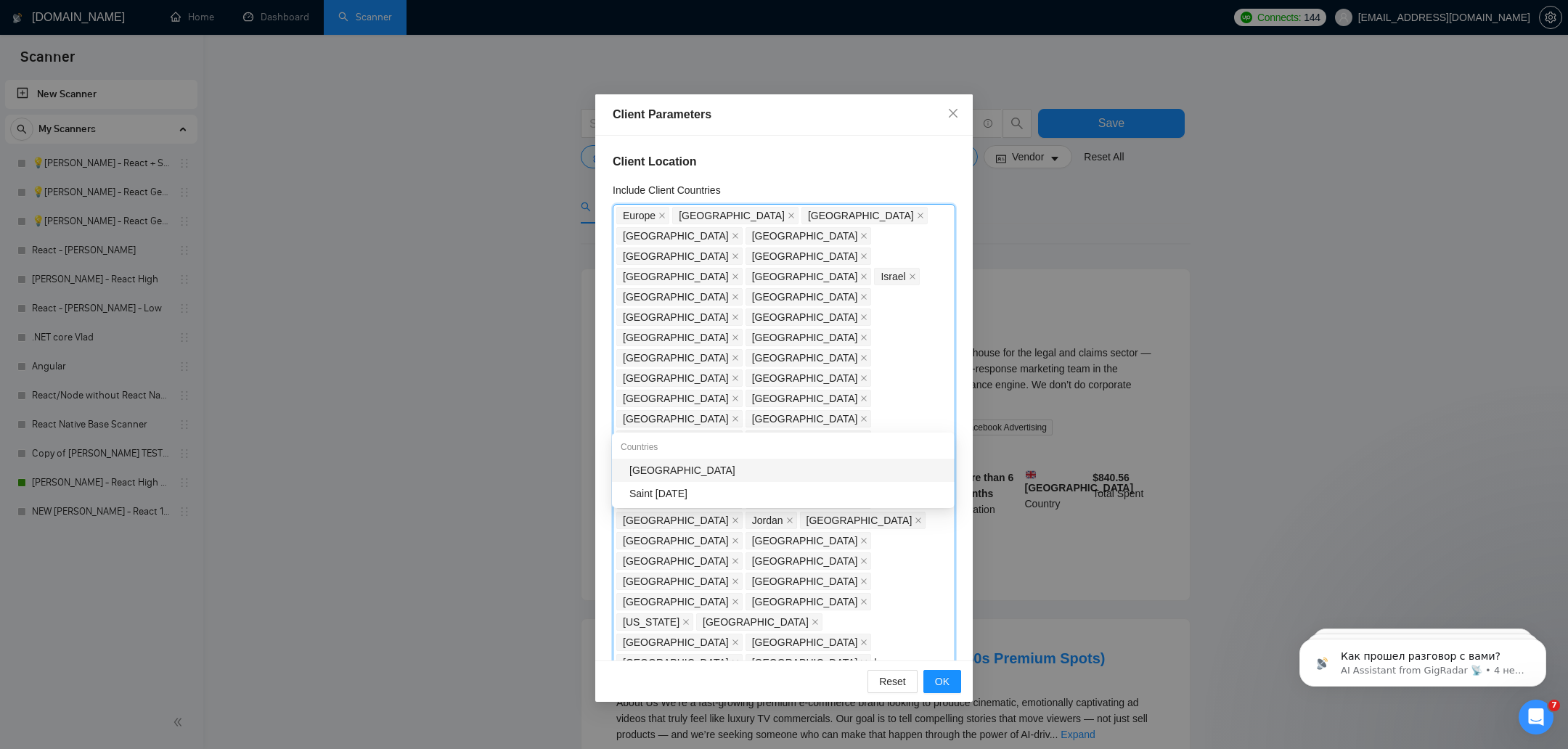
click at [727, 472] on div "[GEOGRAPHIC_DATA]" at bounding box center [787, 470] width 316 height 16
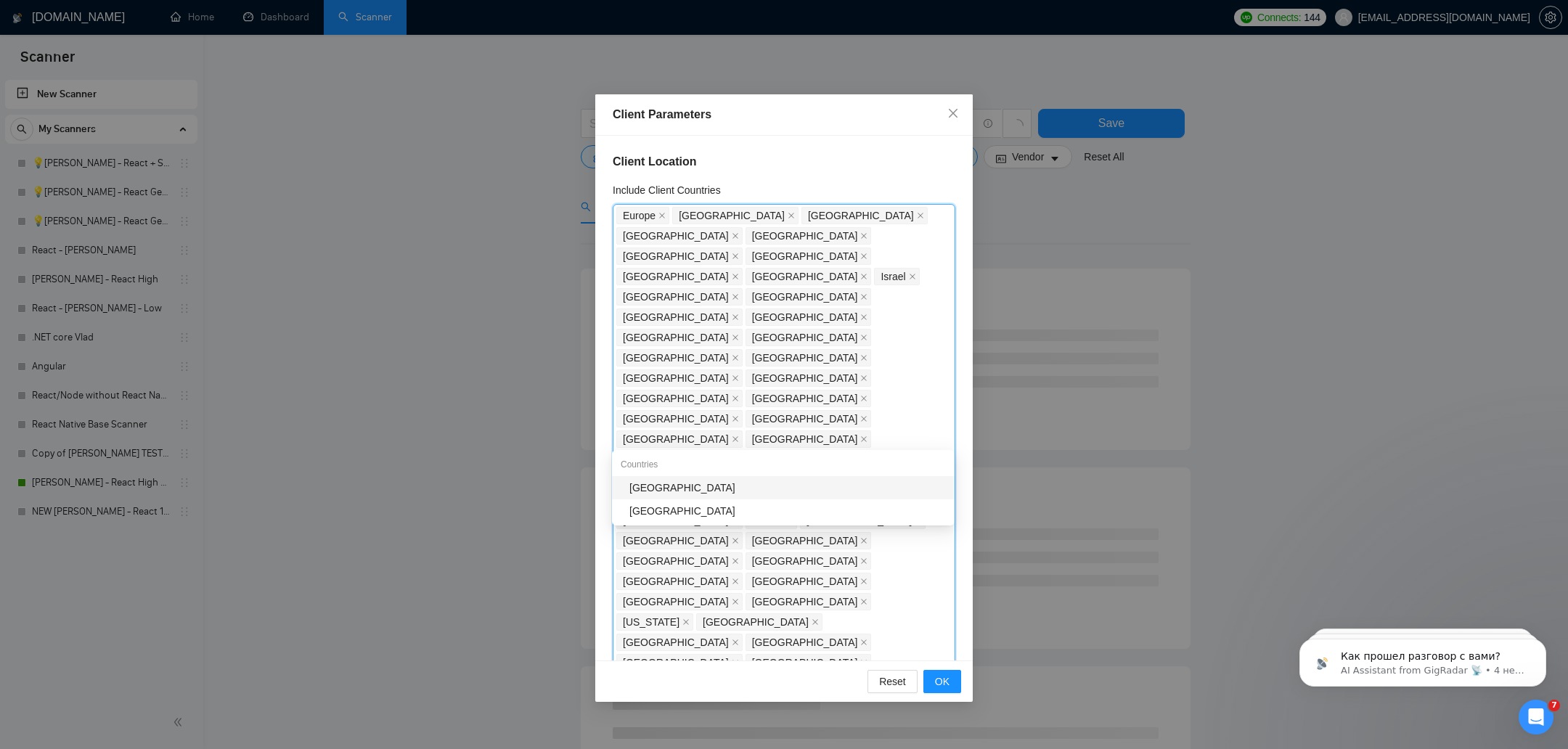
type input "kaz"
click at [859, 483] on div "[GEOGRAPHIC_DATA]" at bounding box center [787, 487] width 316 height 16
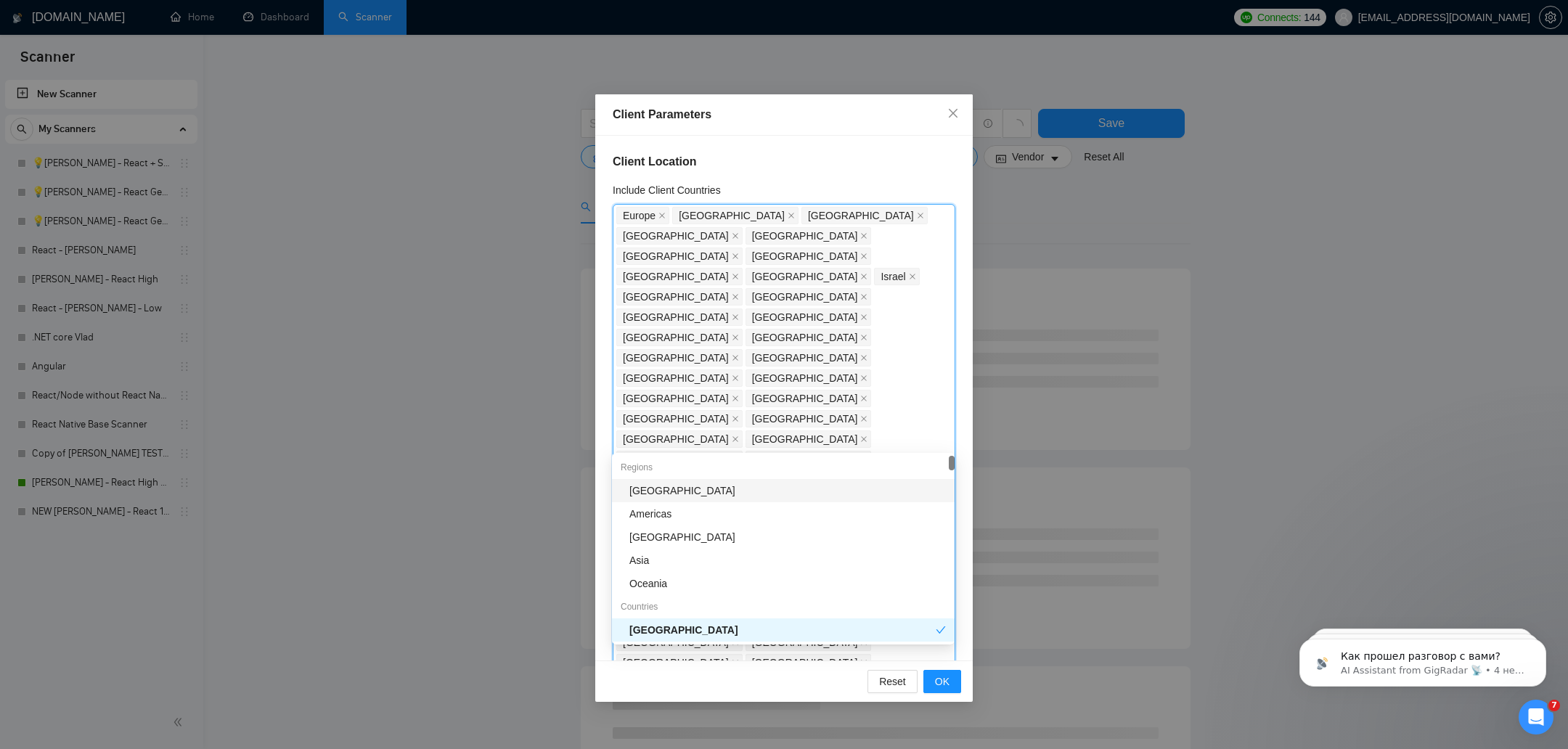
type input "az"
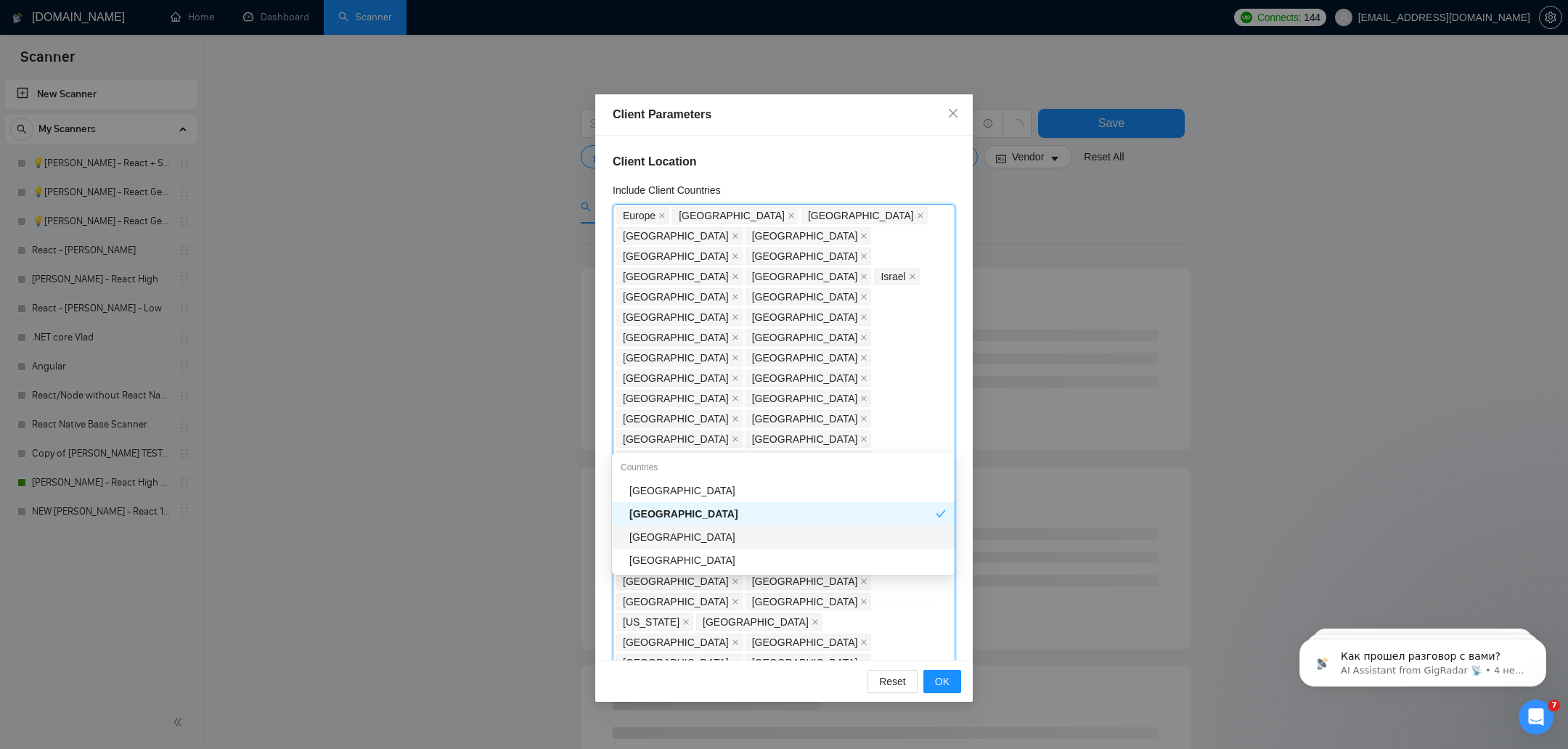
click at [790, 530] on div "[GEOGRAPHIC_DATA]" at bounding box center [787, 537] width 316 height 16
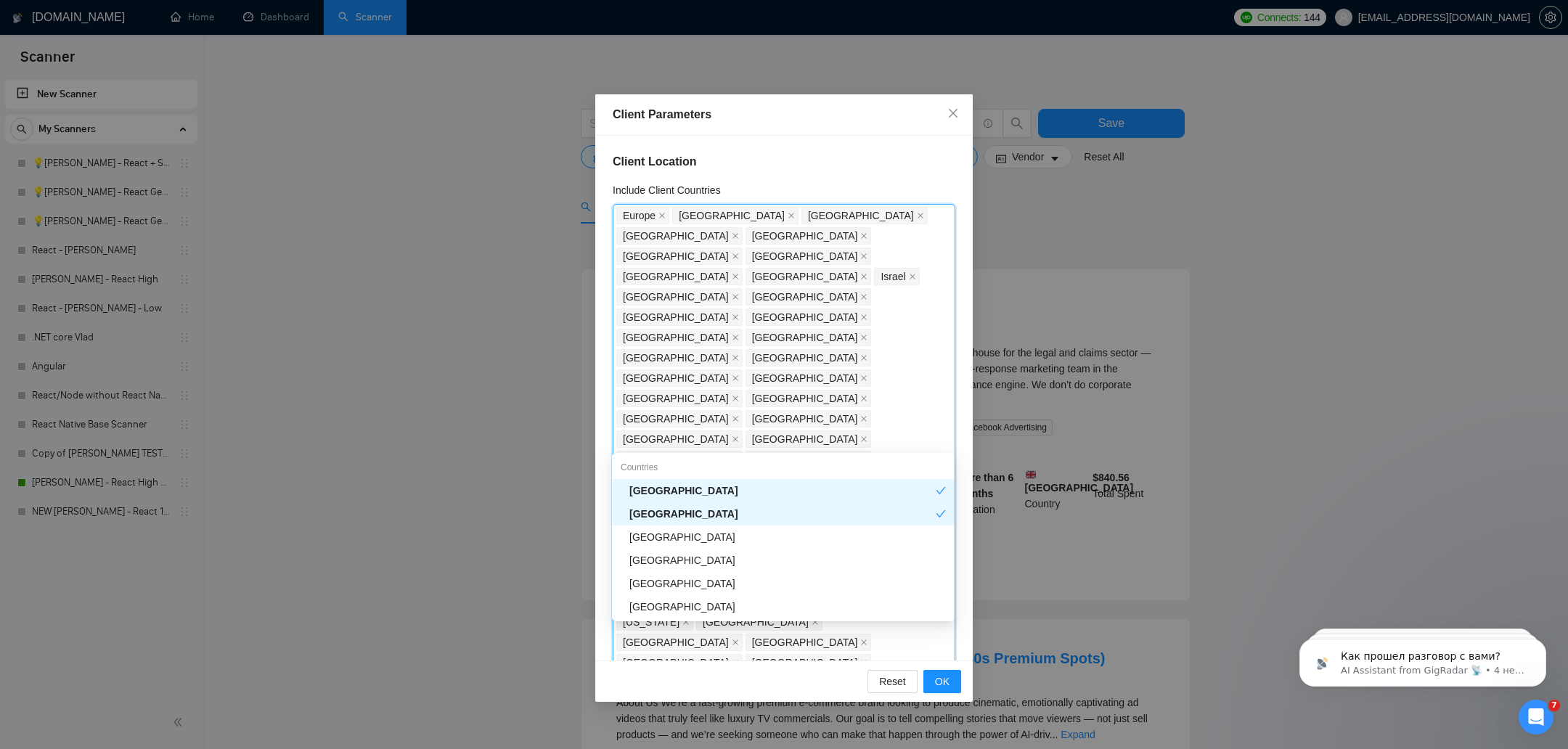
type input "tun"
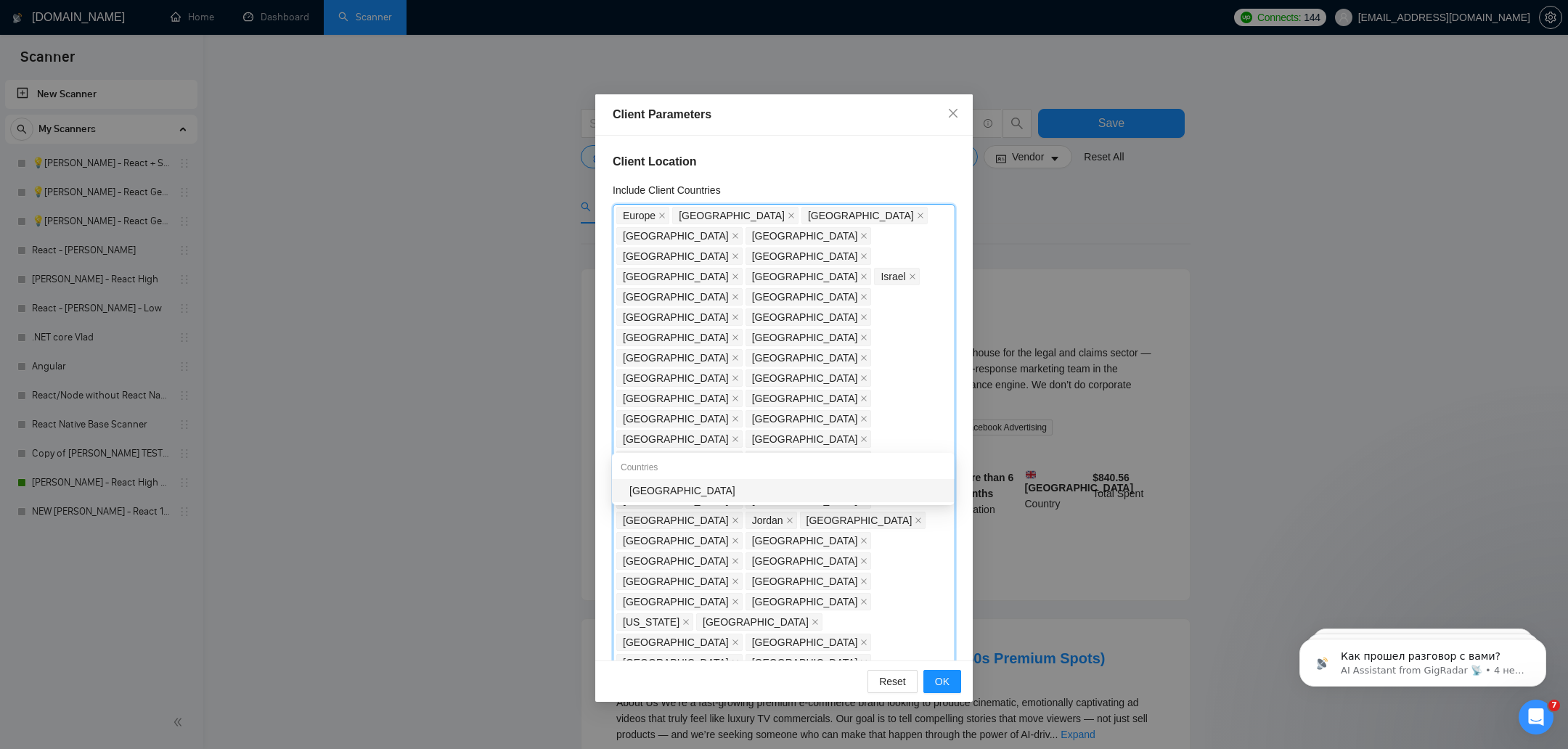
click at [689, 486] on div "[GEOGRAPHIC_DATA]" at bounding box center [787, 491] width 316 height 16
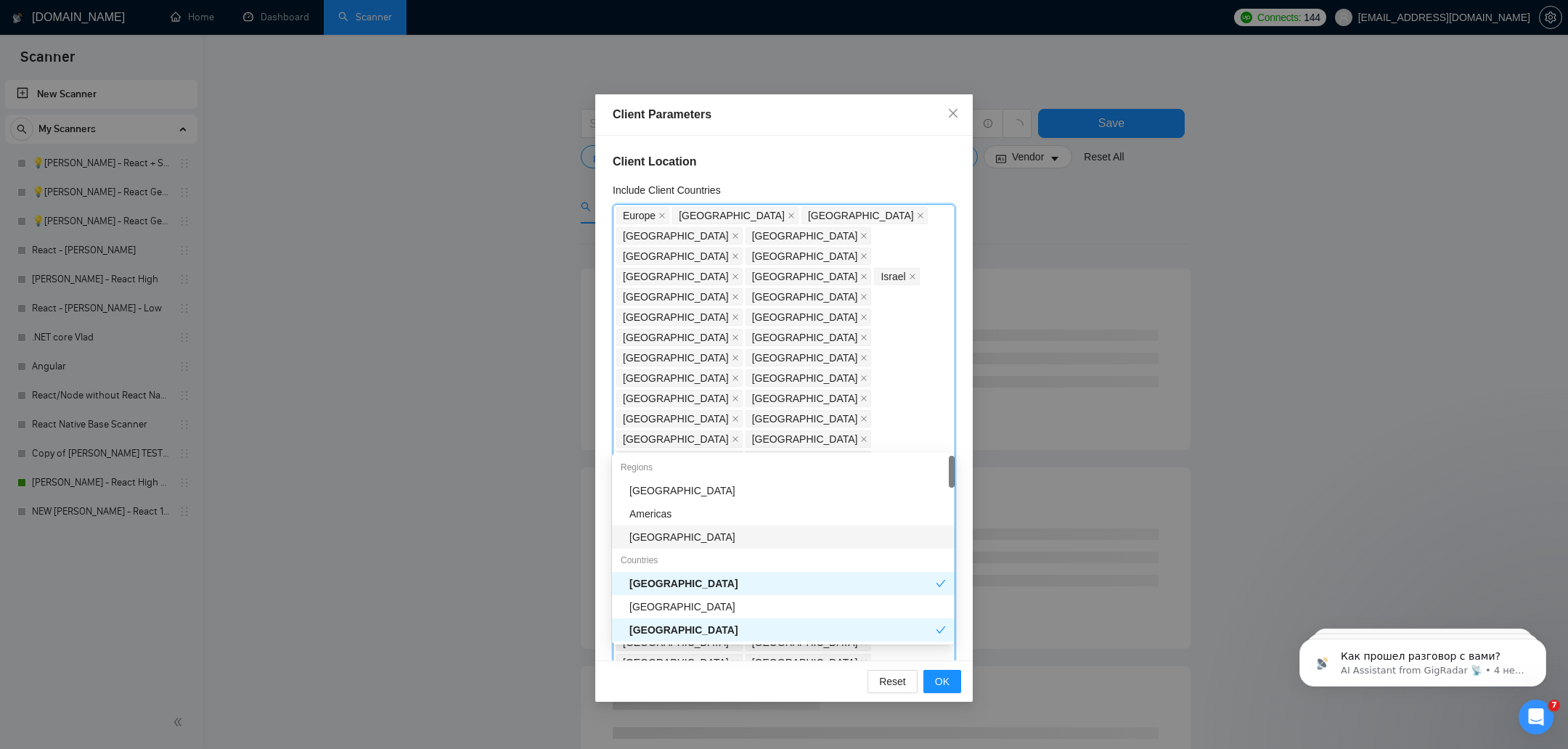
type input "ice"
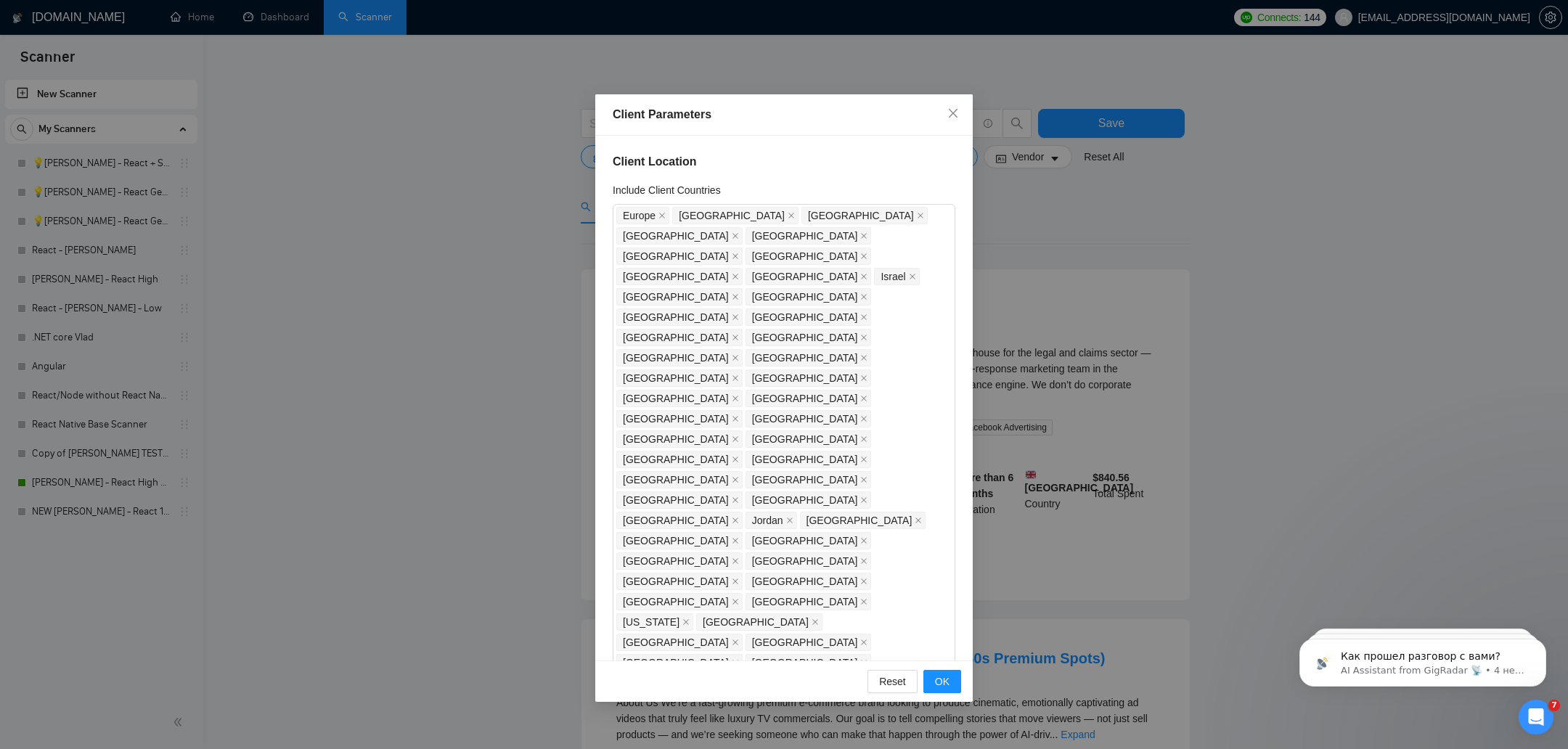
click at [657, 503] on body "Scanner New Scanner My Scanners 💡Ihor - React + SaaS 💡Ihor - React General A 💡I…" at bounding box center [784, 374] width 1568 height 749
click at [845, 436] on div "Europe United States United Kingdom Canada United Arab Emirates Singapore Nethe…" at bounding box center [776, 460] width 321 height 508
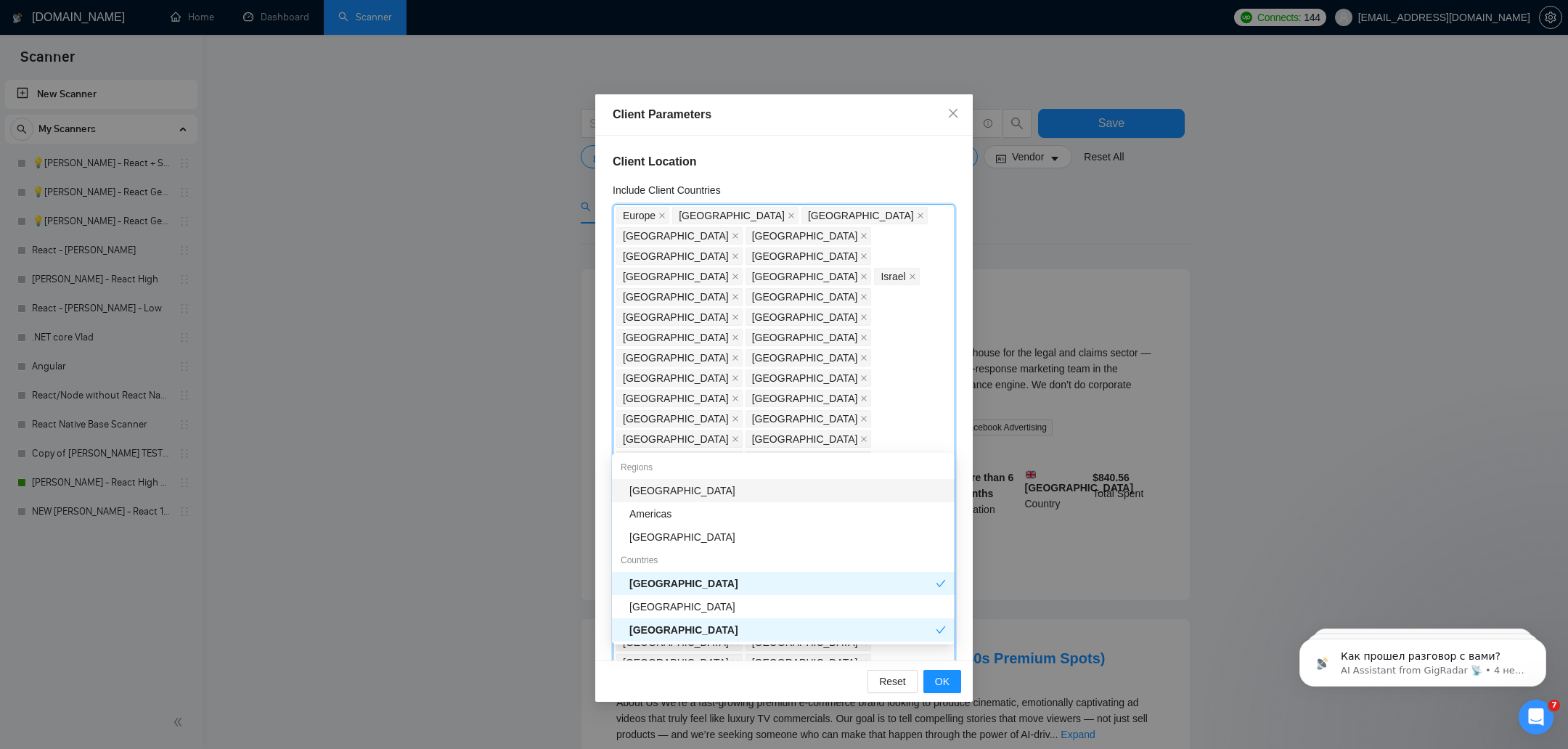
type input "ice"
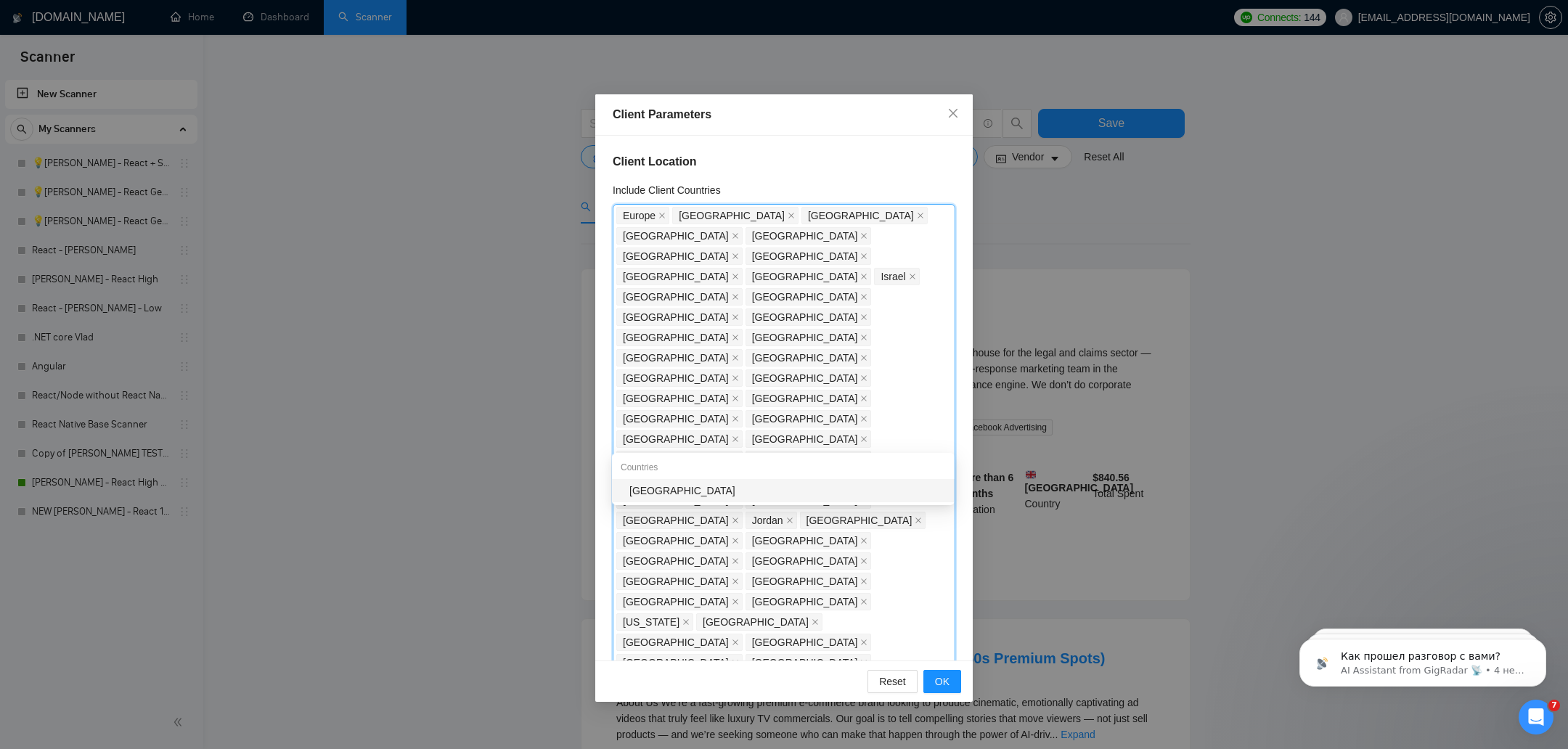
click at [778, 489] on div "[GEOGRAPHIC_DATA]" at bounding box center [787, 491] width 316 height 16
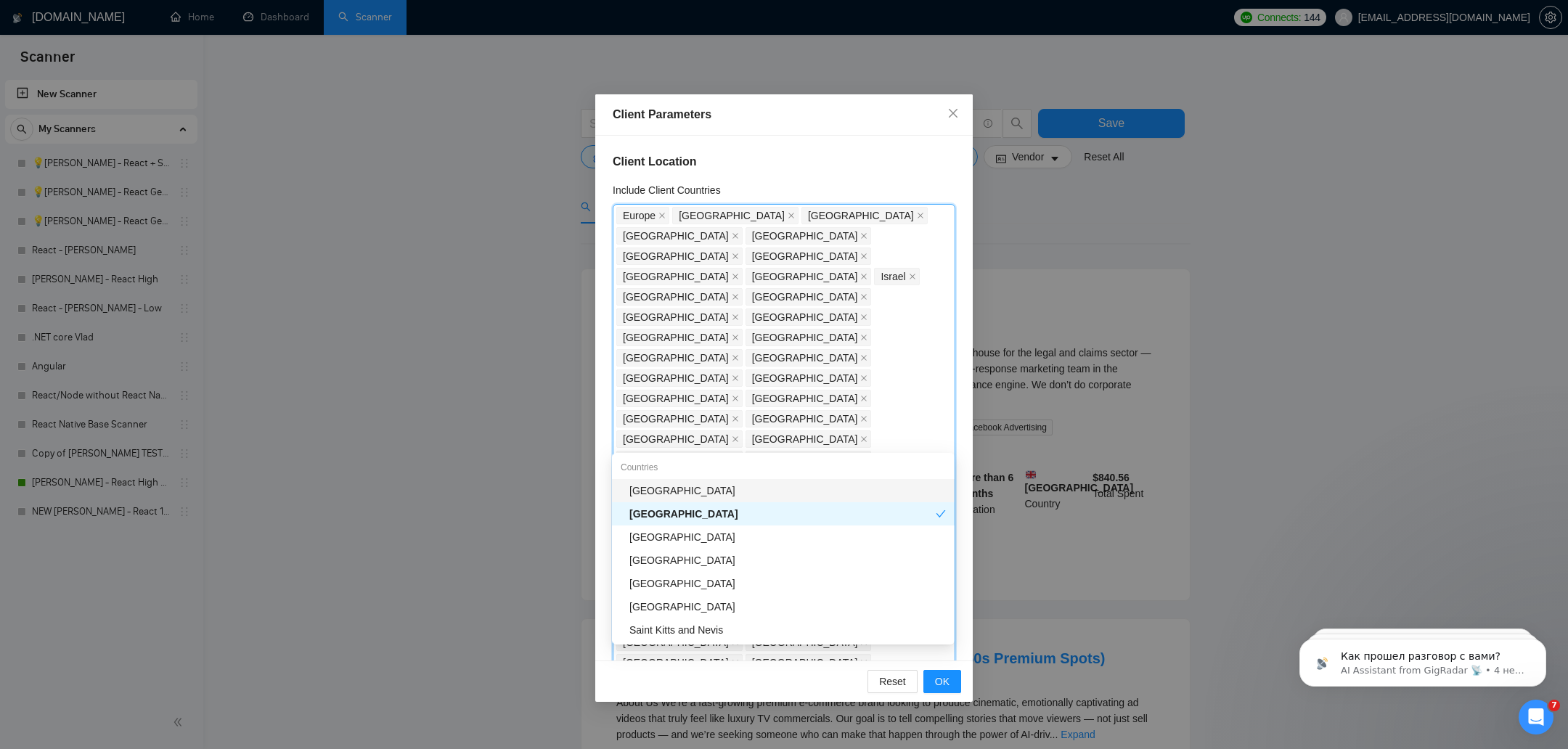
type input "vir"
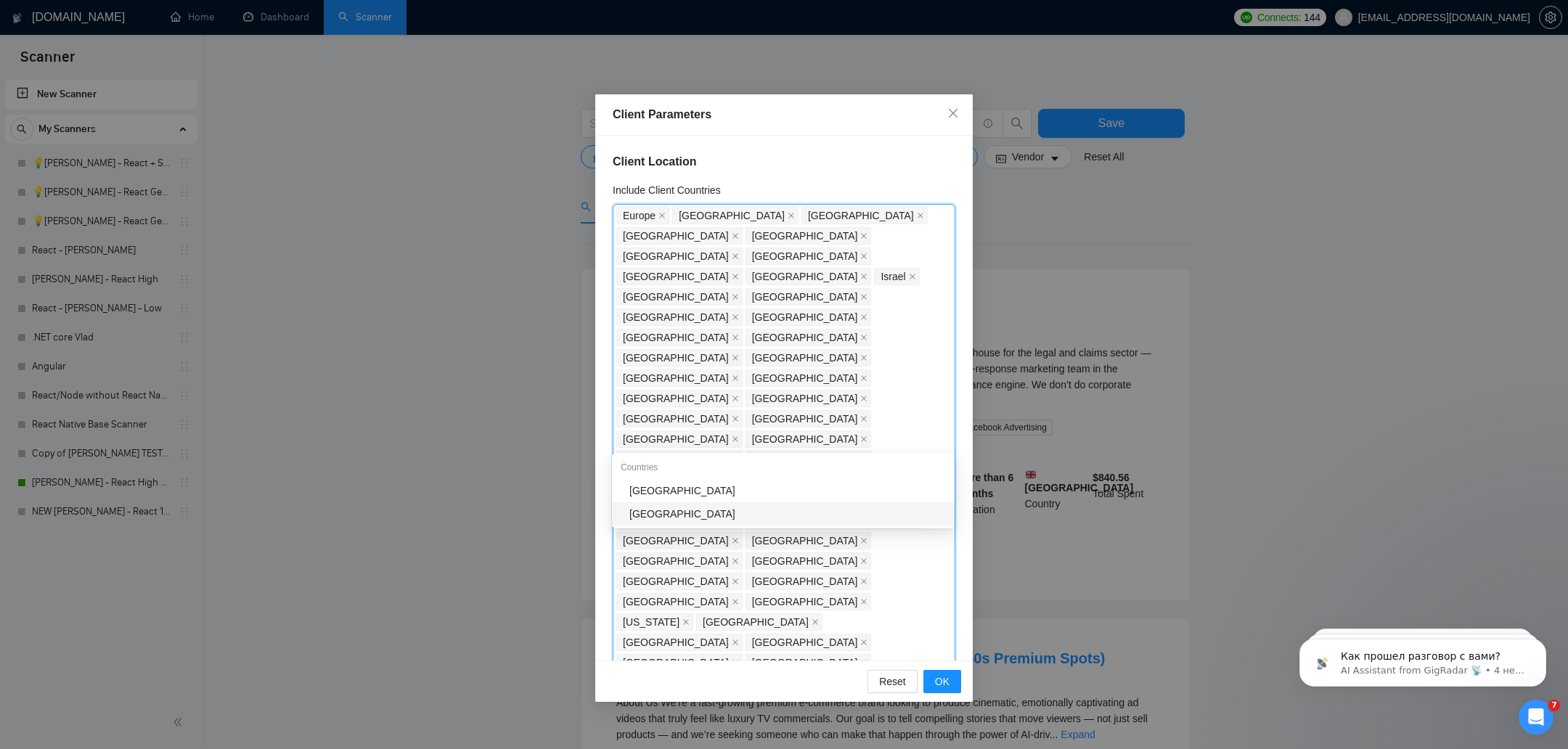
click at [765, 506] on div "[GEOGRAPHIC_DATA]" at bounding box center [787, 514] width 316 height 16
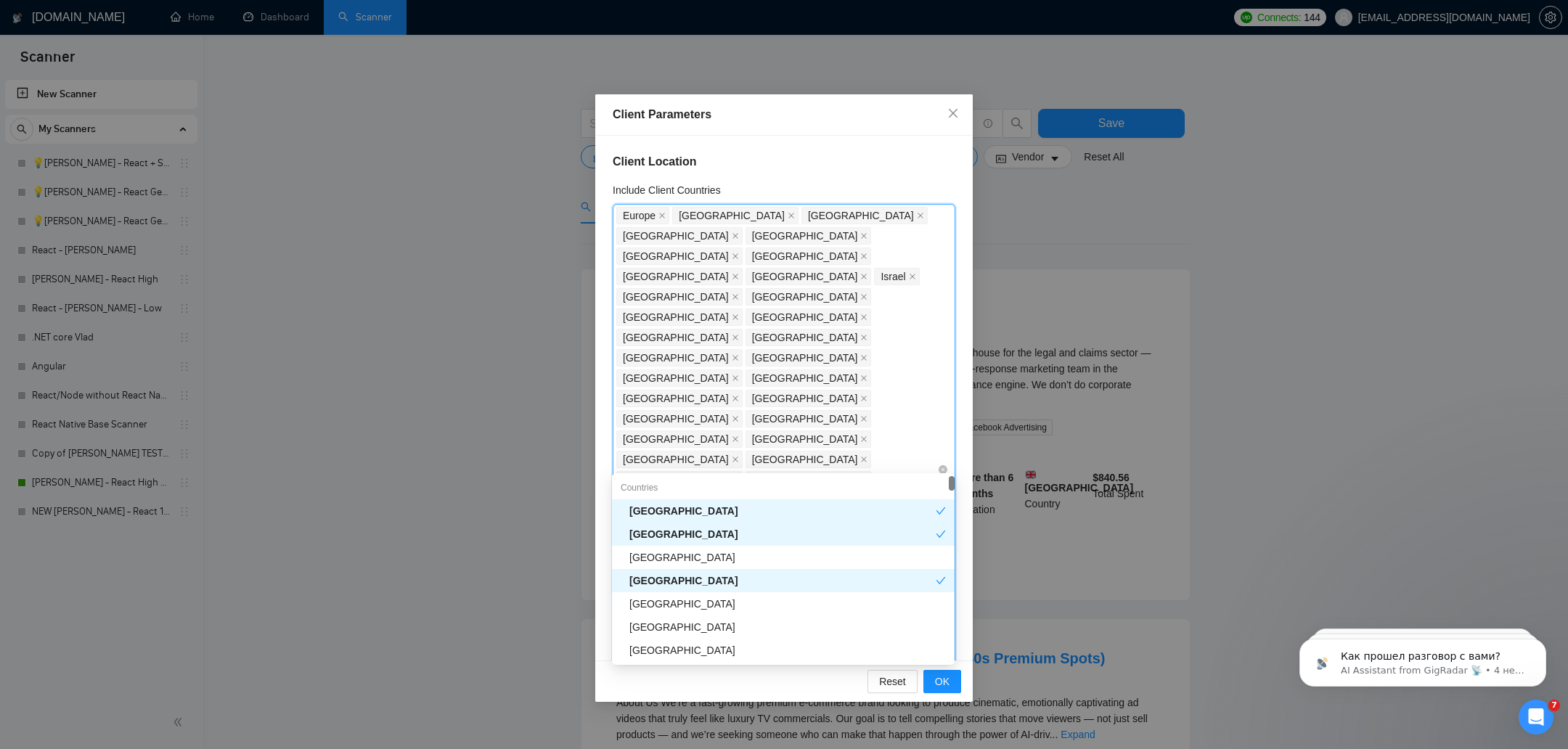
type input "u"
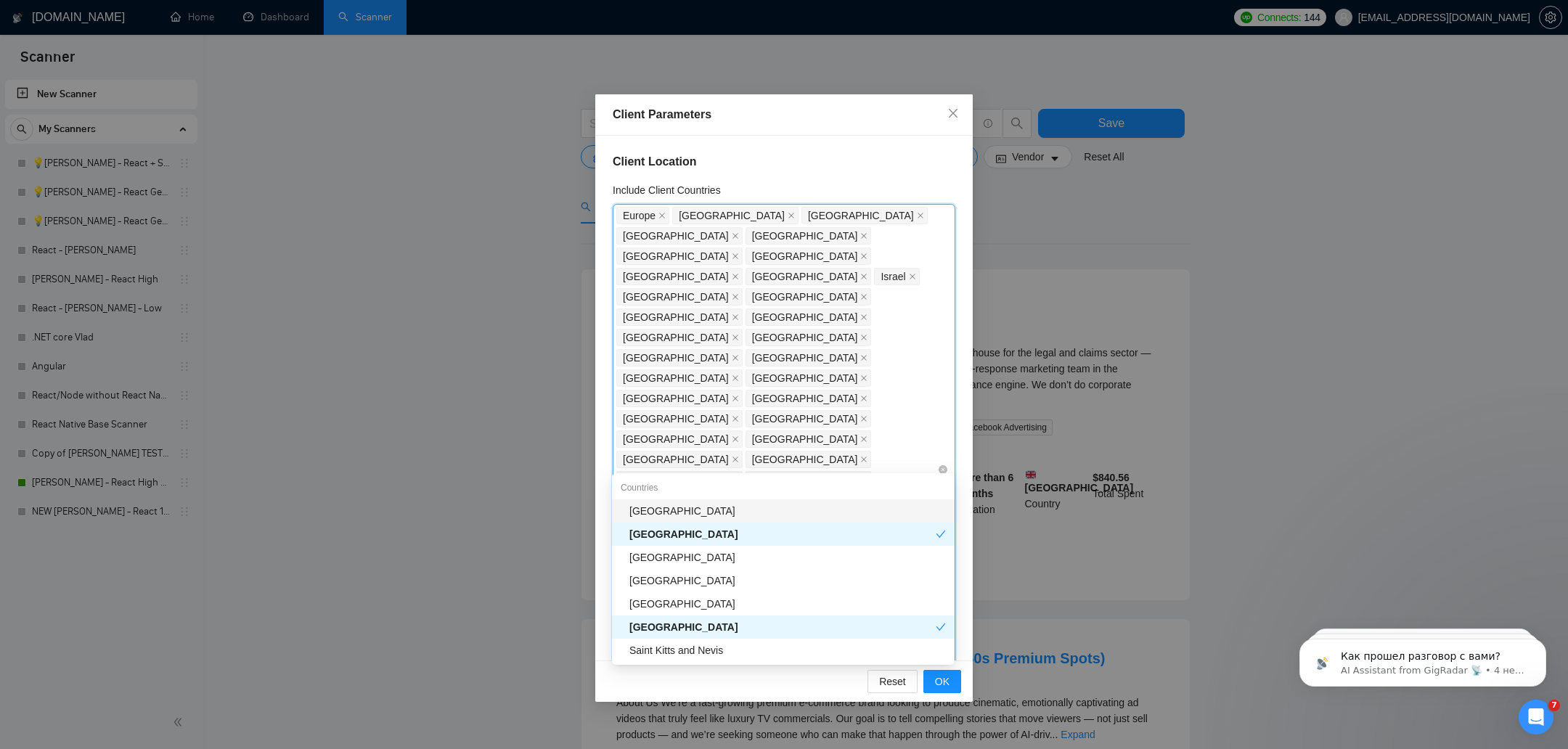
type input "vir"
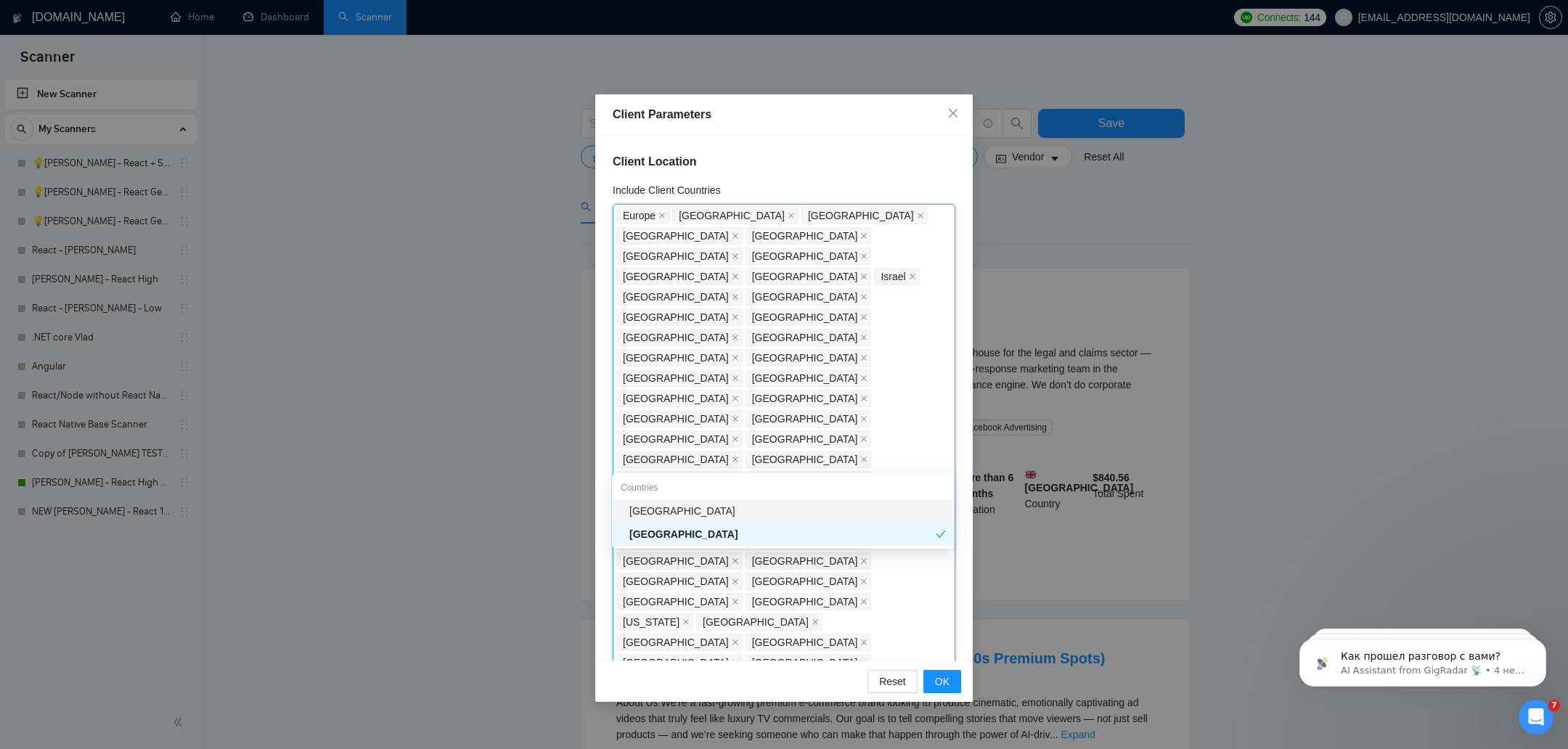
click at [761, 502] on div "[GEOGRAPHIC_DATA]" at bounding box center [783, 511] width 343 height 23
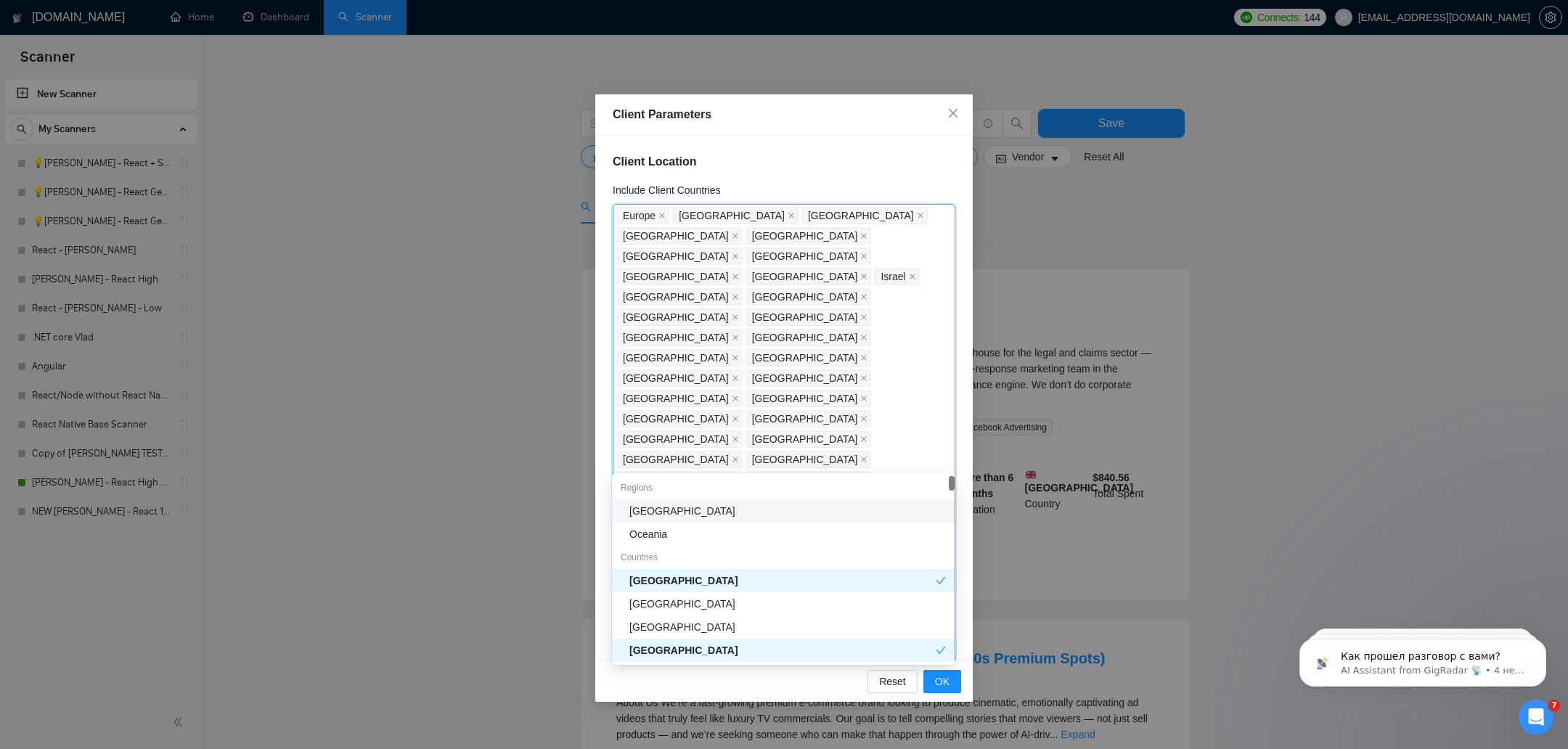
type input "ant"
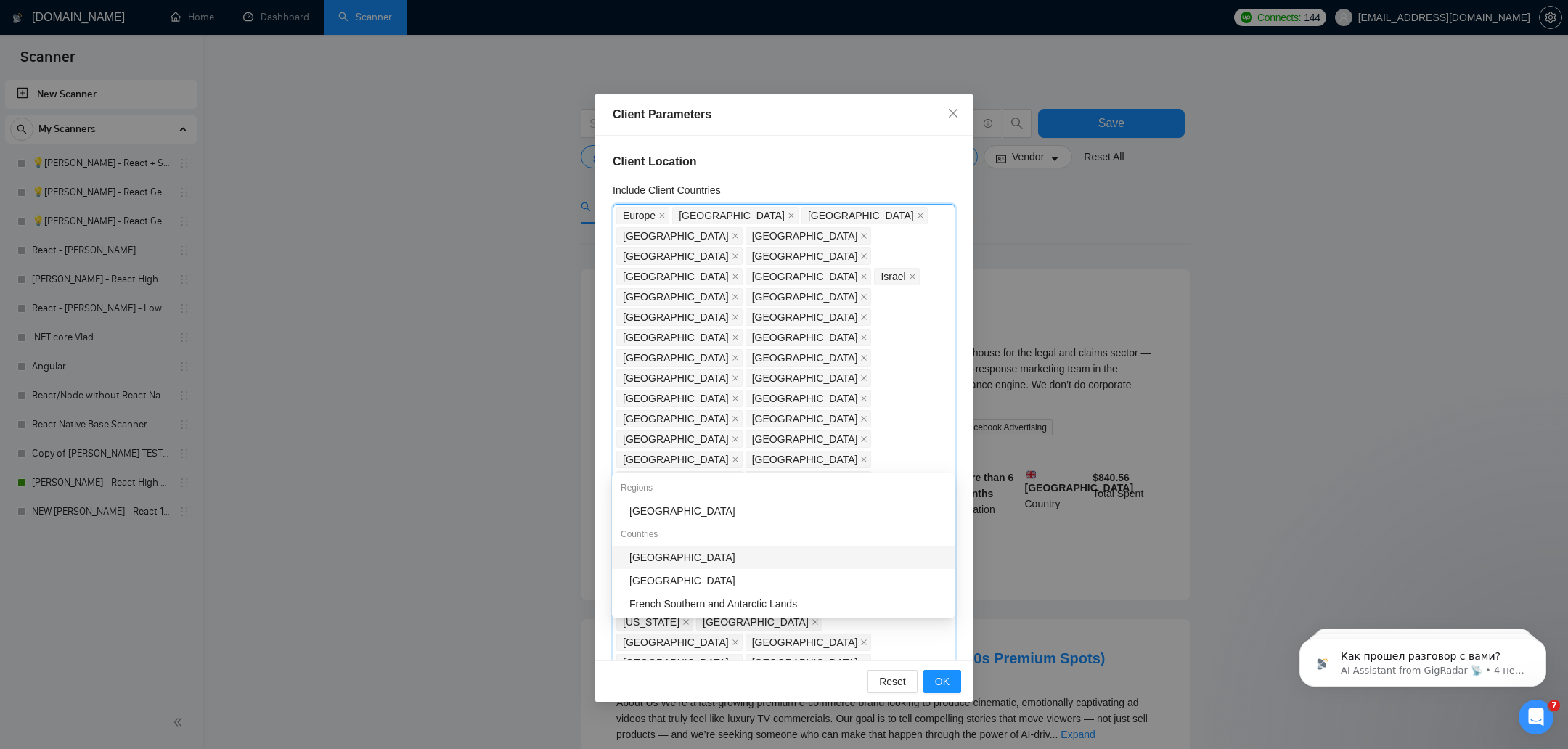
click at [663, 562] on div "[GEOGRAPHIC_DATA]" at bounding box center [787, 557] width 316 height 16
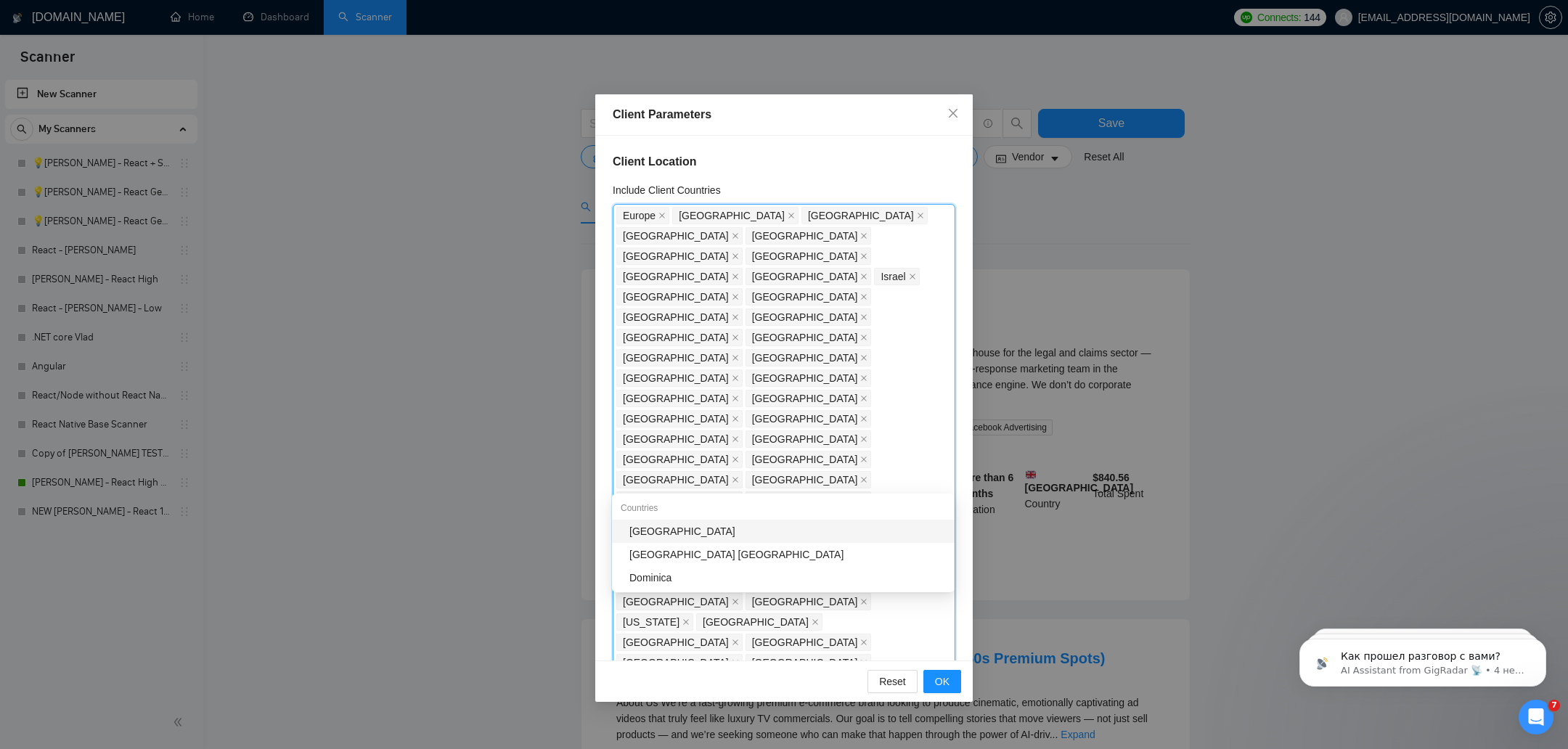
type input "min"
click at [720, 555] on div "[GEOGRAPHIC_DATA] [GEOGRAPHIC_DATA]" at bounding box center [787, 555] width 316 height 16
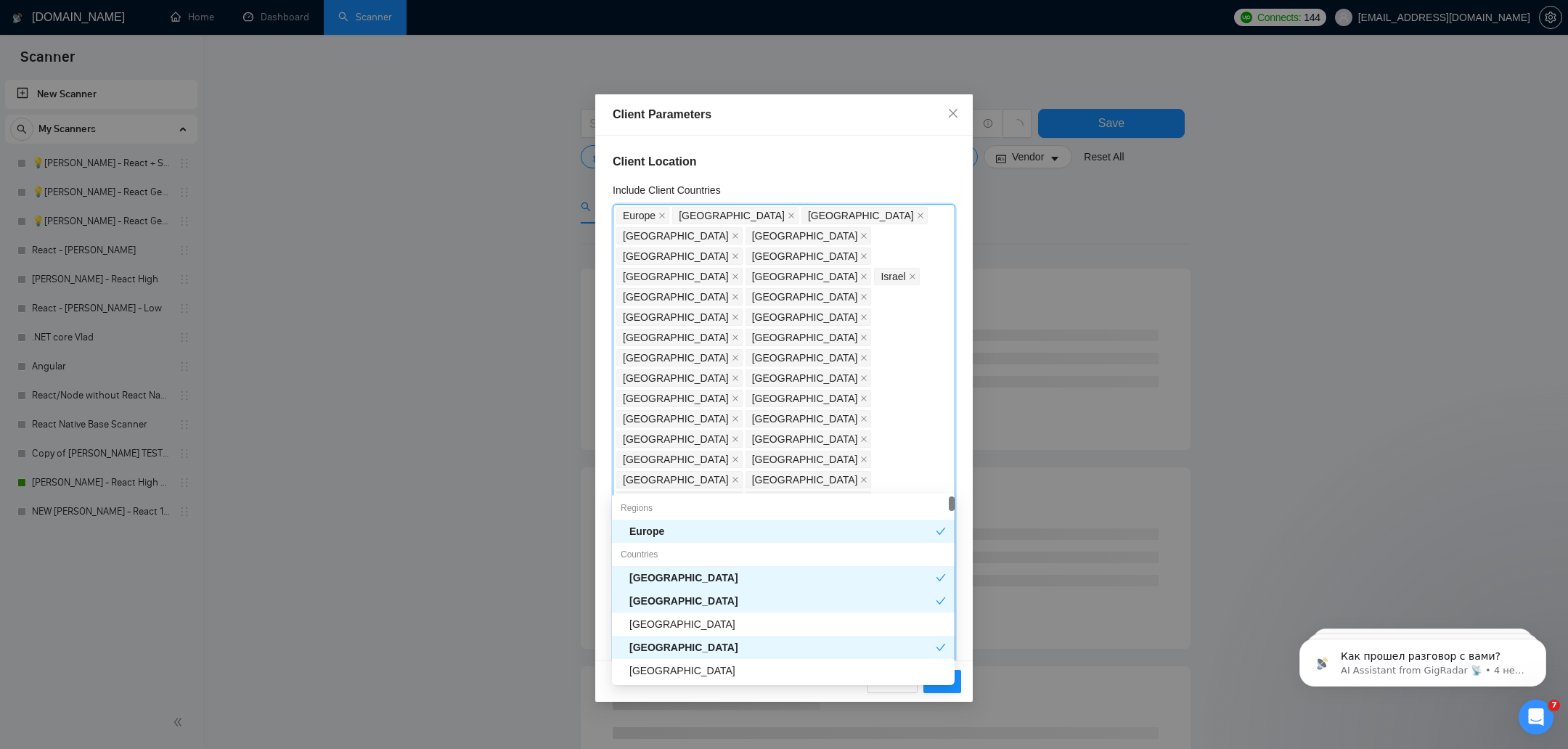
type input "uk"
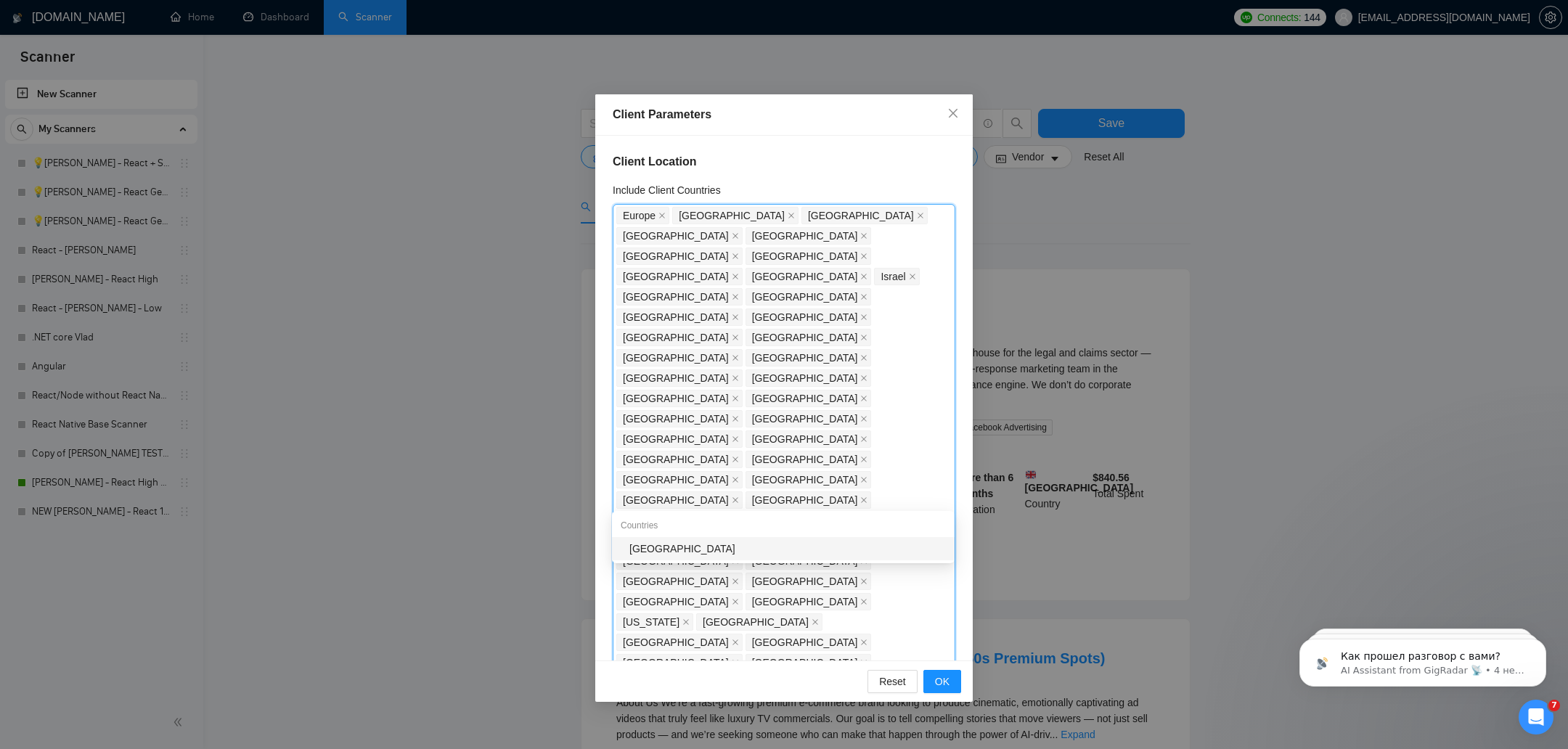
click at [639, 546] on div "[GEOGRAPHIC_DATA]" at bounding box center [787, 549] width 316 height 16
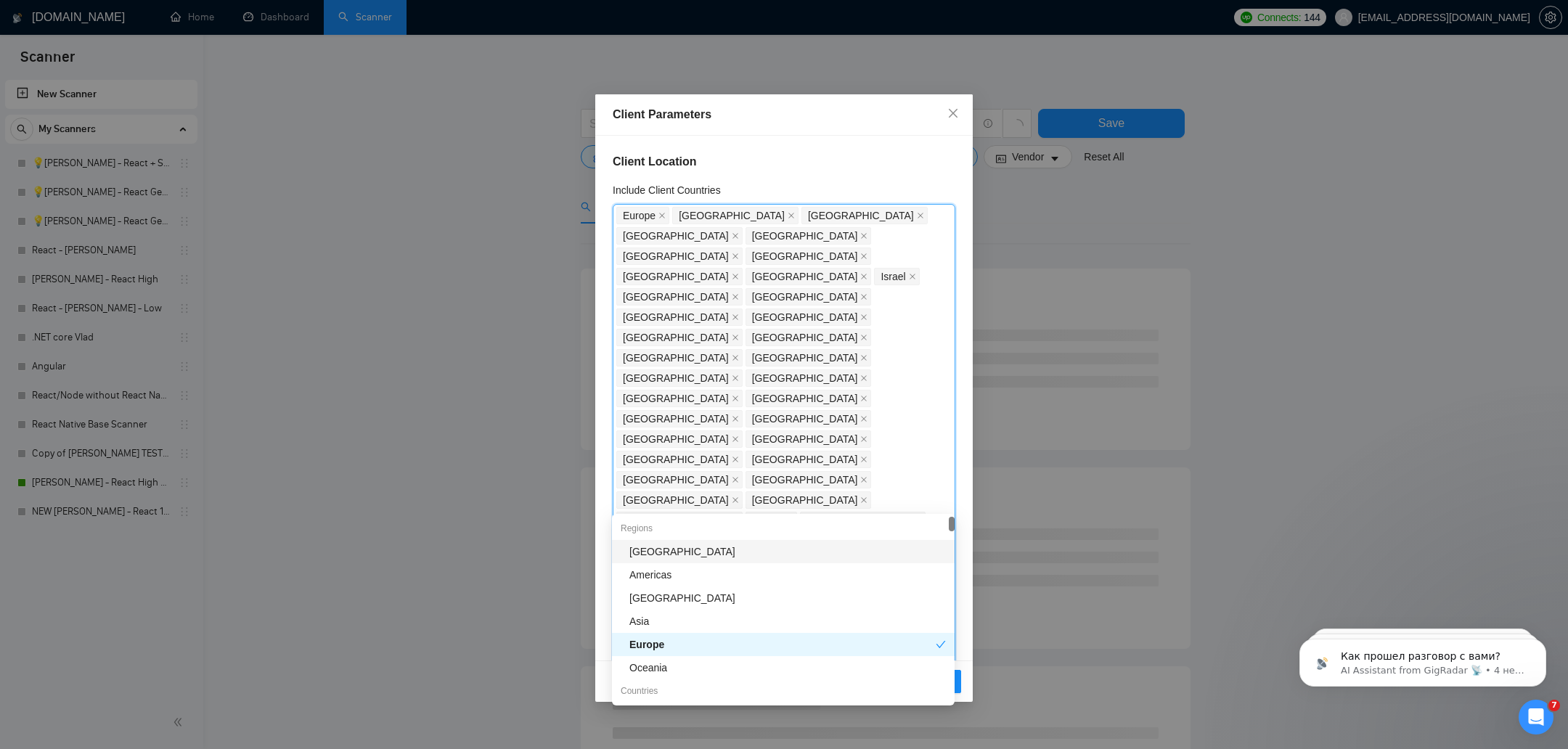
click at [965, 488] on div "Client Location Include Client Countries Europe United States United Kingdom Ca…" at bounding box center [784, 397] width 378 height 524
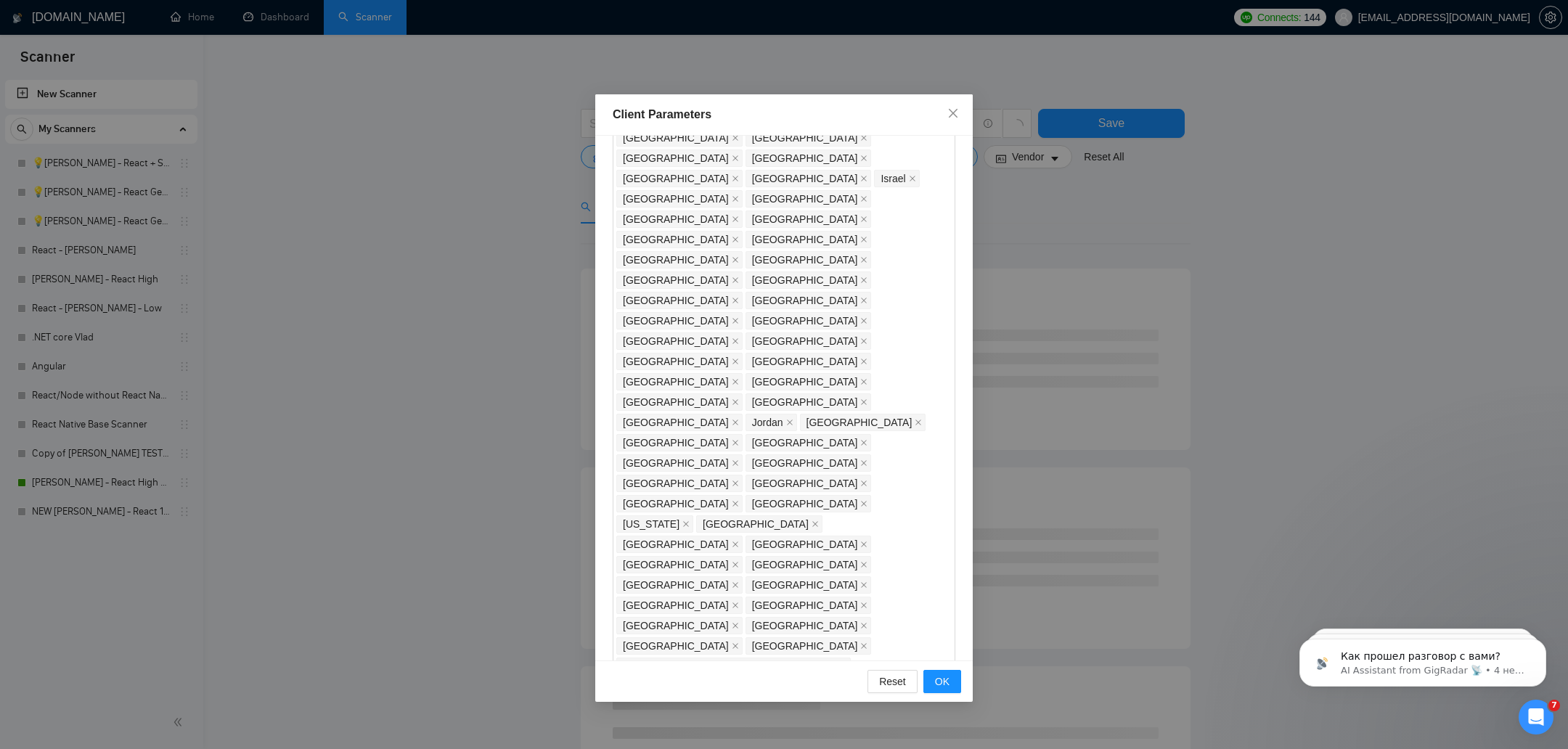
scroll to position [101, 0]
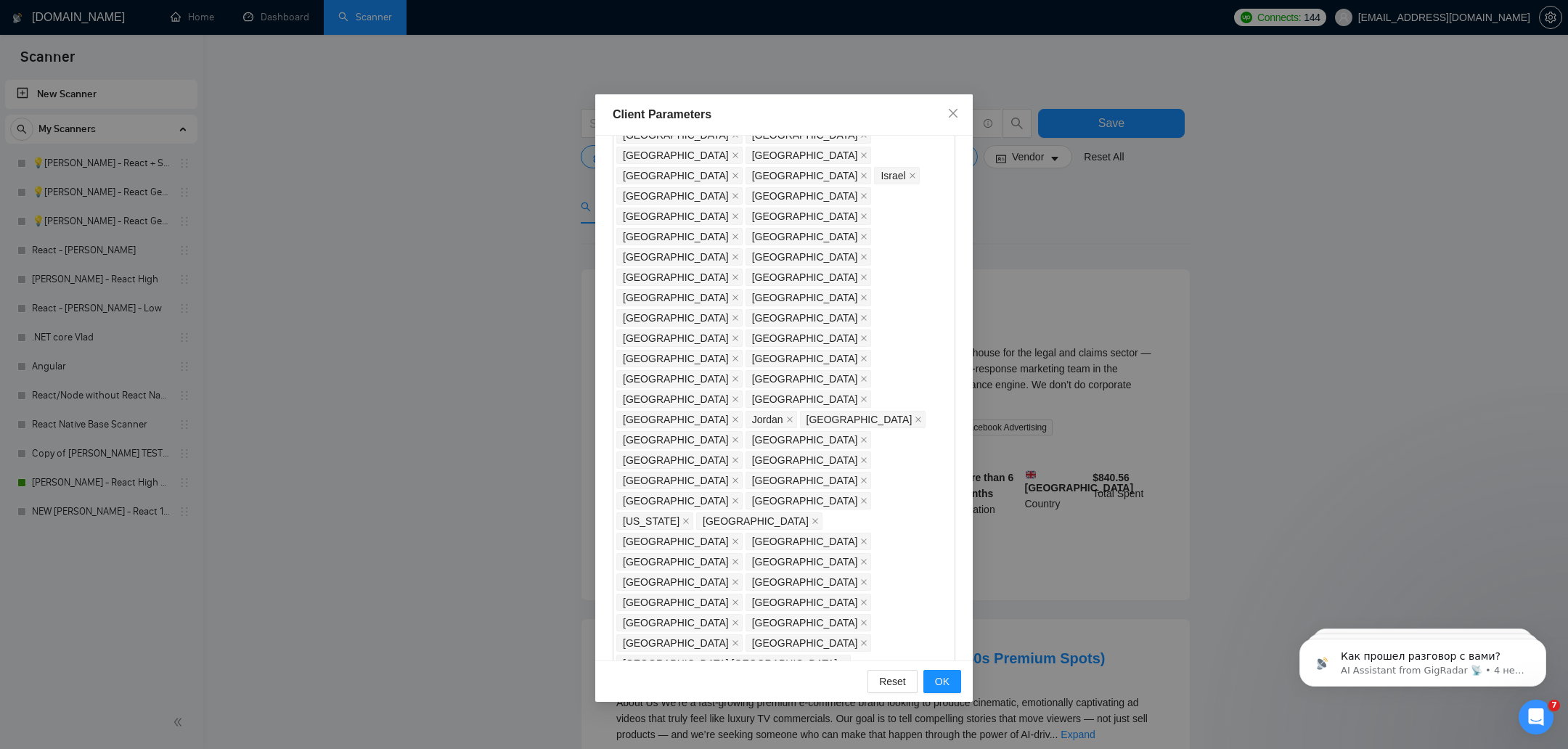
click at [784, 732] on div at bounding box center [776, 740] width 321 height 17
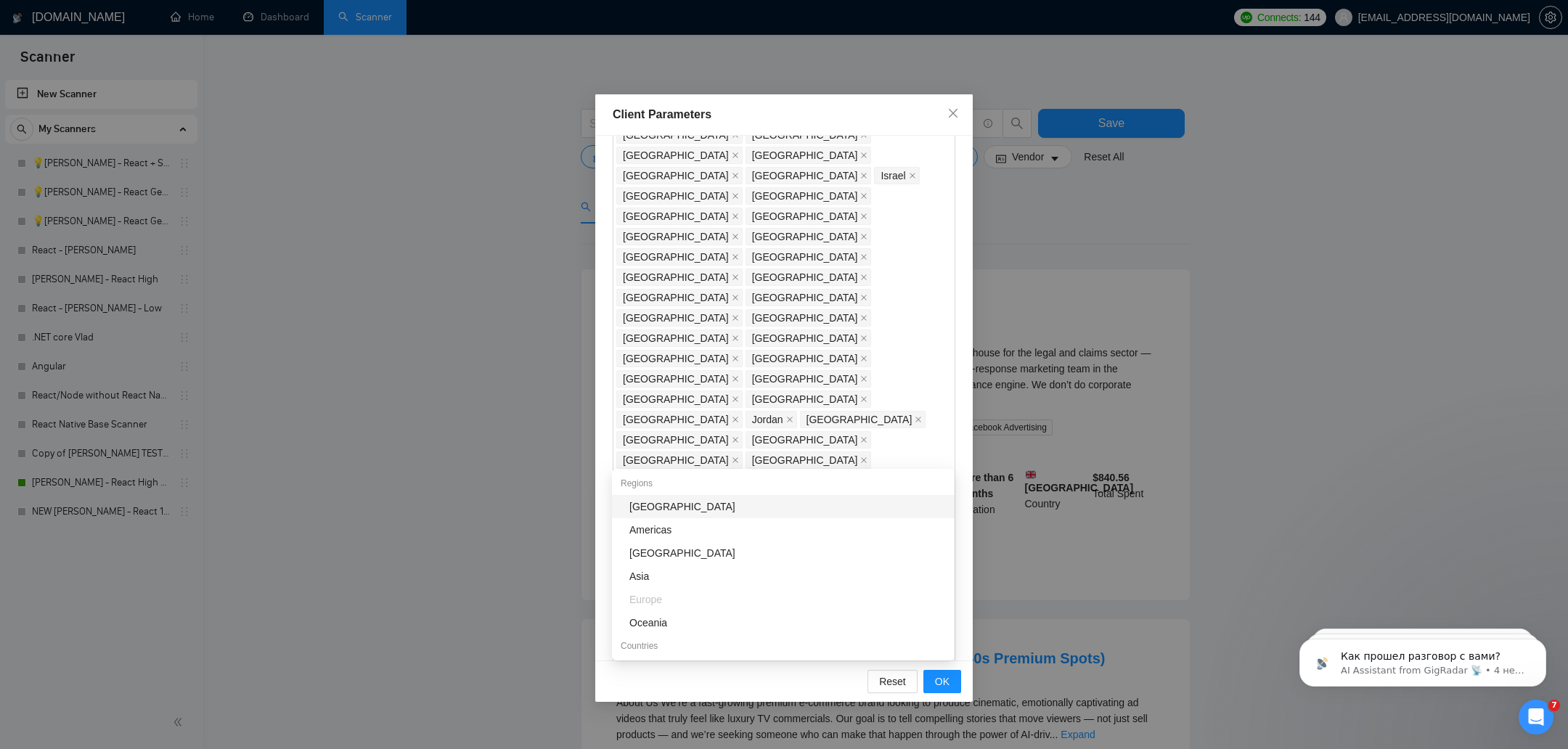
type input "p"
type input "in"
click at [701, 538] on div "[GEOGRAPHIC_DATA]" at bounding box center [783, 530] width 343 height 23
type input "pa"
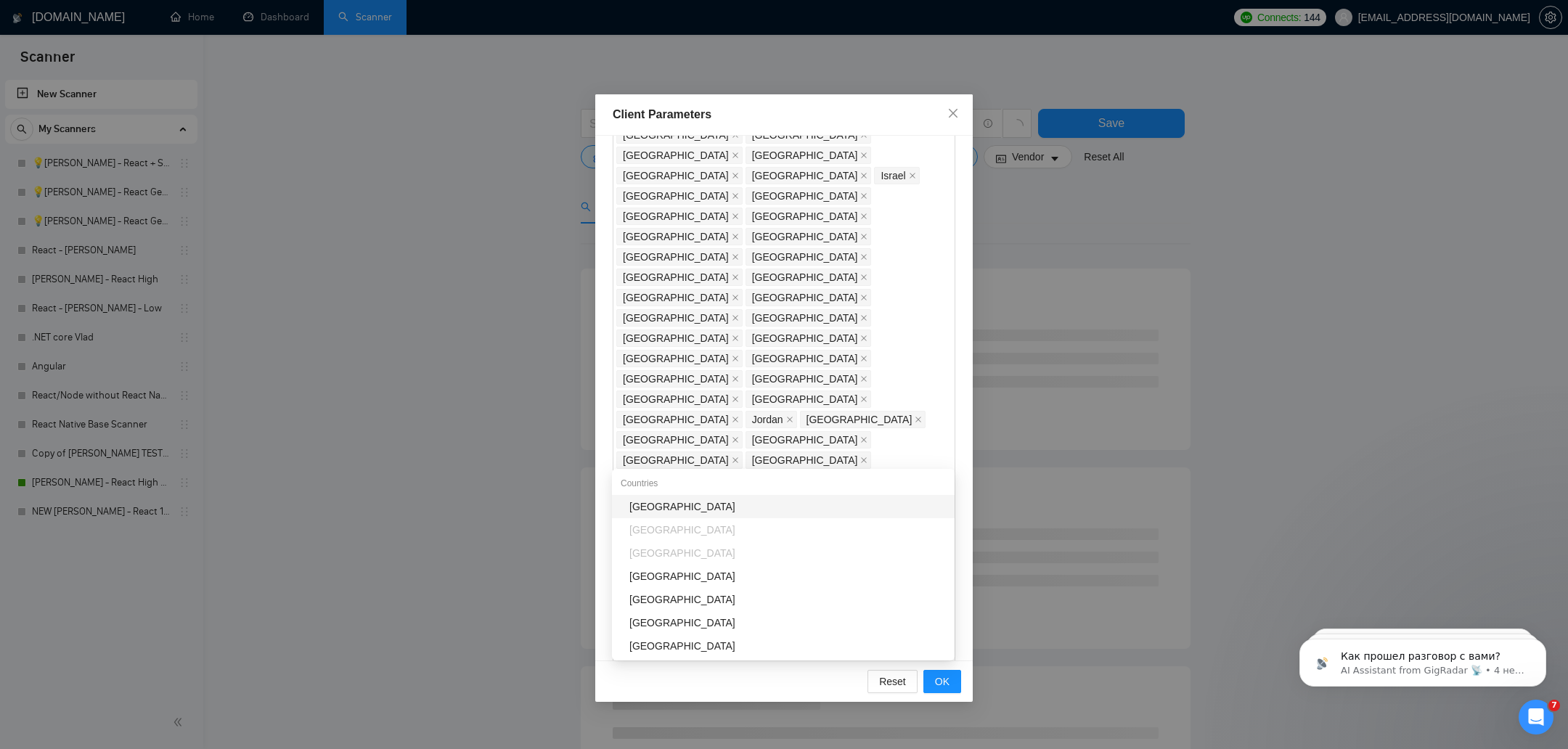
click at [714, 510] on div "[GEOGRAPHIC_DATA]" at bounding box center [787, 506] width 316 height 16
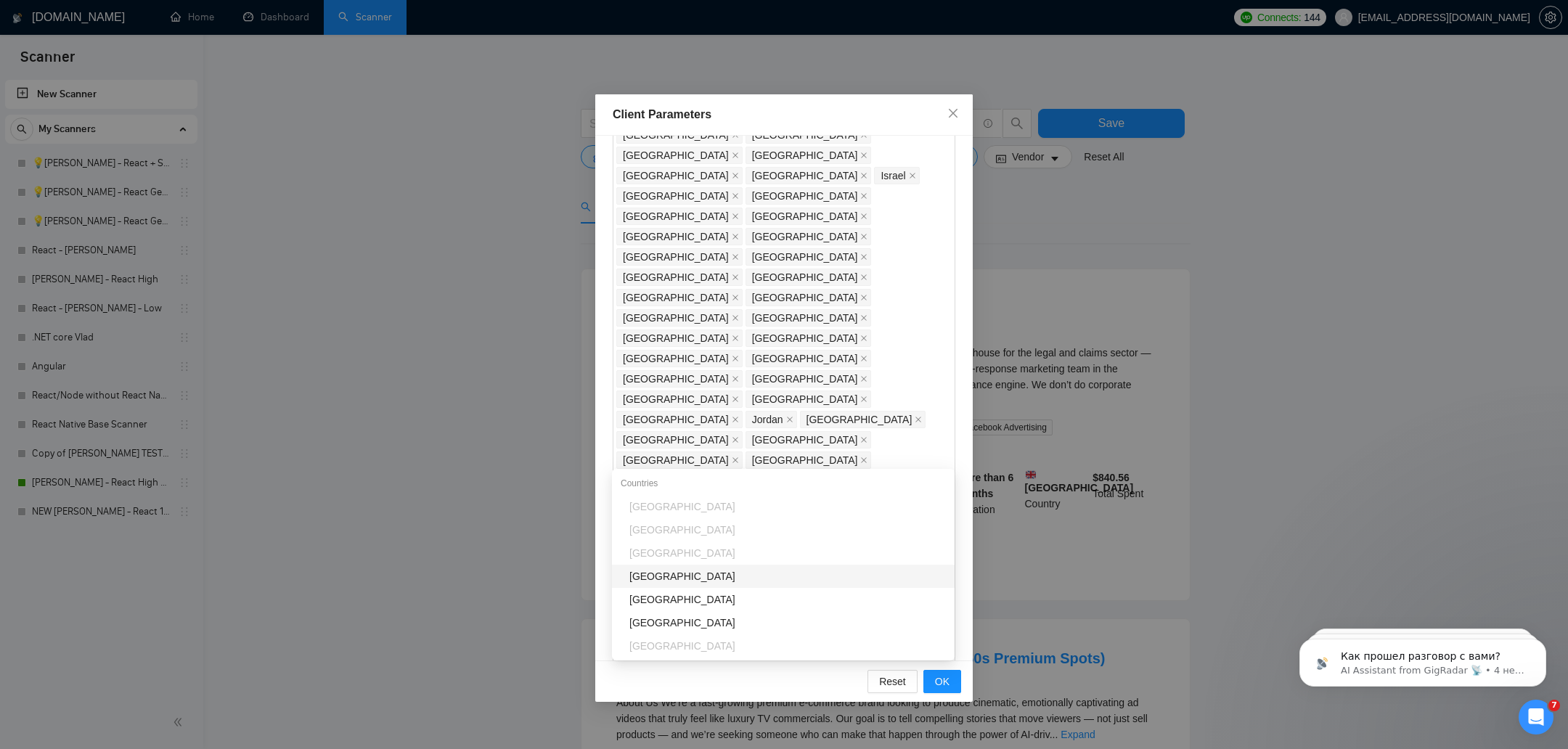
type input "ba"
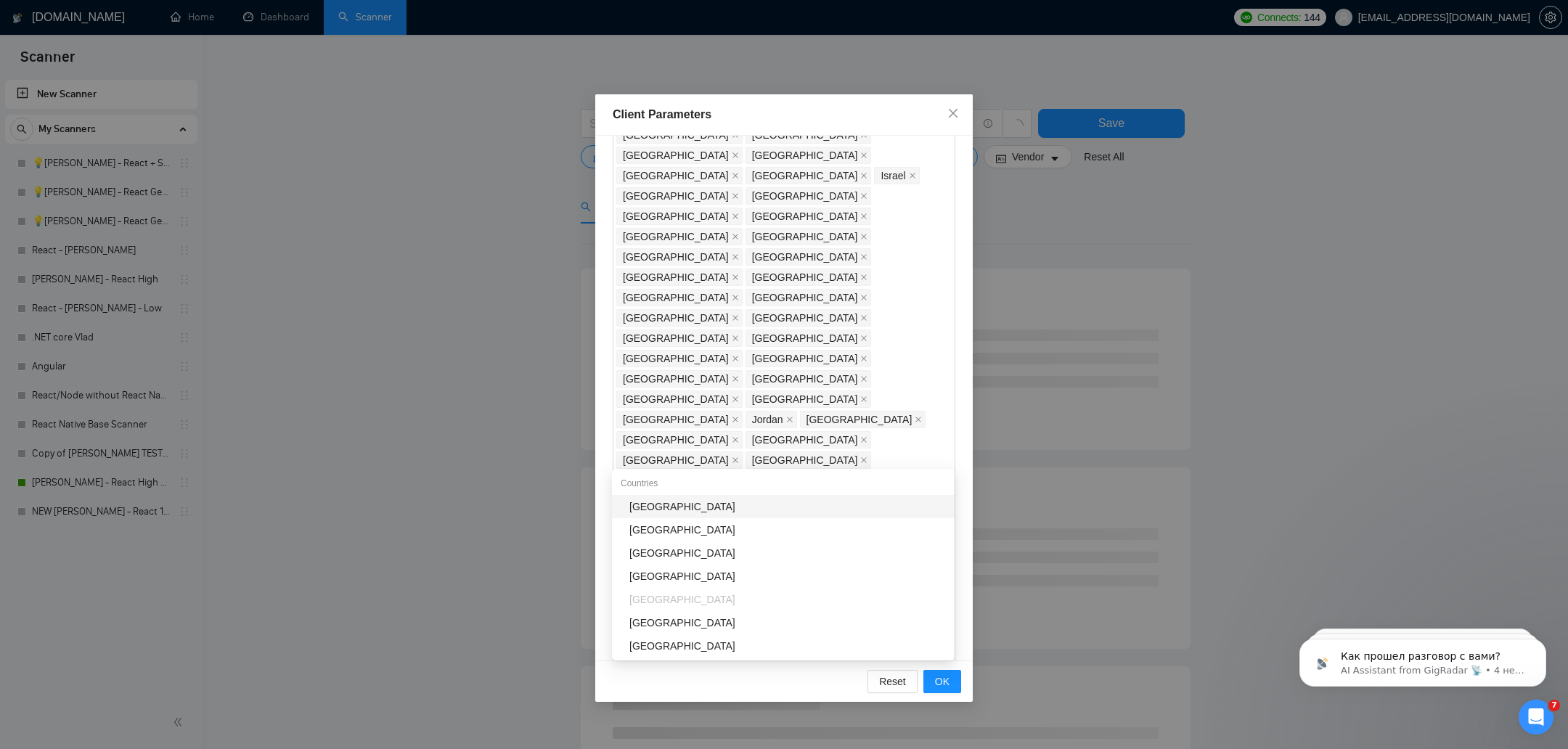
click at [733, 504] on div "[GEOGRAPHIC_DATA]" at bounding box center [787, 506] width 316 height 16
type input "ru"
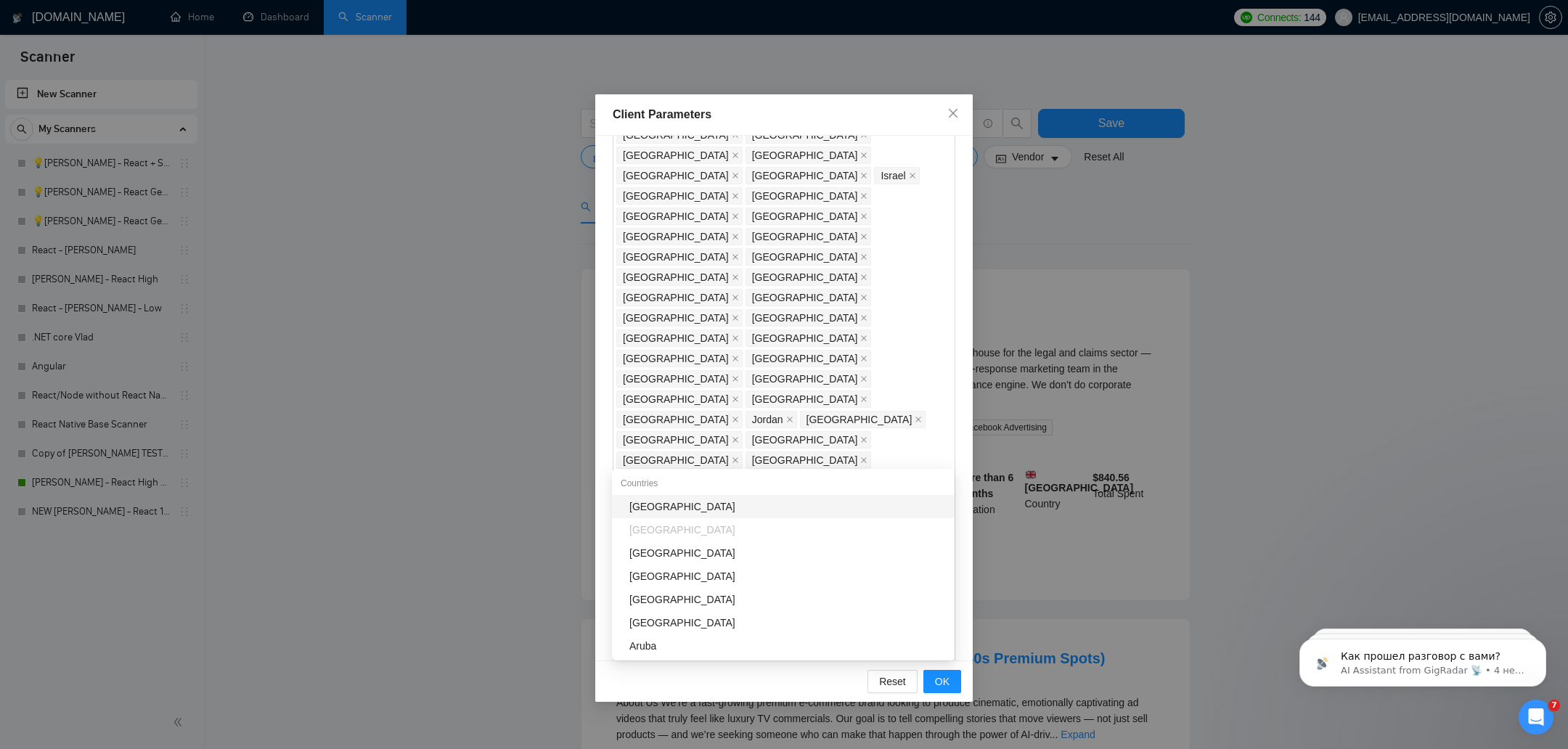
click at [667, 504] on div "[GEOGRAPHIC_DATA]" at bounding box center [787, 506] width 316 height 16
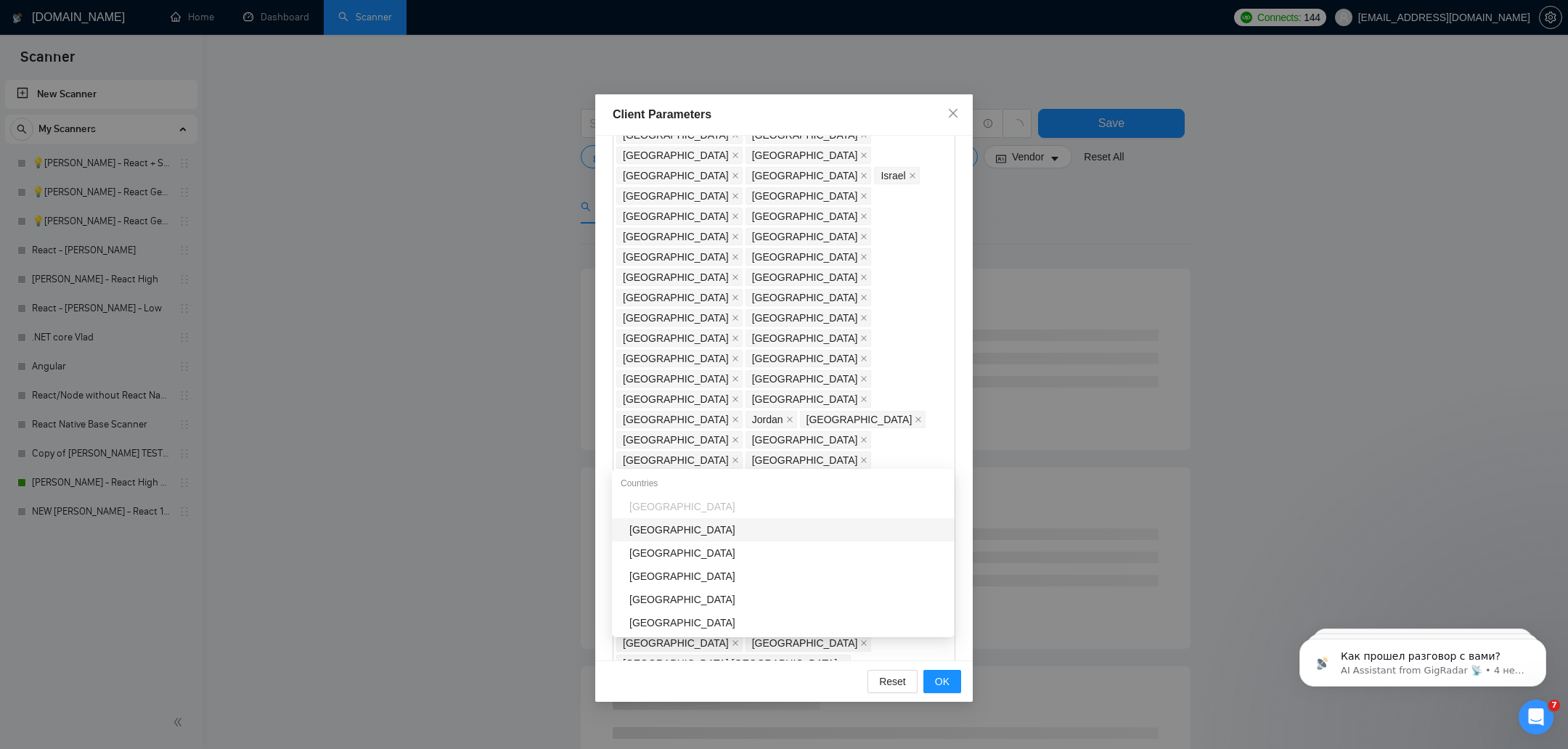
type input "bel"
click at [649, 518] on div "[GEOGRAPHIC_DATA]" at bounding box center [783, 530] width 343 height 23
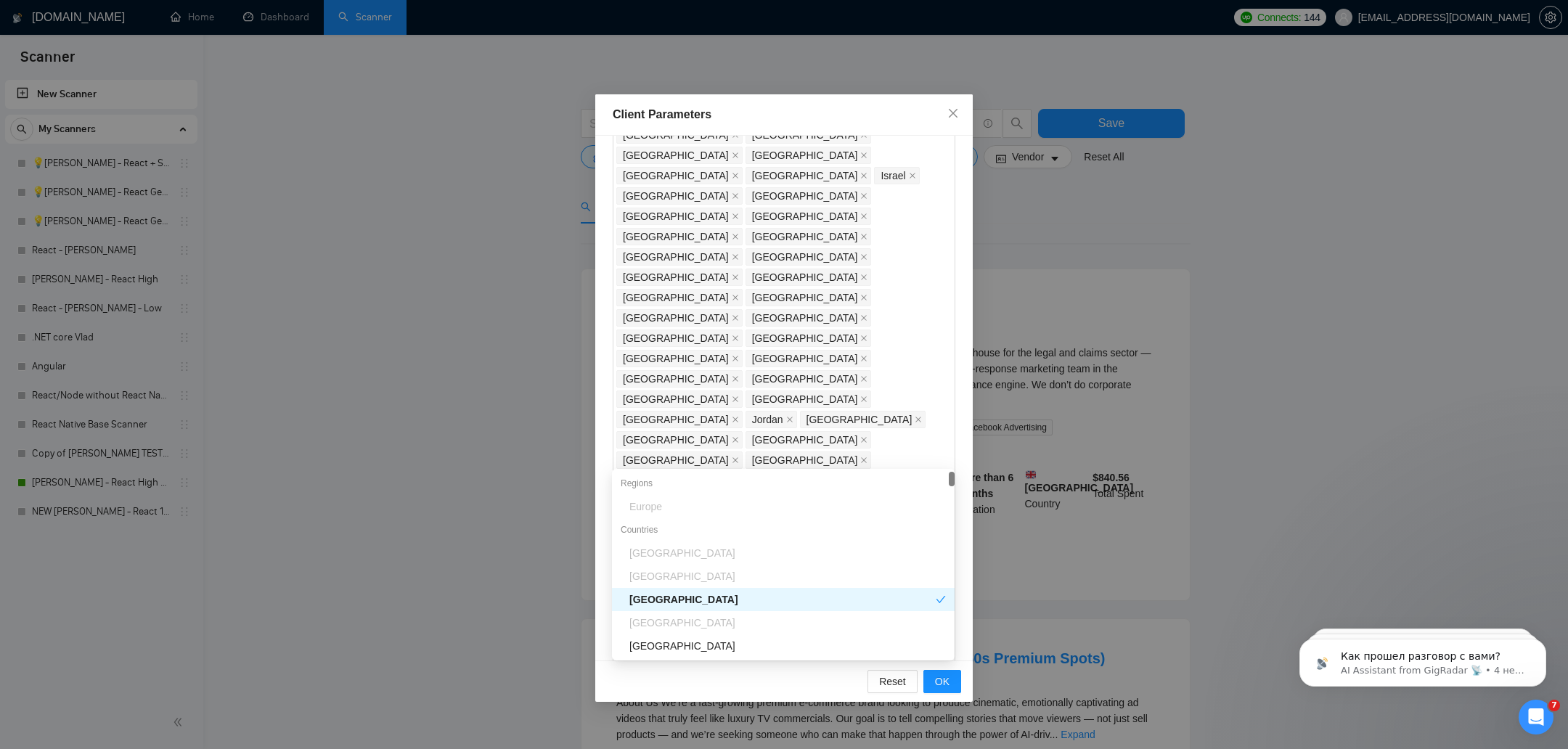
type input "uz"
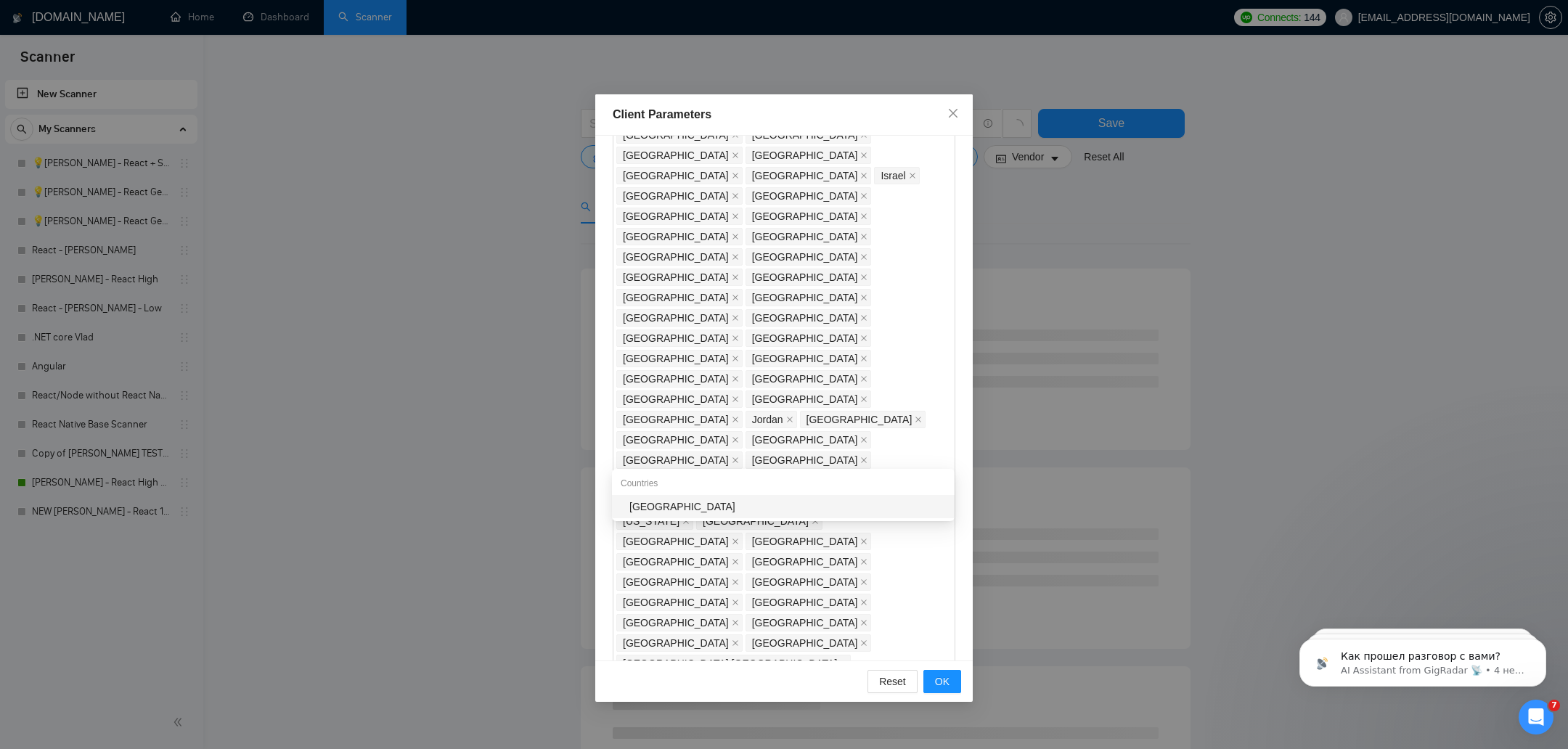
click at [657, 511] on div "[GEOGRAPHIC_DATA]" at bounding box center [787, 506] width 316 height 16
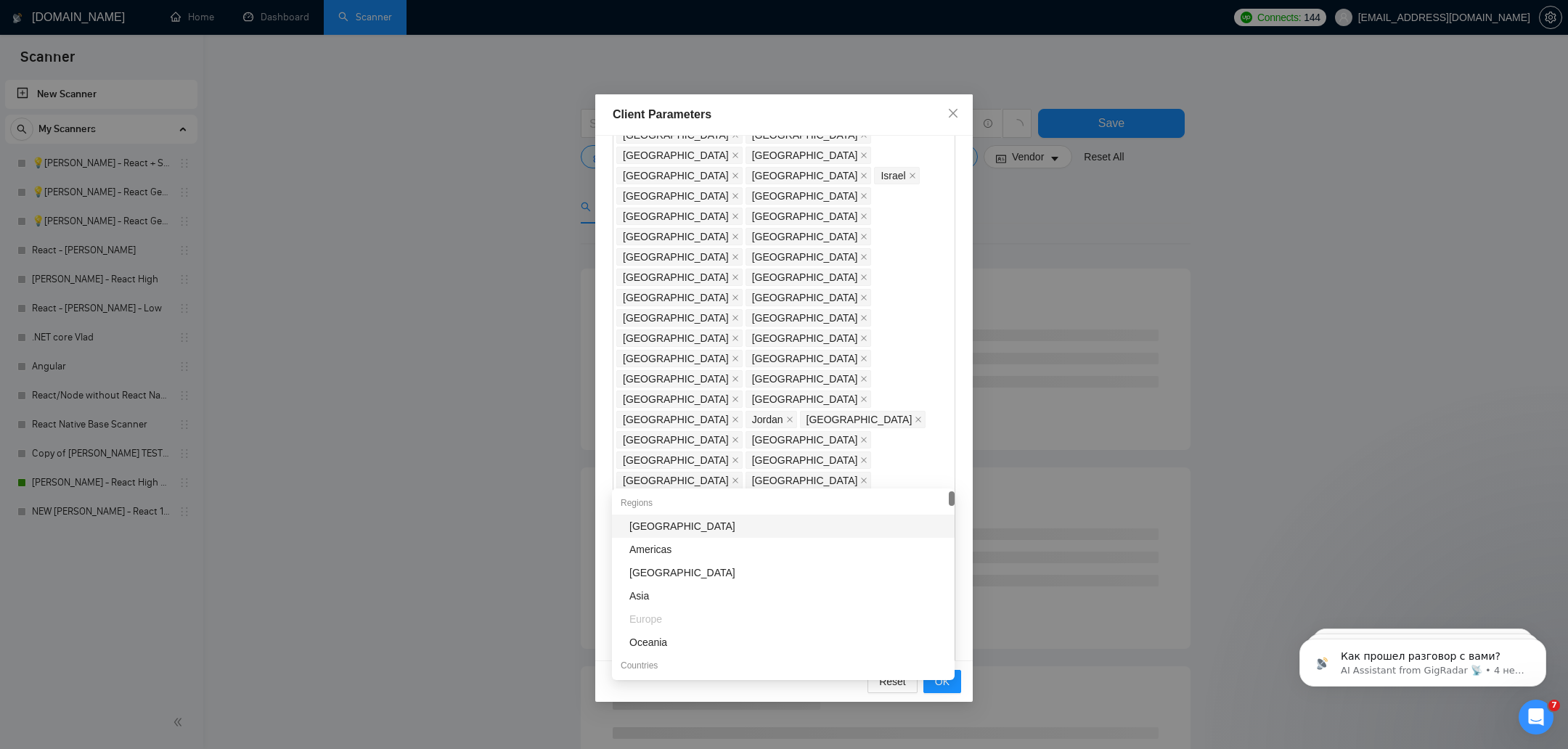
click at [929, 707] on div "Exclude Client Countries" at bounding box center [784, 717] width 343 height 22
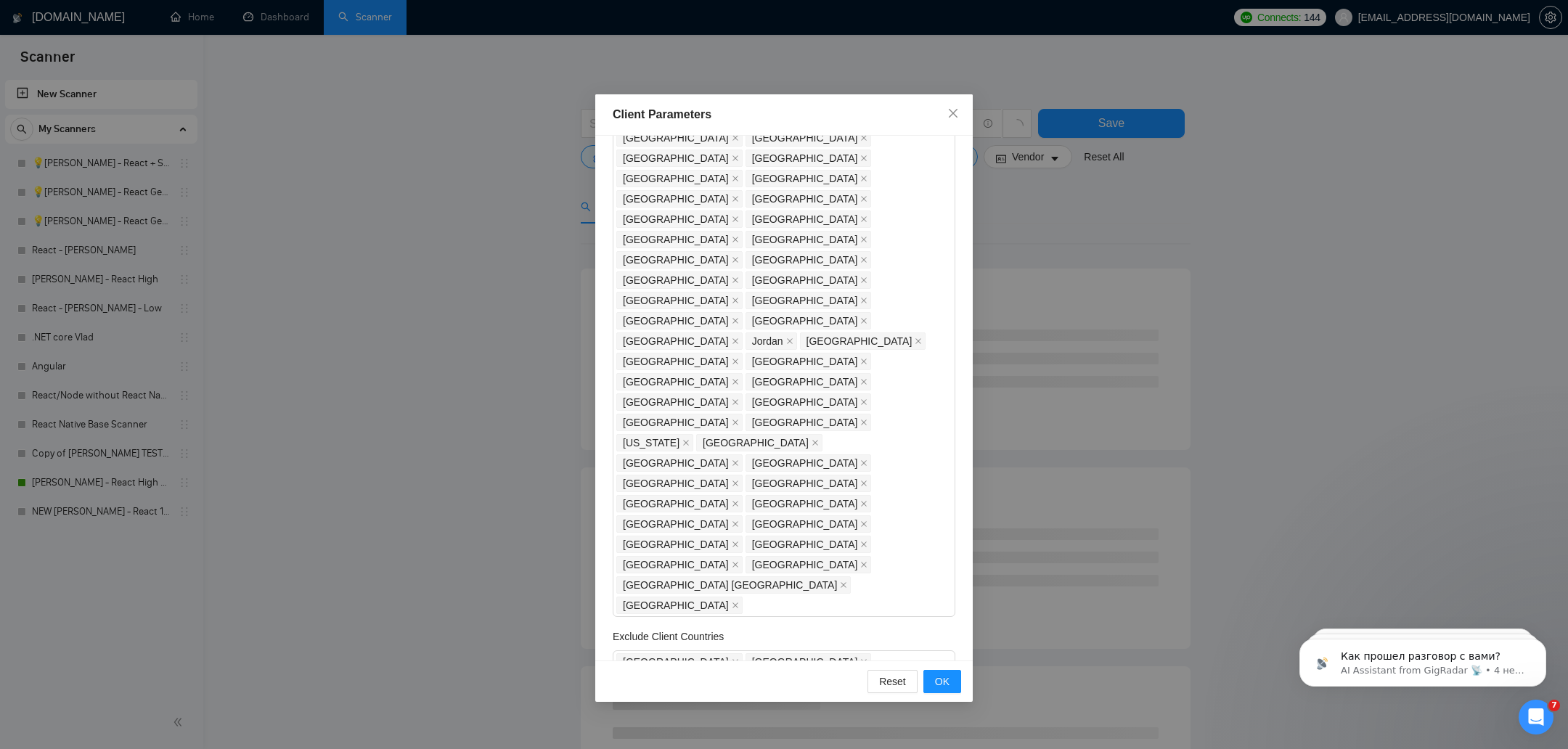
scroll to position [212, 0]
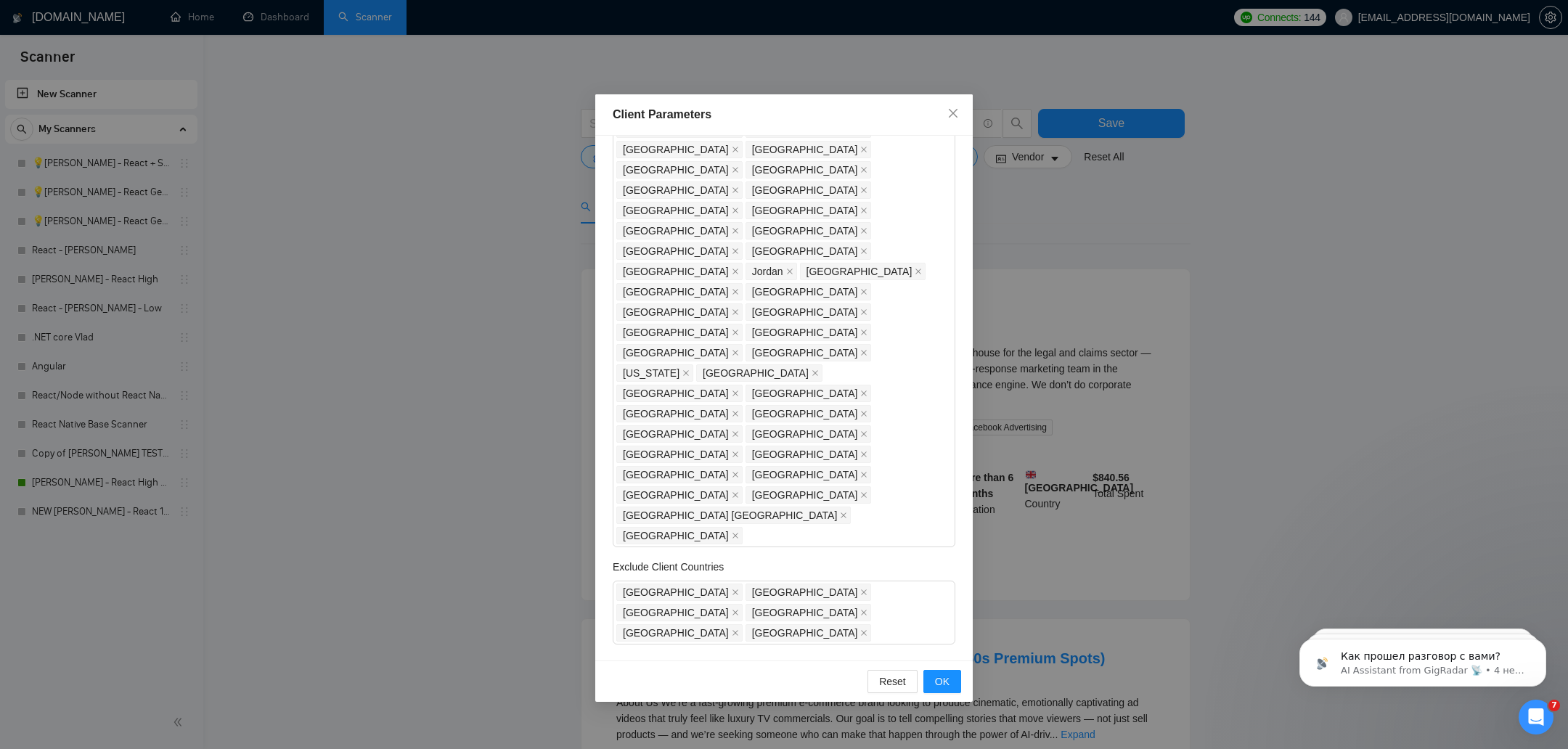
scroll to position [281, 0]
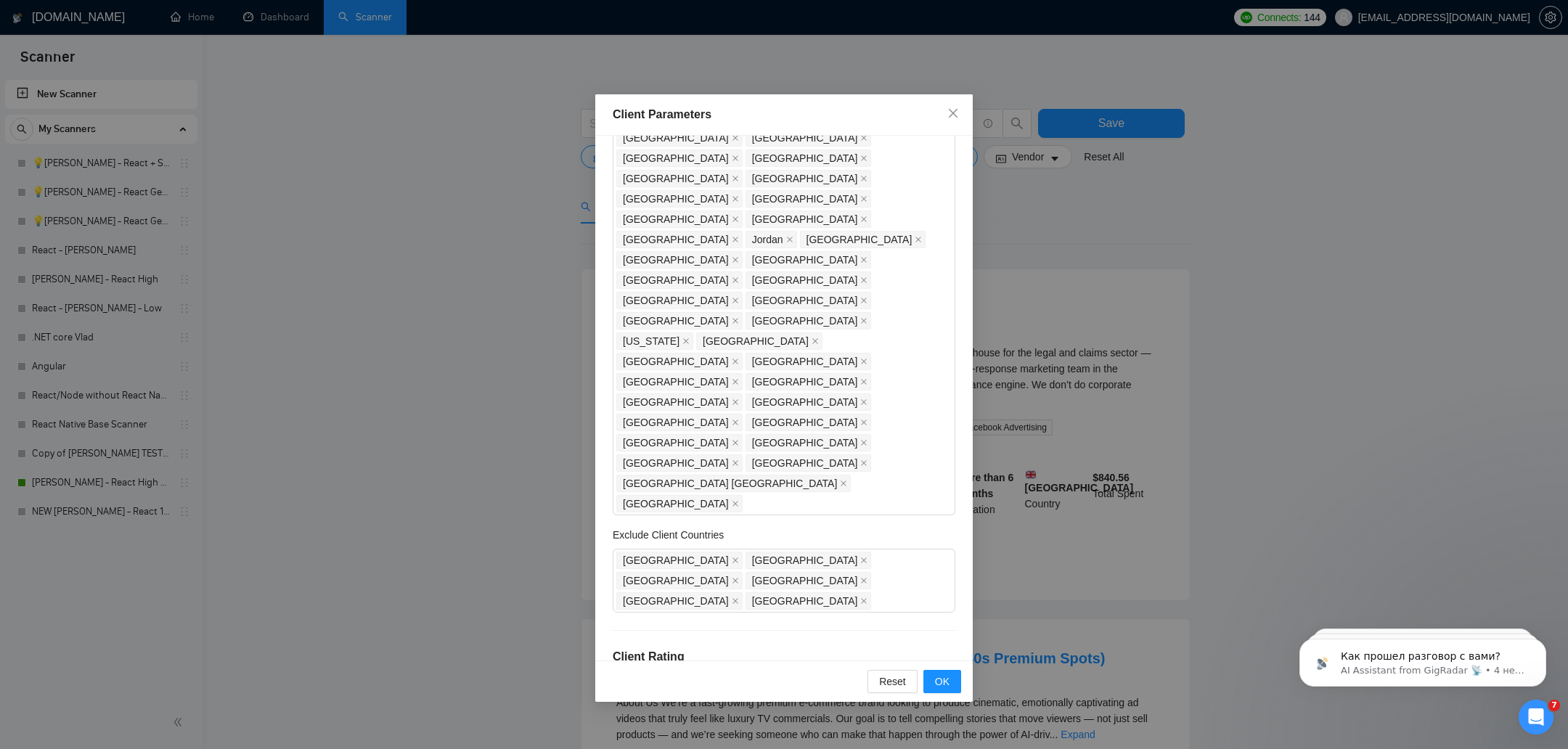
click at [737, 728] on span "Include clients with no feedback" at bounding box center [702, 736] width 156 height 16
click at [623, 730] on input "Include clients with no feedback" at bounding box center [618, 735] width 10 height 10
checkbox input "true"
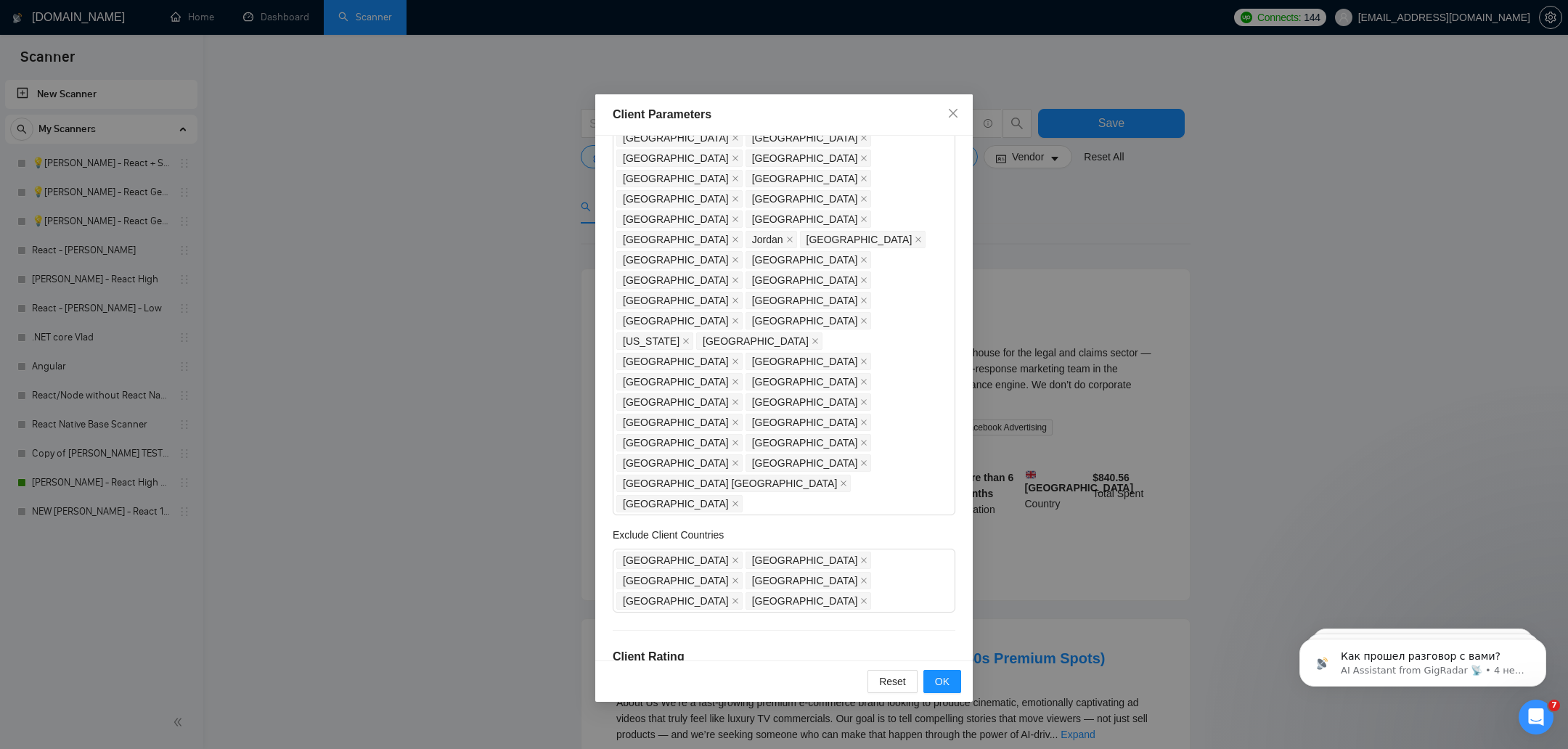
checkbox input "true"
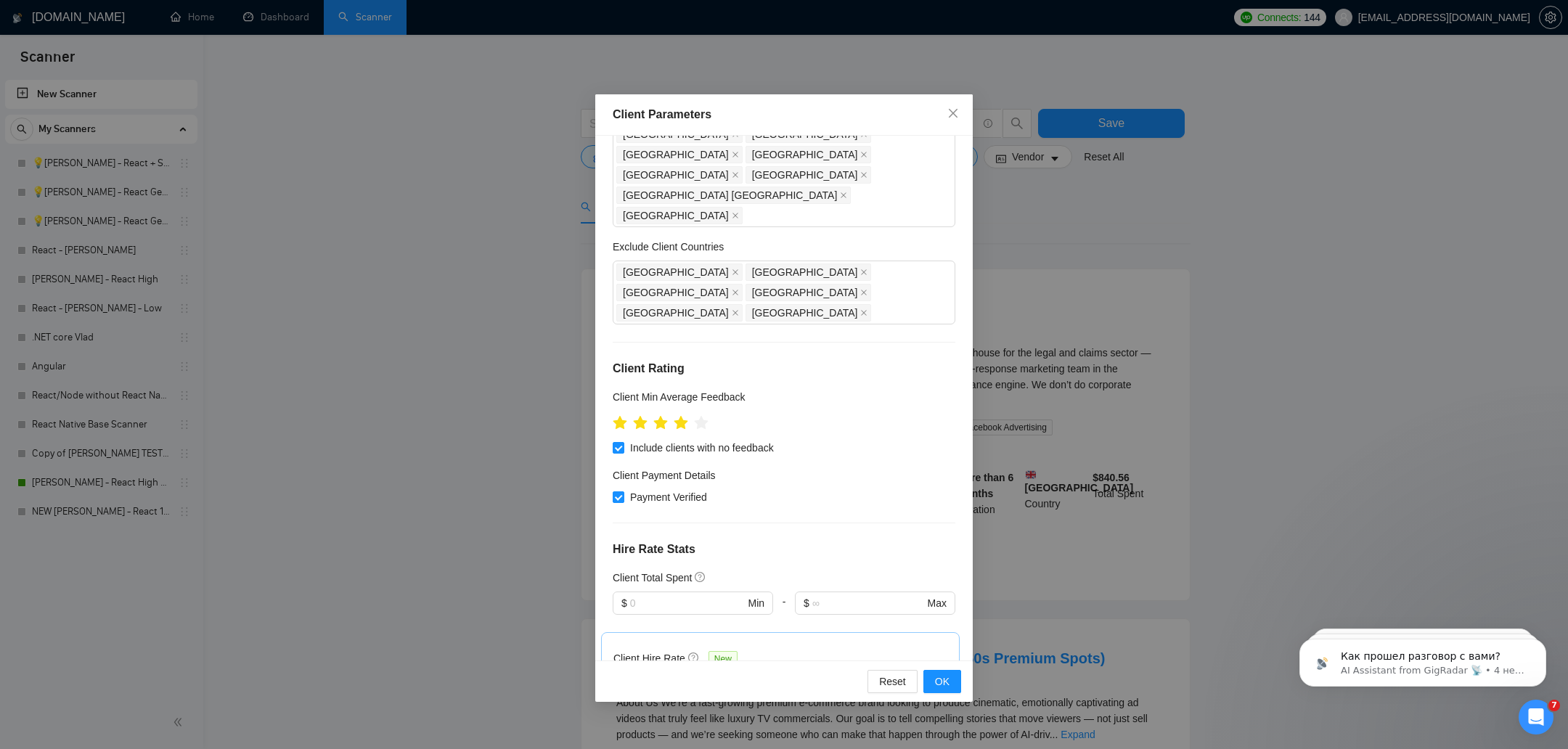
scroll to position [594, 0]
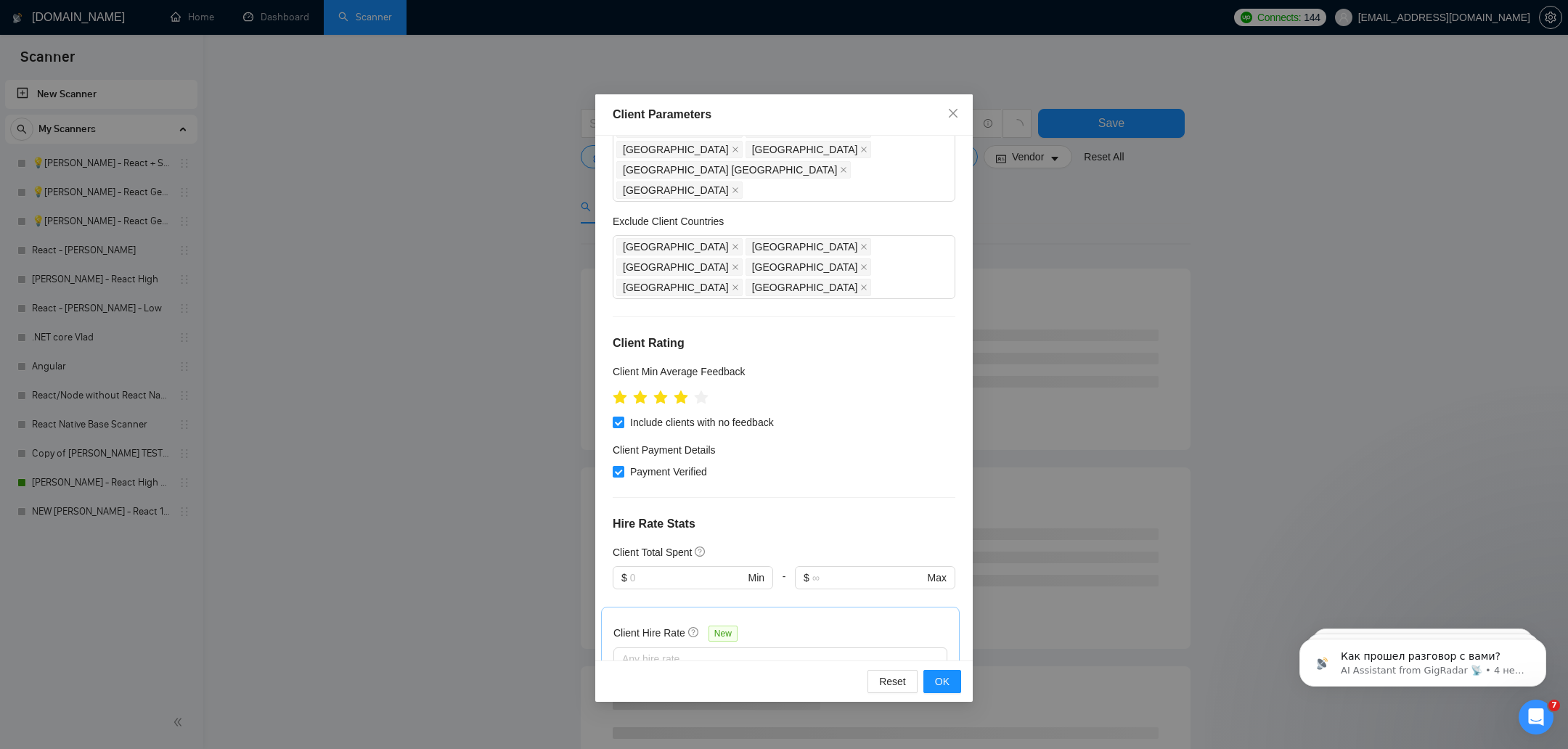
click at [661, 714] on input "text" at bounding box center [686, 722] width 111 height 16
type input "15"
click at [937, 684] on span "OK" at bounding box center [942, 682] width 15 height 16
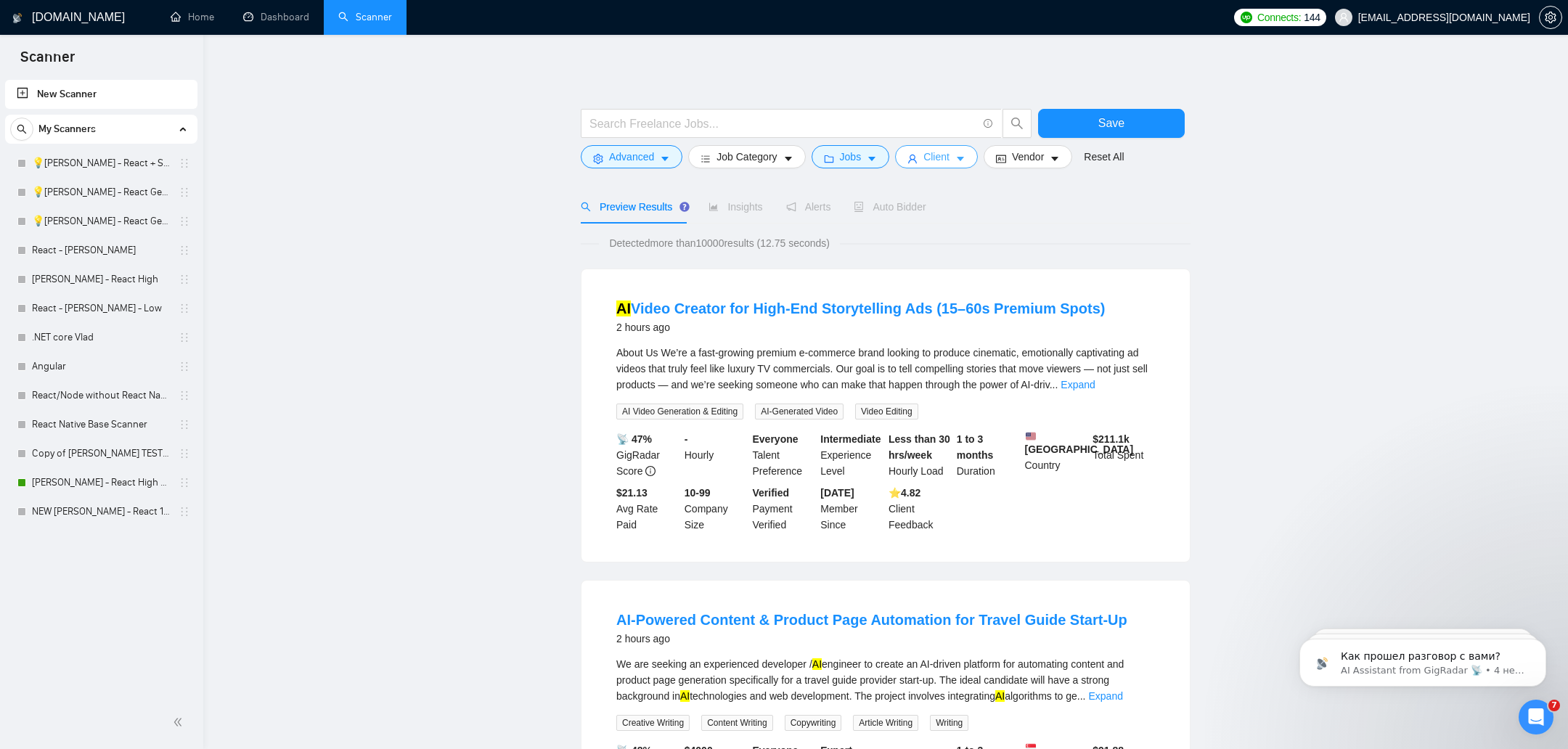
click at [949, 158] on span "Client" at bounding box center [936, 156] width 26 height 16
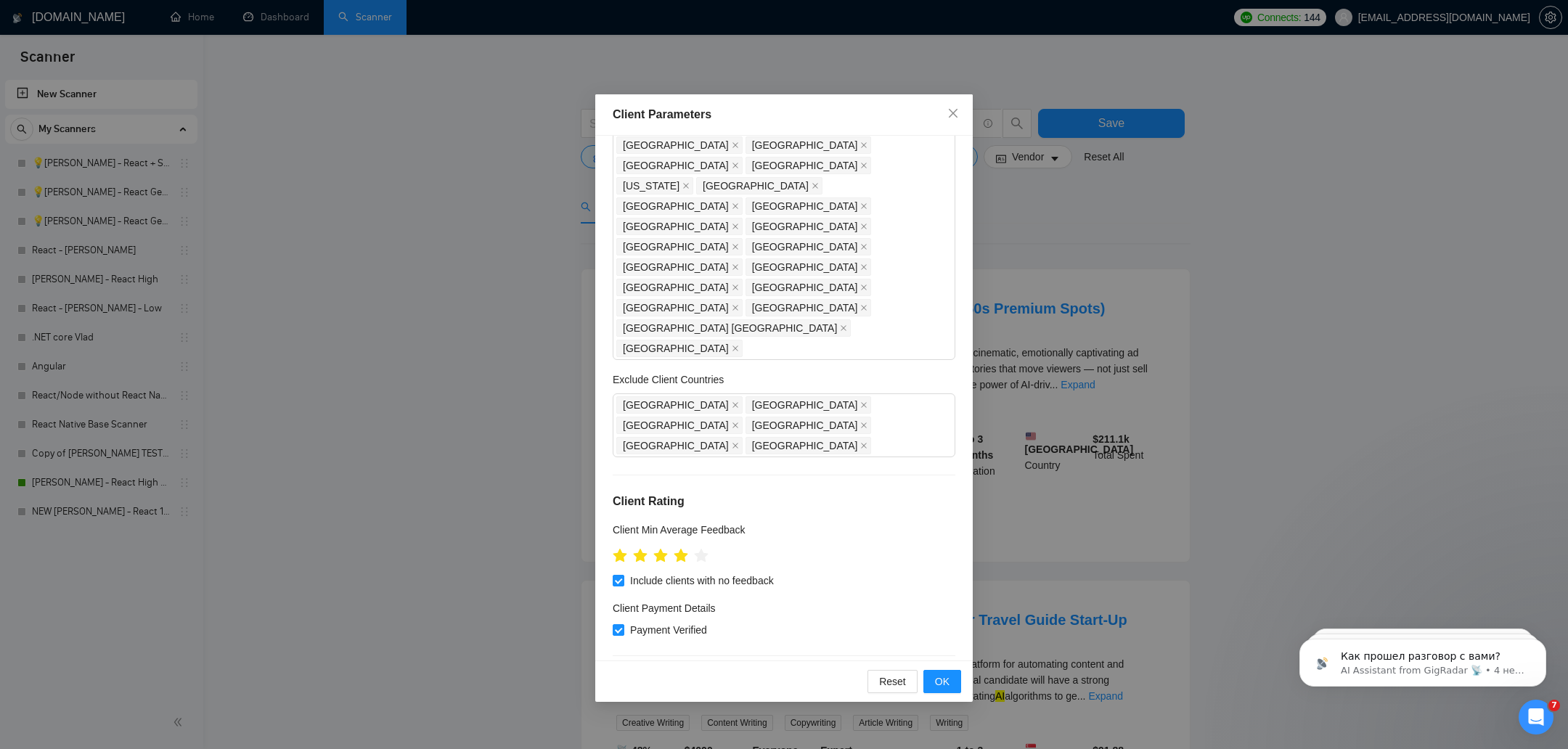
scroll to position [682, 0]
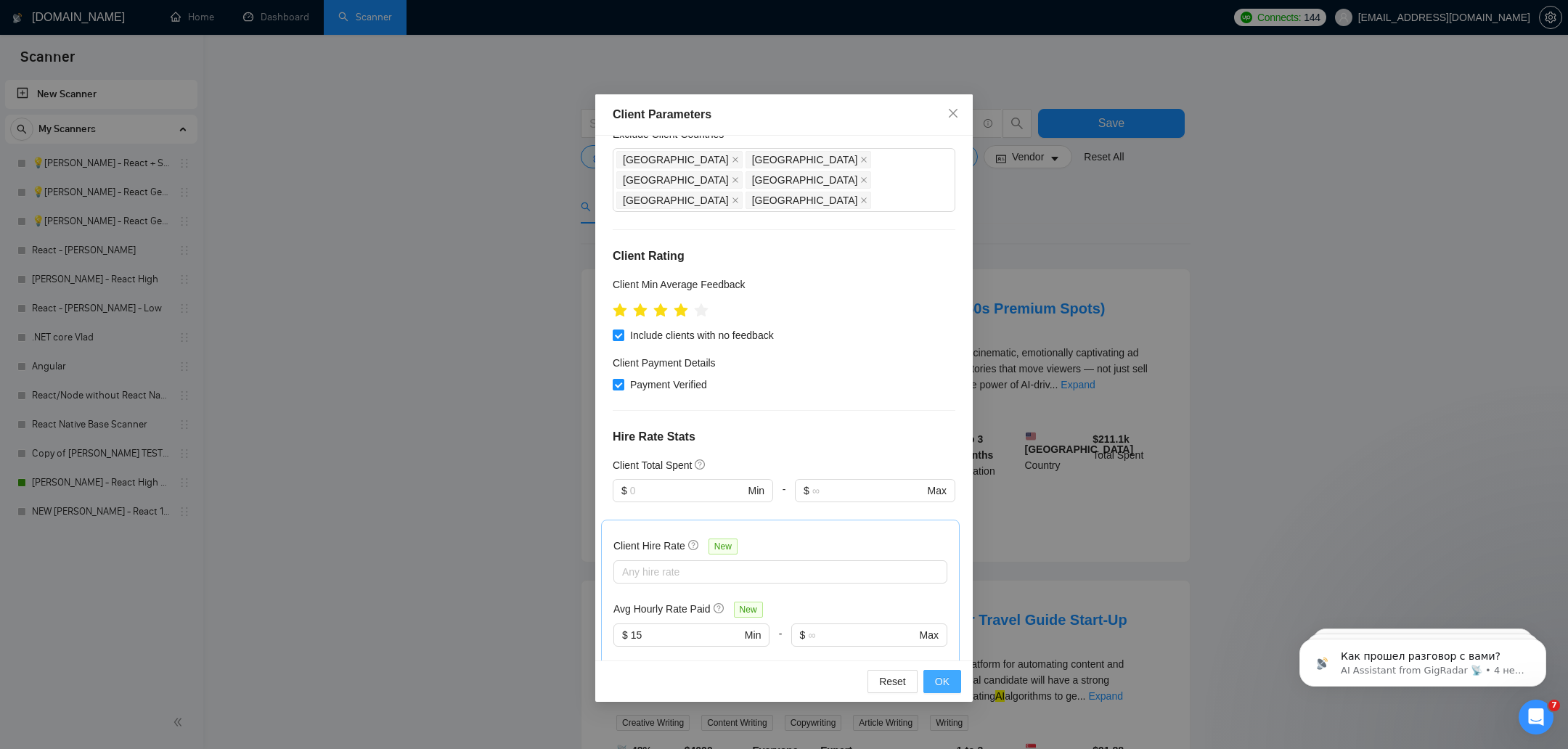
click at [936, 679] on span "OK" at bounding box center [942, 682] width 15 height 16
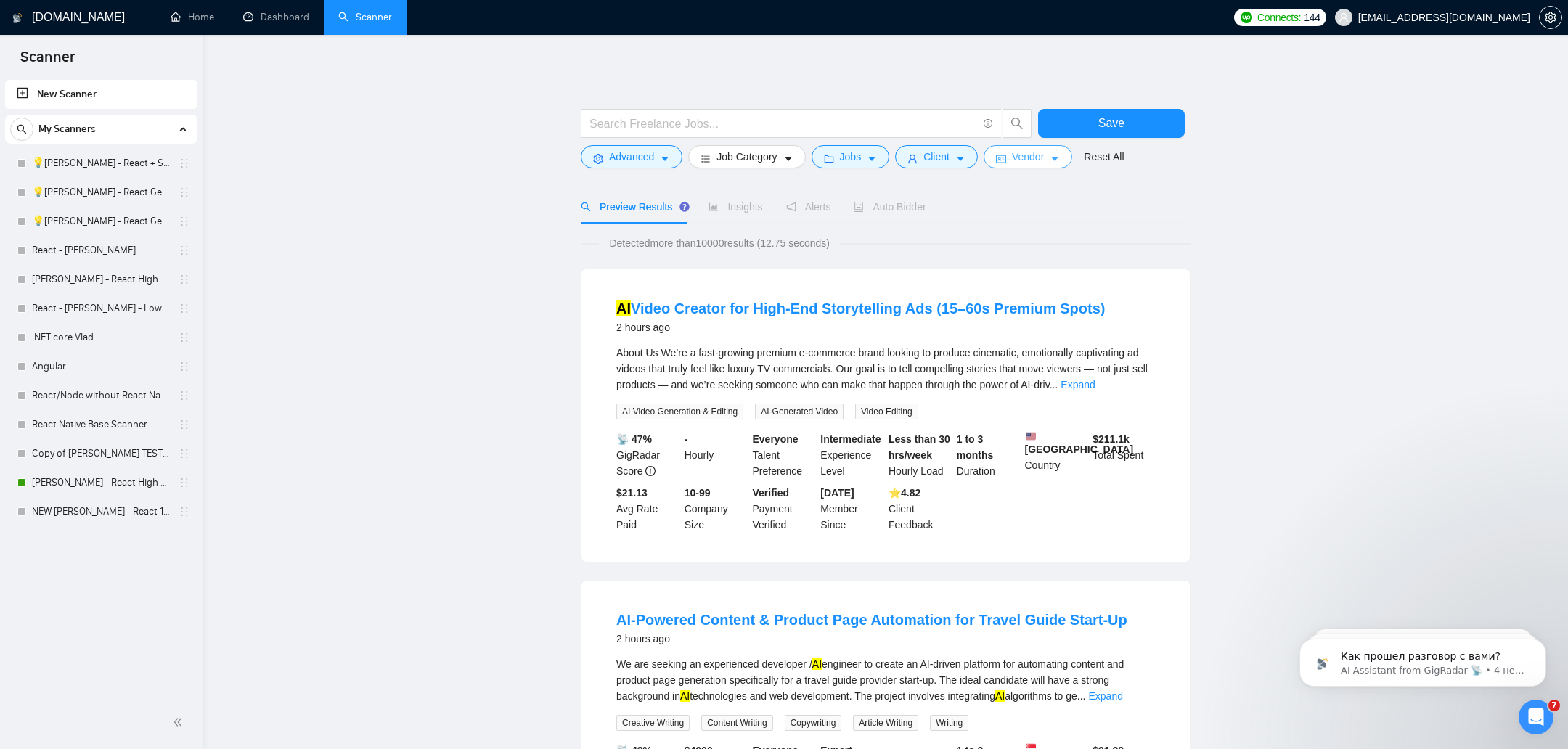
click at [1034, 162] on span "Vendor" at bounding box center [1027, 156] width 32 height 16
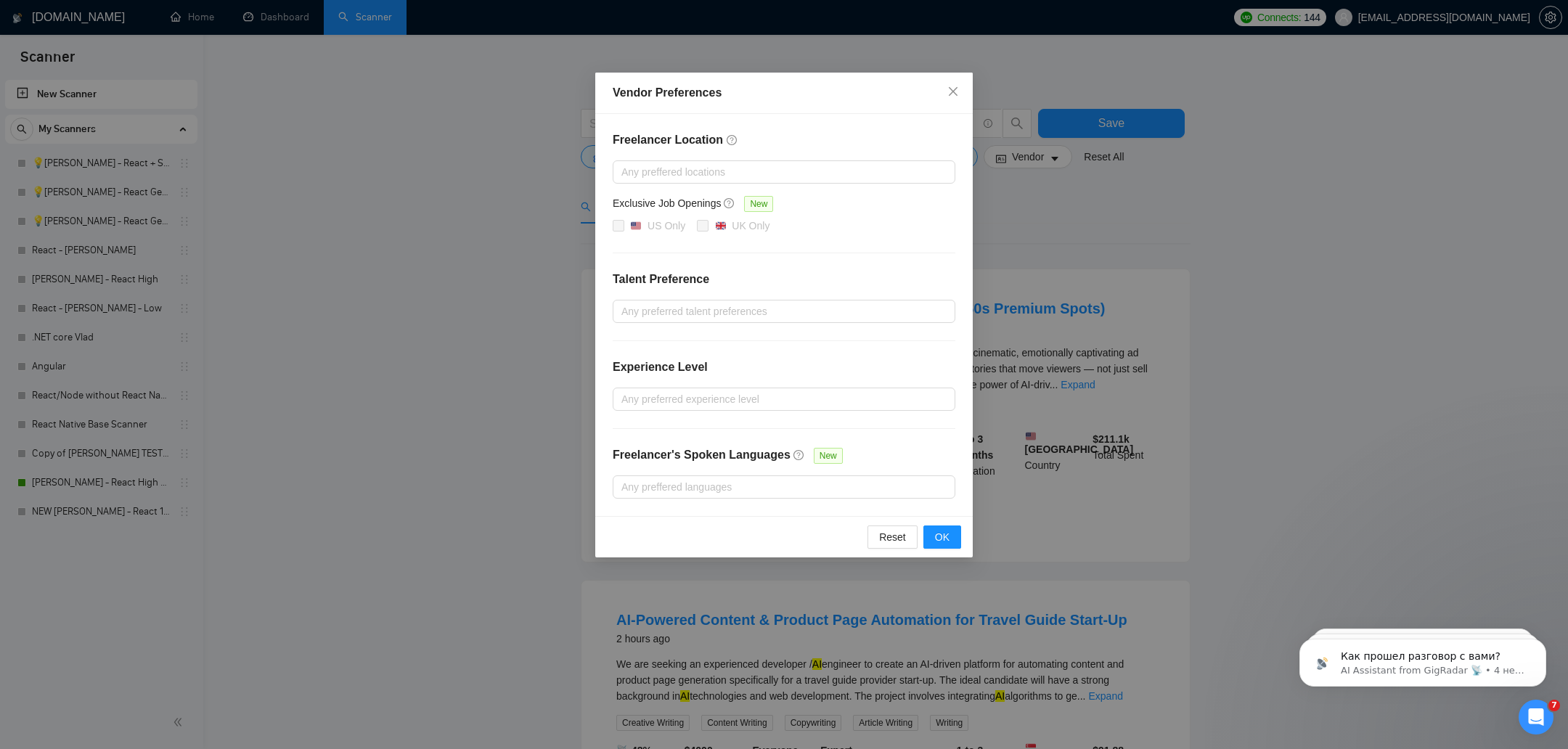
click at [1142, 241] on div "Vendor Preferences Freelancer Location Any preffered locations Exclusive Job Op…" at bounding box center [784, 374] width 1568 height 749
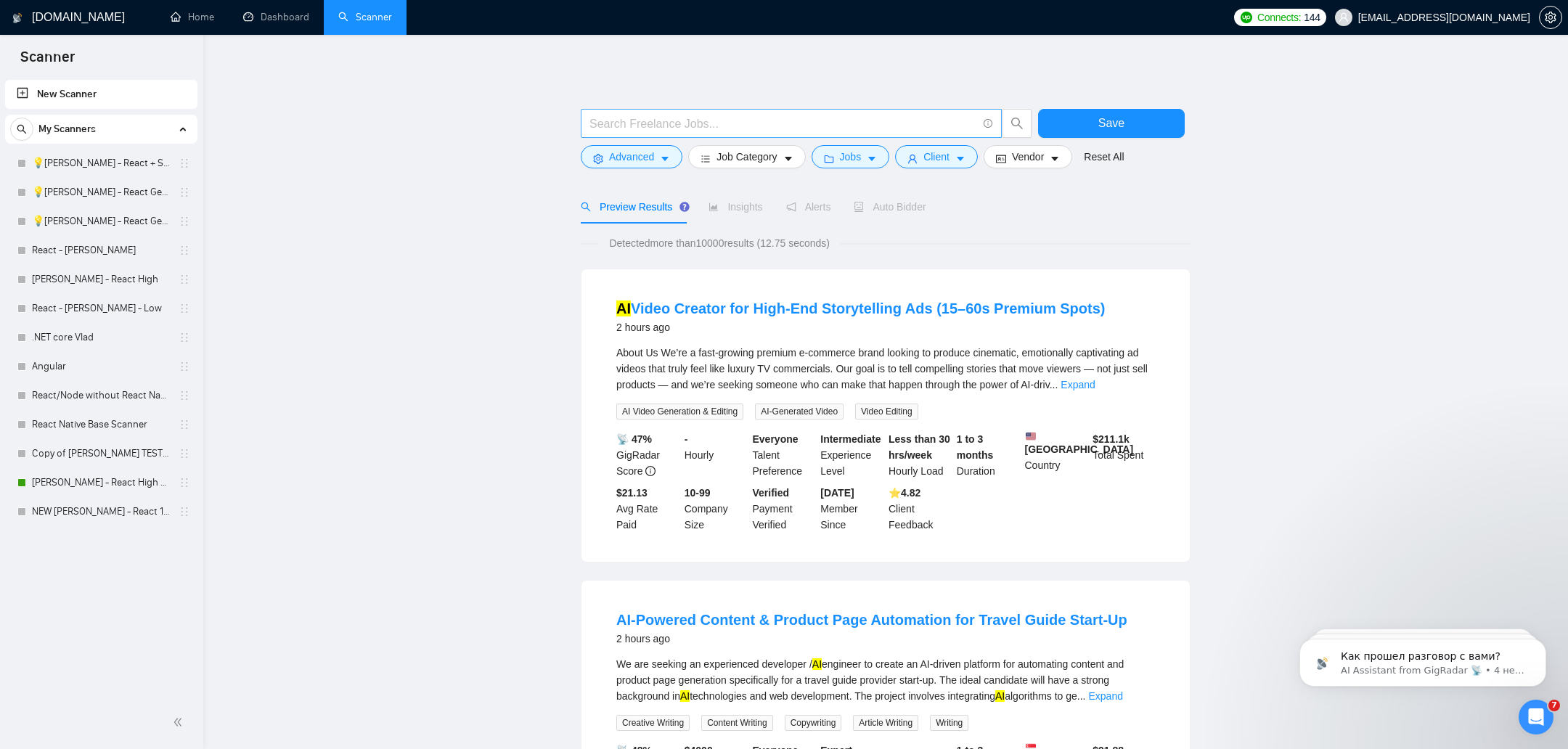
click at [744, 120] on input "text" at bounding box center [783, 124] width 388 height 18
paste input "React*"
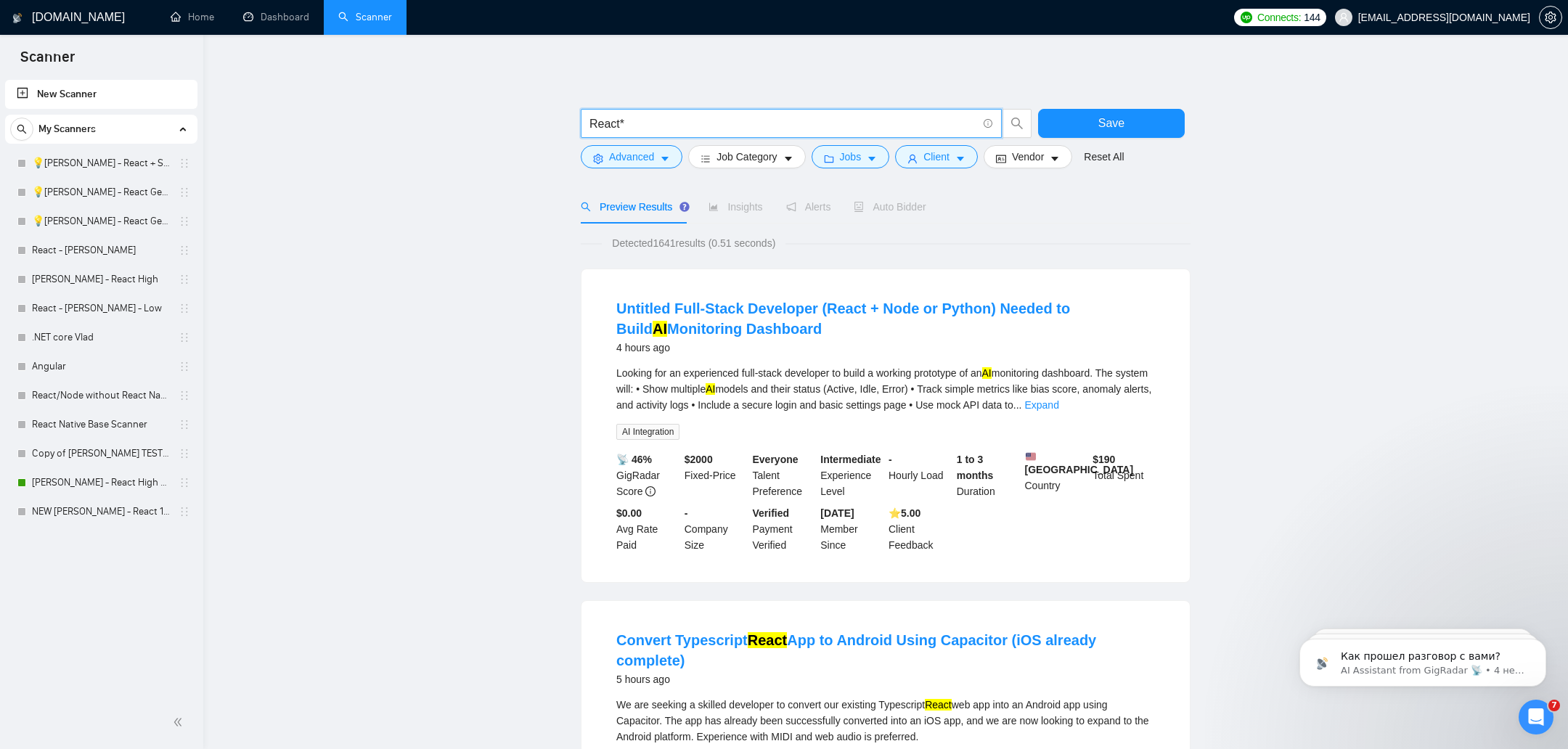
click at [669, 115] on input "React*" at bounding box center [783, 124] width 388 height 18
type input "React"
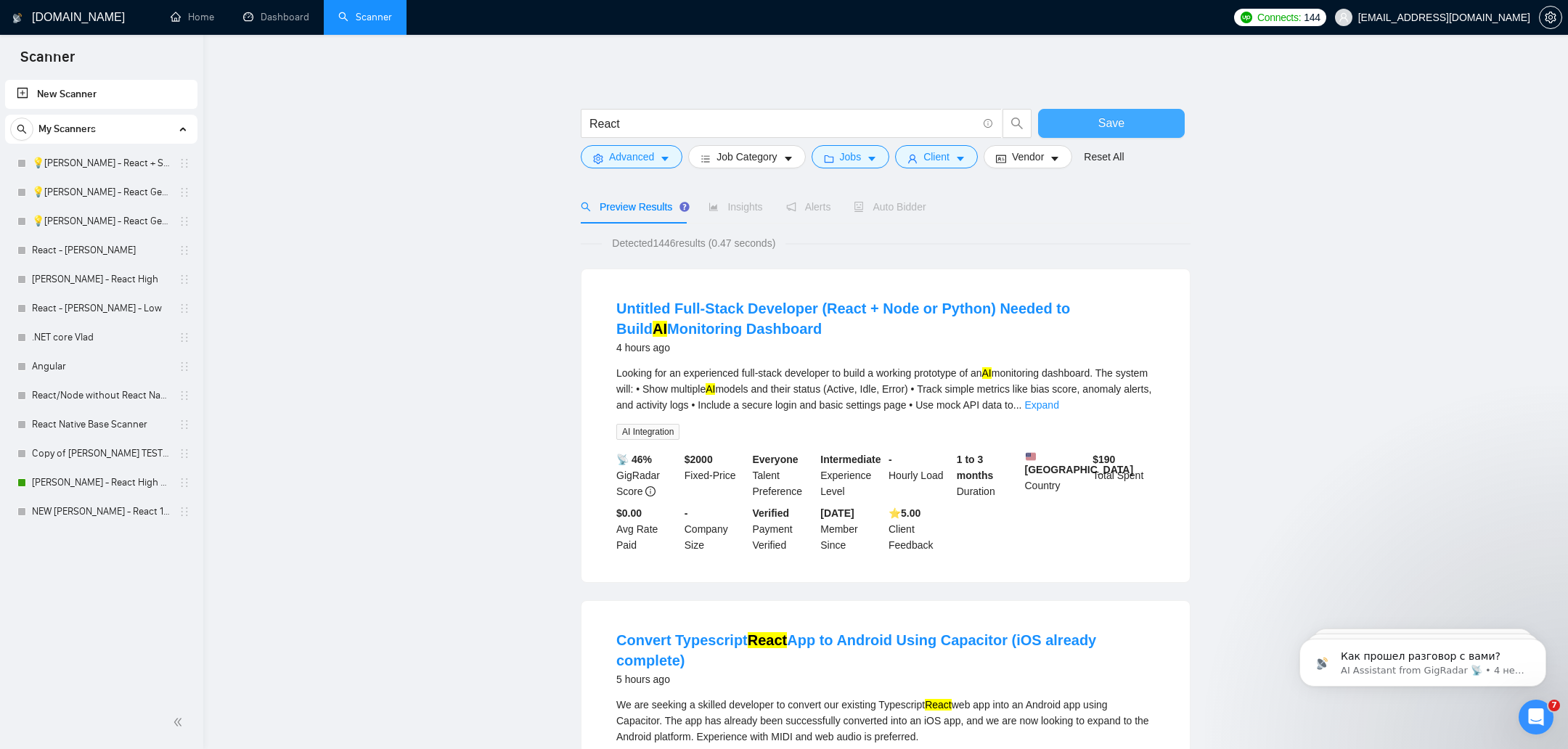
click at [1112, 130] on span "Save" at bounding box center [1111, 123] width 26 height 18
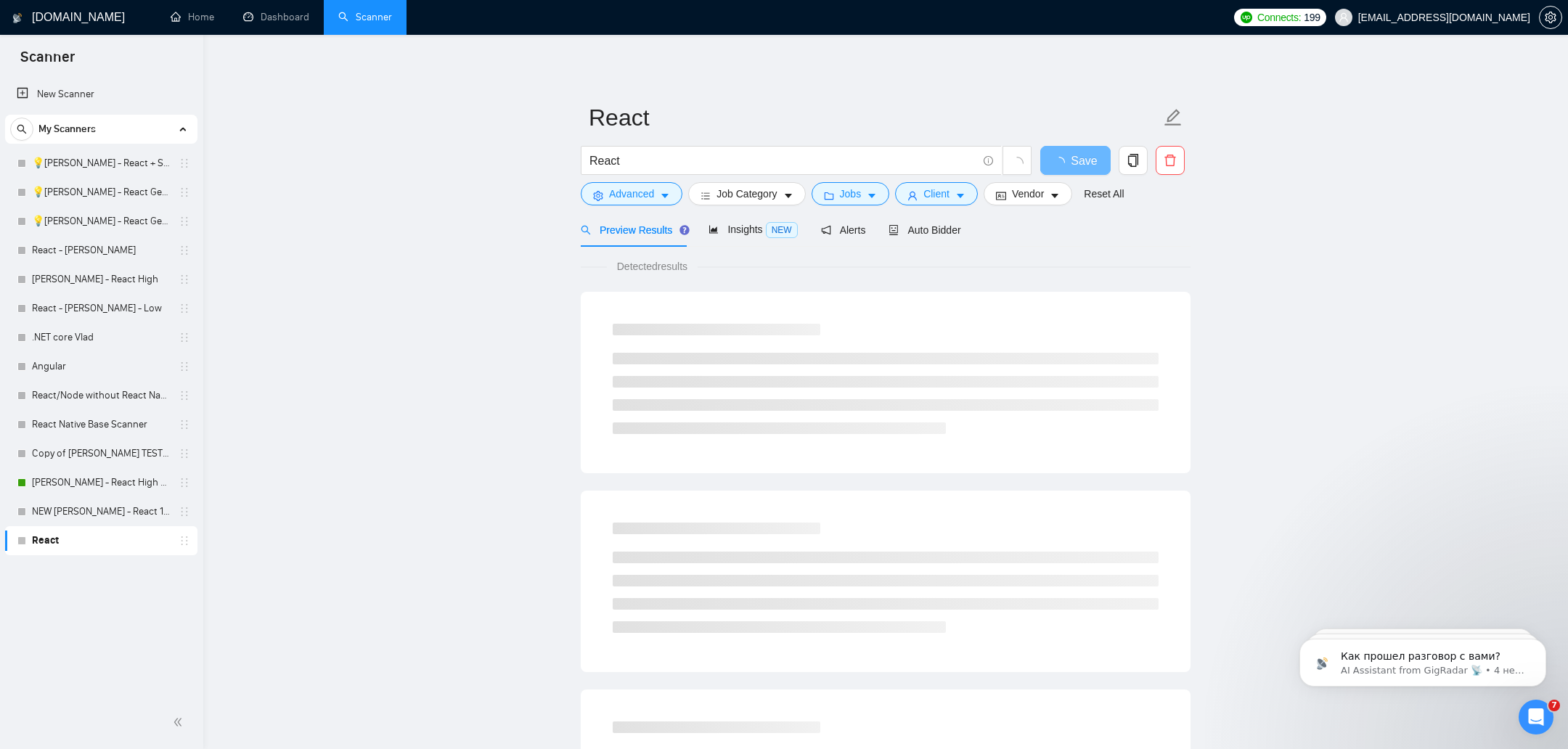
click at [76, 551] on link "React" at bounding box center [101, 541] width 138 height 29
click at [183, 543] on icon "holder" at bounding box center [184, 540] width 11 height 11
click at [52, 545] on link "React" at bounding box center [101, 541] width 138 height 29
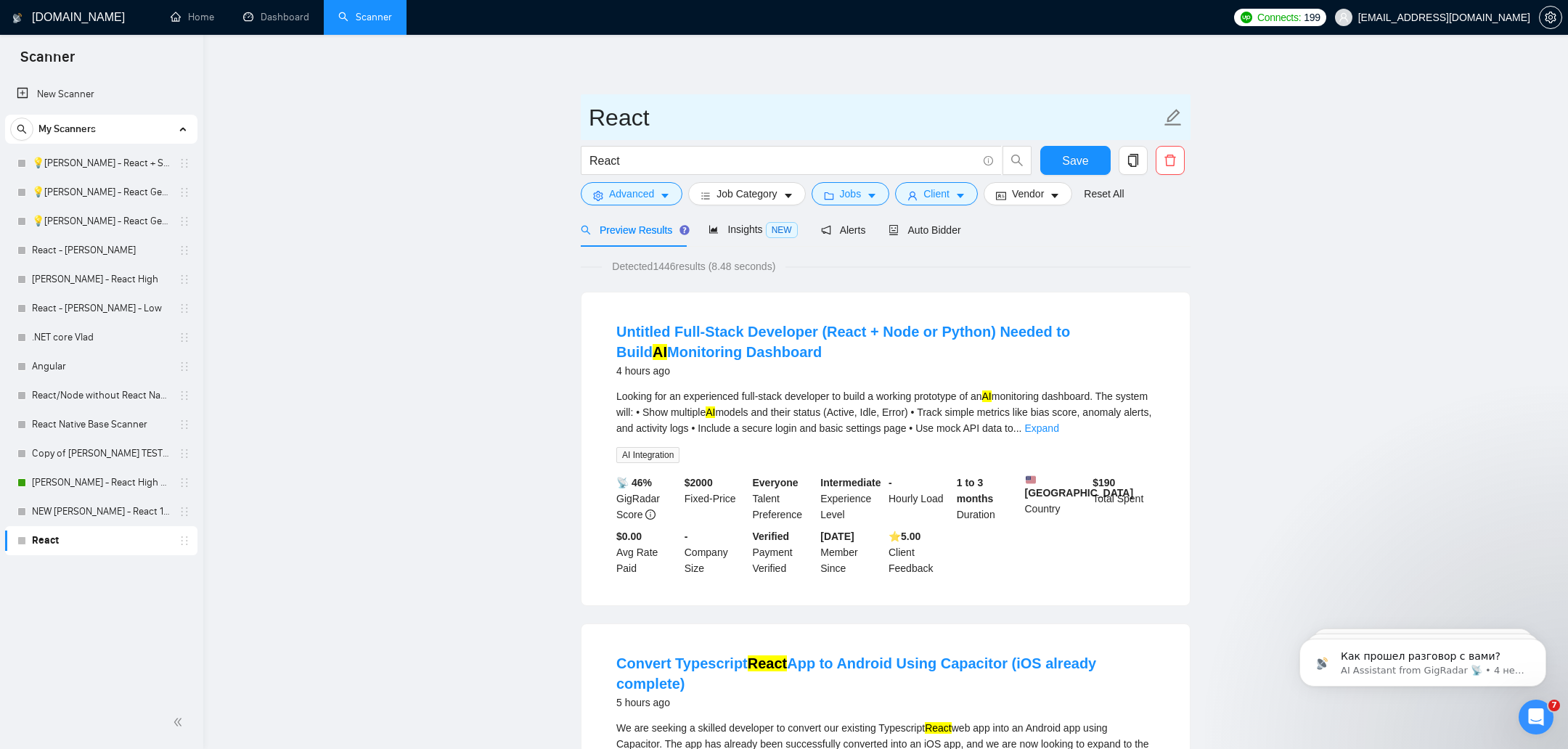
click at [1171, 118] on icon "edit" at bounding box center [1173, 117] width 19 height 19
click at [1170, 116] on icon "edit" at bounding box center [1173, 117] width 16 height 16
type input "React Vova"
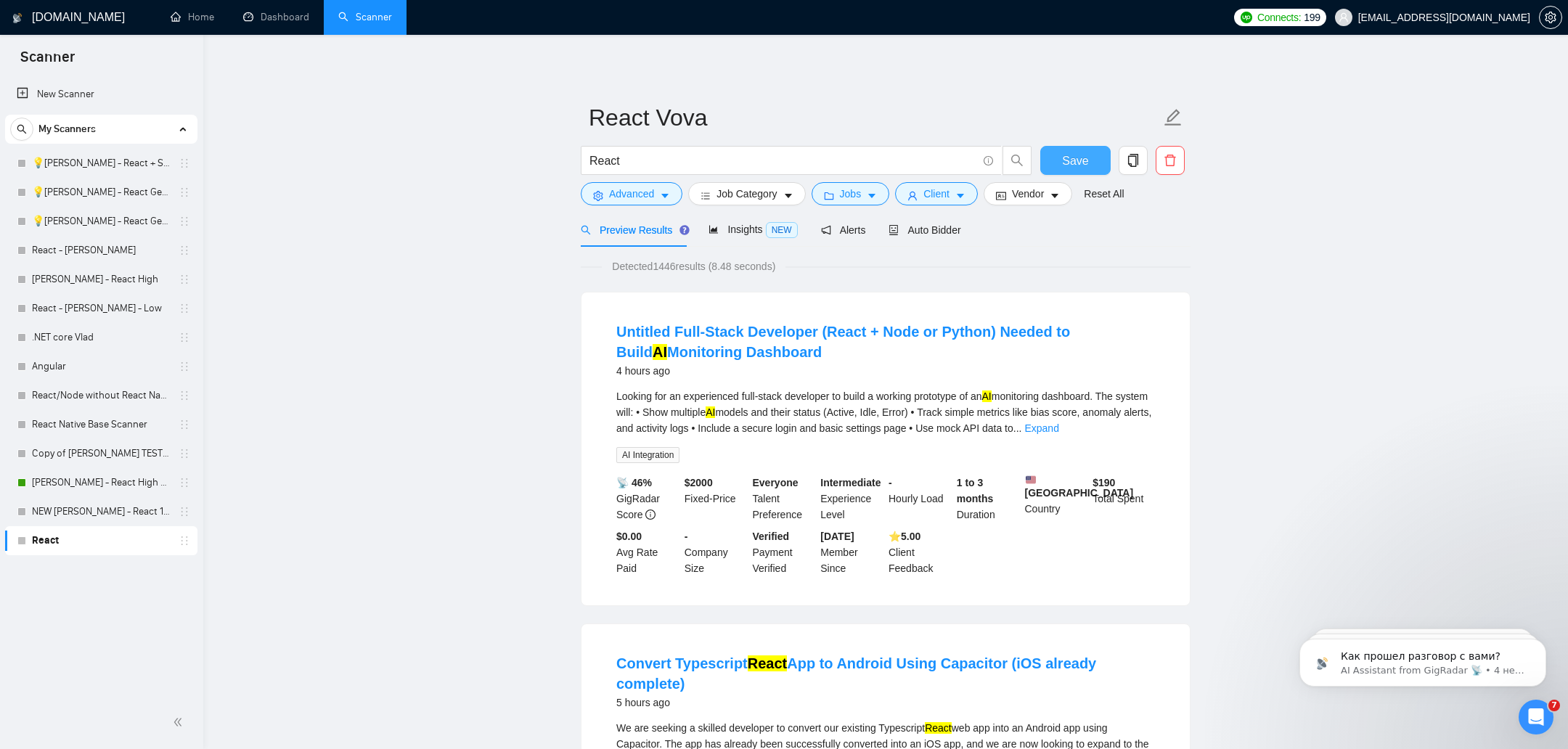
click at [1080, 163] on span "Save" at bounding box center [1075, 161] width 26 height 18
drag, startPoint x: 946, startPoint y: 232, endPoint x: 943, endPoint y: 242, distance: 10.4
click at [945, 245] on div "Auto Bidder" at bounding box center [924, 229] width 72 height 34
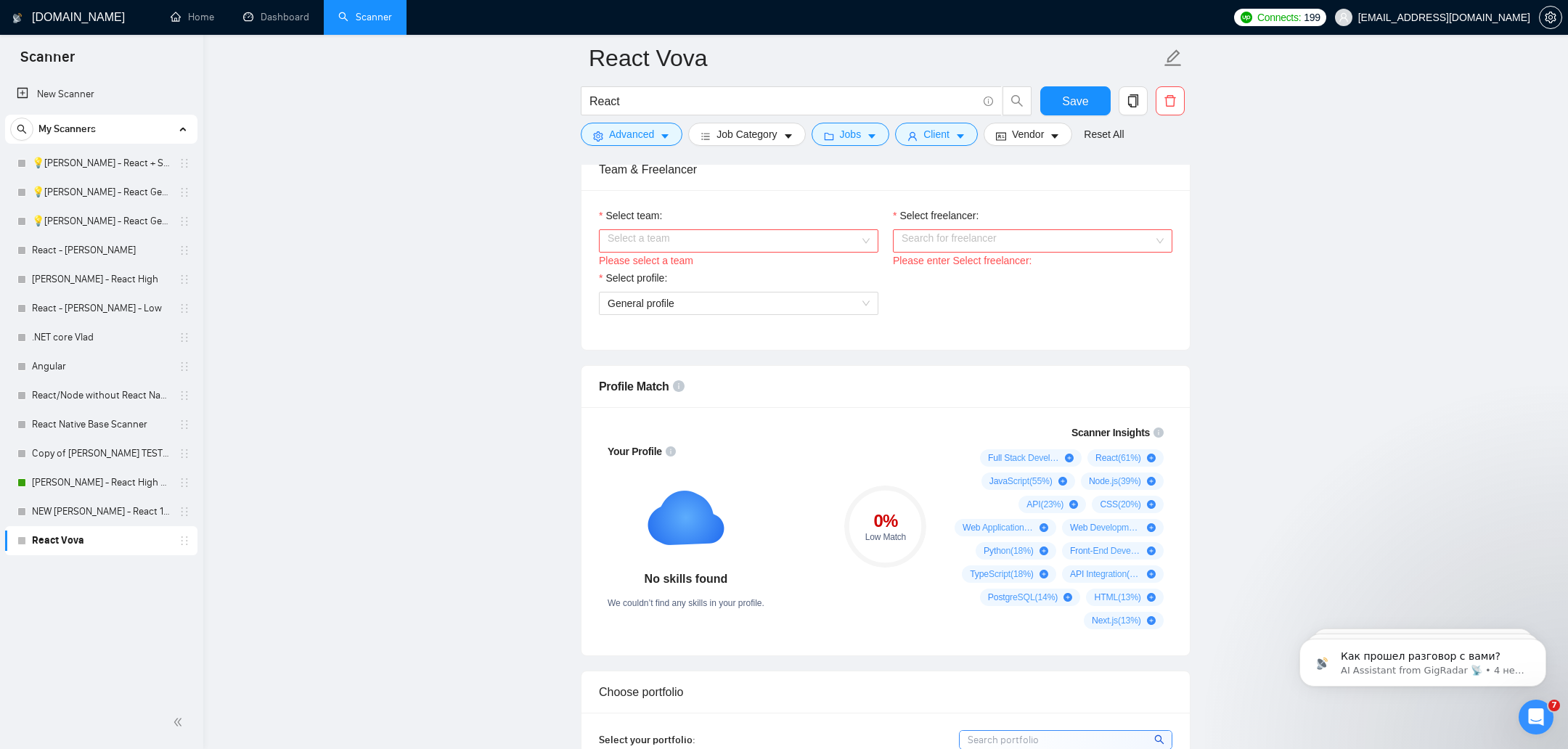
scroll to position [700, 0]
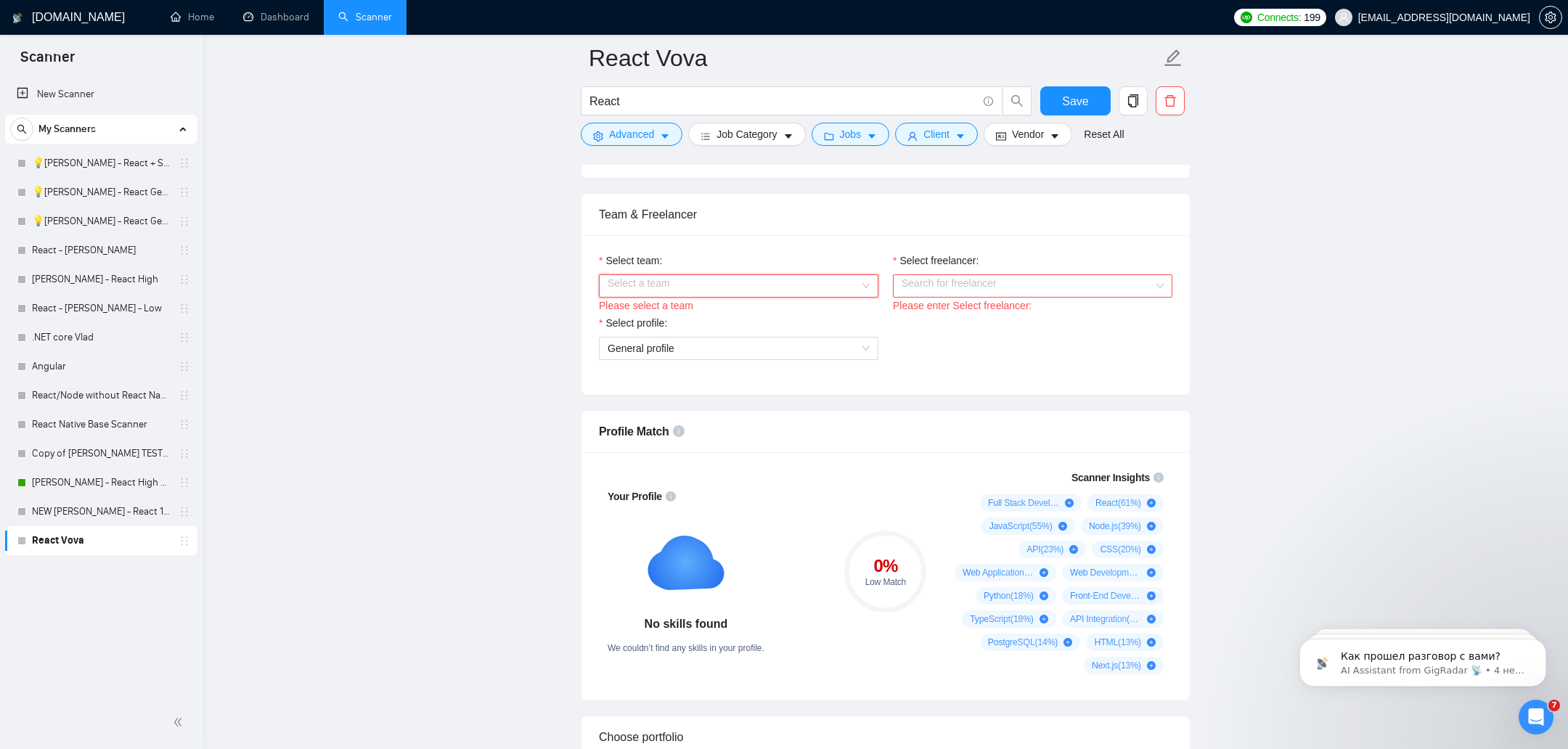
click at [805, 279] on input "Select team:" at bounding box center [733, 285] width 252 height 22
click at [745, 308] on div "IteamDevelopment" at bounding box center [737, 311] width 262 height 16
click at [974, 275] on input "Select freelancer:" at bounding box center [1028, 285] width 252 height 22
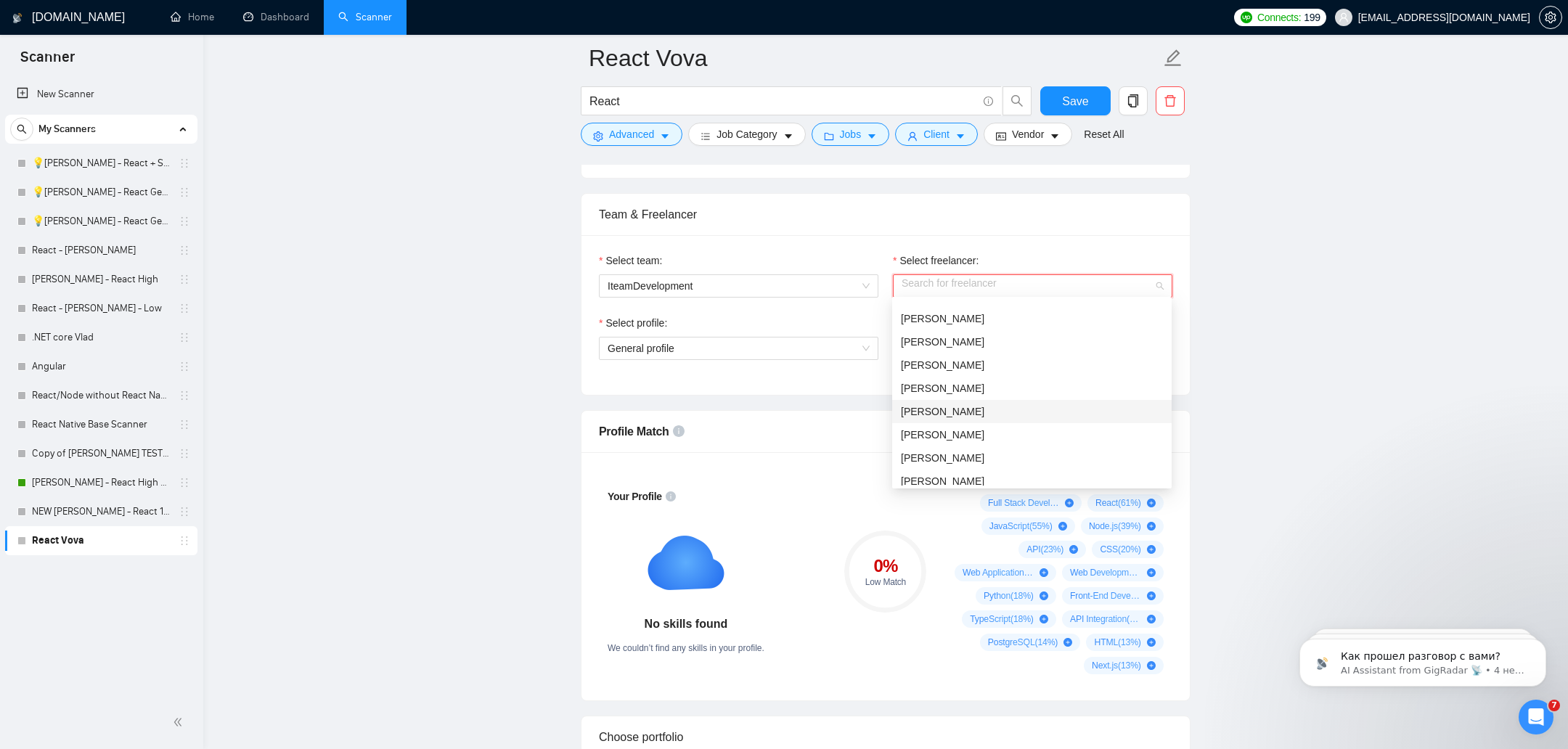
scroll to position [109, 0]
click at [966, 334] on div "Volodymyr Myikhailiuk" at bounding box center [1032, 342] width 262 height 16
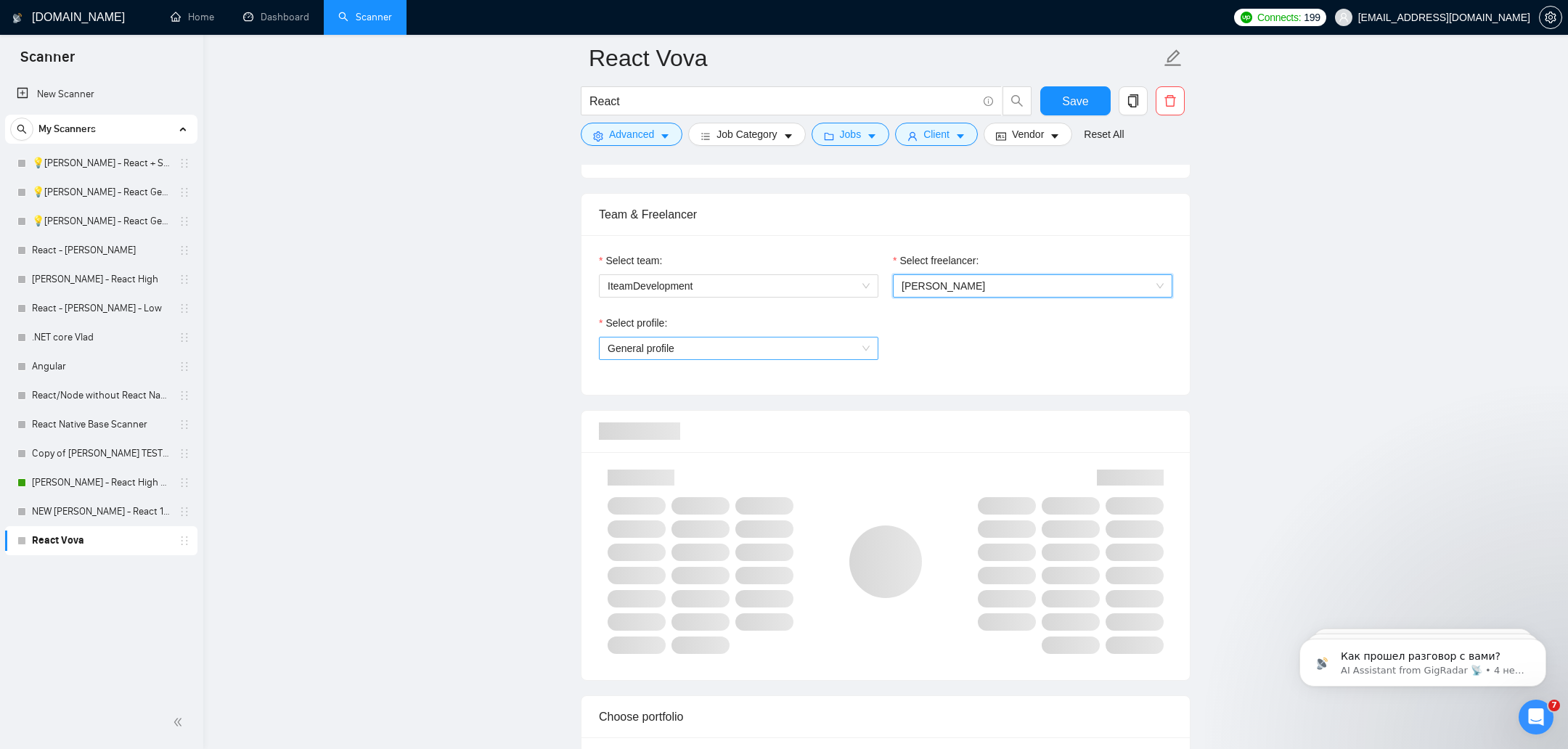
click at [772, 342] on span "General profile" at bounding box center [738, 348] width 262 height 22
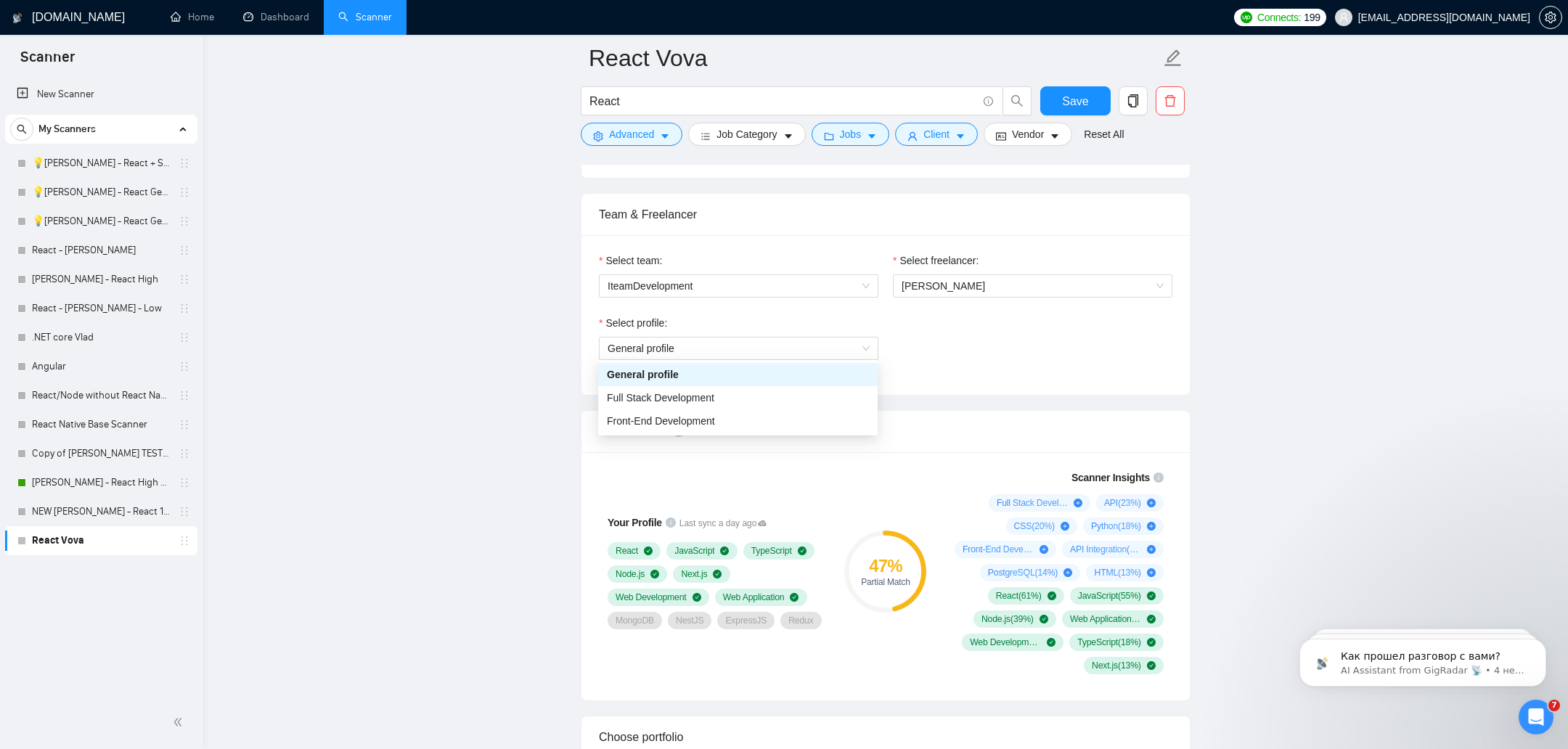
click at [992, 352] on div "Select profile: General profile" at bounding box center [886, 346] width 588 height 62
click at [663, 339] on span "General profile" at bounding box center [738, 348] width 262 height 22
click at [647, 396] on span "Full Stack Development" at bounding box center [660, 397] width 107 height 11
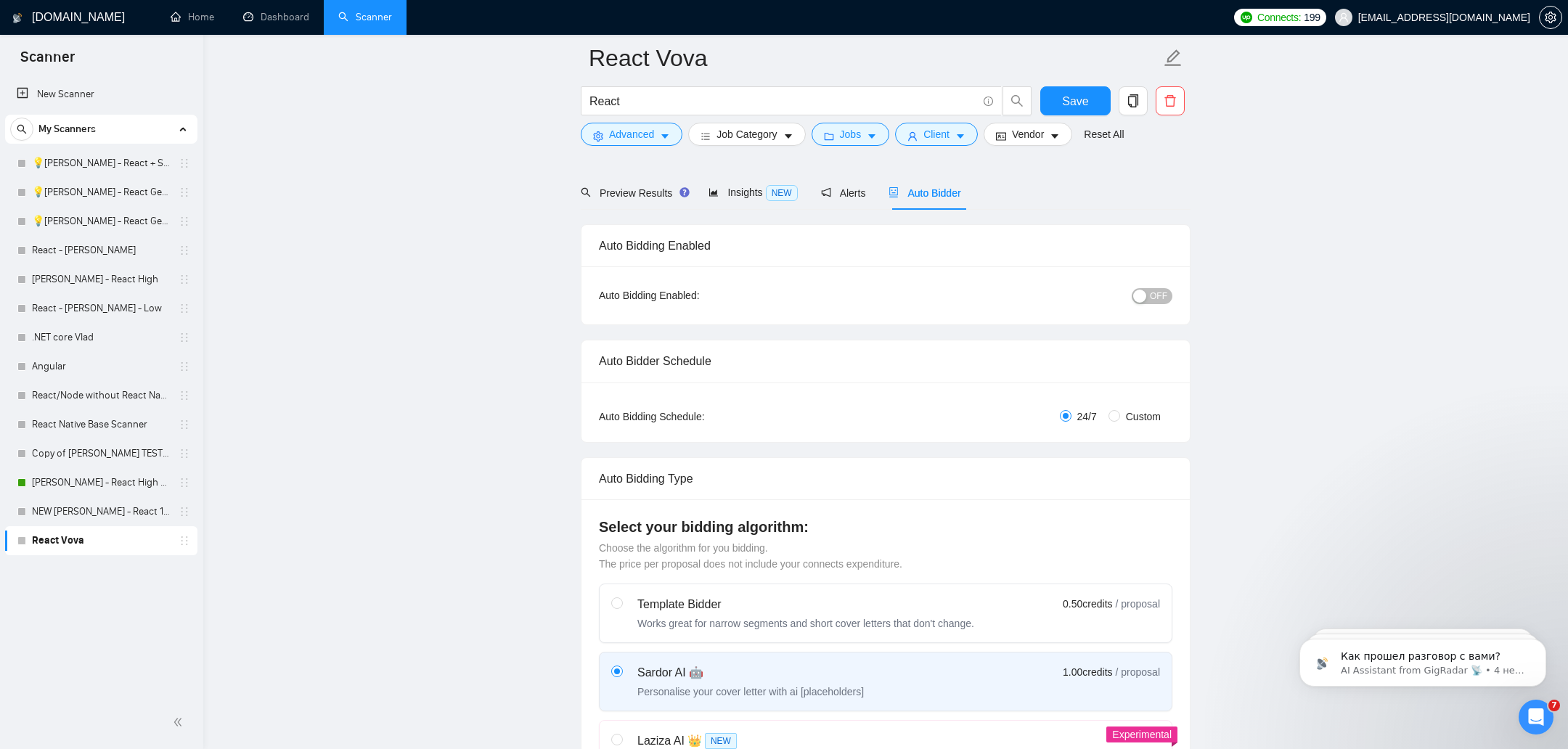
scroll to position [70, 0]
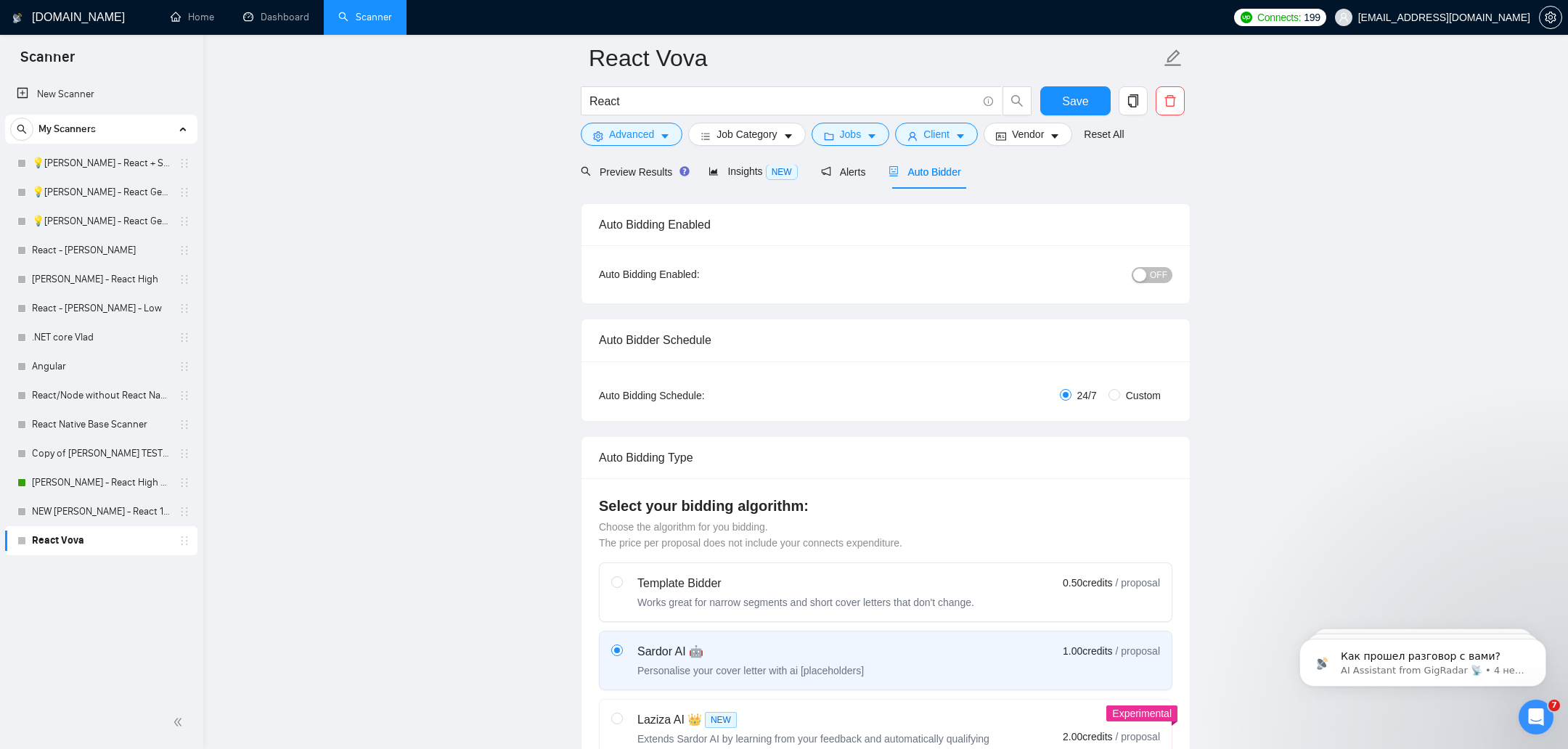
click at [1125, 395] on span "Custom" at bounding box center [1143, 396] width 47 height 16
click at [1120, 395] on input "Custom" at bounding box center [1114, 394] width 11 height 11
radio input "true"
radio input "false"
checkbox input "true"
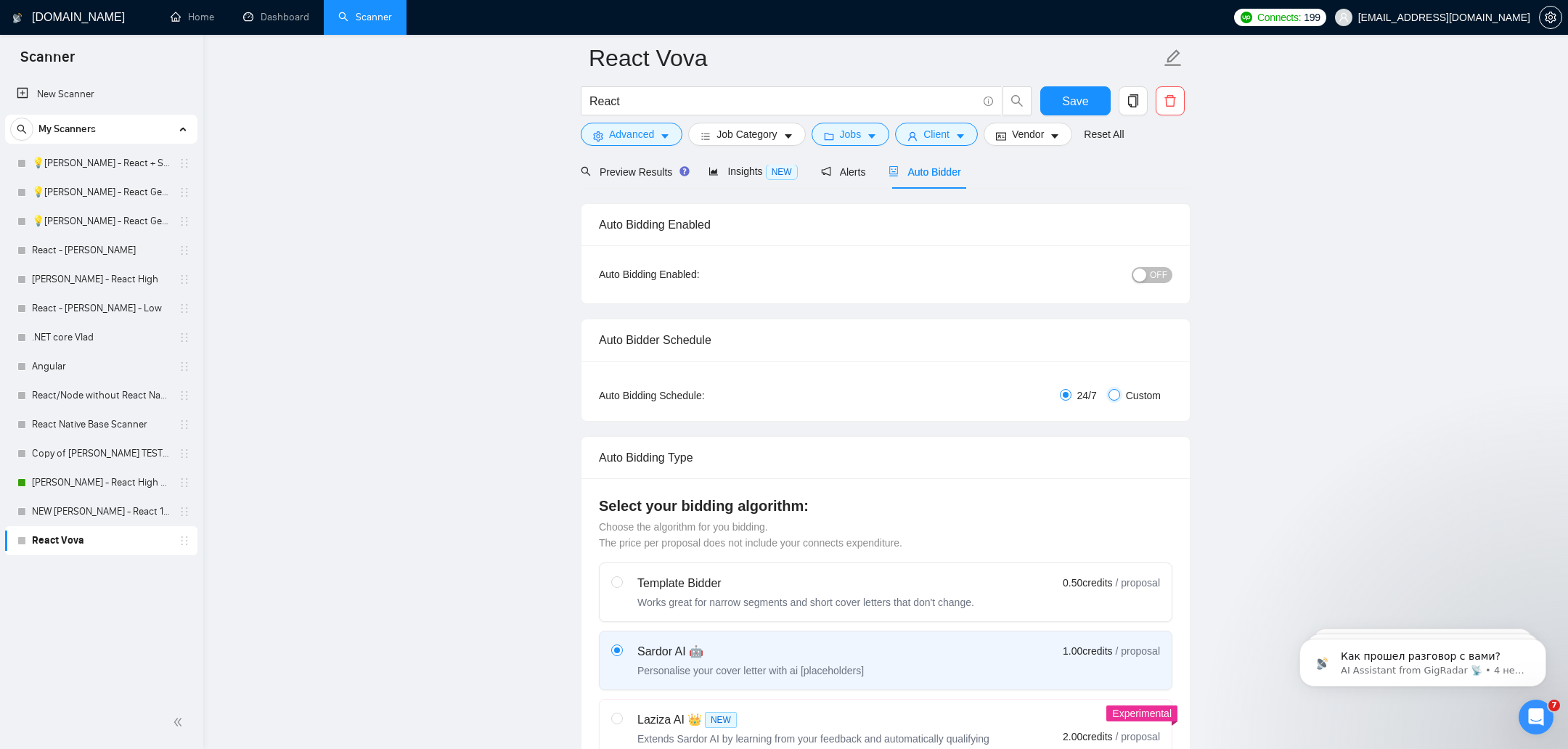
checkbox input "true"
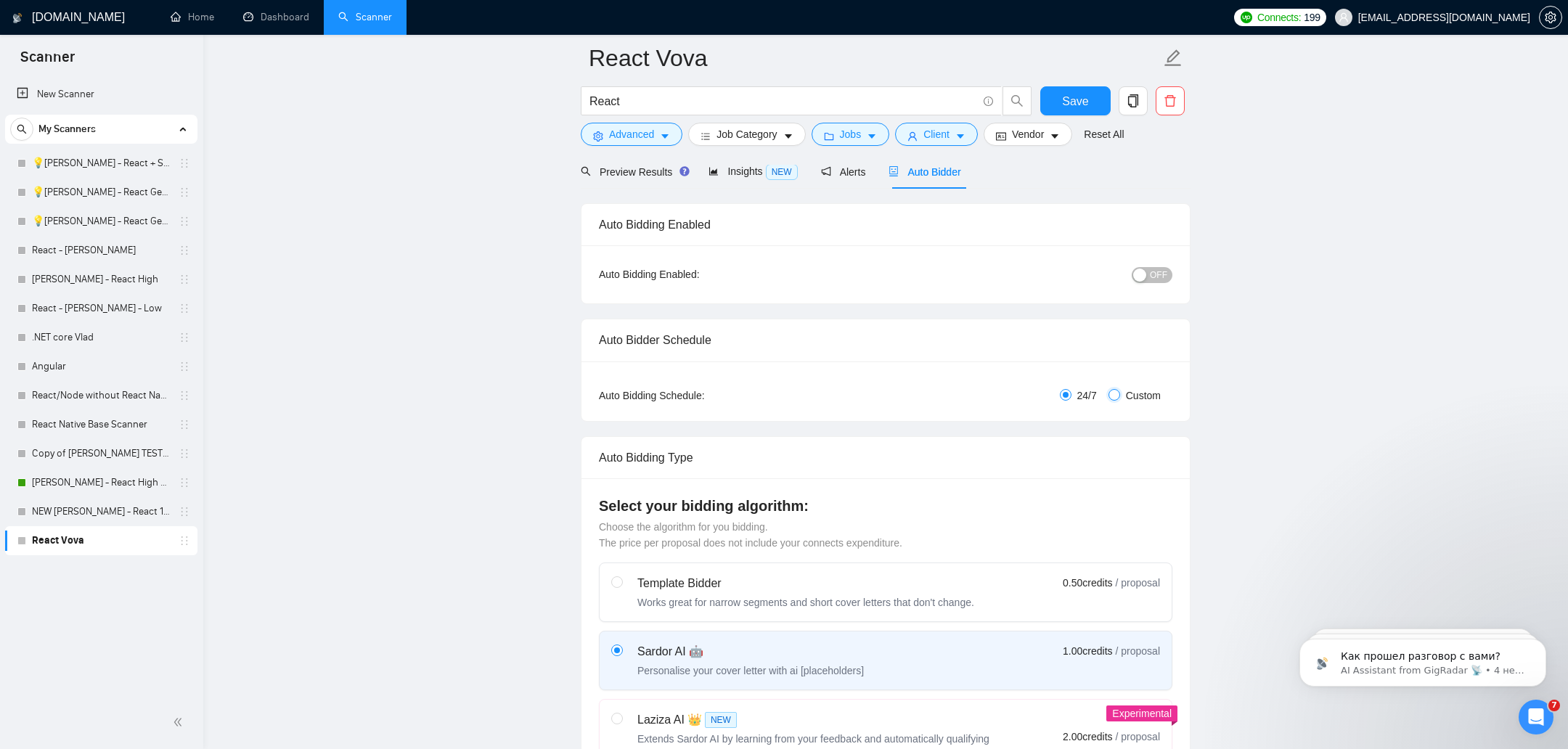
checkbox input "true"
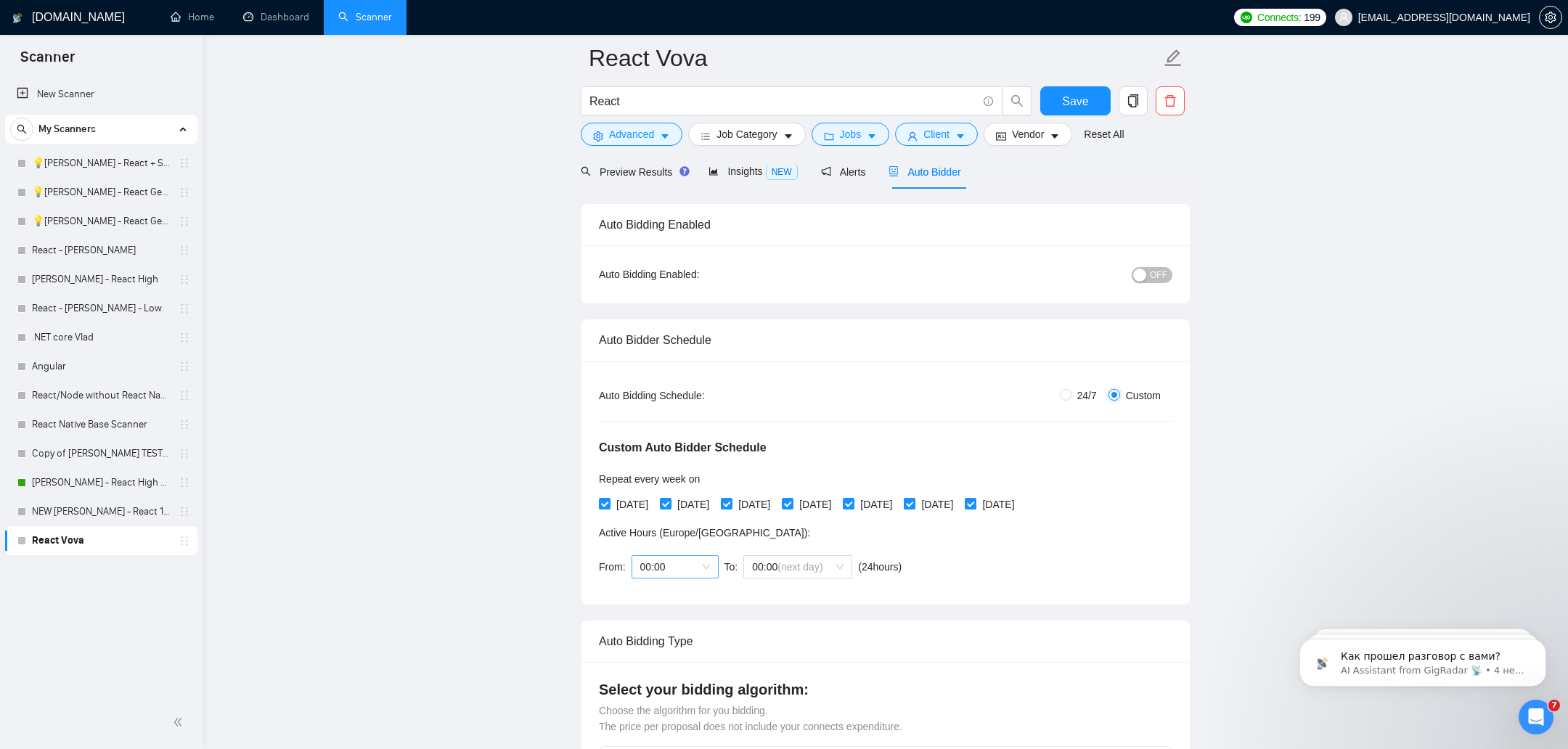
click at [680, 556] on span "00:00" at bounding box center [675, 567] width 70 height 22
click at [666, 664] on div "18:00" at bounding box center [674, 664] width 70 height 16
click at [812, 574] on span "00:00 (next day)" at bounding box center [797, 567] width 92 height 22
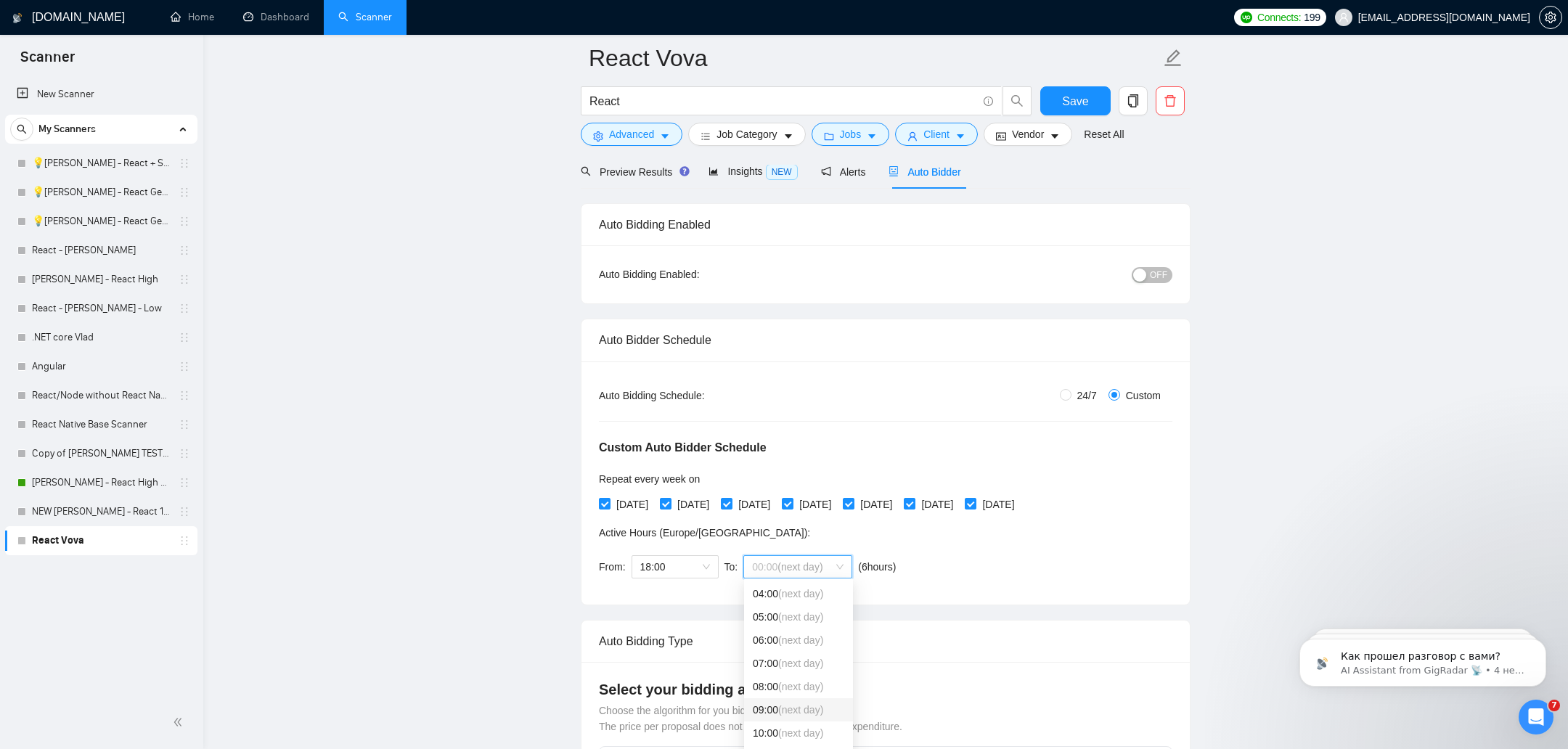
click at [774, 712] on div "09:00 (next day)" at bounding box center [798, 710] width 92 height 16
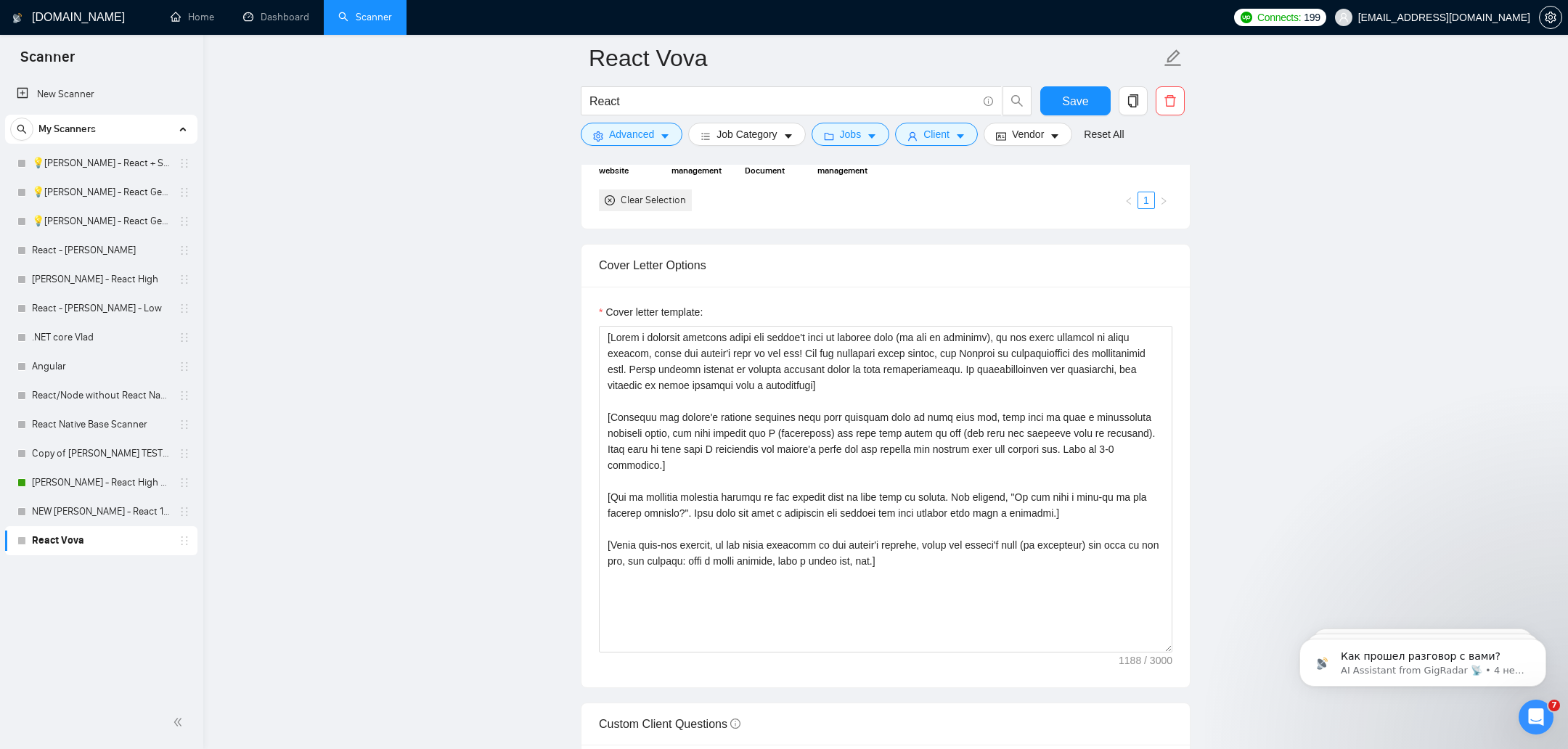
scroll to position [1662, 0]
click at [829, 417] on textarea "Cover letter template:" at bounding box center [886, 488] width 574 height 327
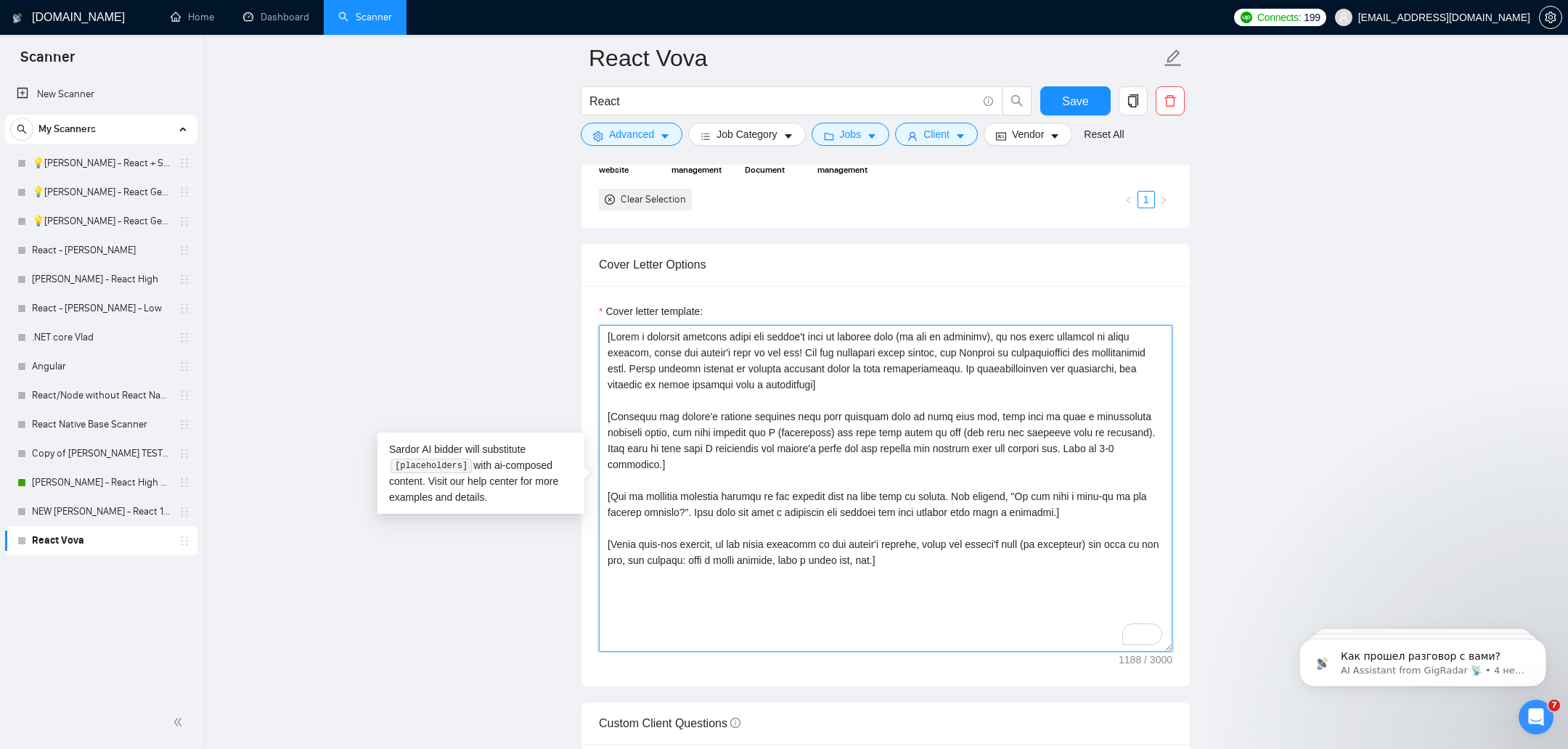
paste textarea "Hi [Client Name], I’ve just reviewed your project description and it sounds lik…"
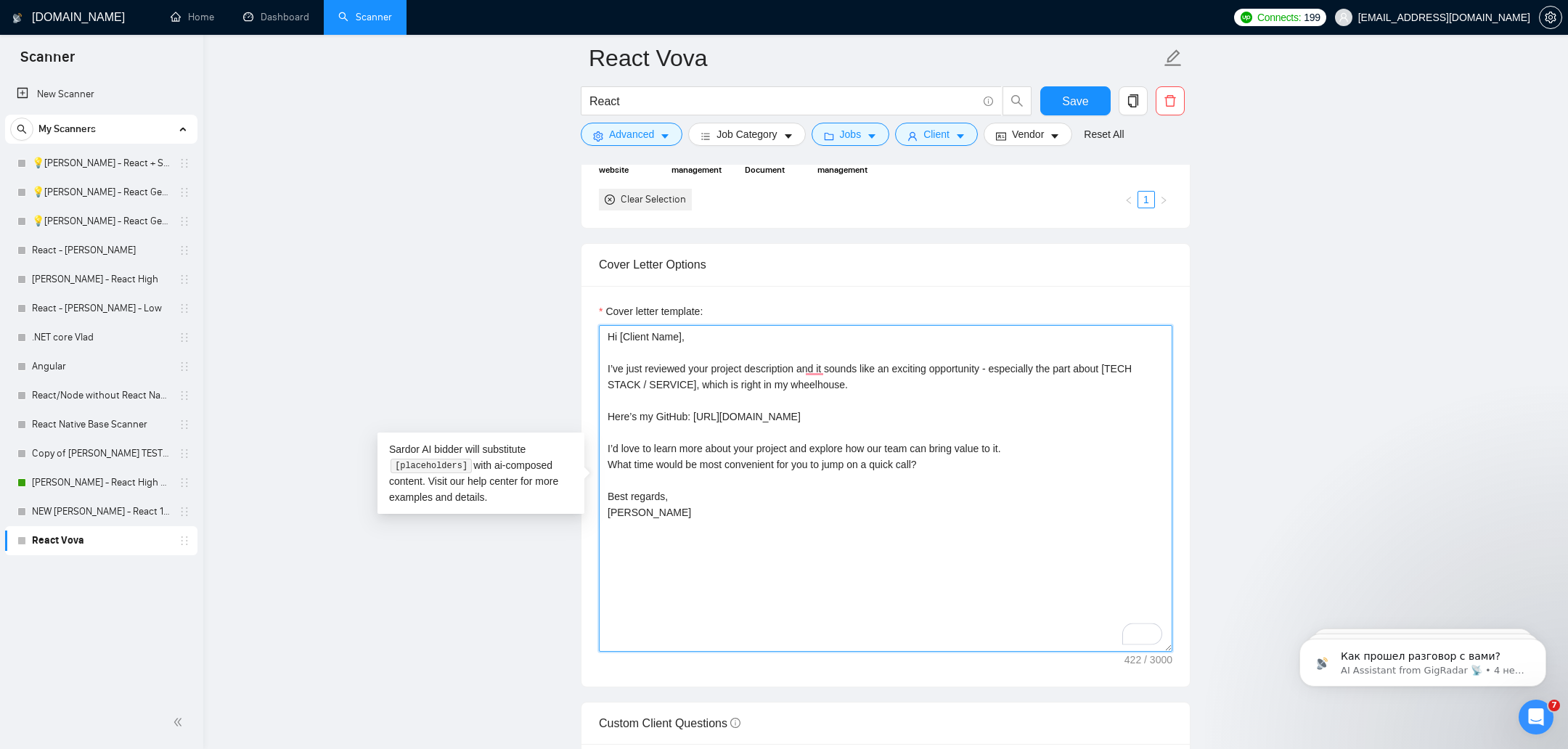
type textarea "Hi [Client Name], I’ve just reviewed your project description and it sounds lik…"
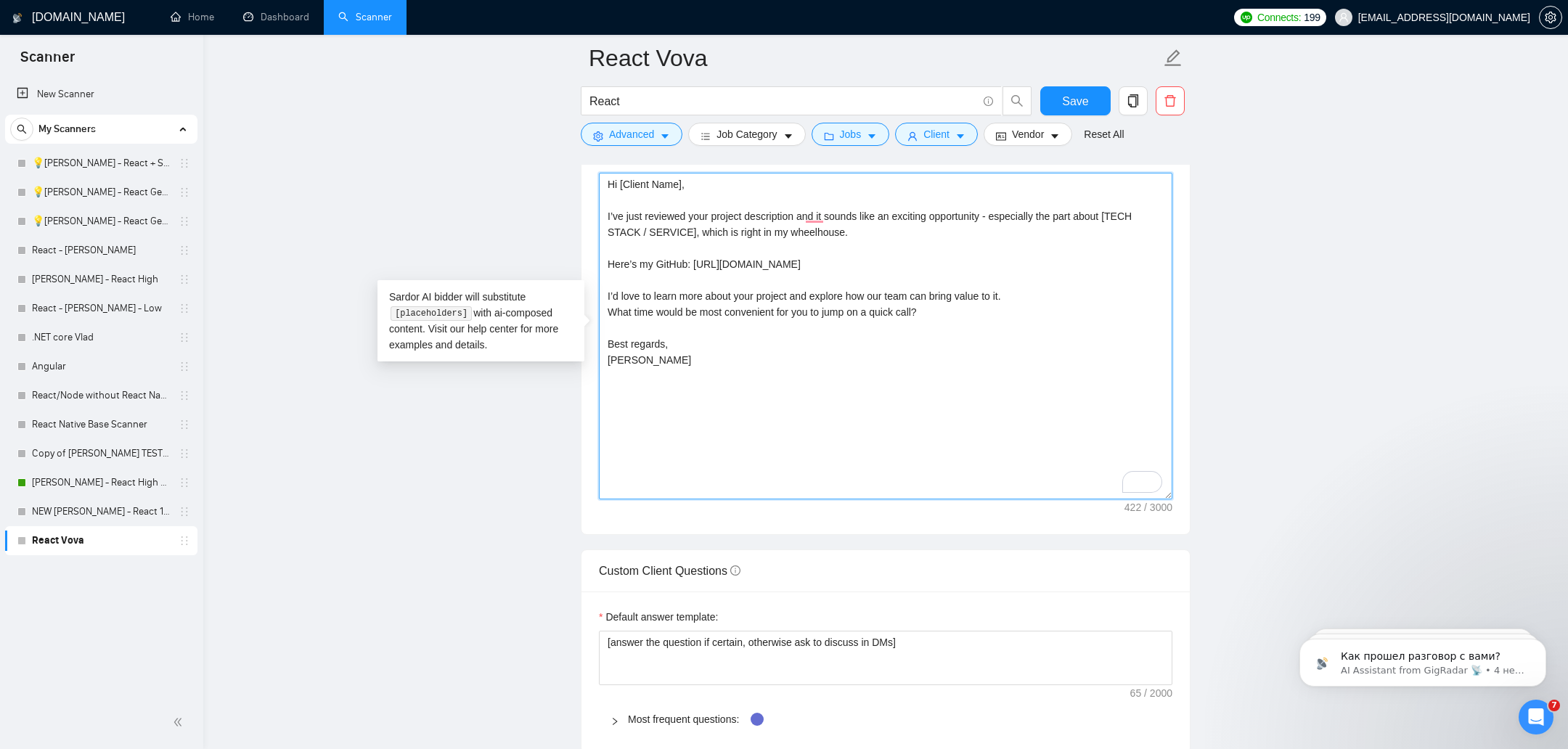
scroll to position [1888, 0]
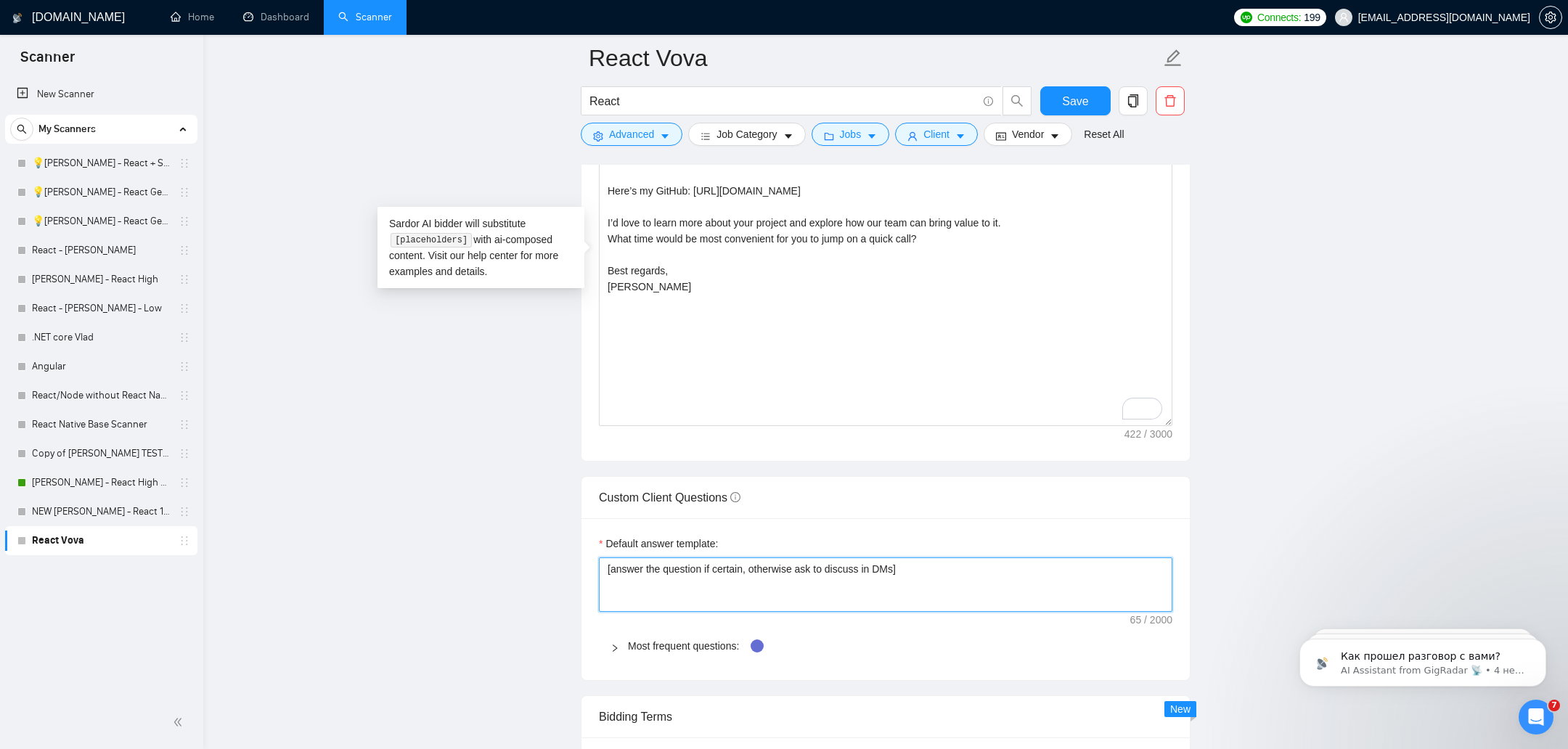
click at [682, 568] on textarea "[answer the question if certain, otherwise ask to discuss in DMs]" at bounding box center [886, 585] width 574 height 55
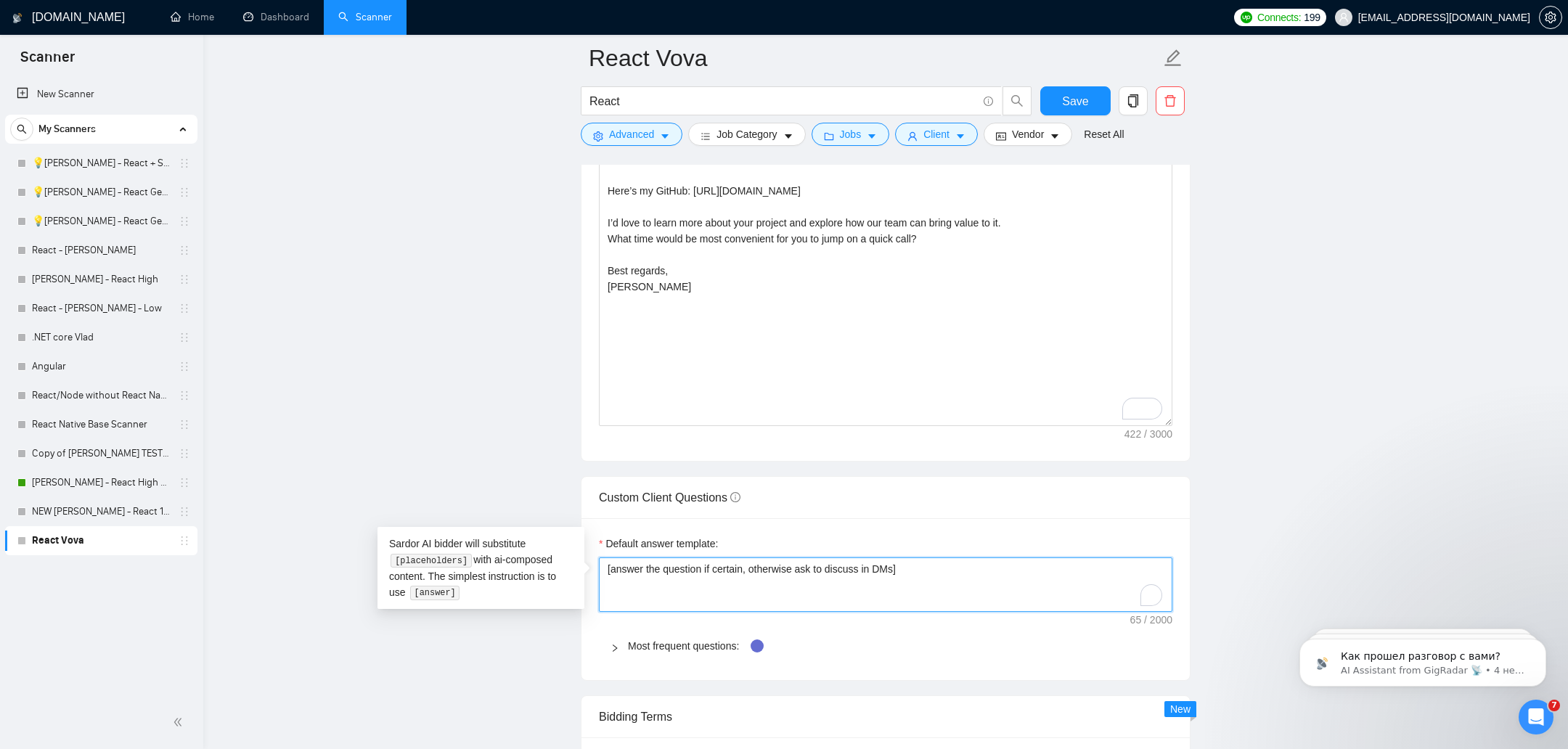
click at [682, 568] on textarea "[answer the question if certain, otherwise ask to discuss in DMs]" at bounding box center [886, 585] width 574 height 55
paste textarea "shortly answer the question if certain, based on my Employment history"
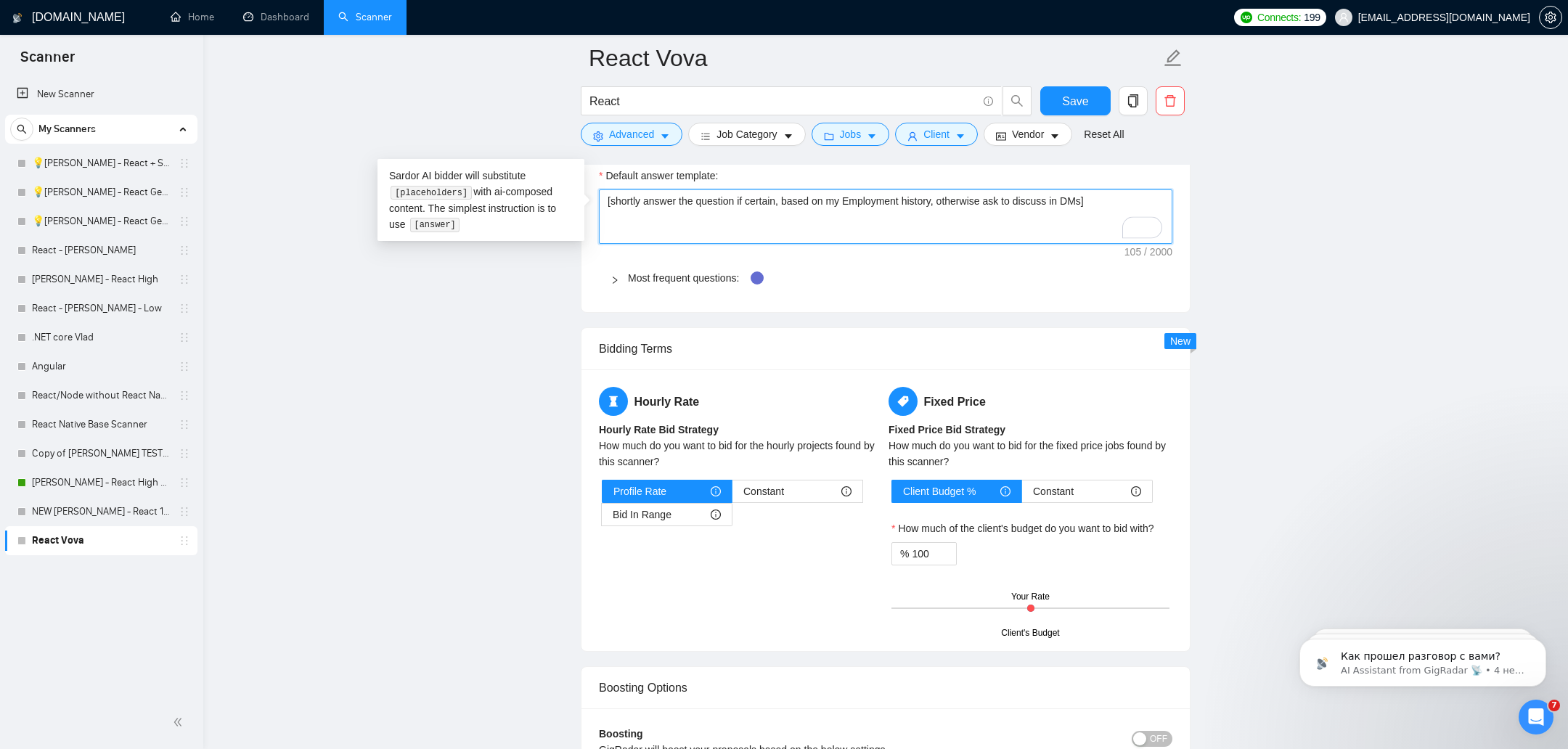
scroll to position [2239, 0]
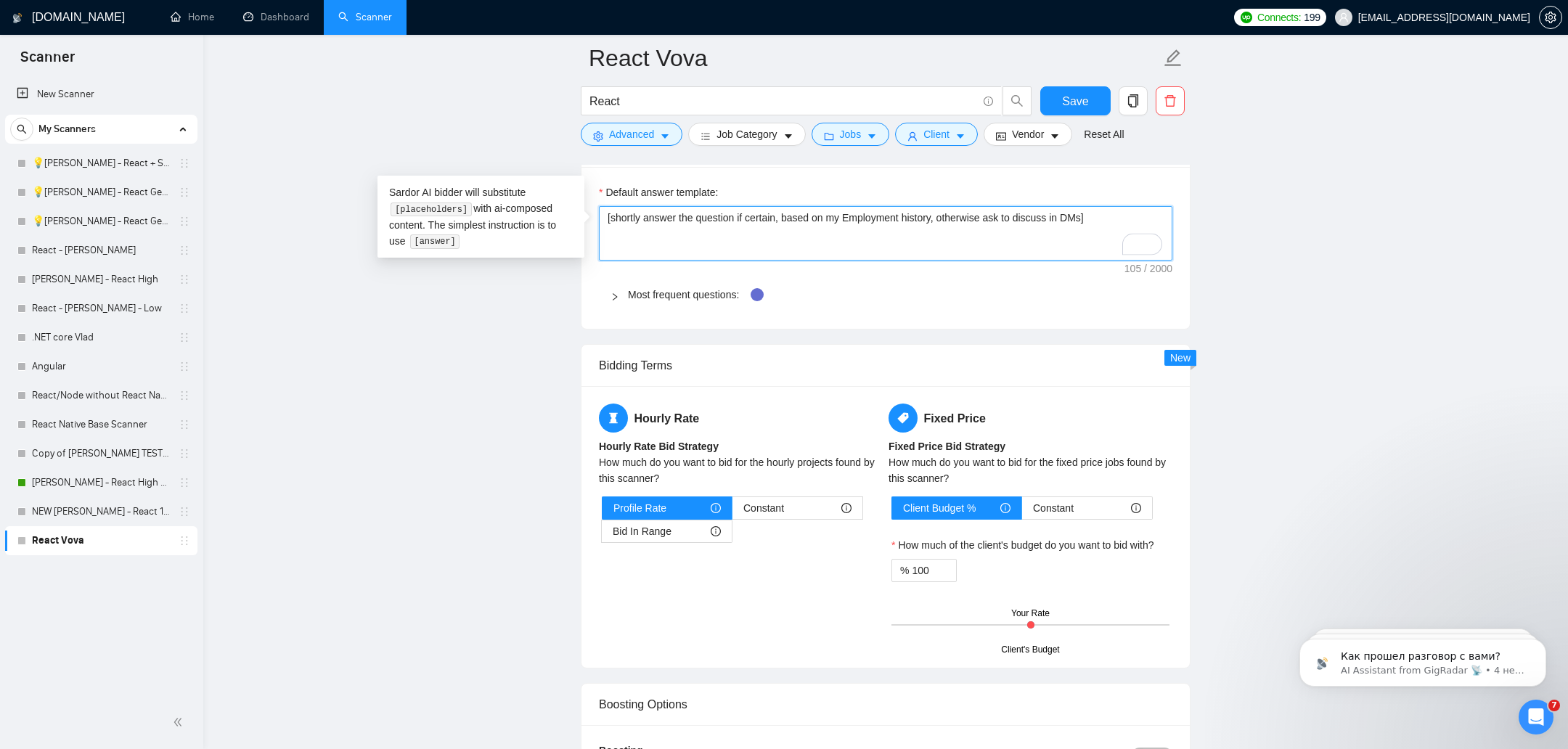
type textarea "[shortly answer the question if certain, based on my Employment history, otherw…"
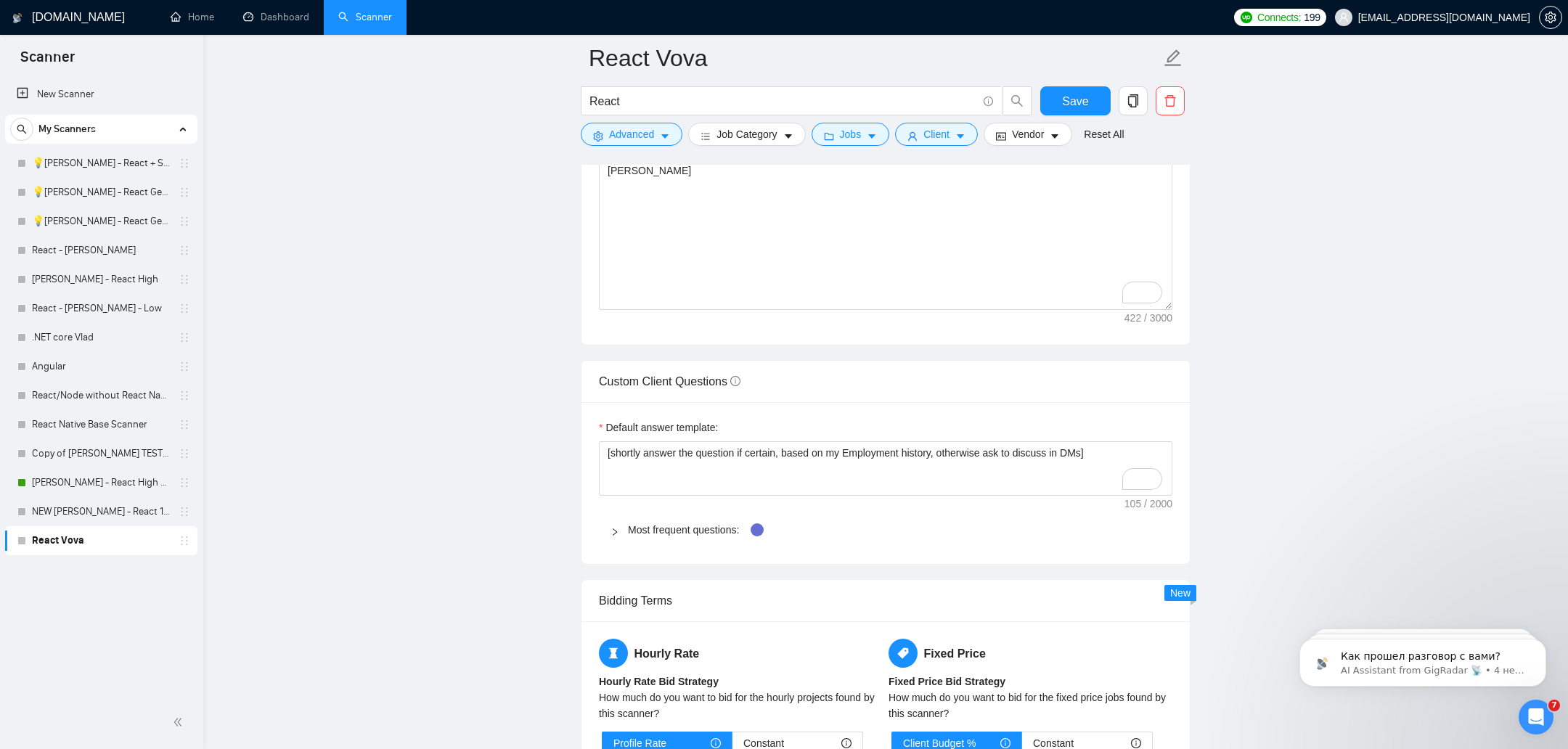
scroll to position [1984, 0]
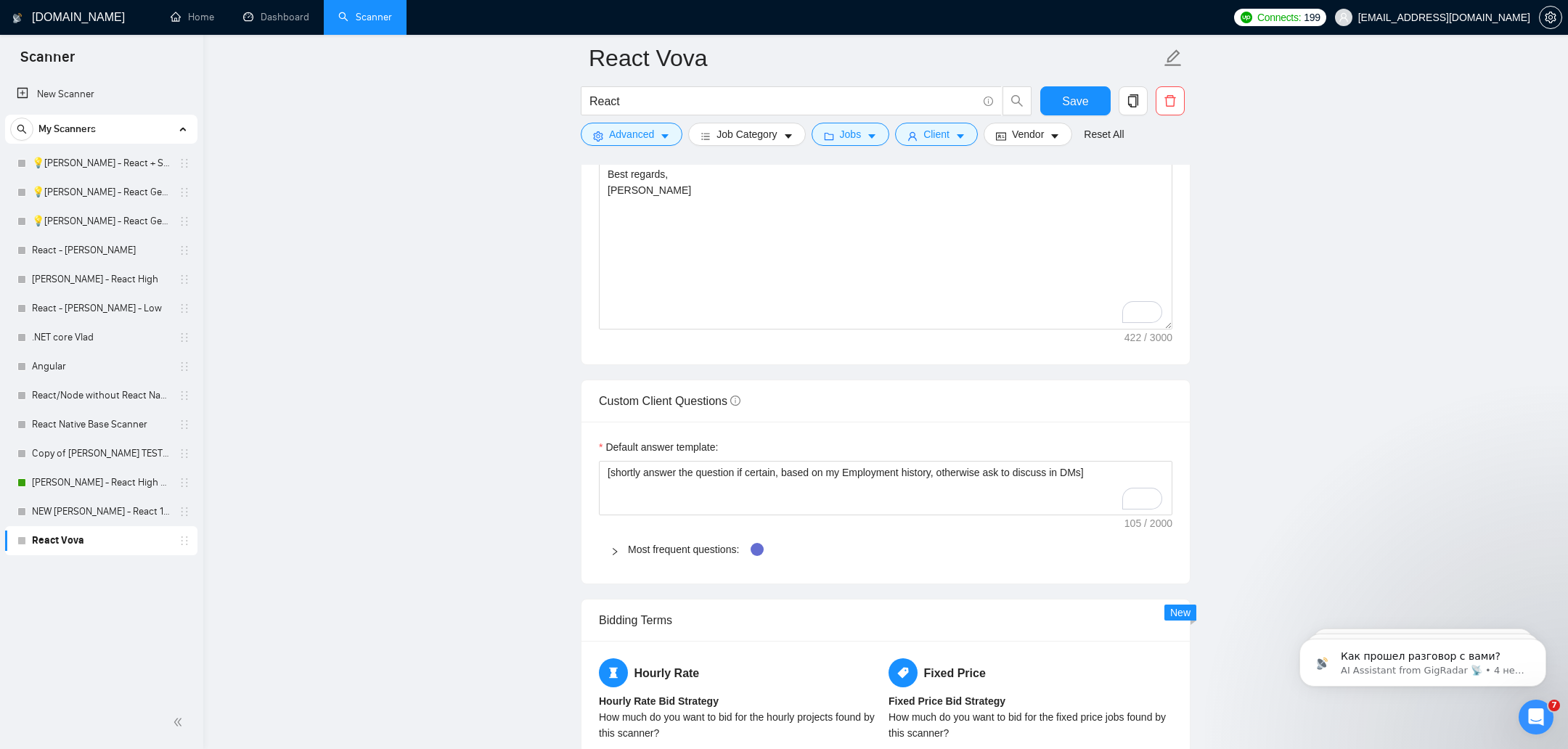
click at [625, 542] on div at bounding box center [619, 549] width 17 height 16
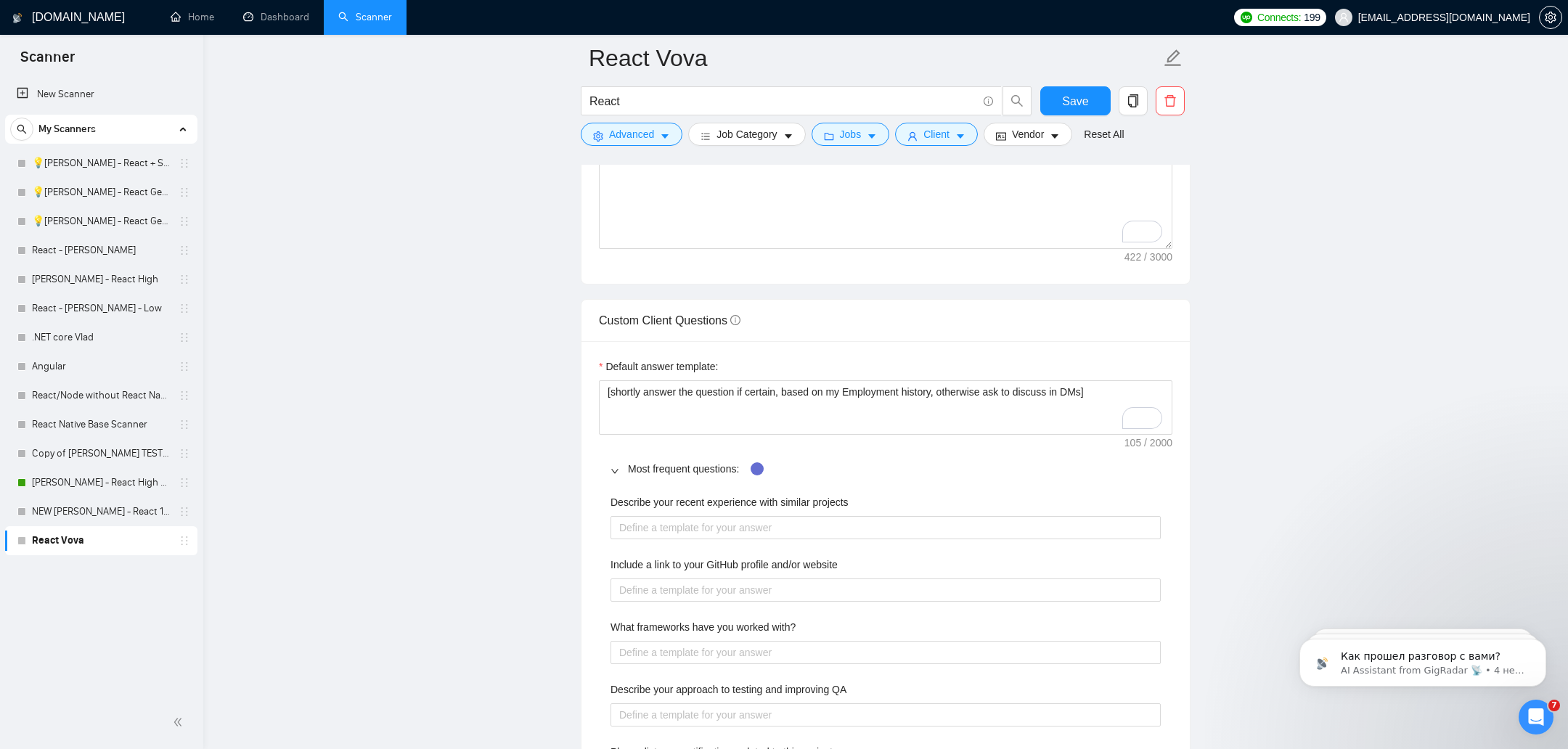
scroll to position [2102, 0]
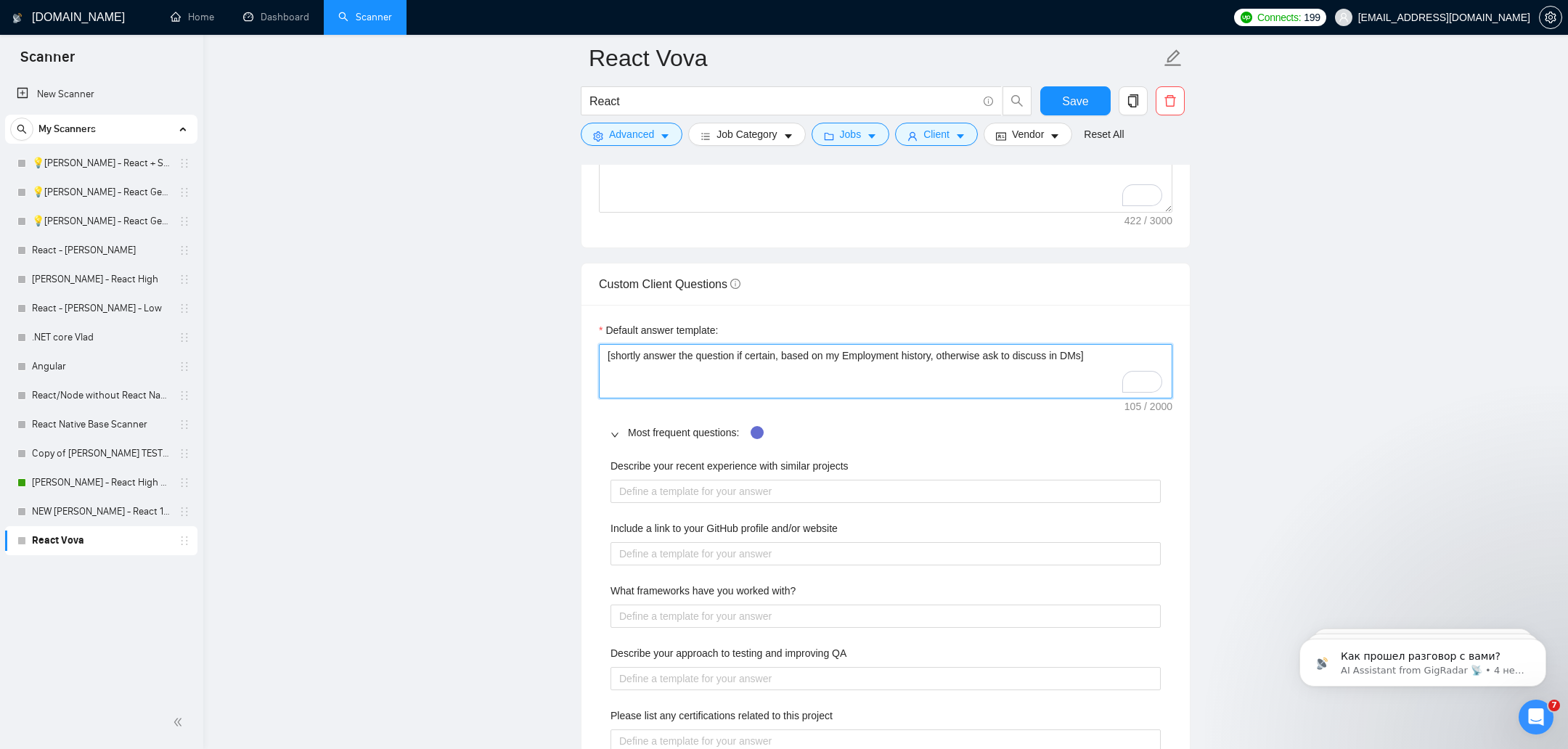
click at [746, 356] on textarea "[shortly answer the question if certain, based on my Employment history, otherw…" at bounding box center [886, 371] width 574 height 55
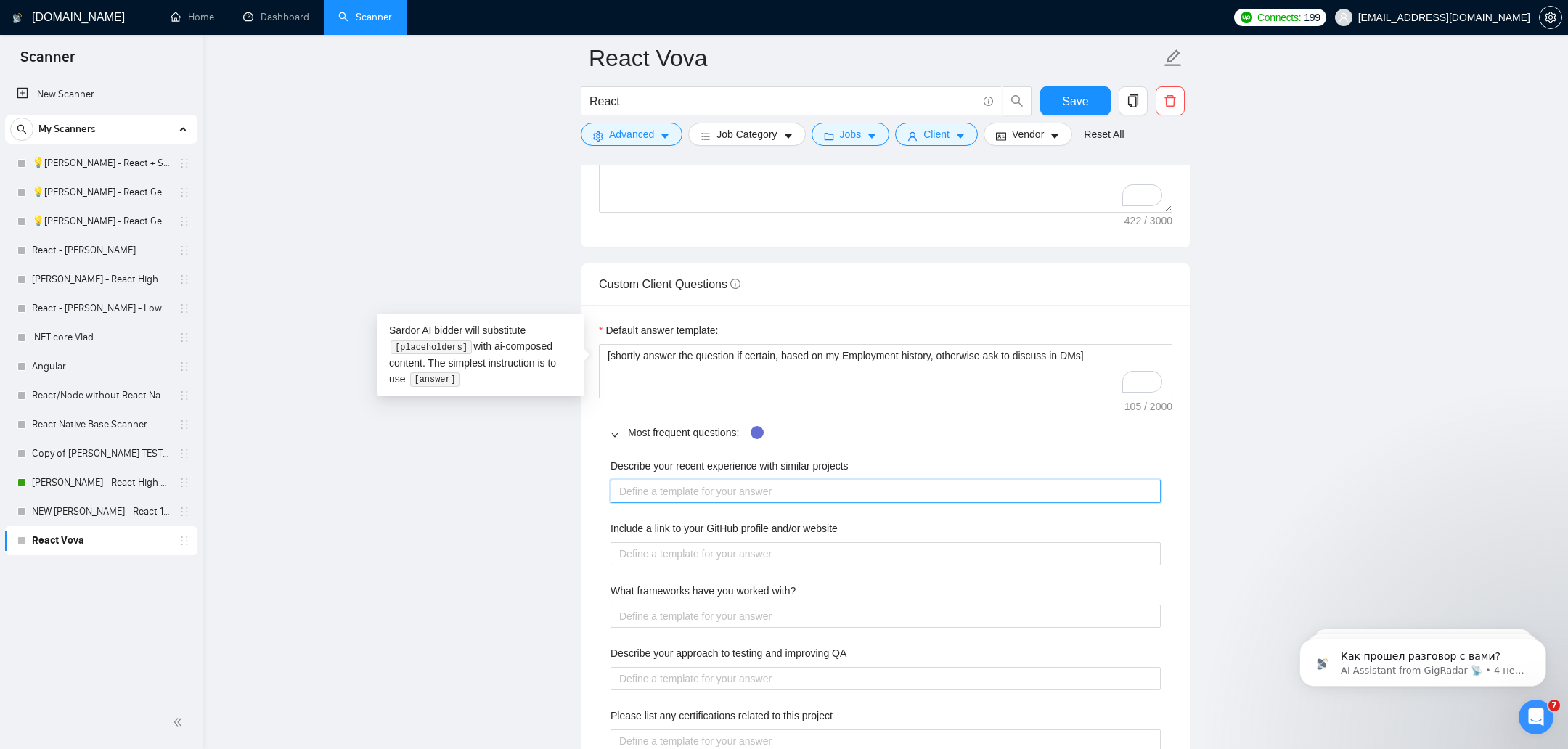
click at [655, 493] on projects "Describe your recent experience with similar projects" at bounding box center [886, 491] width 550 height 23
paste projects "In my recent projects [use my Employment history from my account and choose the…"
type projects "In my recent projects [use my Employment history from my account and choose the…"
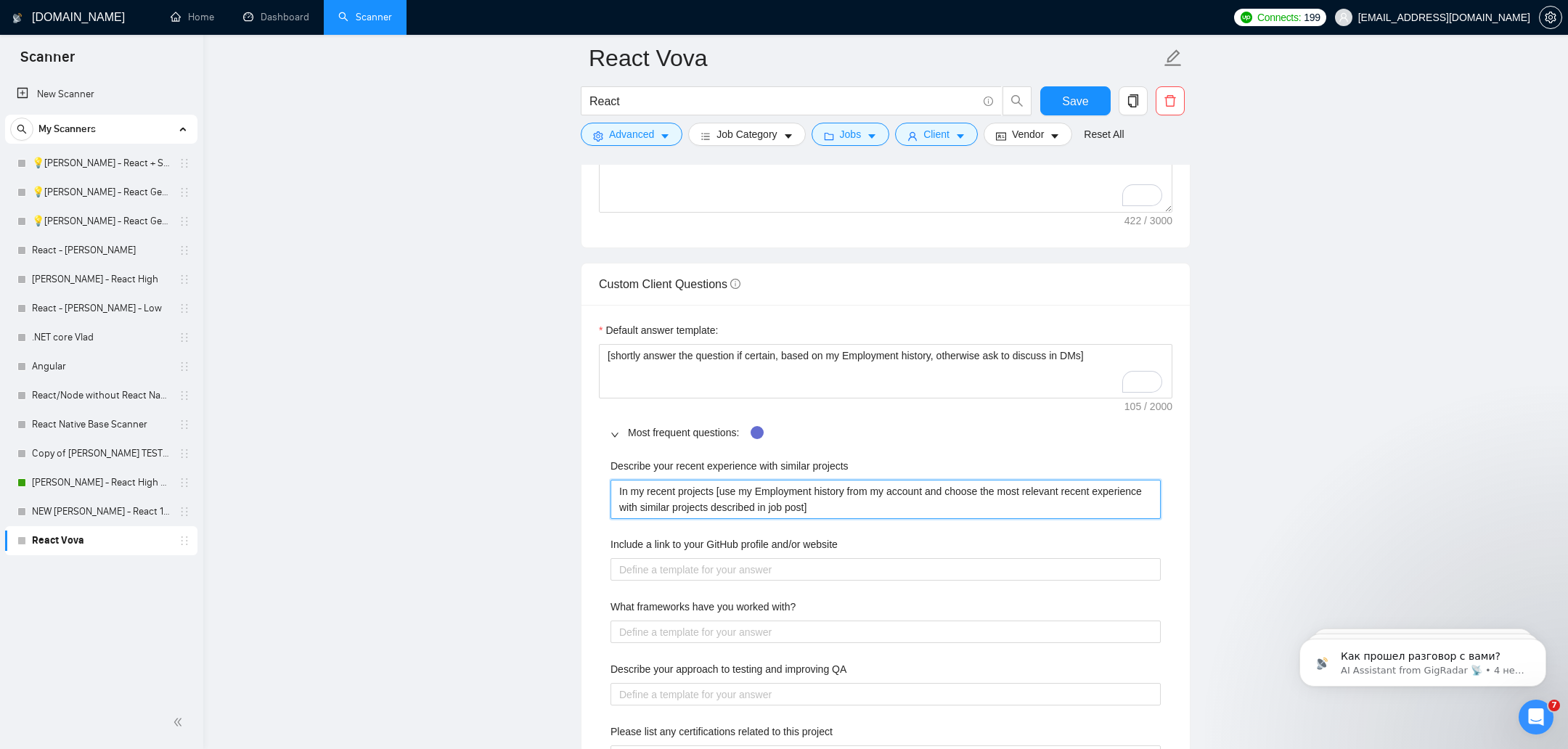
type projects "In my recent projects [use my Employment history from my account and choose the…"
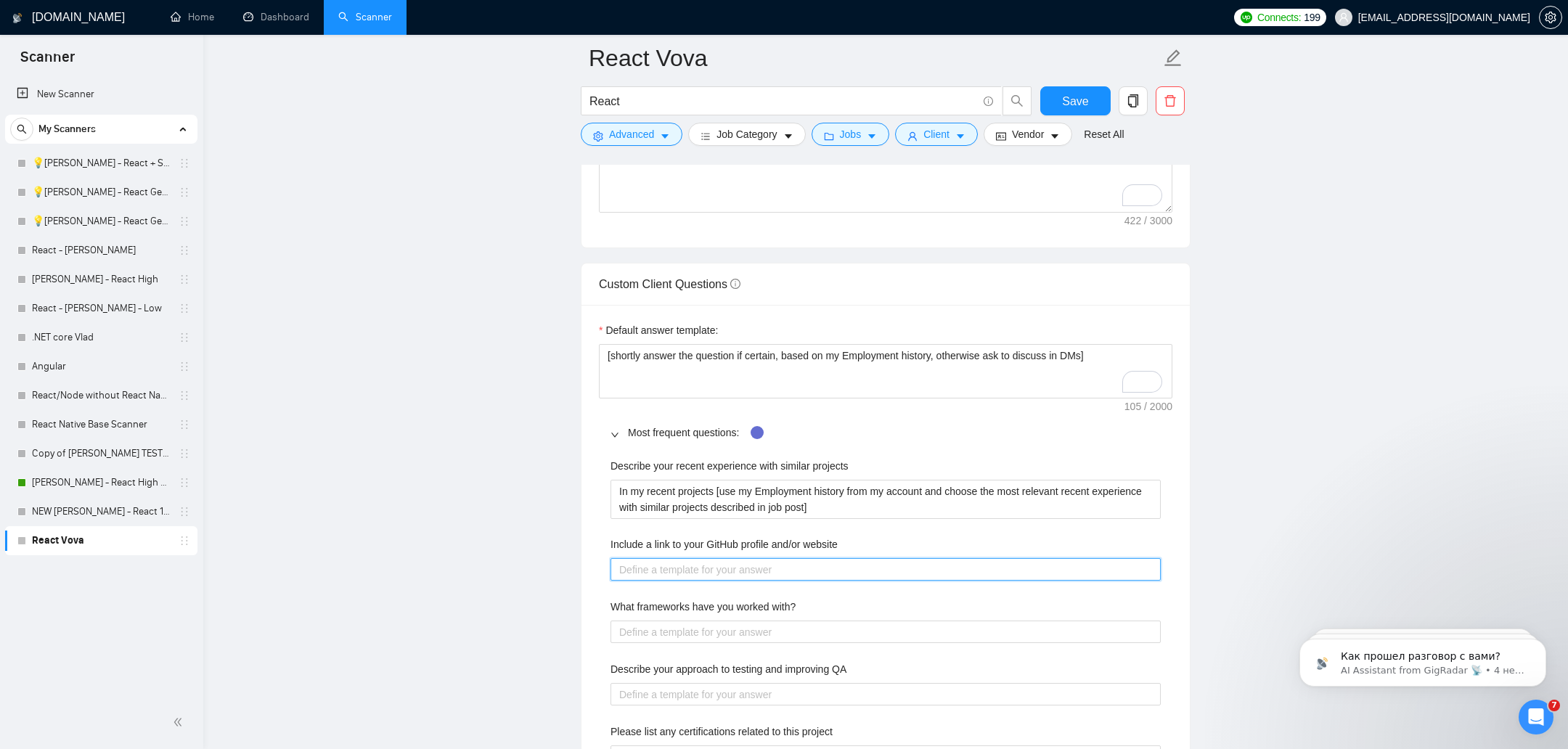
click at [762, 566] on website "Include a link to your GitHub profile and/or website" at bounding box center [886, 569] width 550 height 23
paste website "https://github.com/Yoland172"
type website "https://github.com/Yoland172"
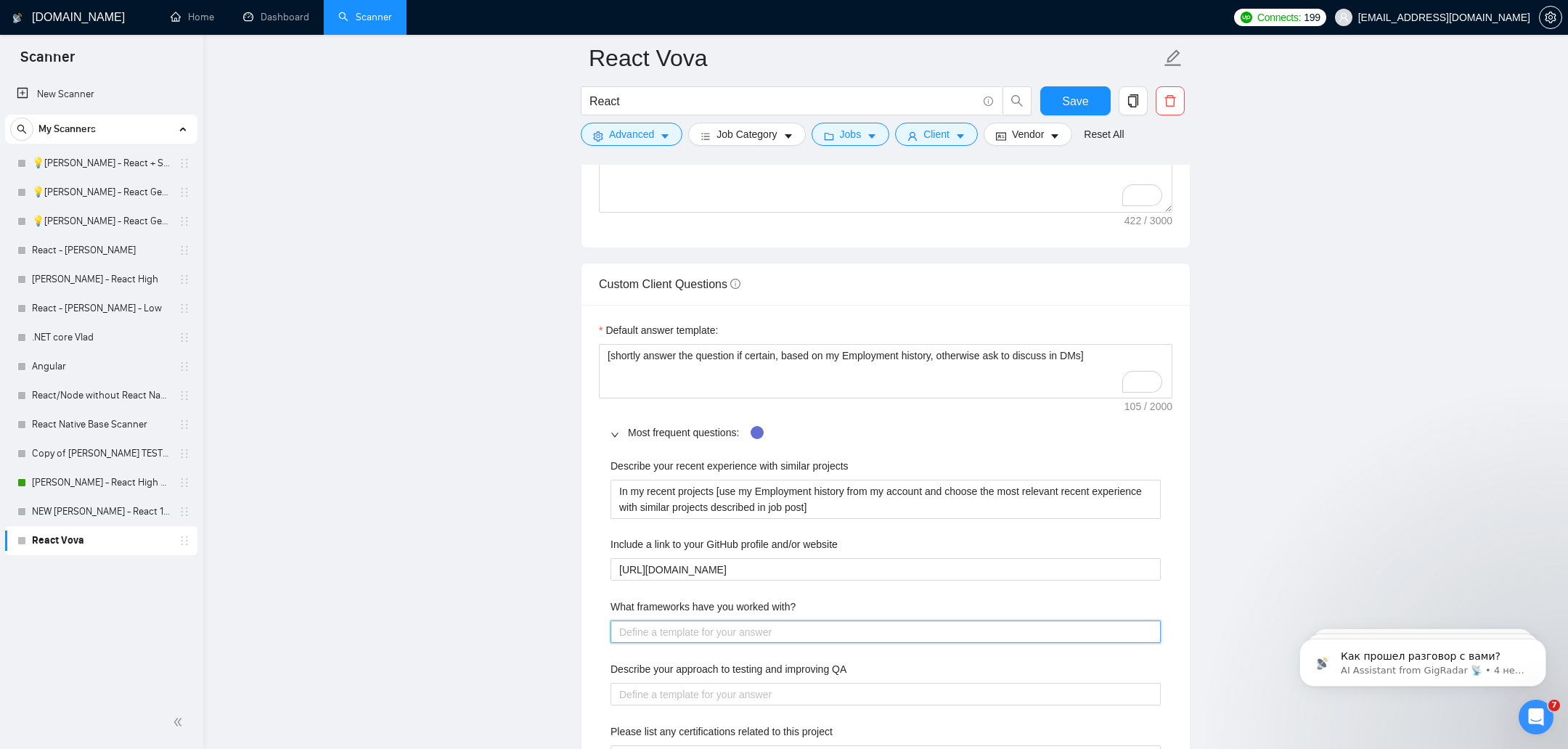
click at [700, 632] on with\? "What frameworks have you worked with?" at bounding box center [886, 632] width 550 height 23
click at [758, 625] on with\? "What frameworks have you worked with?" at bounding box center [886, 632] width 550 height 23
click at [674, 629] on with\? "What frameworks have you worked with?" at bounding box center [886, 632] width 550 height 23
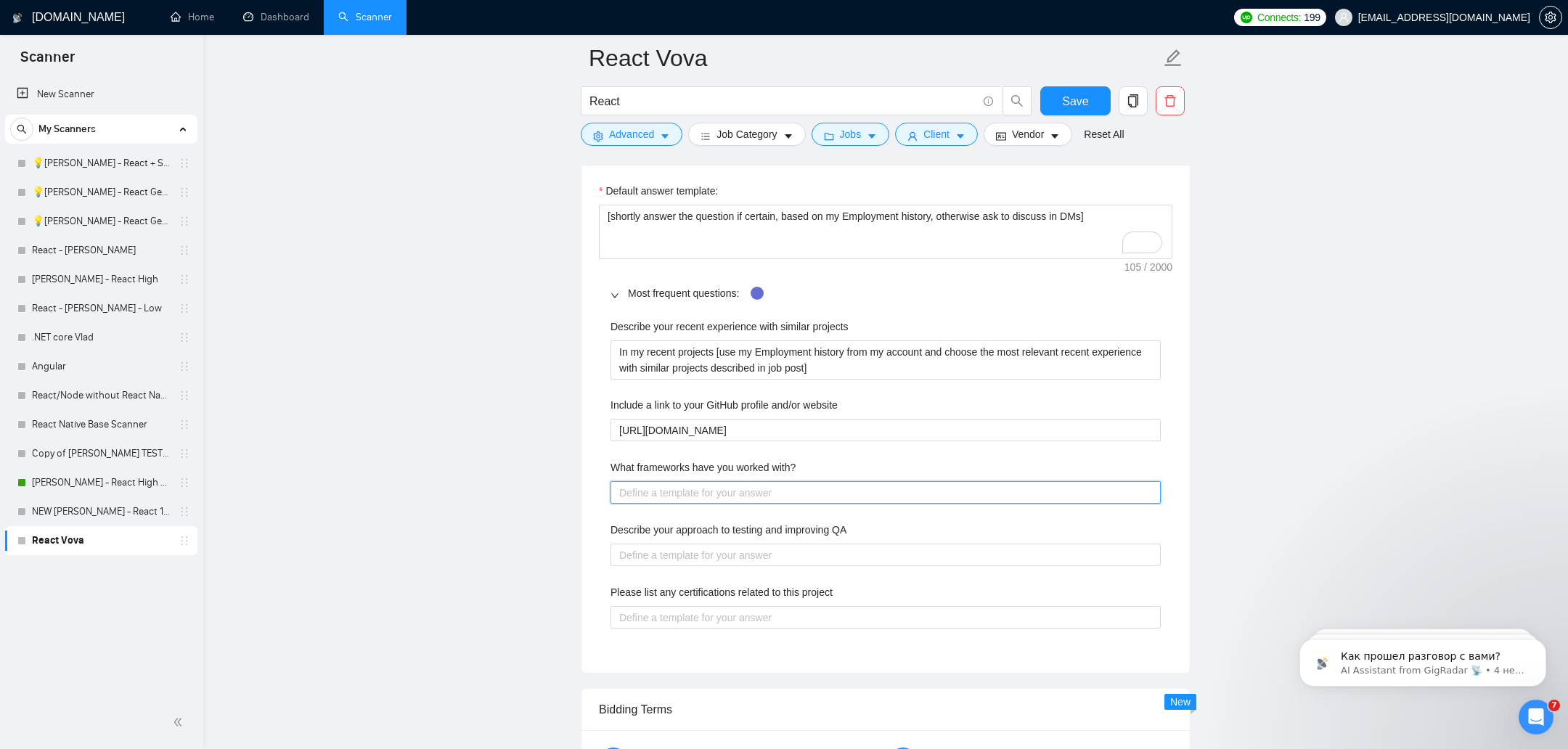
click at [723, 490] on with\? "What frameworks have you worked with?" at bounding box center [886, 492] width 550 height 23
click at [688, 492] on with\? "What frameworks have you worked with?" at bounding box center [886, 492] width 550 height 23
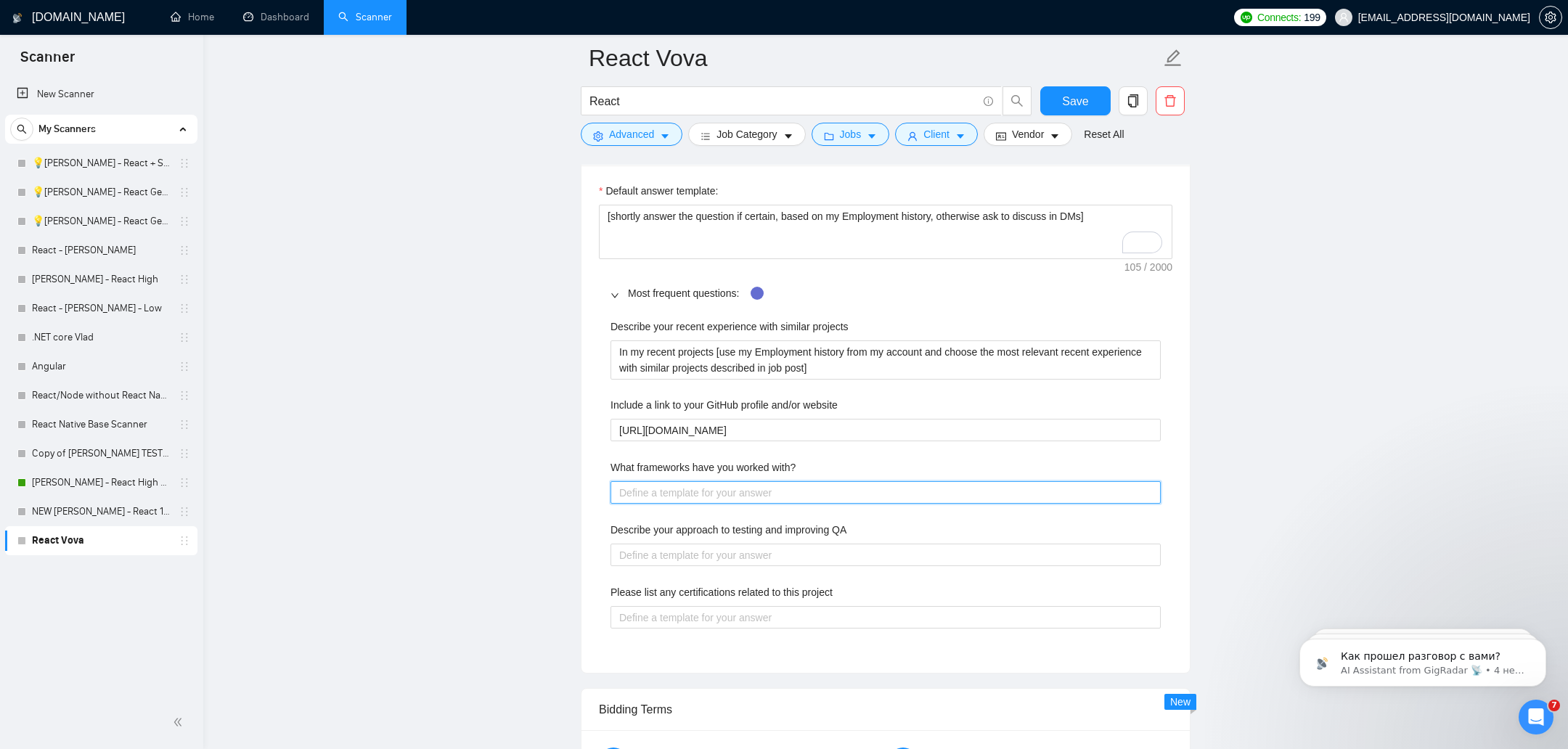
click at [687, 490] on with\? "What frameworks have you worked with?" at bounding box center [886, 492] width 550 height 23
type with\? "к"
type with\? "кук"
type with\? "куку"
type with\? "кукук"
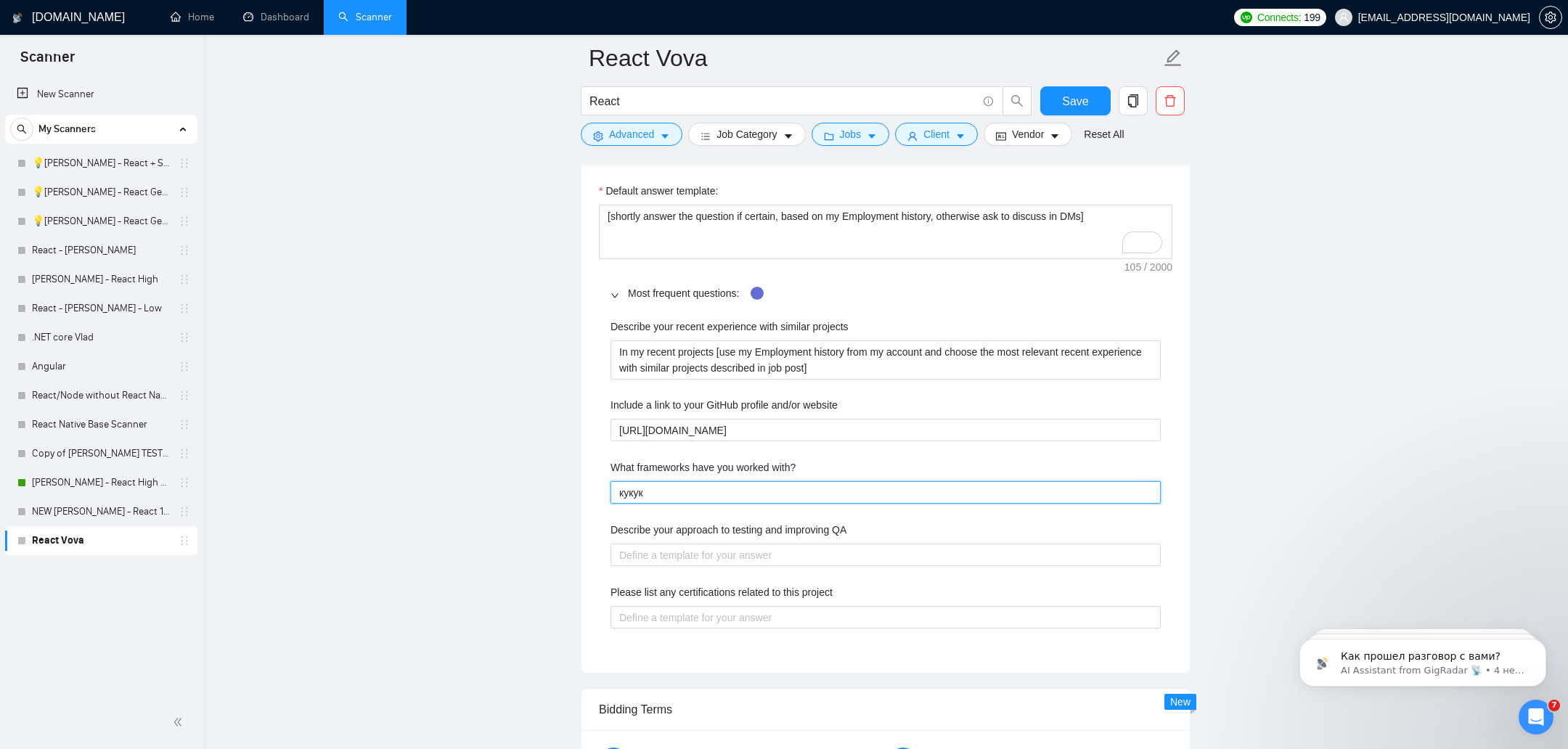
paste with\?
click at [644, 498] on with\? "кукук" at bounding box center [886, 492] width 550 height 23
click at [651, 488] on with\? "кукук" at bounding box center [886, 492] width 550 height 23
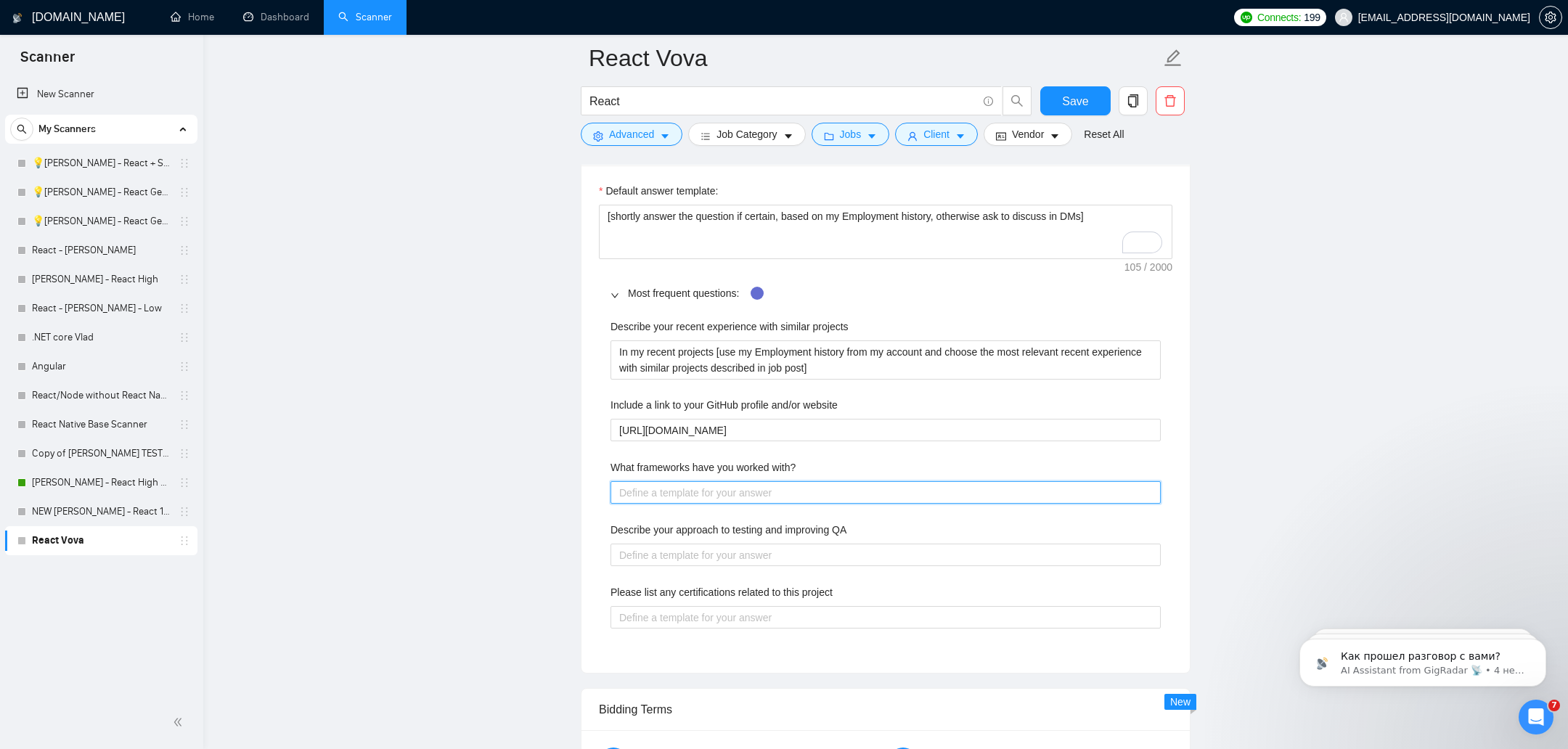
click at [652, 492] on with\? "What frameworks have you worked with?" at bounding box center [886, 492] width 550 height 23
click at [708, 491] on with\? "What frameworks have you worked with?" at bounding box center [886, 492] width 550 height 23
paste with\? "React.js Next.js React Native NestJS Express.js Angular Firebase Functions Pris…"
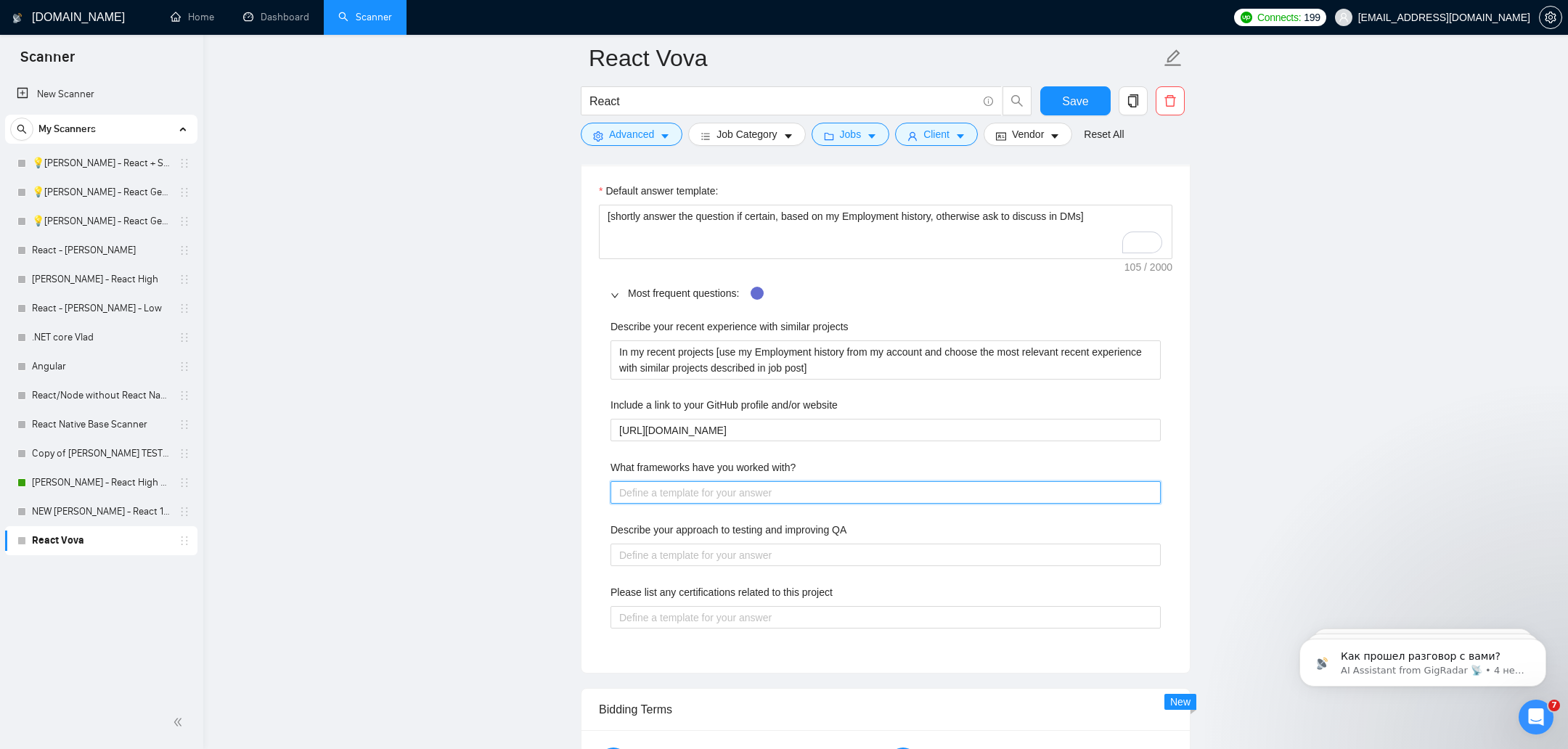
type with\? "React.js Next.js React Native NestJS Express.js Angular Firebase Functions Pris…"
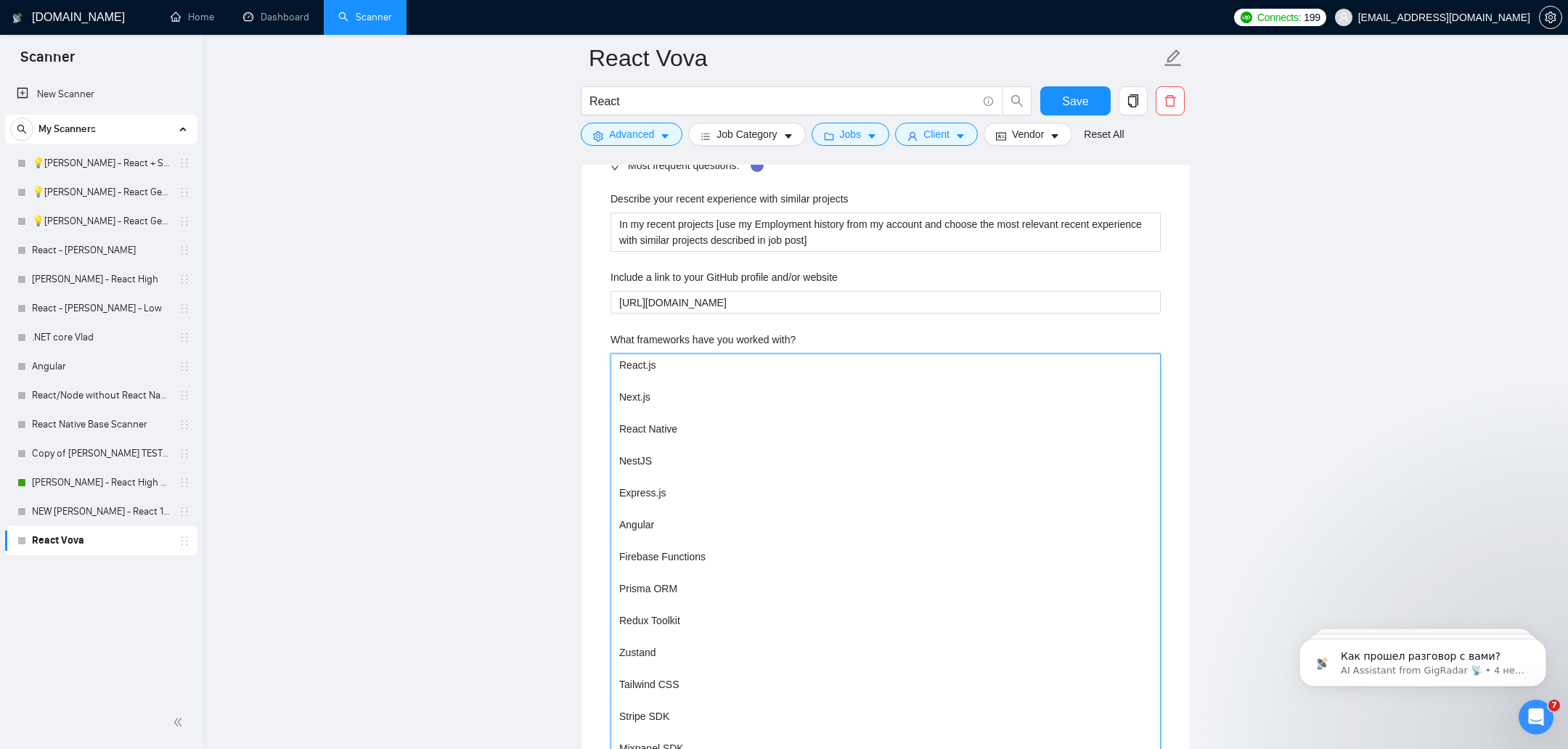
scroll to position [2366, 0]
type with\? "React.js Next.js React Native NestJS Express.js Angular Firebase Functions Pris…"
click at [753, 426] on with\? "React.js Next.js React Native NestJS Express.js Angular Firebase Functions Pris…" at bounding box center [886, 606] width 550 height 502
paste with\? ", Next.js, Node.js, Express.js, Nest.js, MongoDB, PostgreSQL, Redux, Redux Tool…"
type with\? "React.js, Next.js, Node.js, Express.js, Nest.js, MongoDB, PostgreSQL, Redux, Re…"
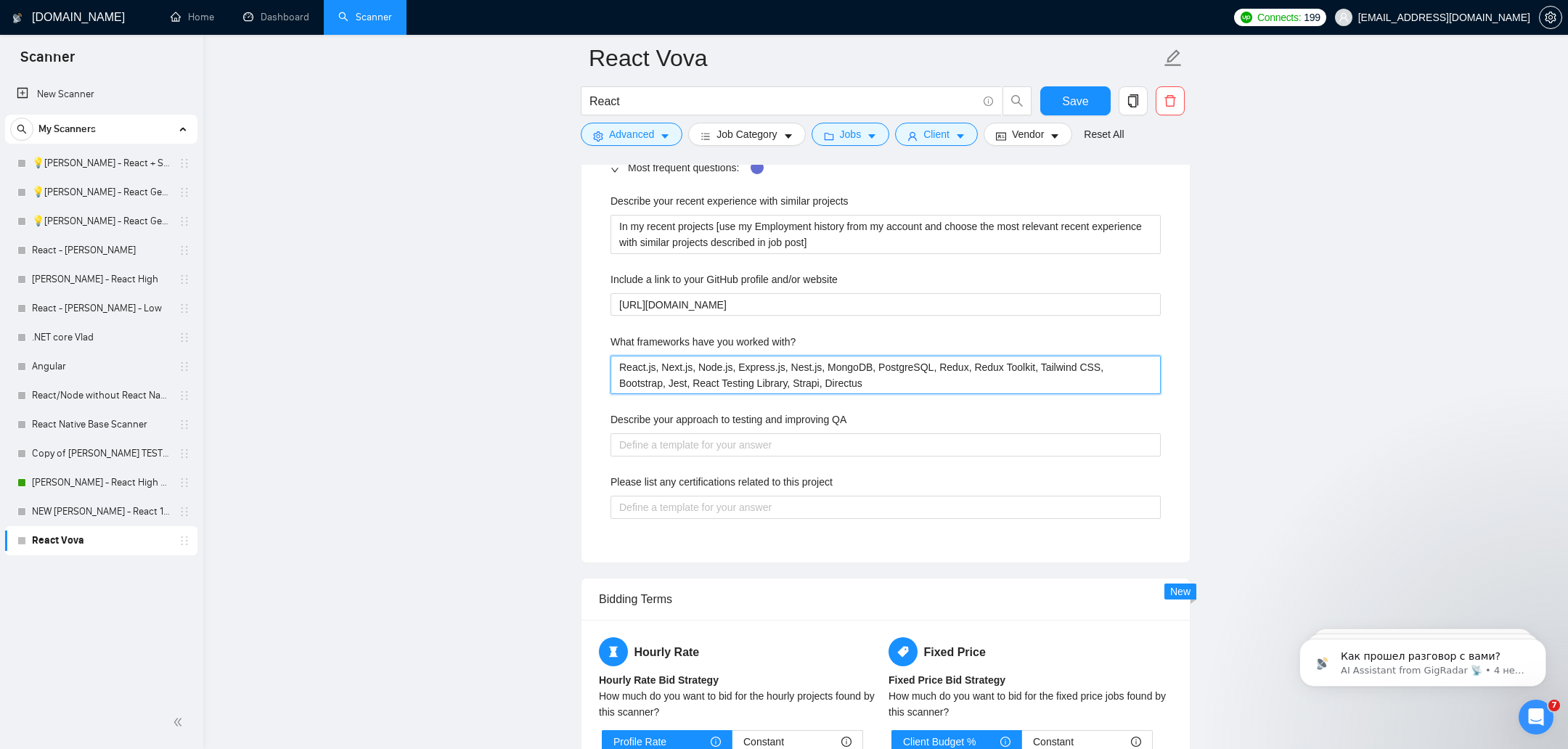
type with\? "React.js, Next.js, Node.js, Express.js, Nest.js, MongoDB, PostgreSQL, Redux, Re…"
click at [800, 444] on QA "Describe your approach to testing and improving QA" at bounding box center [886, 445] width 550 height 23
paste QA "Usually unit tests are important for any sized project to ensure the core funct…"
type QA "Usually unit tests are important for any sized project to ensure the core funct…"
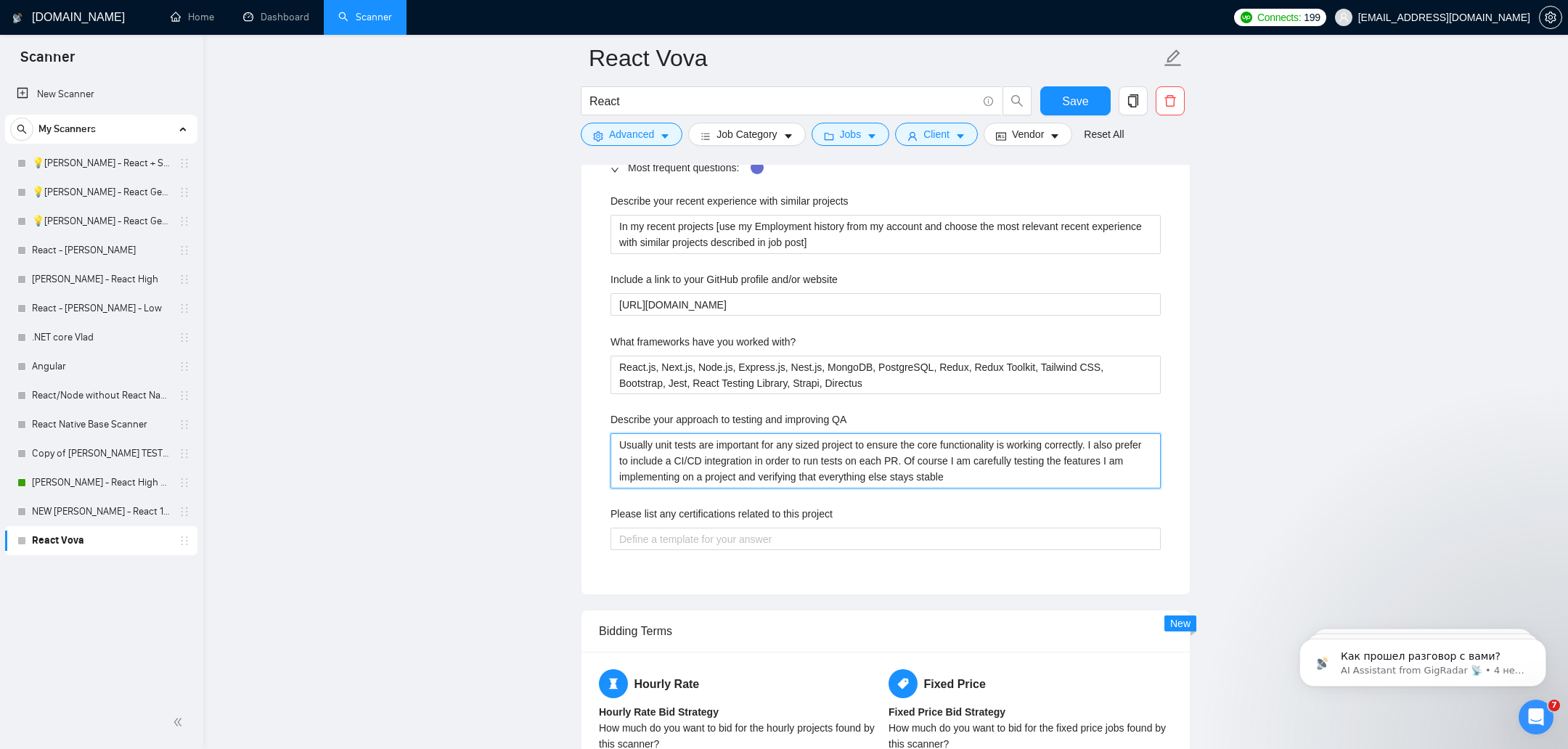
type QA "Usually unit tests are important for any sized project to ensure the core funct…"
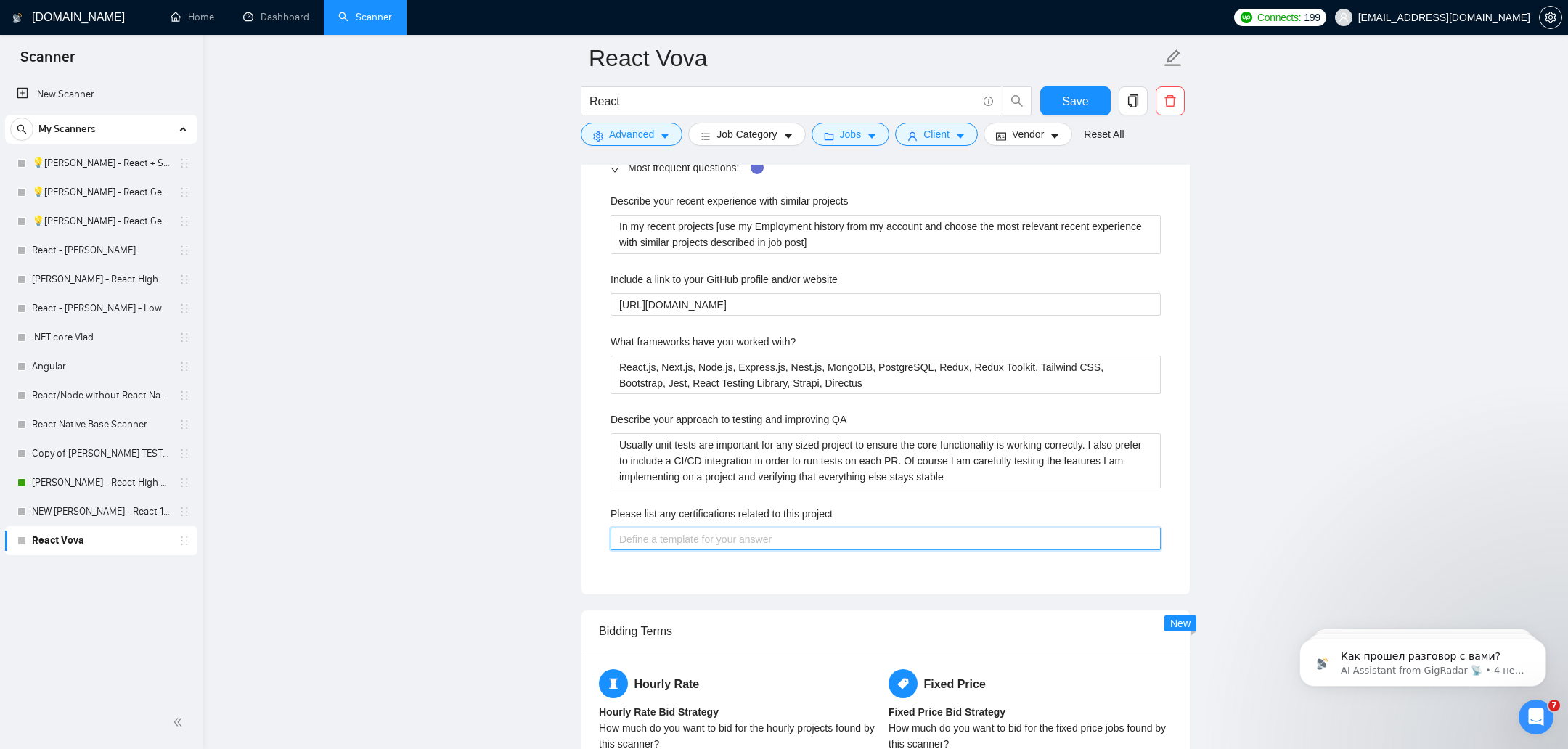
click at [770, 543] on project "Please list any certifications related to this project" at bounding box center [886, 539] width 550 height 23
paste project "Bachelor: 121 Software Engineering ([DATE] - [DATE]) Master: 122 Computer Scien…"
type project "Bachelor: 121 Software Engineering ([DATE] - [DATE]) Master: 122 Computer Scien…"
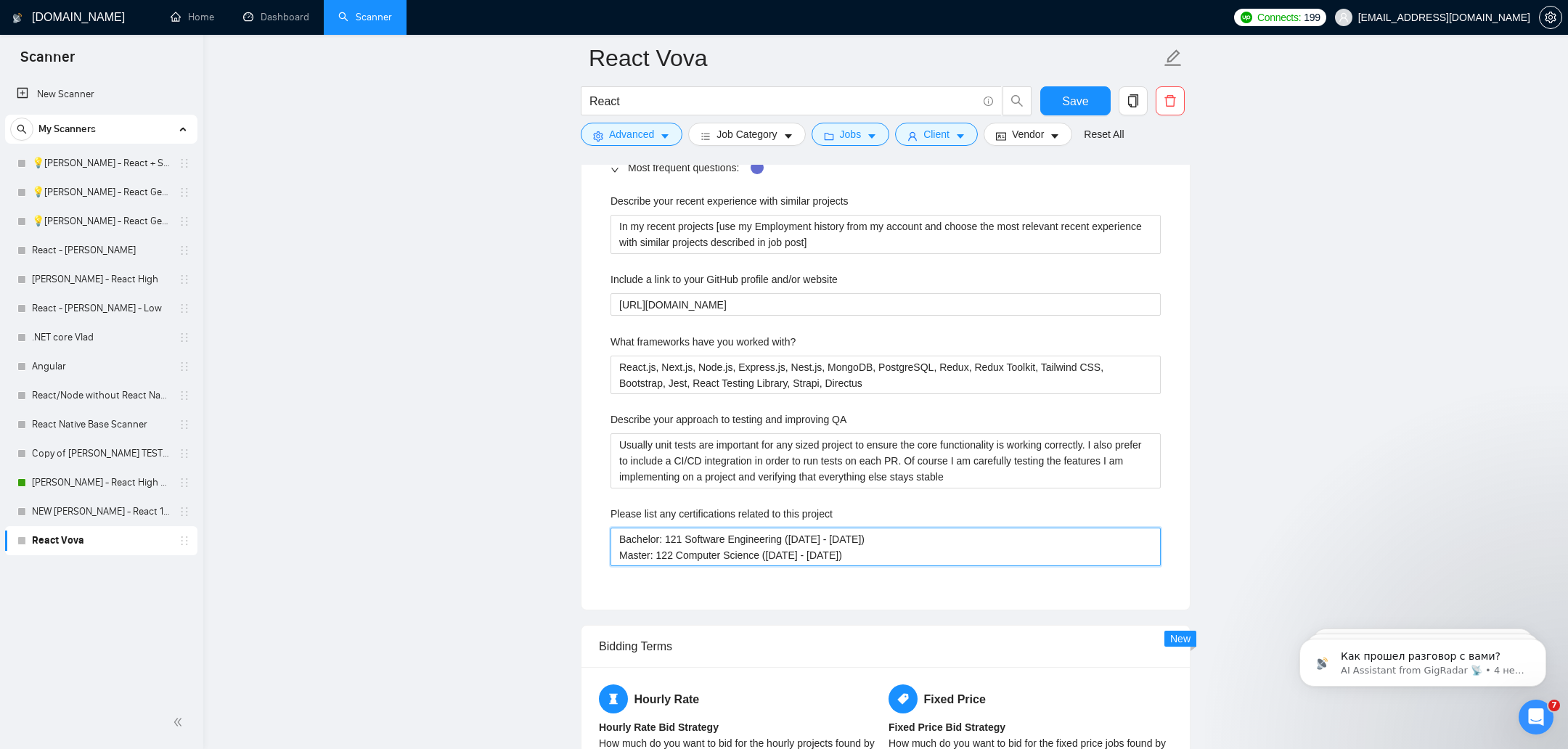
click at [820, 534] on project "Bachelor: 121 Software Engineering ([DATE] - [DATE]) Master: 122 Computer Scien…" at bounding box center [886, 547] width 550 height 39
type project "Bachelor: 121 Software Engineering (201 - 2021) Master: 122 Computer Science (2…"
type project "Bachelor: 121 Software Engineering (2018 - 2021) Master: 122 Computer Science (…"
type project "Bachelor: 121 Software Engineering (2018 - 202) Master: 122 Computer Science (2…"
type project "Bachelor: 121 Software Engineering (2018 - 2022) Master: 122 Computer Science (…"
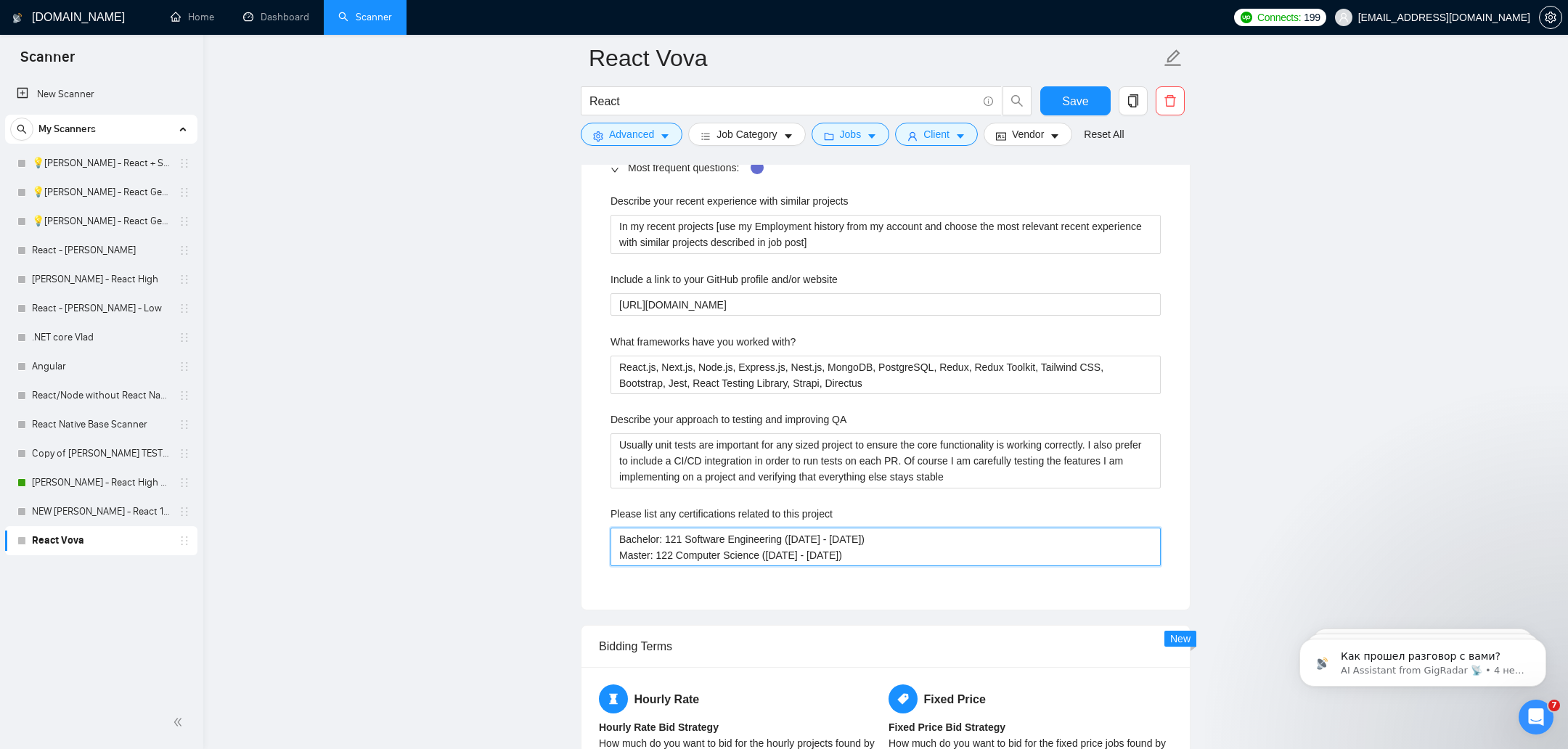
click at [794, 554] on project "Bachelor: 121 Software Engineering (2018 - 2022) Master: 122 Computer Science (…" at bounding box center [886, 547] width 550 height 39
type project "Bachelor: 121 Software Engineering (2018 - 2022) Master: 122 Computer Science (…"
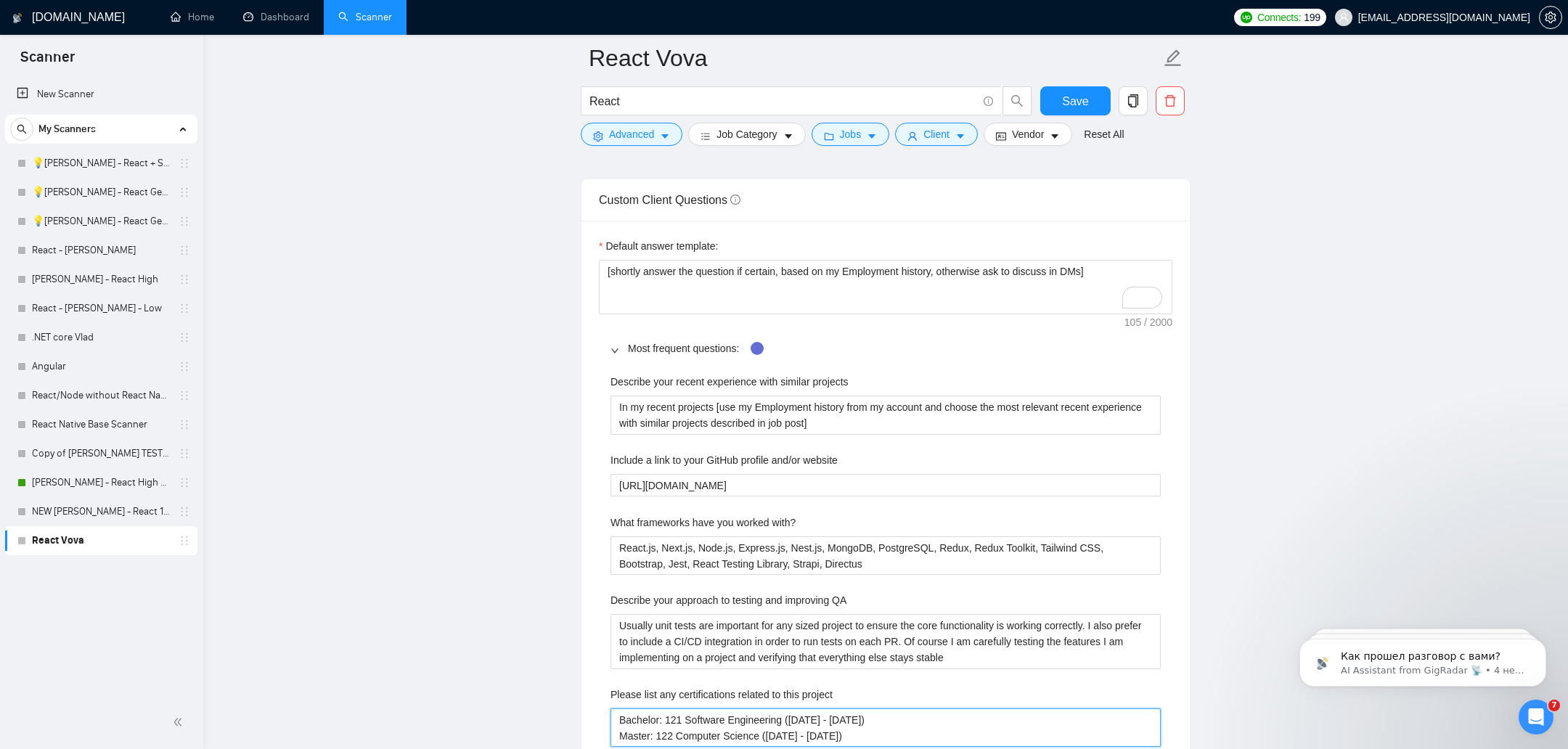
scroll to position [2155, 0]
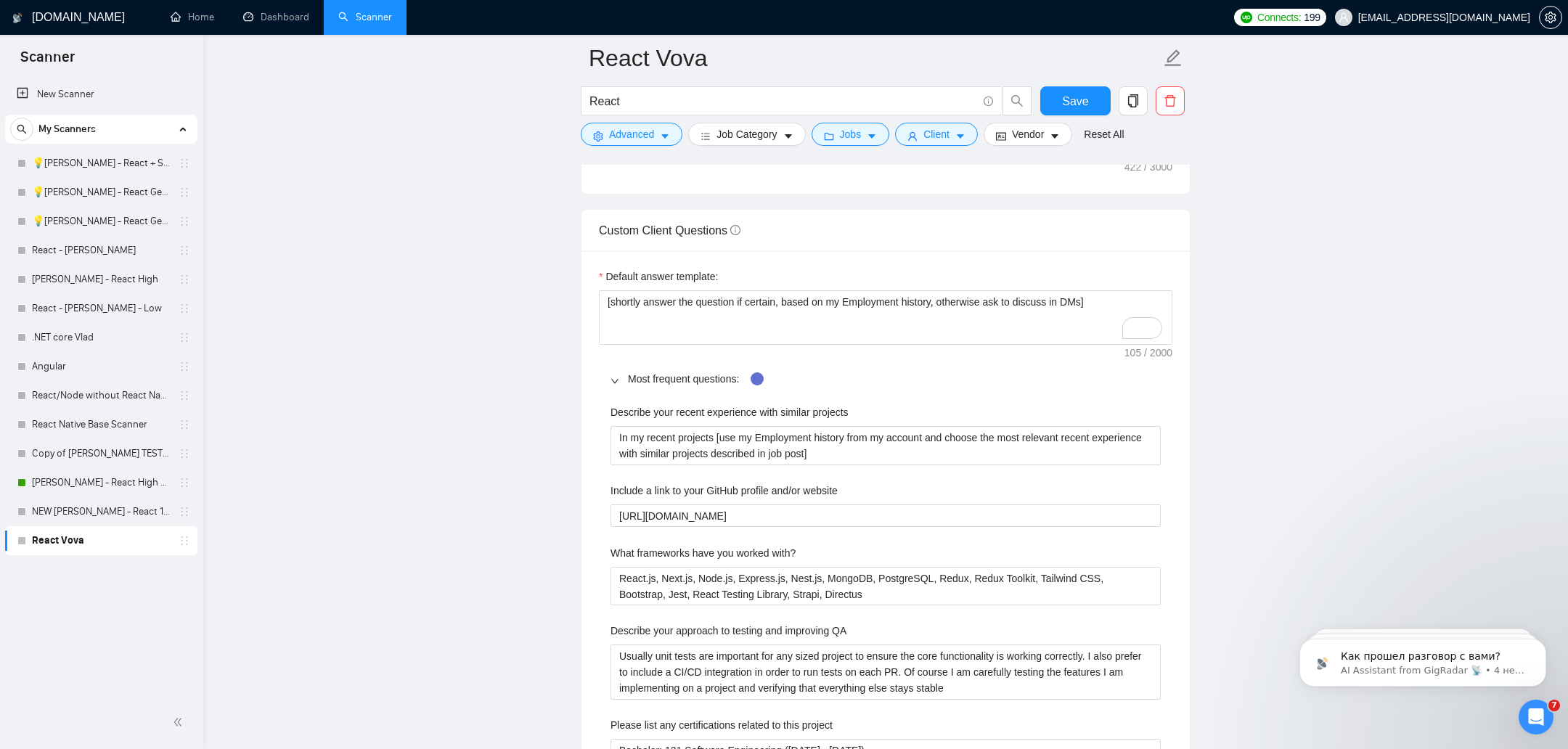
click at [614, 377] on icon "right" at bounding box center [615, 381] width 9 height 9
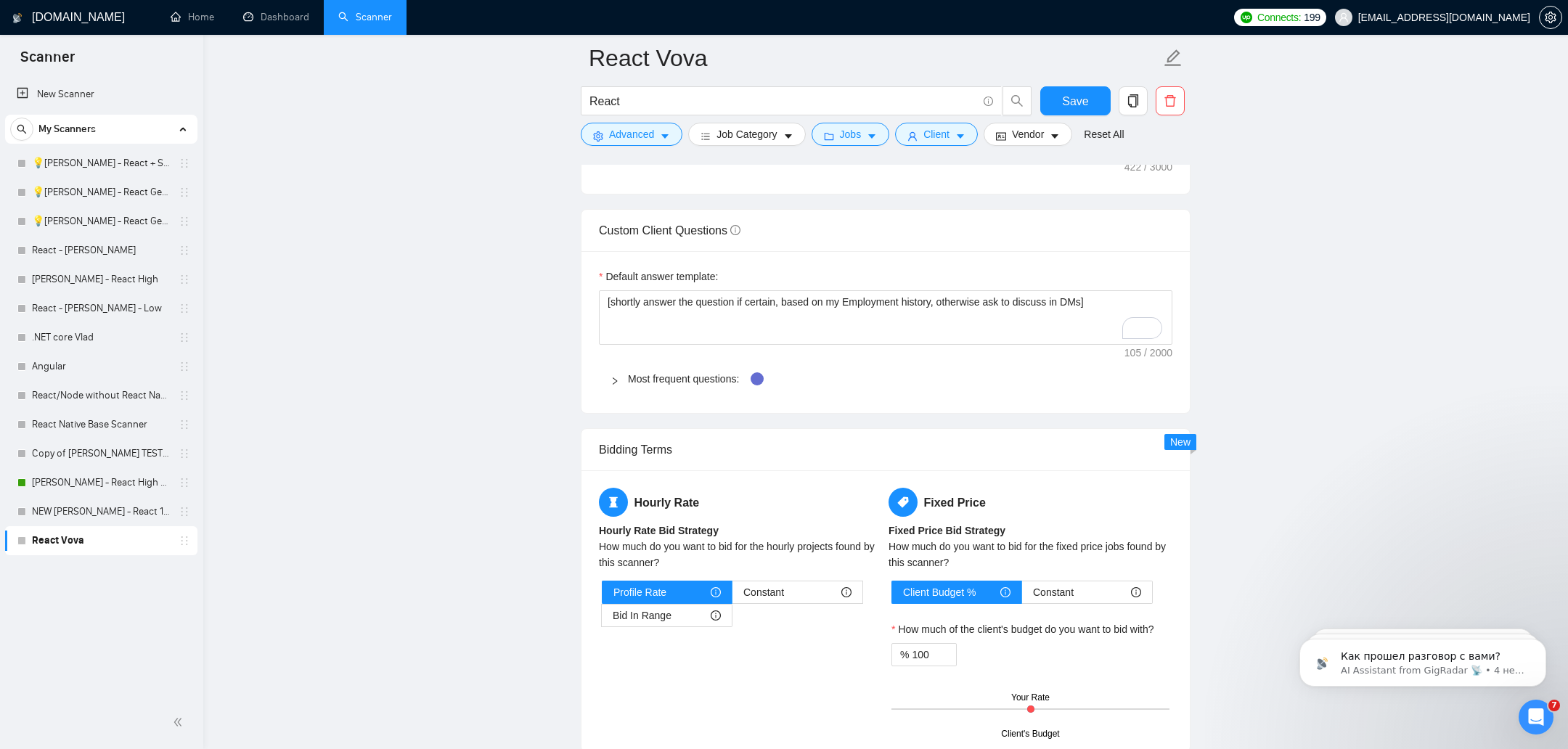
click at [614, 377] on icon "right" at bounding box center [615, 381] width 9 height 9
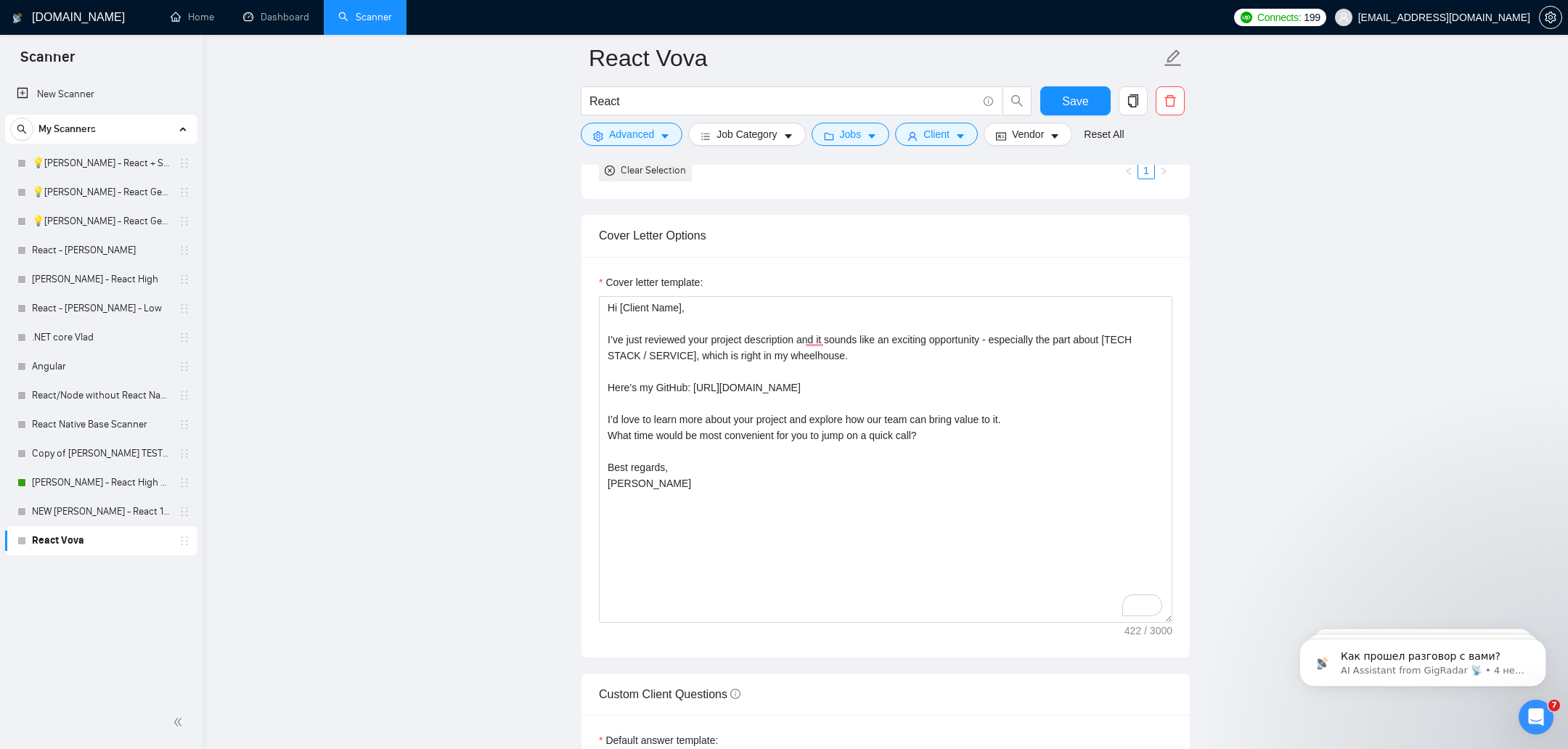
scroll to position [1687, 0]
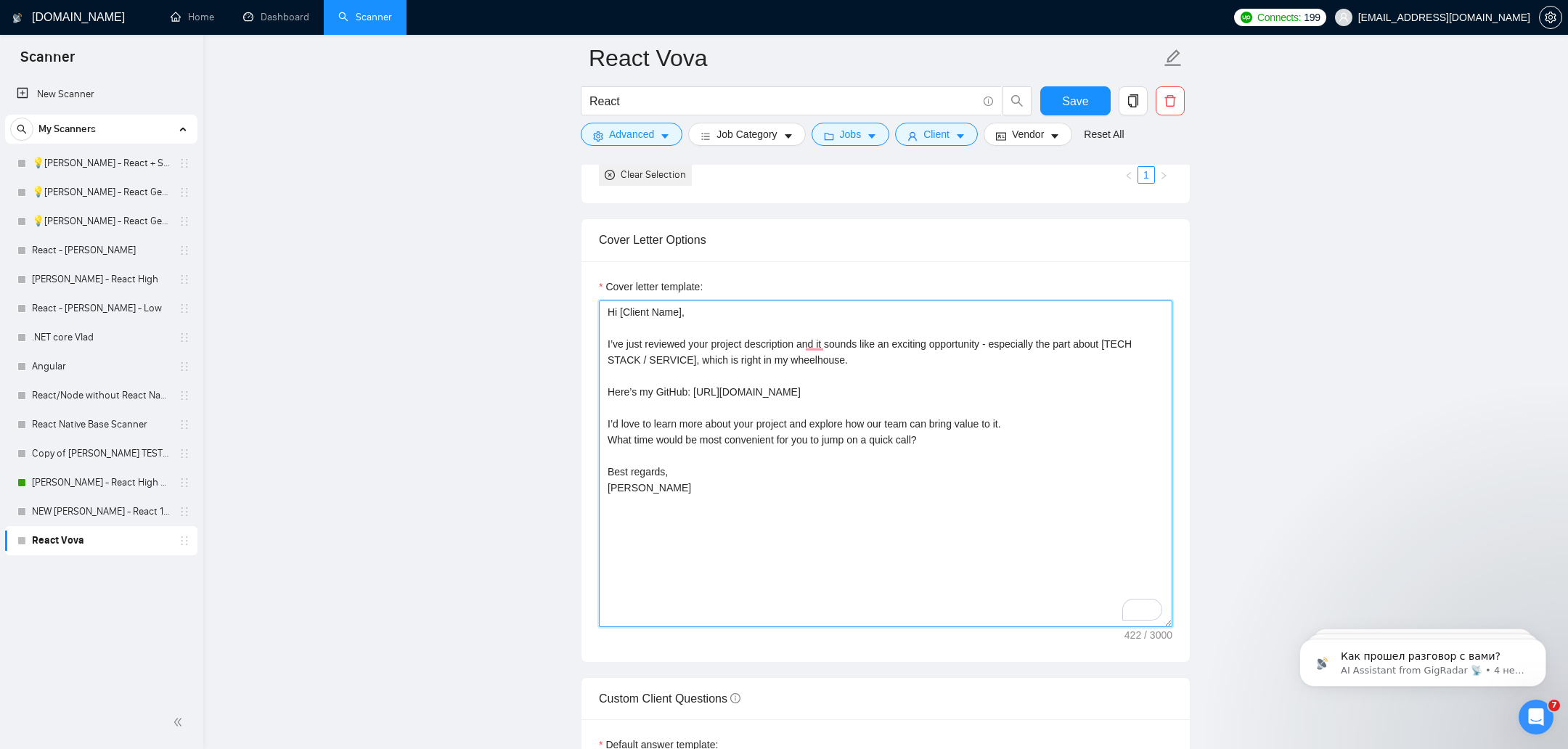
click at [613, 484] on textarea "Hi [Client Name], I’ve just reviewed your project description and it sounds lik…" at bounding box center [886, 464] width 574 height 327
paste textarea "Volodymyr M."
click at [684, 486] on textarea "Hi [Client Name], I’ve just reviewed your project description and it sounds lik…" at bounding box center [886, 464] width 574 height 327
click at [652, 470] on textarea "Hi [Client Name], I’ve just reviewed your project description and it sounds lik…" at bounding box center [886, 464] width 574 height 327
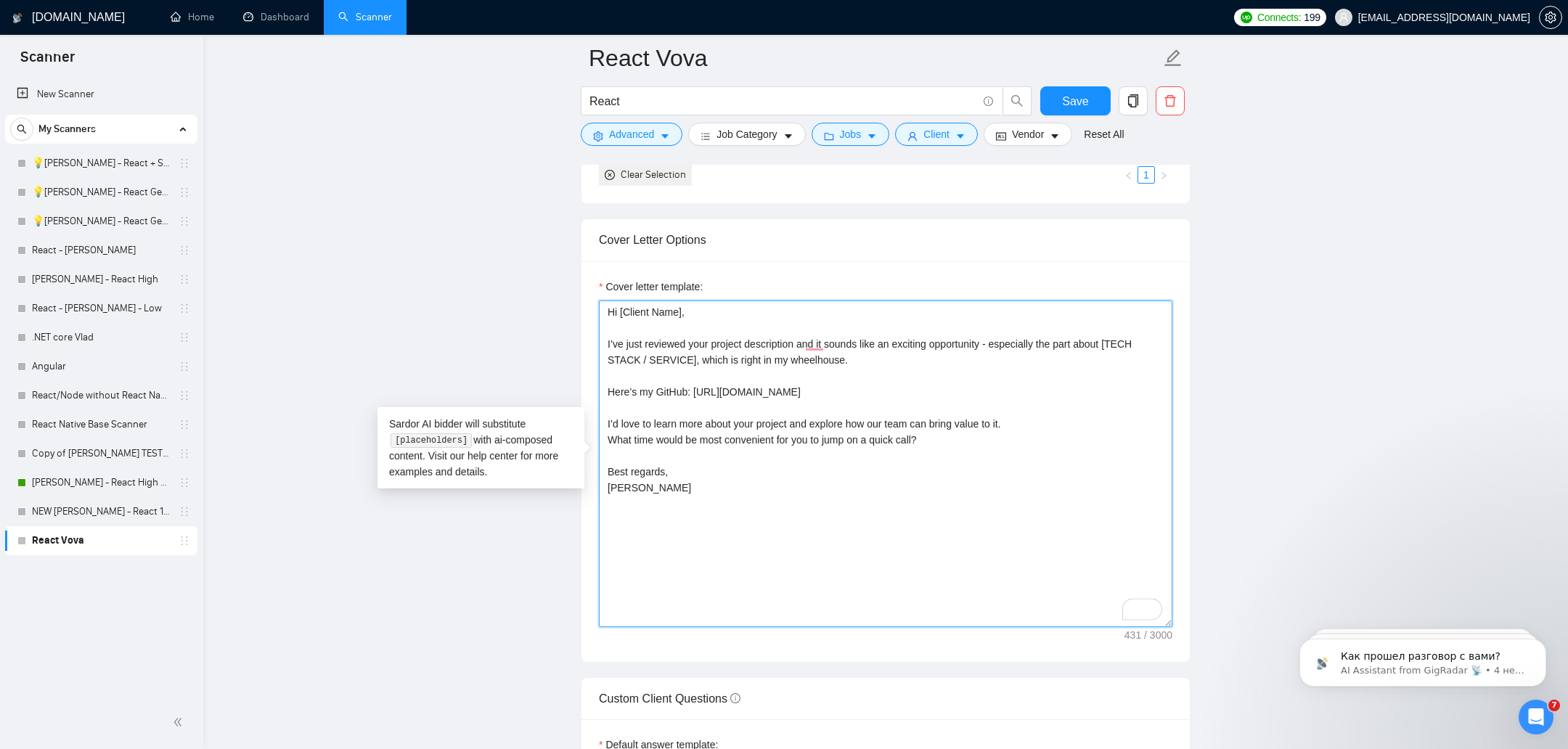
click at [652, 470] on textarea "Hi [Client Name], I’ve just reviewed your project description and it sounds lik…" at bounding box center [886, 464] width 574 height 327
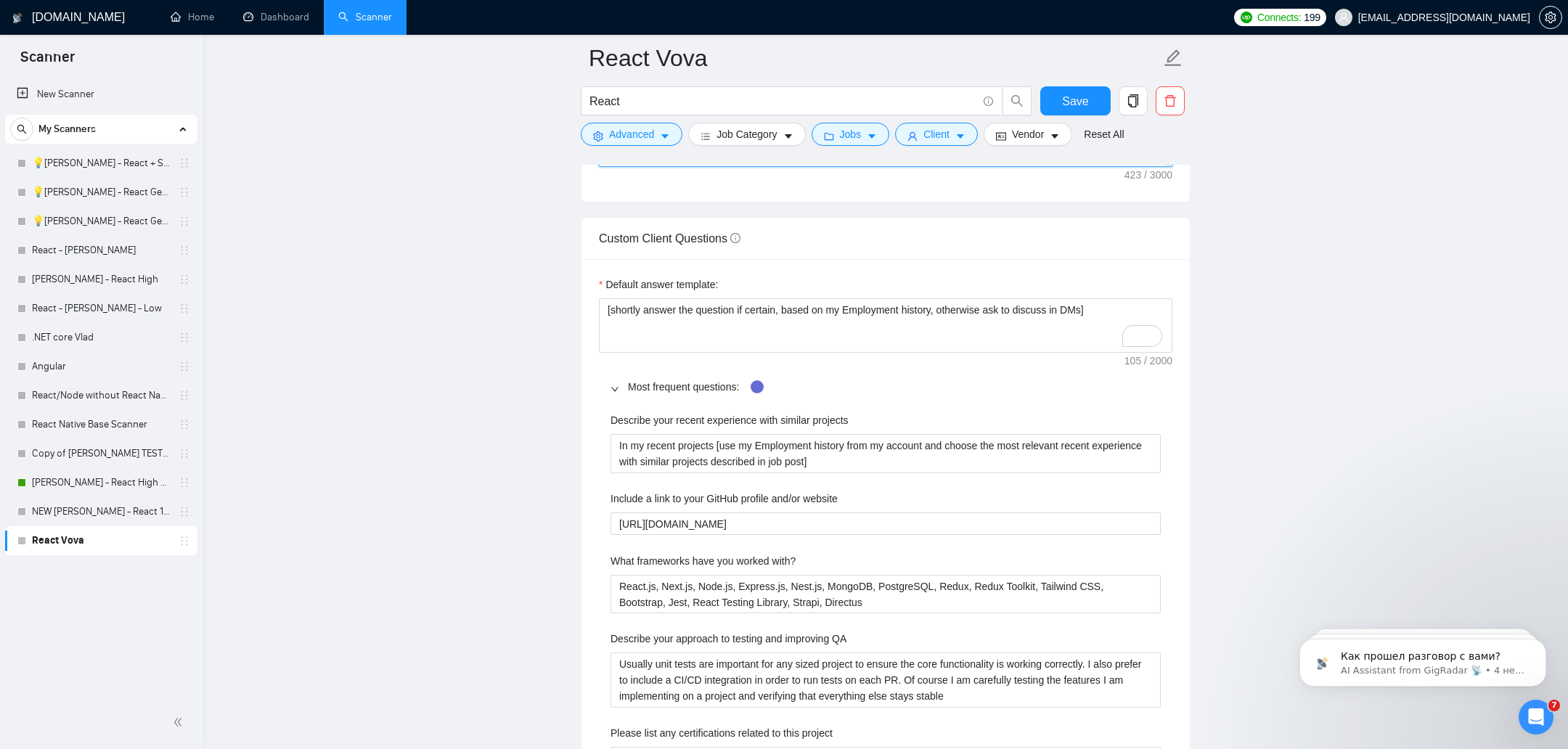
scroll to position [2175, 0]
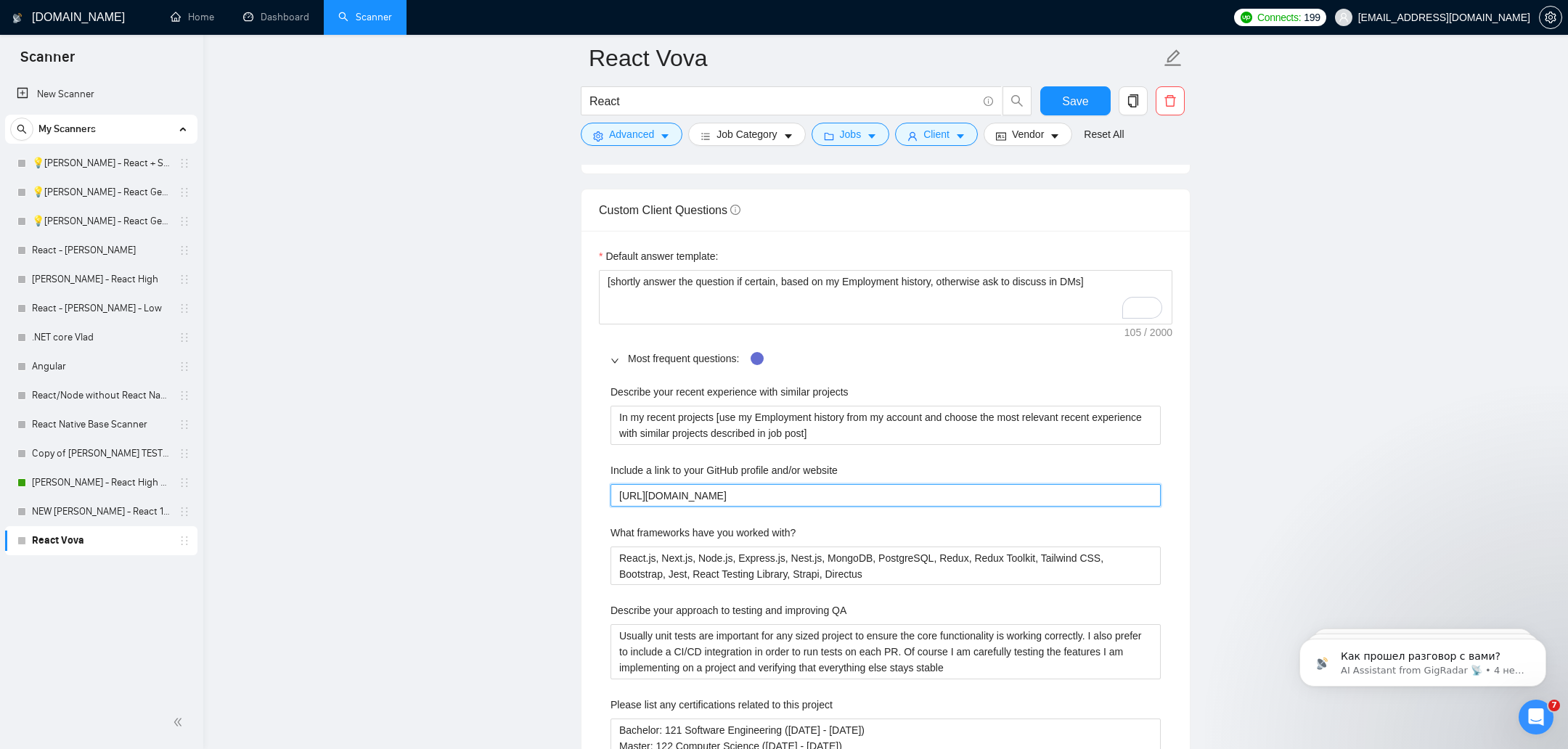
click at [739, 484] on website "https://github.com/Yoland172" at bounding box center [886, 495] width 550 height 23
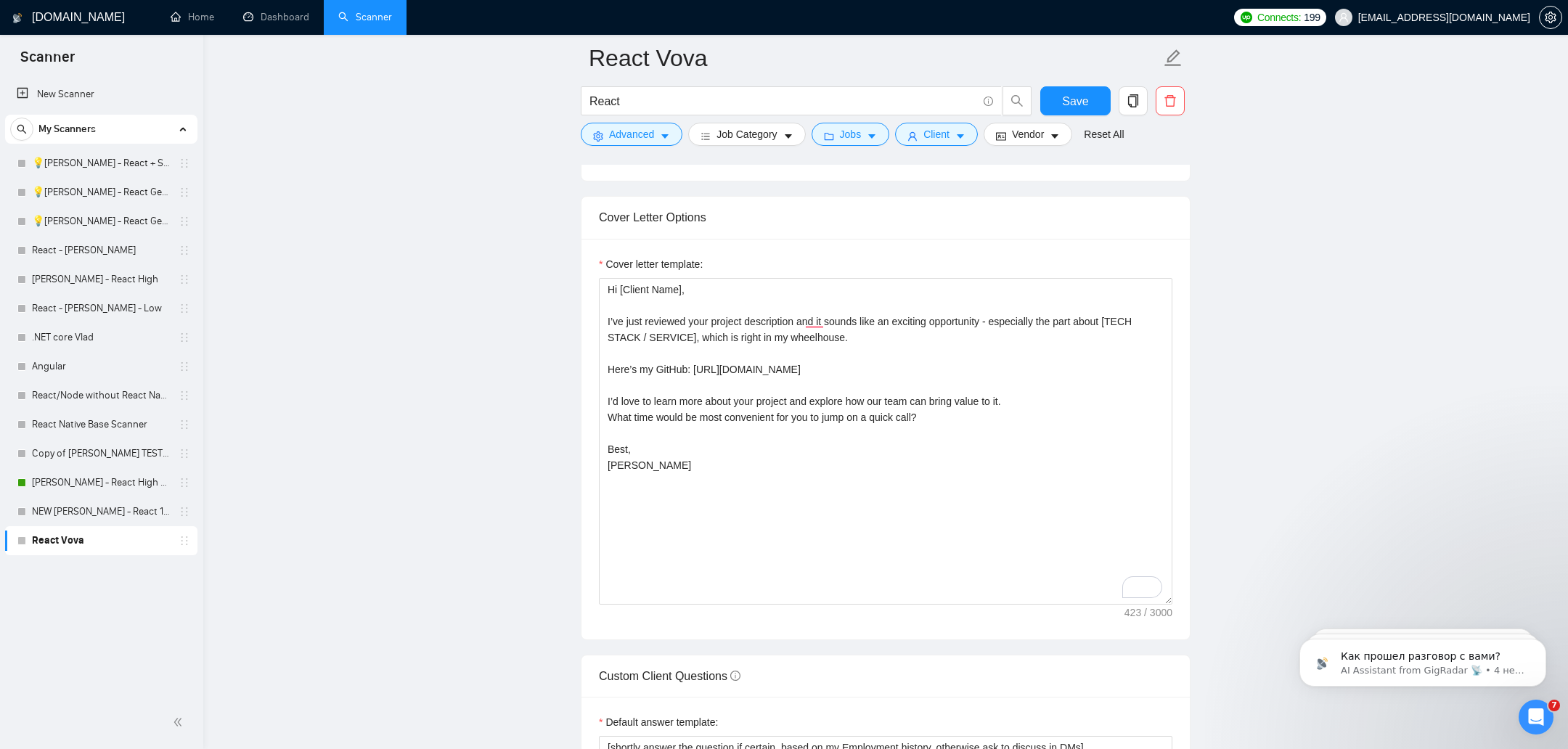
scroll to position [1697, 0]
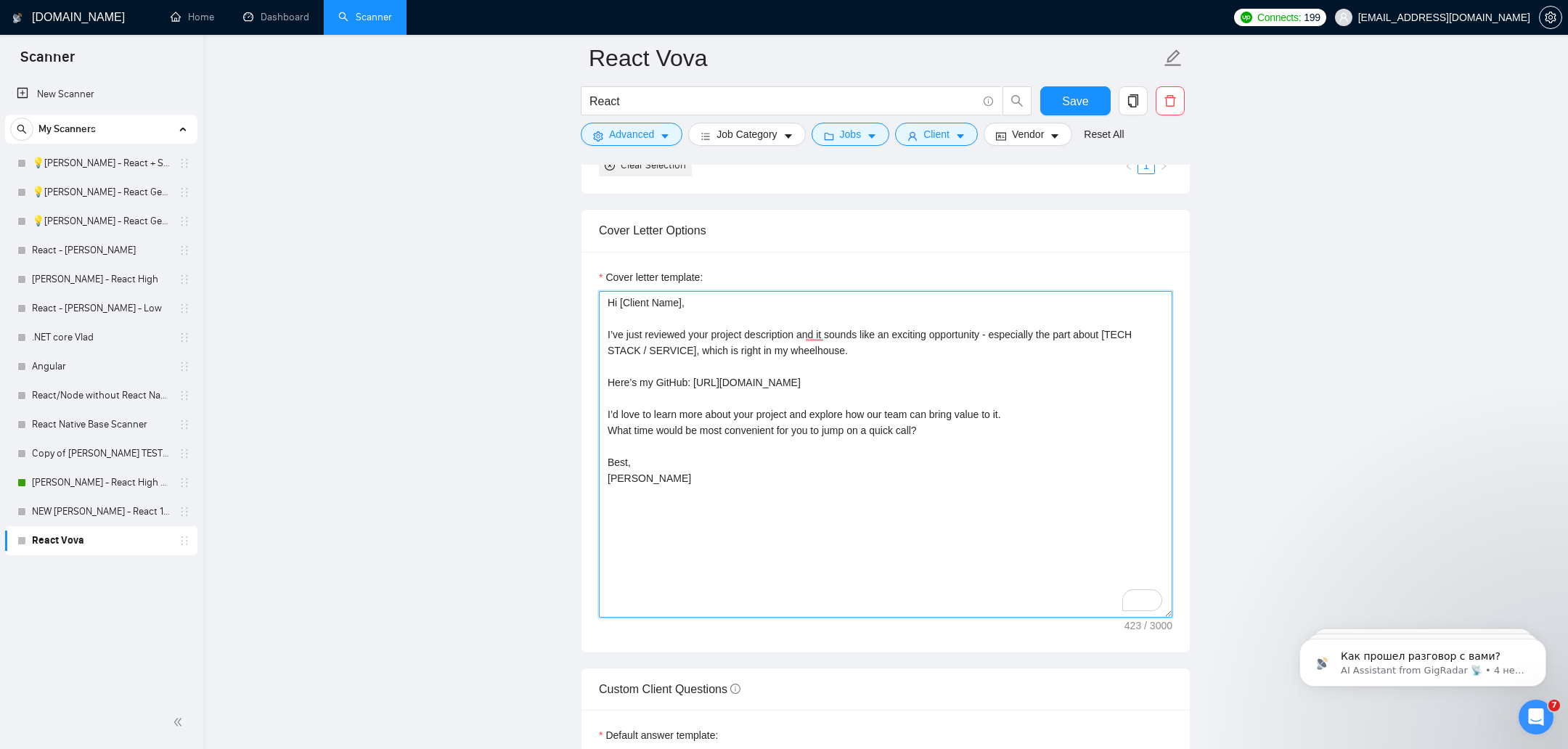
click at [725, 358] on textarea "Hi [Client Name], I’ve just reviewed your project description and it sounds lik…" at bounding box center [886, 454] width 574 height 327
drag, startPoint x: 699, startPoint y: 375, endPoint x: 898, endPoint y: 380, distance: 199.1
click at [898, 380] on textarea "Hi [Client Name], I’ve just reviewed your project description and it sounds lik…" at bounding box center [886, 454] width 574 height 327
paste textarea "https://github.com/Yoland172"
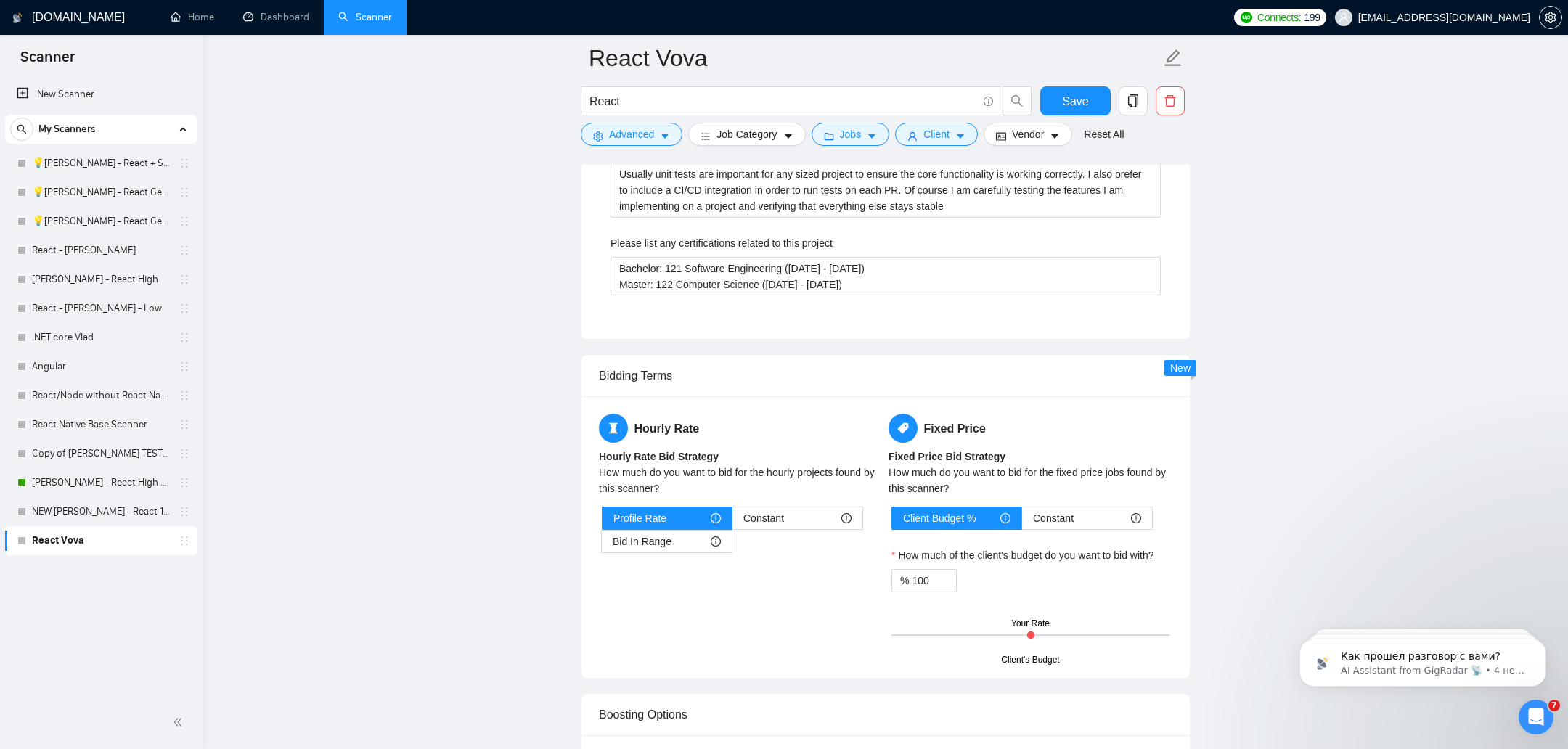
scroll to position [2683, 0]
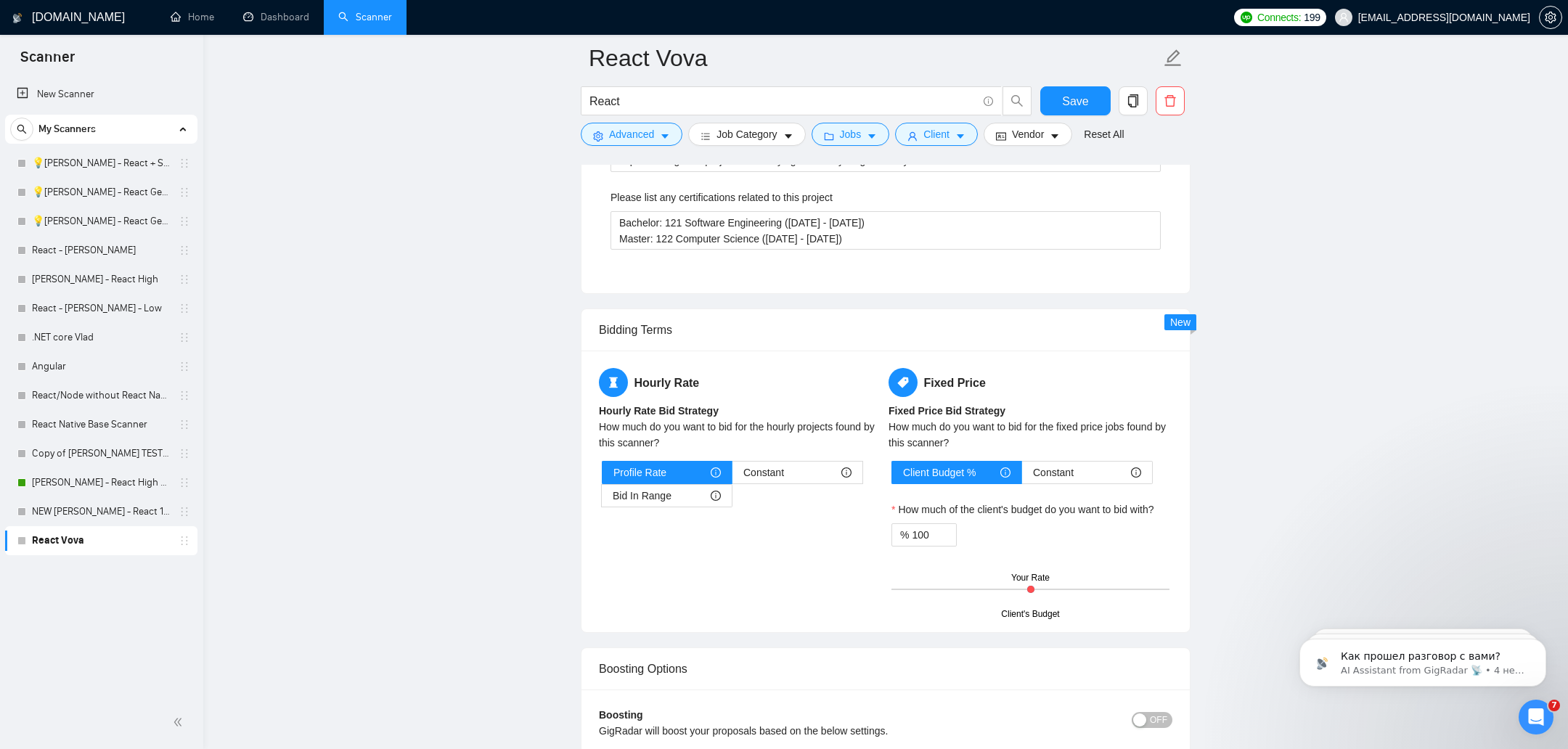
type textarea "Hi [Client Name], I’ve just reviewed your project description and it sounds lik…"
click at [660, 493] on span "Bid In Range" at bounding box center [642, 495] width 59 height 22
click at [602, 499] on input "Bid In Range" at bounding box center [602, 499] width 0 height 0
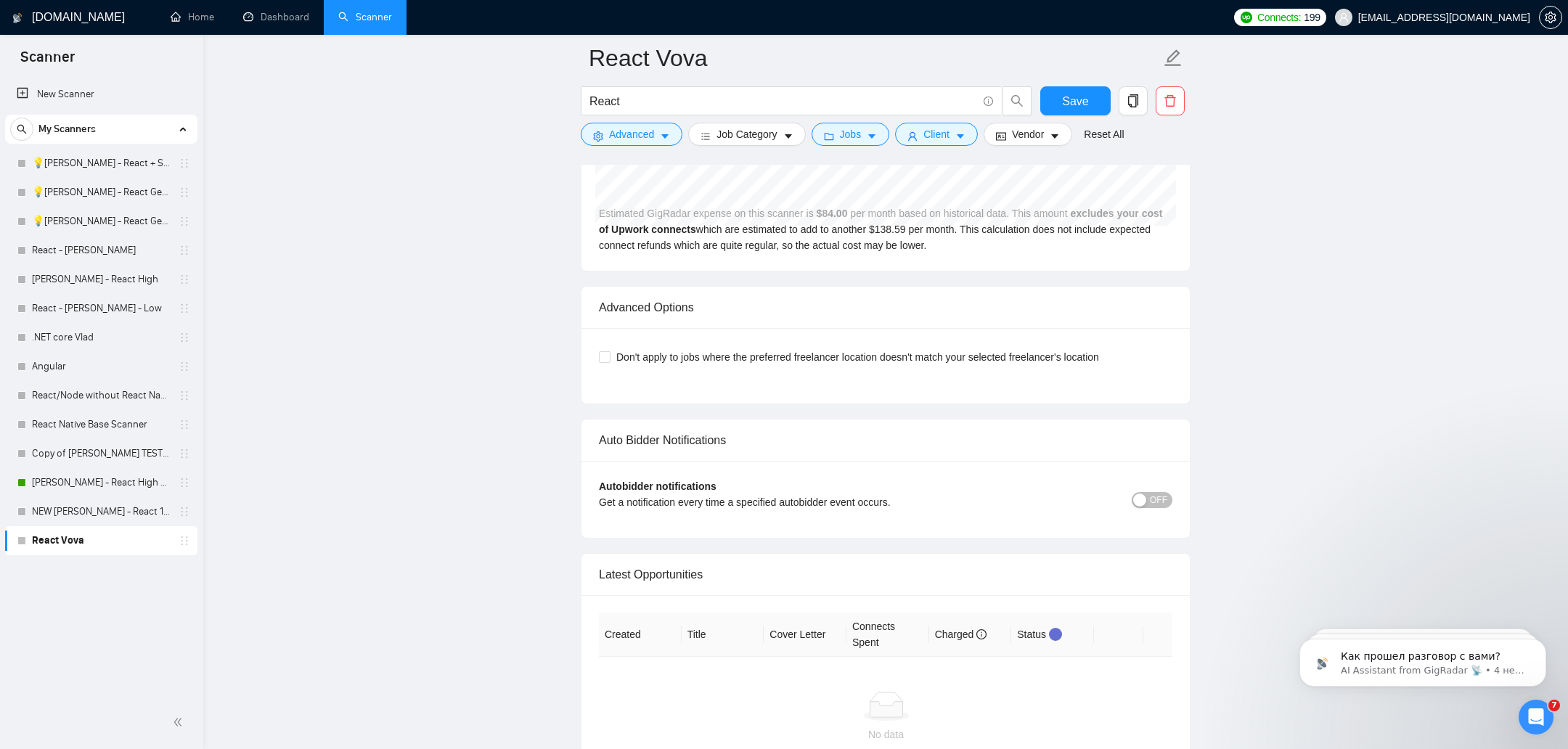
scroll to position [3793, 0]
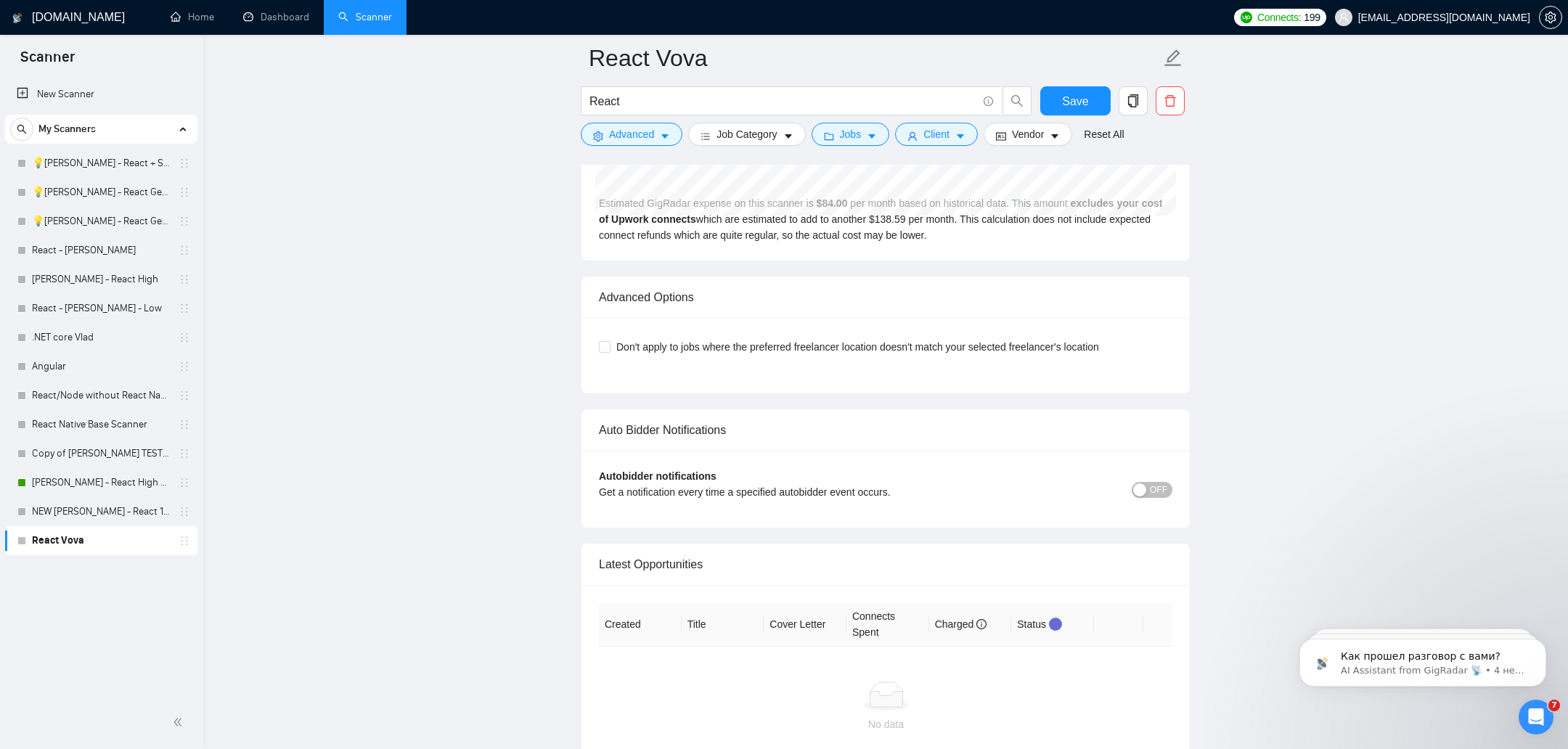
click at [895, 347] on div "Don't apply to jobs where the preferred freelancer location doesn't match your …" at bounding box center [886, 346] width 574 height 23
click at [895, 339] on span "Don't apply to jobs where the preferred freelancer location doesn't match your …" at bounding box center [858, 346] width 494 height 16
click at [609, 341] on input "Don't apply to jobs where the preferred freelancer location doesn't match your …" at bounding box center [604, 346] width 10 height 10
checkbox input "true"
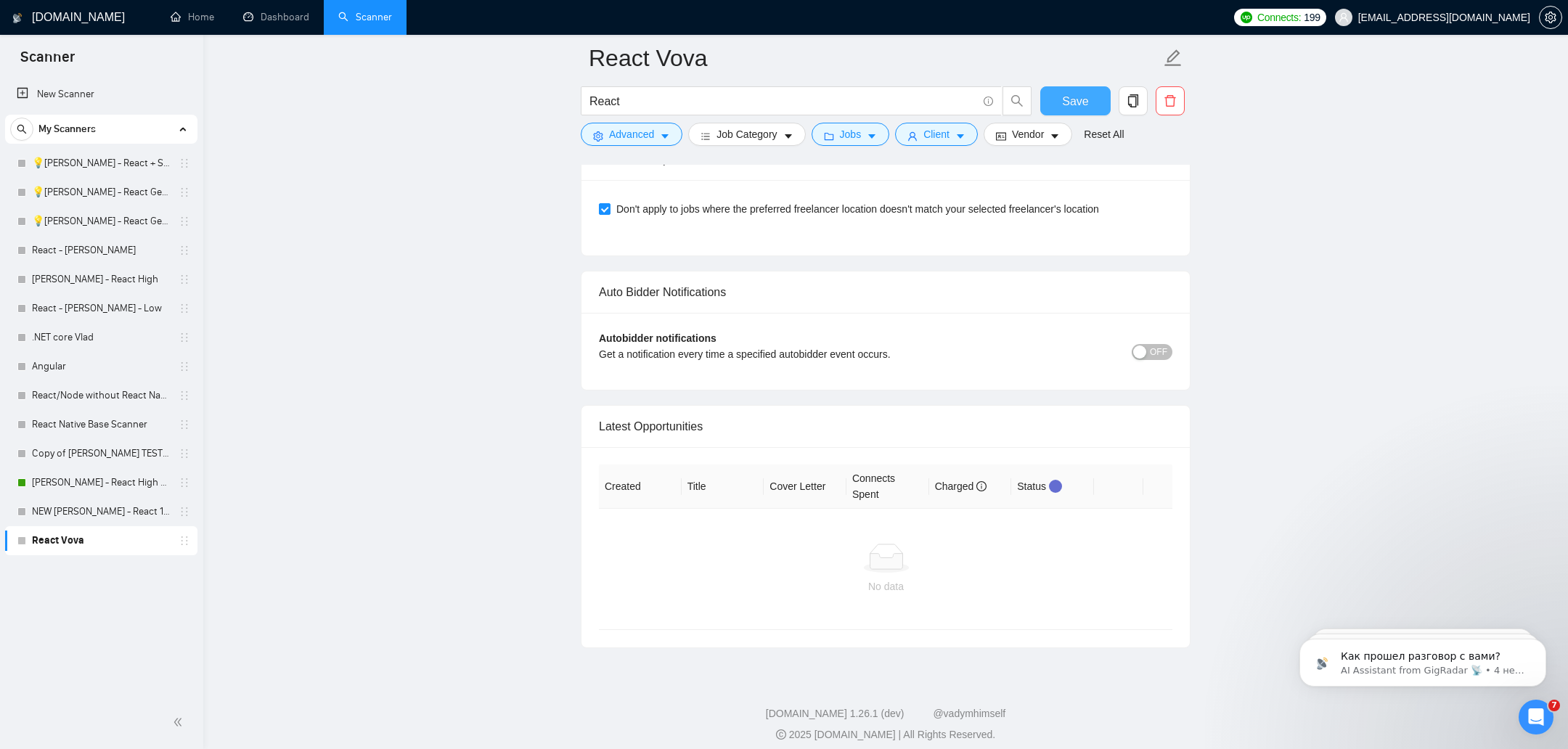
click at [1081, 107] on span "Save" at bounding box center [1075, 101] width 26 height 18
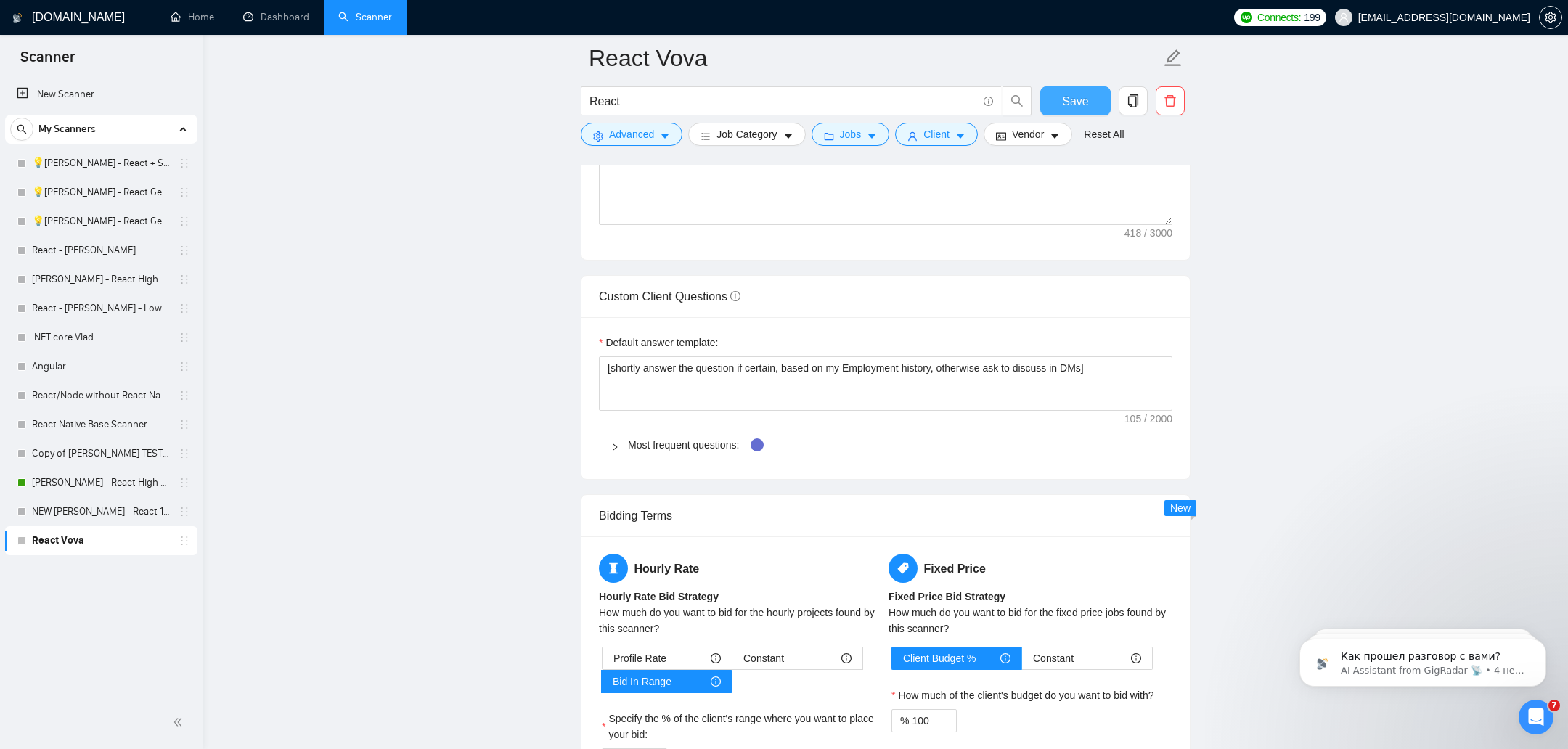
scroll to position [2122, 0]
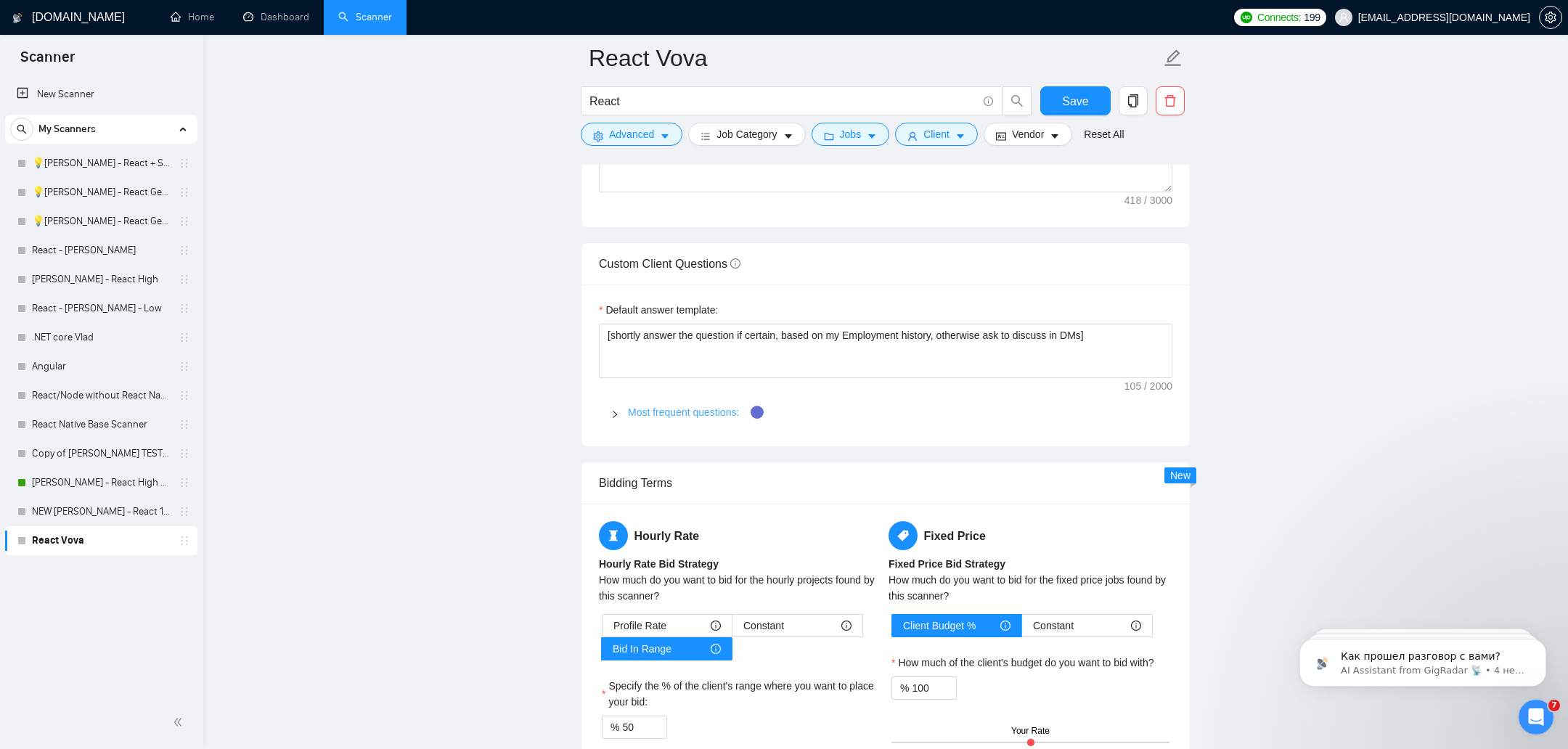
click at [733, 409] on link "Most frequent questions:" at bounding box center [683, 412] width 111 height 11
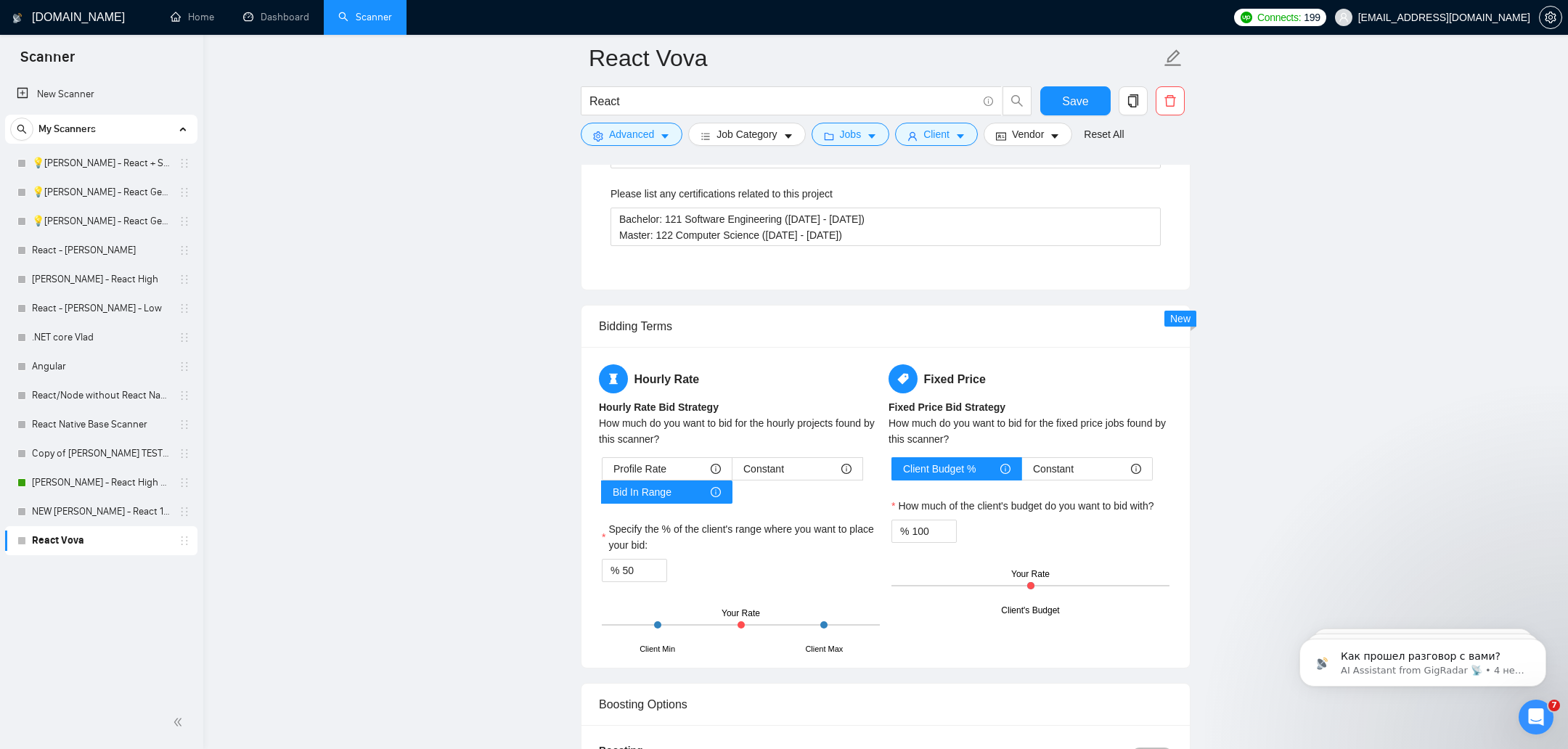
scroll to position [2151, 0]
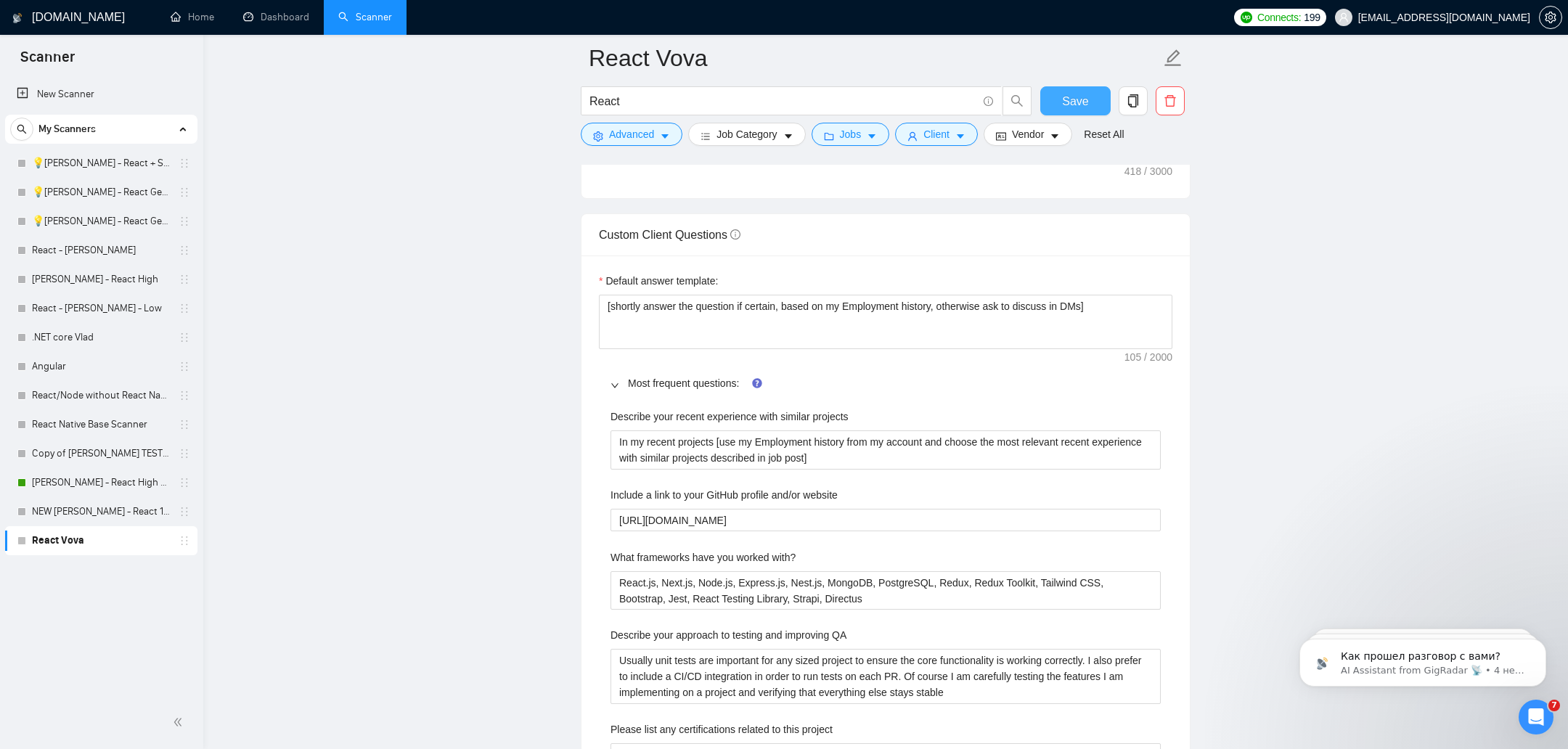
click at [1093, 94] on button "Save" at bounding box center [1076, 101] width 71 height 29
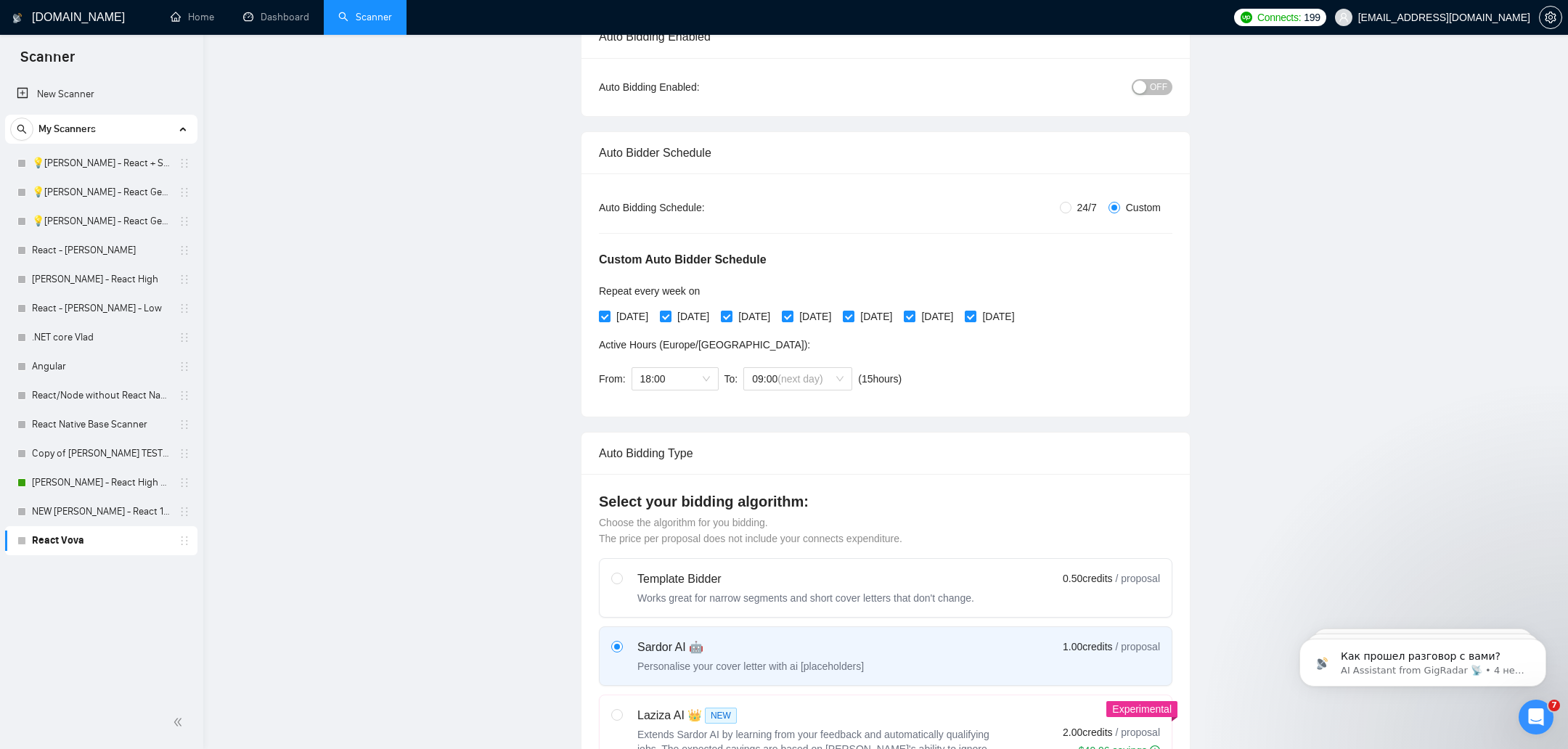
scroll to position [0, 0]
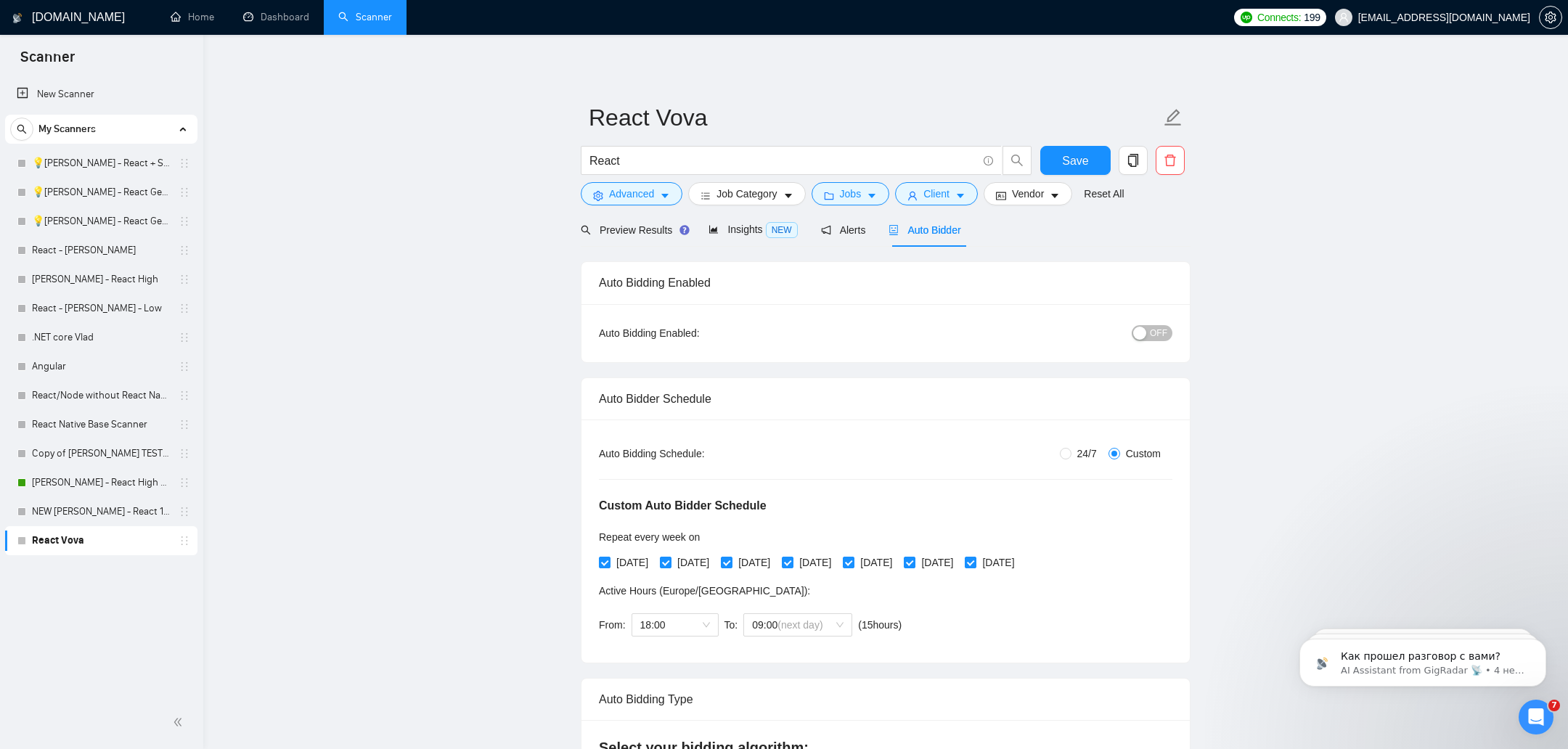
click at [1162, 236] on div "Preview Results Insights NEW Alerts Auto Bidder" at bounding box center [886, 229] width 610 height 34
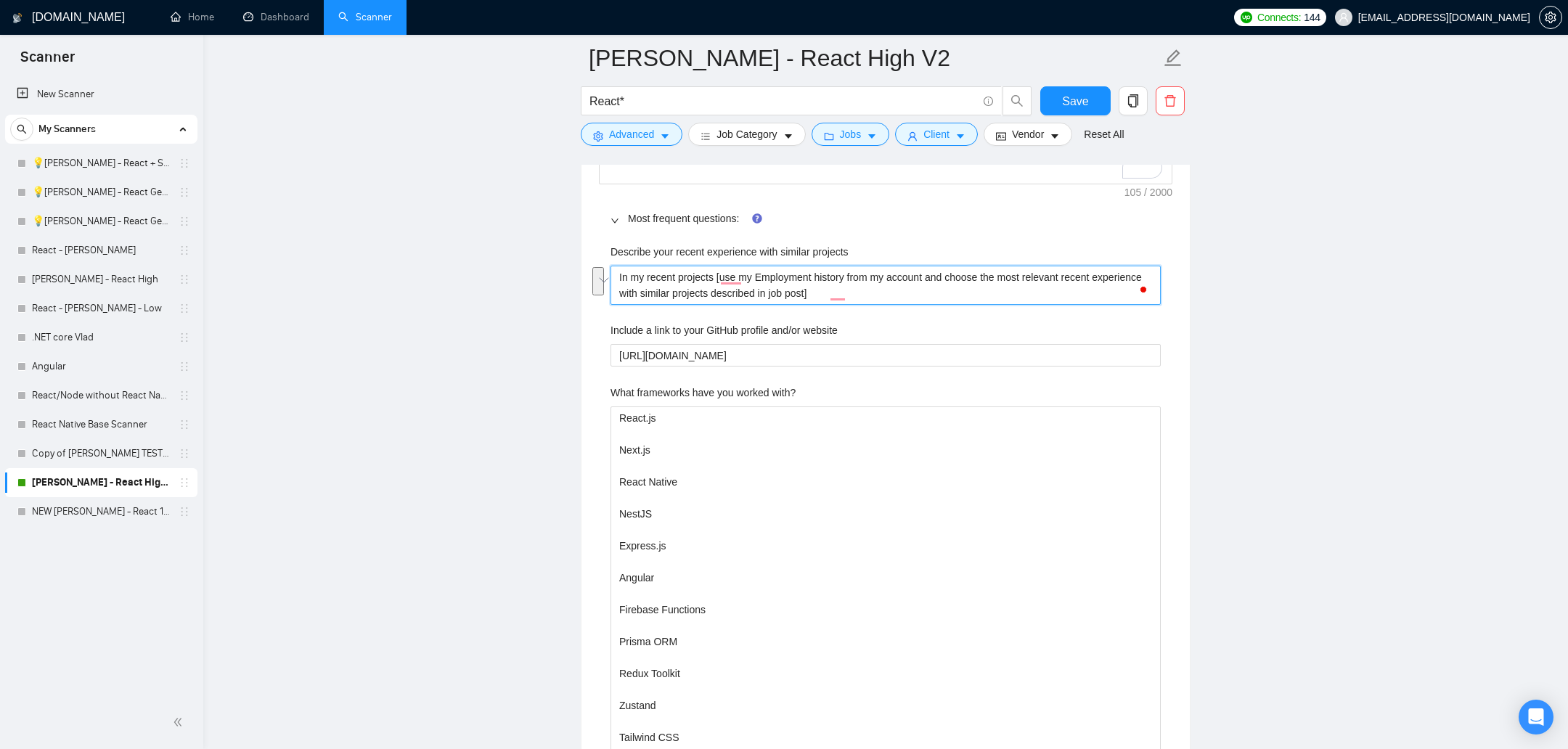
scroll to position [2296, 0]
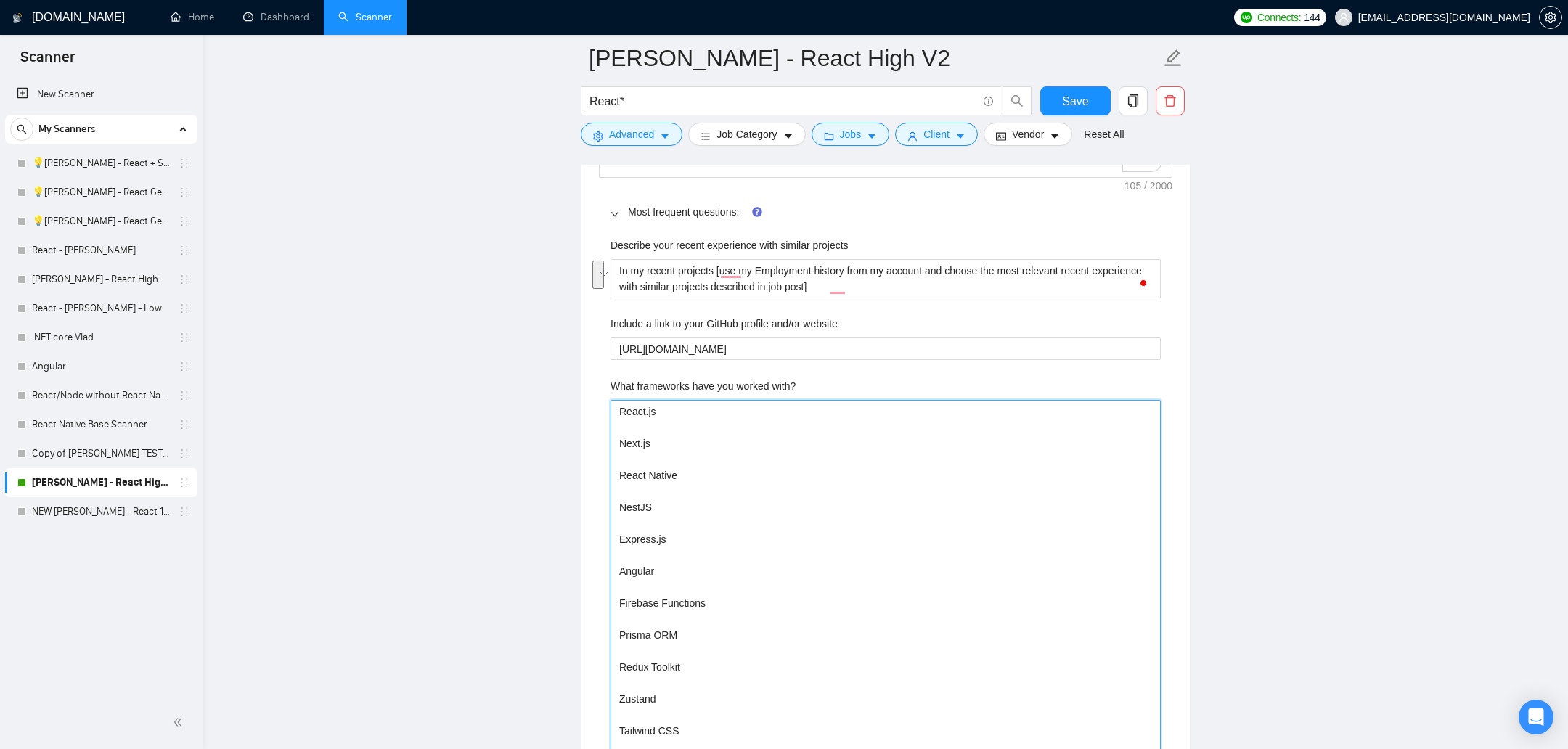
click at [866, 467] on with\? "React.js Next.js React Native NestJS Express.js Angular Firebase Functions Pris…" at bounding box center [886, 651] width 550 height 502
click at [685, 469] on with\? "React.js Next.js React Native NestJS Express.js Angular Firebase Functions Pris…" at bounding box center [886, 651] width 550 height 502
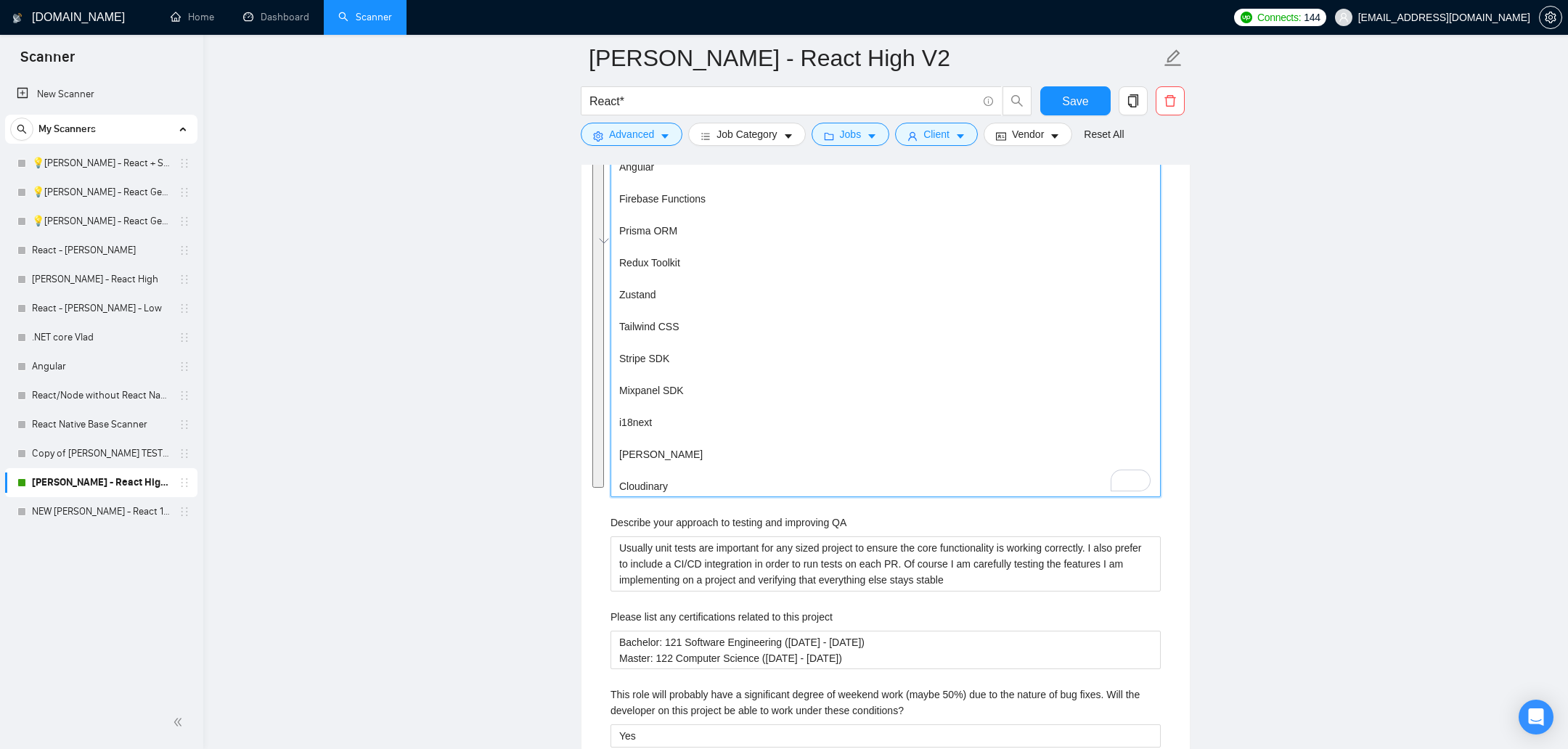
scroll to position [2707, 0]
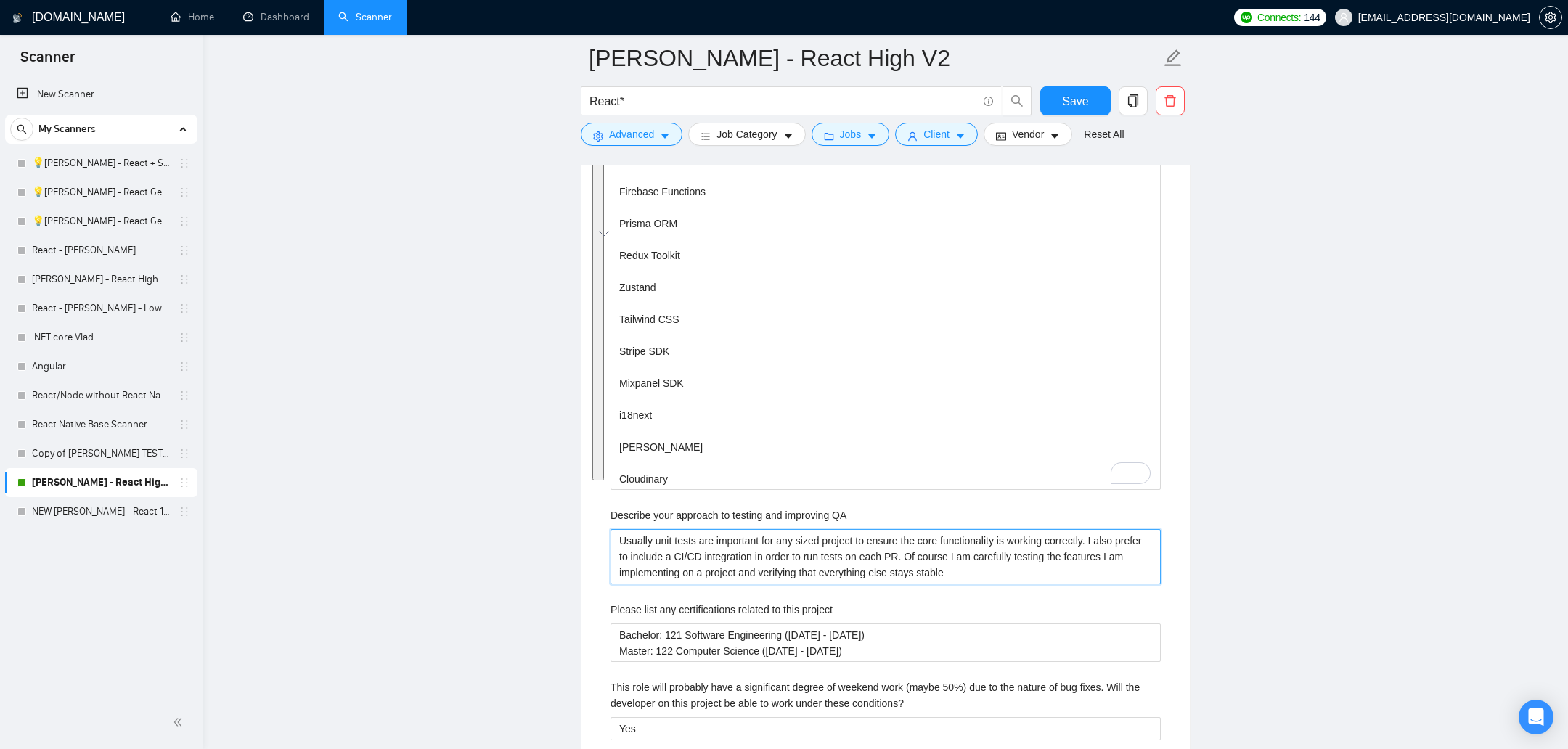
click at [666, 562] on QA "Usually unit tests are important for any sized project to ensure the core funct…" at bounding box center [886, 557] width 550 height 55
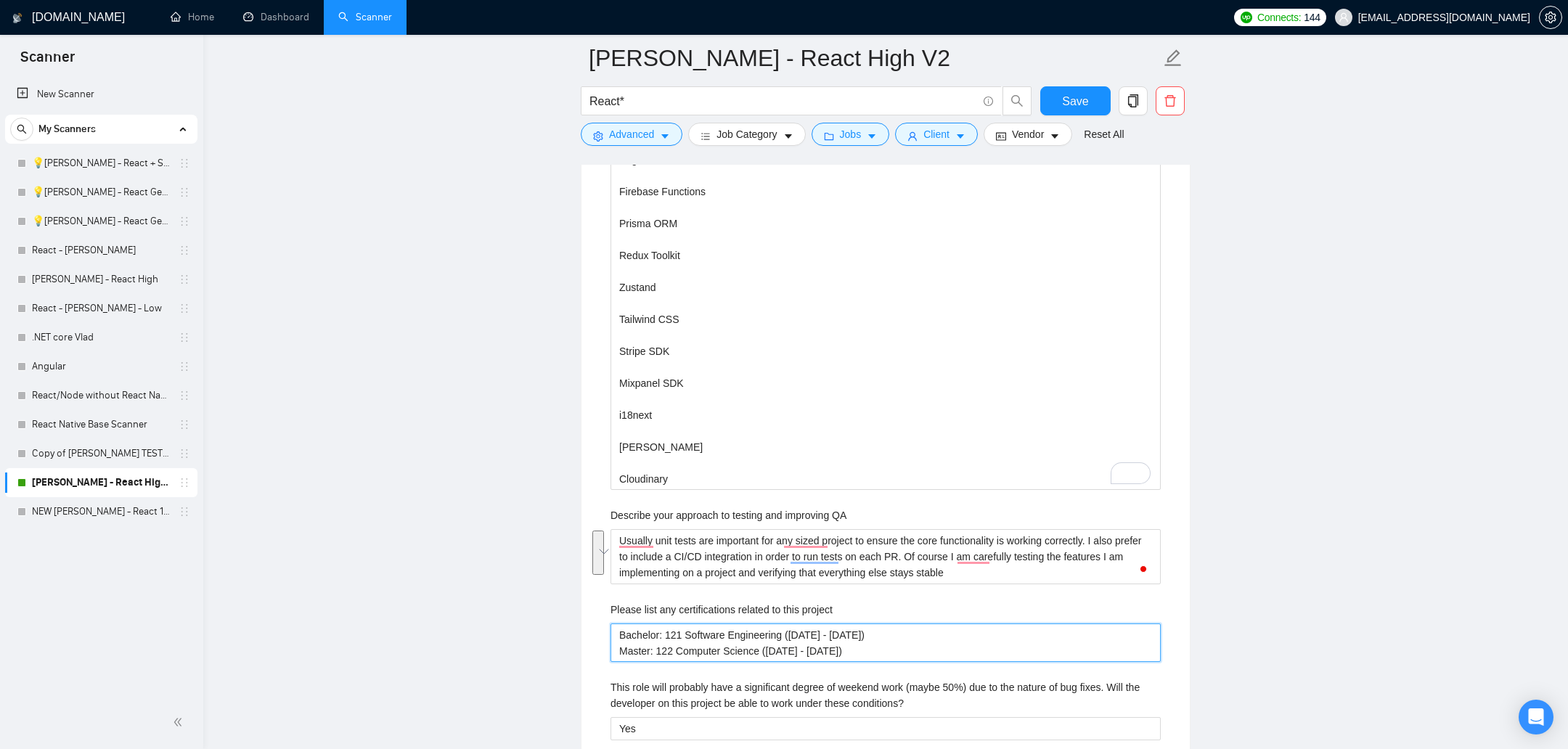
click at [845, 641] on project "Bachelor: 121 Software Engineering ([DATE] - [DATE]) Master: 122 Computer Scien…" at bounding box center [886, 643] width 550 height 39
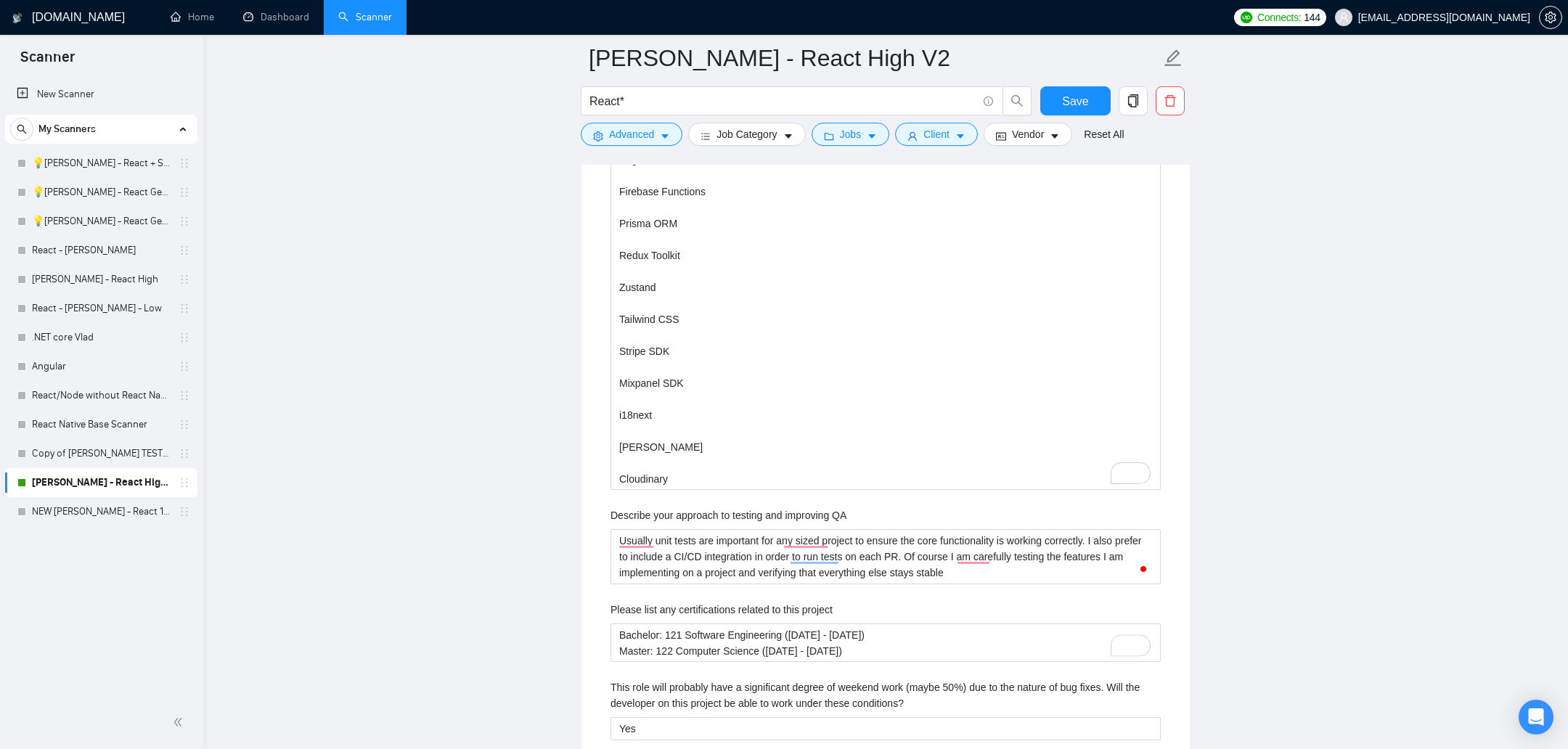
click at [1206, 530] on main "[PERSON_NAME] - React High V2 React* Save Advanced Job Category Jobs Client Ven…" at bounding box center [886, 61] width 1318 height 5422
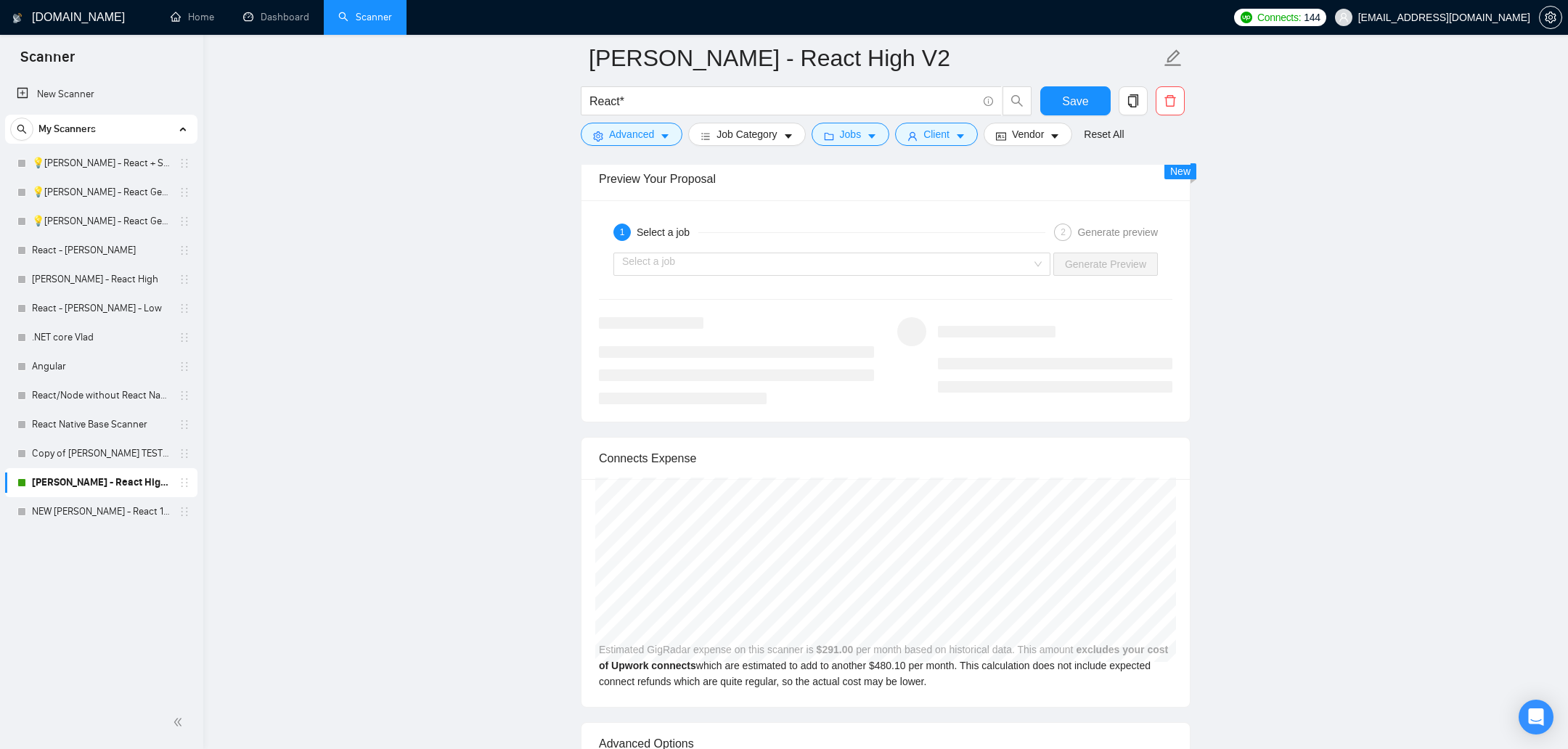
scroll to position [4053, 0]
click at [895, 258] on input "search" at bounding box center [827, 260] width 409 height 22
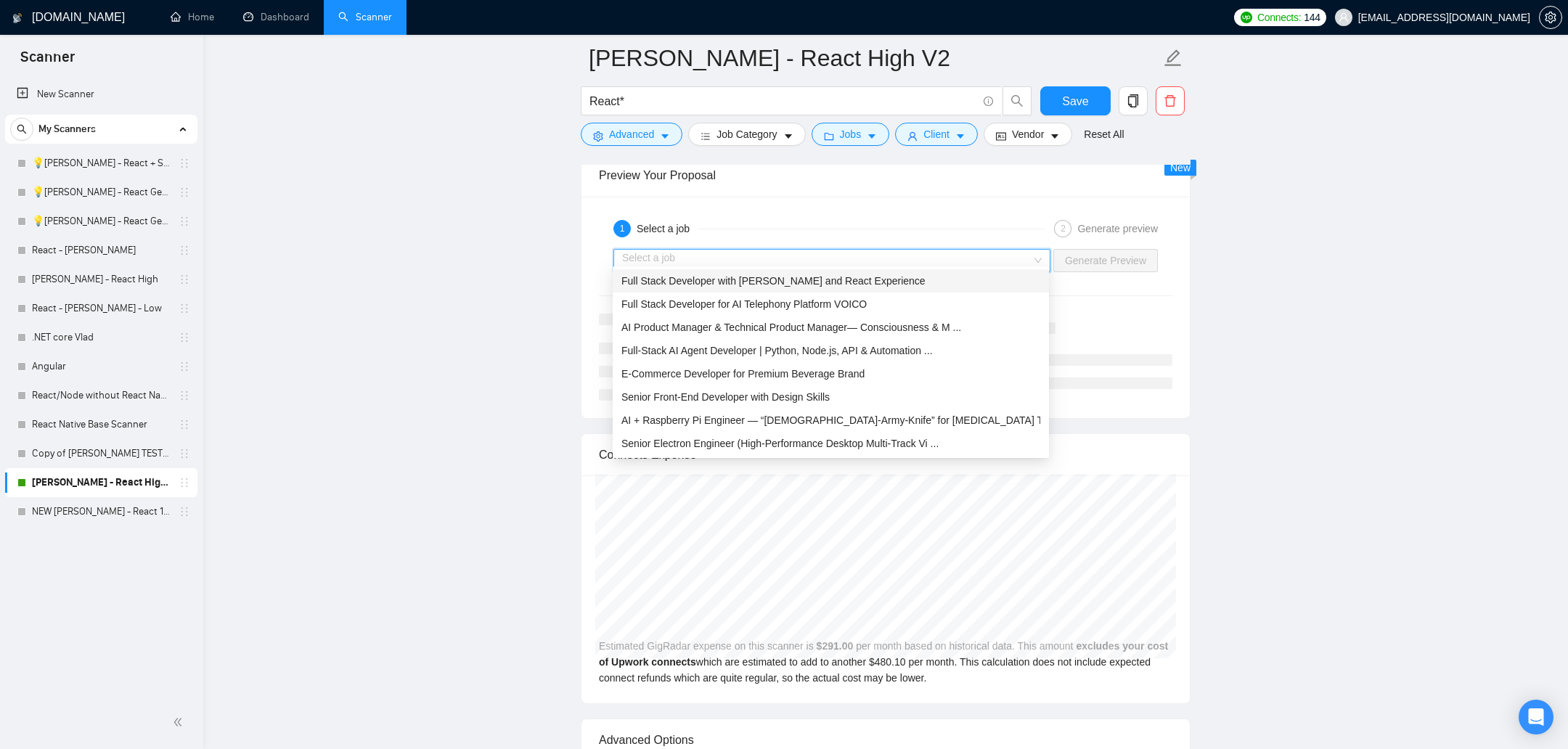
click at [895, 258] on input "search" at bounding box center [827, 260] width 409 height 22
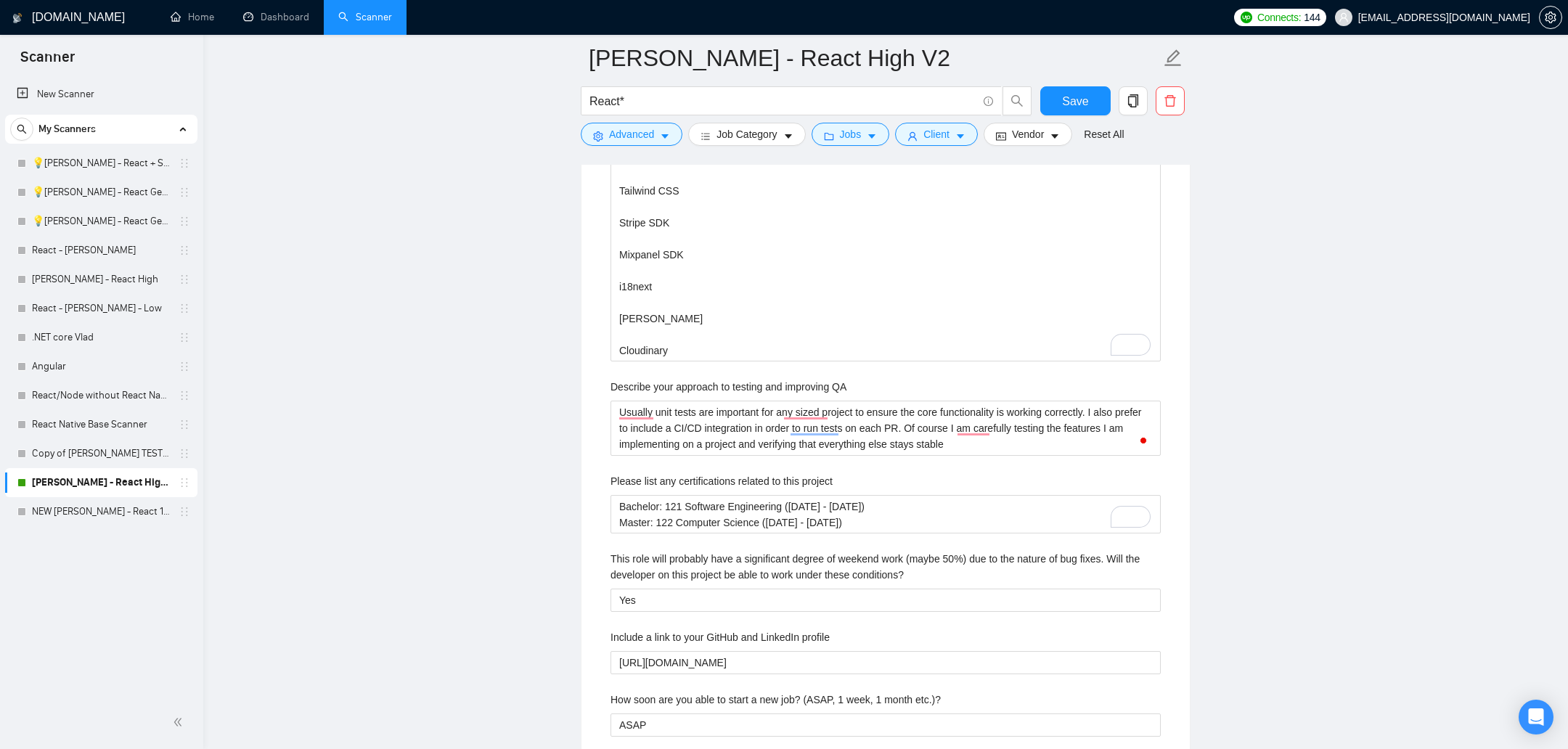
scroll to position [2821, 0]
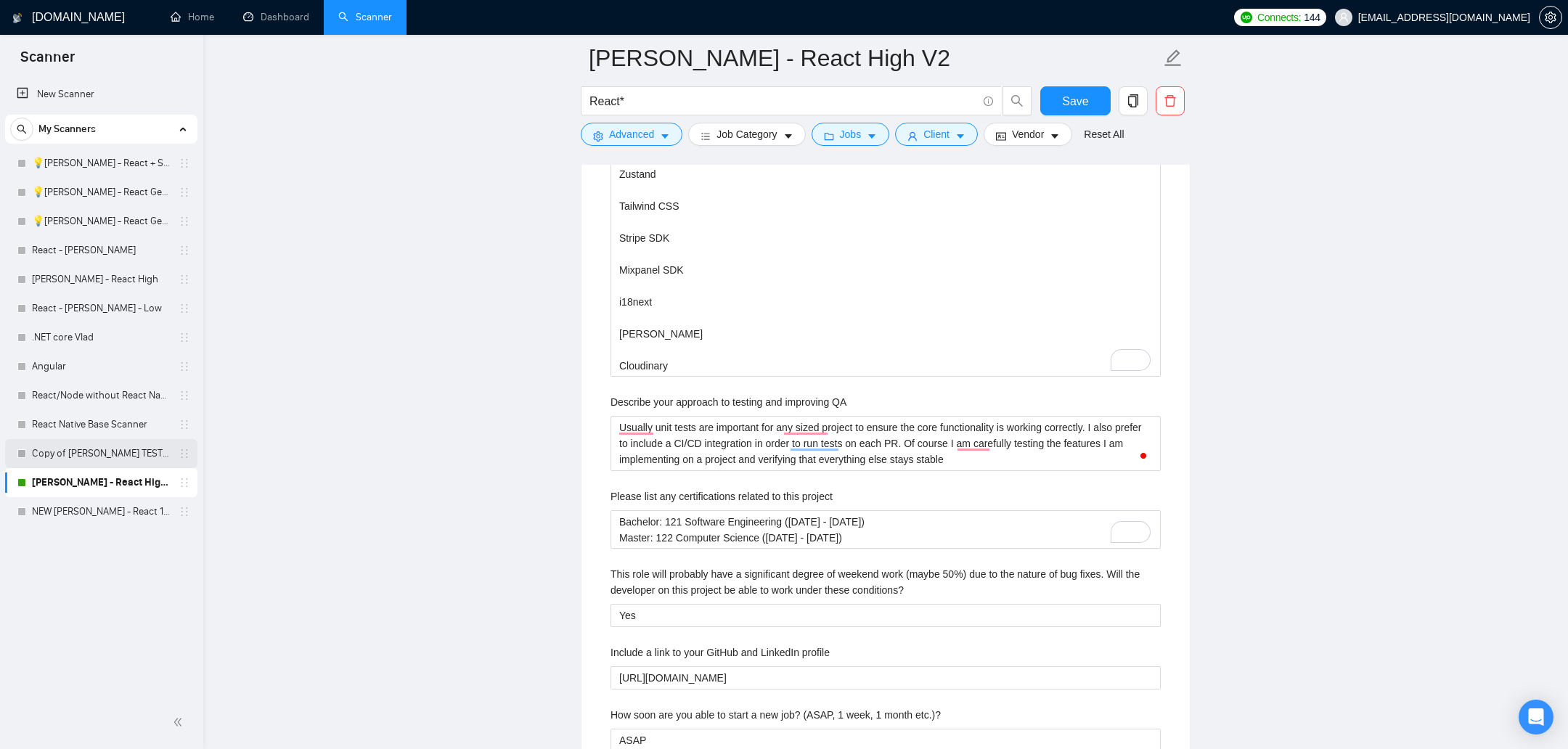
click at [84, 459] on link "Copy of [PERSON_NAME] TEST - FS - React High" at bounding box center [101, 454] width 138 height 29
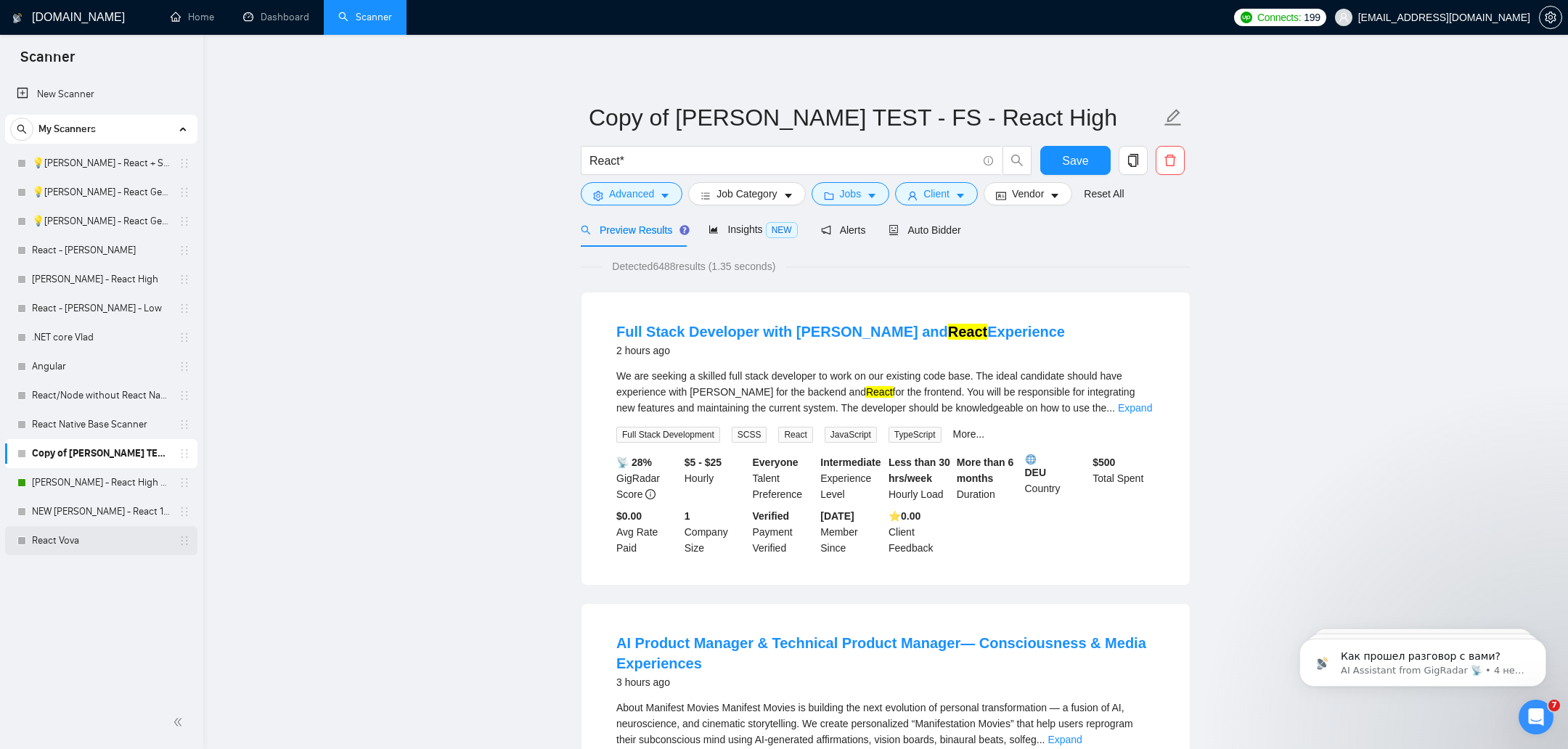
click at [62, 549] on link "React Vova" at bounding box center [101, 541] width 138 height 29
